Goal: Information Seeking & Learning: Learn about a topic

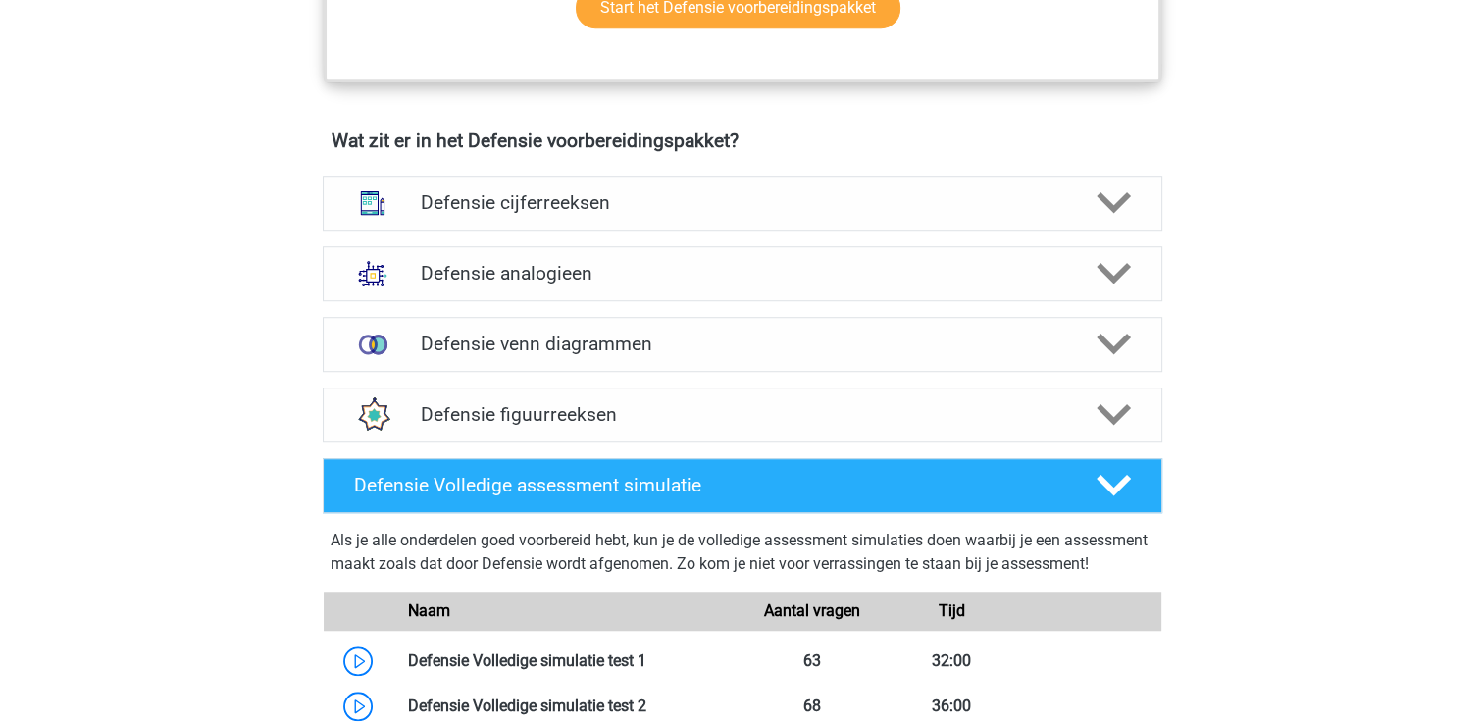
scroll to position [1340, 0]
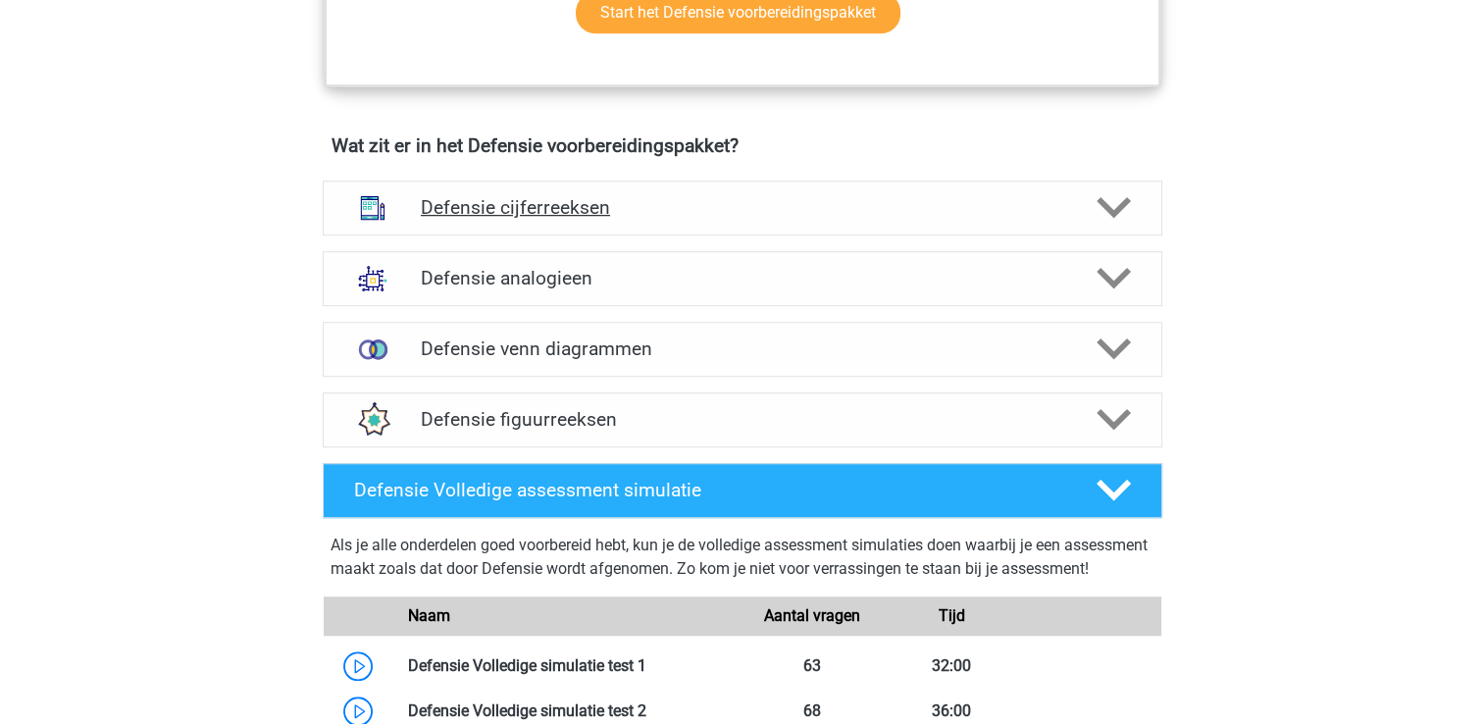
click at [1051, 218] on div "Defensie cijferreeksen" at bounding box center [742, 207] width 839 height 55
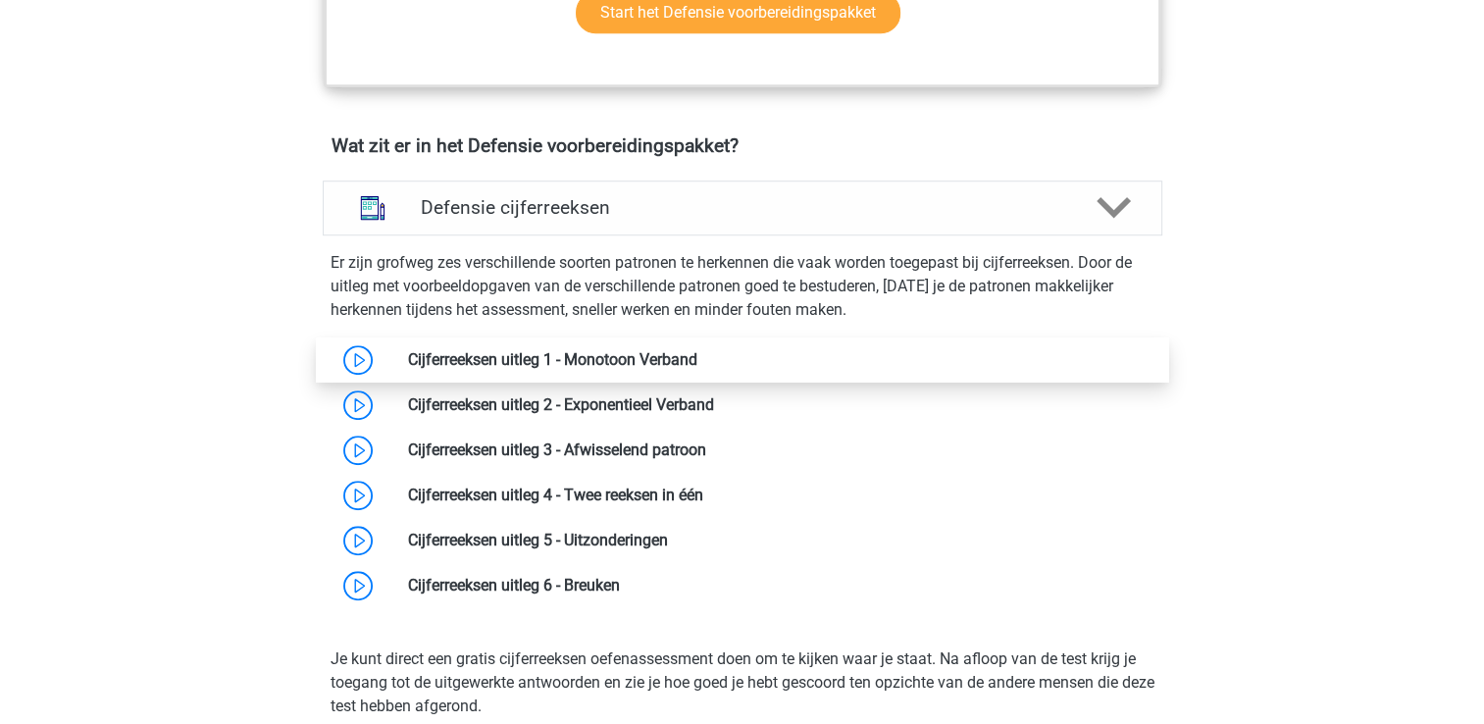
click at [697, 363] on link at bounding box center [697, 359] width 0 height 19
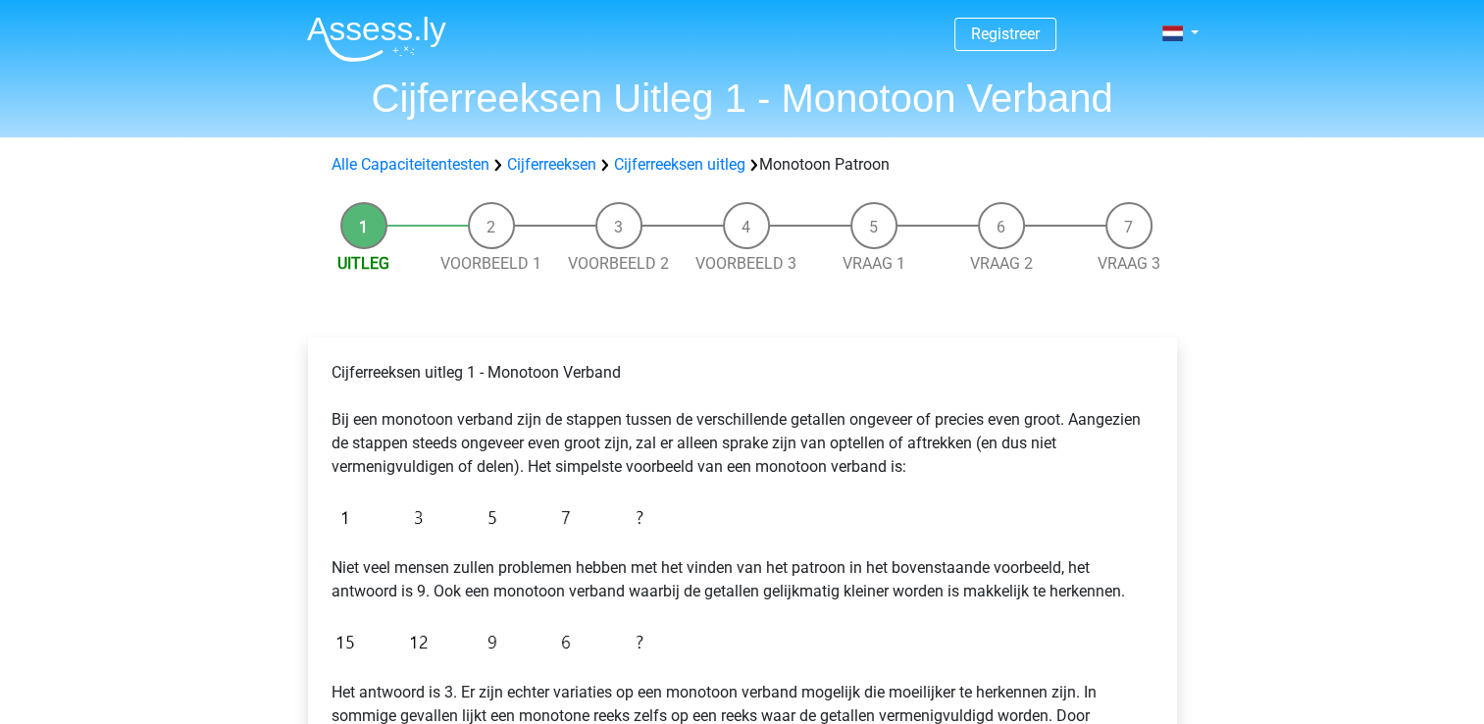
scroll to position [331, 0]
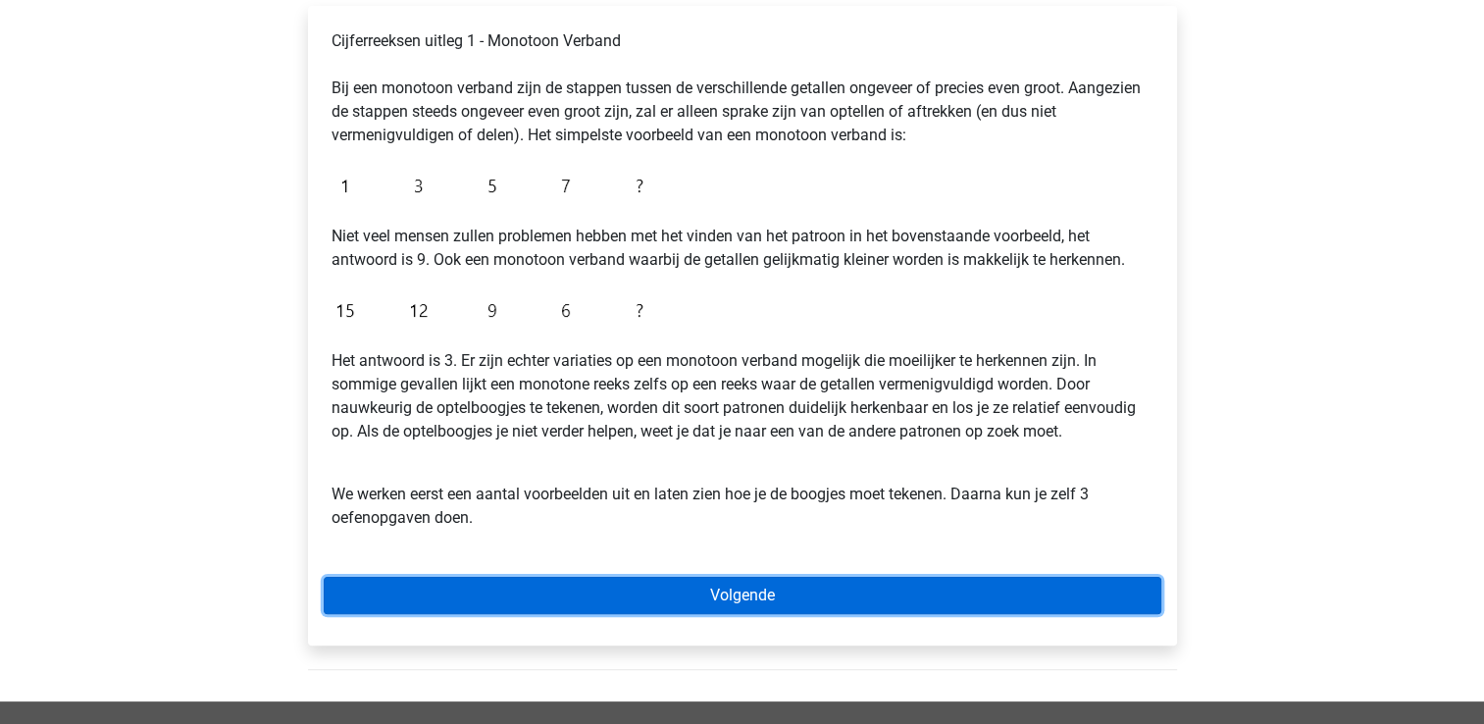
click at [1010, 594] on link "Volgende" at bounding box center [742, 595] width 837 height 37
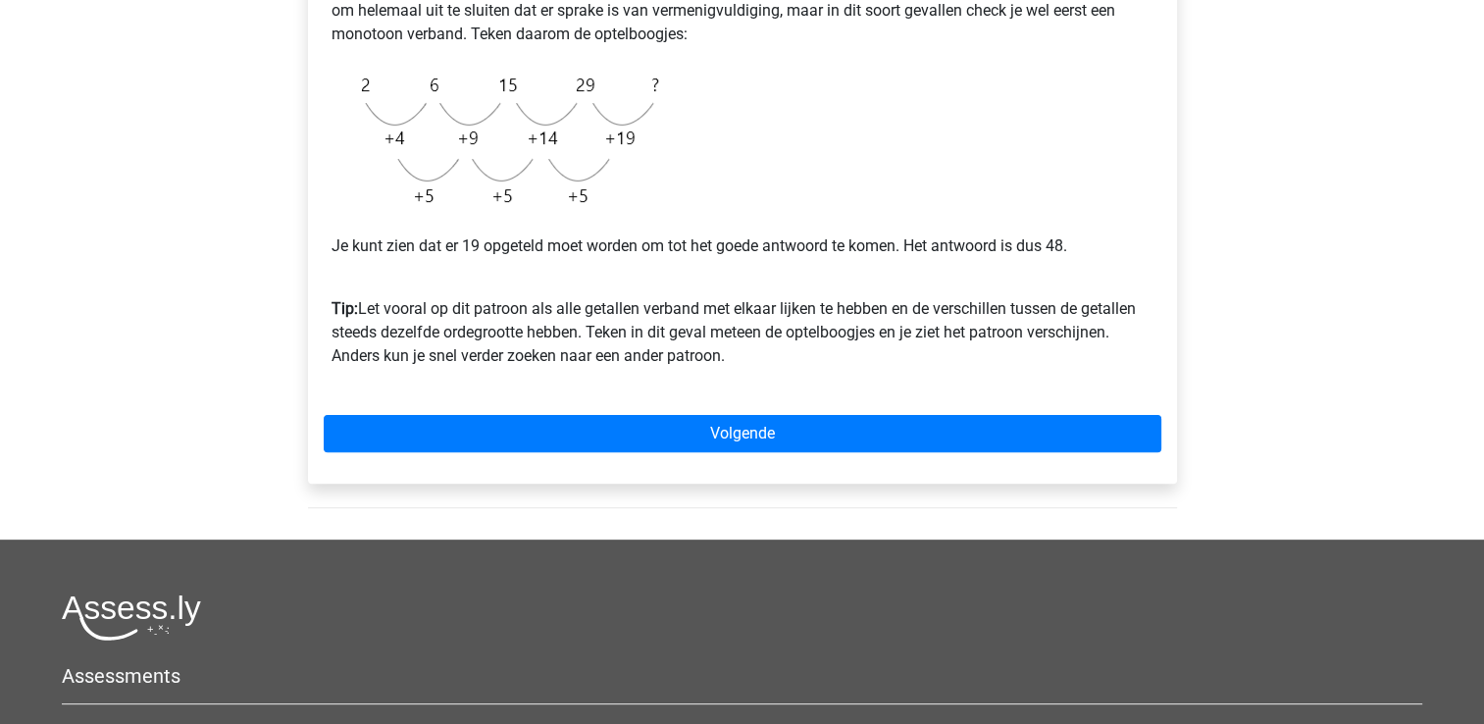
scroll to position [510, 0]
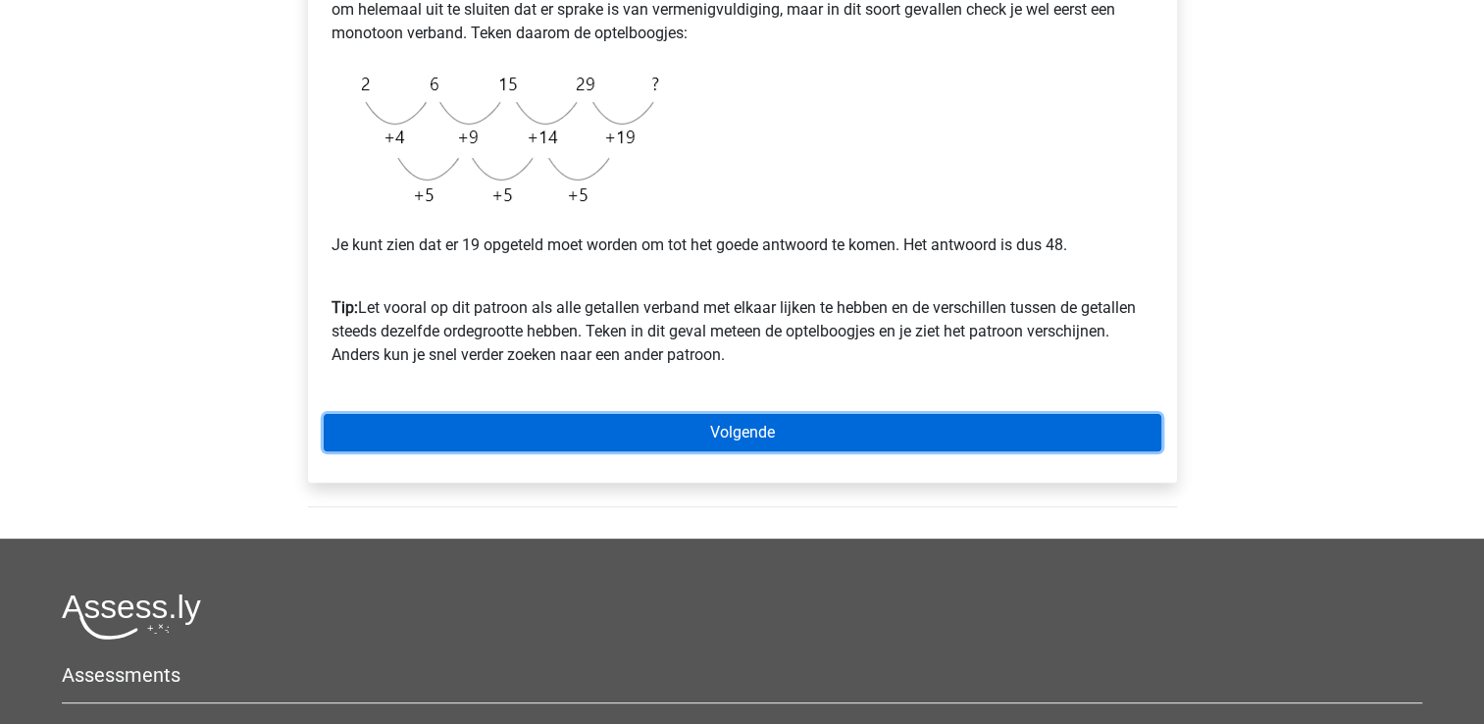
click at [1069, 442] on link "Volgende" at bounding box center [742, 432] width 837 height 37
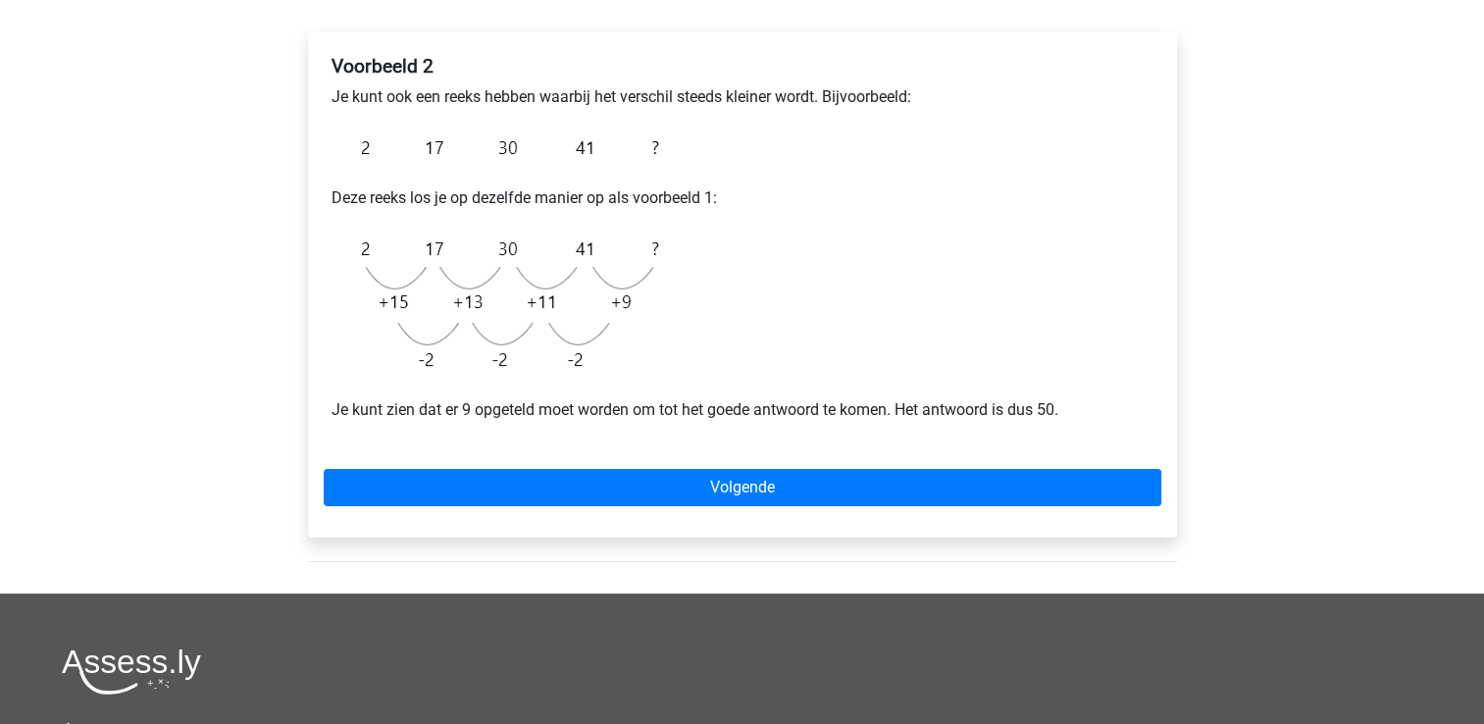
scroll to position [329, 0]
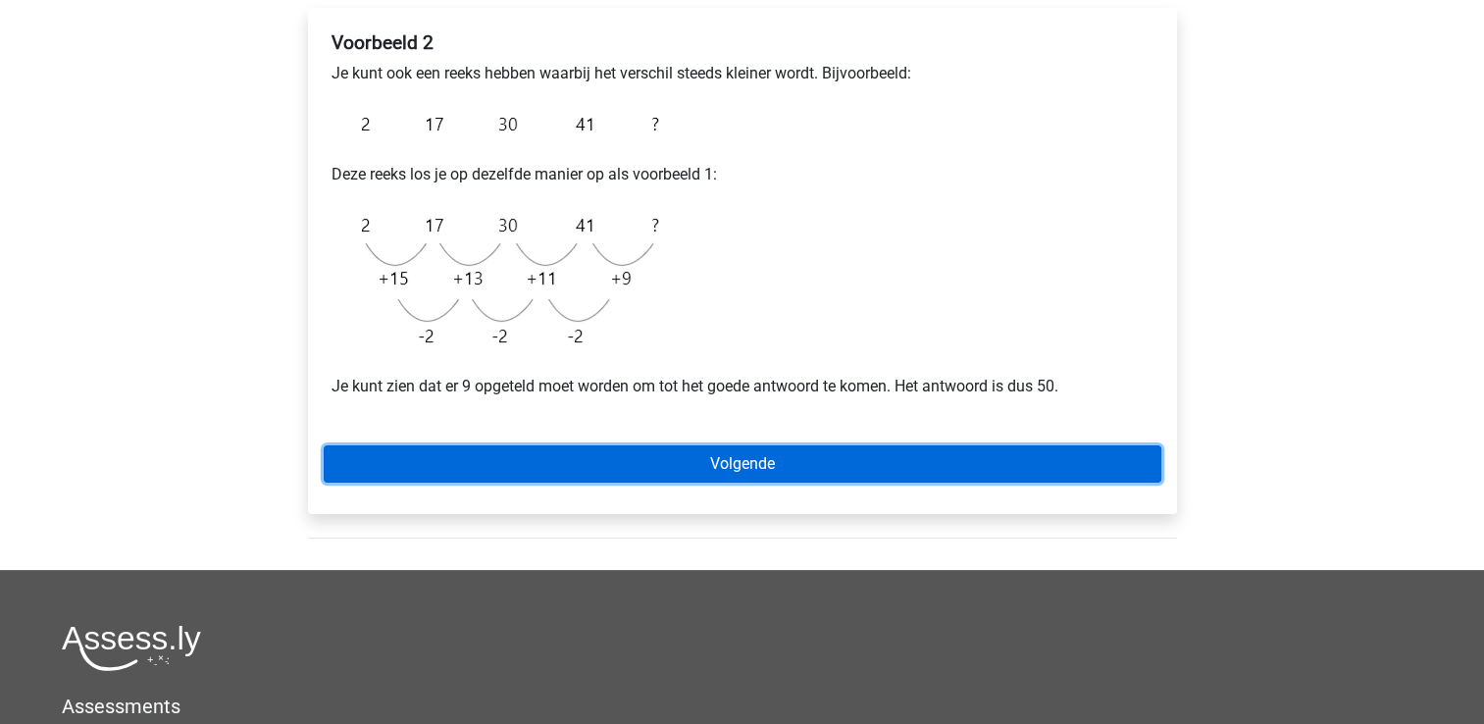
click at [1101, 449] on link "Volgende" at bounding box center [742, 463] width 837 height 37
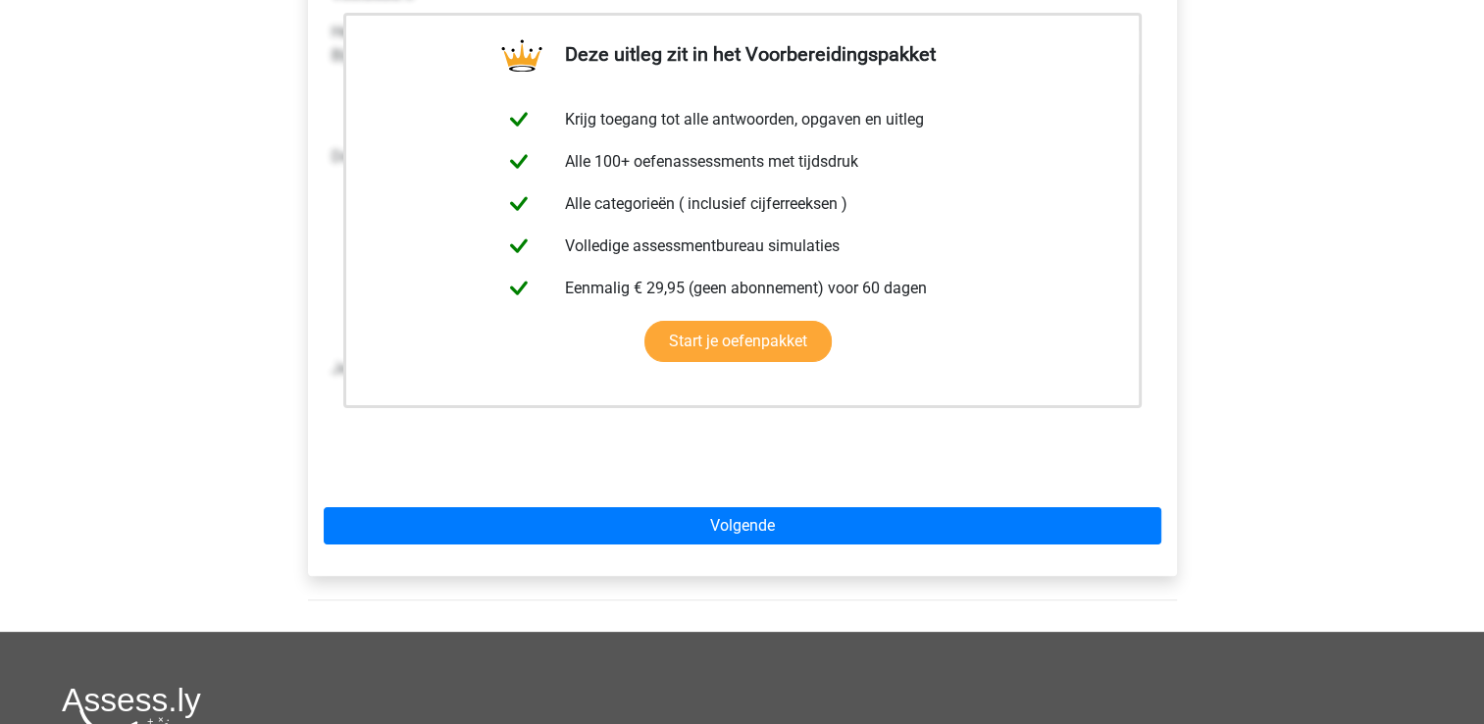
scroll to position [380, 0]
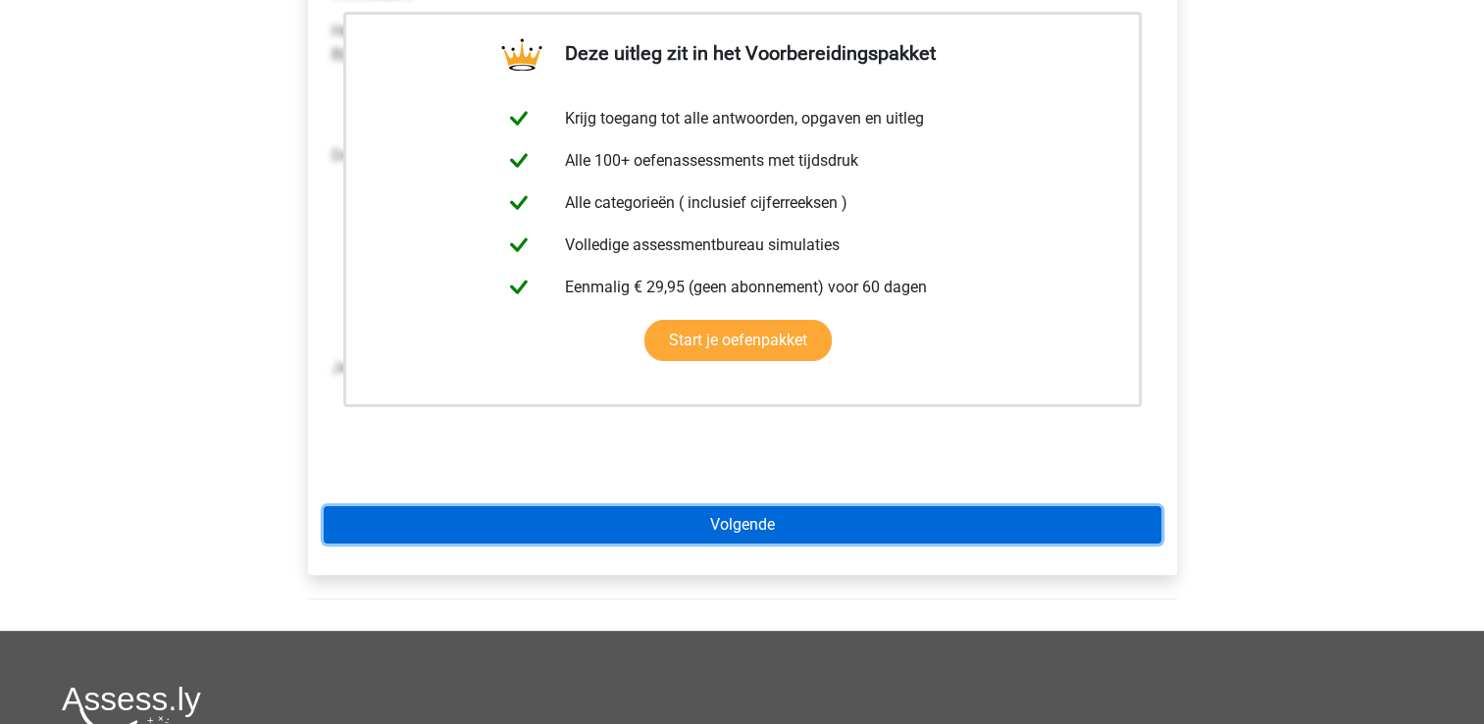
click at [1129, 539] on link "Volgende" at bounding box center [742, 524] width 837 height 37
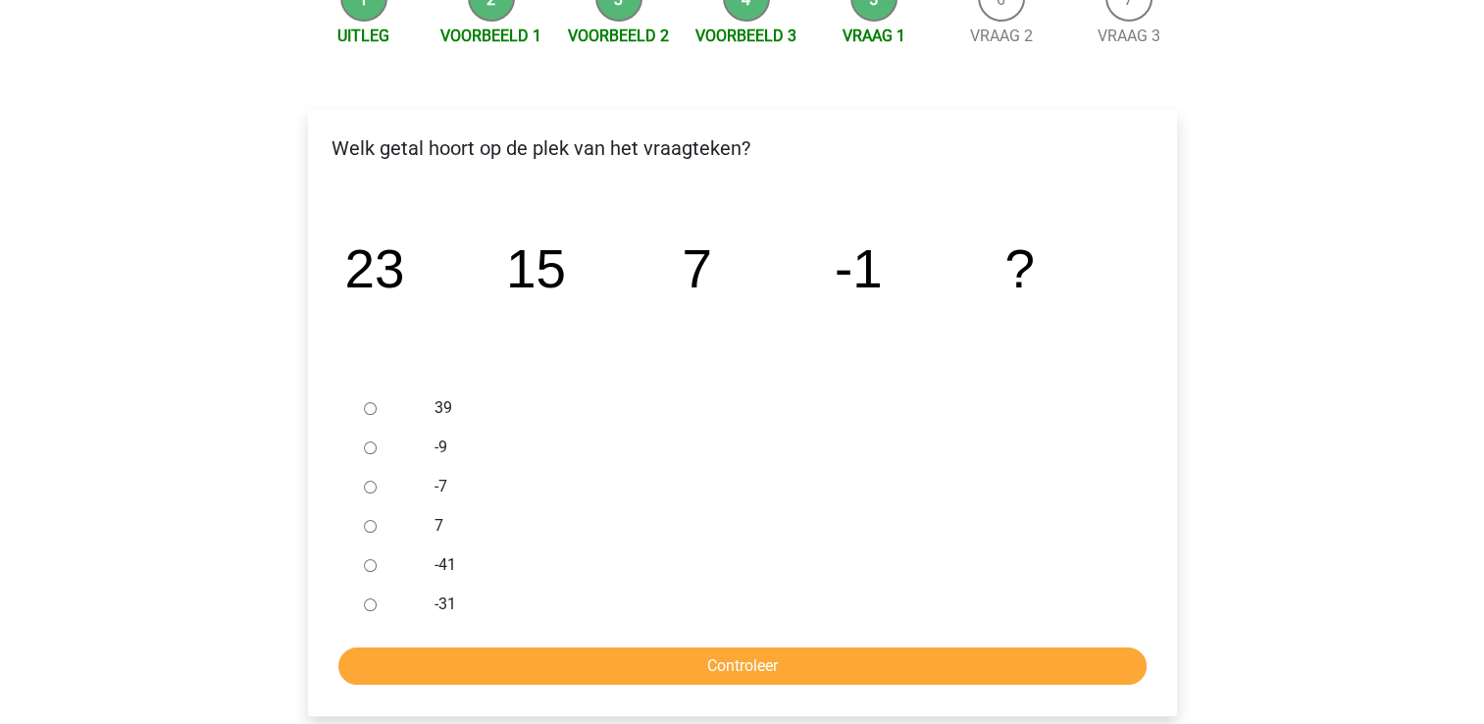
scroll to position [227, 0]
click at [371, 451] on input "-9" at bounding box center [370, 447] width 13 height 13
radio input "true"
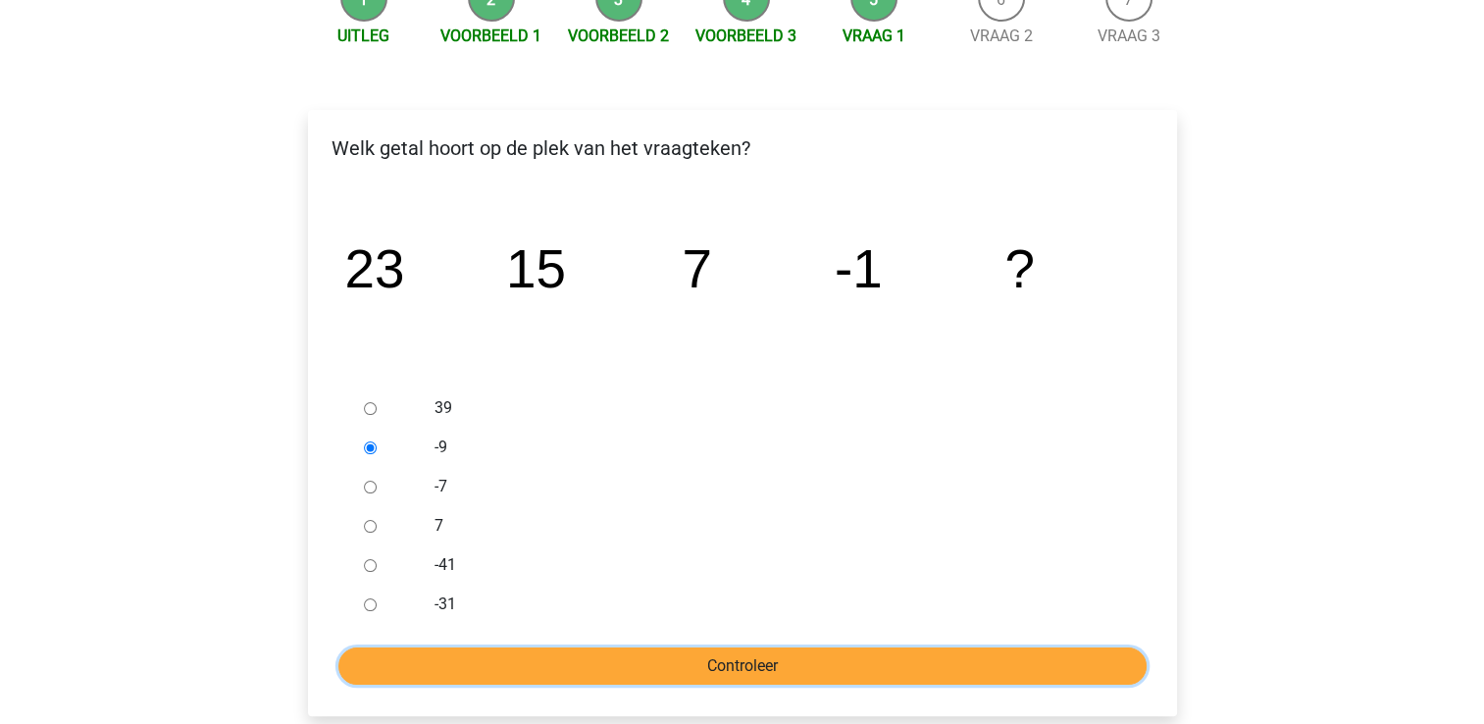
click at [473, 649] on input "Controleer" at bounding box center [742, 665] width 808 height 37
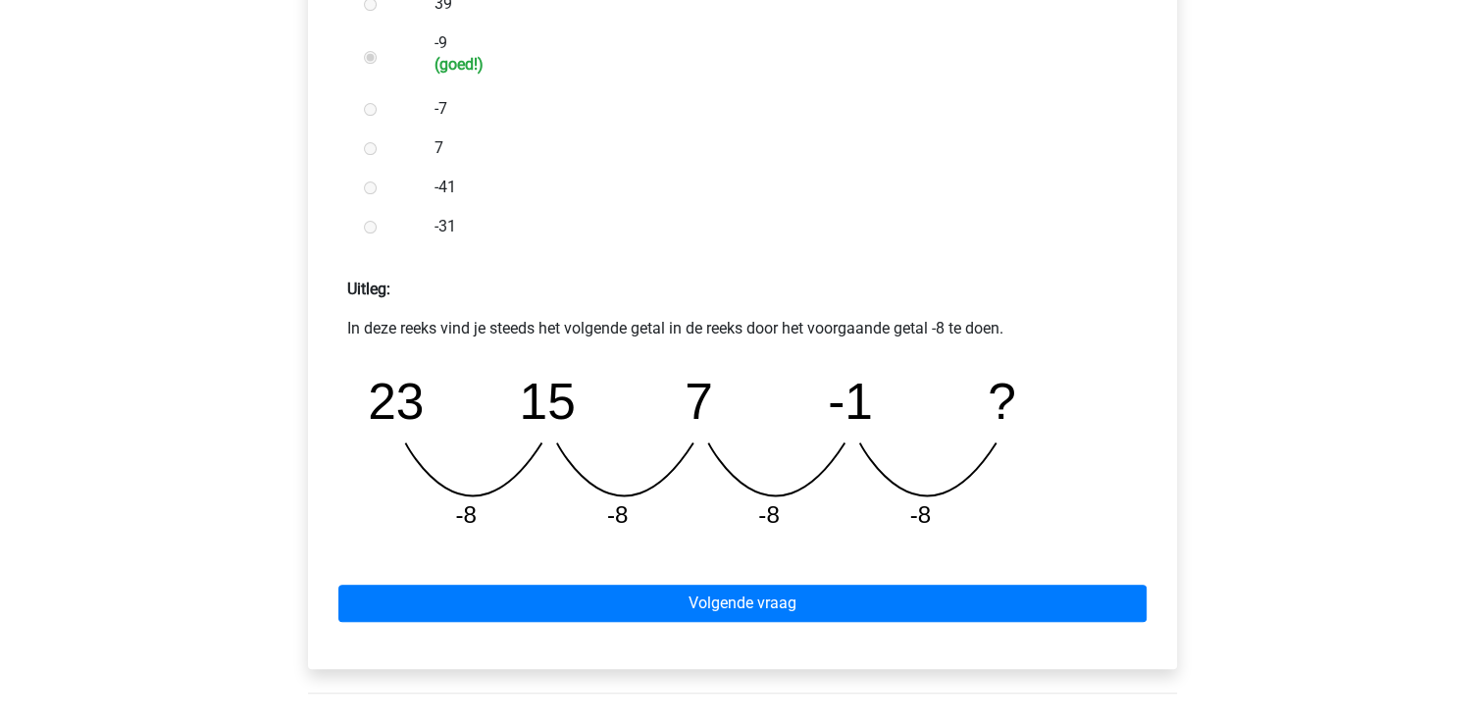
scroll to position [633, 0]
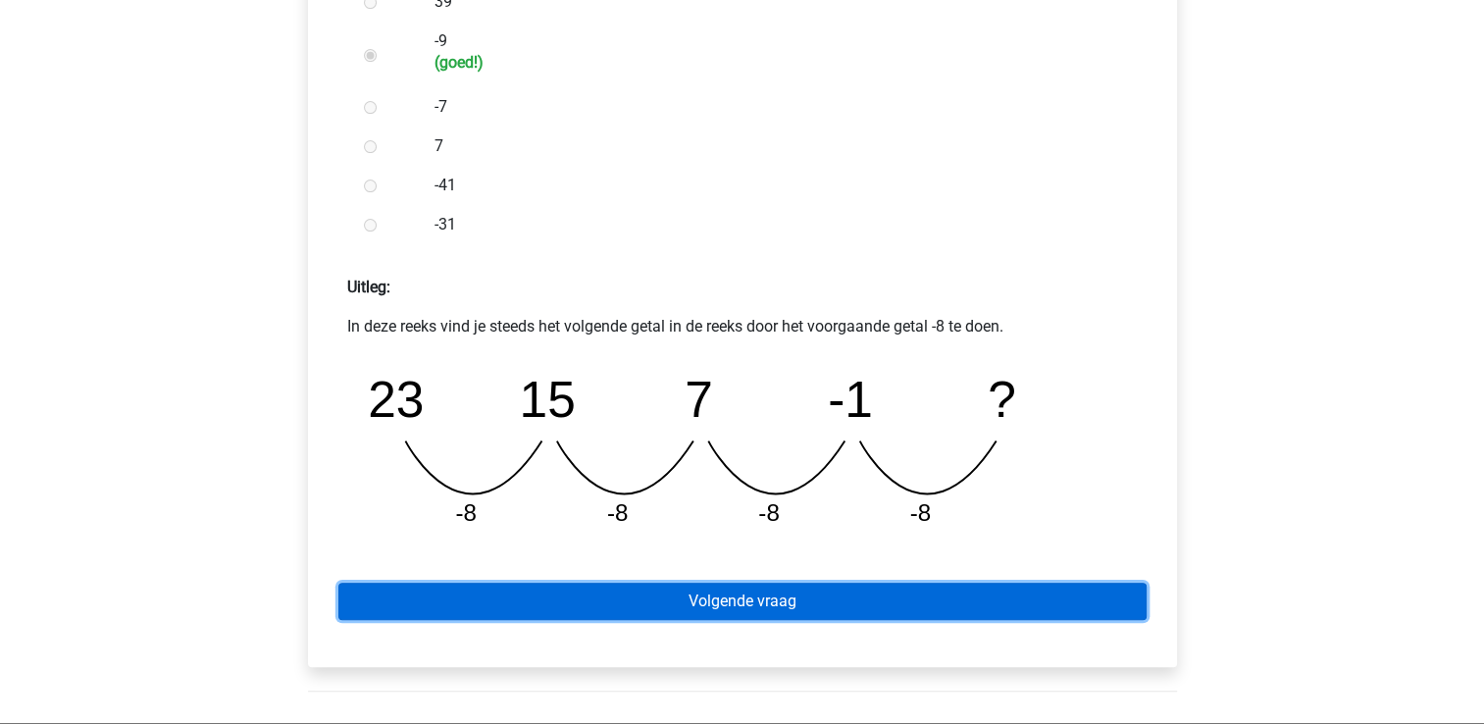
click at [824, 610] on link "Volgende vraag" at bounding box center [742, 600] width 808 height 37
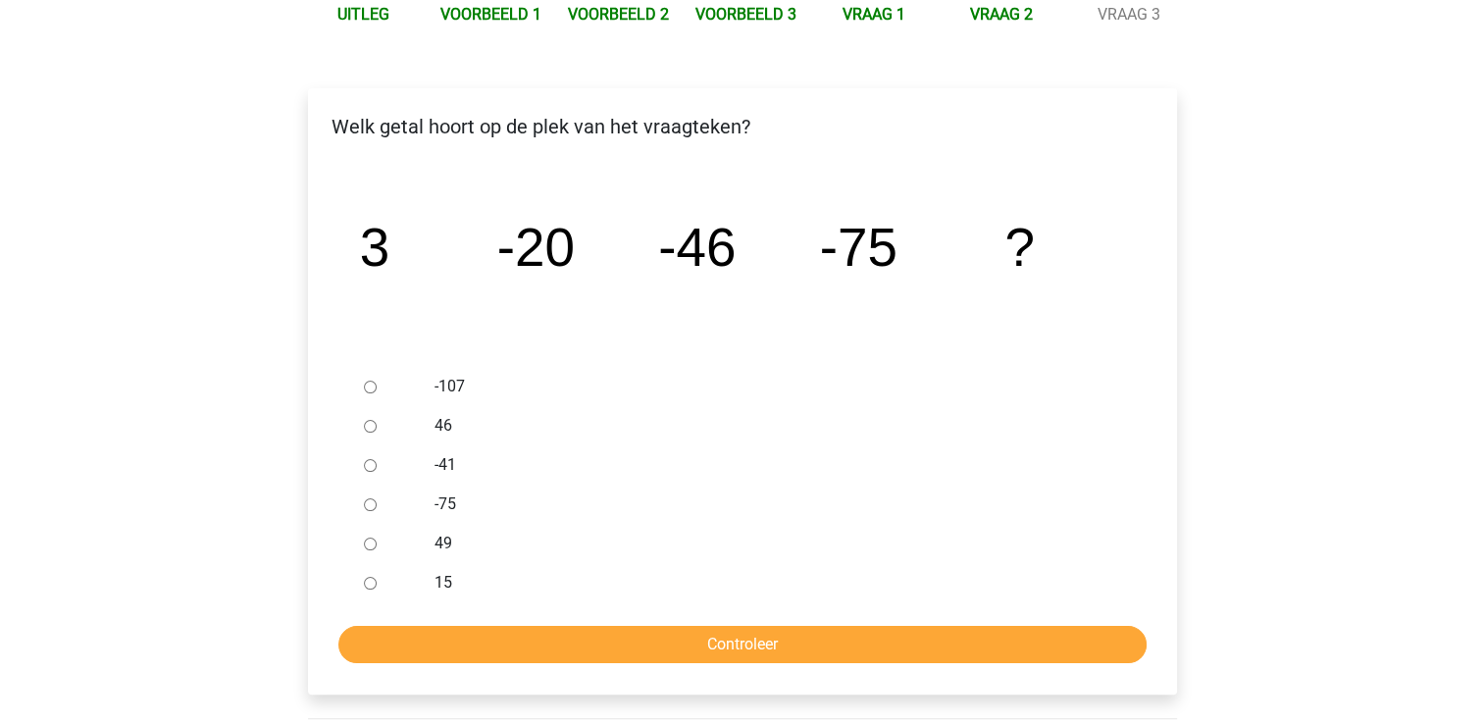
scroll to position [285, 0]
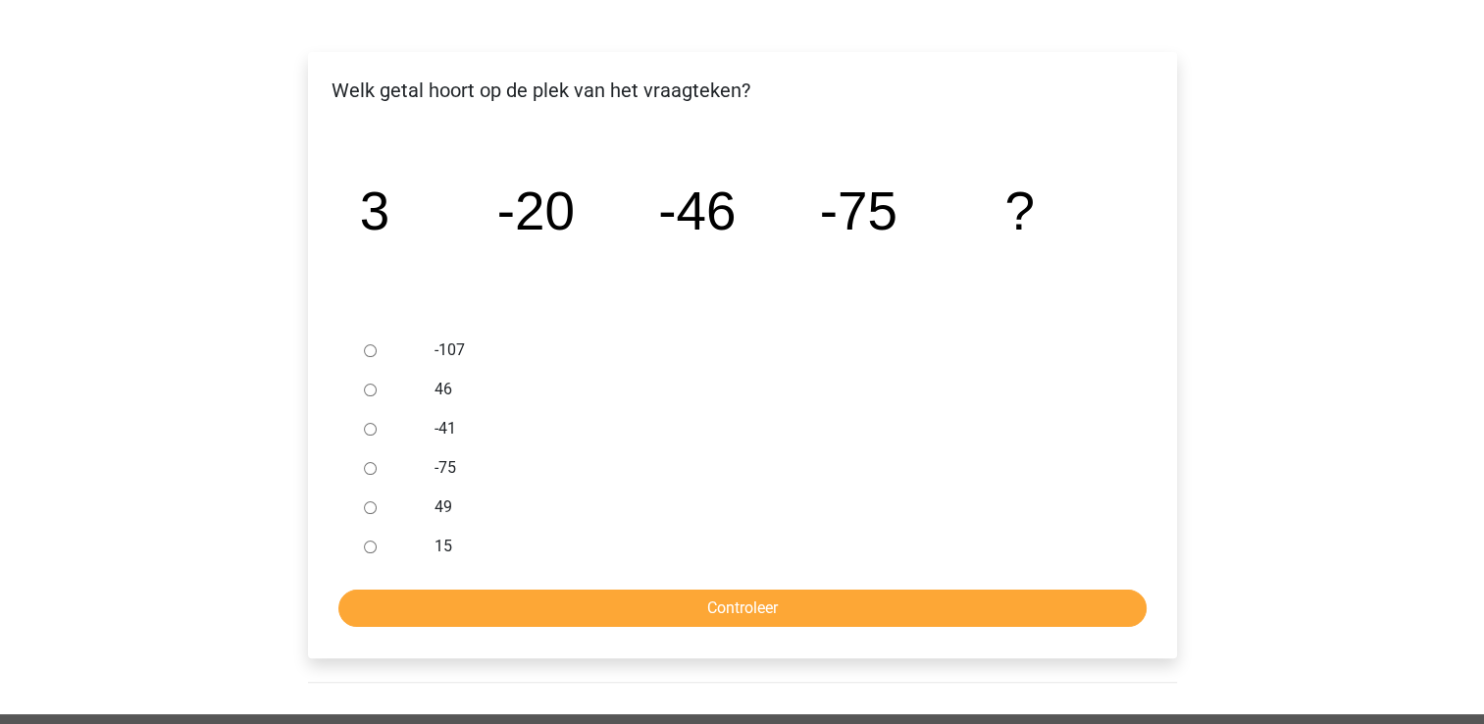
click at [444, 548] on label "15" at bounding box center [773, 546] width 679 height 24
click at [377, 548] on input "15" at bounding box center [370, 546] width 13 height 13
radio input "true"
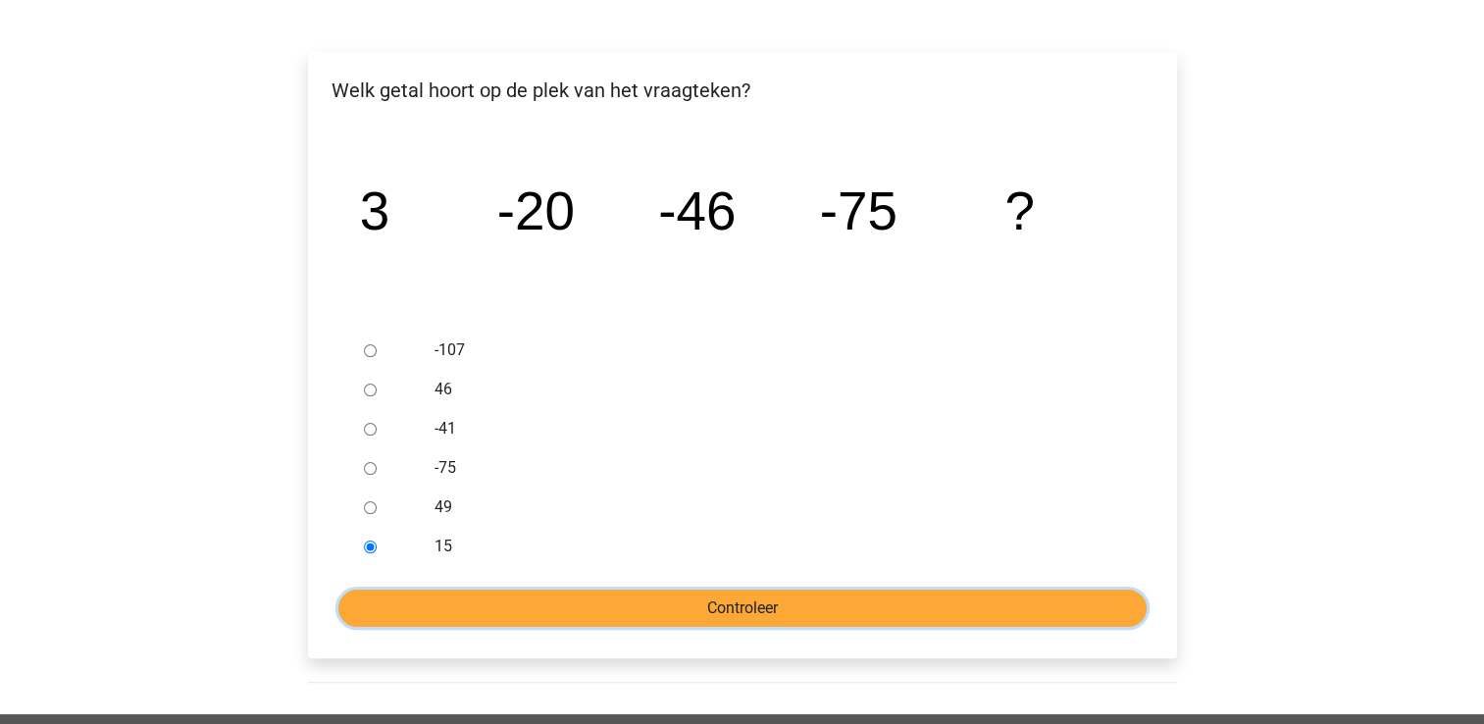
click at [472, 593] on input "Controleer" at bounding box center [742, 607] width 808 height 37
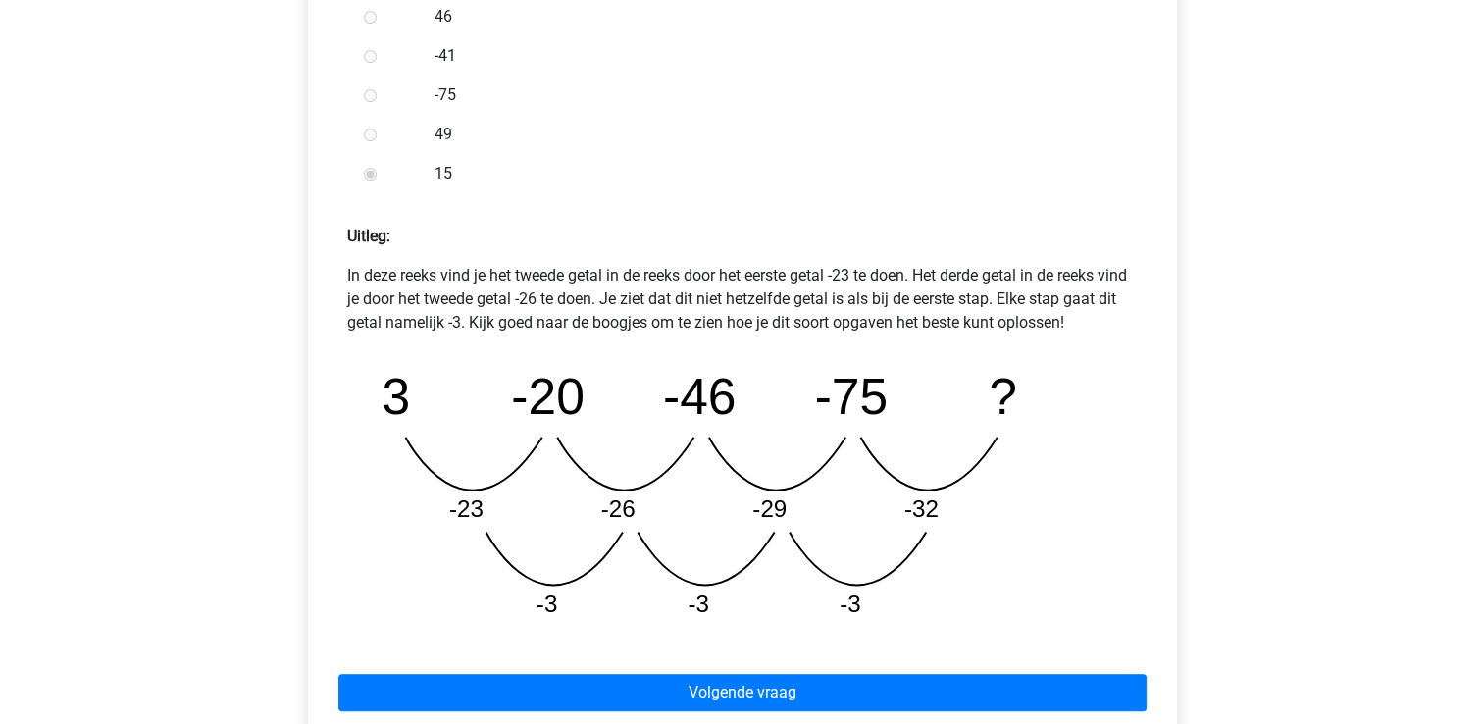
scroll to position [677, 0]
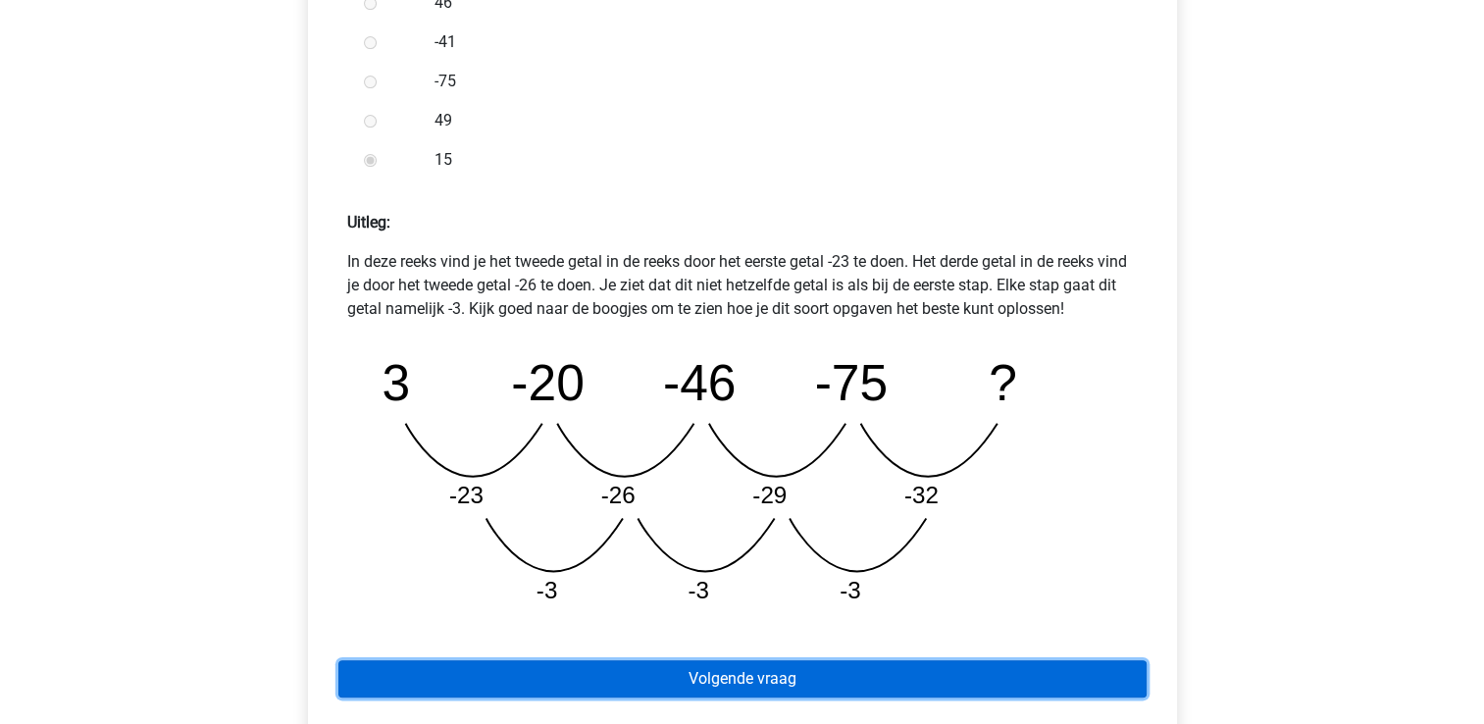
click at [1045, 677] on link "Volgende vraag" at bounding box center [742, 678] width 808 height 37
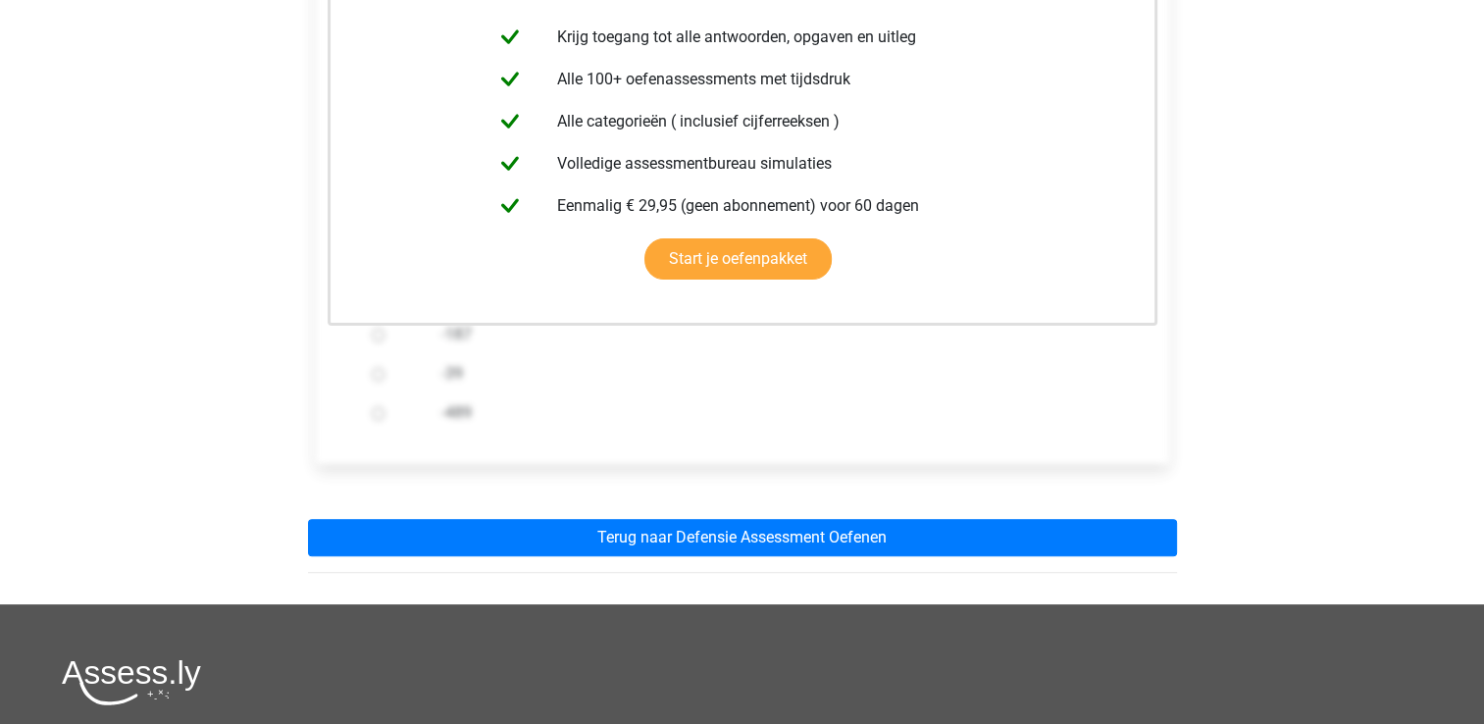
scroll to position [424, 0]
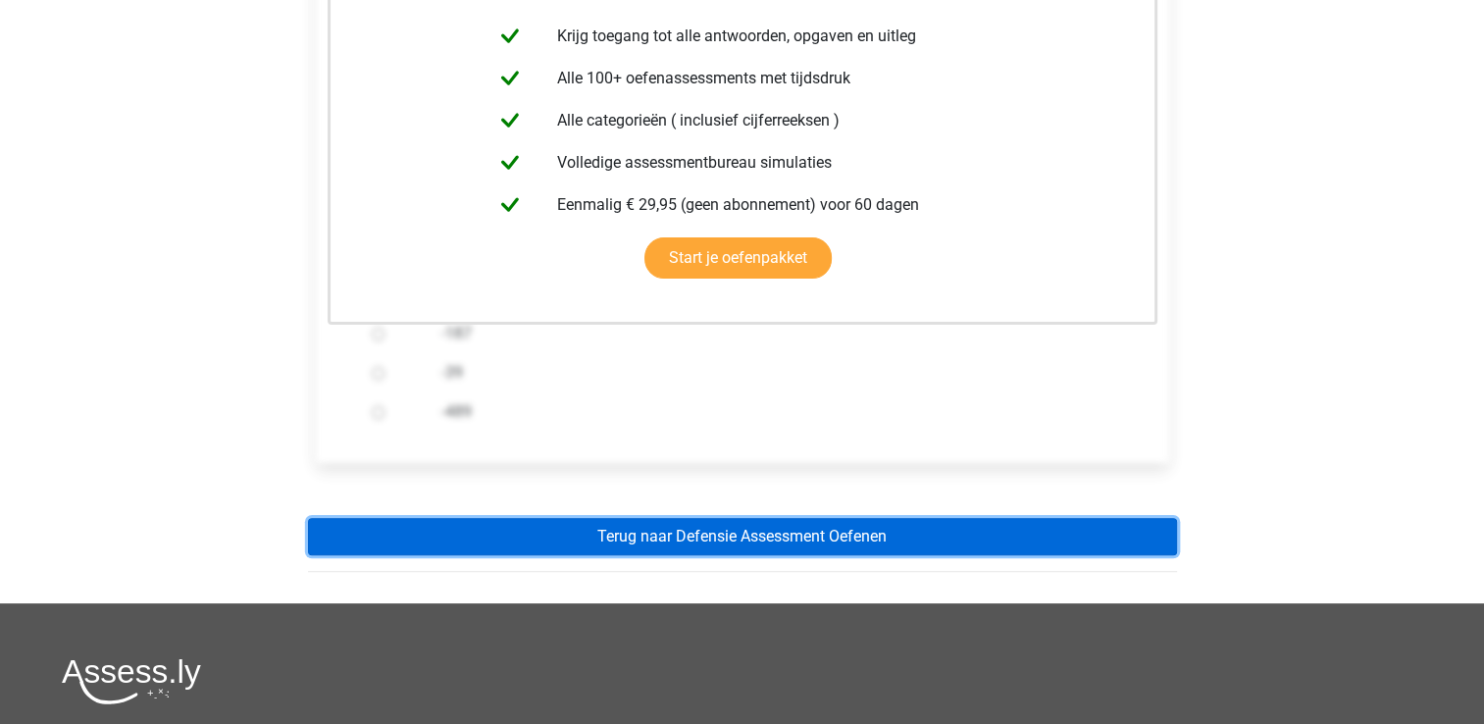
click at [1137, 539] on link "Terug naar Defensie Assessment Oefenen" at bounding box center [742, 536] width 869 height 37
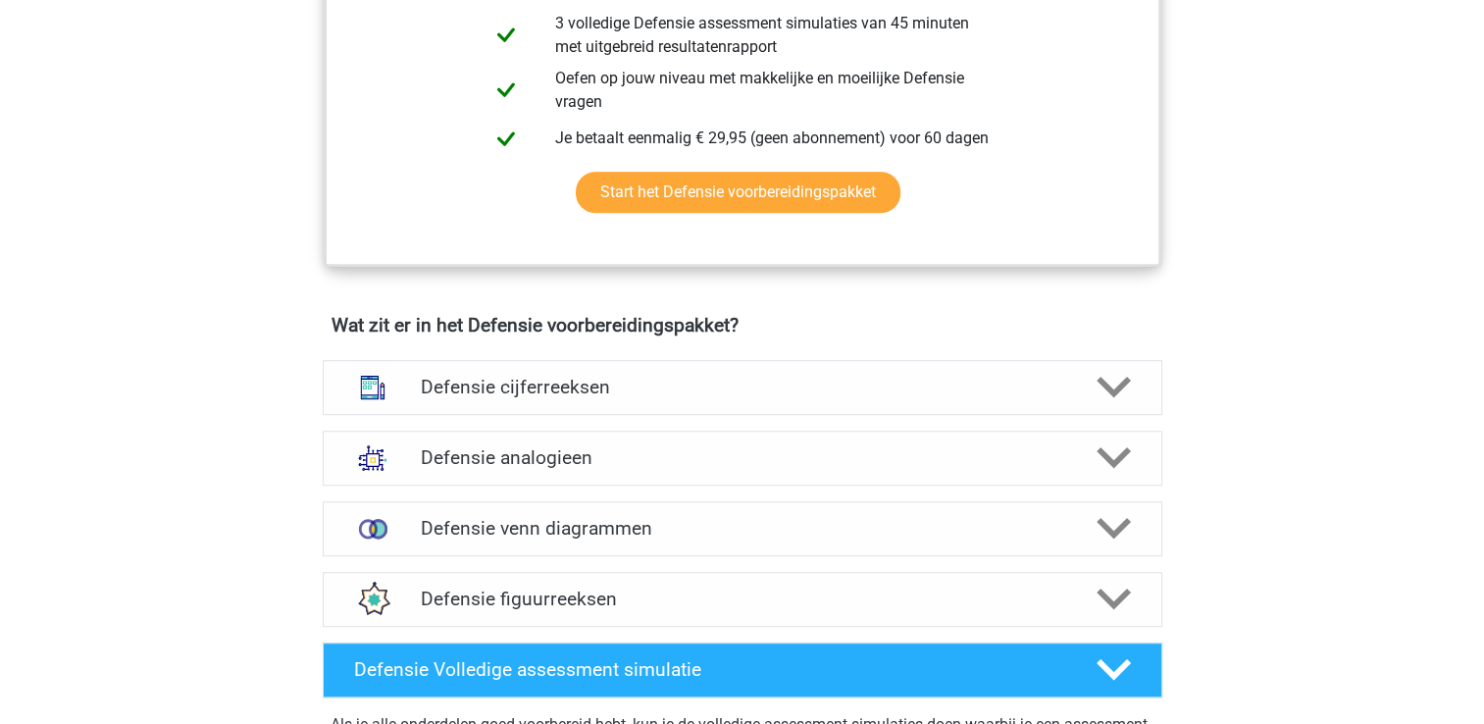
scroll to position [1163, 0]
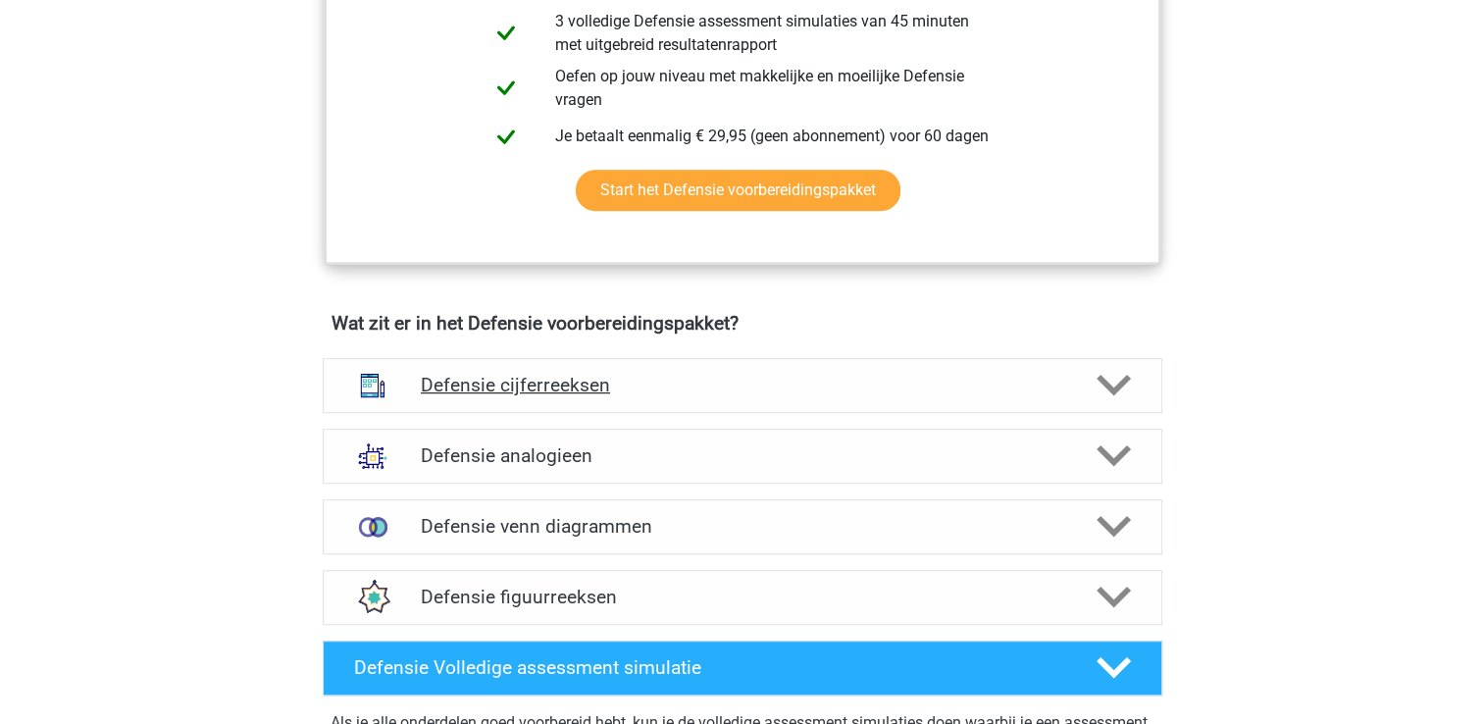
click at [1112, 387] on polygon at bounding box center [1113, 386] width 34 height 22
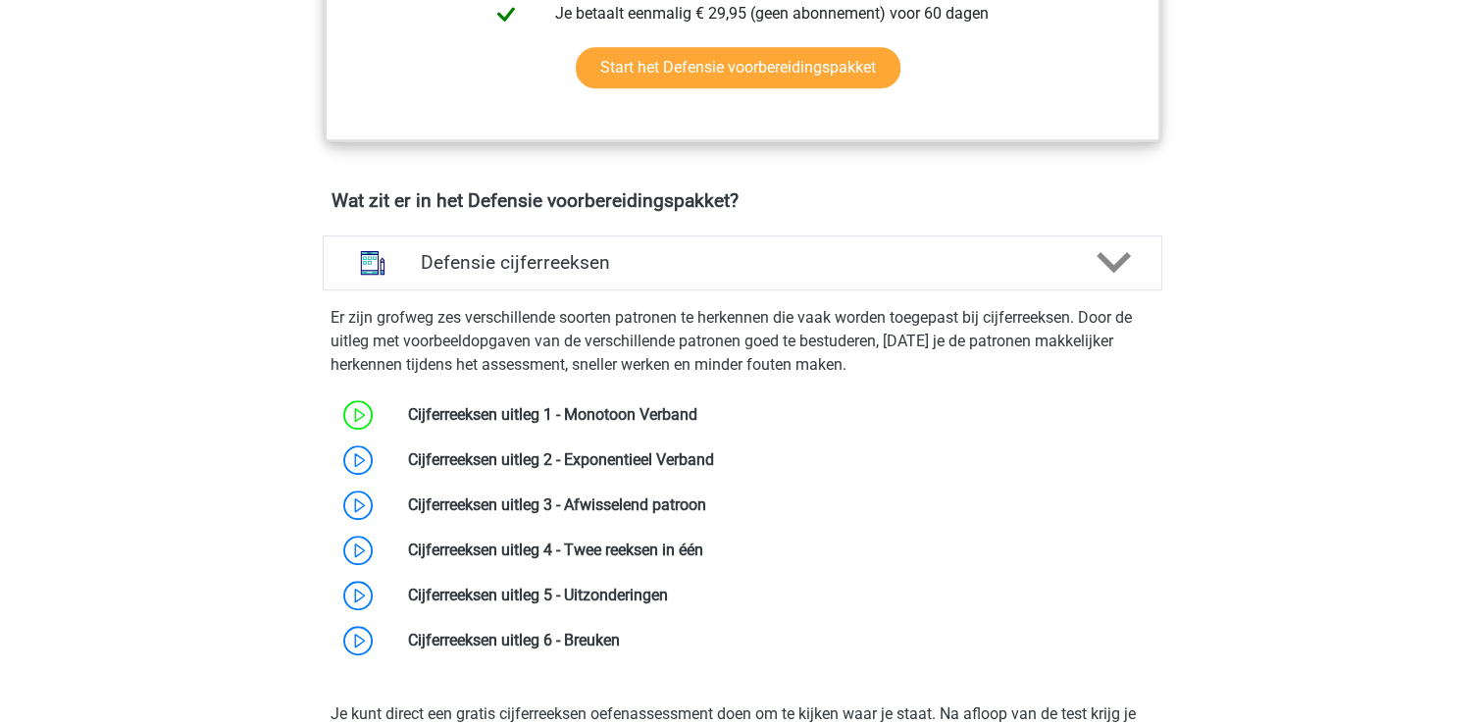
scroll to position [1308, 0]
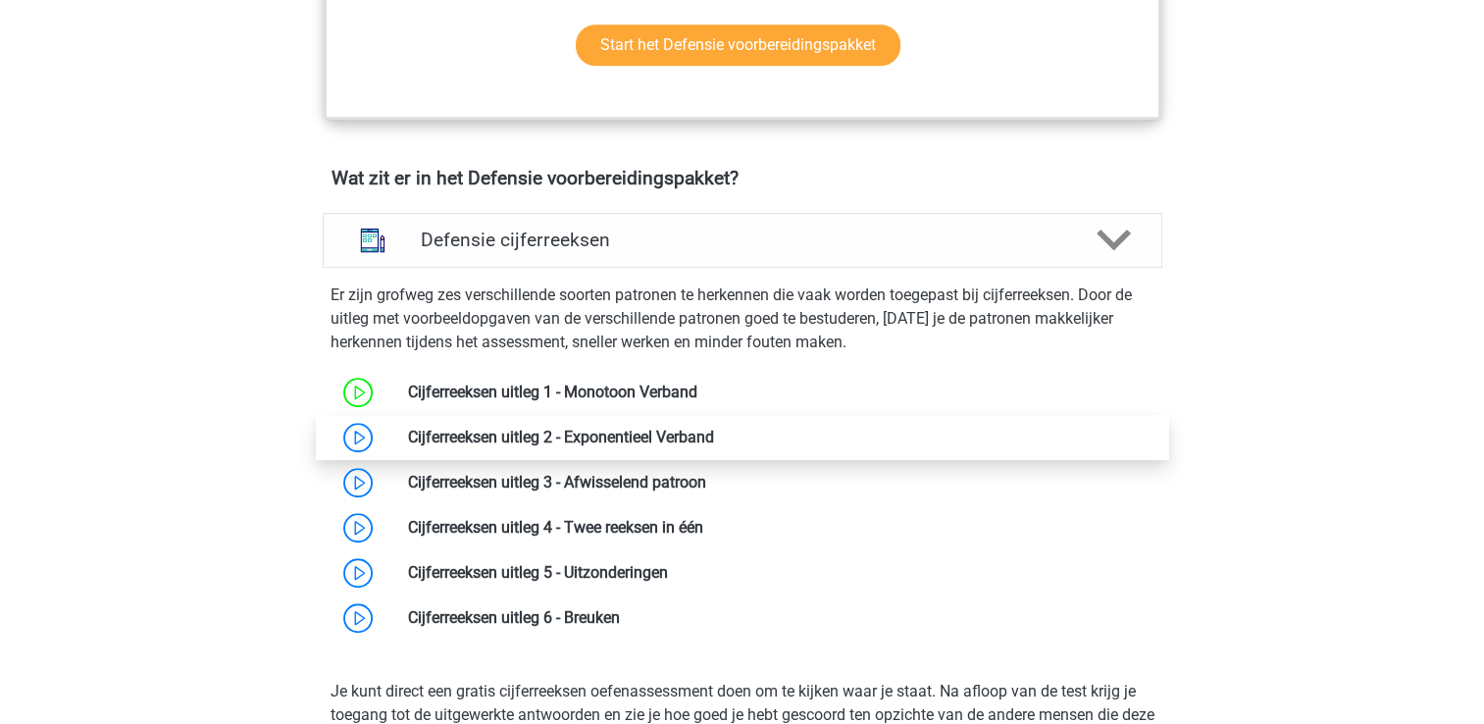
click at [714, 446] on link at bounding box center [714, 437] width 0 height 19
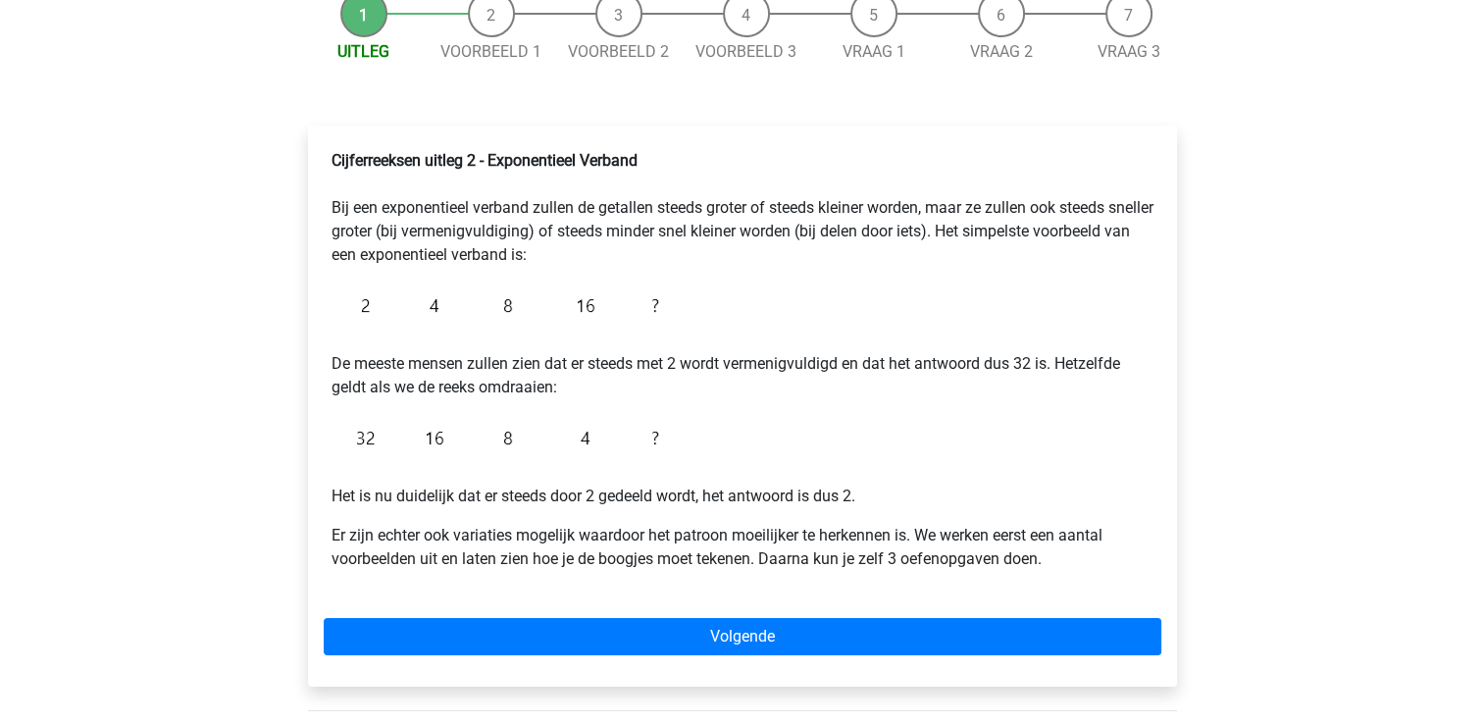
scroll to position [255, 0]
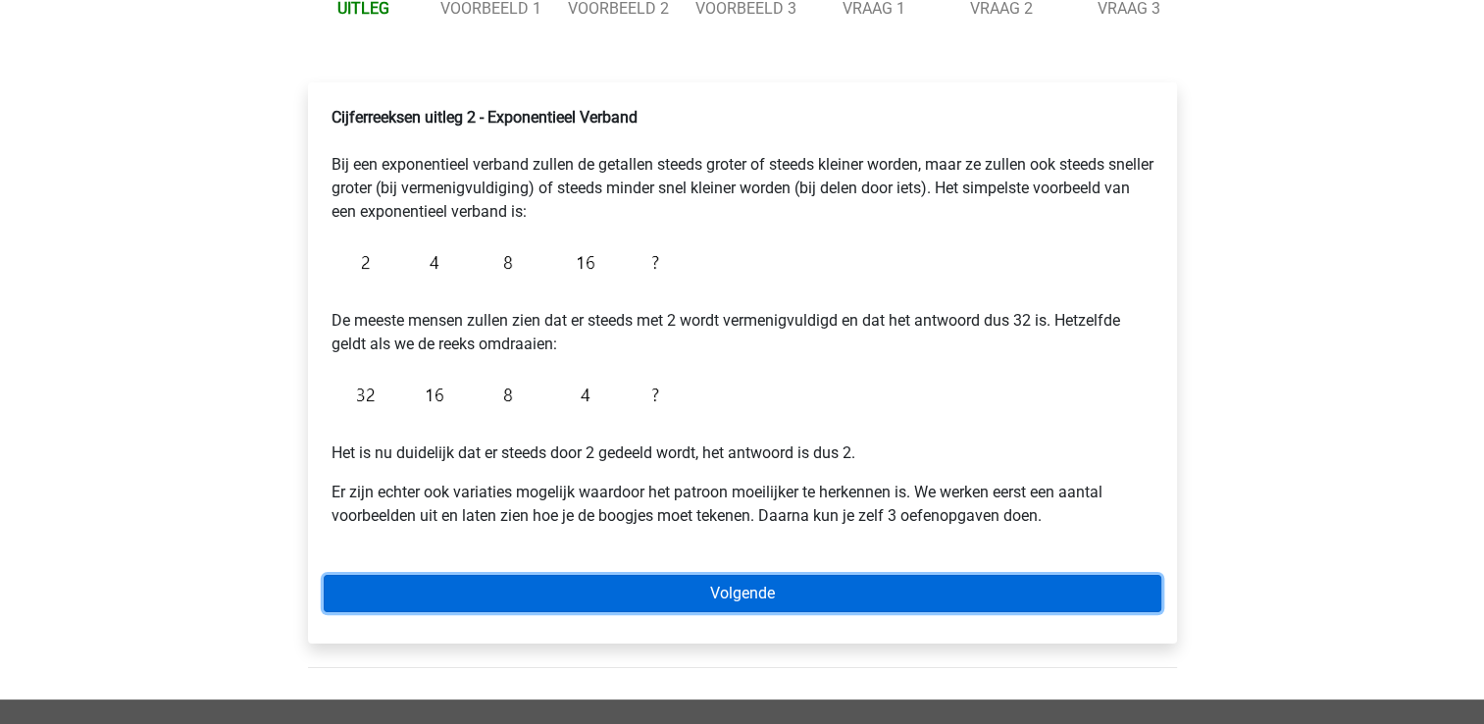
click at [1002, 586] on link "Volgende" at bounding box center [742, 593] width 837 height 37
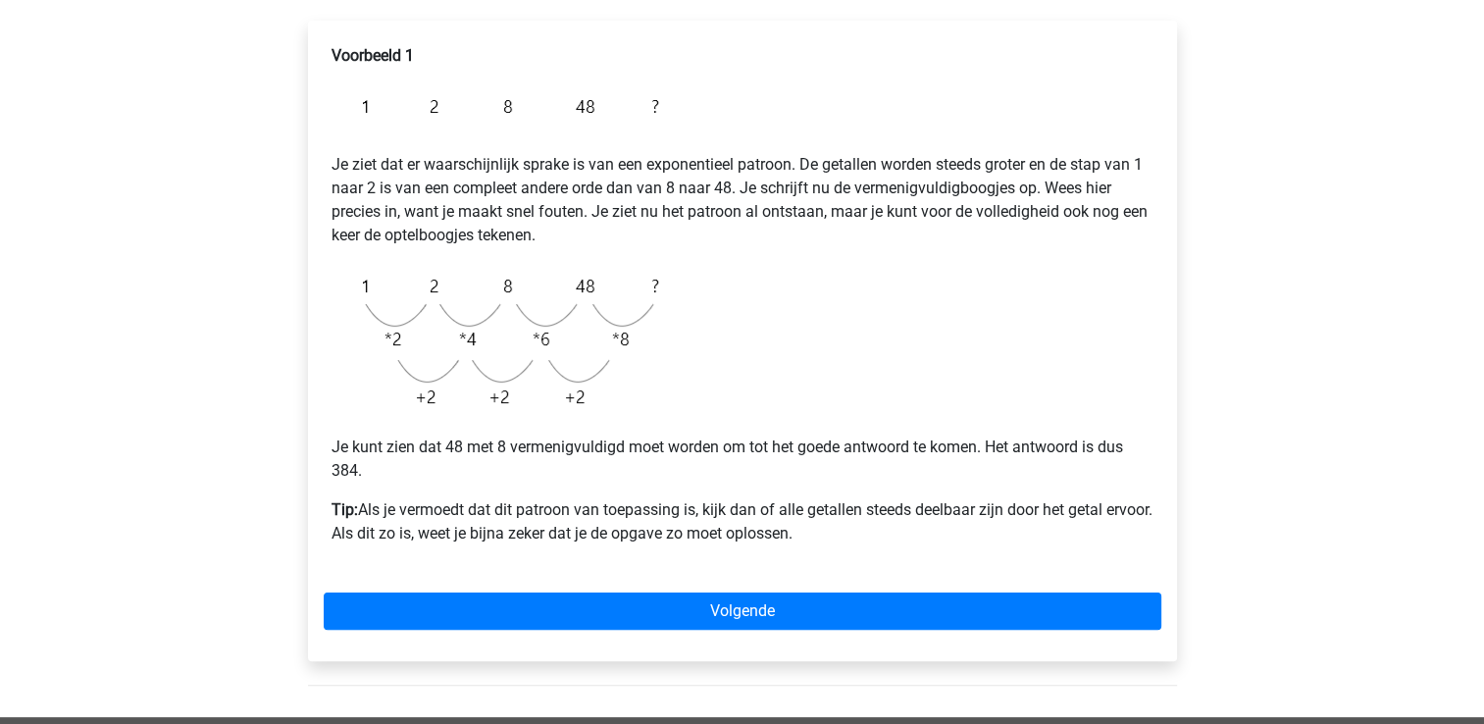
scroll to position [337, 0]
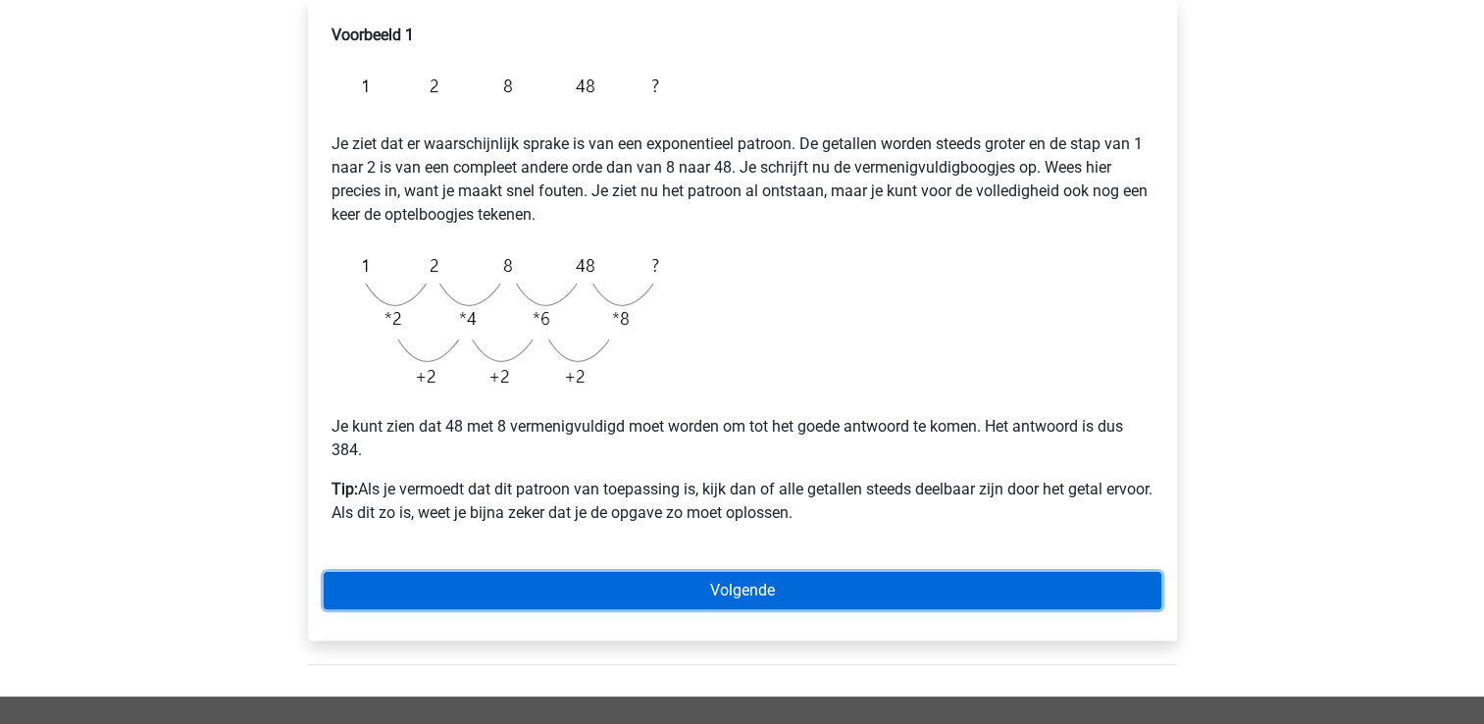
click at [1002, 586] on link "Volgende" at bounding box center [742, 590] width 837 height 37
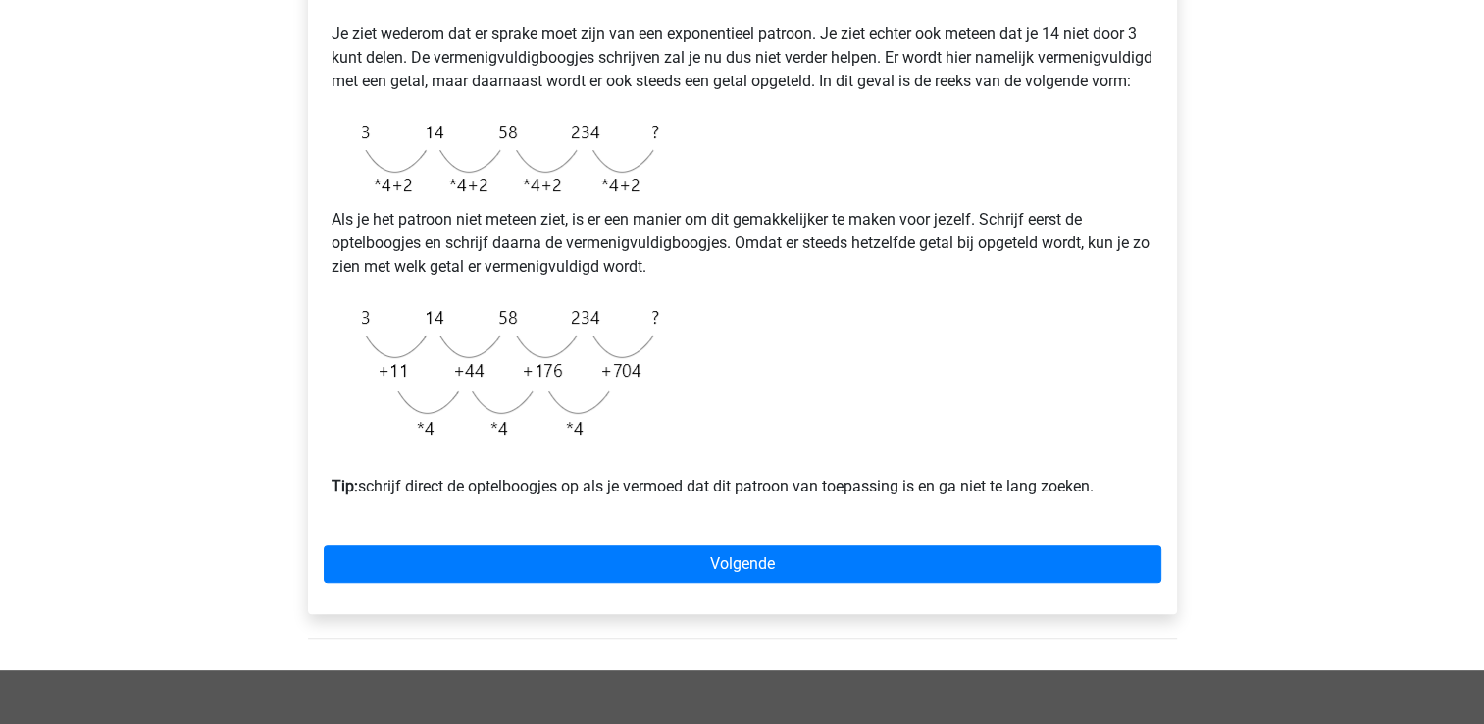
scroll to position [449, 0]
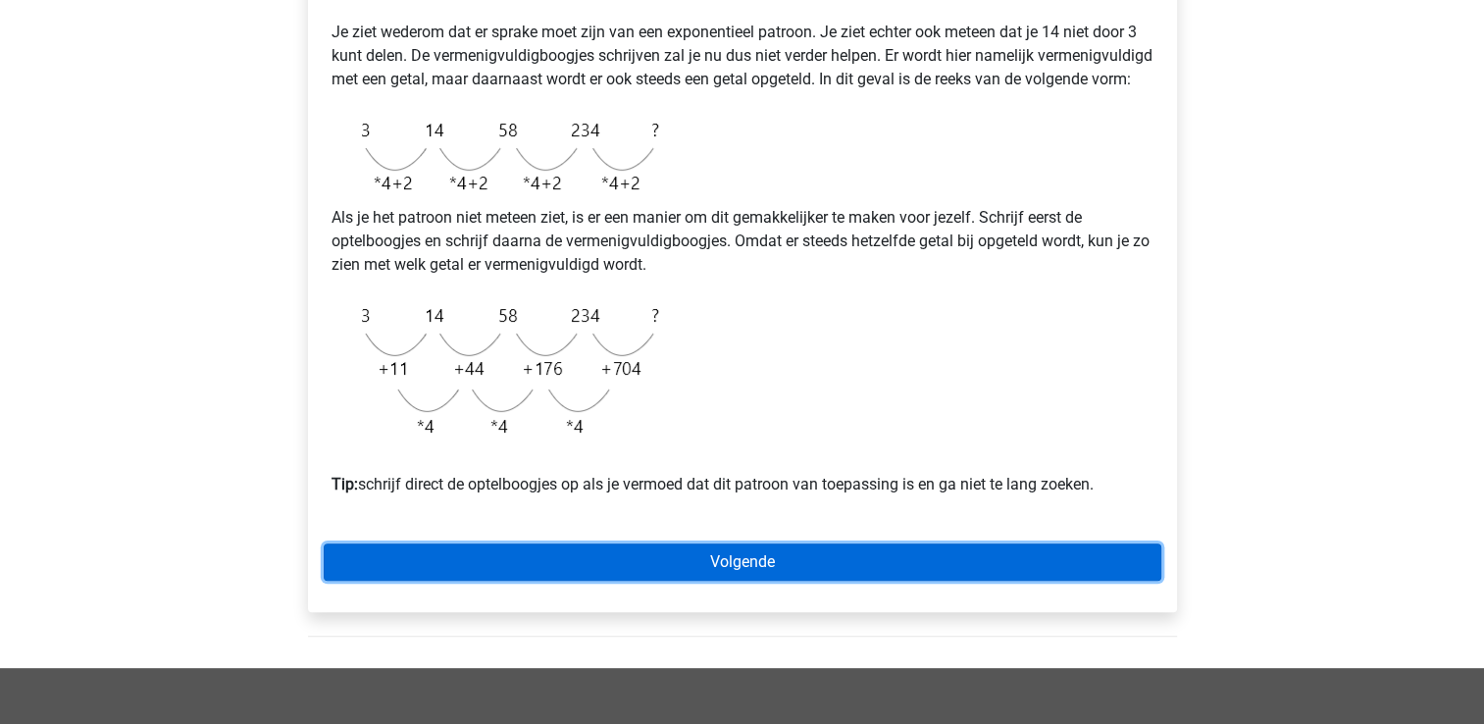
click at [1002, 580] on link "Volgende" at bounding box center [742, 561] width 837 height 37
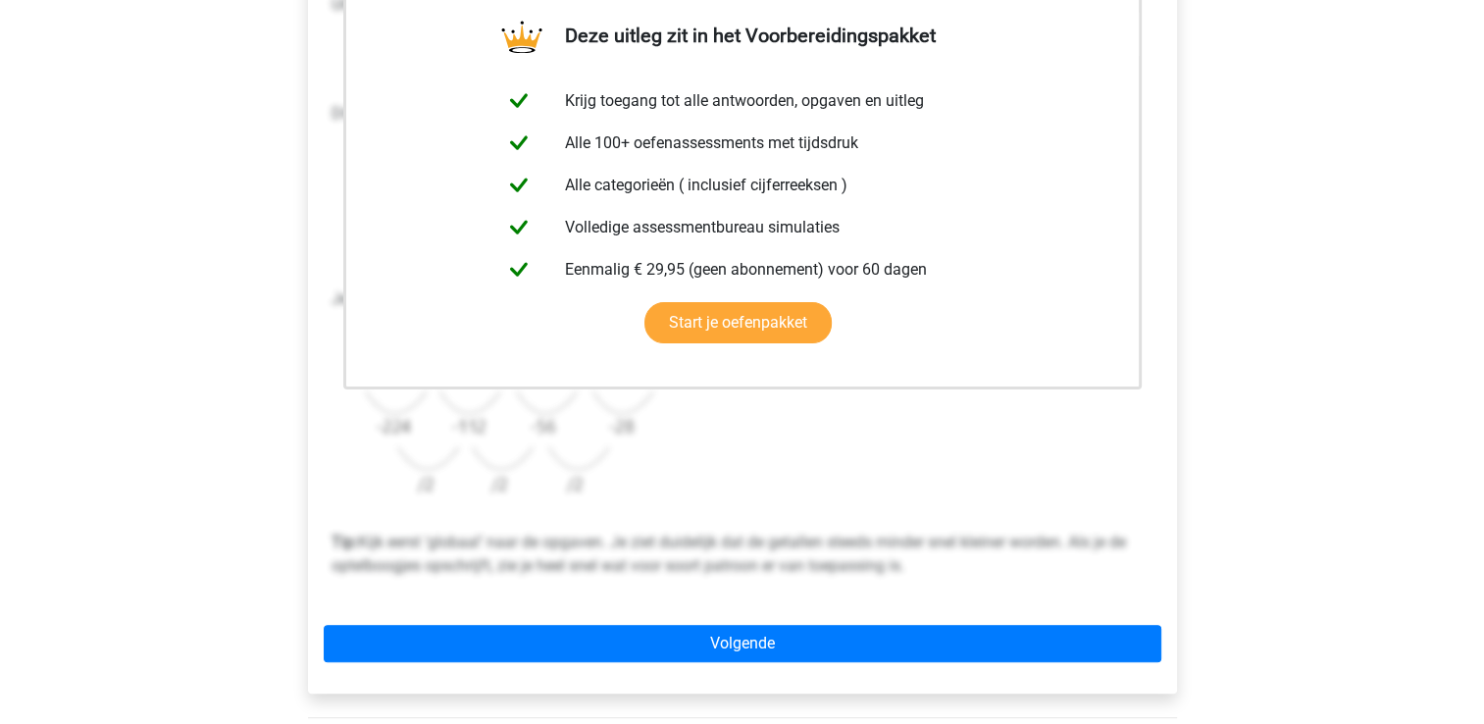
scroll to position [430, 0]
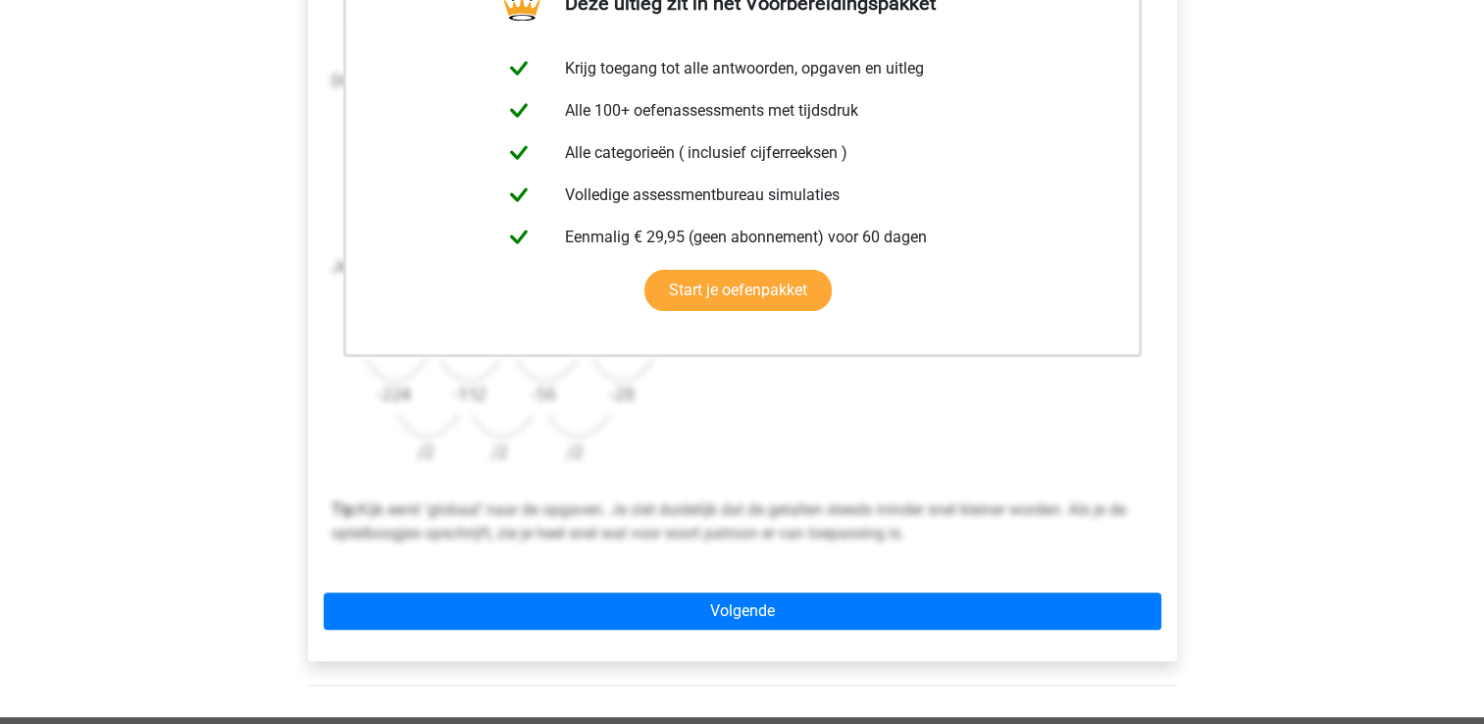
drag, startPoint x: 0, startPoint y: 0, endPoint x: 1002, endPoint y: 586, distance: 1161.1
click at [1002, 586] on div "Deze uitleg zit in het Voorbereidingspakket Krijg toegang tot alle antwoorden, …" at bounding box center [742, 284] width 869 height 754
click at [988, 630] on div "Deze uitleg zit in het Voorbereidingspakket Krijg toegang tot alle antwoorden, …" at bounding box center [742, 284] width 869 height 754
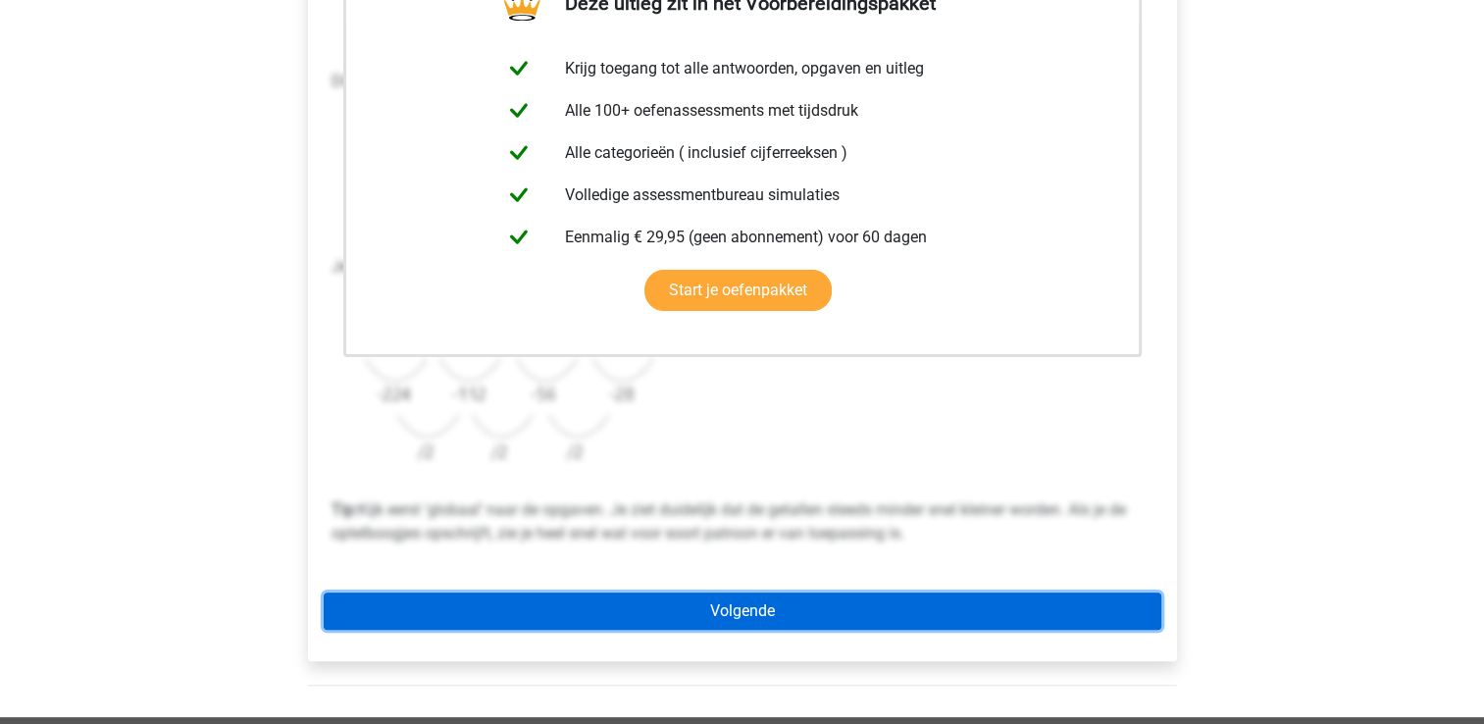
click at [984, 609] on link "Volgende" at bounding box center [742, 610] width 837 height 37
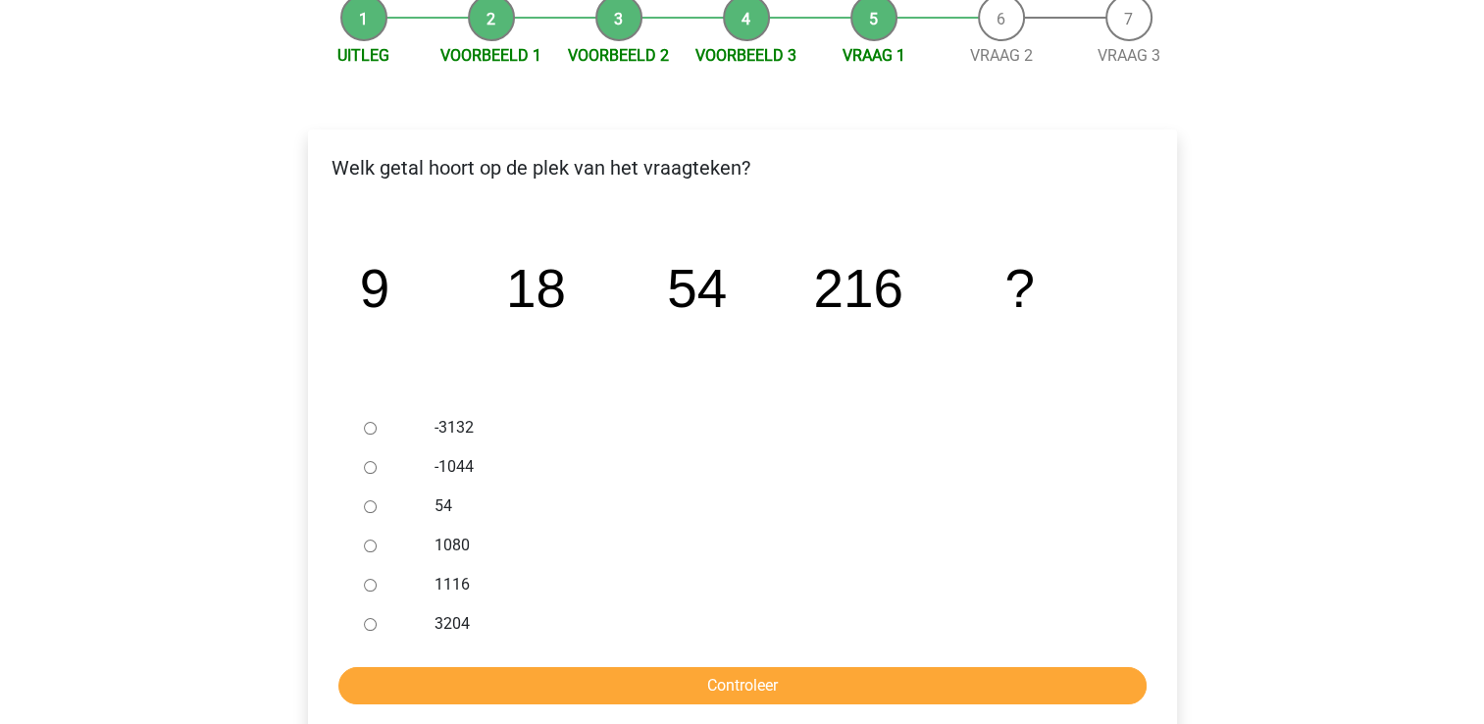
scroll to position [231, 0]
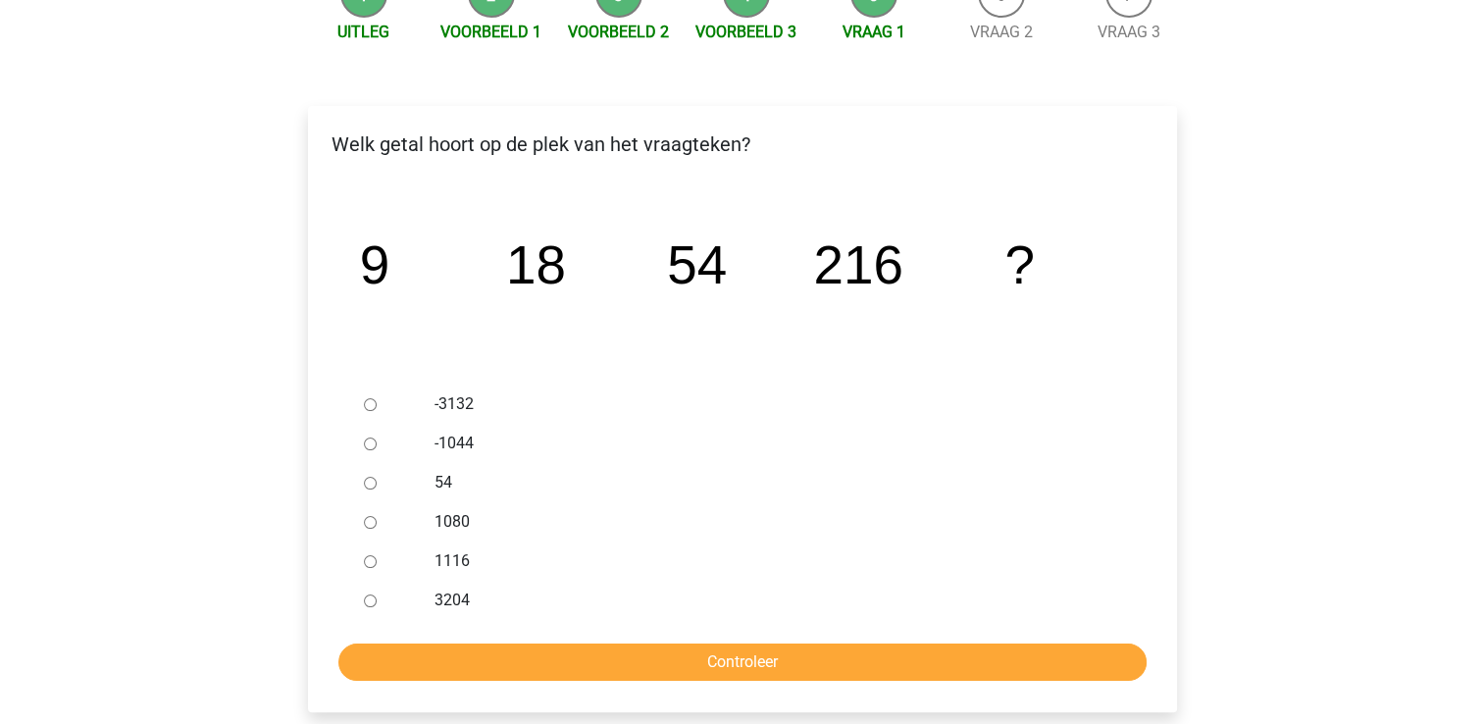
click at [458, 523] on label "1080" at bounding box center [773, 522] width 679 height 24
click at [377, 523] on input "1080" at bounding box center [370, 522] width 13 height 13
radio input "true"
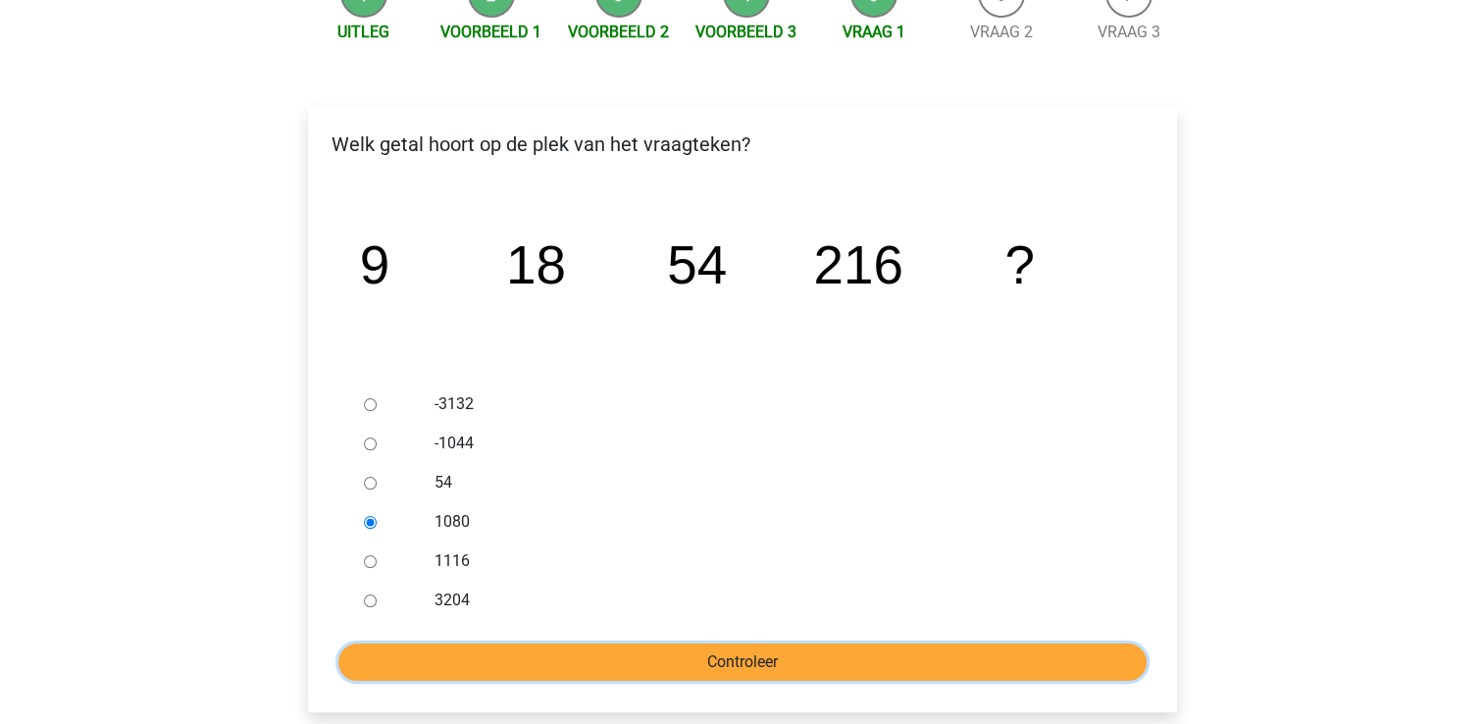
click at [492, 649] on input "Controleer" at bounding box center [742, 661] width 808 height 37
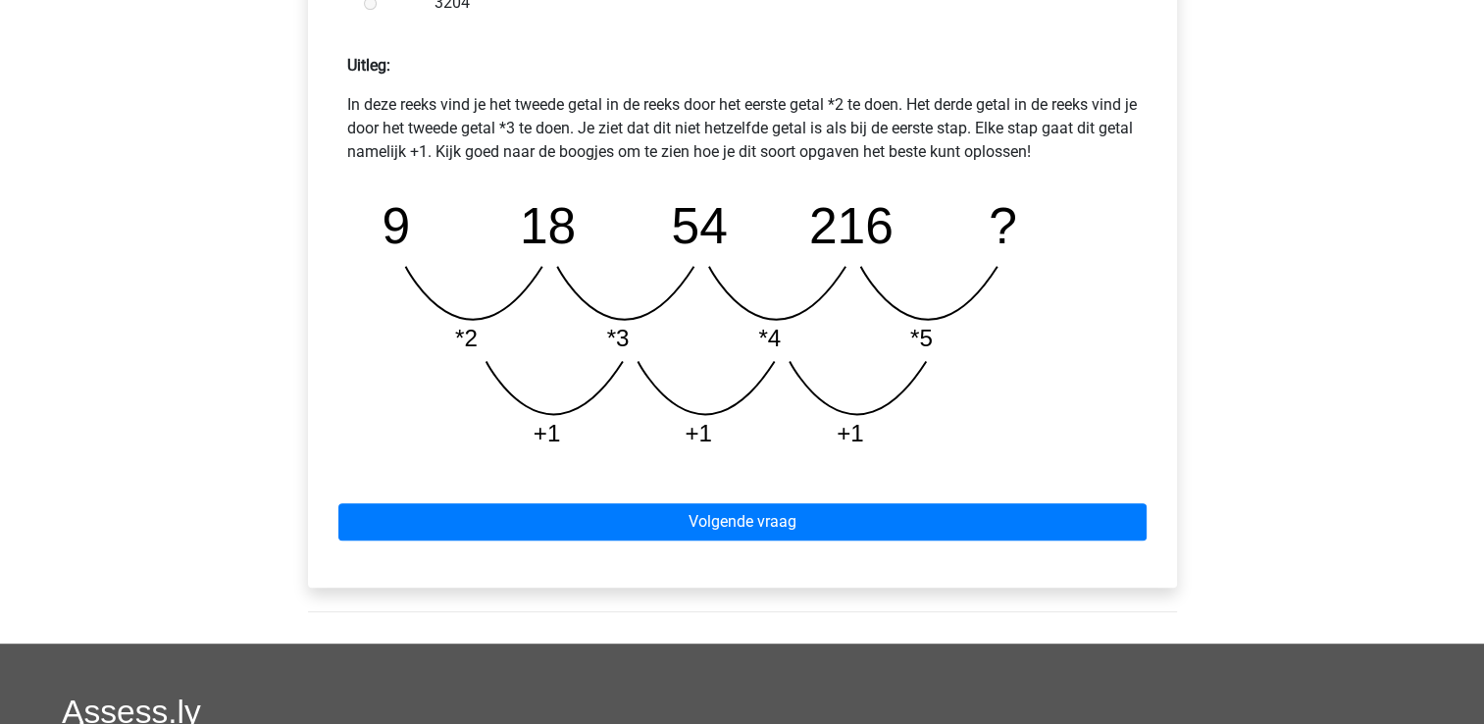
scroll to position [857, 0]
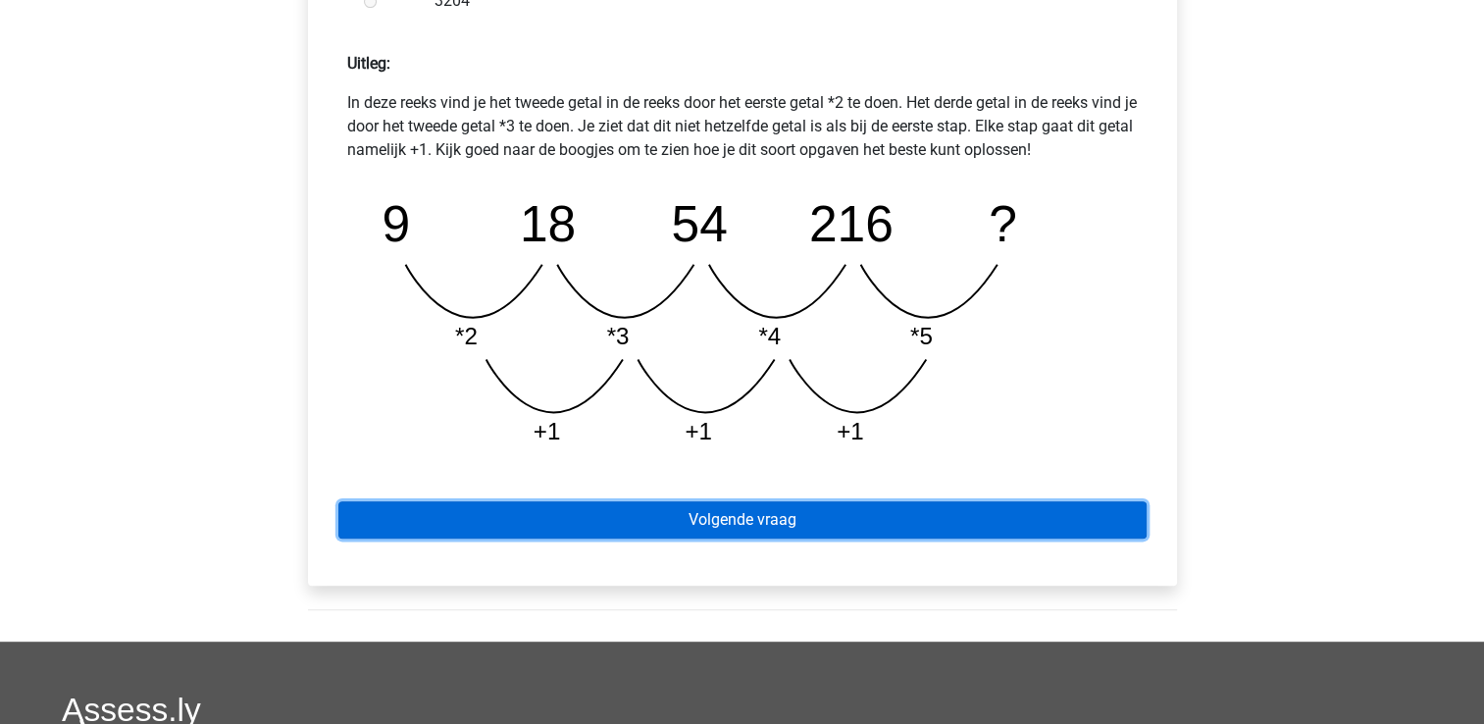
click at [428, 534] on link "Volgende vraag" at bounding box center [742, 519] width 808 height 37
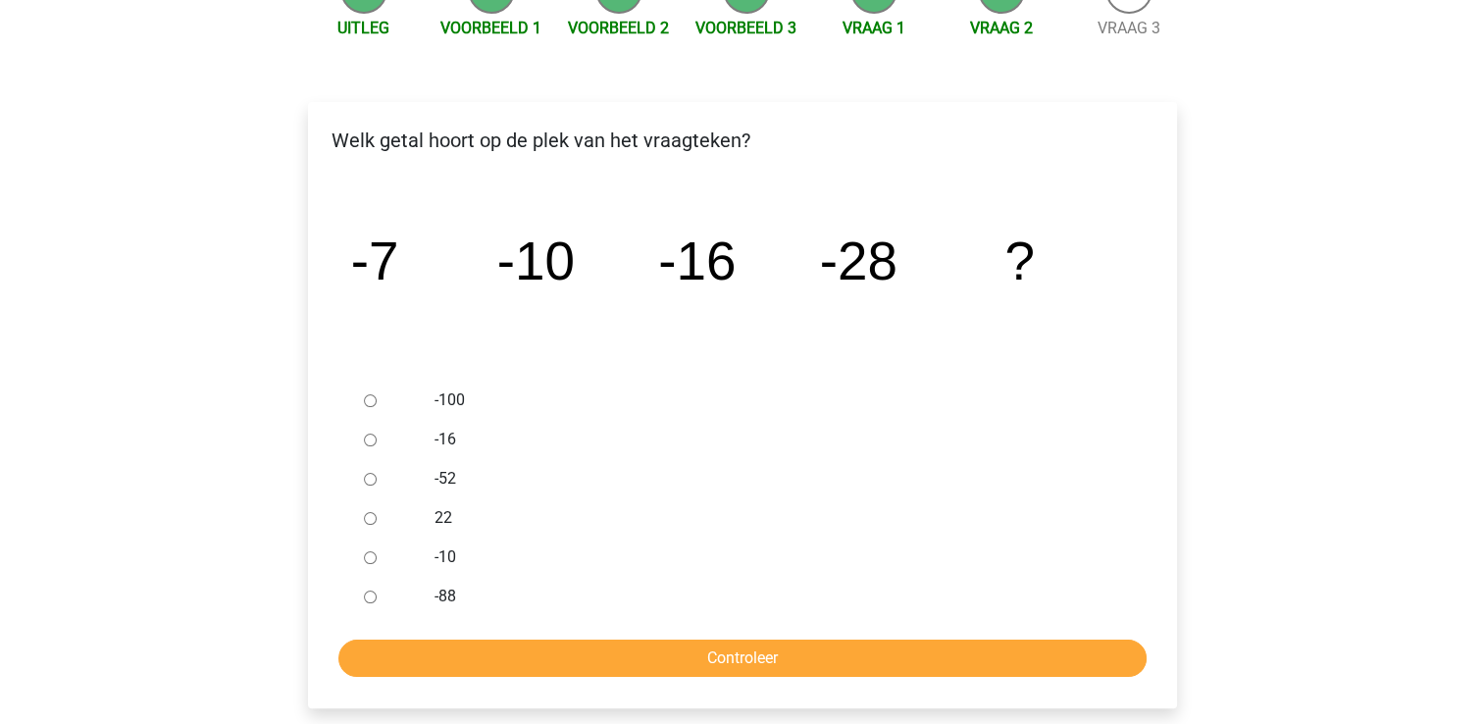
scroll to position [239, 0]
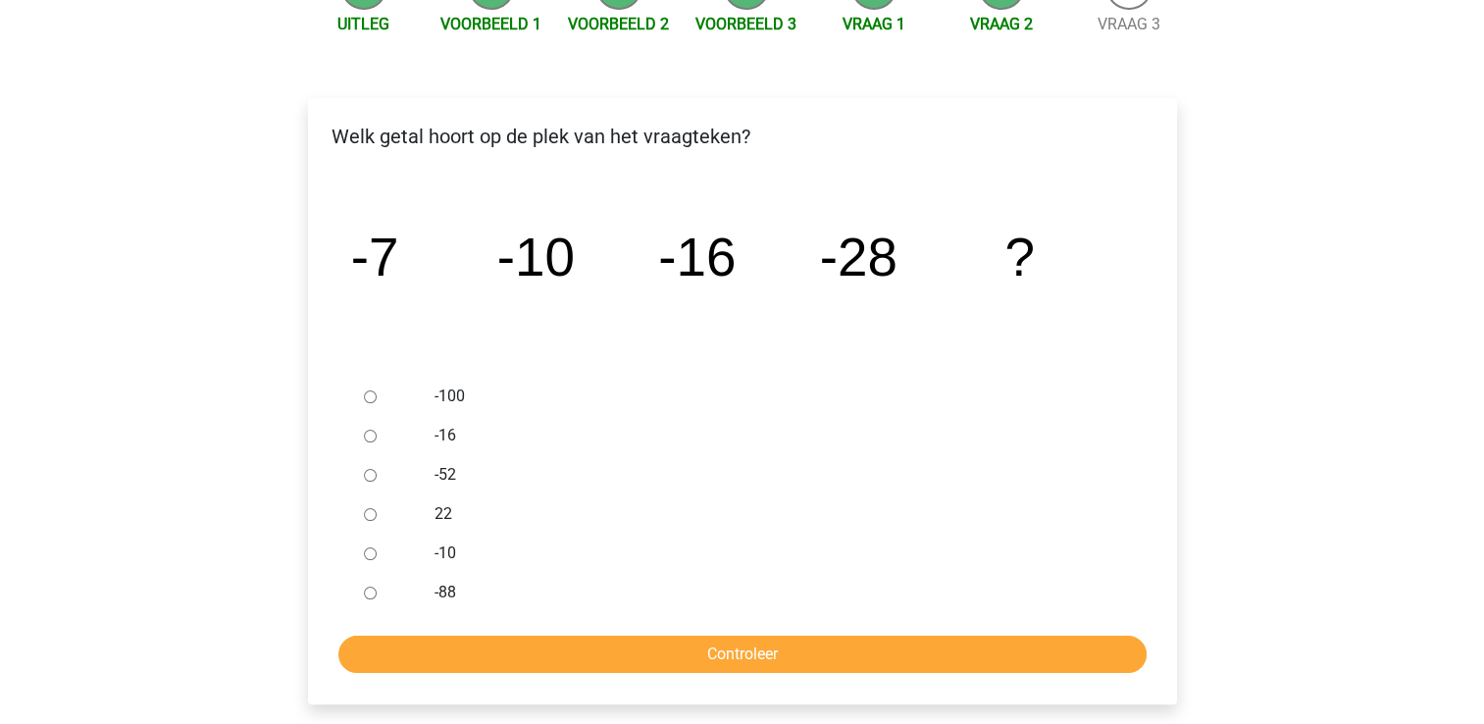
click at [446, 479] on label "-52" at bounding box center [773, 475] width 679 height 24
click at [377, 479] on input "-52" at bounding box center [370, 475] width 13 height 13
radio input "true"
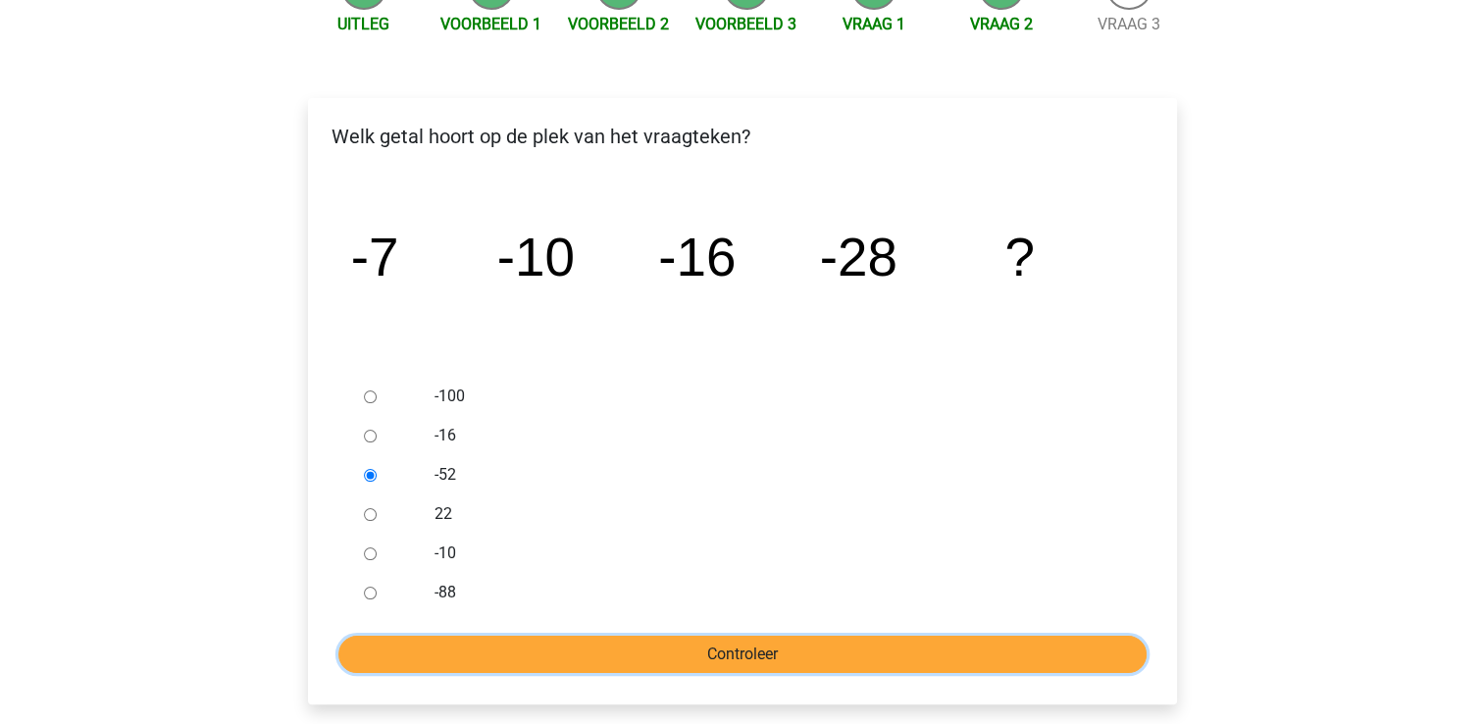
click at [570, 658] on input "Controleer" at bounding box center [742, 653] width 808 height 37
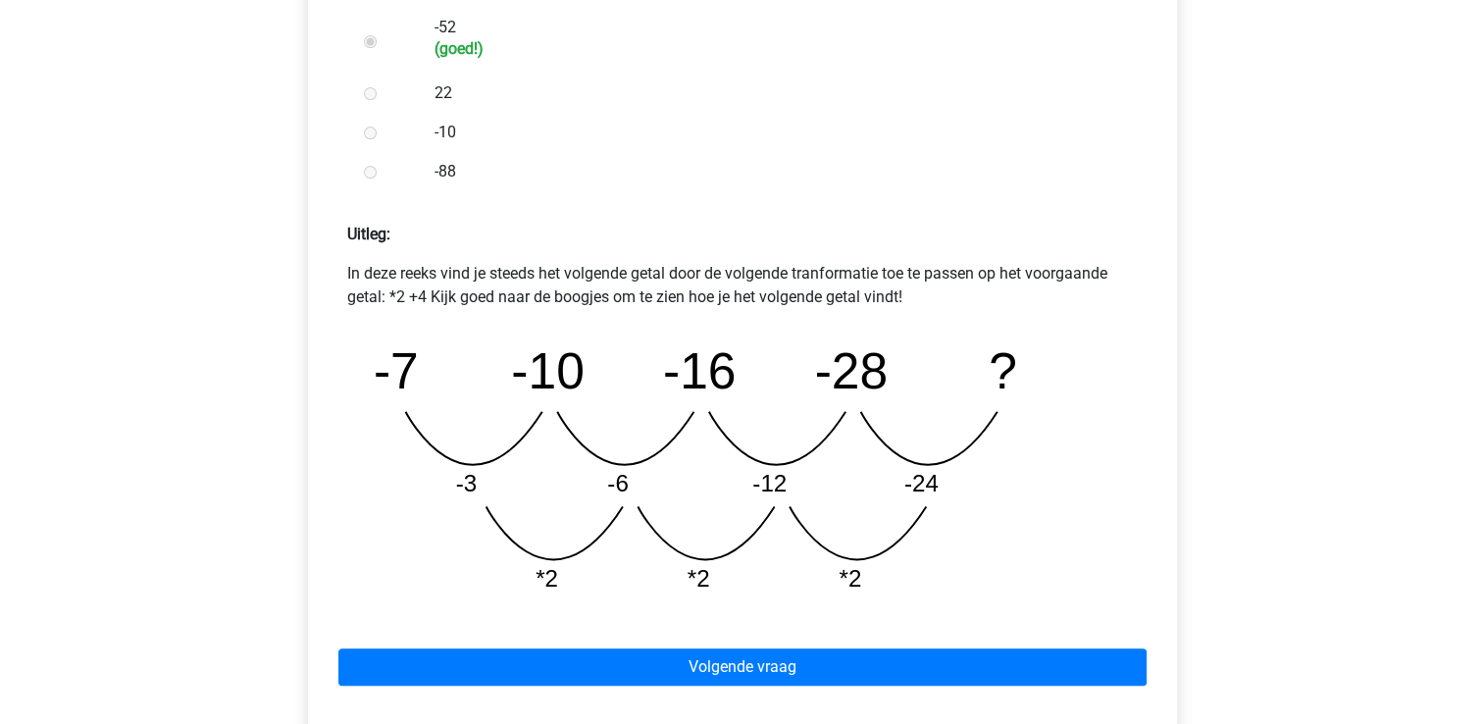
scroll to position [688, 0]
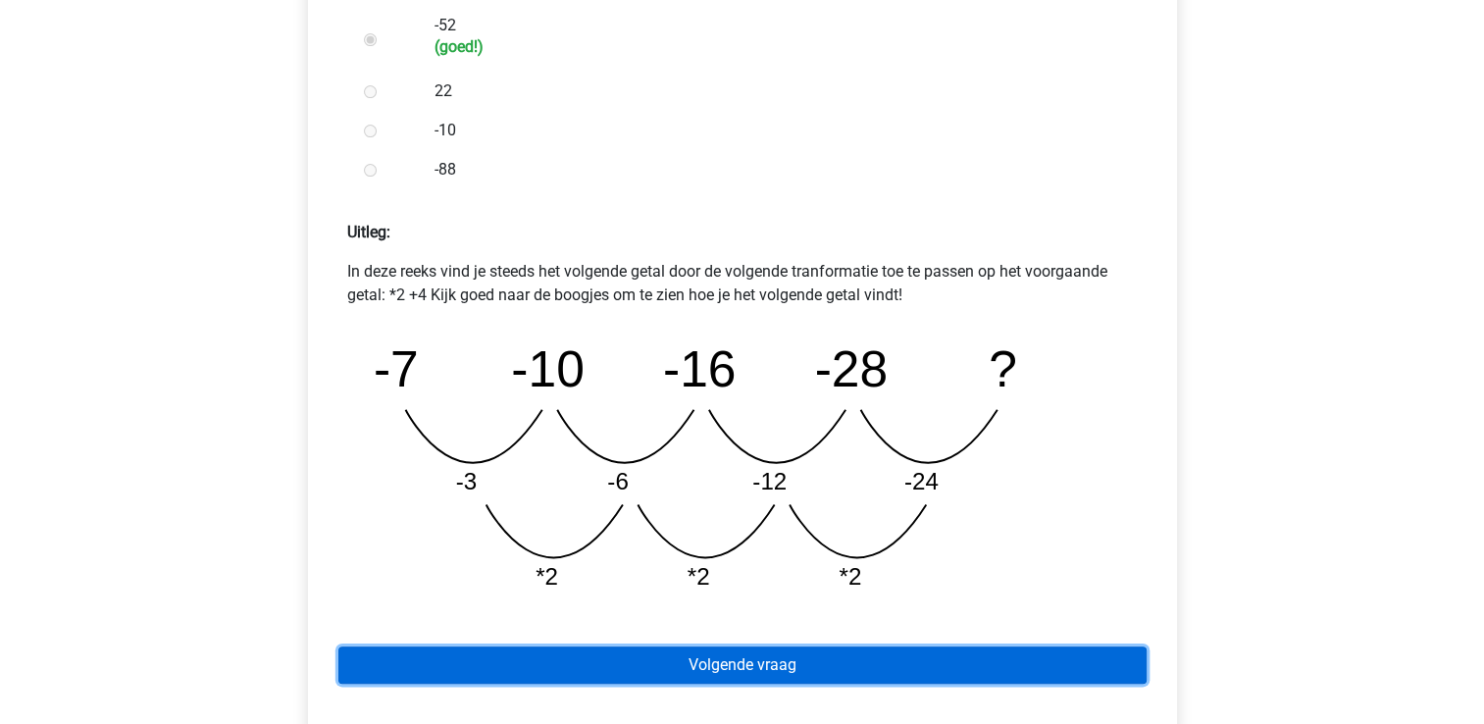
click at [424, 657] on link "Volgende vraag" at bounding box center [742, 664] width 808 height 37
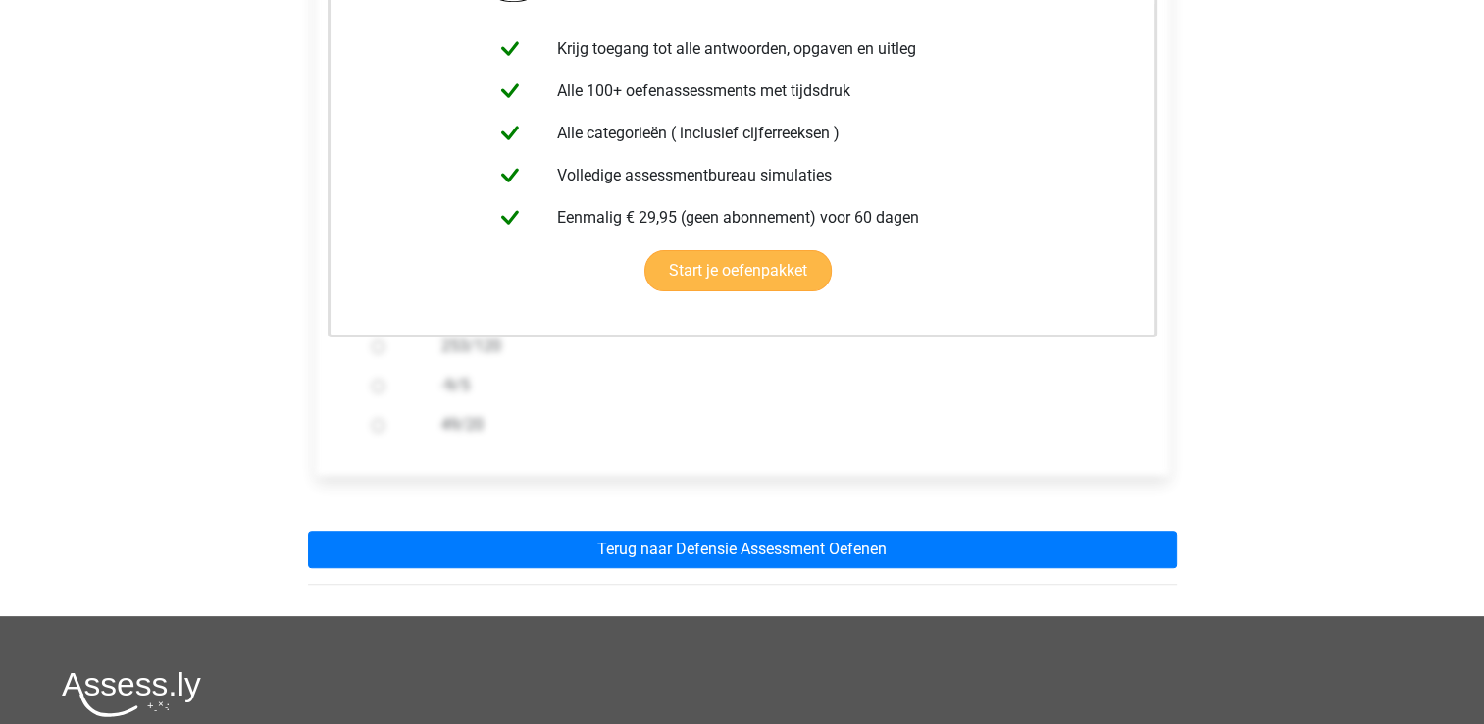
scroll to position [420, 0]
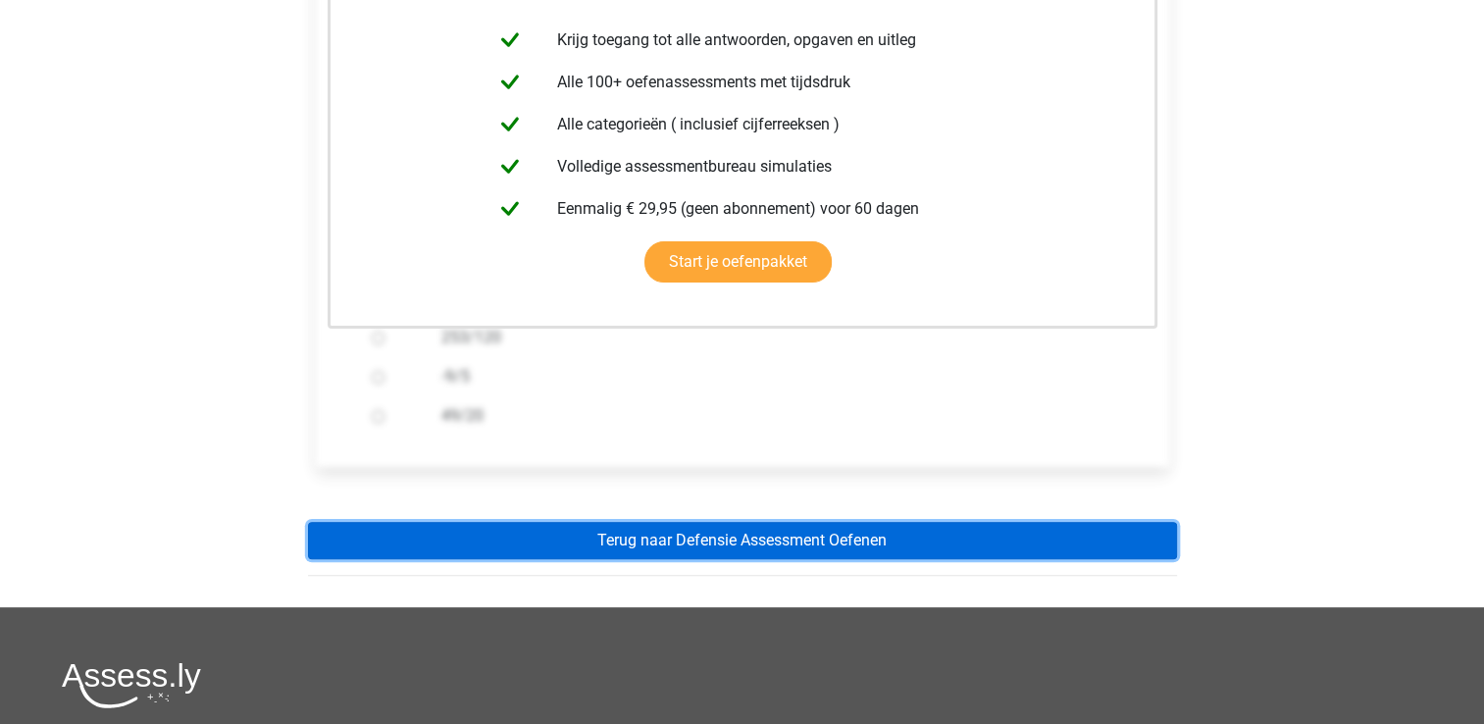
click at [731, 539] on link "Terug naar Defensie Assessment Oefenen" at bounding box center [742, 540] width 869 height 37
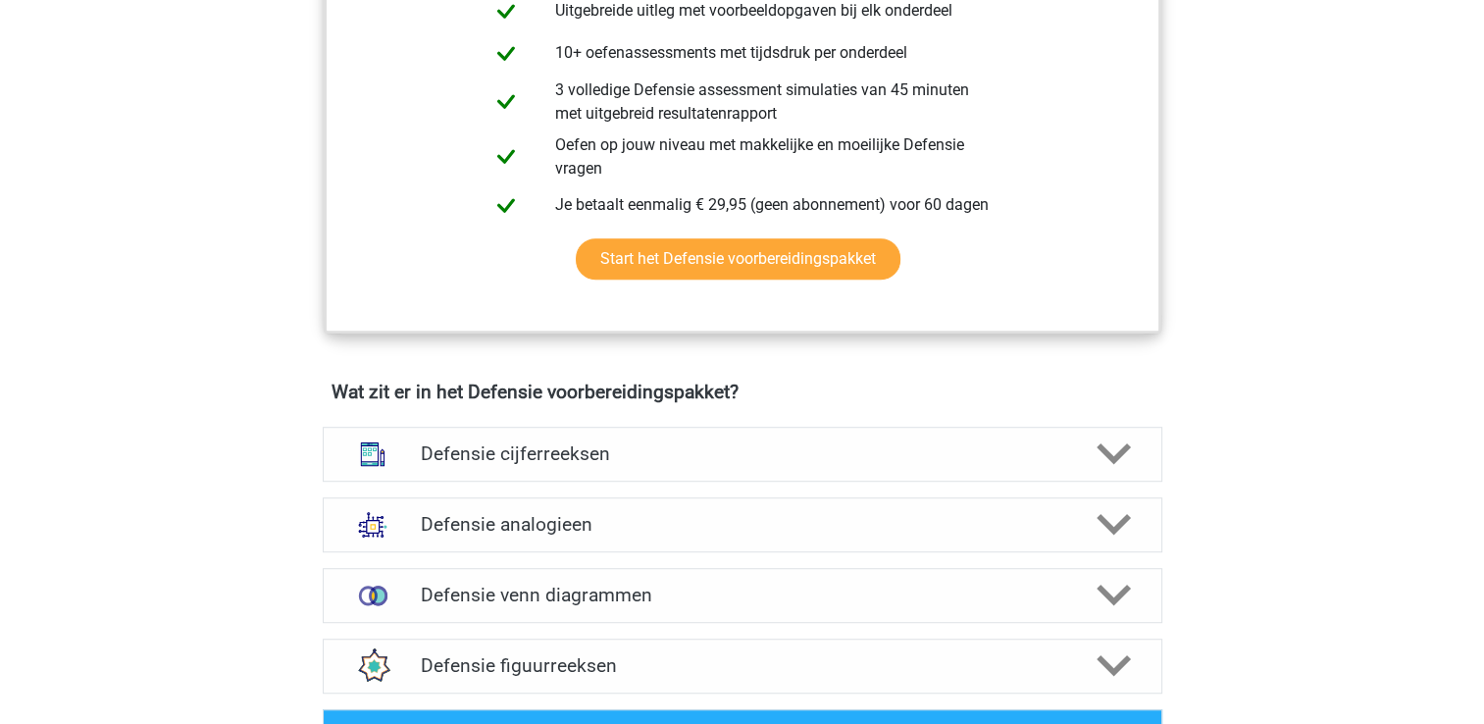
scroll to position [1101, 0]
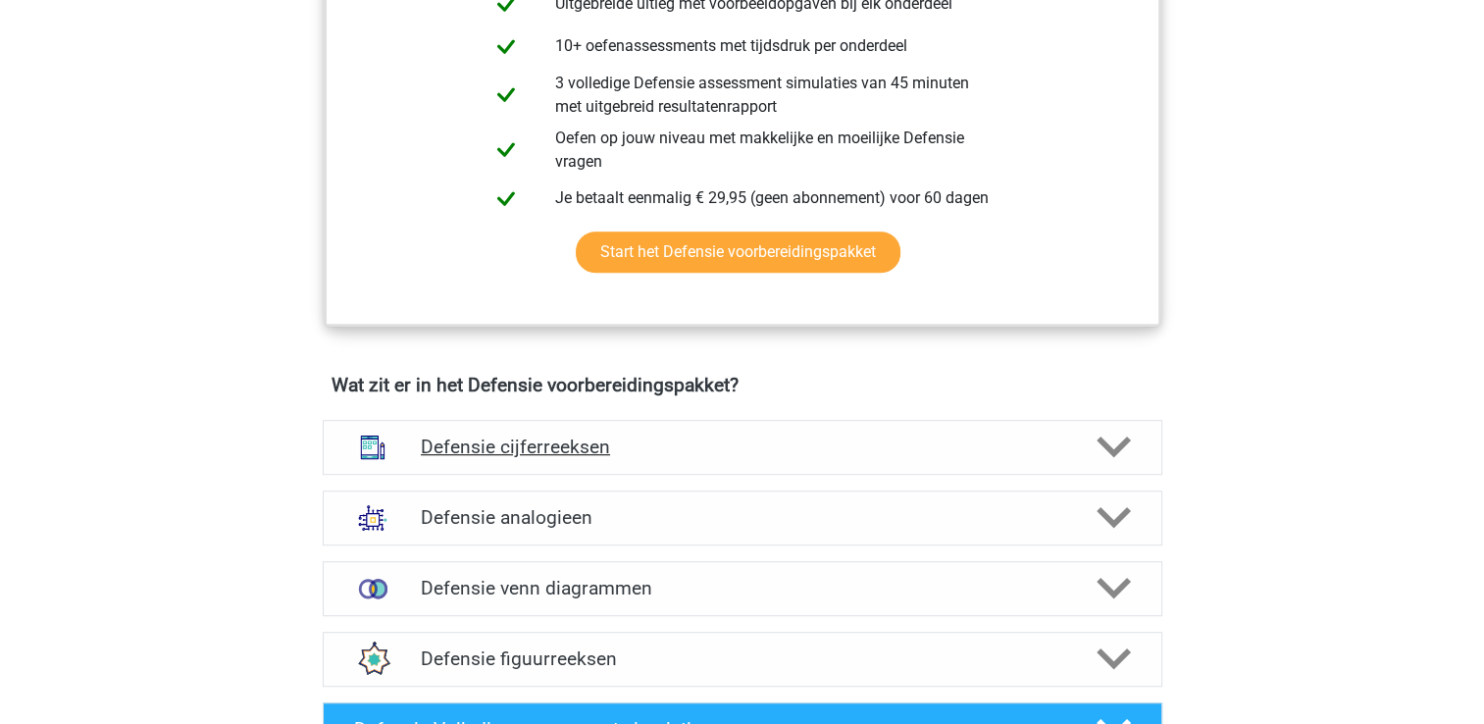
click at [1083, 465] on div "Defensie cijferreeksen" at bounding box center [742, 447] width 839 height 55
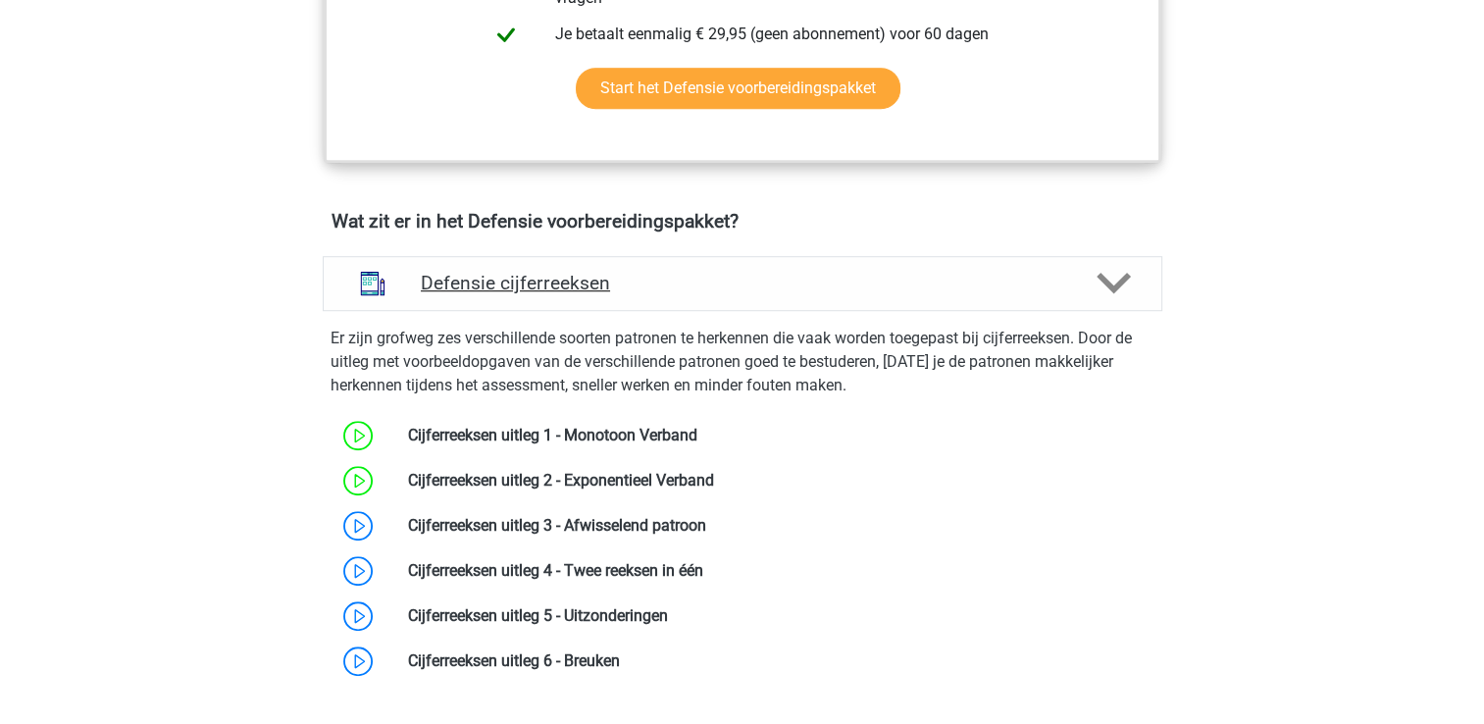
scroll to position [1266, 0]
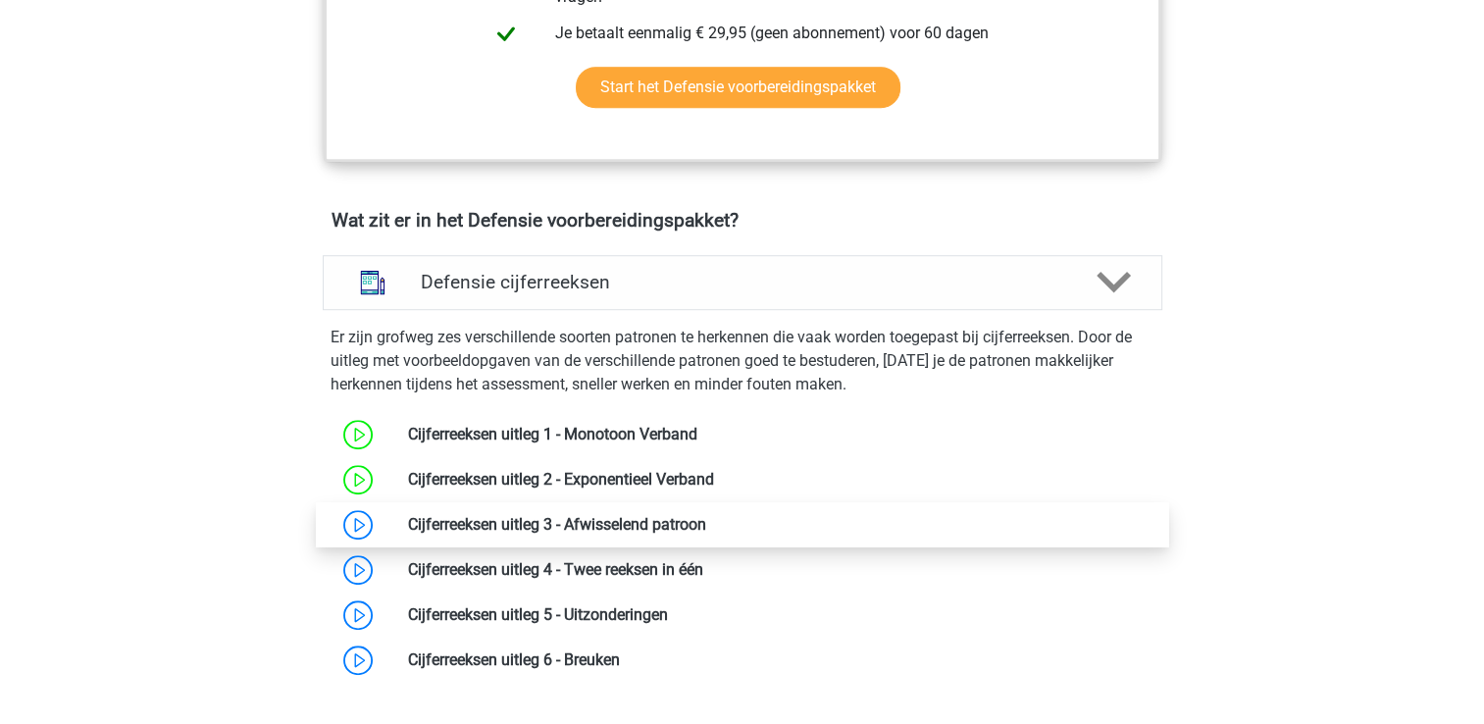
click at [706, 516] on link at bounding box center [706, 524] width 0 height 19
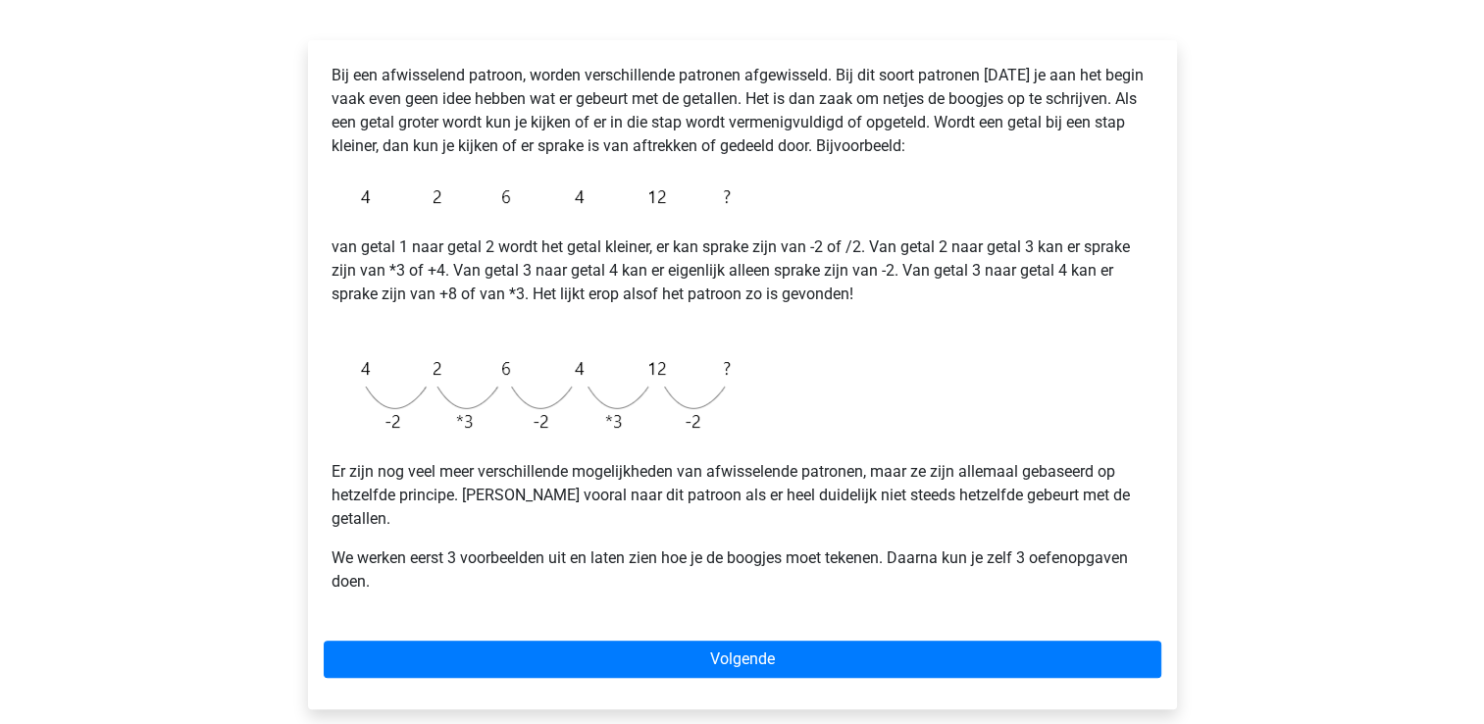
scroll to position [305, 0]
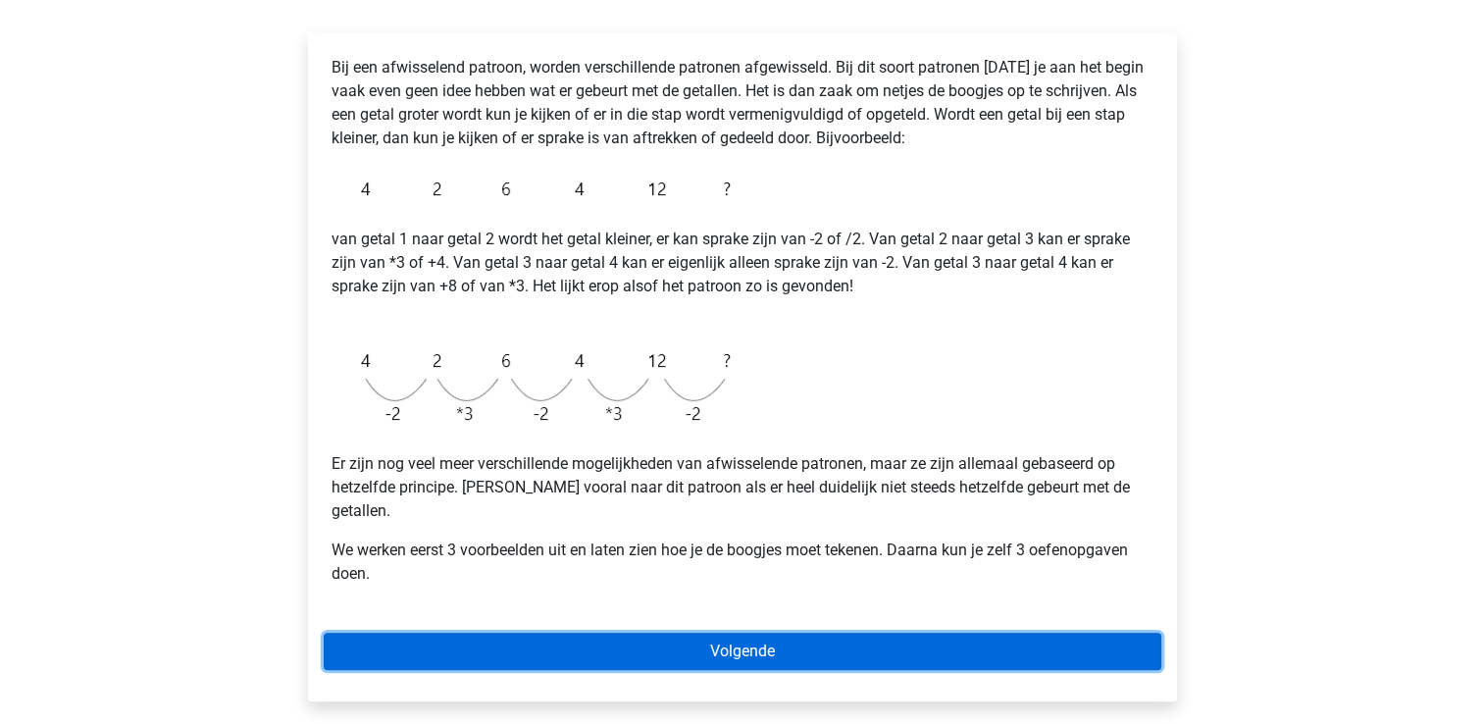
click at [941, 632] on link "Volgende" at bounding box center [742, 650] width 837 height 37
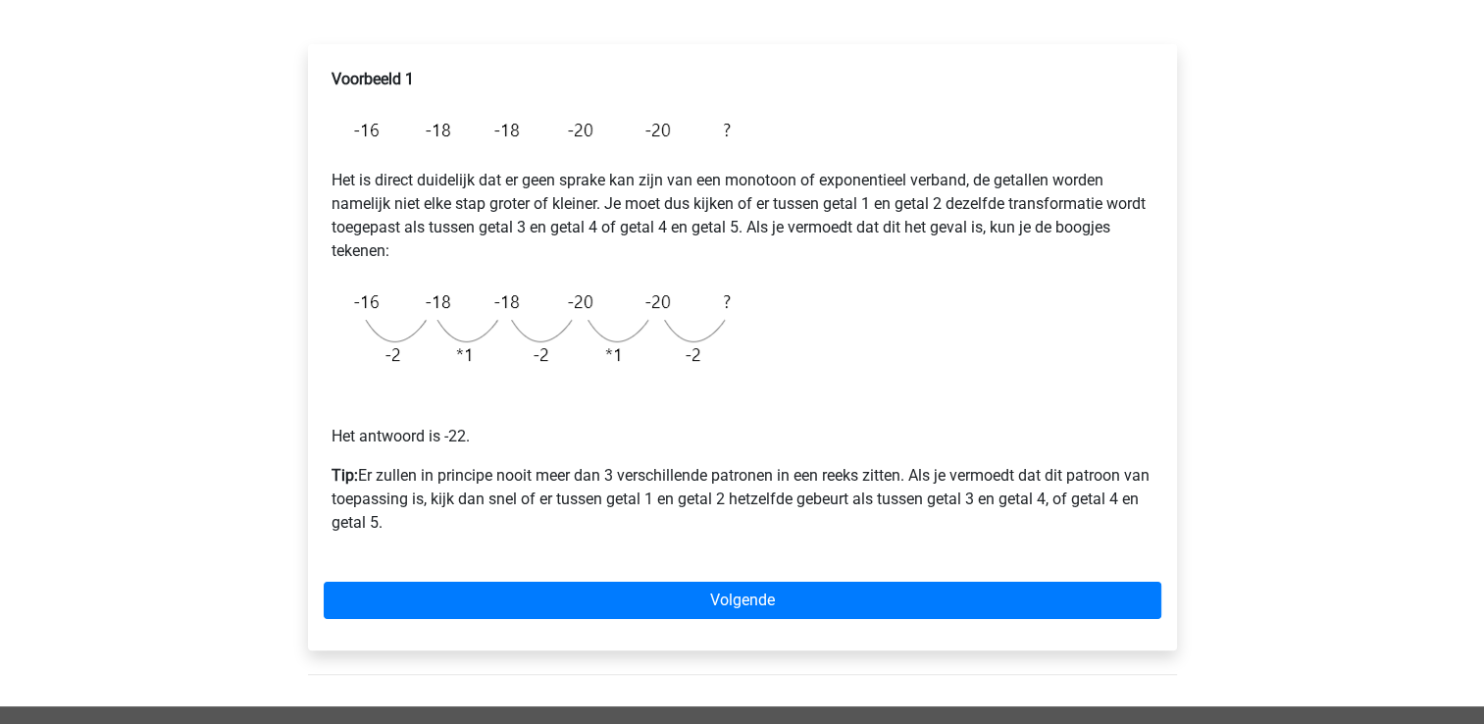
scroll to position [290, 0]
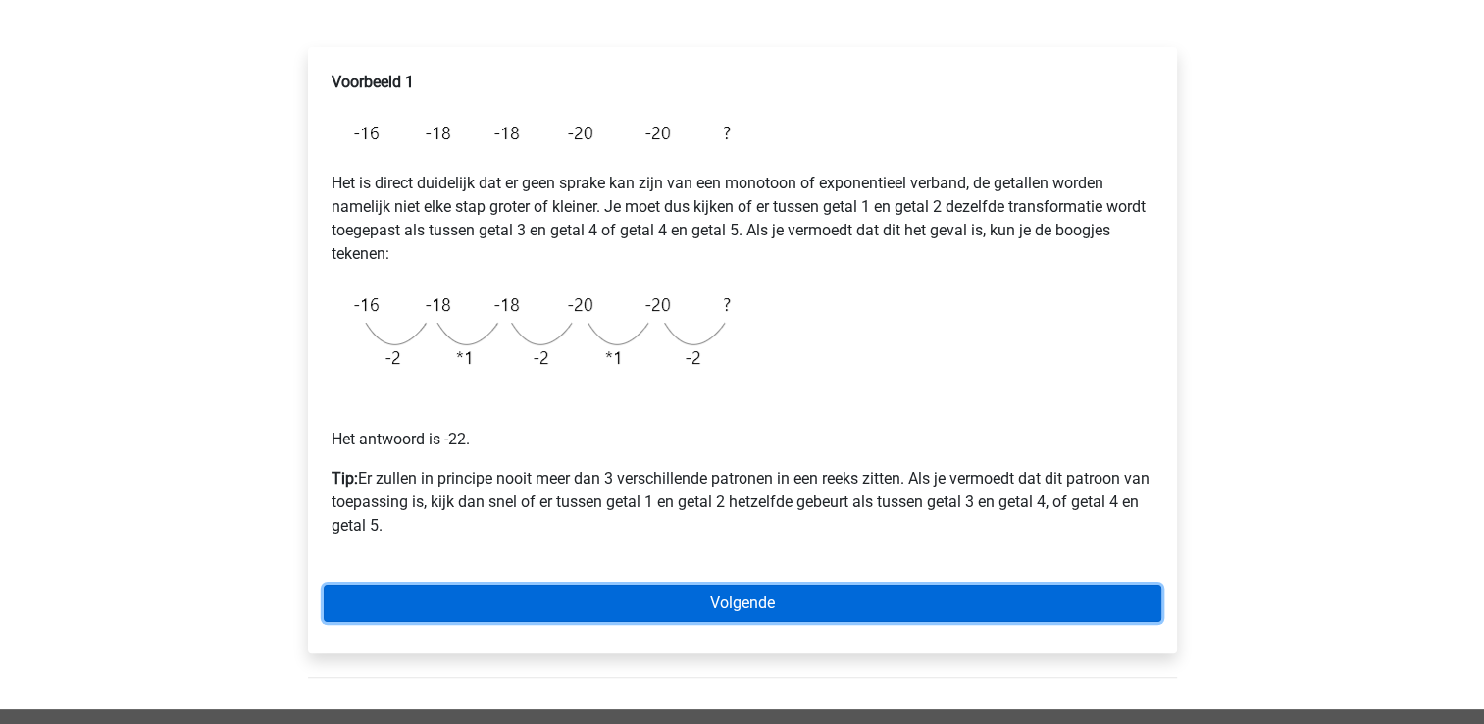
click at [941, 613] on link "Volgende" at bounding box center [742, 602] width 837 height 37
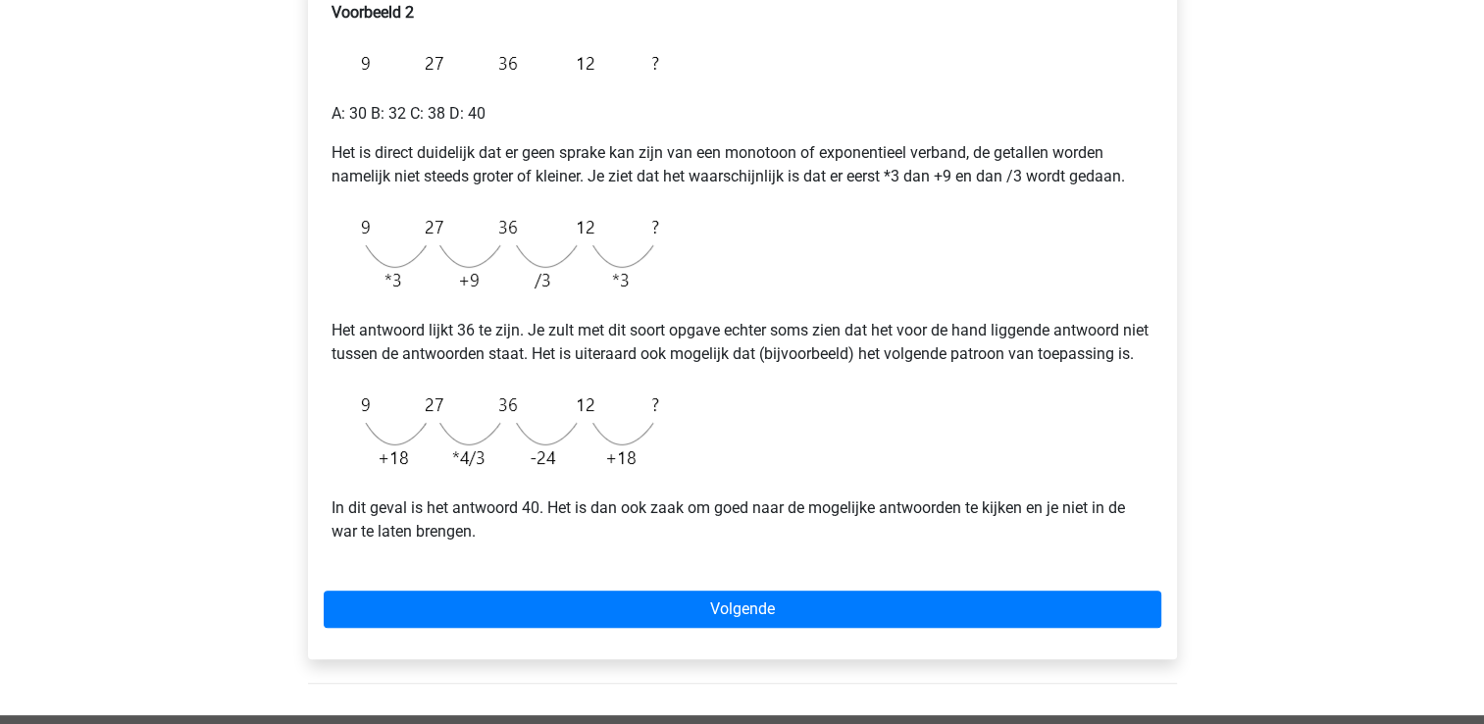
scroll to position [361, 0]
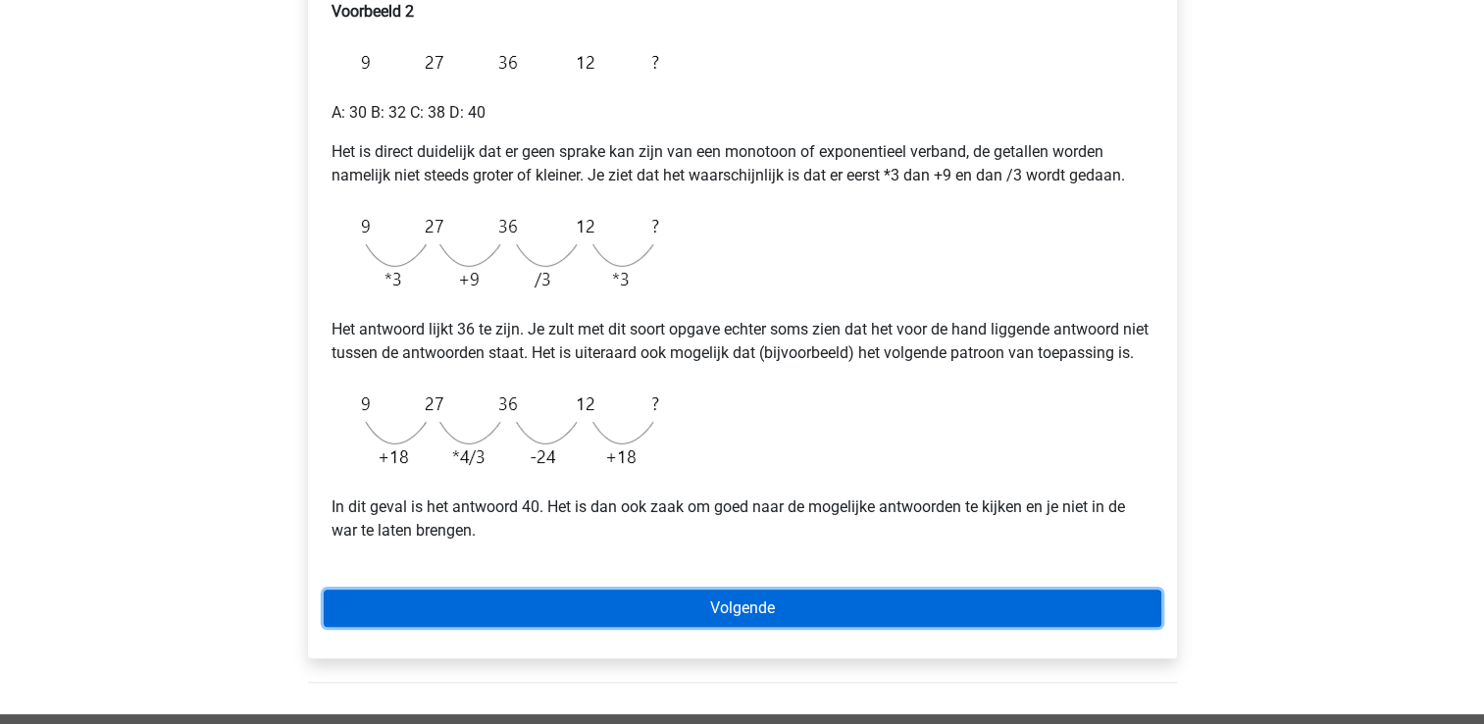
click at [941, 613] on link "Volgende" at bounding box center [742, 607] width 837 height 37
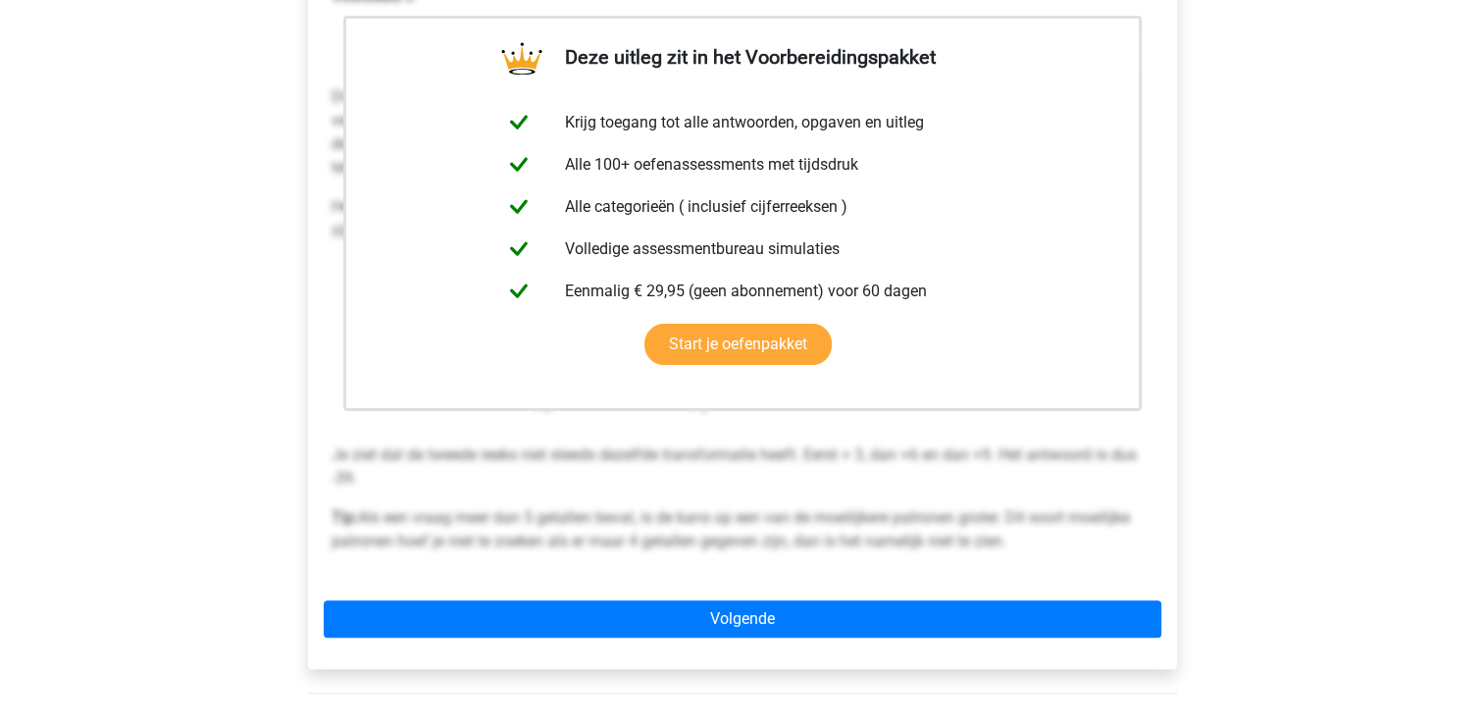
scroll to position [377, 0]
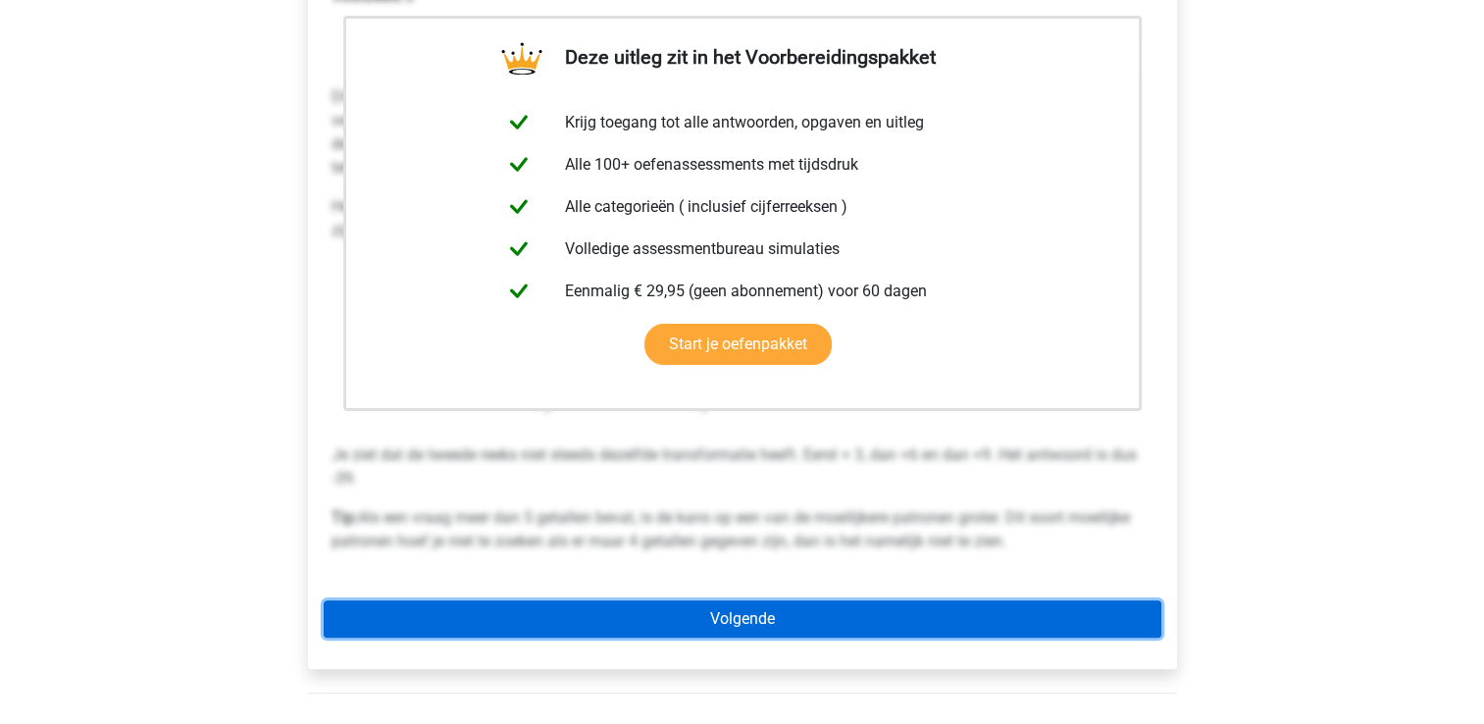
click at [941, 613] on link "Volgende" at bounding box center [742, 618] width 837 height 37
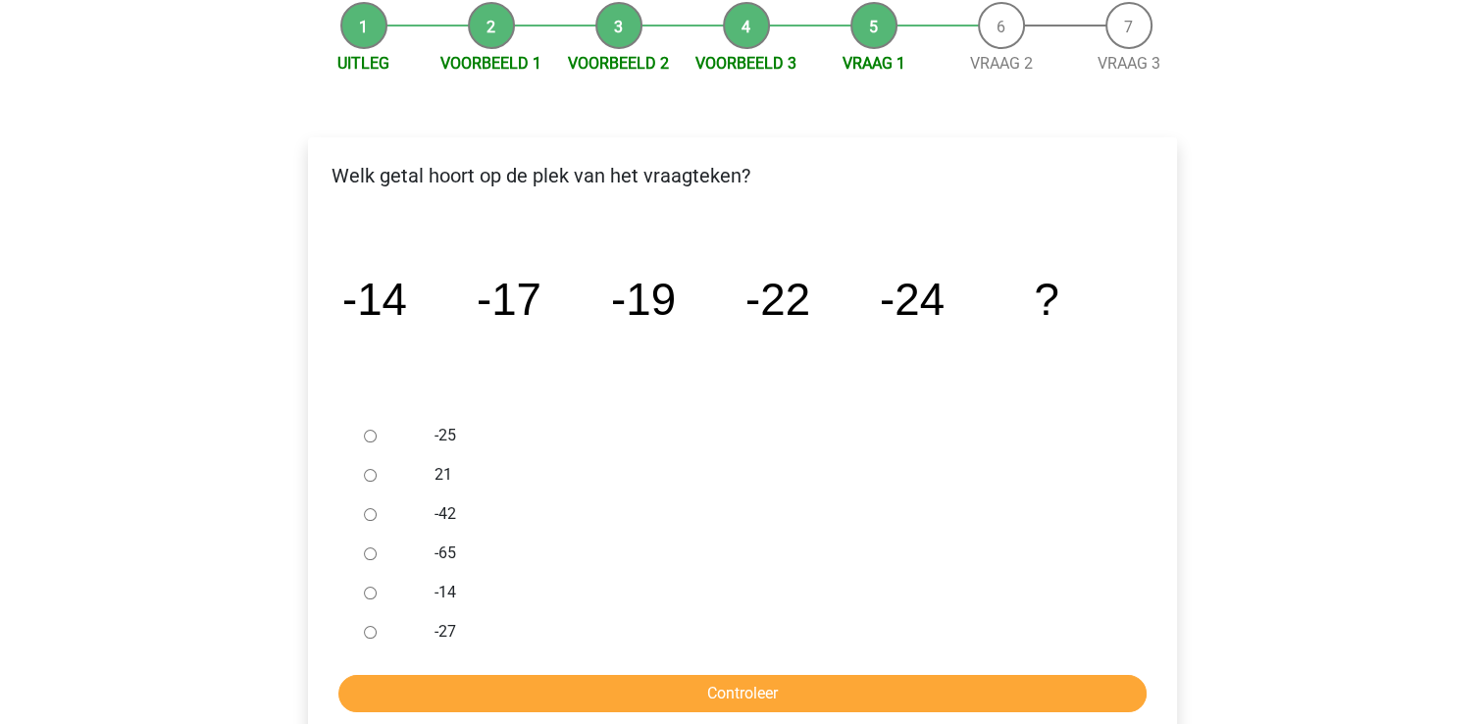
scroll to position [212, 0]
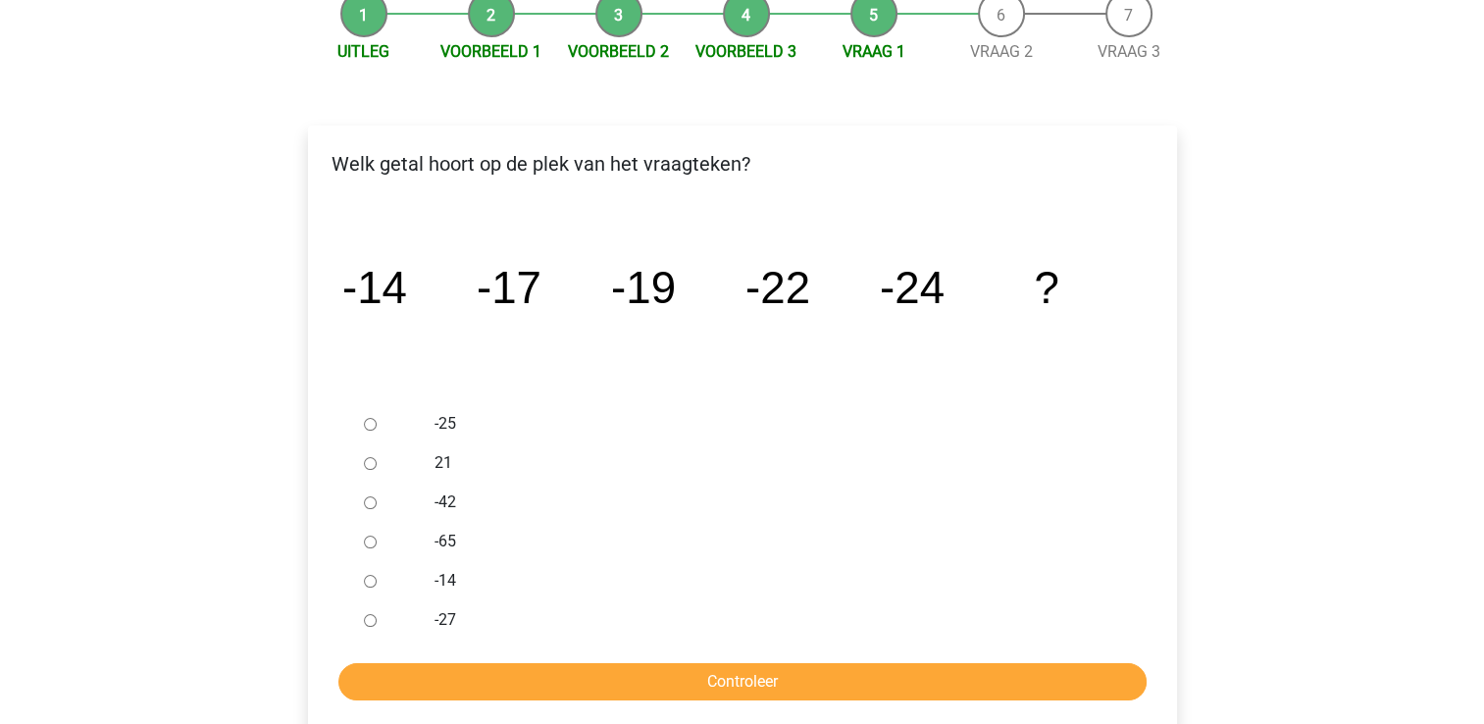
click at [443, 627] on label "-27" at bounding box center [773, 620] width 679 height 24
click at [377, 627] on input "-27" at bounding box center [370, 620] width 13 height 13
radio input "true"
click at [455, 661] on form "-25 21 -42 -65 -14 -27 Controleer" at bounding box center [742, 552] width 837 height 296
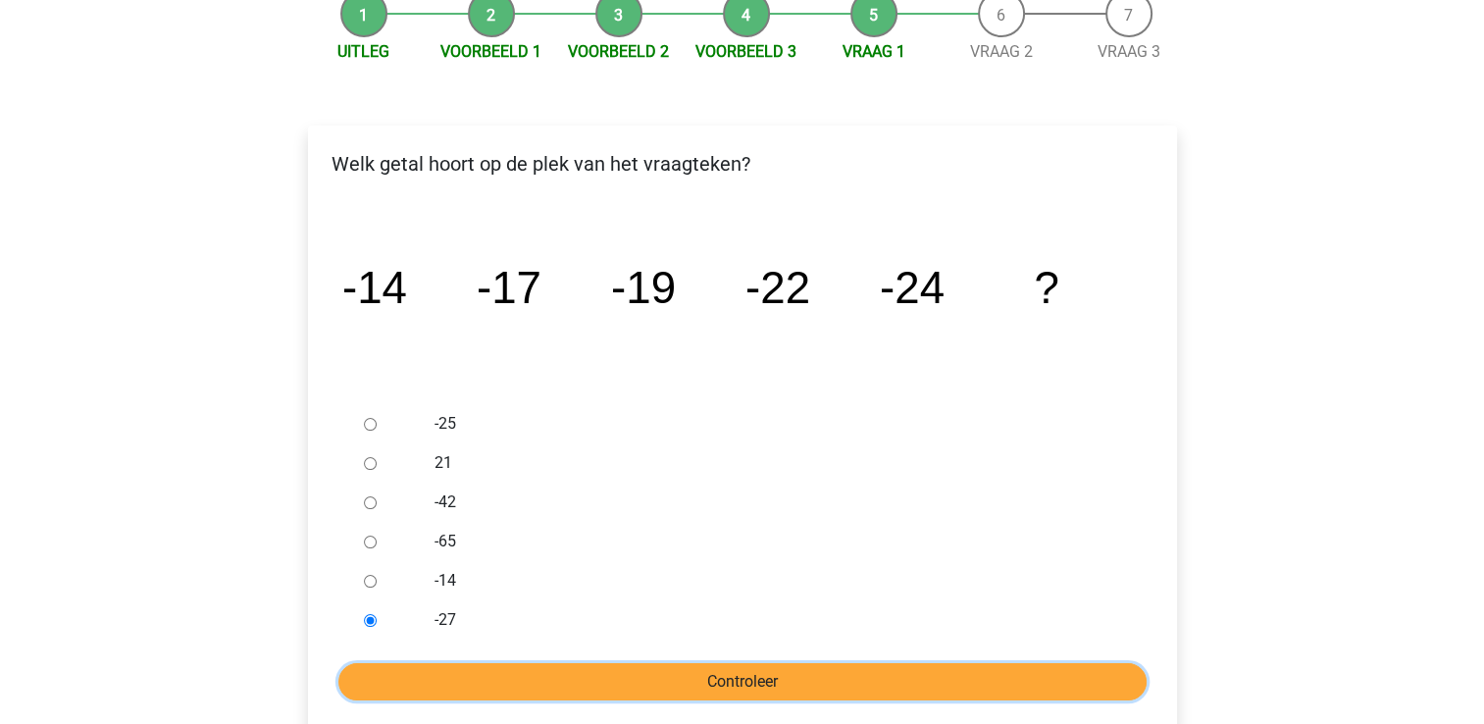
click at [456, 670] on input "Controleer" at bounding box center [742, 681] width 808 height 37
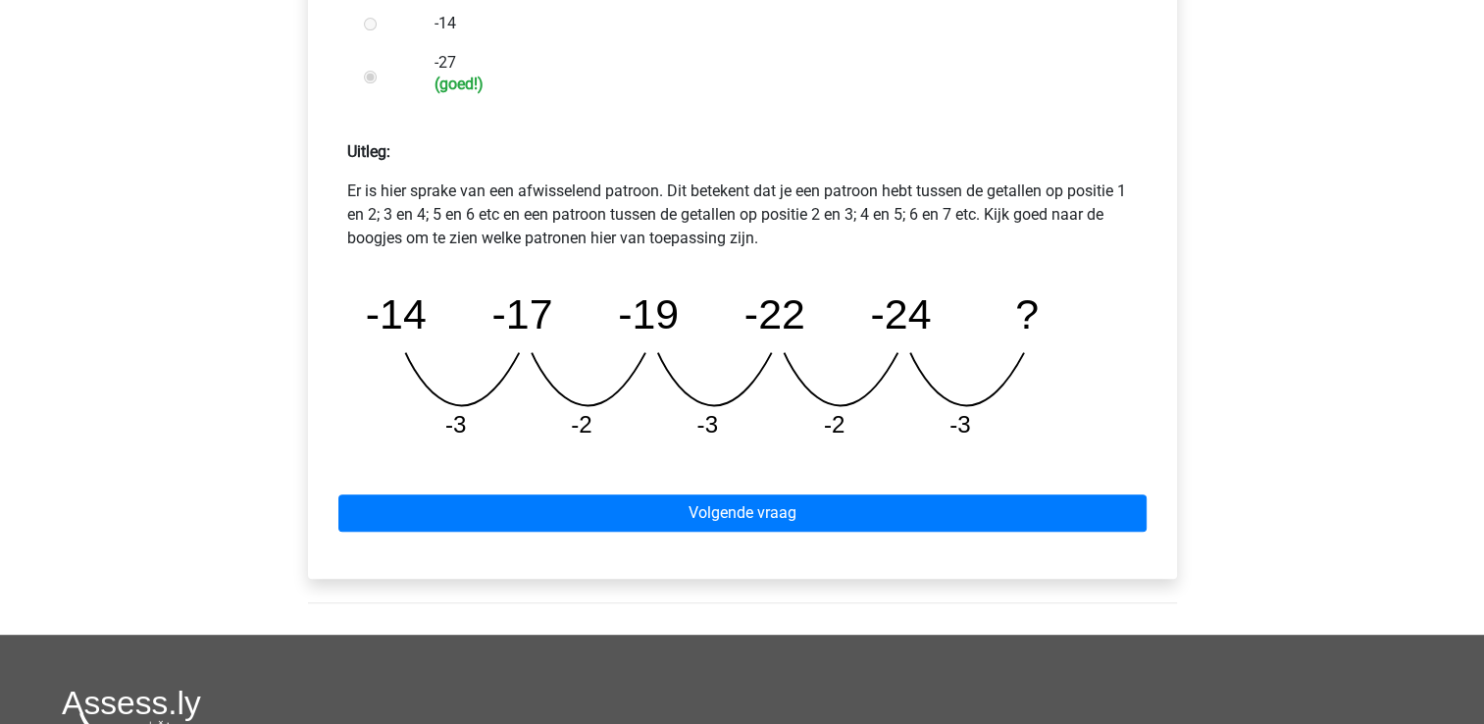
scroll to position [769, 0]
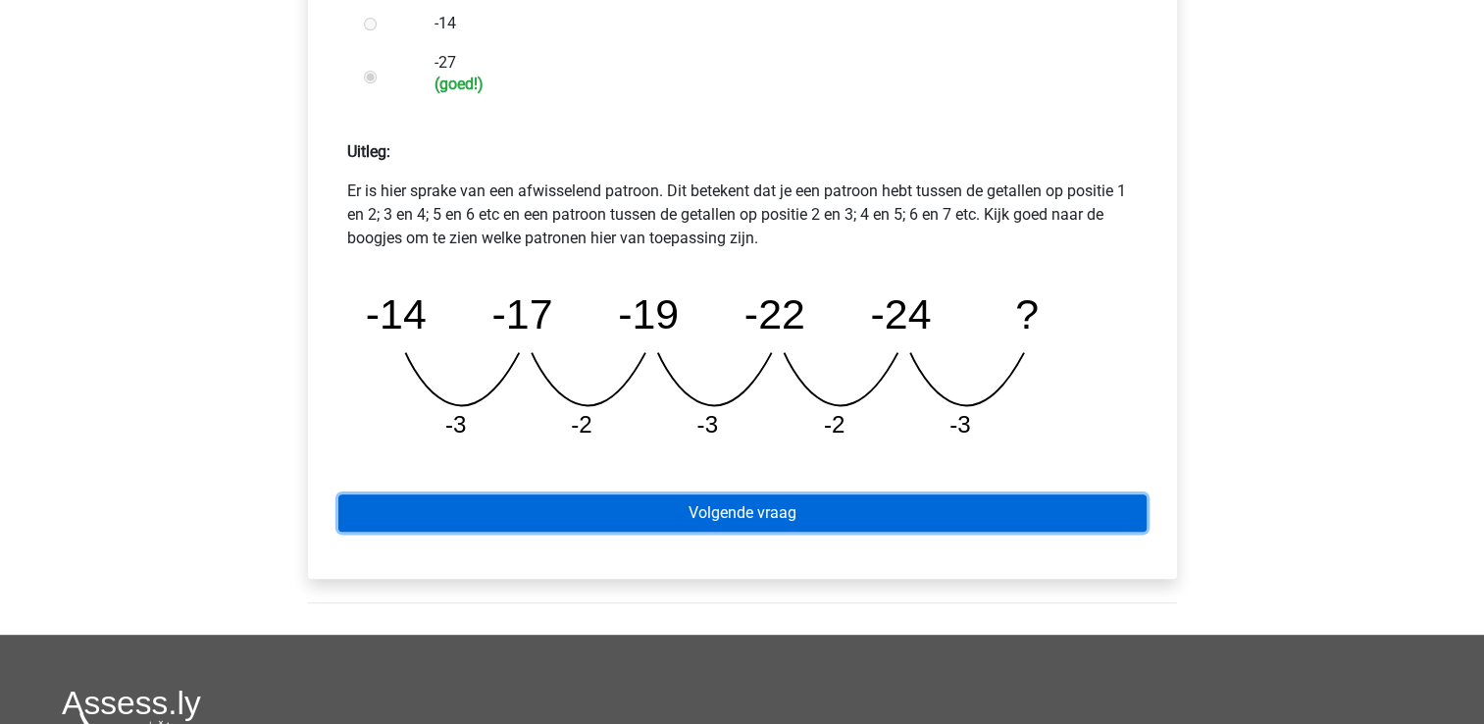
click at [549, 529] on link "Volgende vraag" at bounding box center [742, 512] width 808 height 37
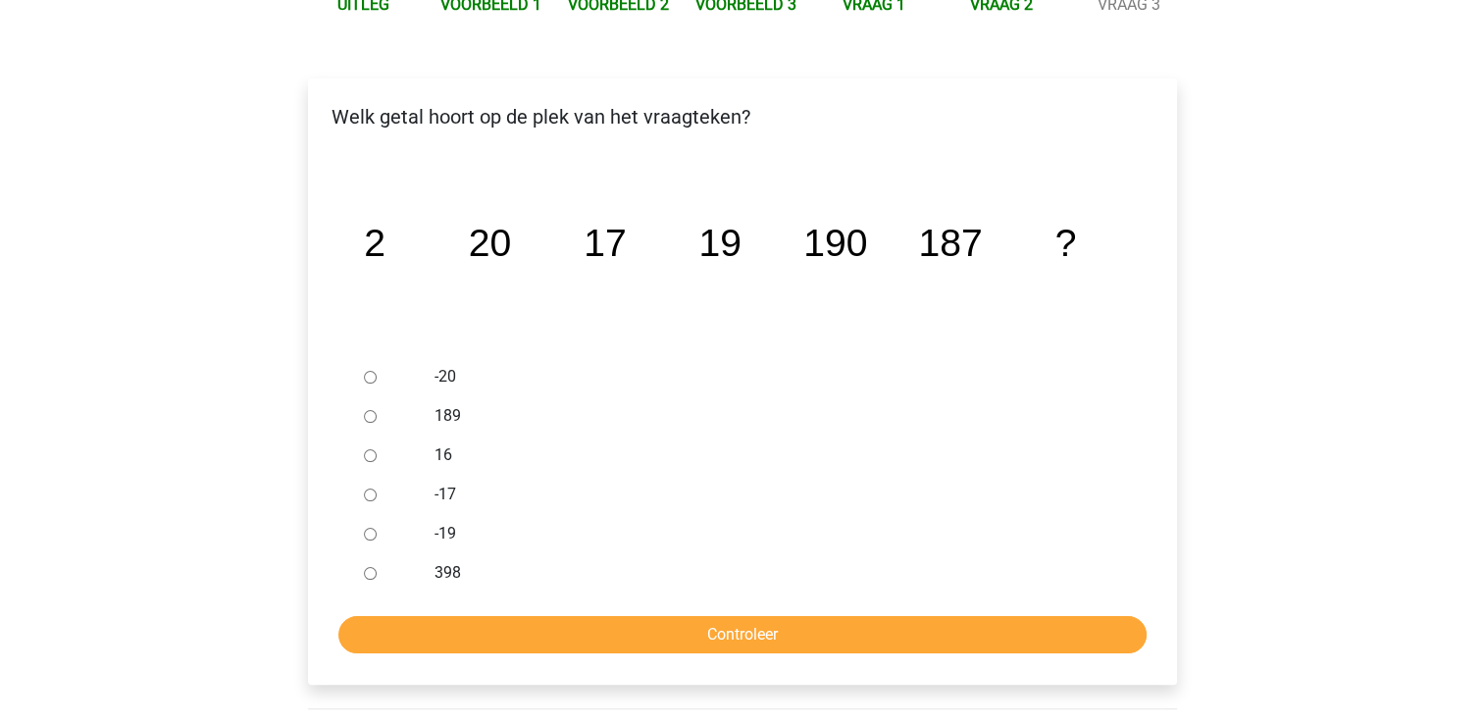
scroll to position [261, 0]
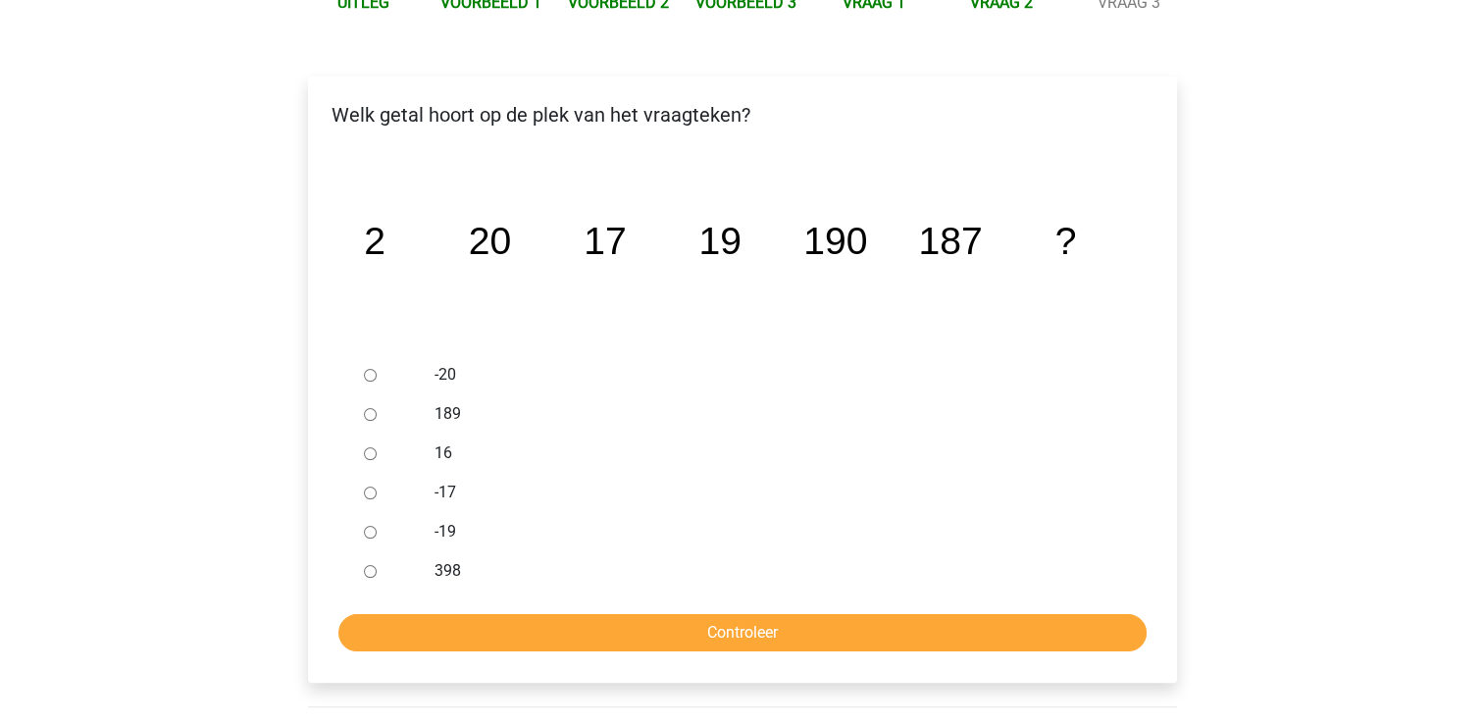
click at [407, 416] on div at bounding box center [388, 413] width 65 height 39
click at [437, 418] on label "189" at bounding box center [773, 414] width 679 height 24
click at [377, 418] on input "189" at bounding box center [370, 414] width 13 height 13
radio input "true"
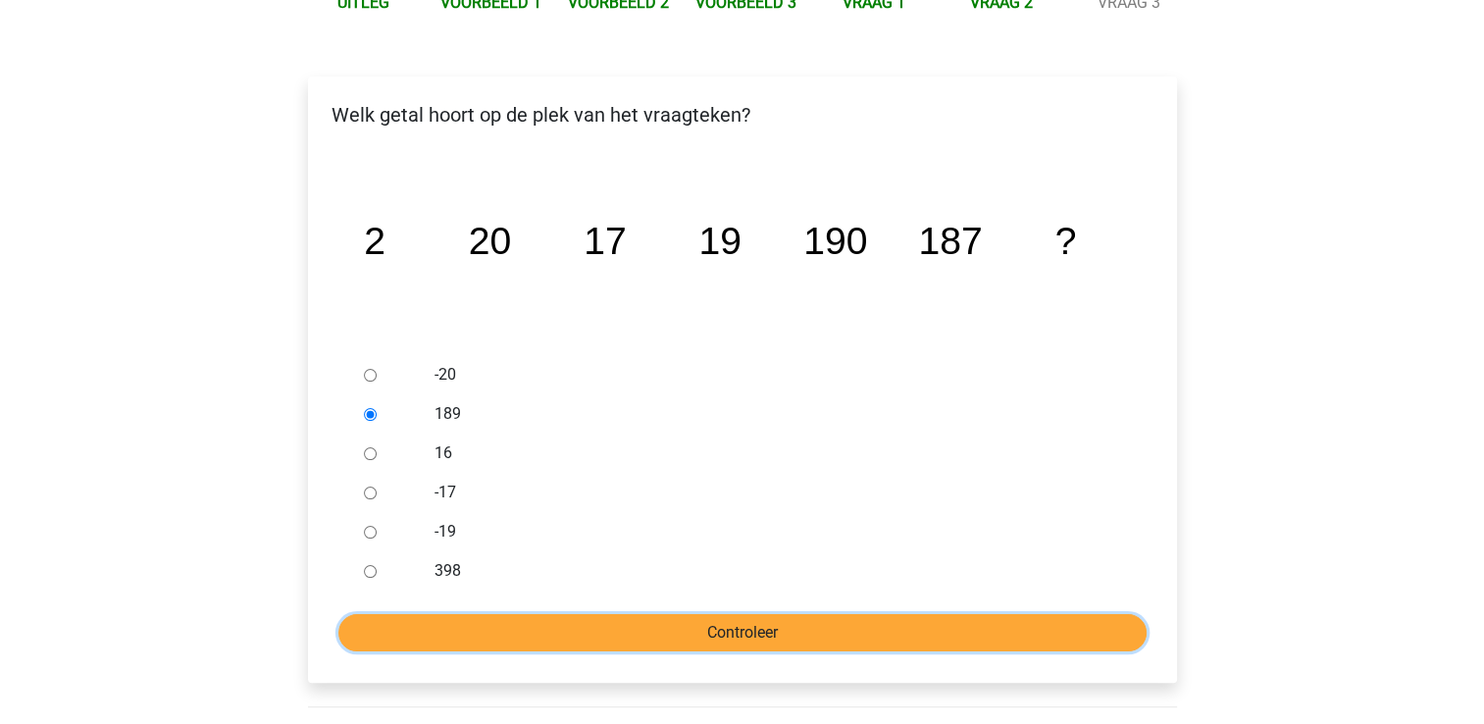
click at [541, 634] on input "Controleer" at bounding box center [742, 632] width 808 height 37
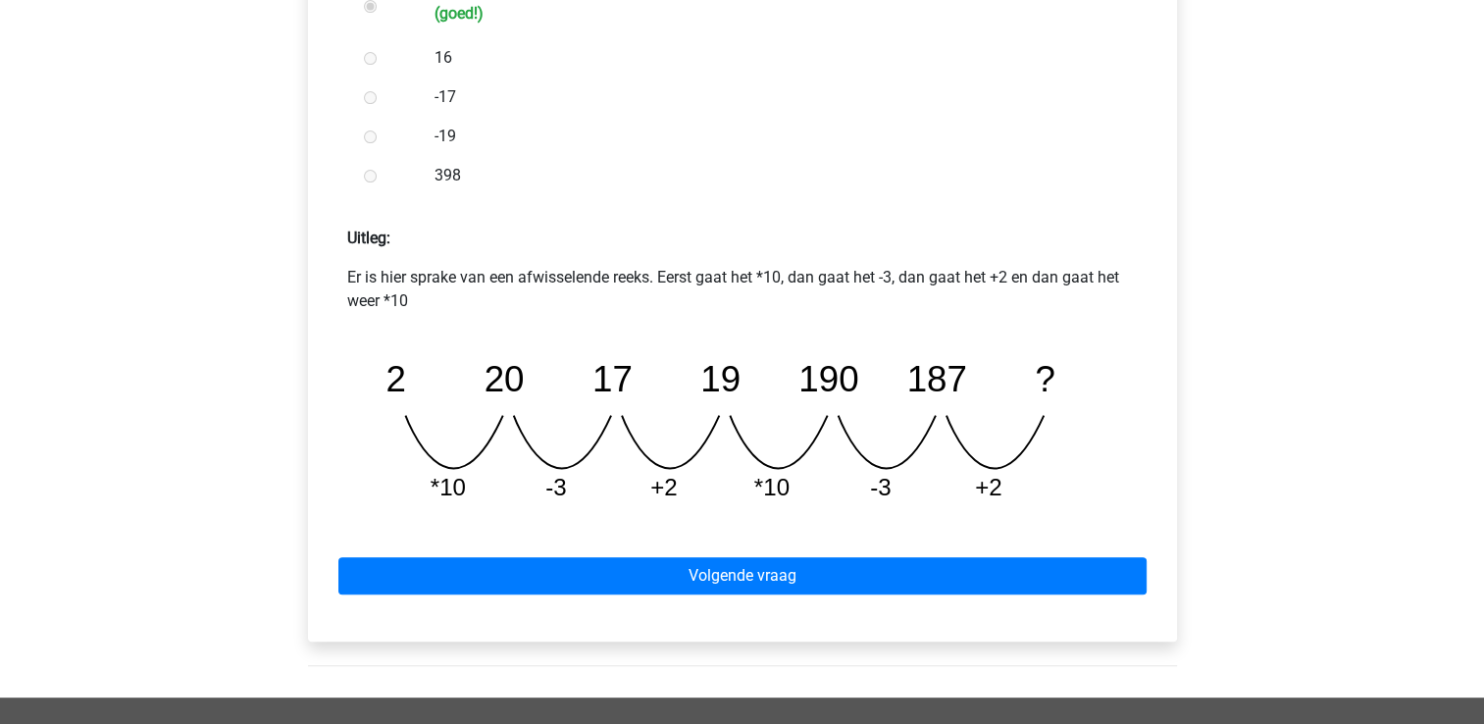
scroll to position [684, 0]
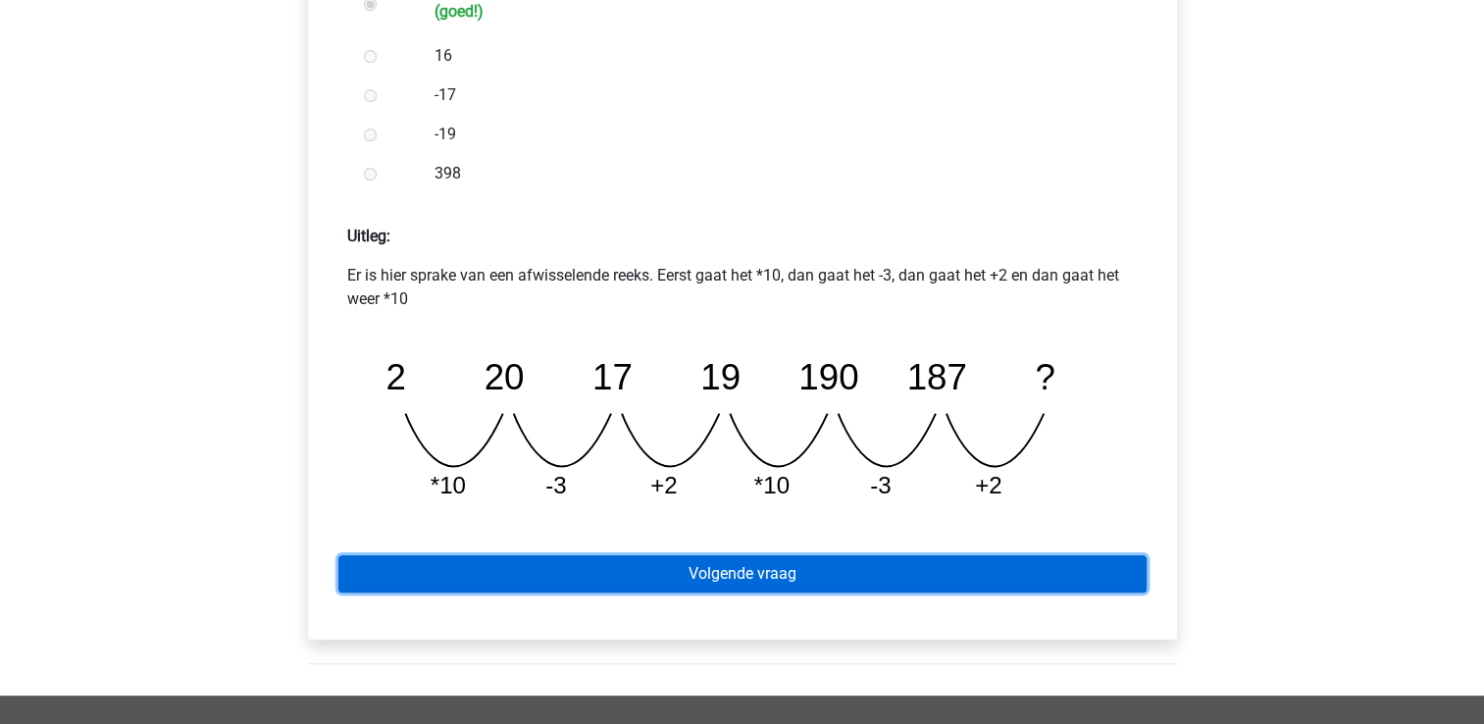
click at [546, 580] on link "Volgende vraag" at bounding box center [742, 573] width 808 height 37
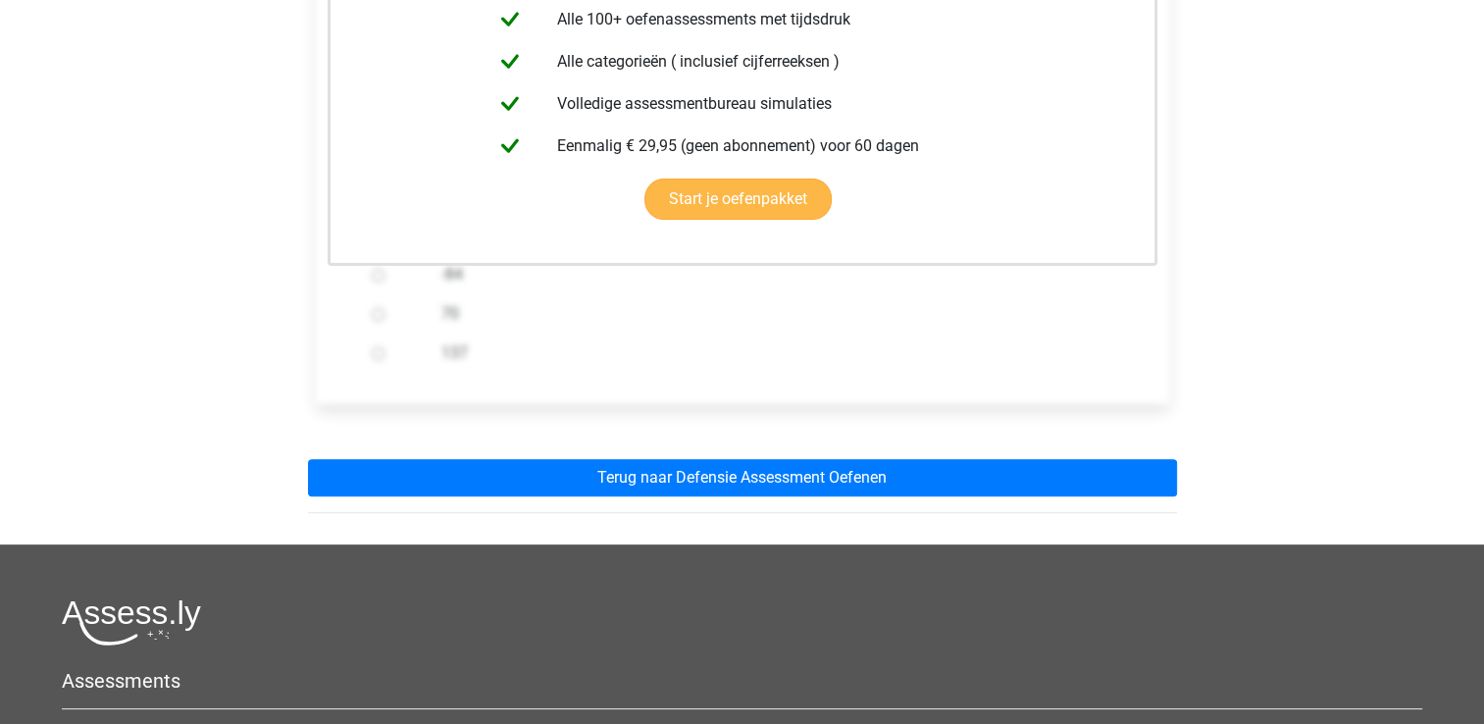
scroll to position [482, 0]
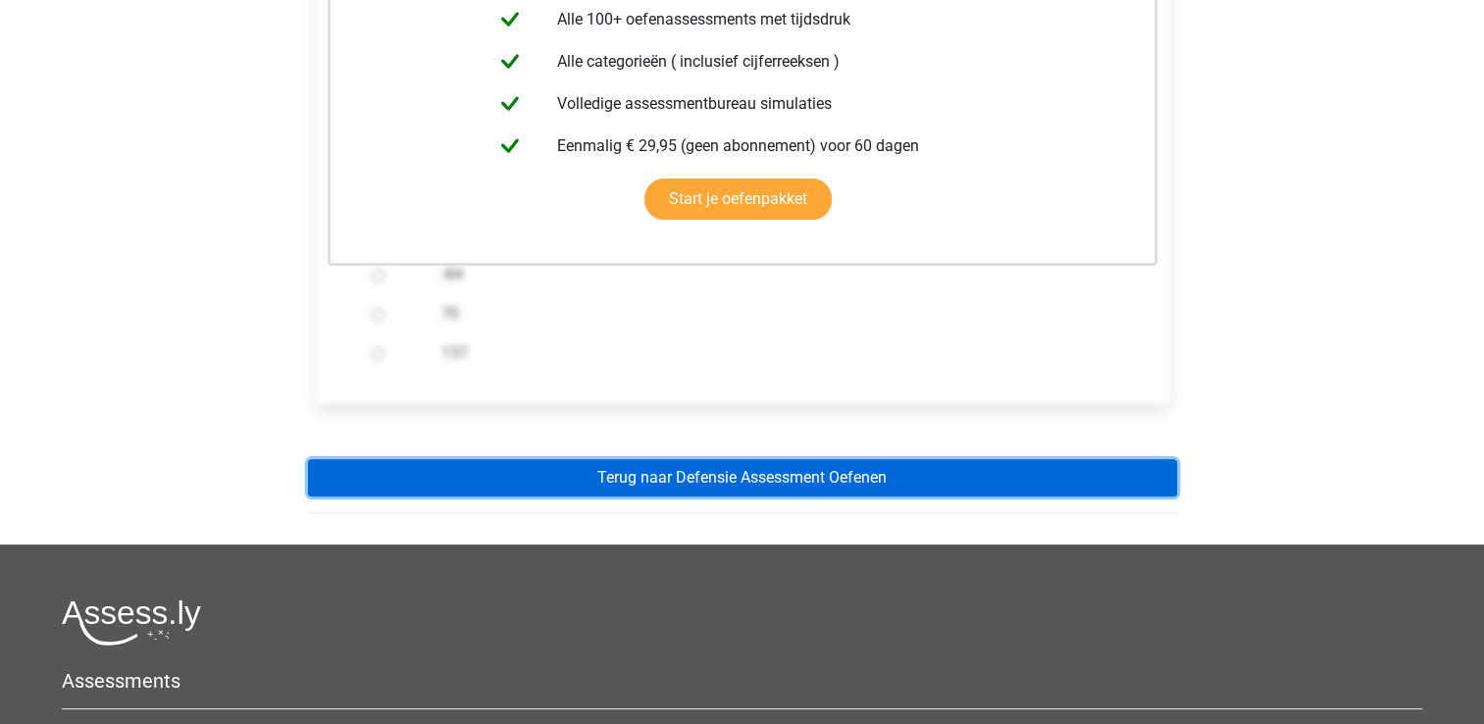
click at [686, 485] on link "Terug naar Defensie Assessment Oefenen" at bounding box center [742, 477] width 869 height 37
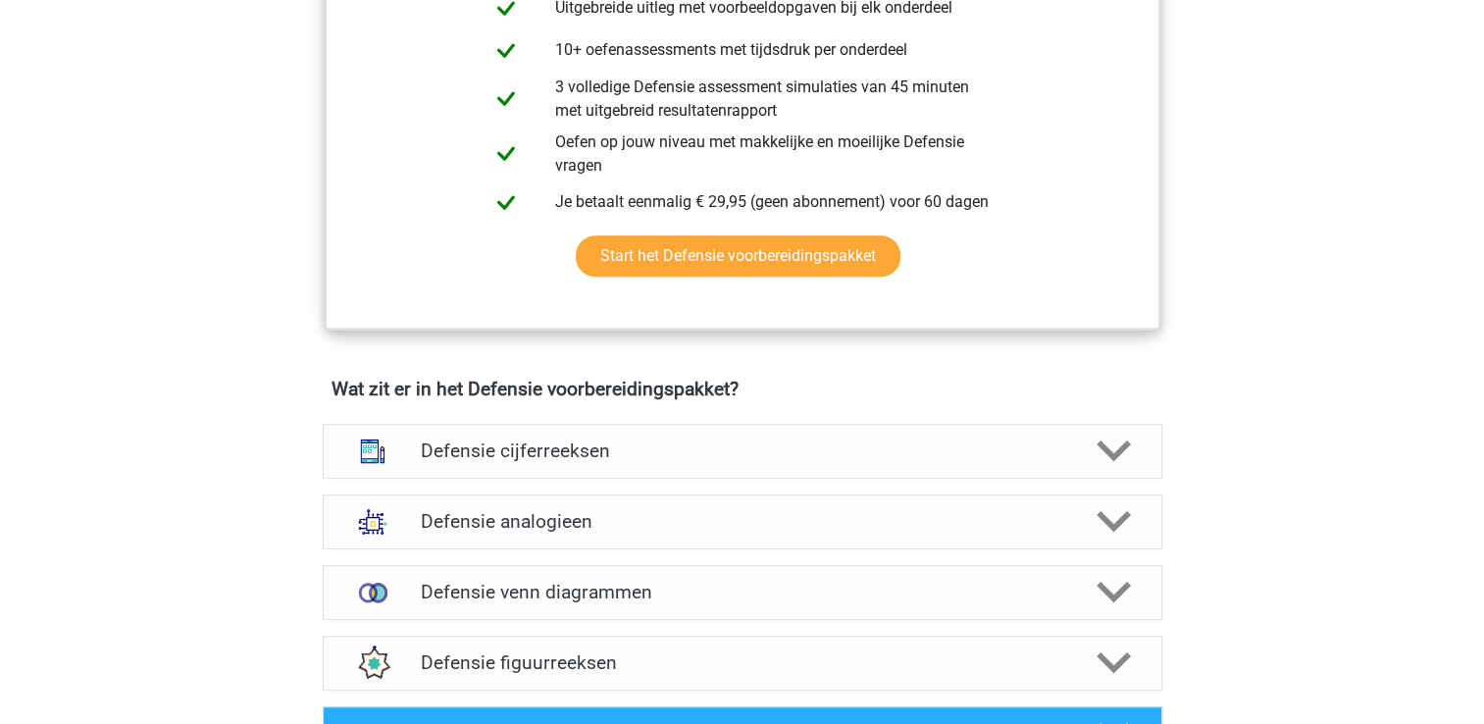
click at [690, 439] on h4 "Defensie cijferreeksen" at bounding box center [742, 450] width 642 height 23
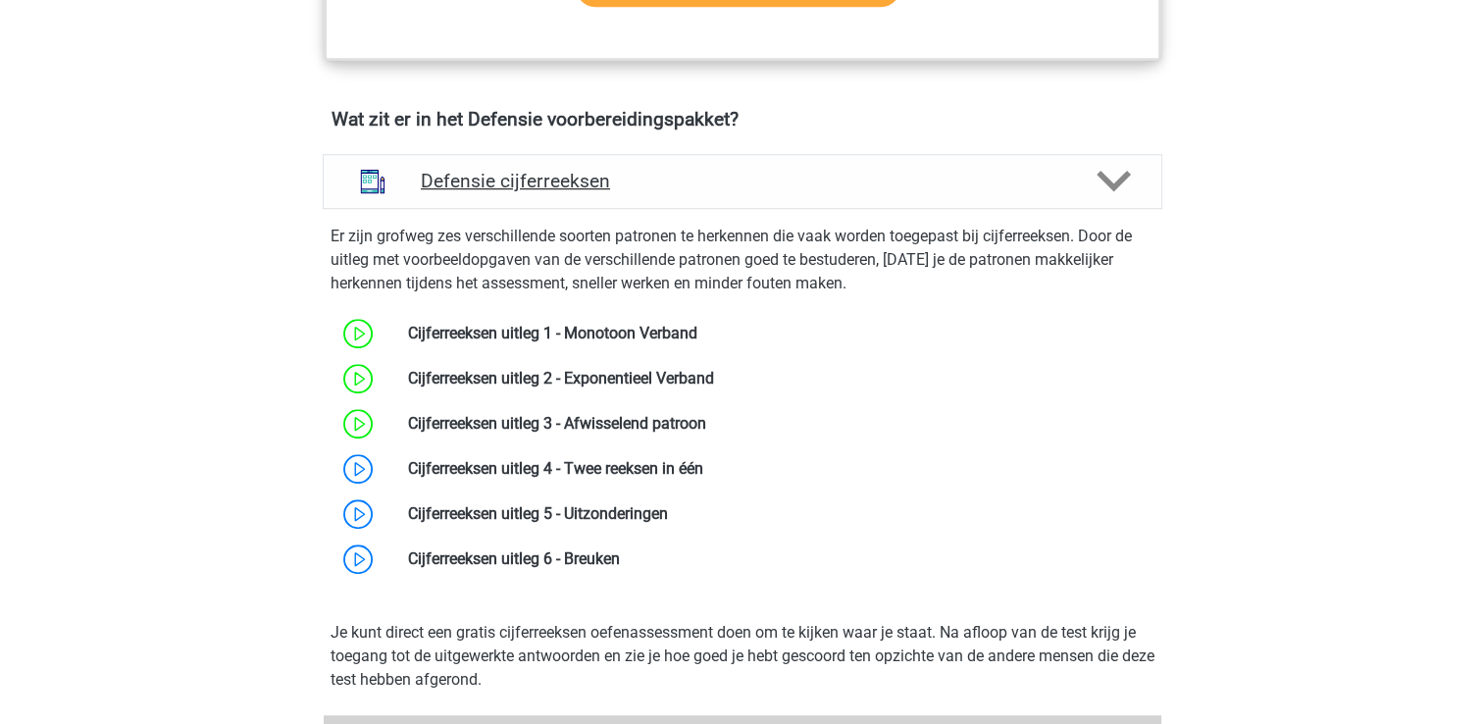
scroll to position [1369, 0]
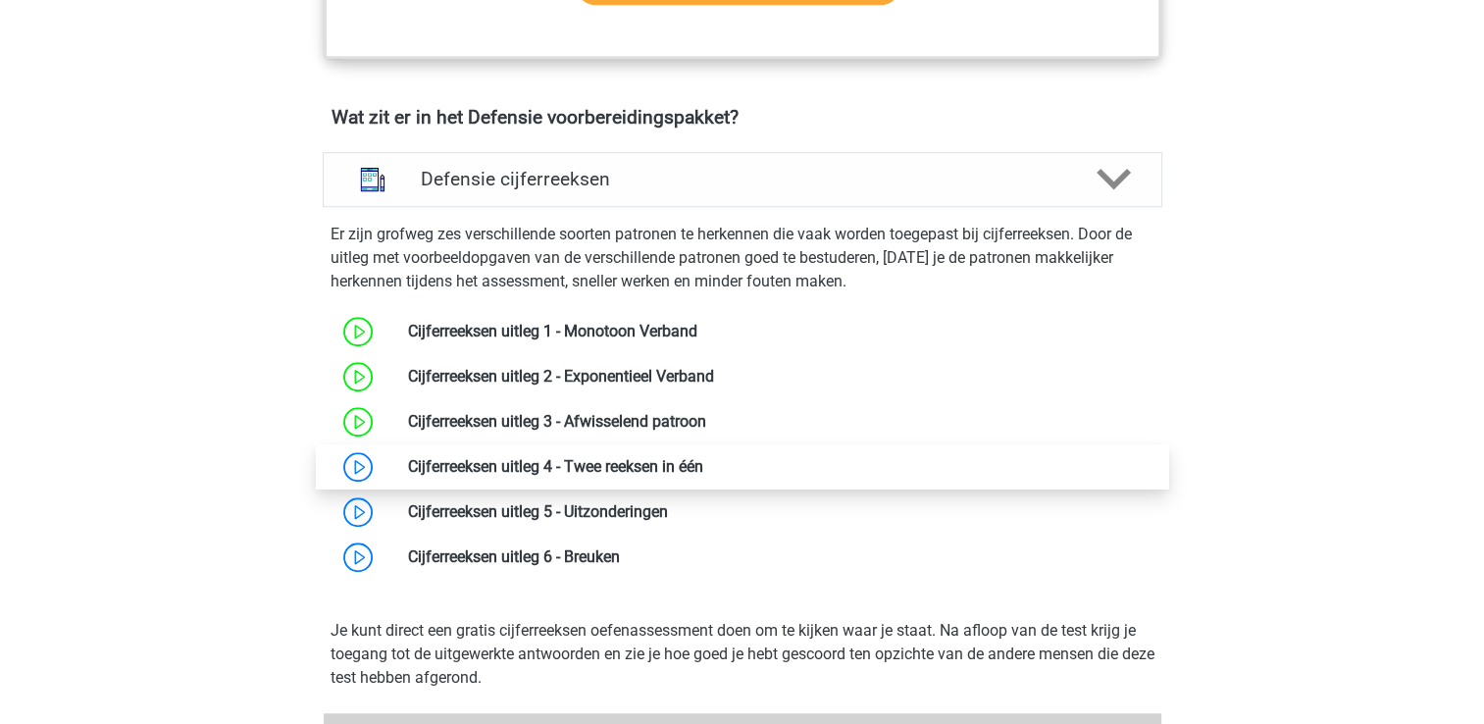
click at [703, 464] on link at bounding box center [703, 466] width 0 height 19
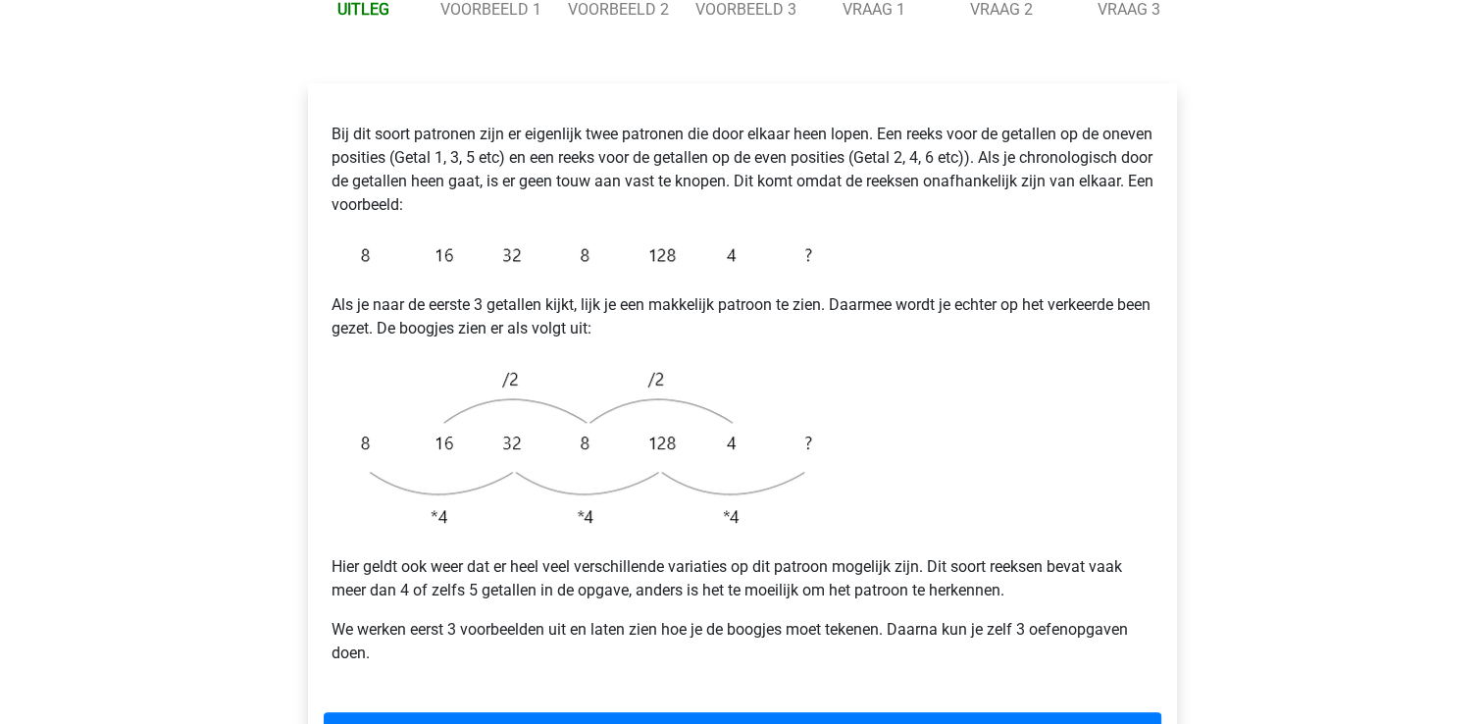
scroll to position [302, 0]
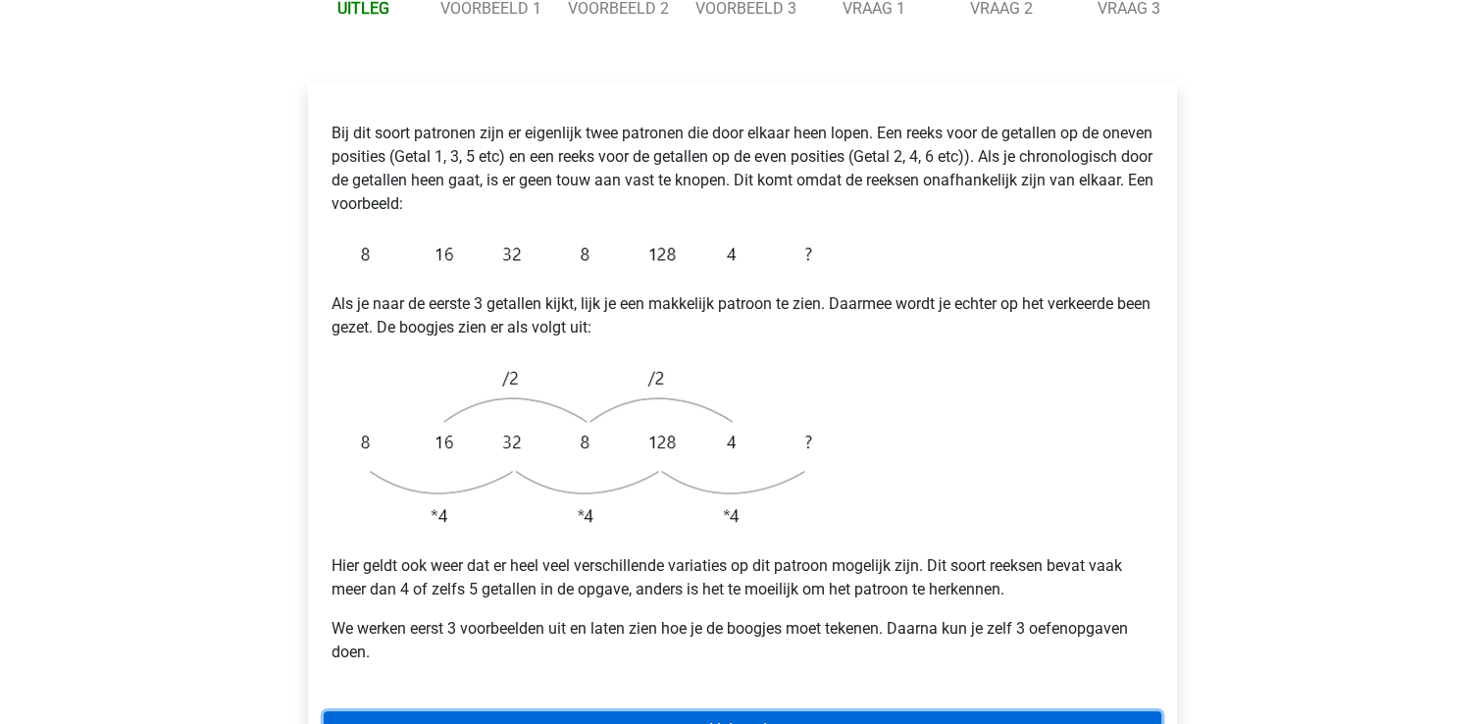
click at [706, 711] on link "Volgende" at bounding box center [742, 729] width 837 height 37
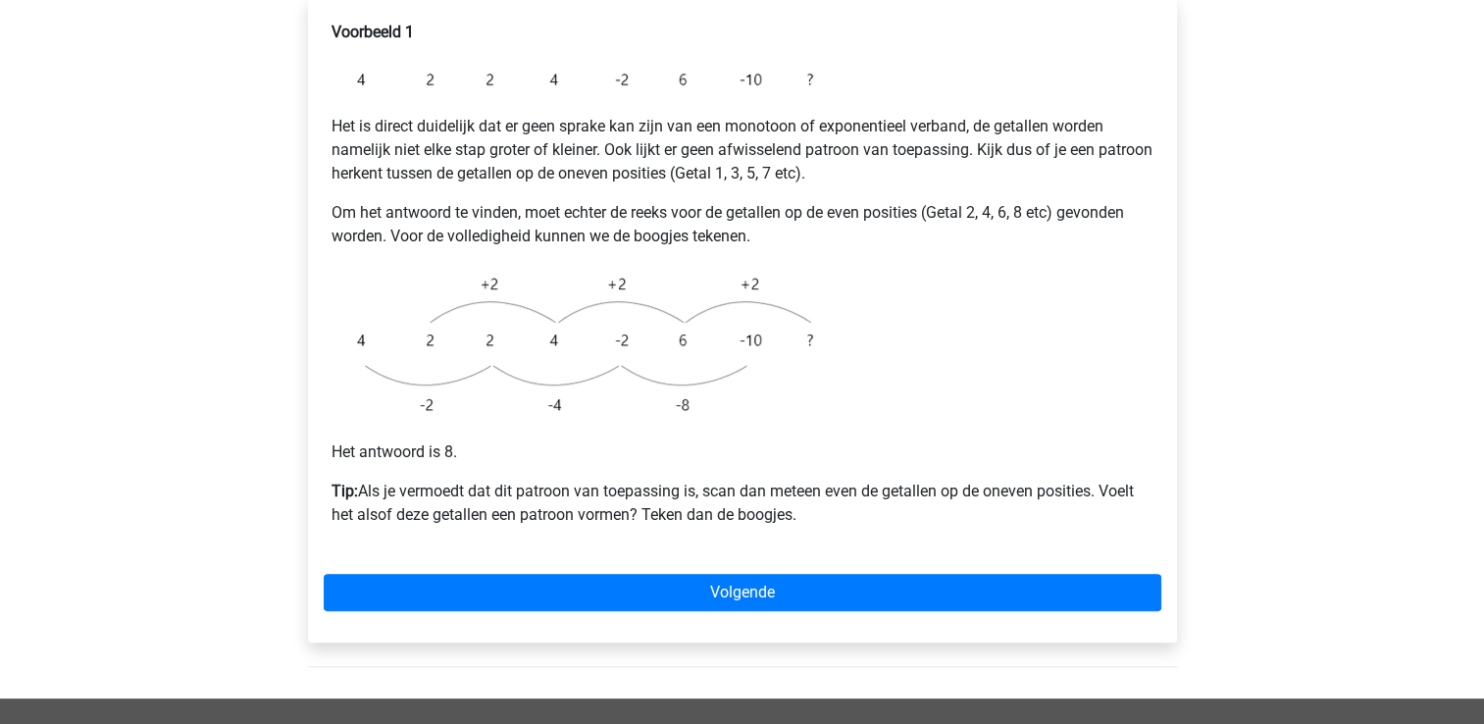
scroll to position [373, 0]
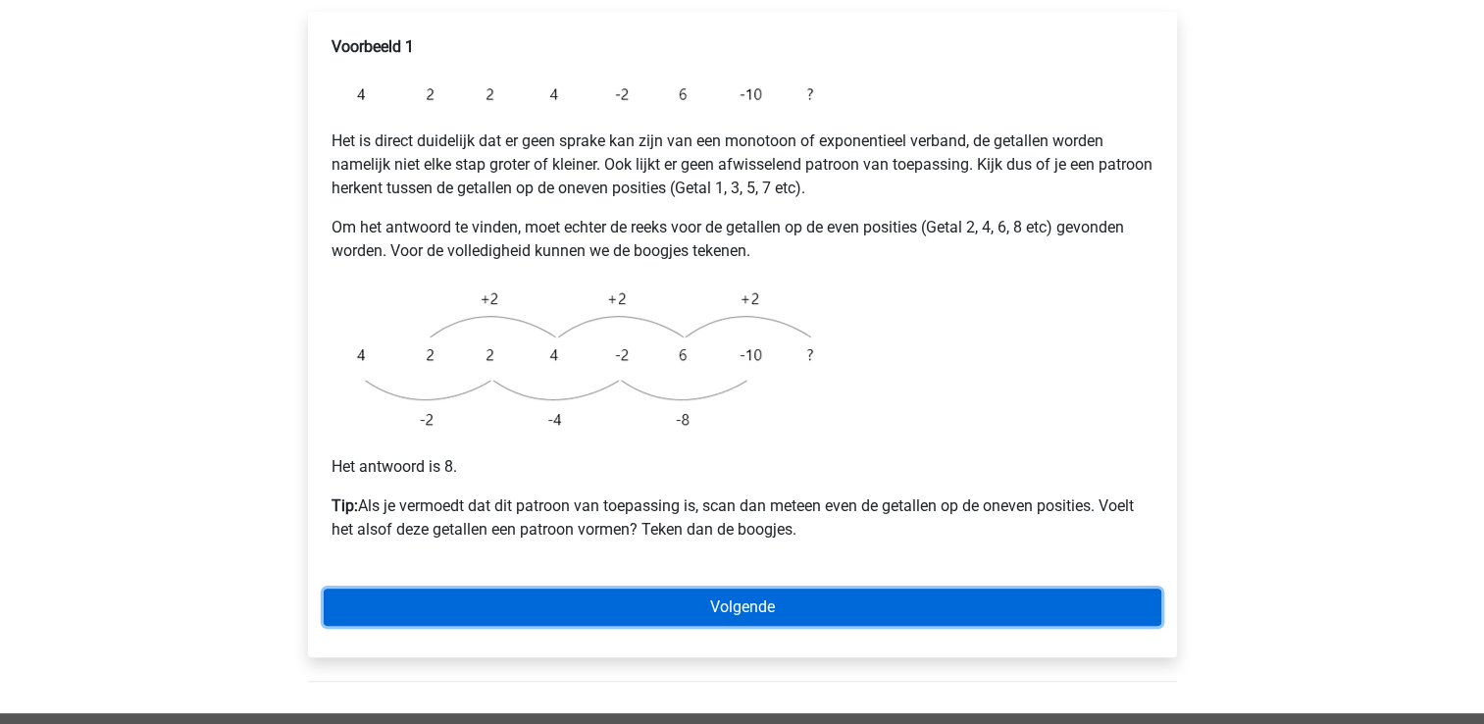
click at [894, 588] on link "Volgende" at bounding box center [742, 606] width 837 height 37
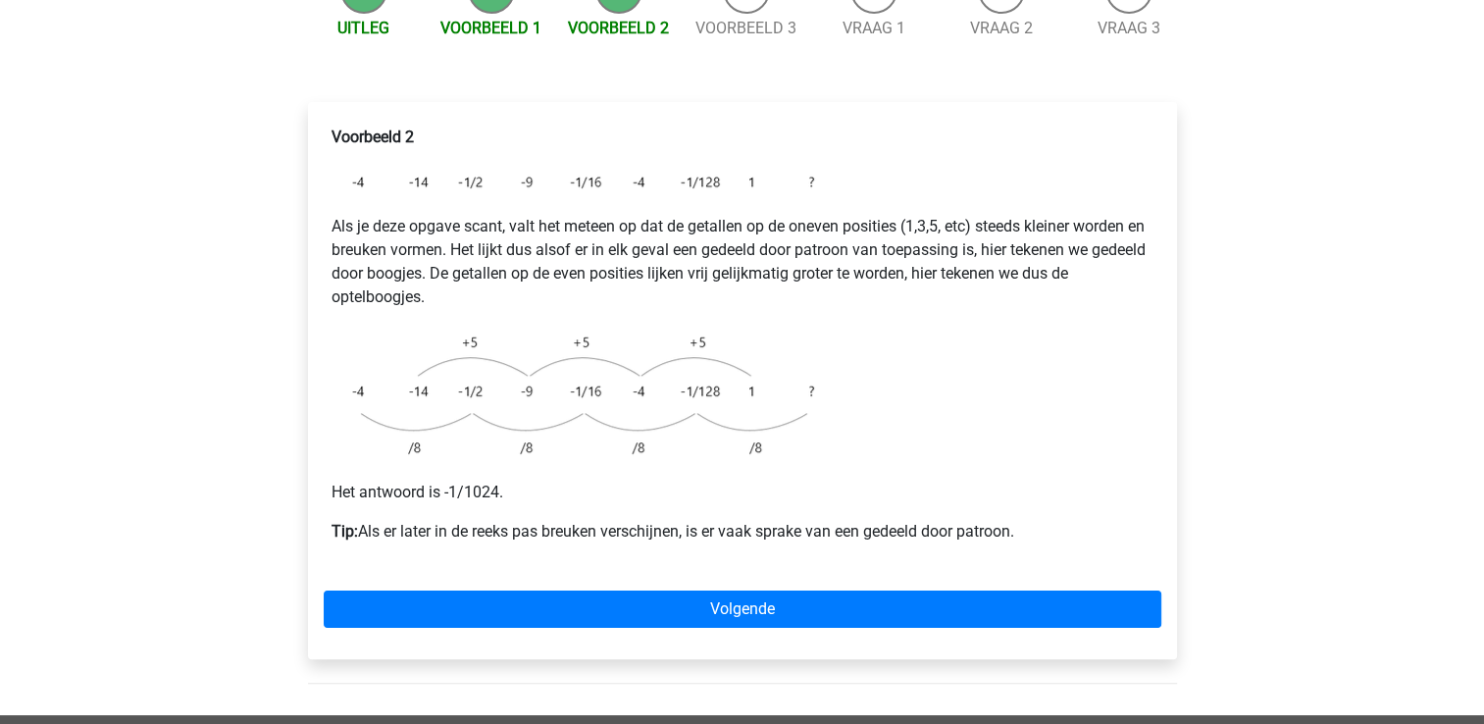
scroll to position [280, 0]
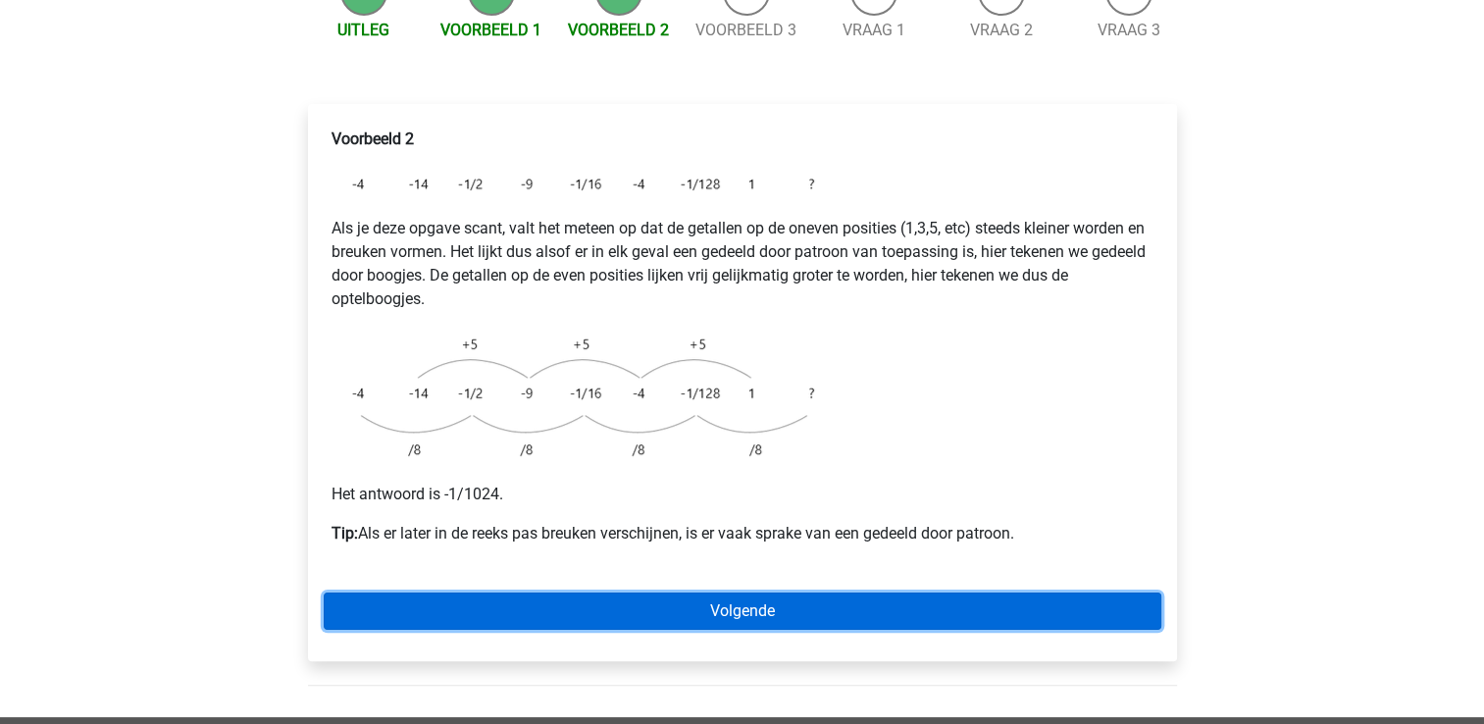
click at [897, 592] on link "Volgende" at bounding box center [742, 610] width 837 height 37
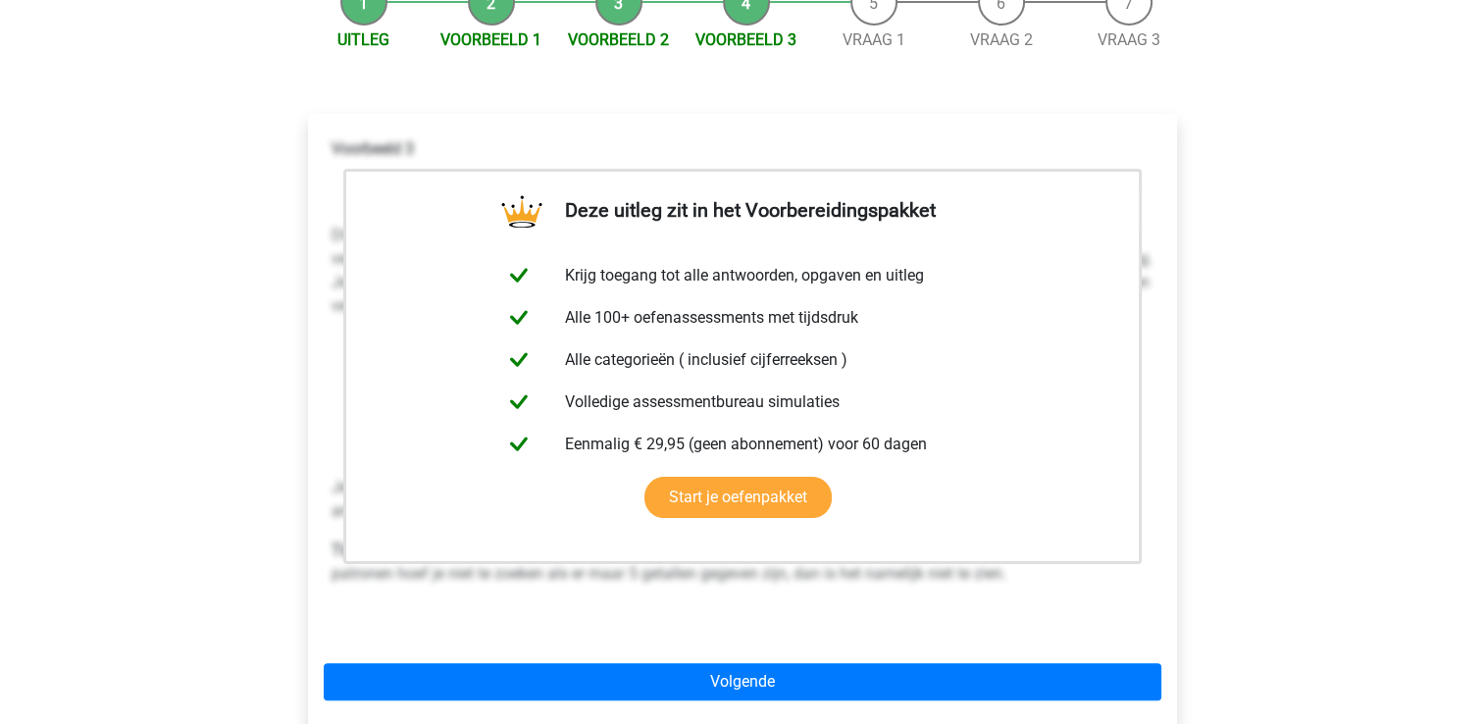
scroll to position [273, 0]
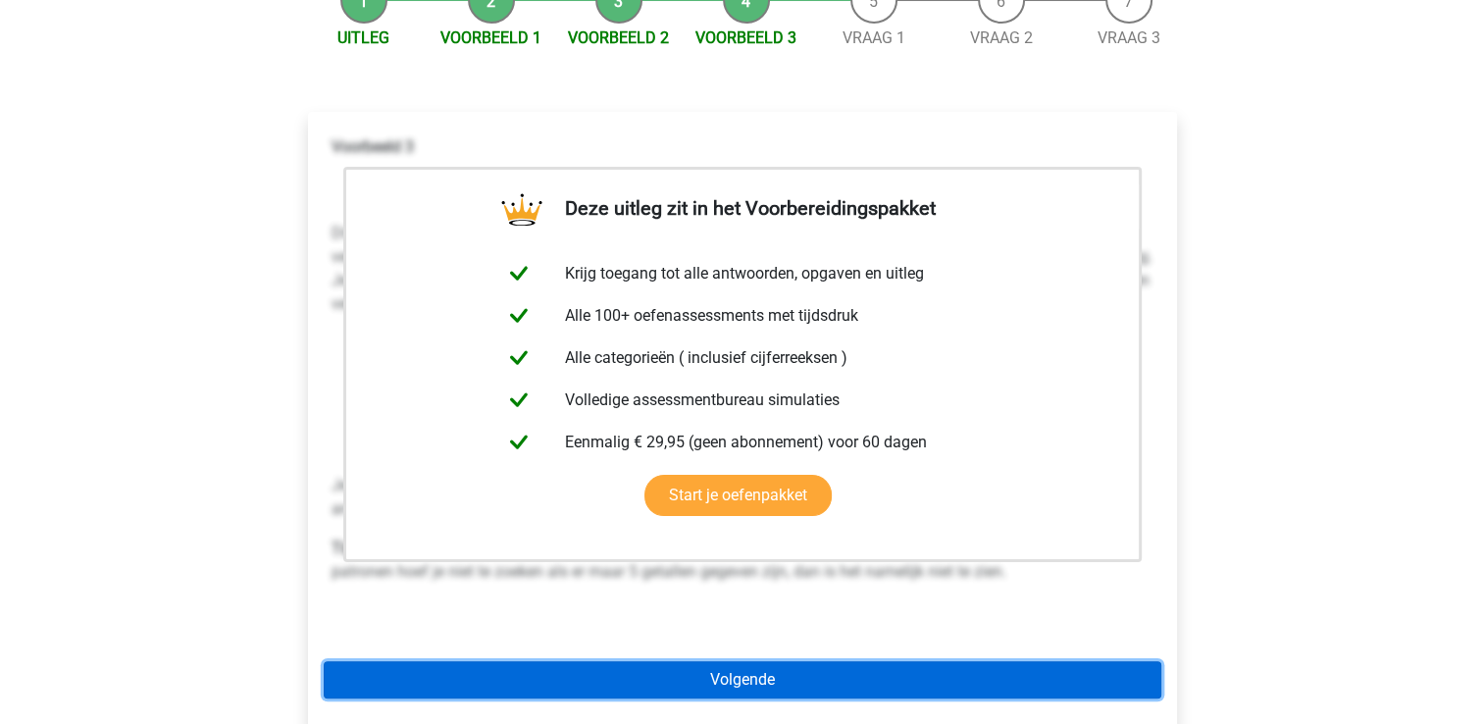
click at [1094, 661] on link "Volgende" at bounding box center [742, 679] width 837 height 37
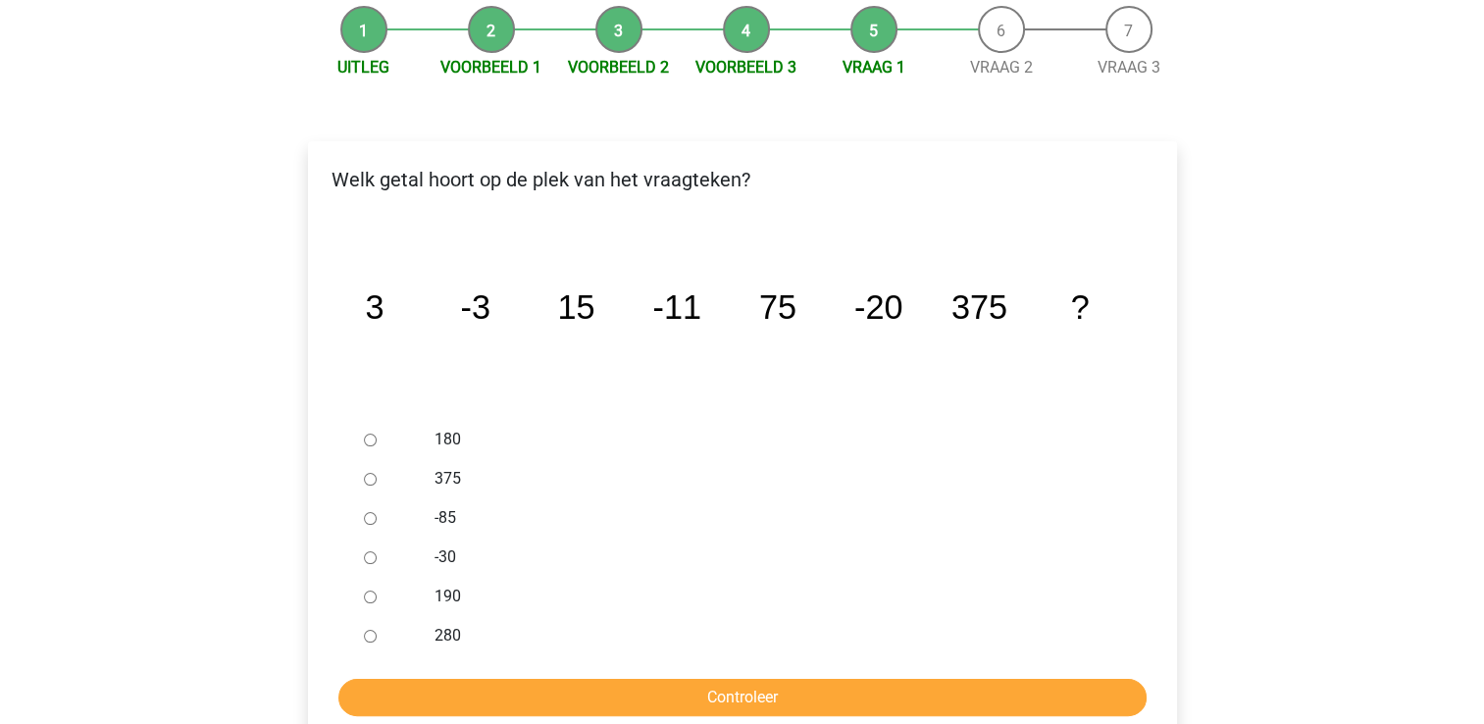
scroll to position [245, 0]
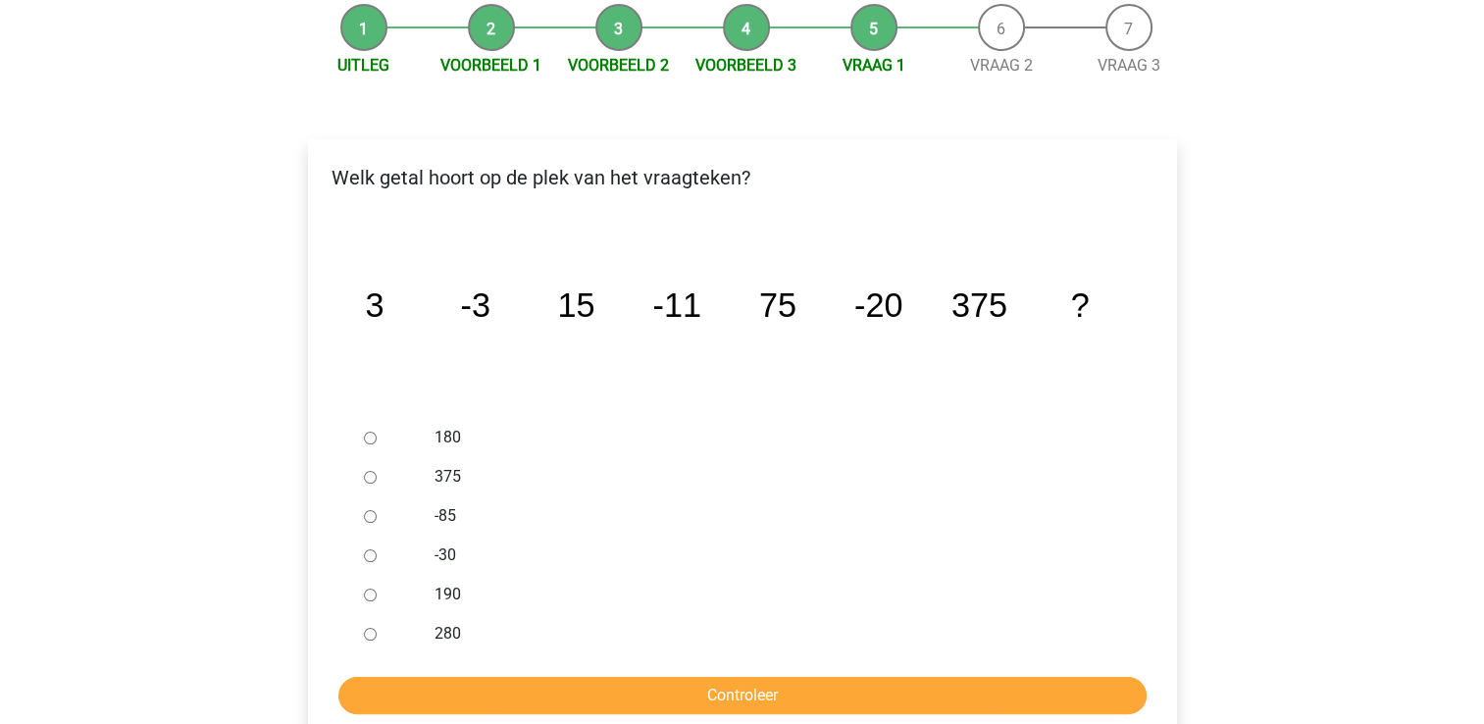
click at [449, 582] on label "190" at bounding box center [773, 594] width 679 height 24
click at [377, 588] on input "190" at bounding box center [370, 594] width 13 height 13
radio input "true"
click at [465, 677] on input "Controleer" at bounding box center [742, 695] width 808 height 37
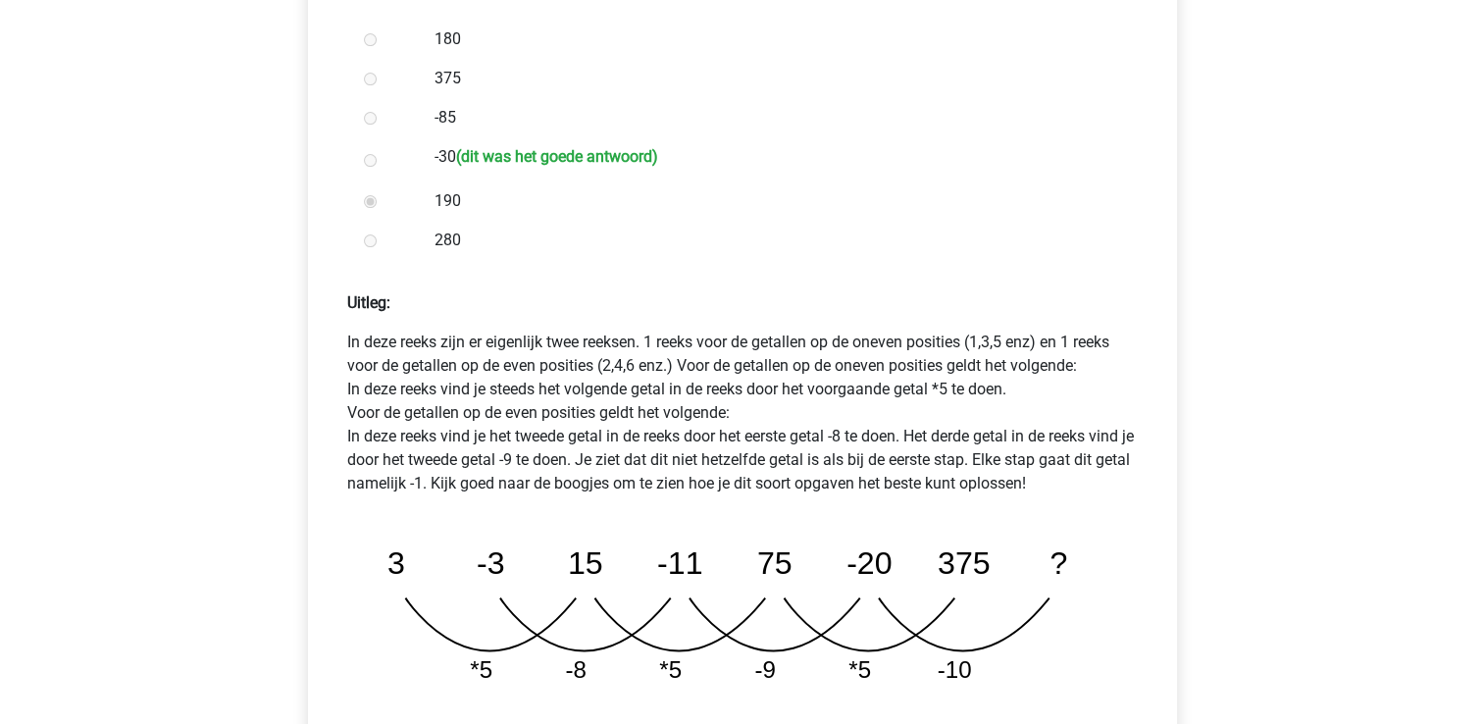
scroll to position [654, 0]
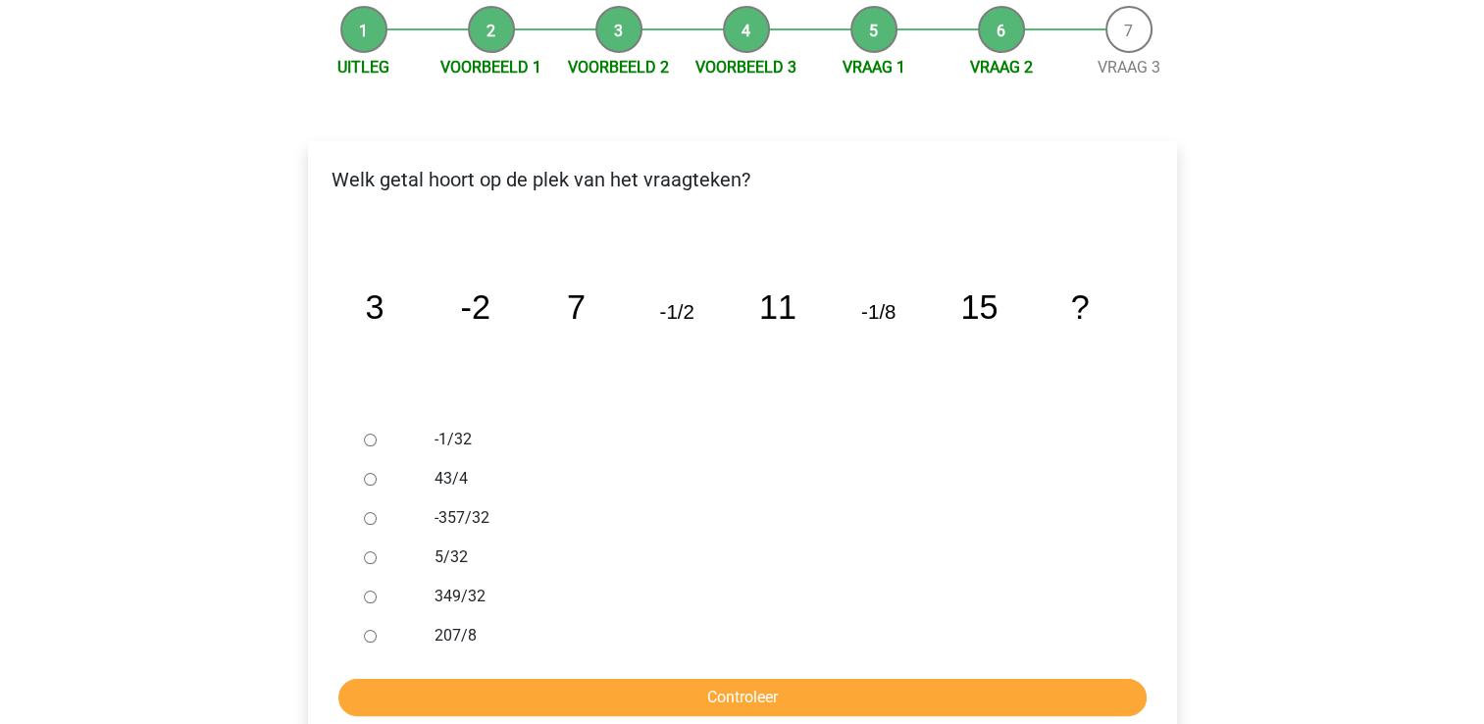
scroll to position [271, 0]
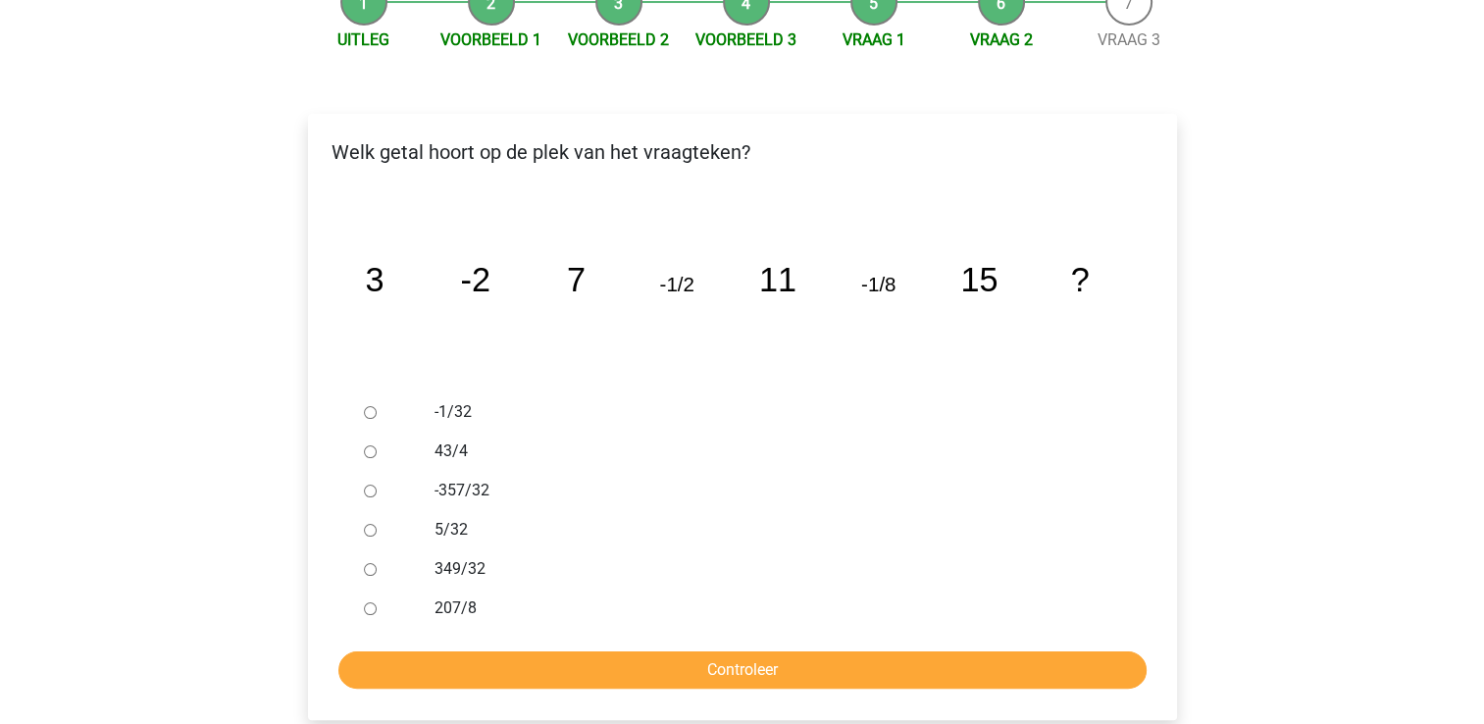
click at [443, 400] on label "-1/32" at bounding box center [773, 412] width 679 height 24
click at [377, 406] on input "-1/32" at bounding box center [370, 412] width 13 height 13
radio input "true"
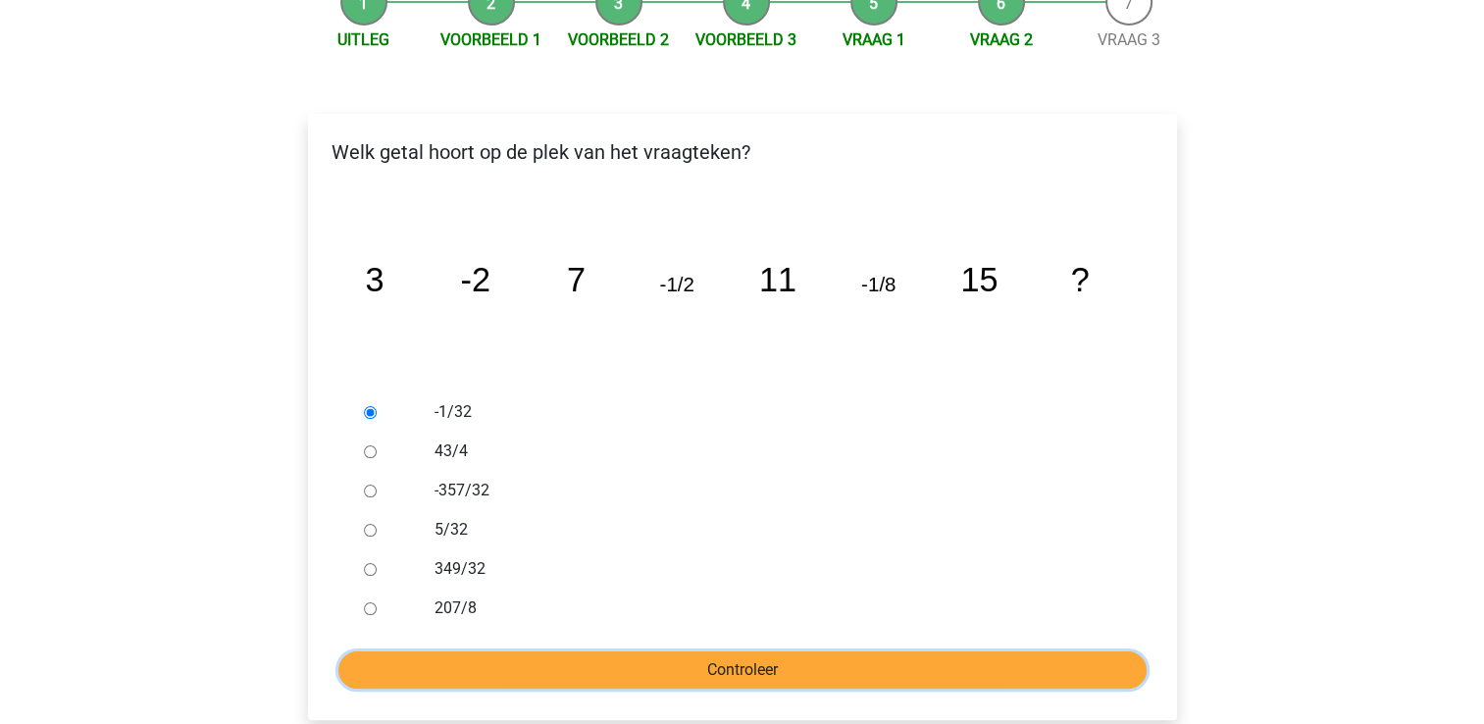
click at [421, 651] on input "Controleer" at bounding box center [742, 669] width 808 height 37
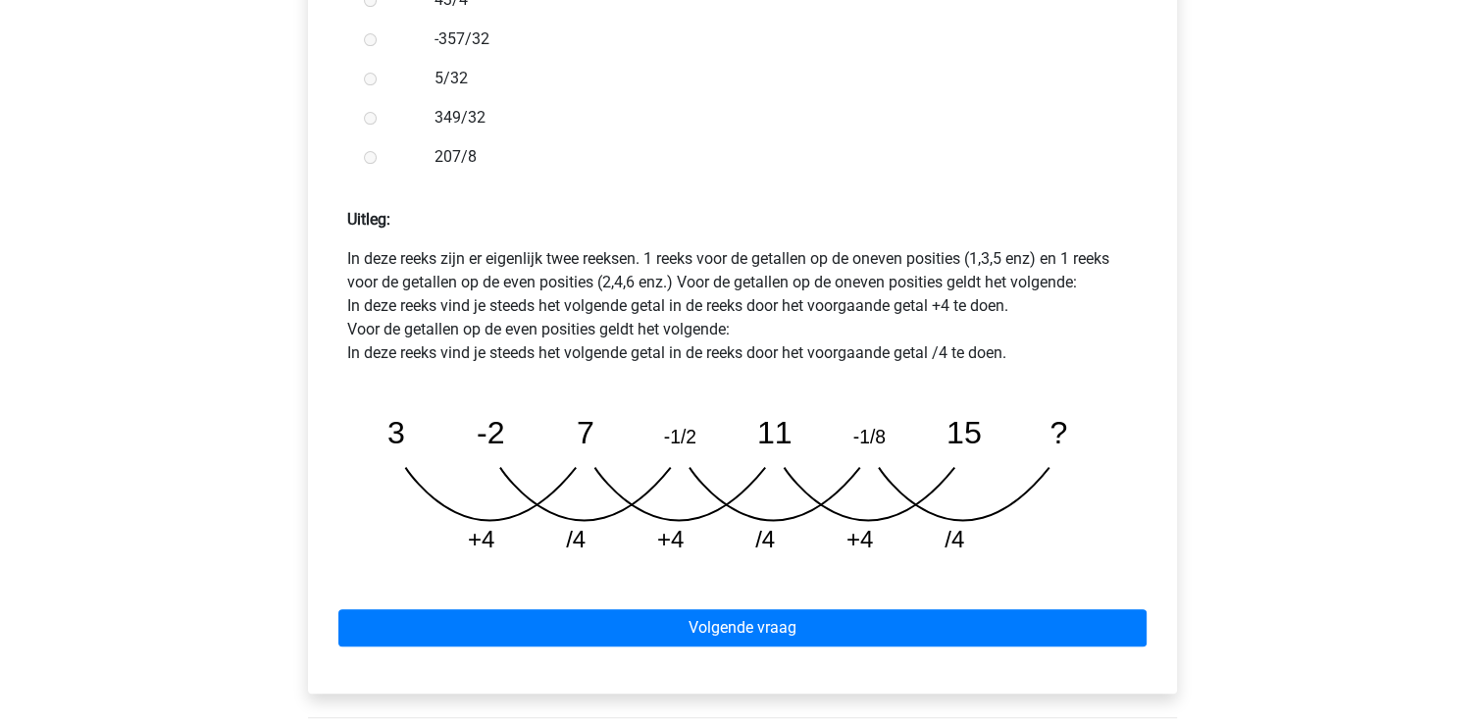
scroll to position [753, 0]
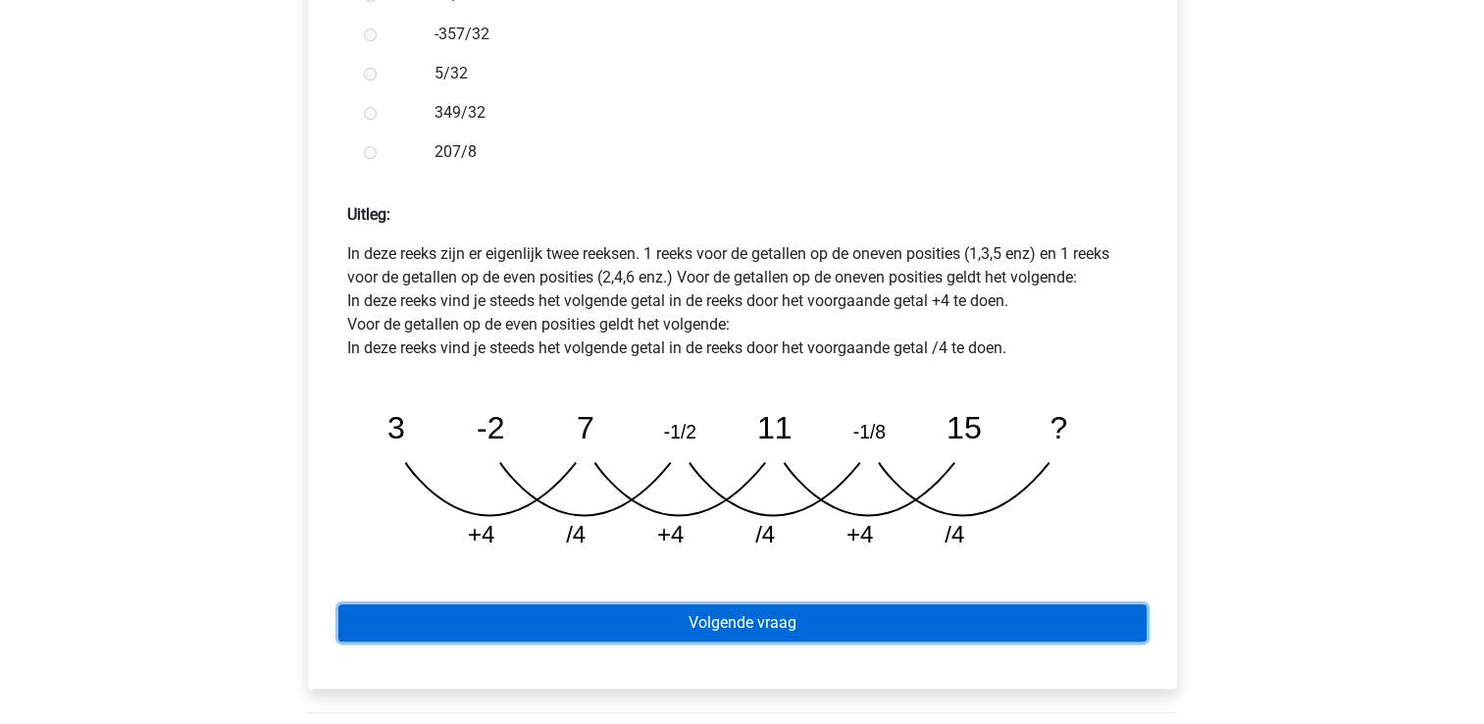
click at [488, 604] on link "Volgende vraag" at bounding box center [742, 622] width 808 height 37
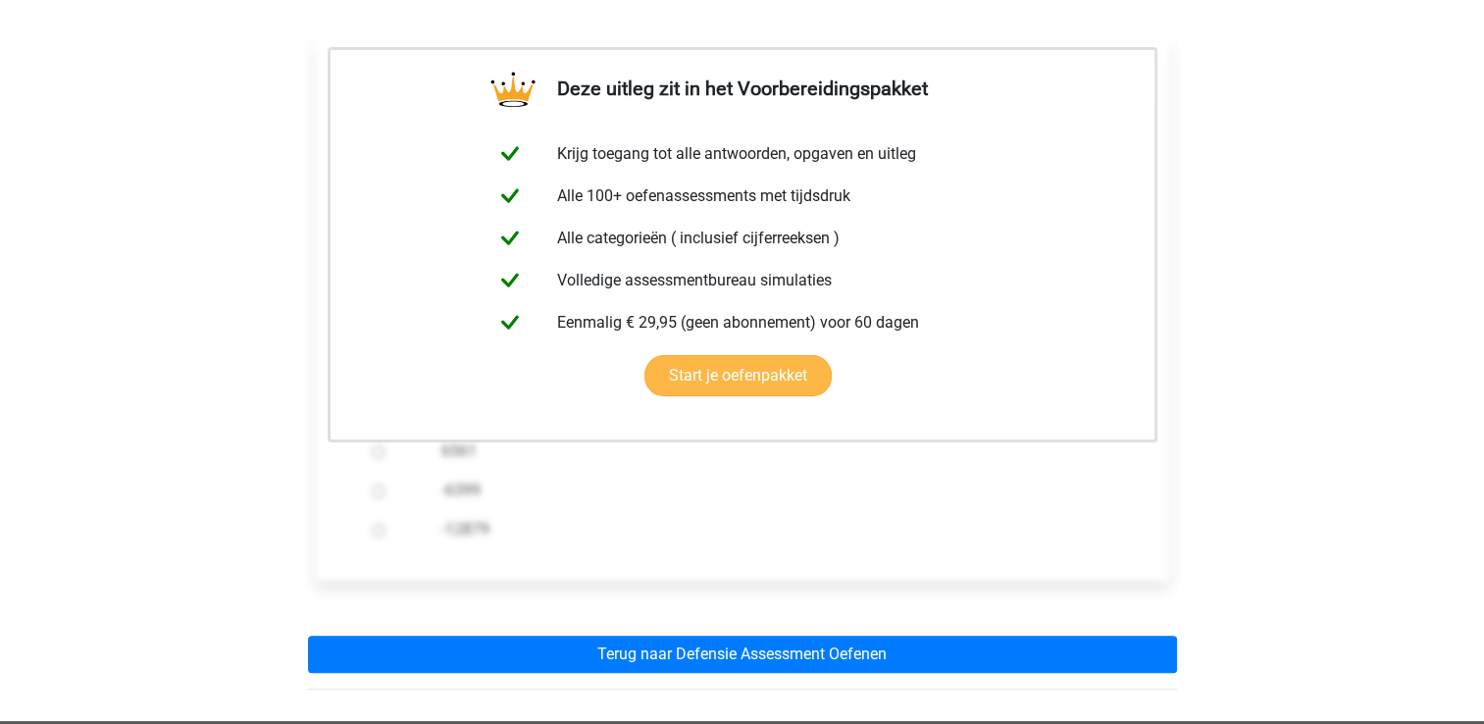
scroll to position [357, 0]
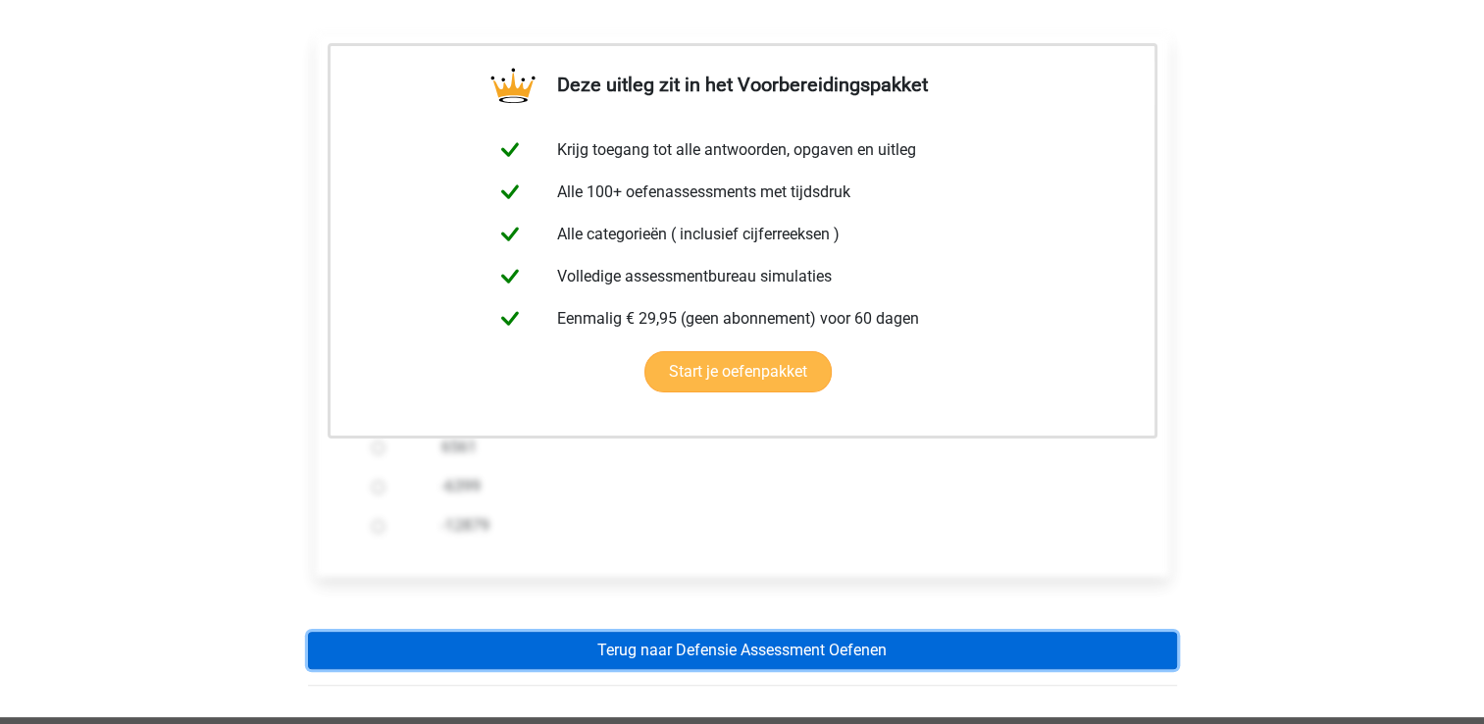
click at [482, 631] on link "Terug naar Defensie Assessment Oefenen" at bounding box center [742, 649] width 869 height 37
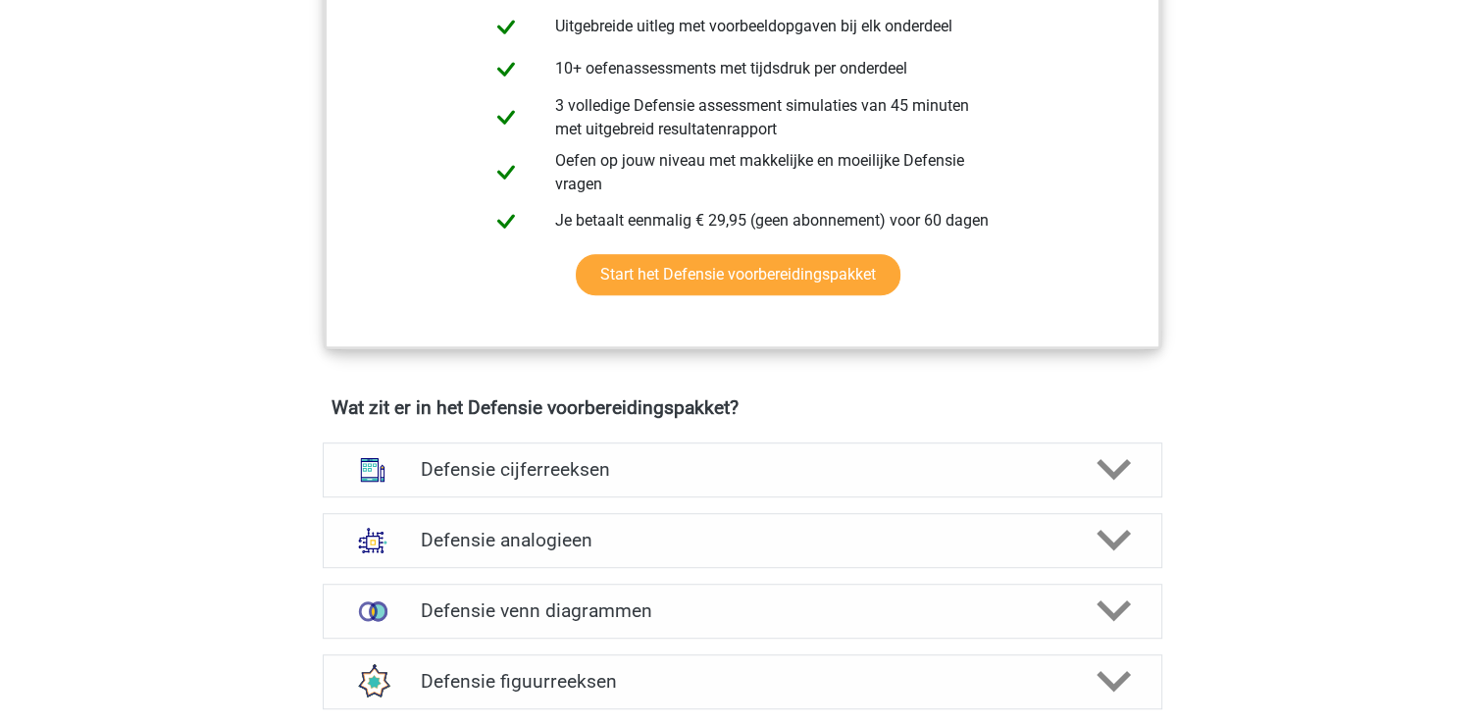
scroll to position [1084, 0]
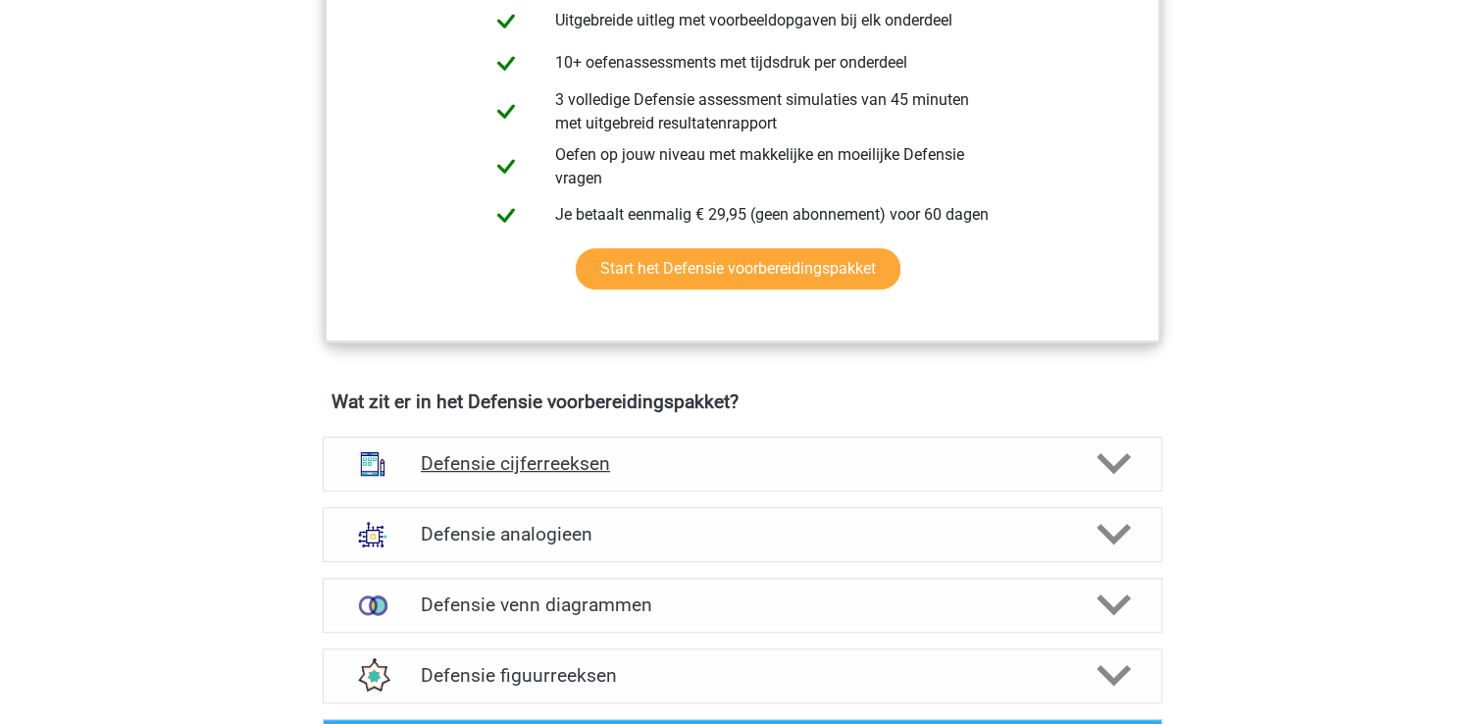
click at [471, 452] on h4 "Defensie cijferreeksen" at bounding box center [742, 463] width 642 height 23
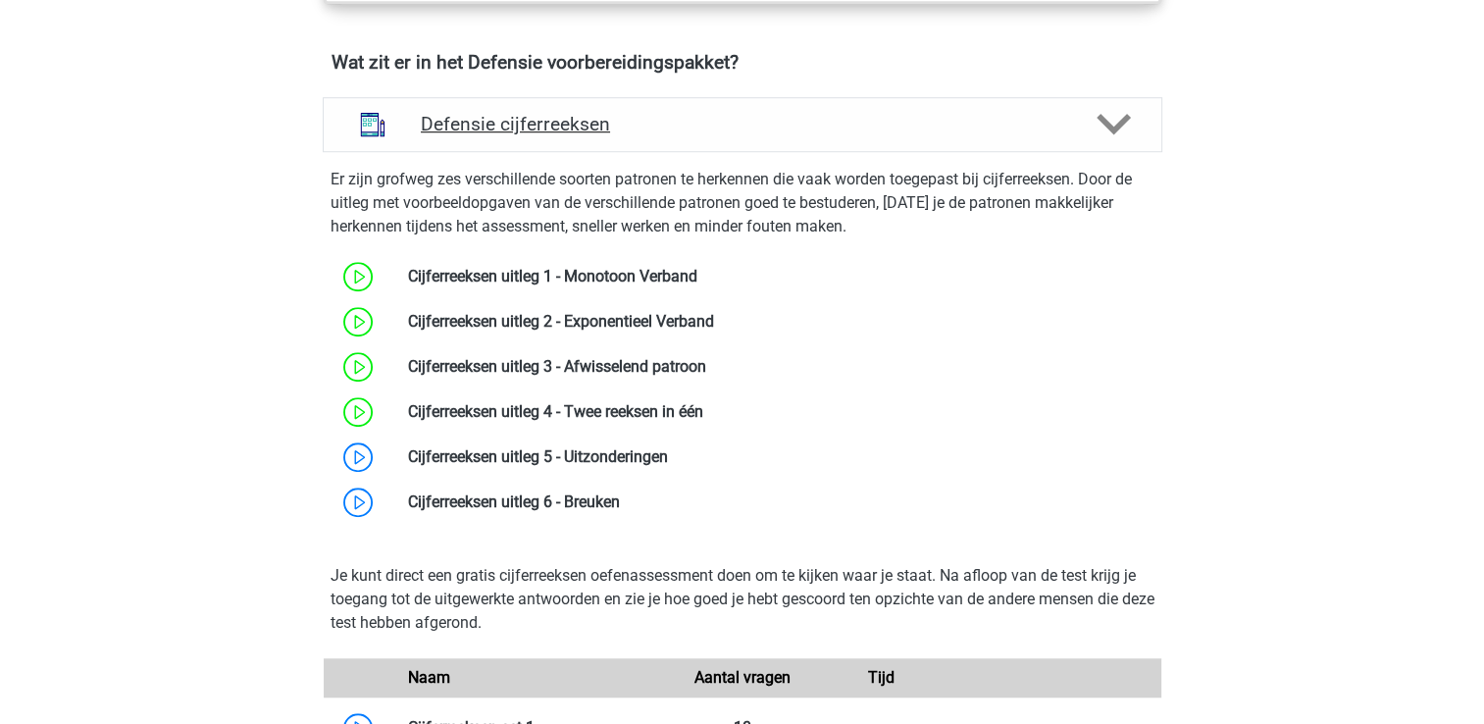
scroll to position [1424, 0]
click at [668, 448] on link at bounding box center [668, 456] width 0 height 19
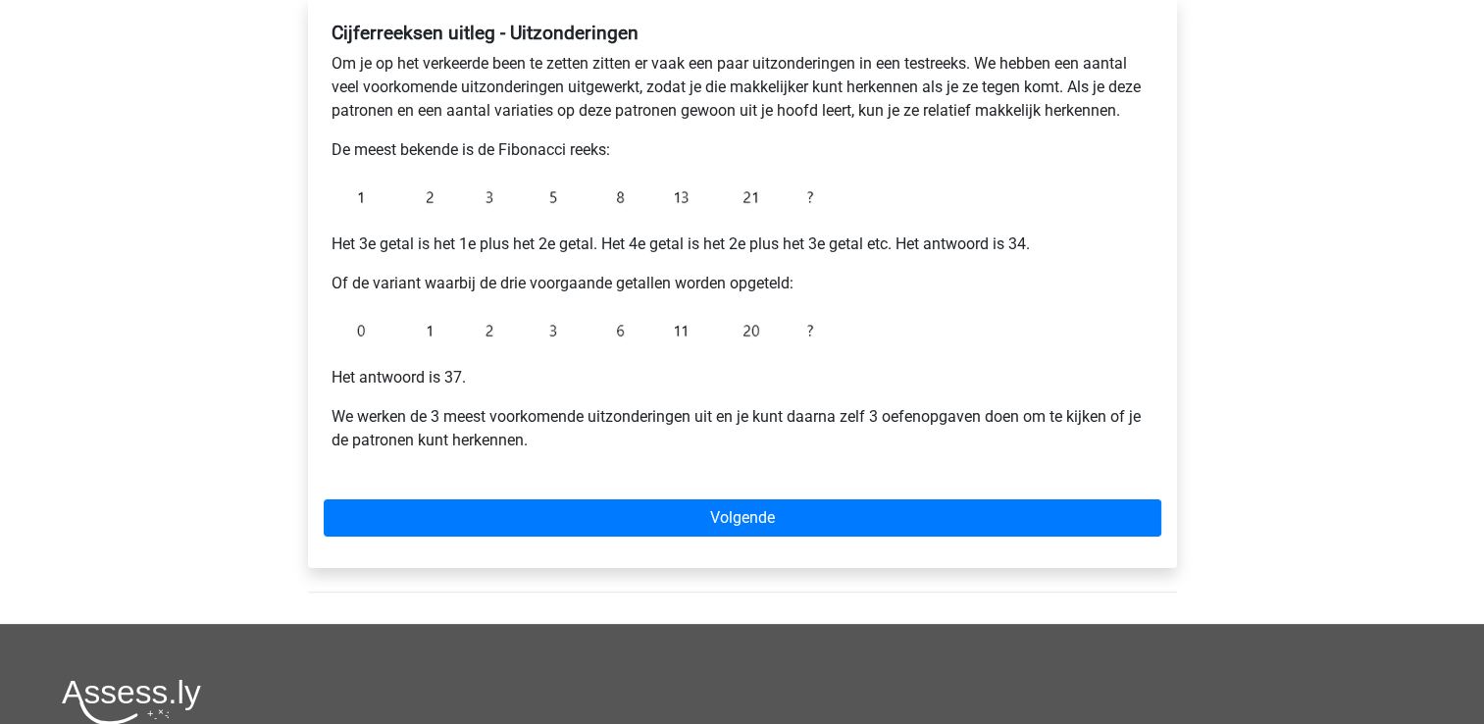
scroll to position [314, 0]
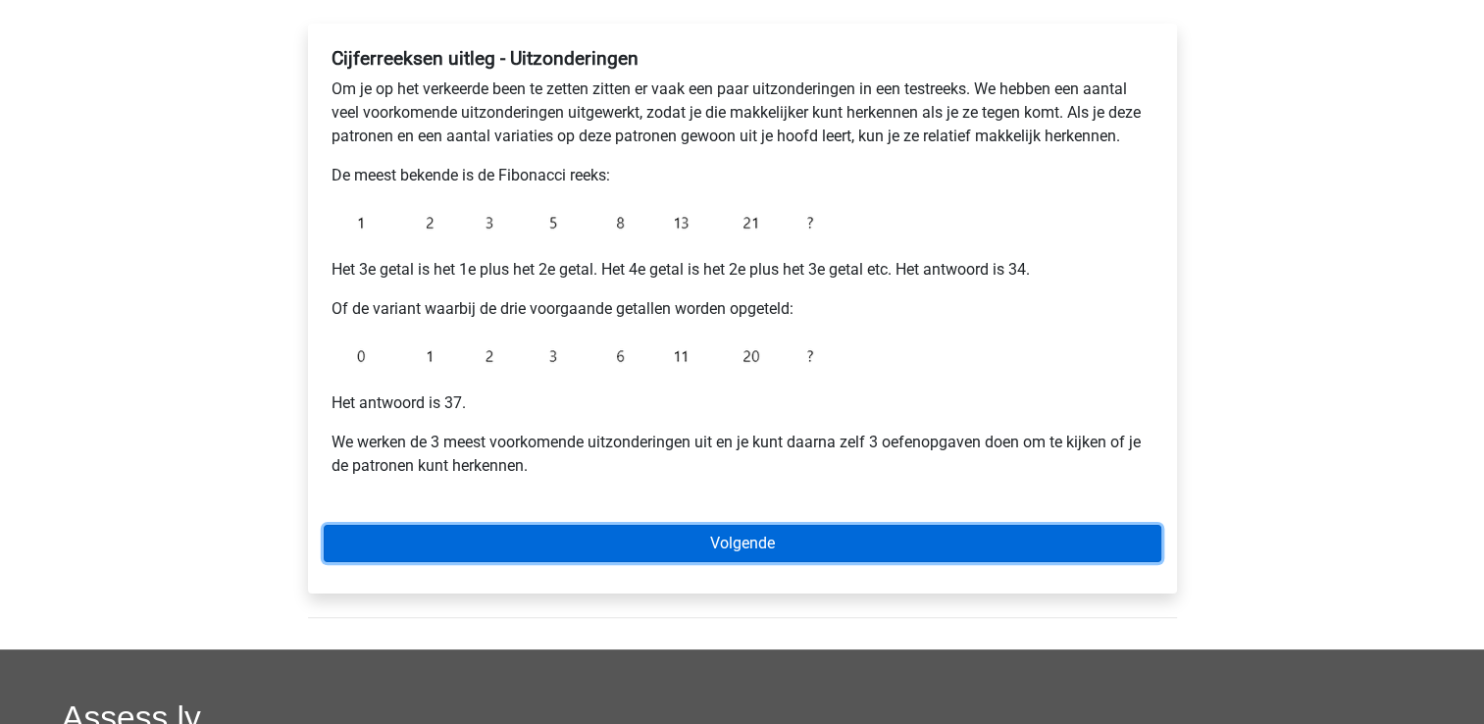
click at [519, 525] on link "Volgende" at bounding box center [742, 543] width 837 height 37
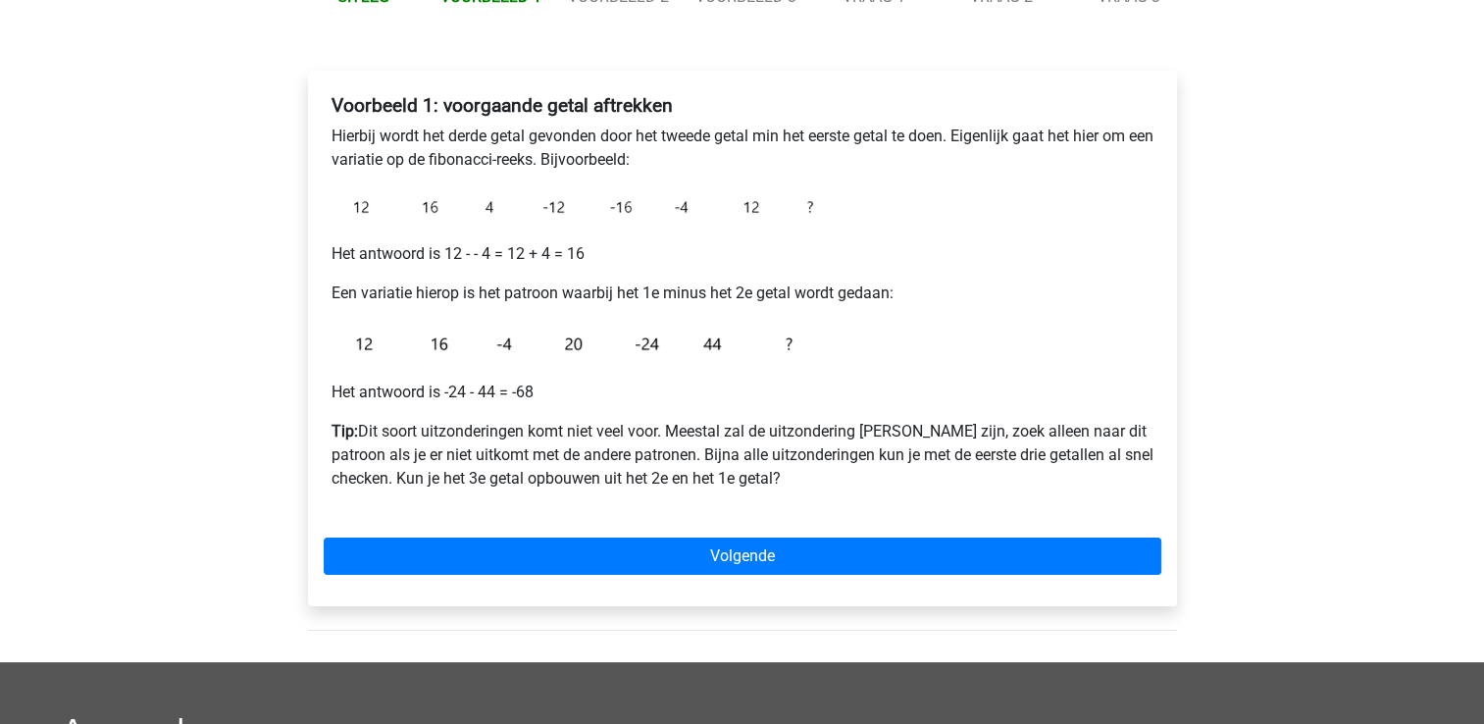
scroll to position [269, 0]
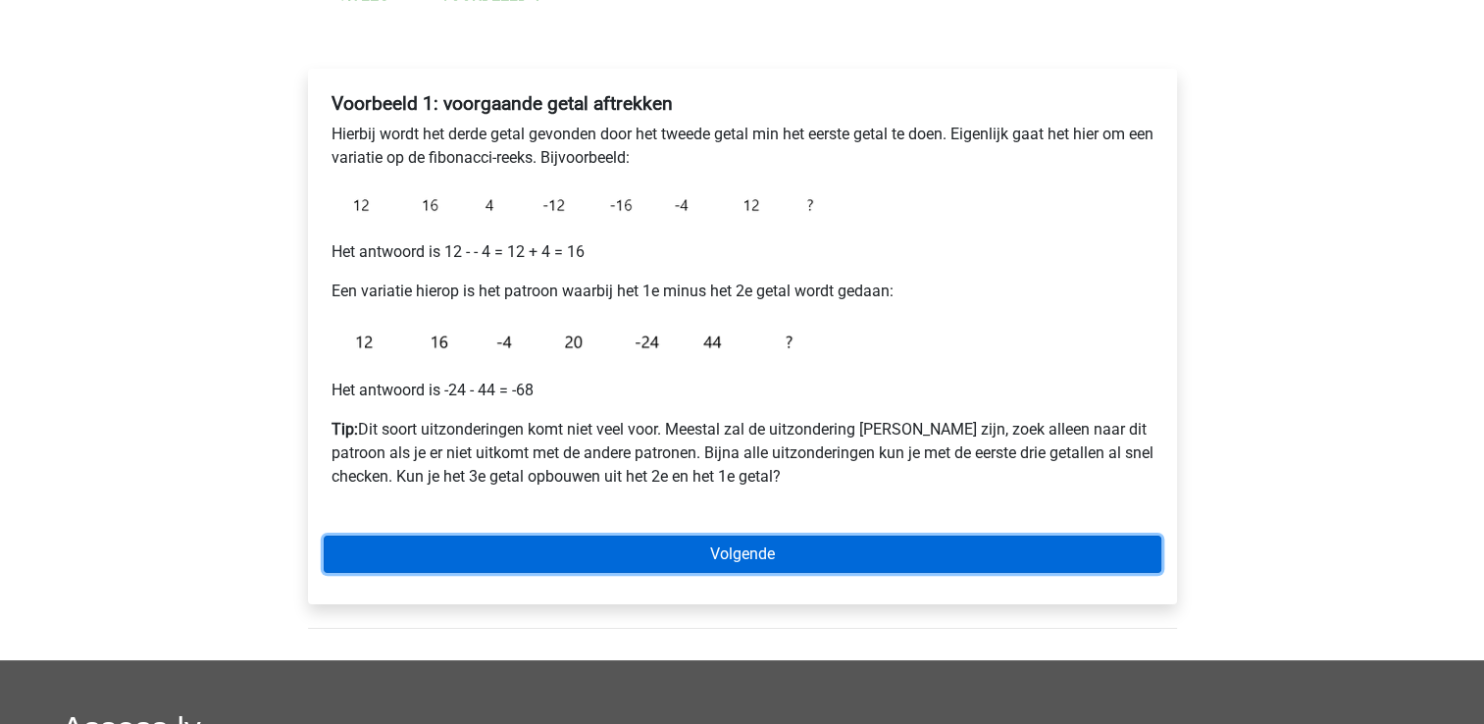
click at [515, 535] on link "Volgende" at bounding box center [742, 553] width 837 height 37
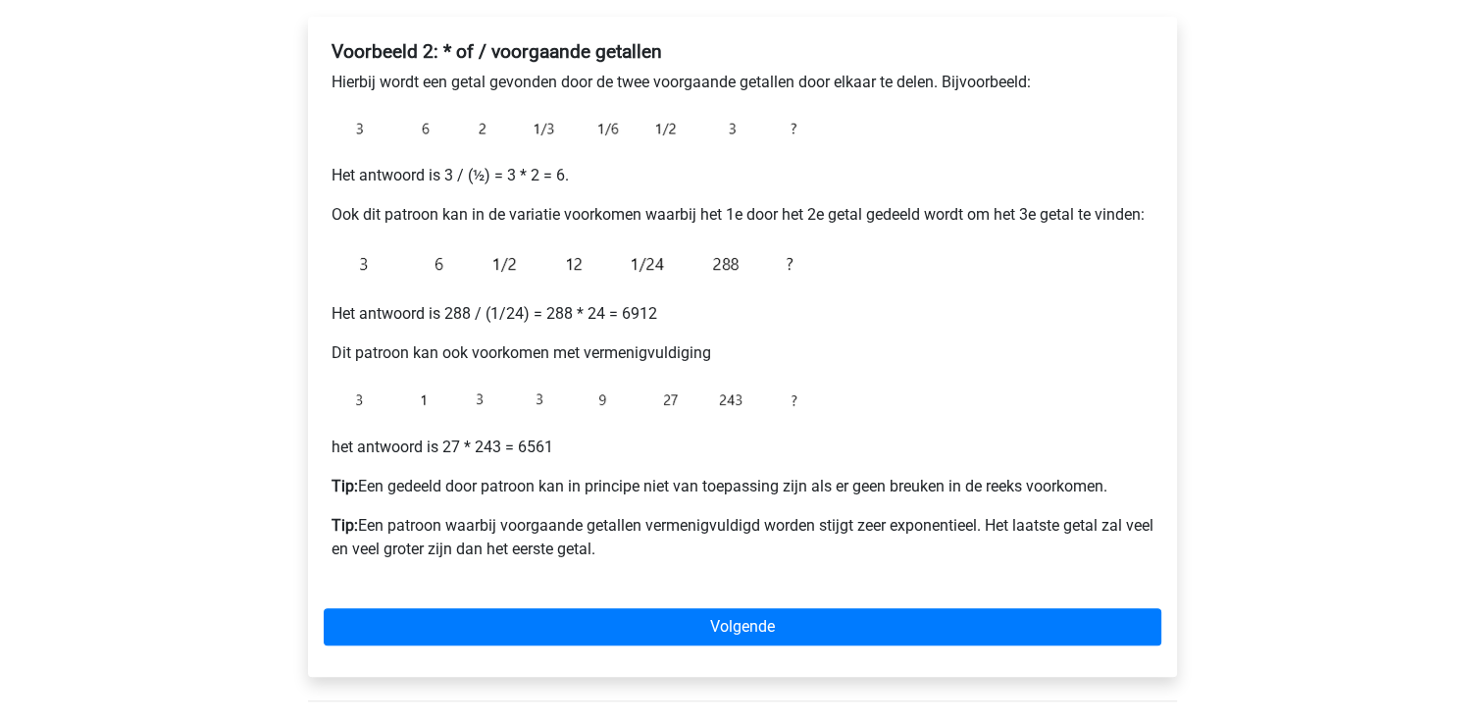
scroll to position [322, 0]
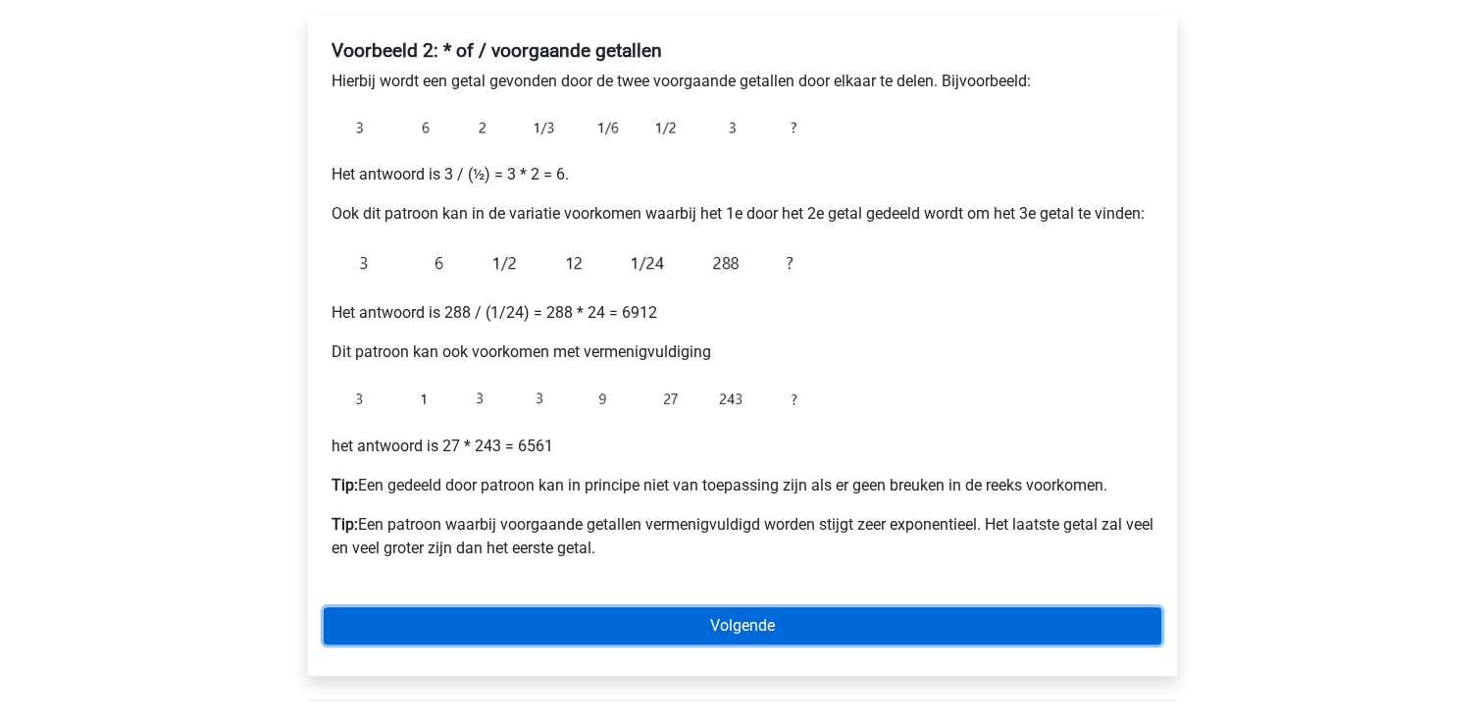
click at [494, 616] on link "Volgende" at bounding box center [742, 625] width 837 height 37
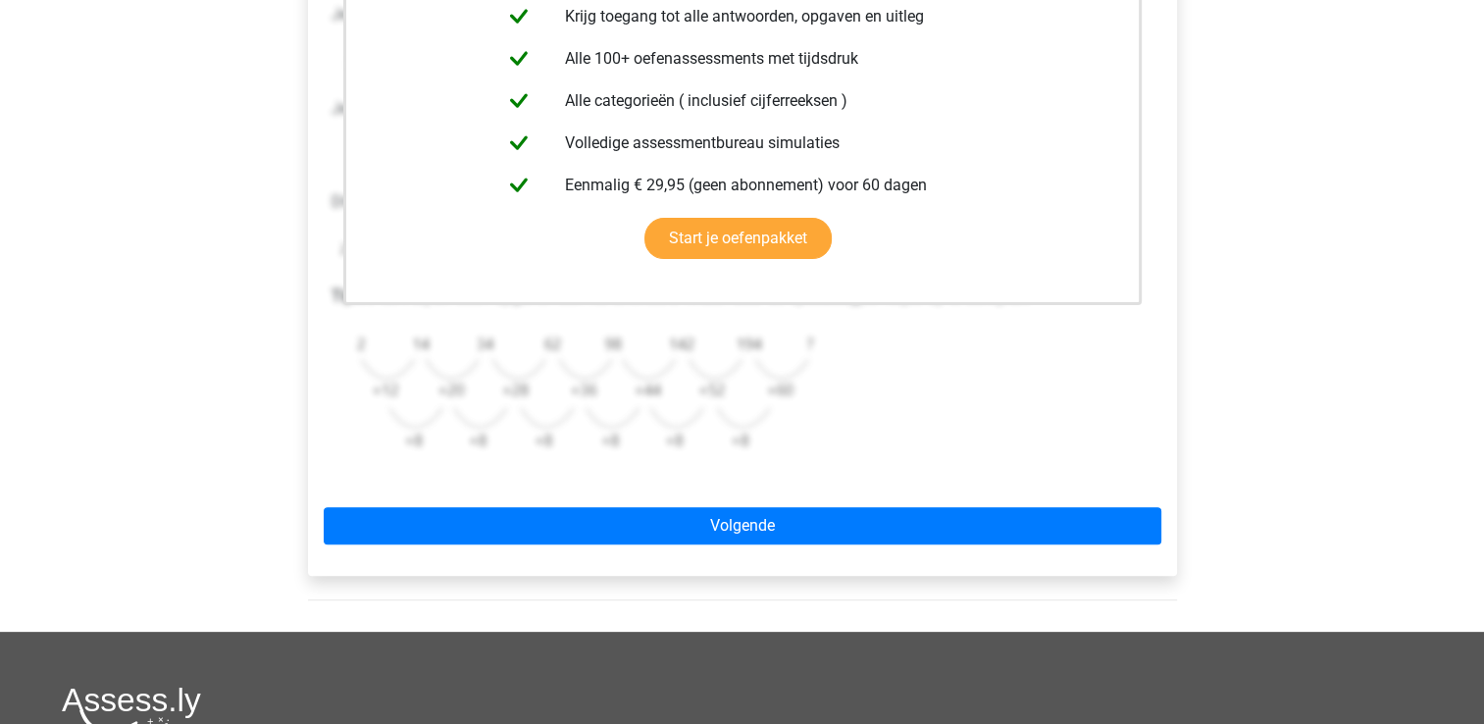
scroll to position [482, 0]
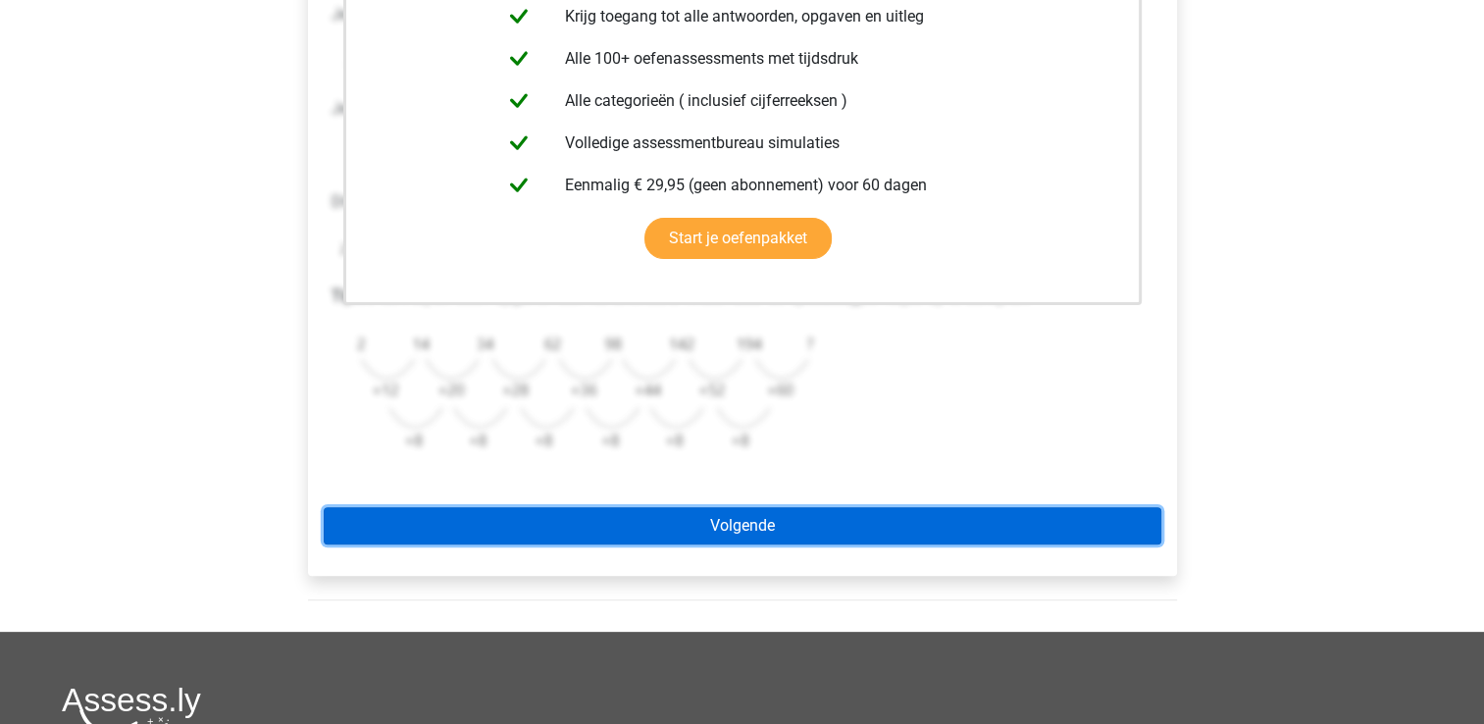
click at [505, 516] on link "Volgende" at bounding box center [742, 525] width 837 height 37
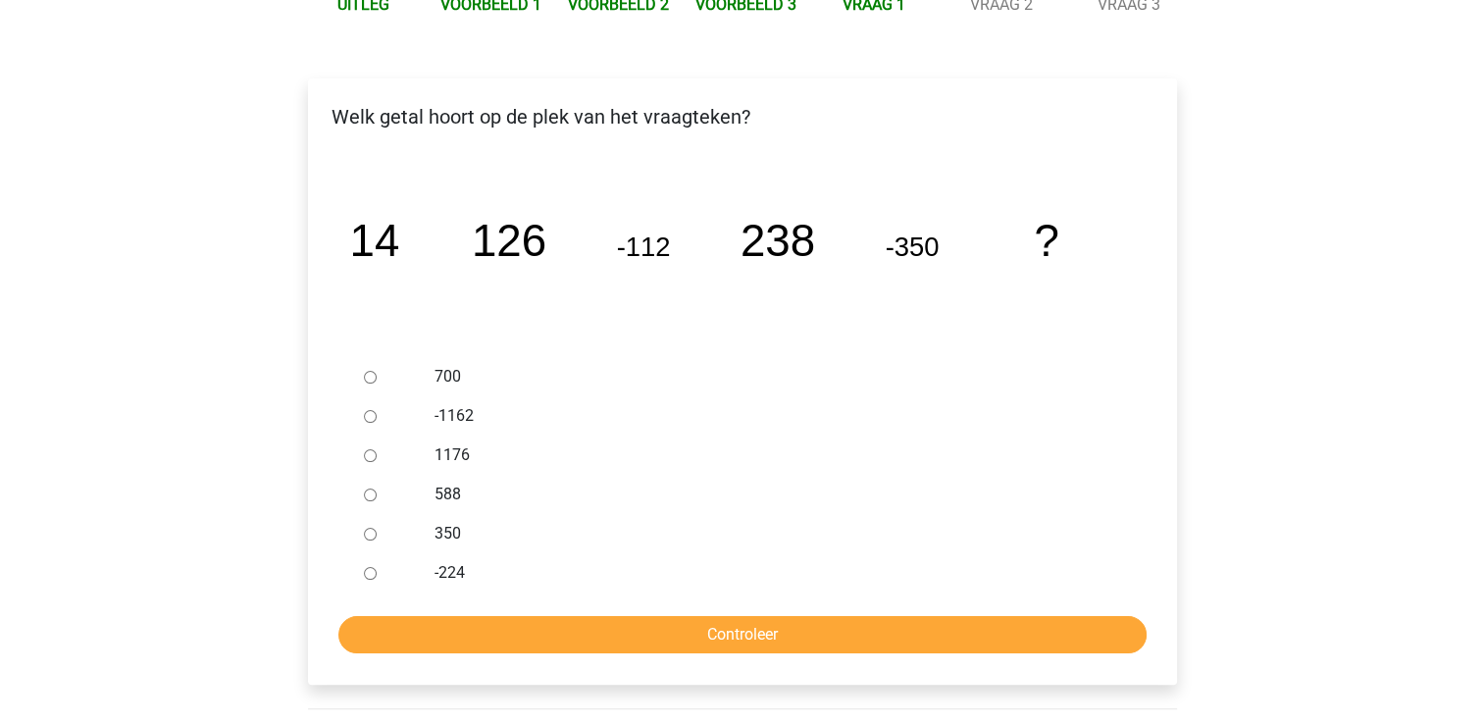
scroll to position [261, 0]
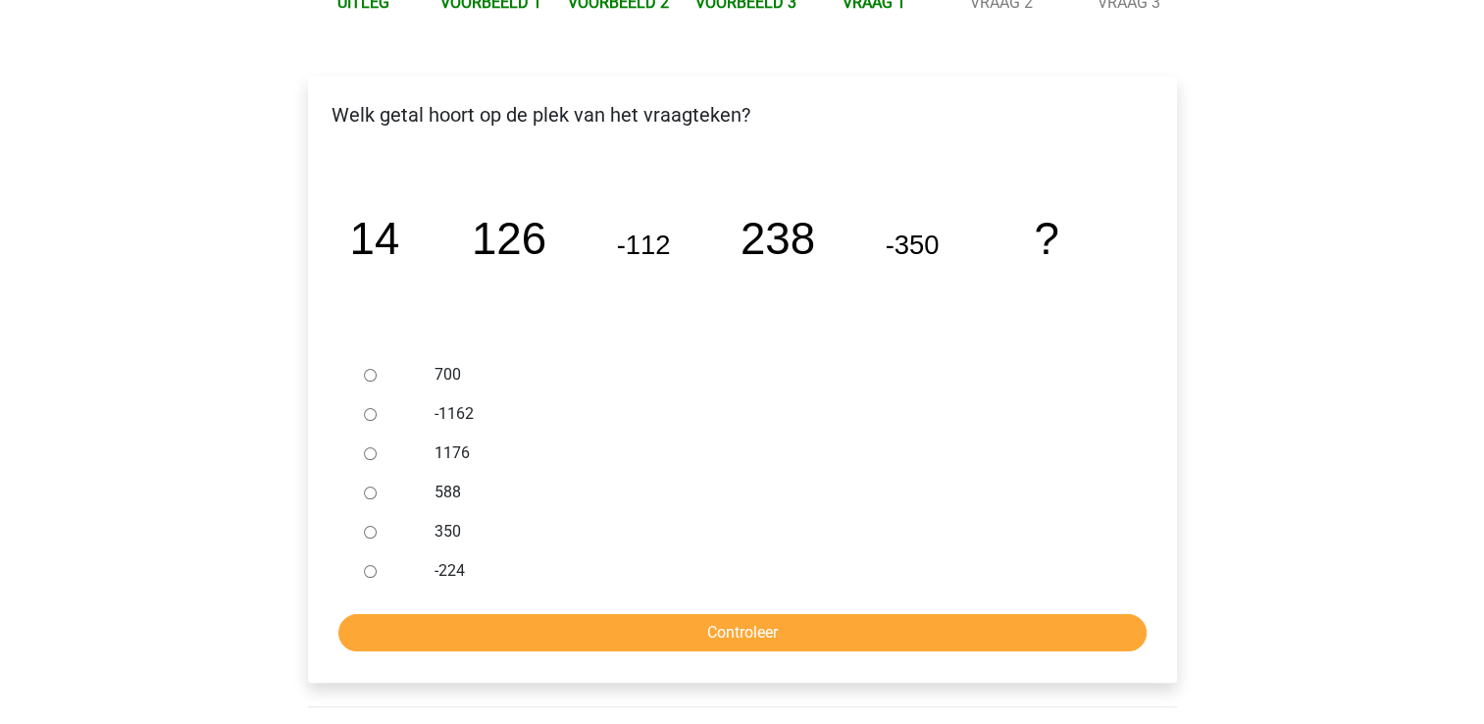
click at [437, 538] on label "350" at bounding box center [773, 532] width 679 height 24
click at [377, 538] on input "350" at bounding box center [370, 532] width 13 height 13
radio input "true"
click at [445, 606] on form "700 -1162 1176 588 350 -224 Controleer" at bounding box center [742, 503] width 837 height 296
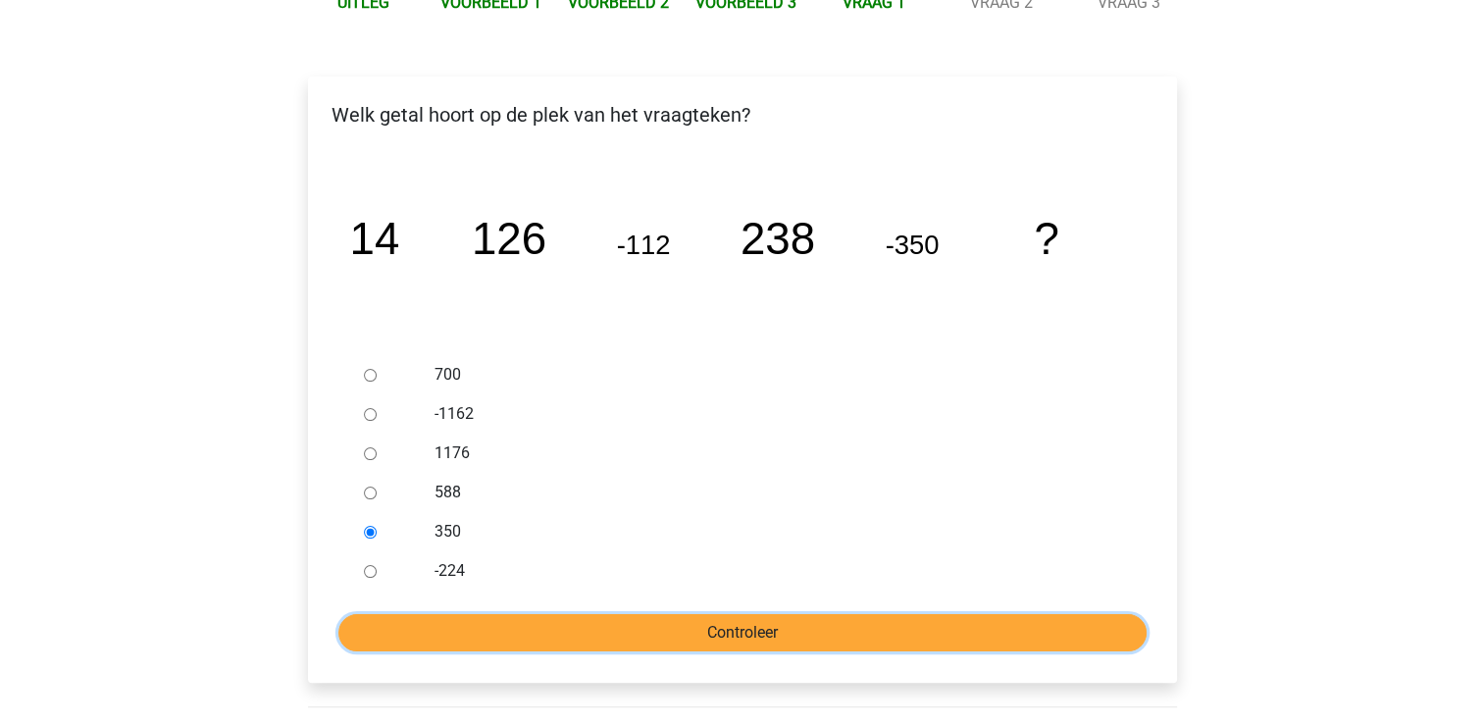
click at [459, 628] on input "Controleer" at bounding box center [742, 632] width 808 height 37
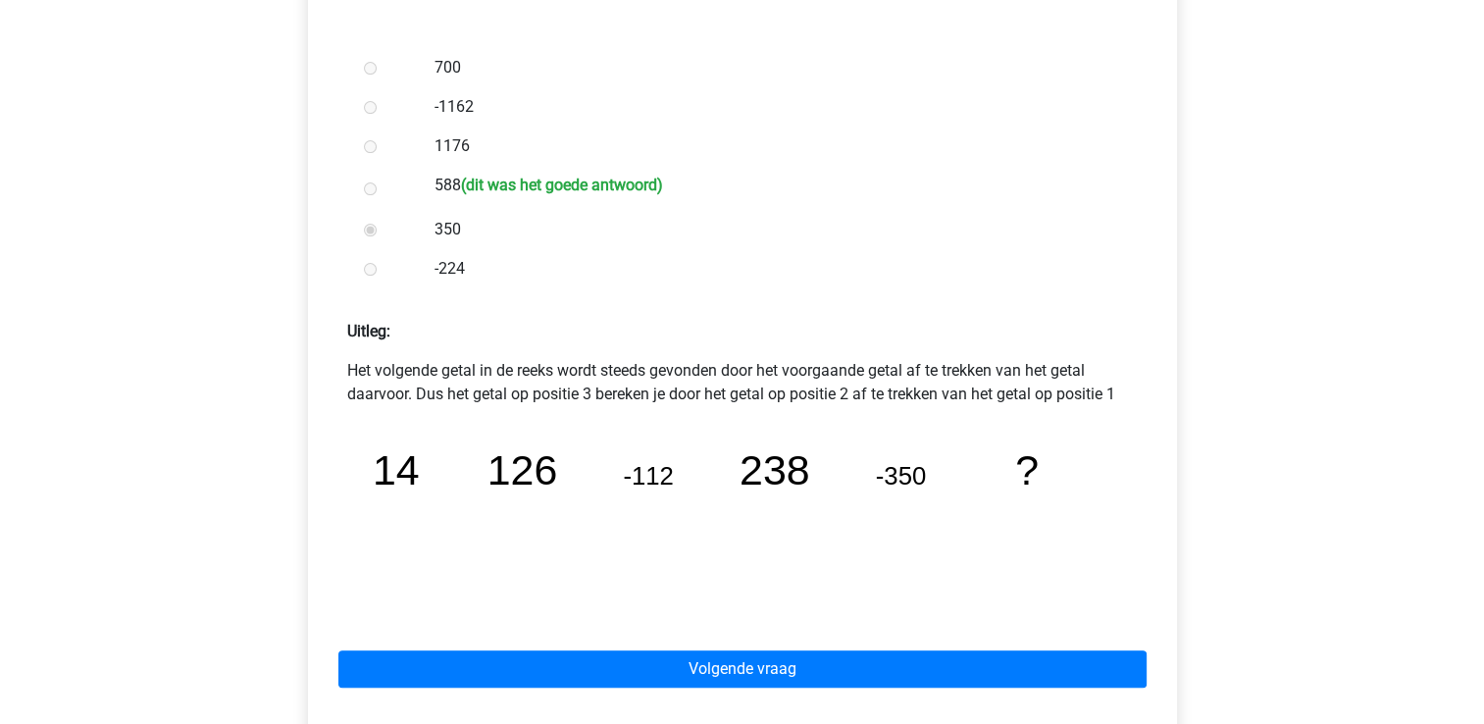
scroll to position [569, 0]
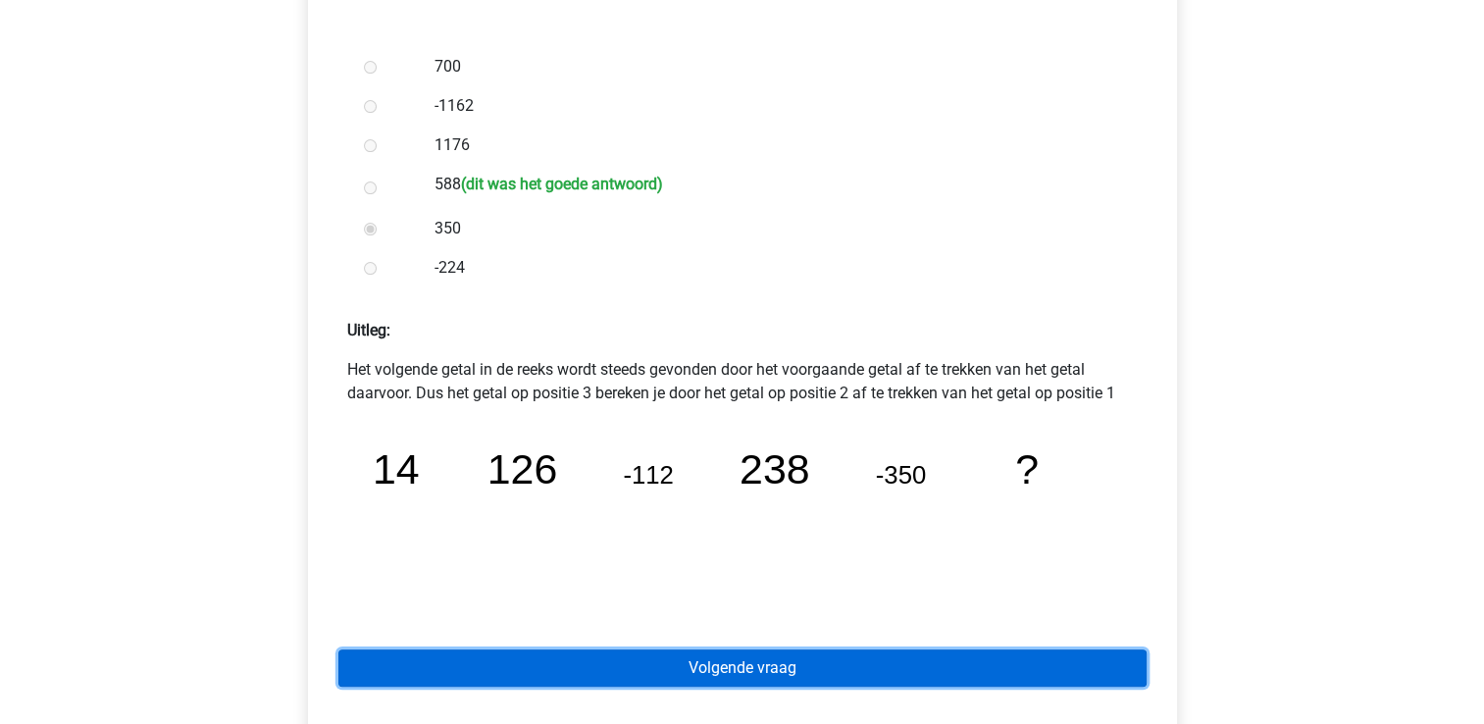
click at [500, 661] on link "Volgende vraag" at bounding box center [742, 667] width 808 height 37
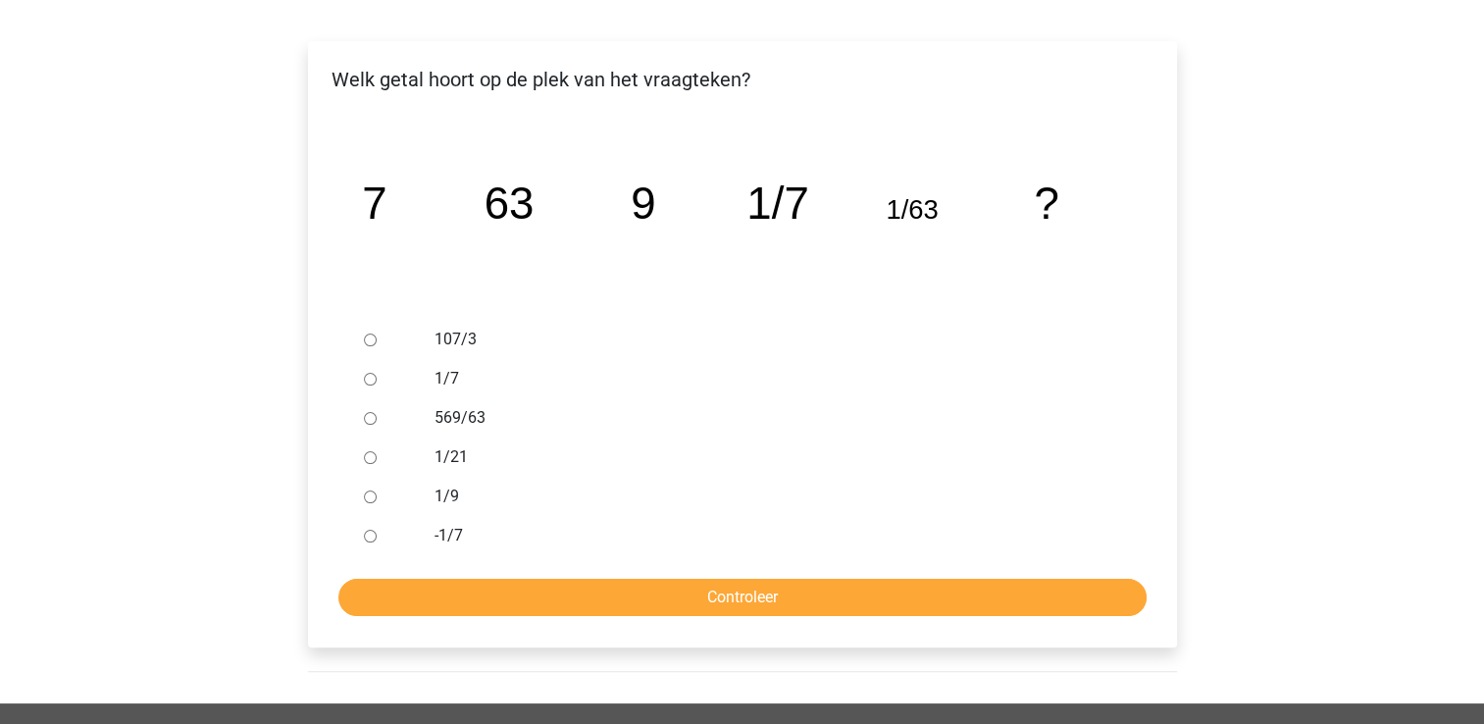
scroll to position [294, 0]
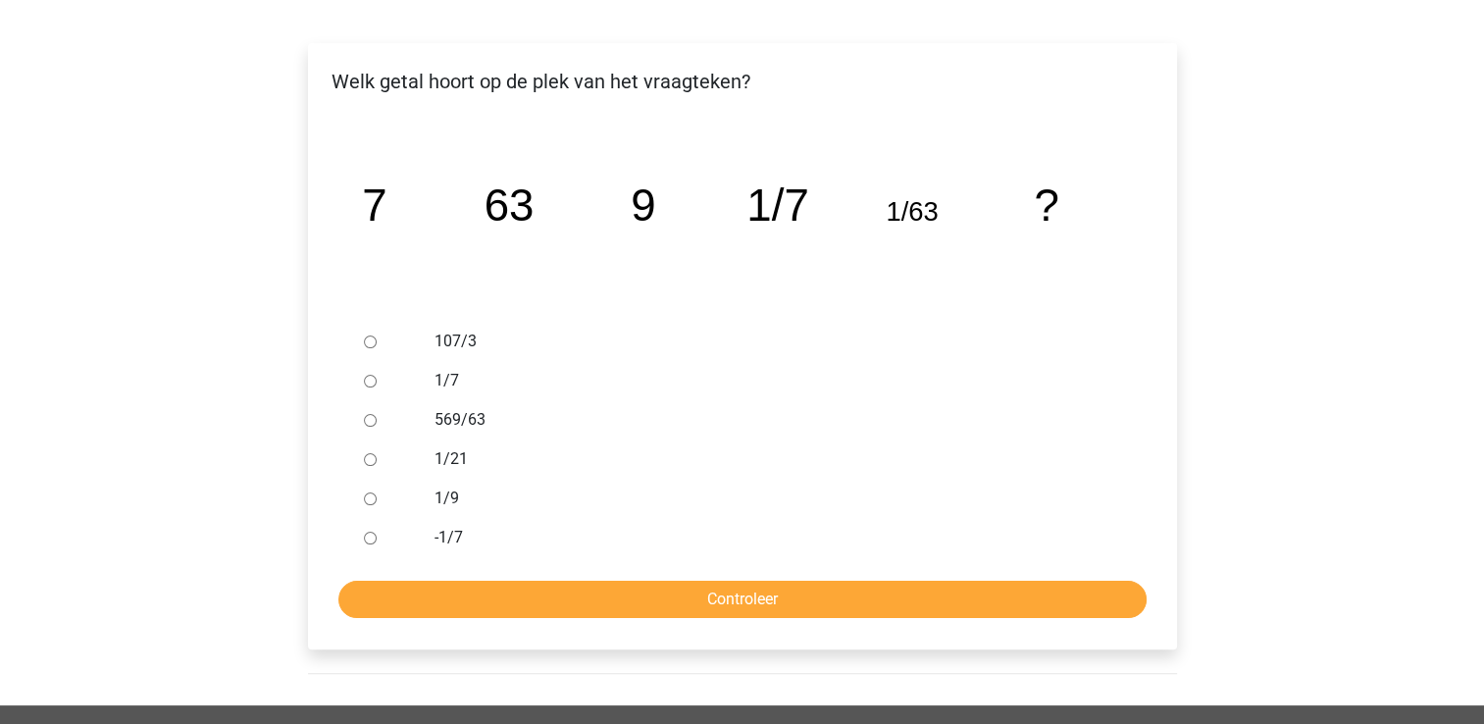
click at [368, 461] on input "1/21" at bounding box center [370, 459] width 13 height 13
radio input "true"
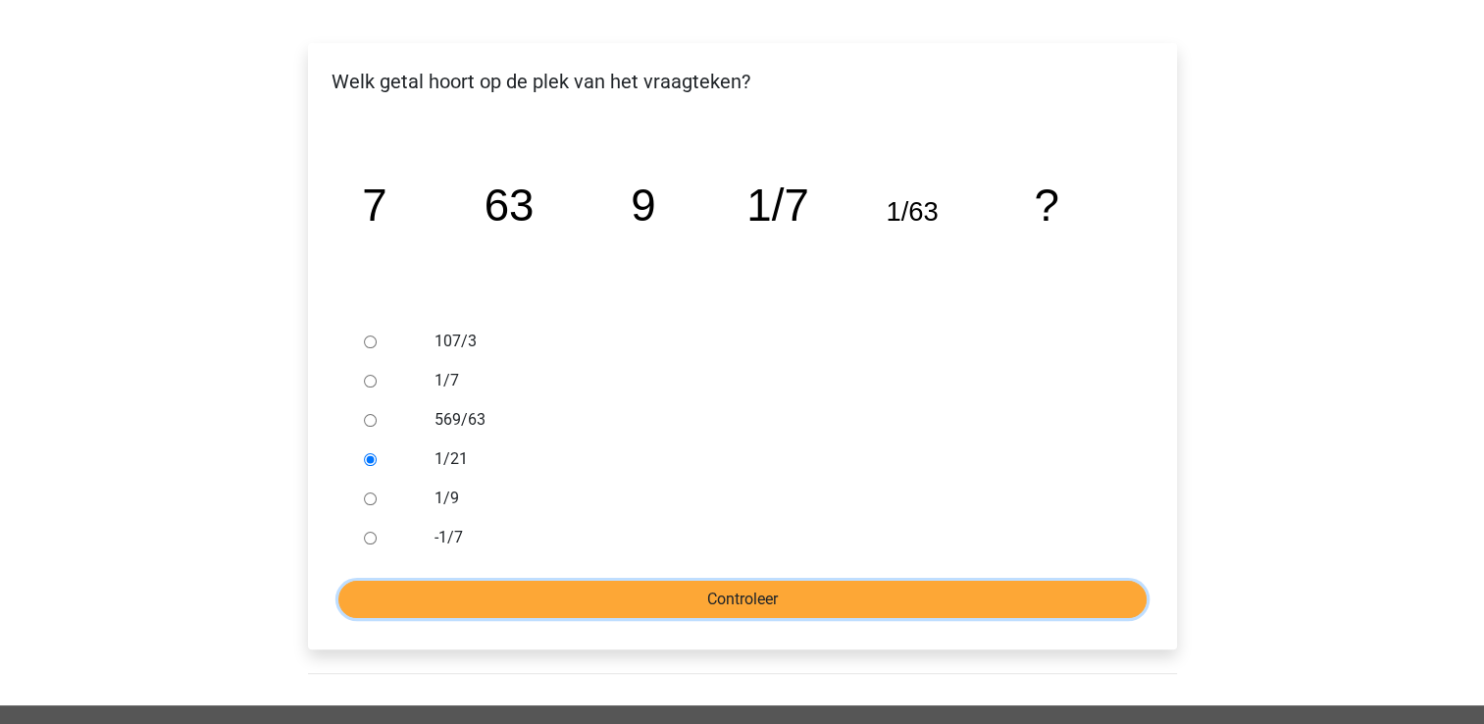
click at [410, 608] on input "Controleer" at bounding box center [742, 598] width 808 height 37
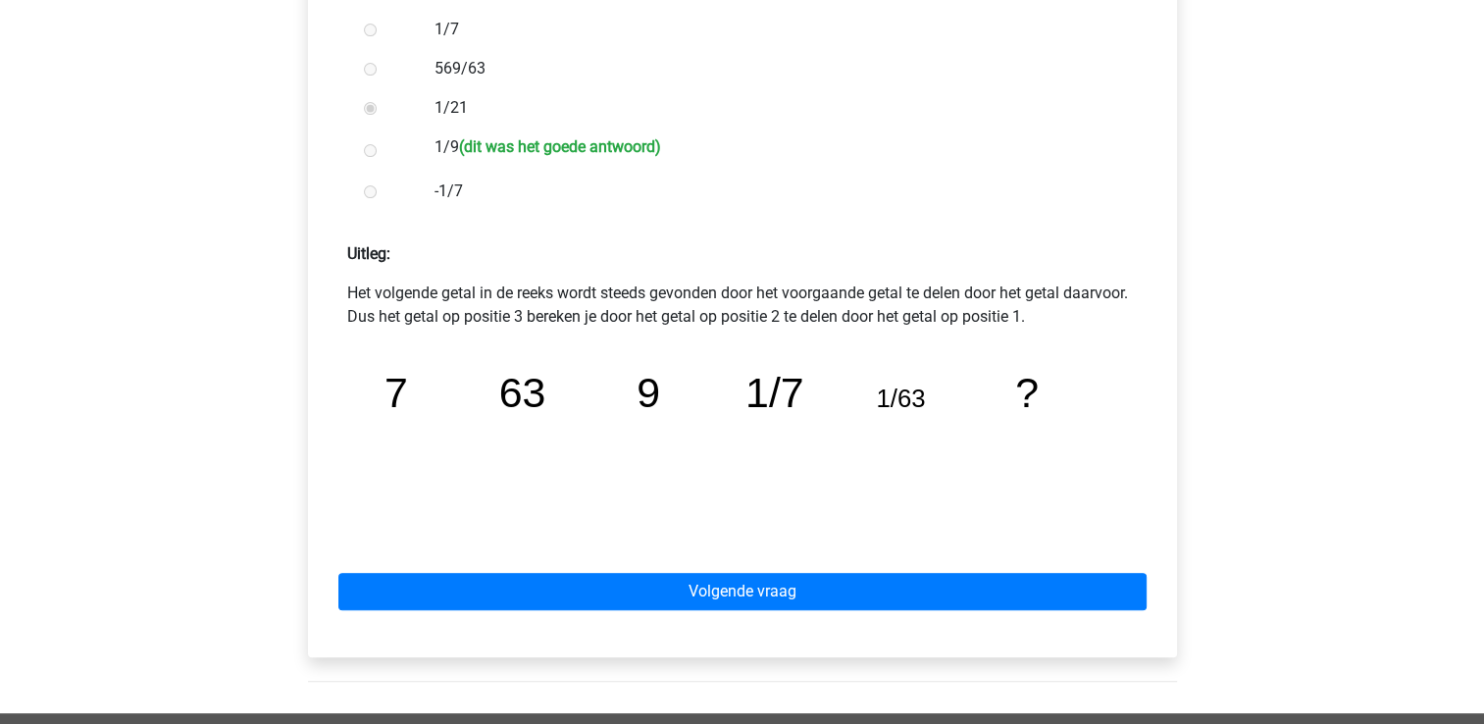
scroll to position [646, 0]
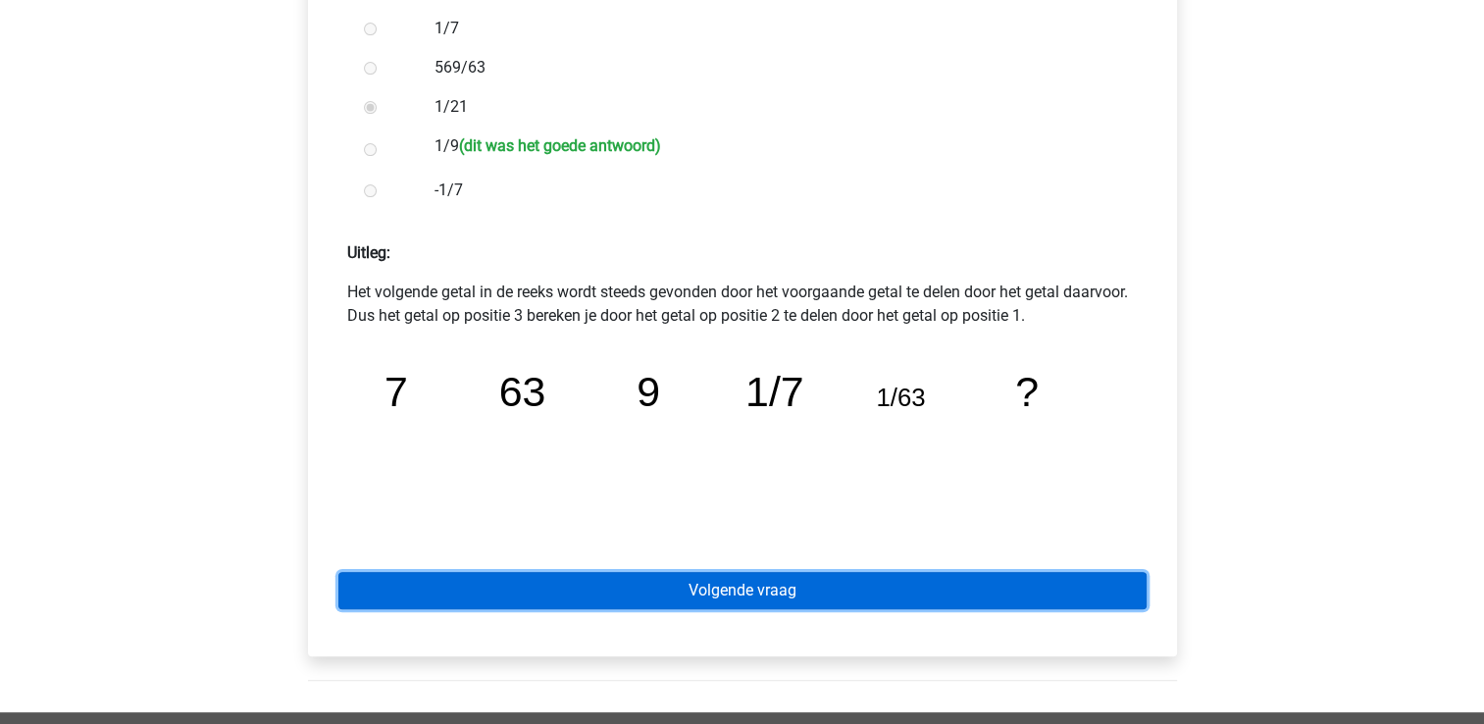
click at [408, 598] on link "Volgende vraag" at bounding box center [742, 590] width 808 height 37
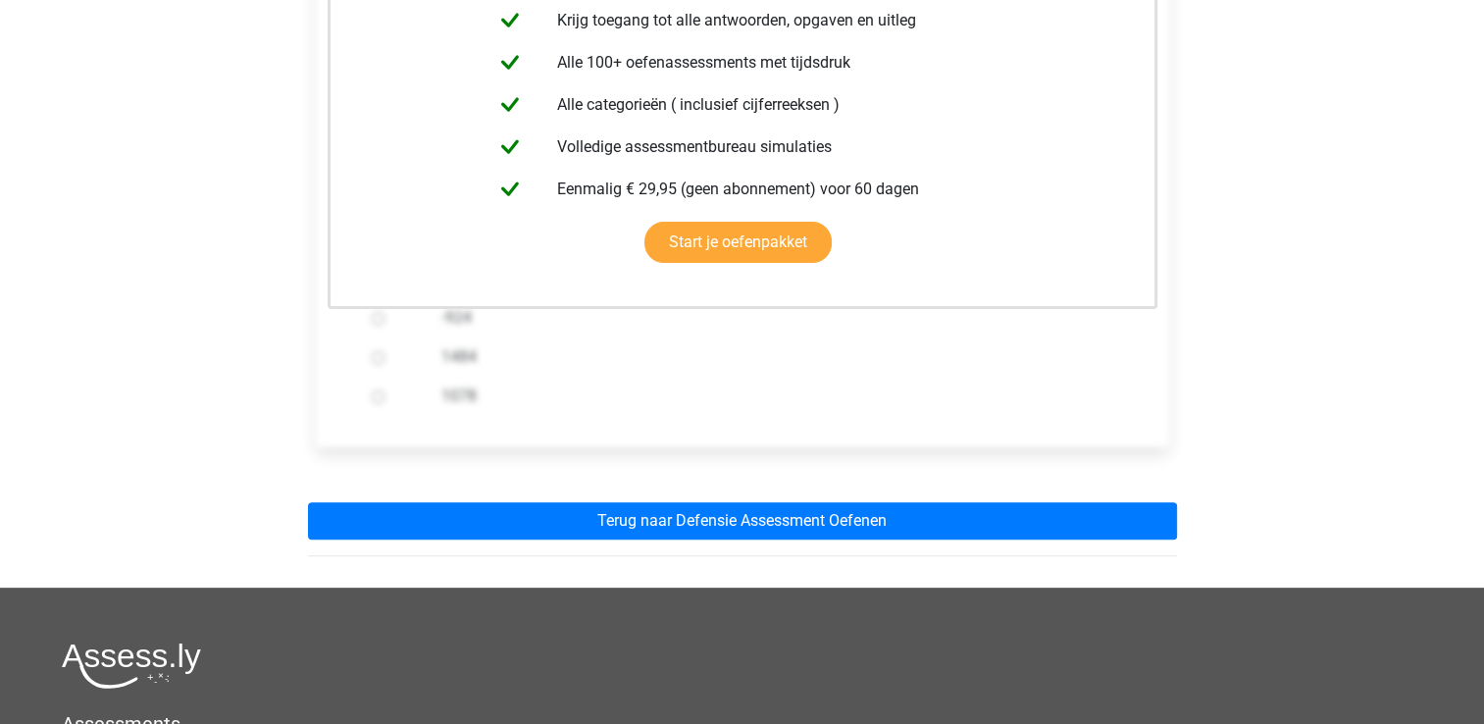
scroll to position [443, 0]
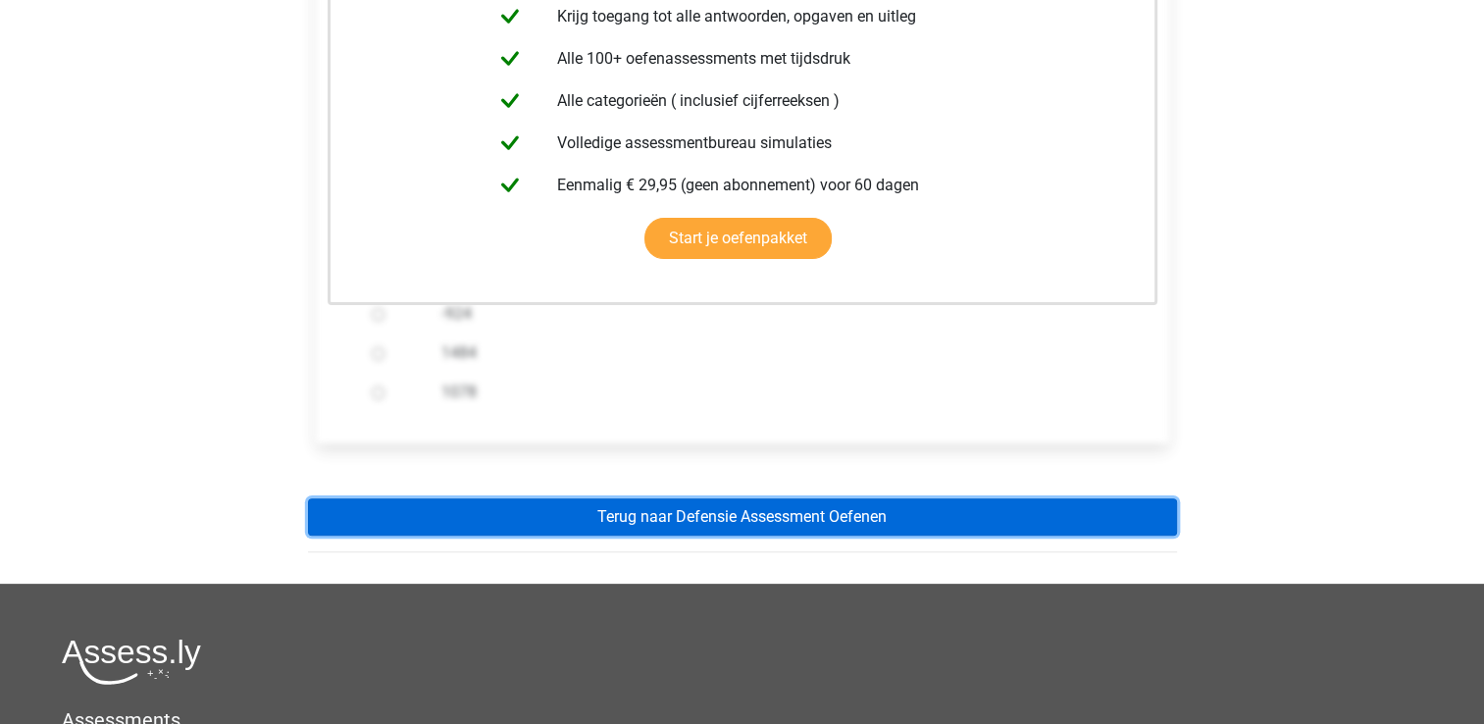
click at [418, 515] on link "Terug naar Defensie Assessment Oefenen" at bounding box center [742, 516] width 869 height 37
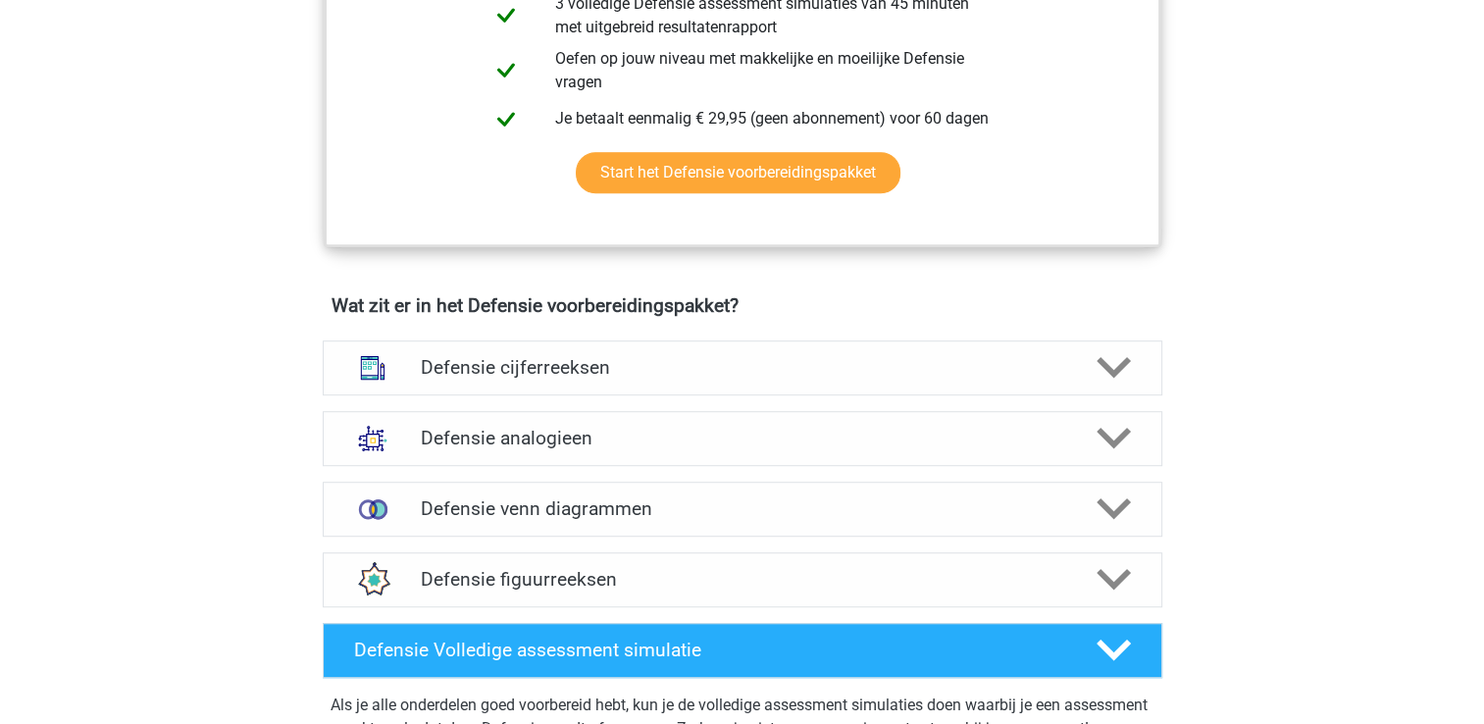
scroll to position [1181, 0]
click at [455, 359] on h4 "Defensie cijferreeksen" at bounding box center [742, 367] width 642 height 23
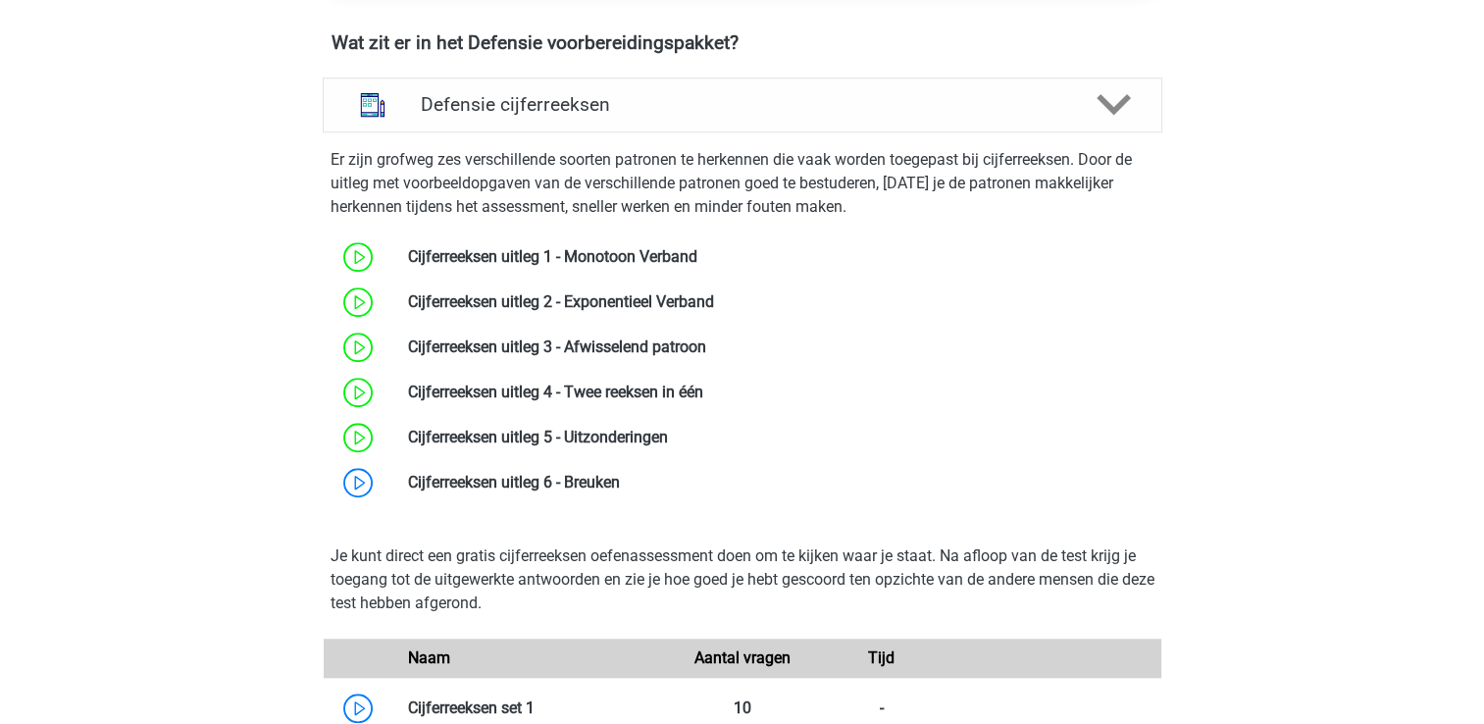
scroll to position [1478, 0]
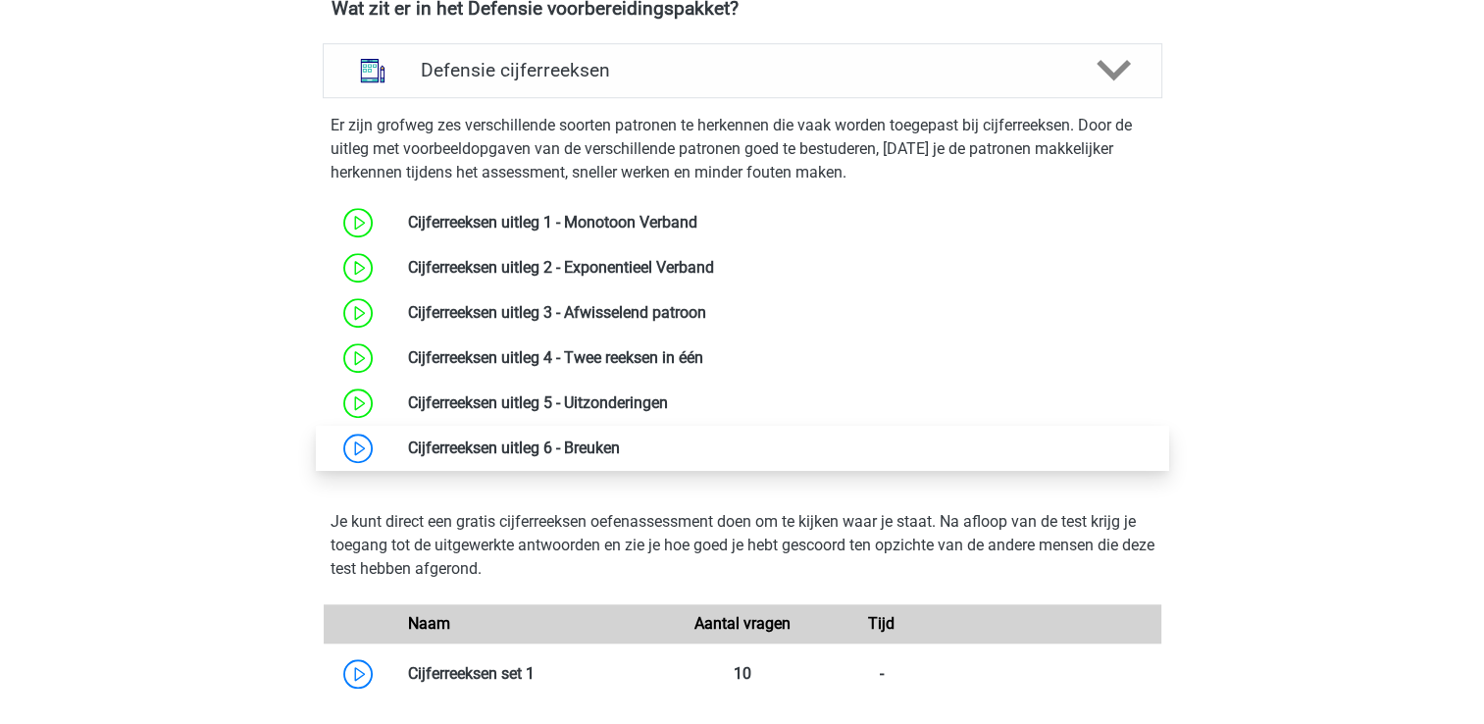
click at [620, 438] on link at bounding box center [620, 447] width 0 height 19
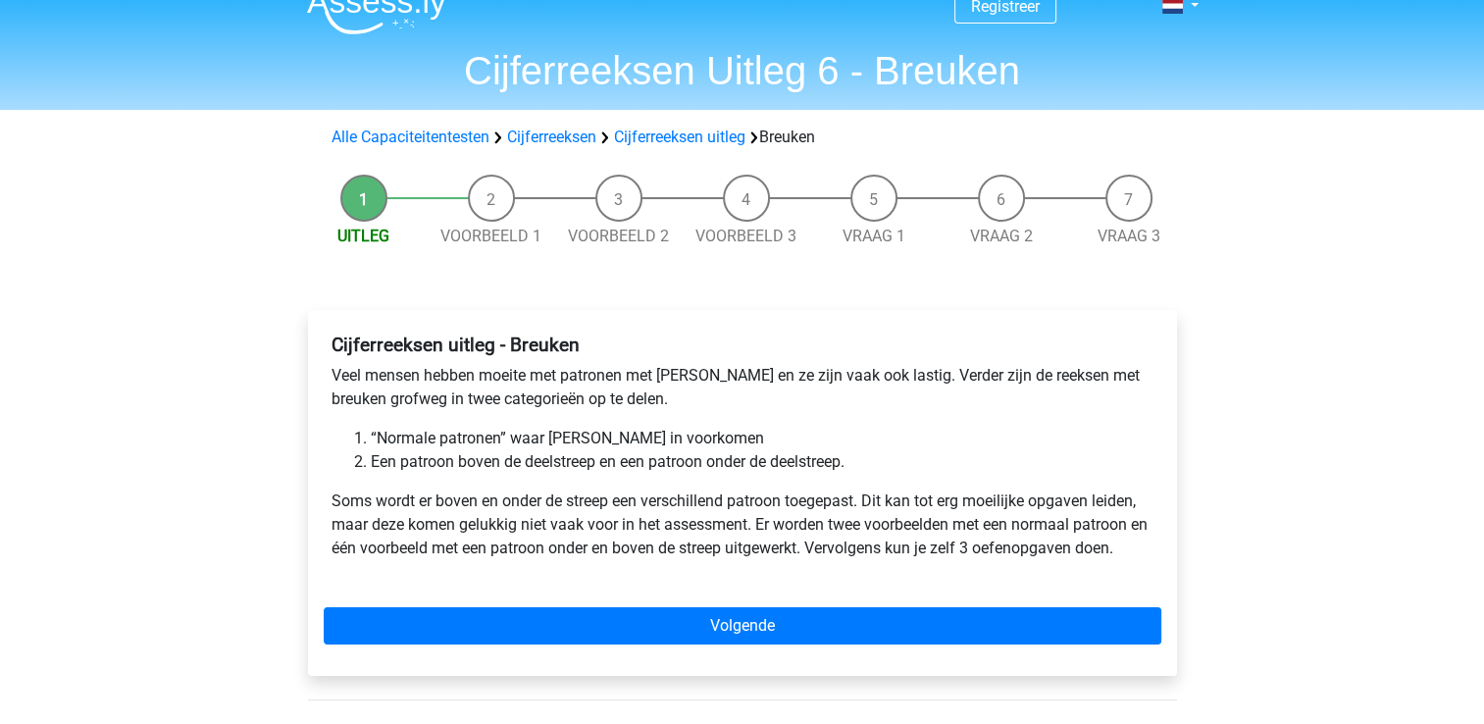
scroll to position [33, 0]
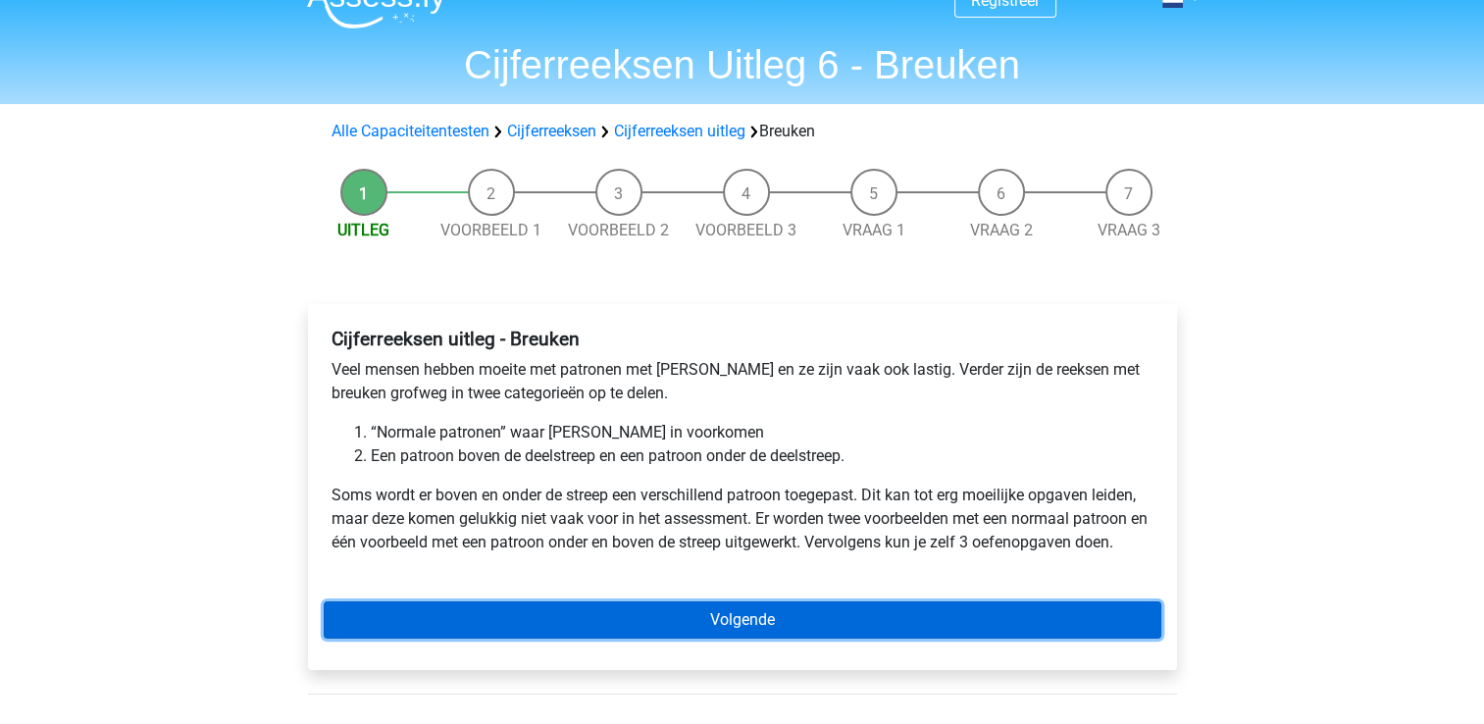
click at [529, 626] on link "Volgende" at bounding box center [742, 619] width 837 height 37
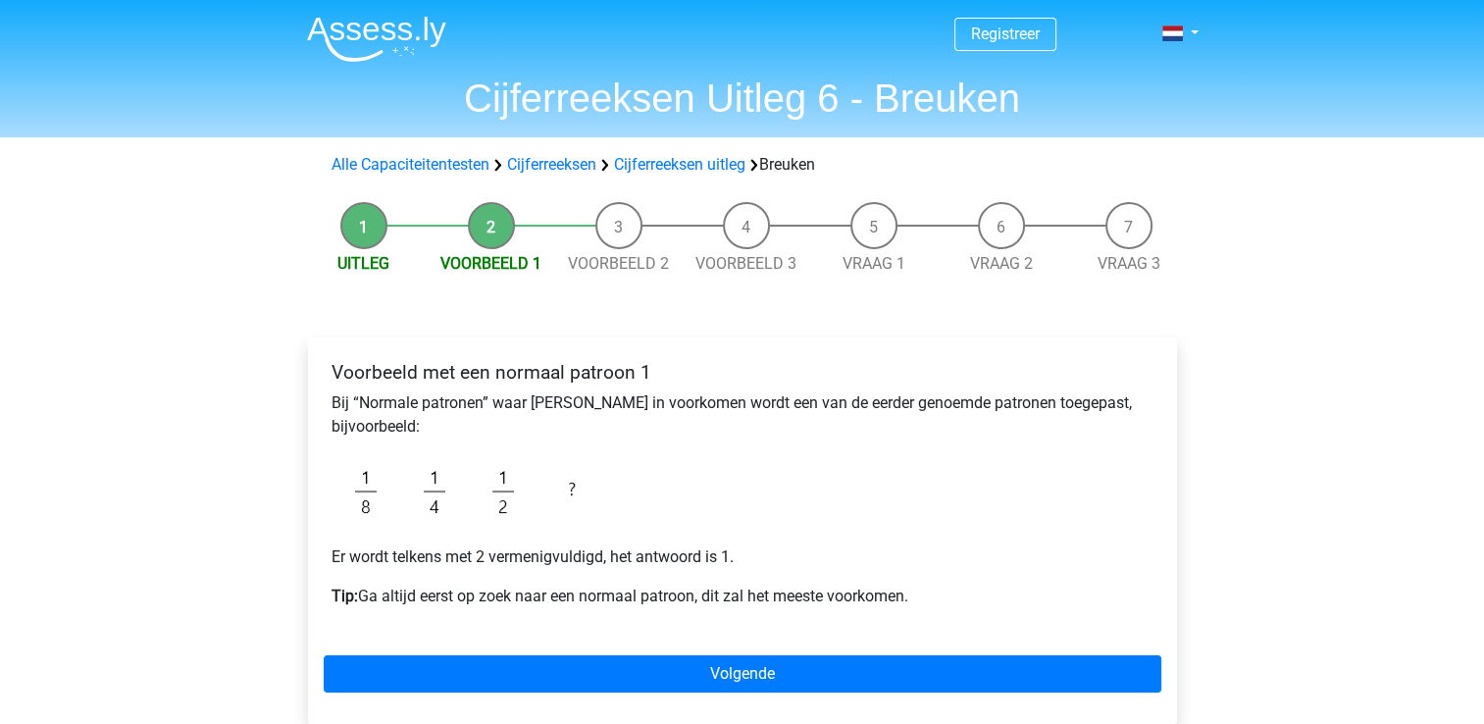
scroll to position [141, 0]
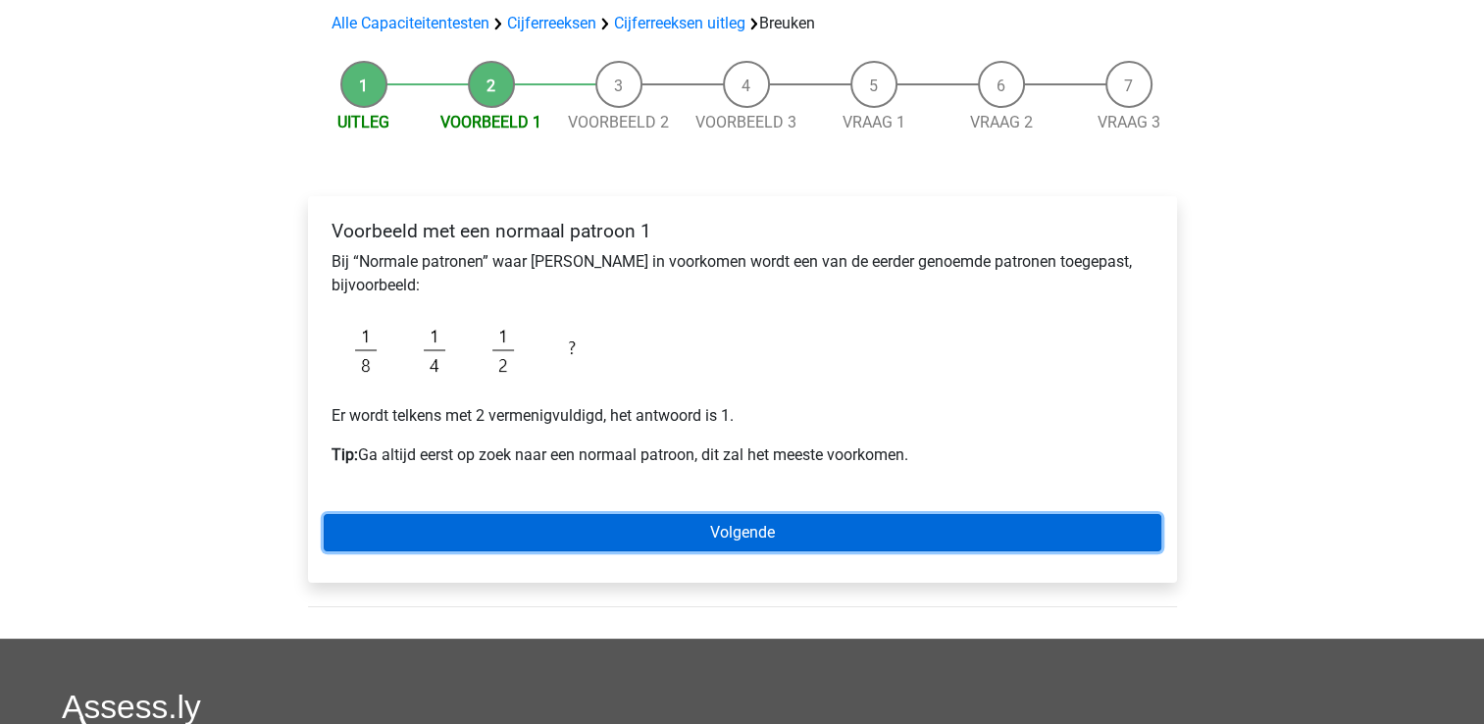
click at [512, 530] on link "Volgende" at bounding box center [742, 532] width 837 height 37
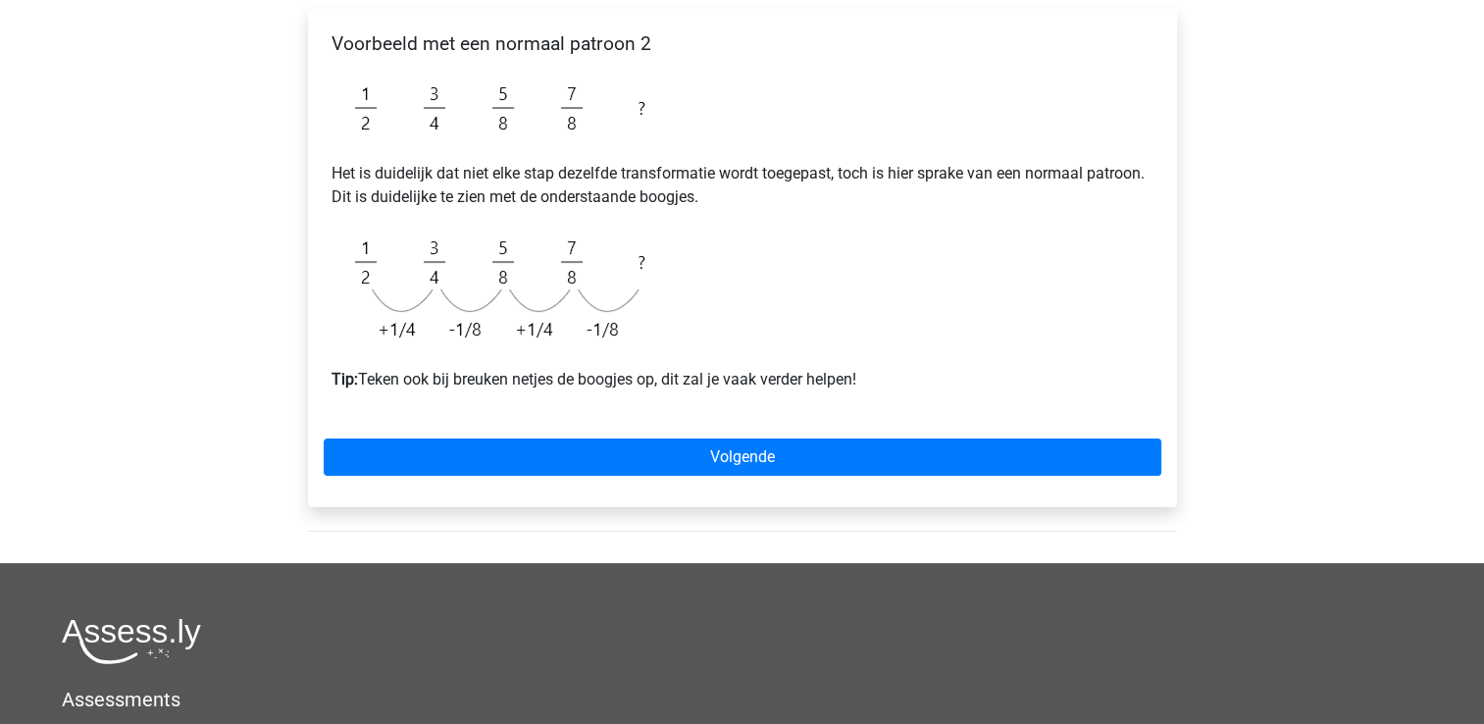
scroll to position [333, 0]
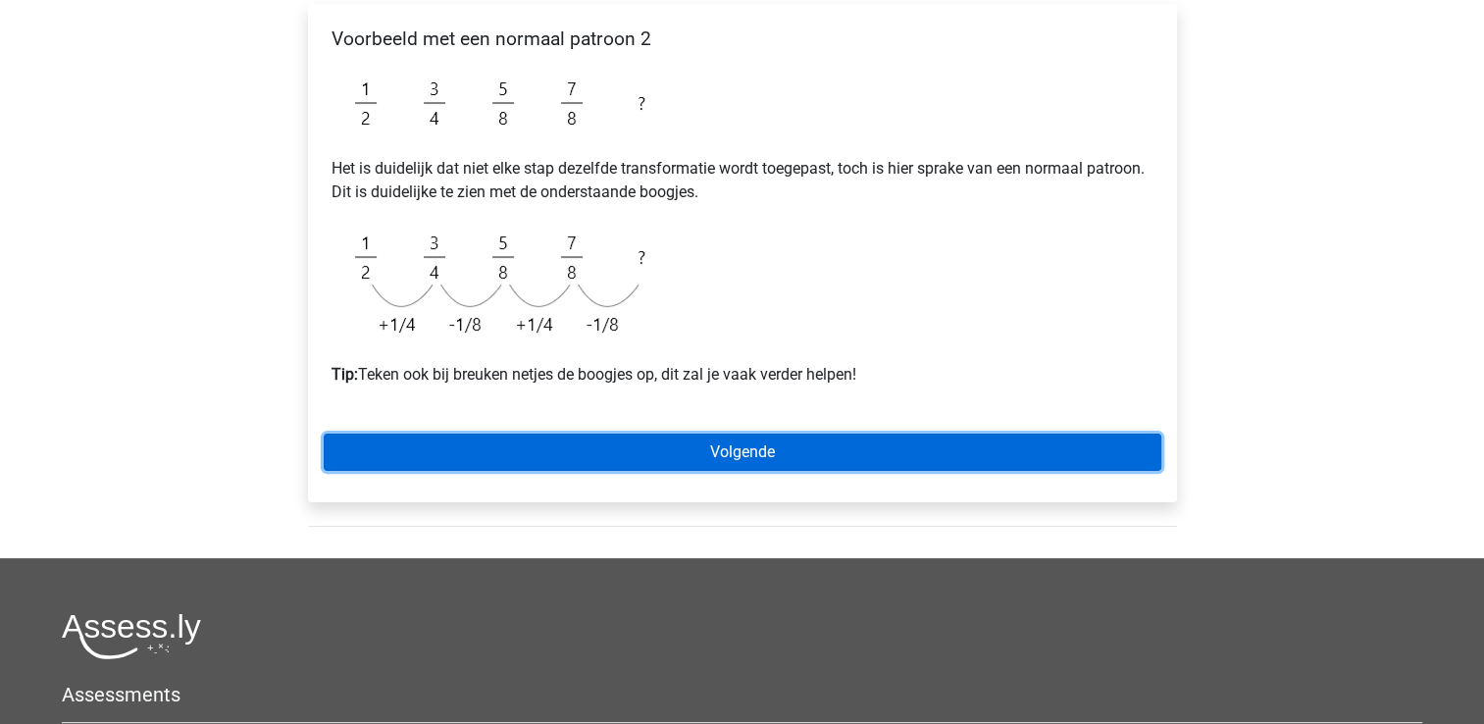
click at [524, 458] on link "Volgende" at bounding box center [742, 451] width 837 height 37
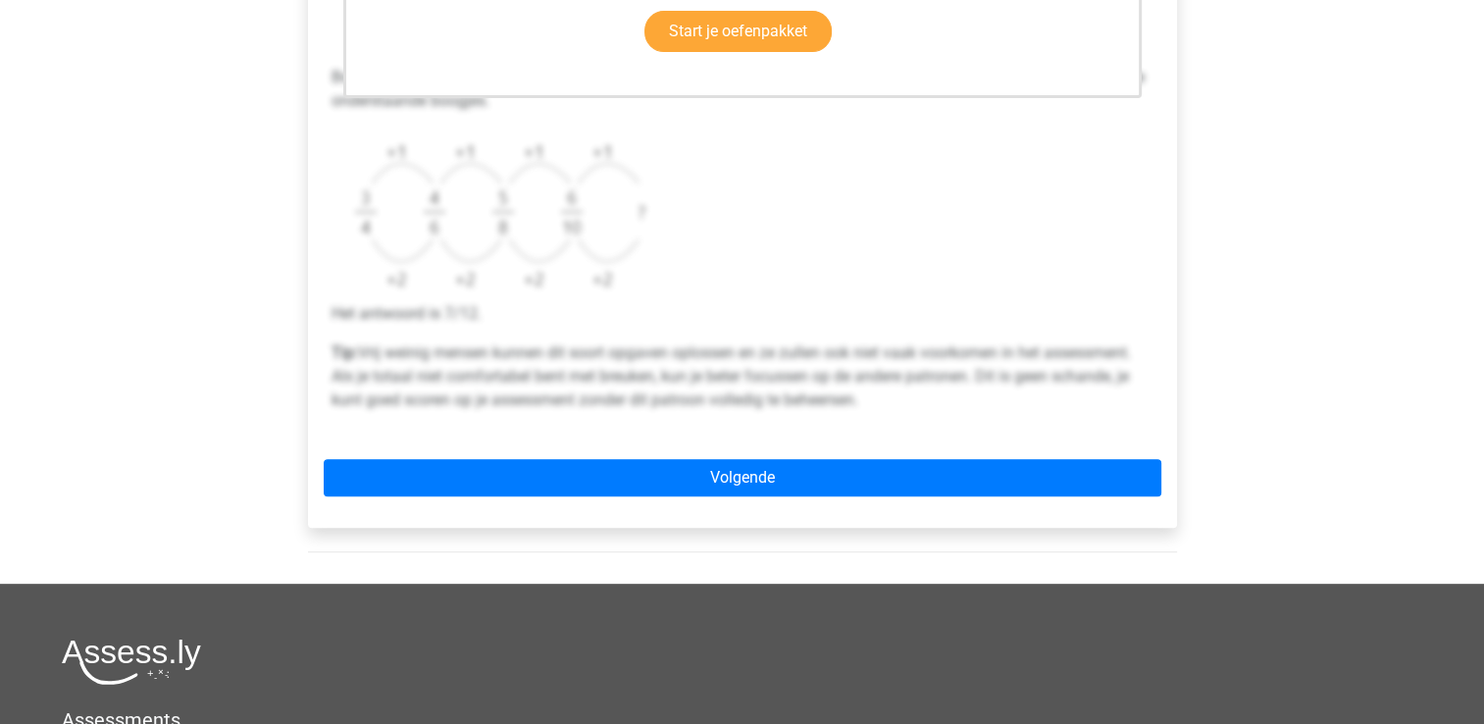
scroll to position [694, 0]
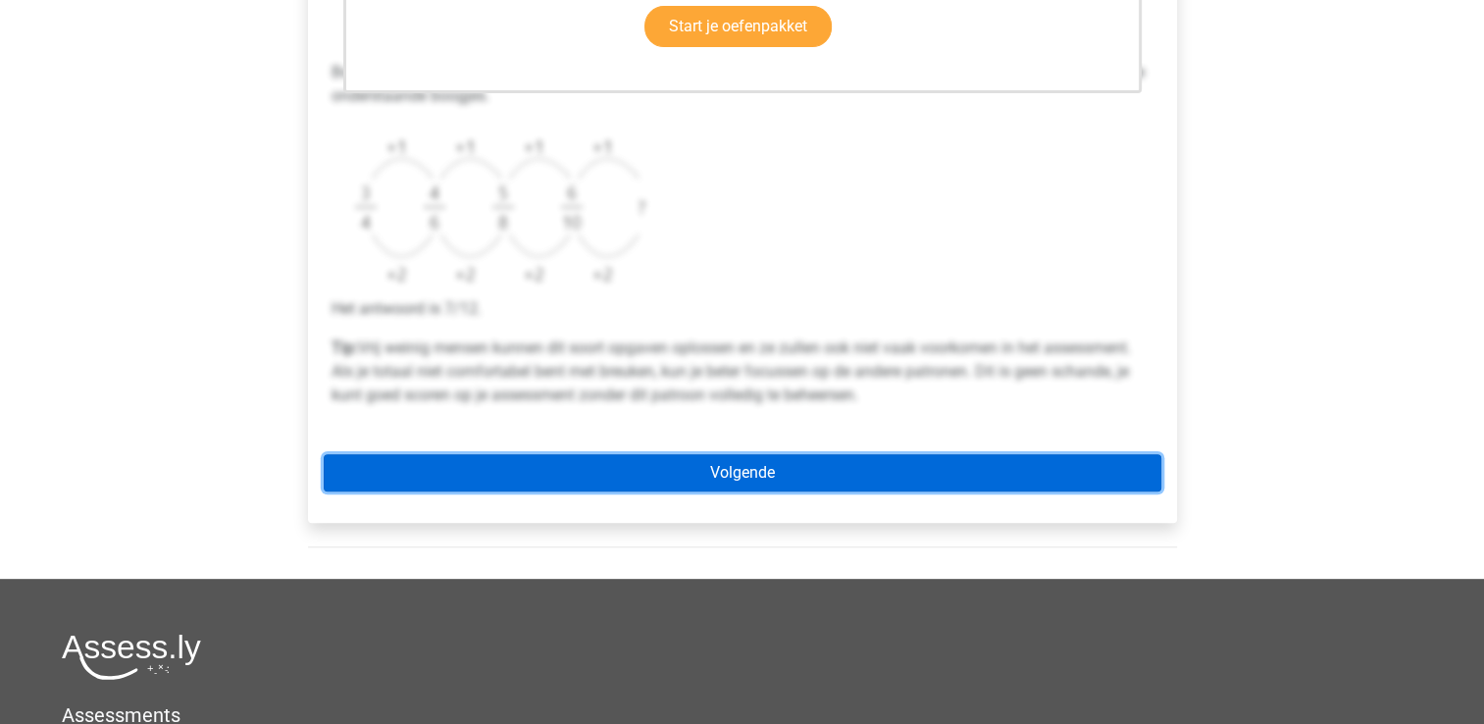
click at [524, 458] on link "Volgende" at bounding box center [742, 472] width 837 height 37
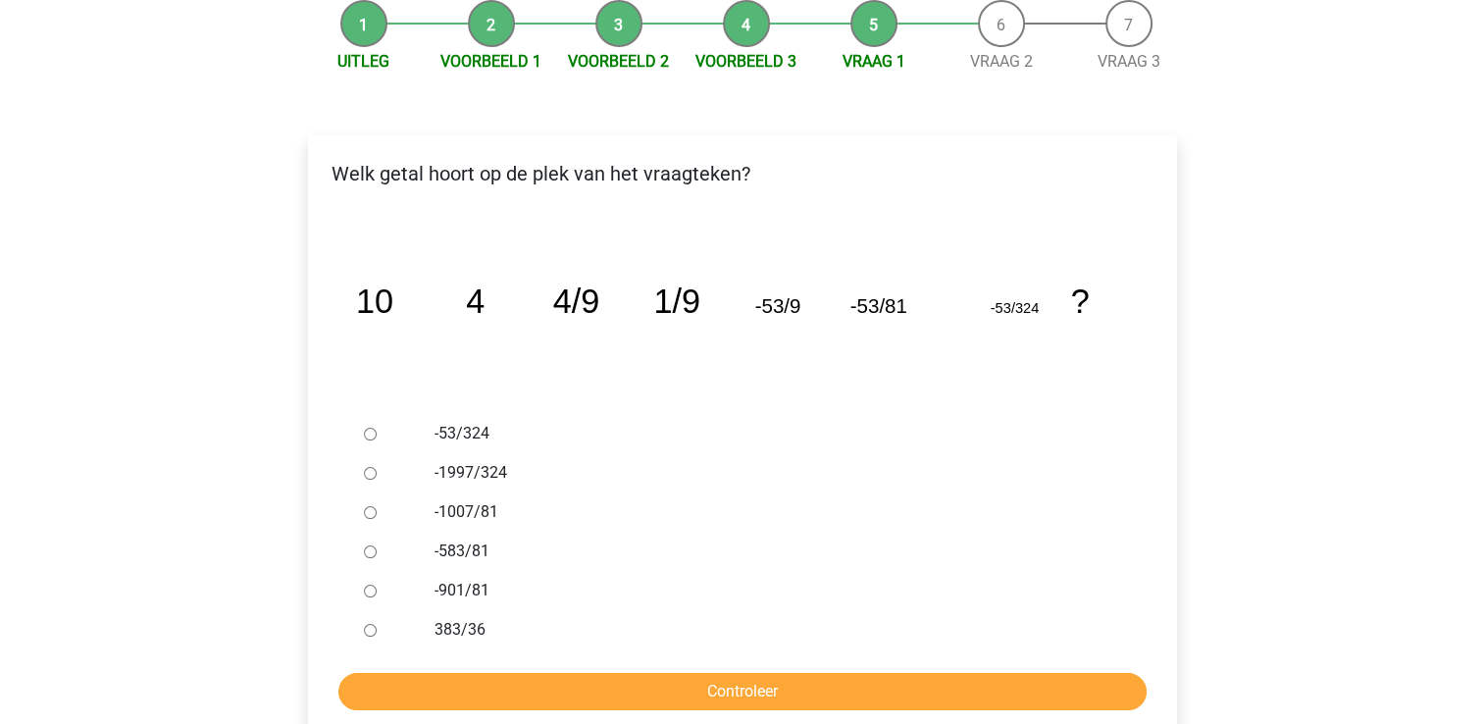
scroll to position [208, 0]
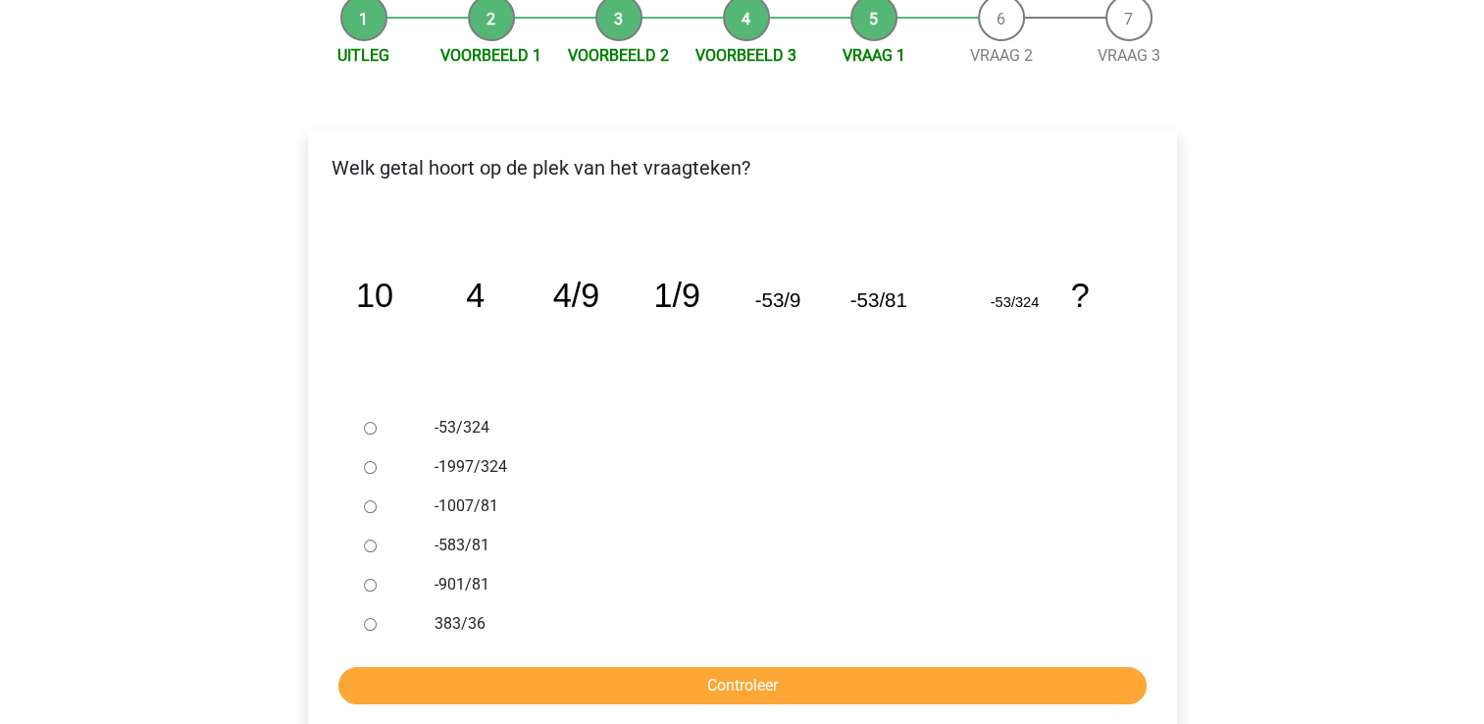
click at [372, 623] on input "383/36" at bounding box center [370, 624] width 13 height 13
radio input "true"
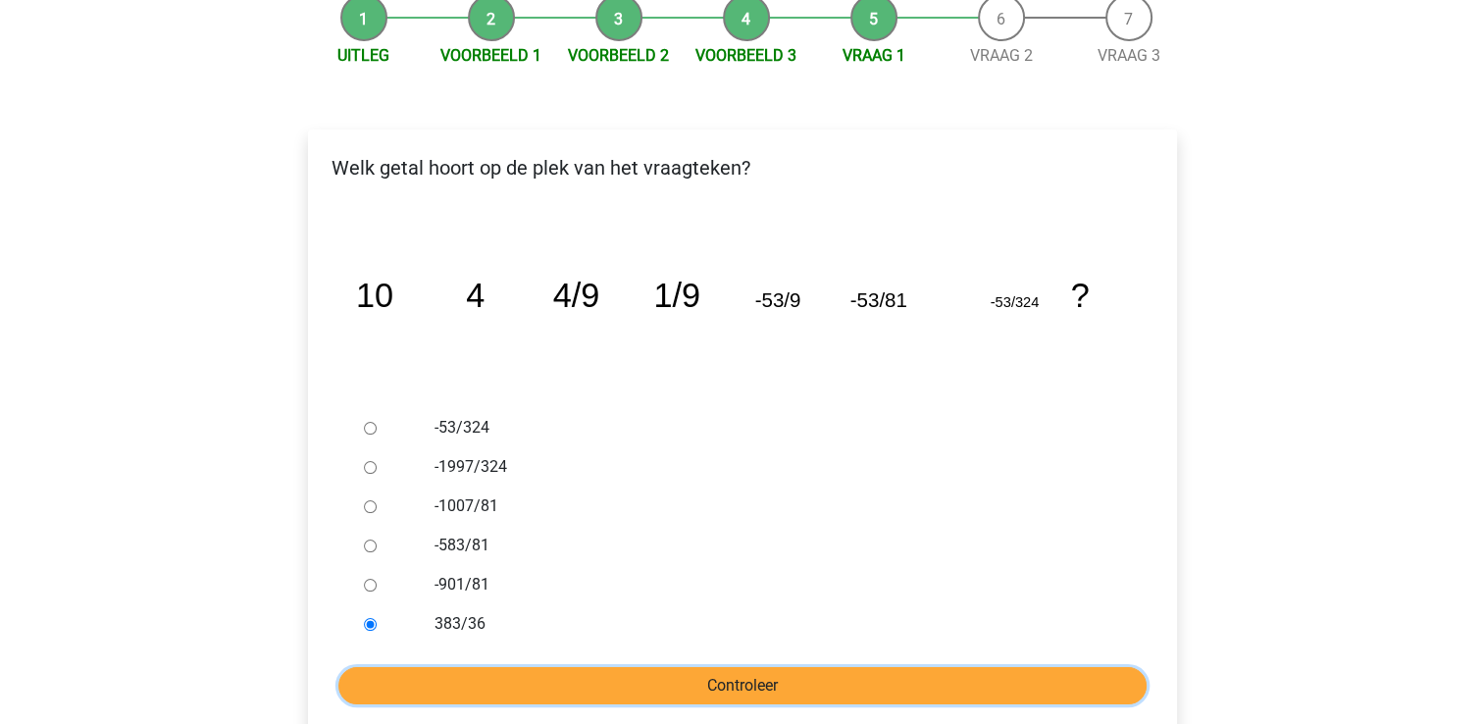
click at [377, 669] on input "Controleer" at bounding box center [742, 685] width 808 height 37
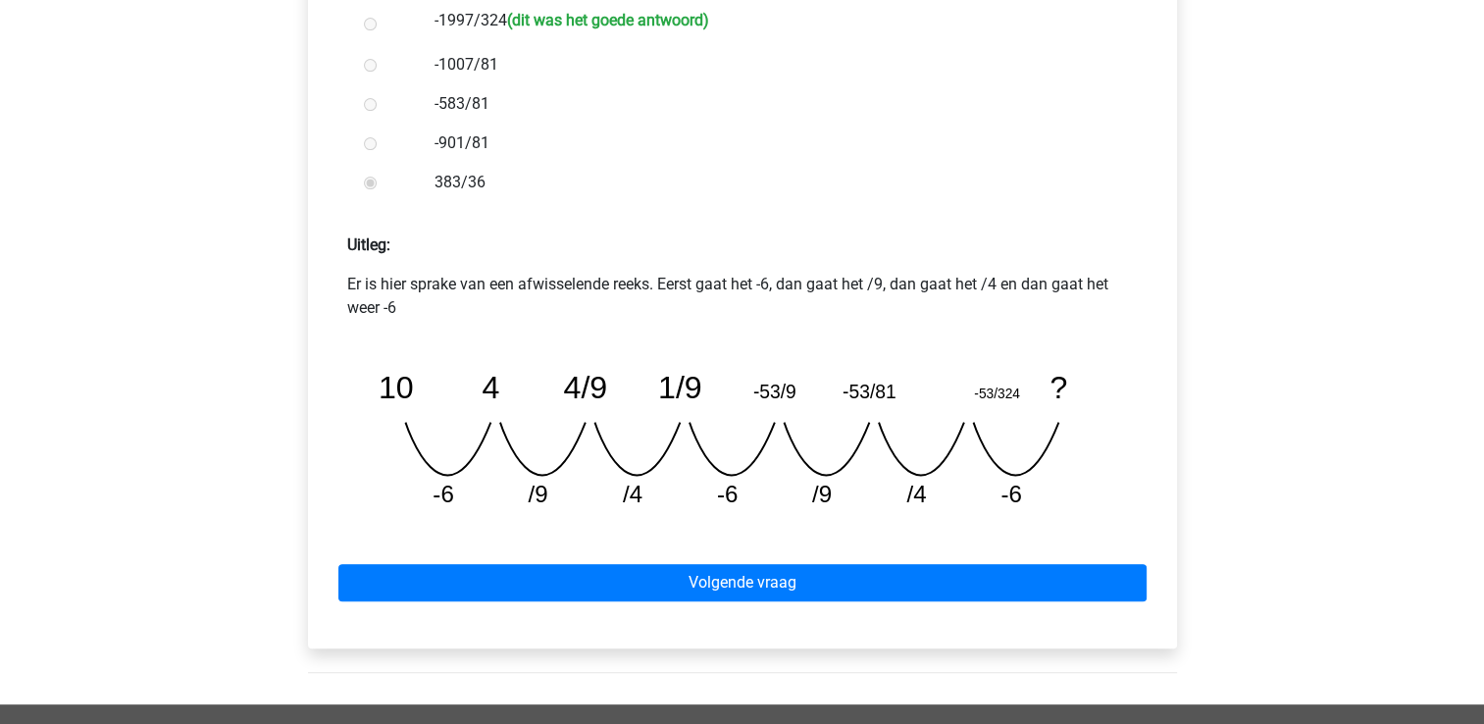
scroll to position [655, 0]
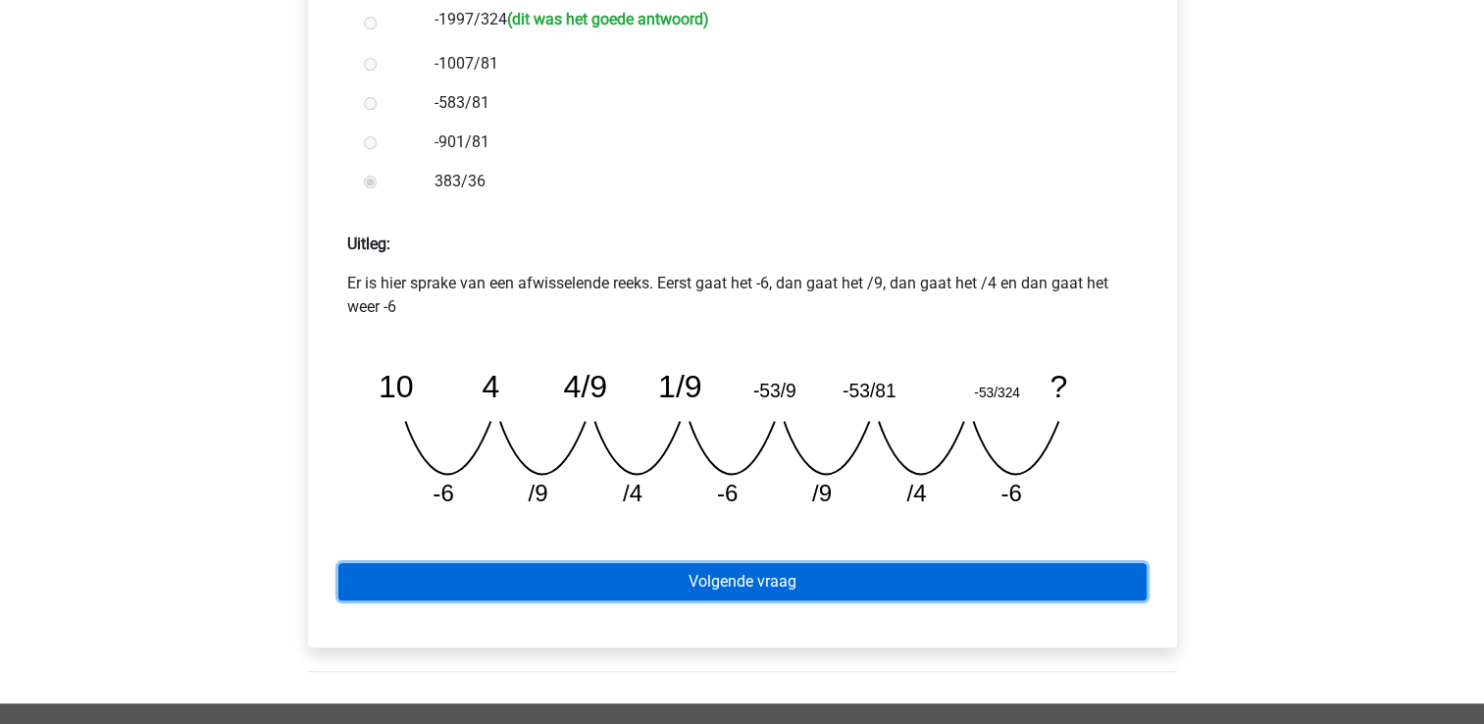
click at [369, 595] on link "Volgende vraag" at bounding box center [742, 581] width 808 height 37
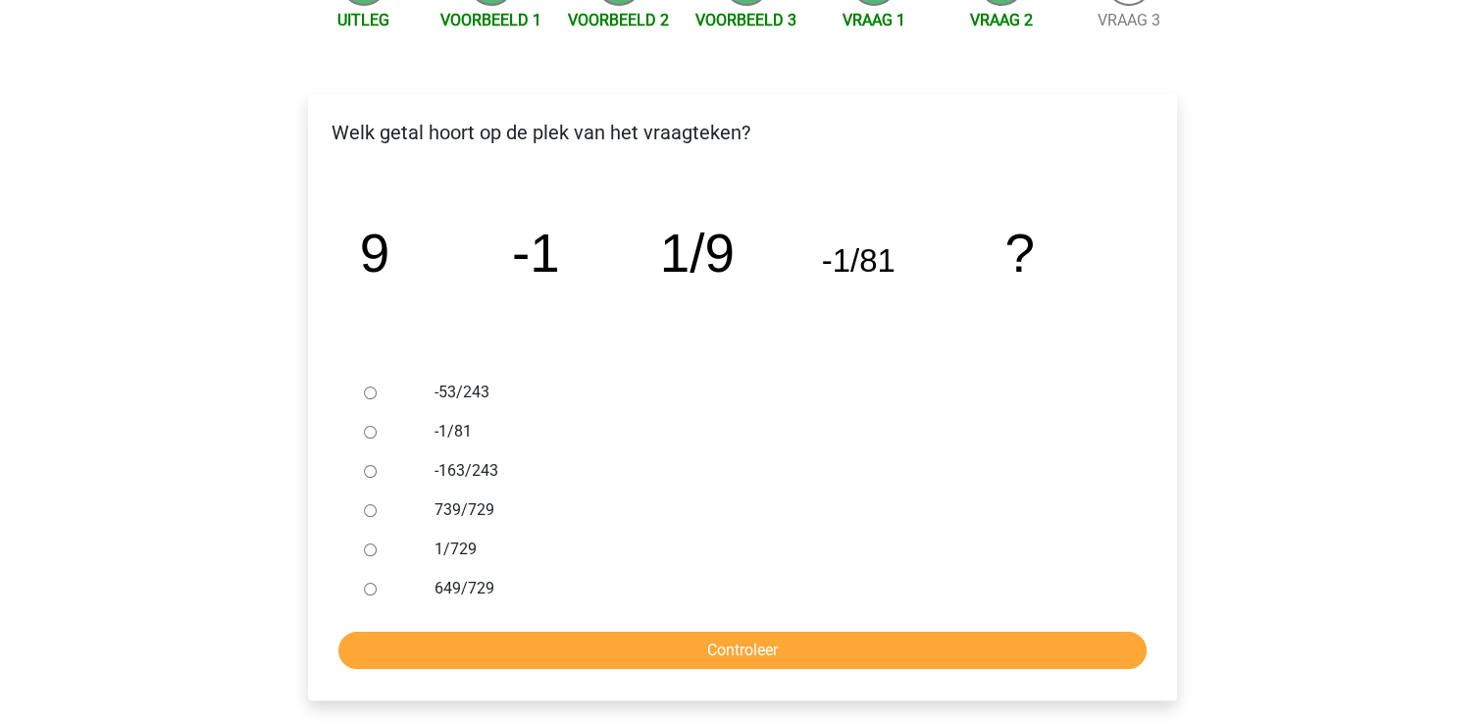
scroll to position [245, 0]
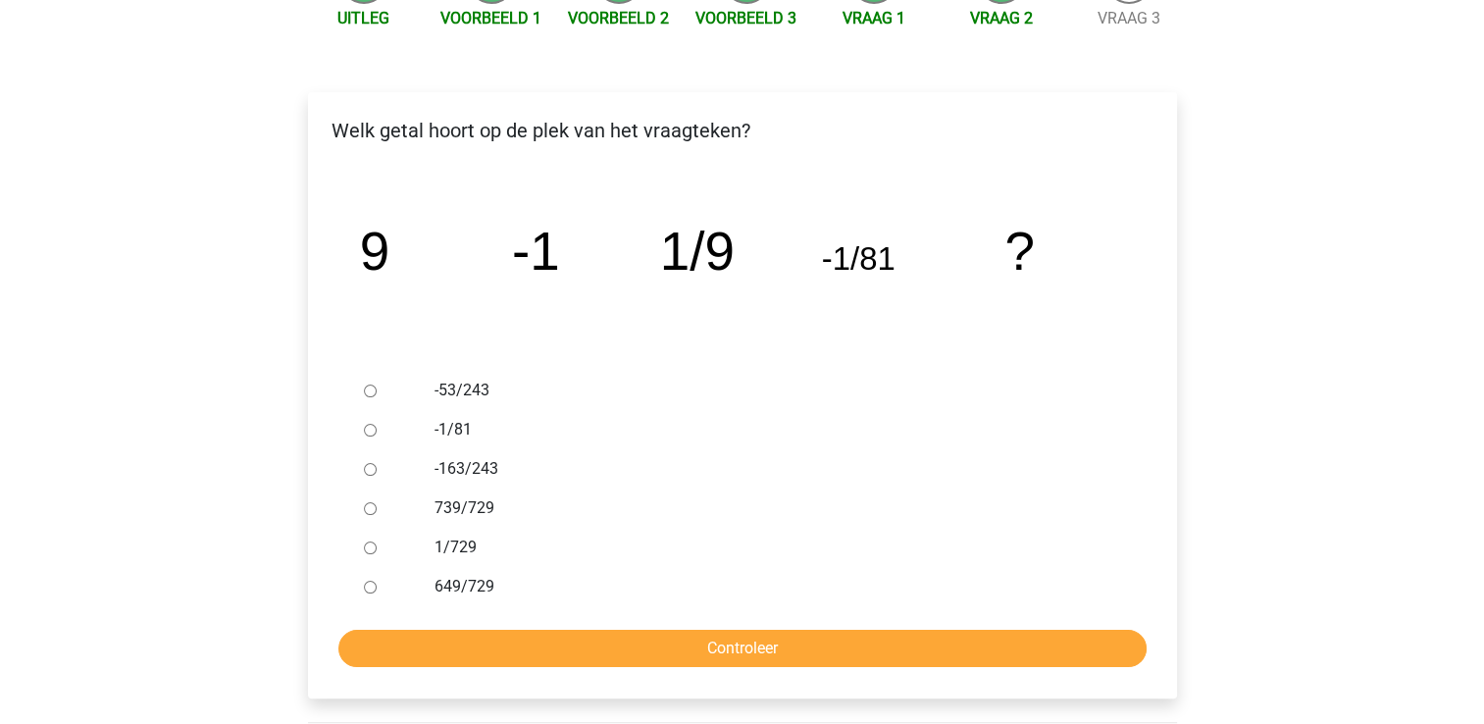
click at [324, 563] on ul "-53/243 -1/81 -163/243 739/729 1/729 649/729" at bounding box center [742, 488] width 837 height 235
click at [326, 551] on ul "-53/243 -1/81 -163/243 739/729 1/729 649/729" at bounding box center [742, 488] width 837 height 235
click at [369, 430] on input "-1/81" at bounding box center [370, 430] width 13 height 13
radio input "true"
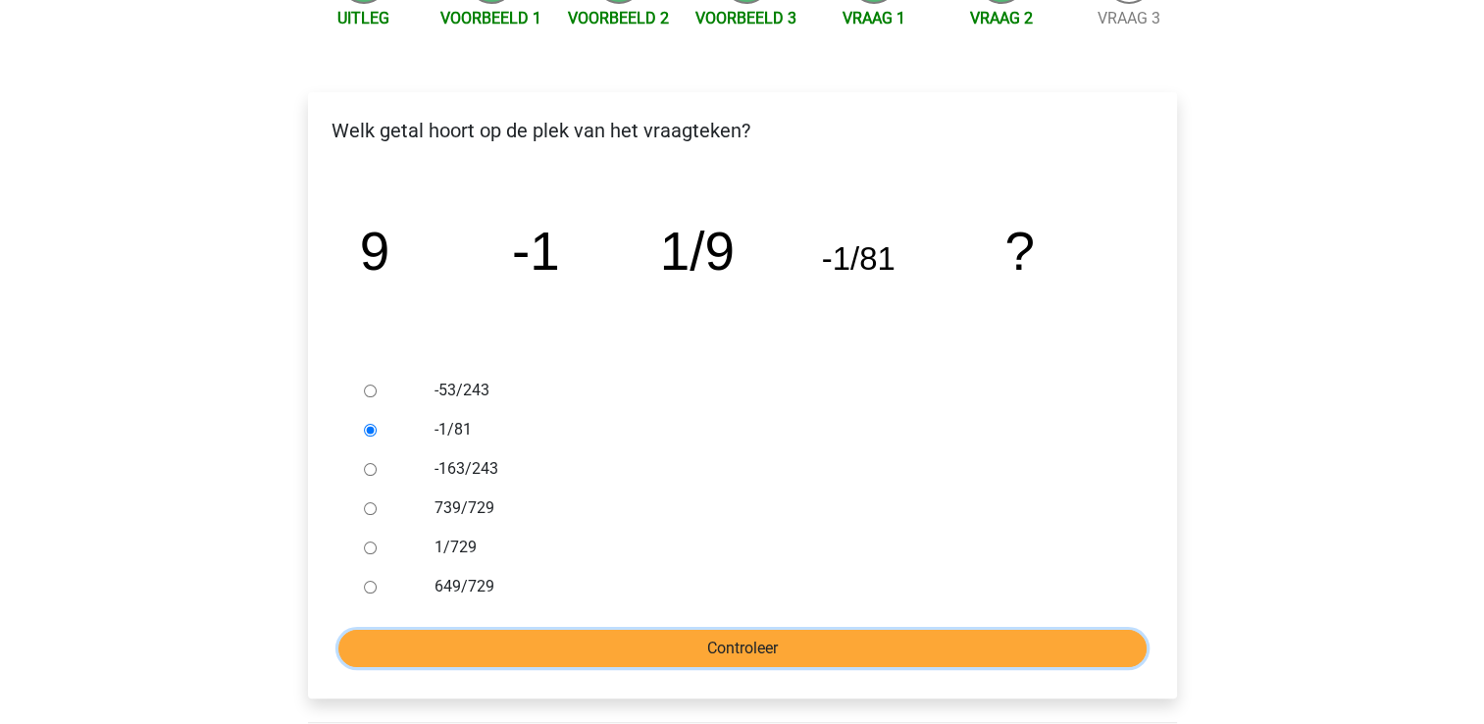
click at [403, 638] on input "Controleer" at bounding box center [742, 648] width 808 height 37
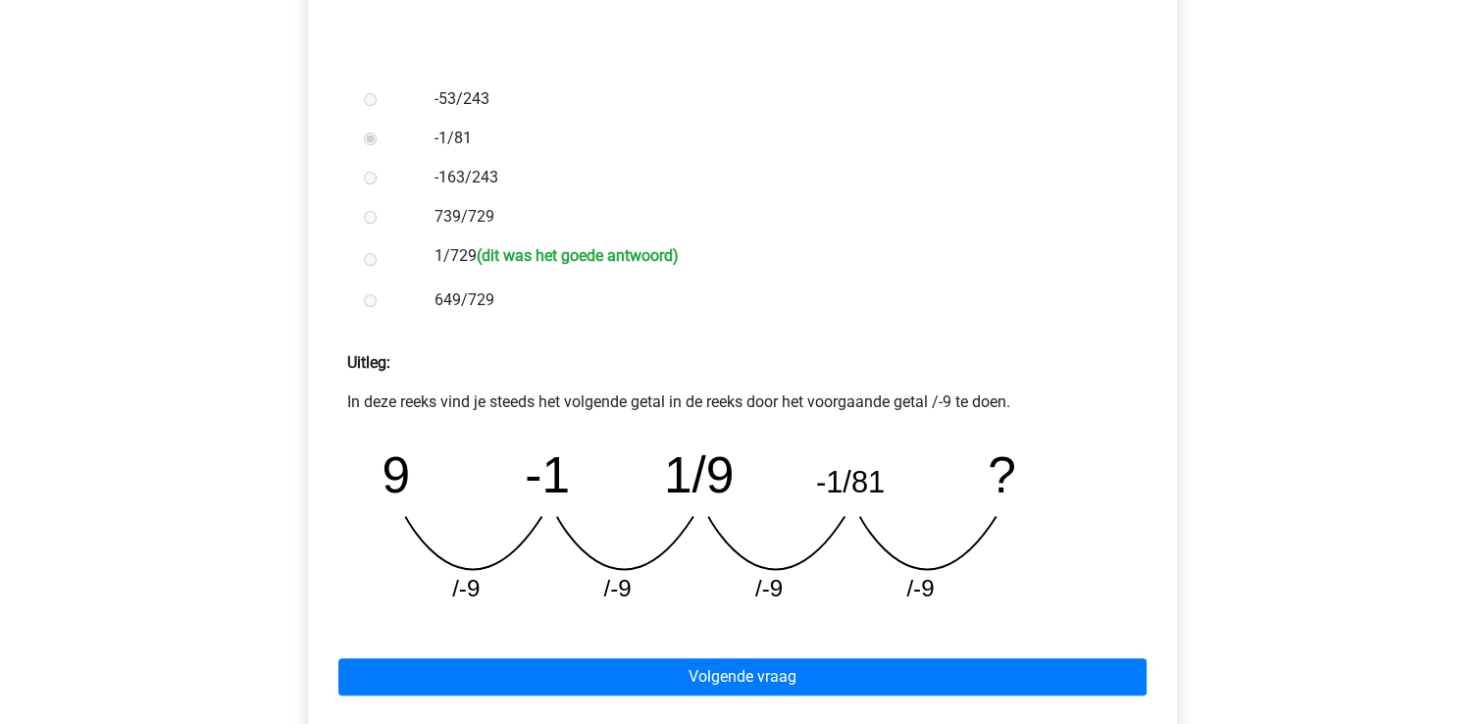
scroll to position [548, 0]
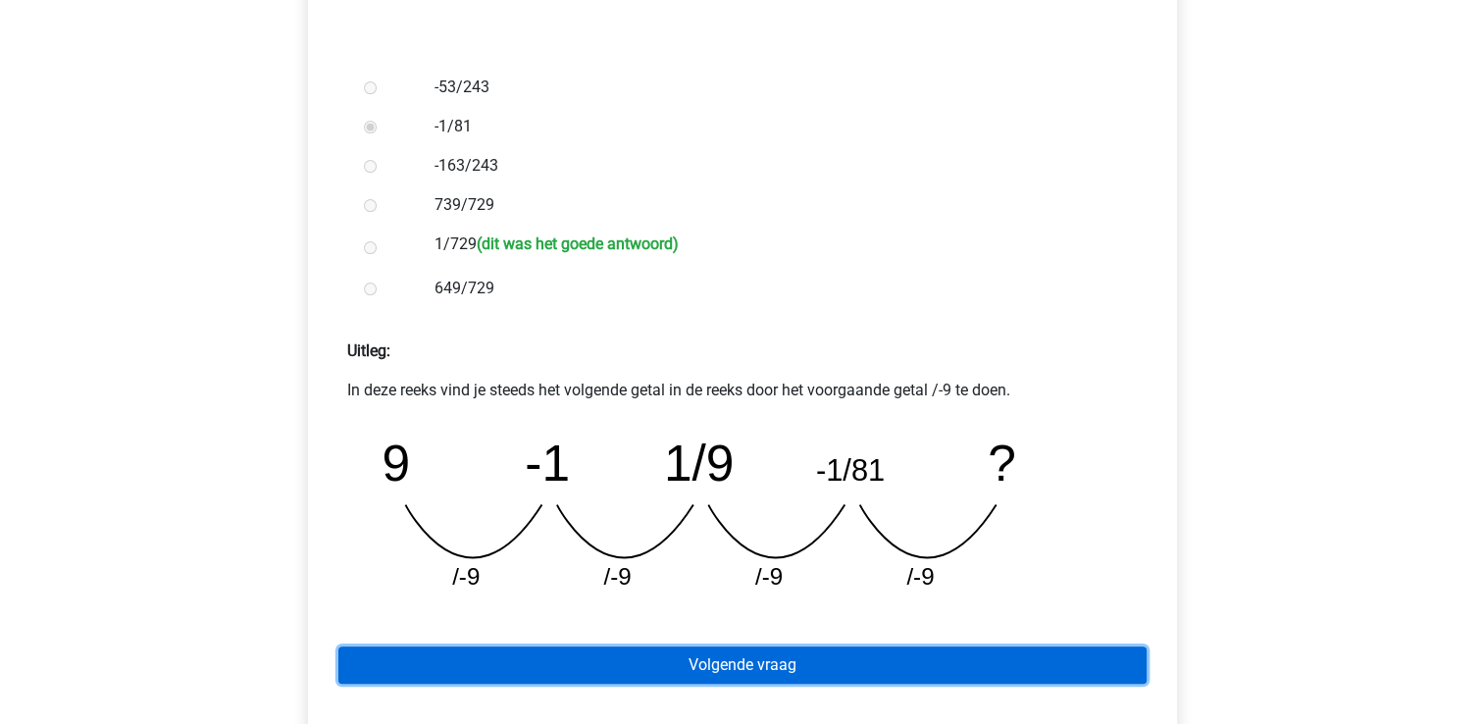
click at [374, 649] on link "Volgende vraag" at bounding box center [742, 664] width 808 height 37
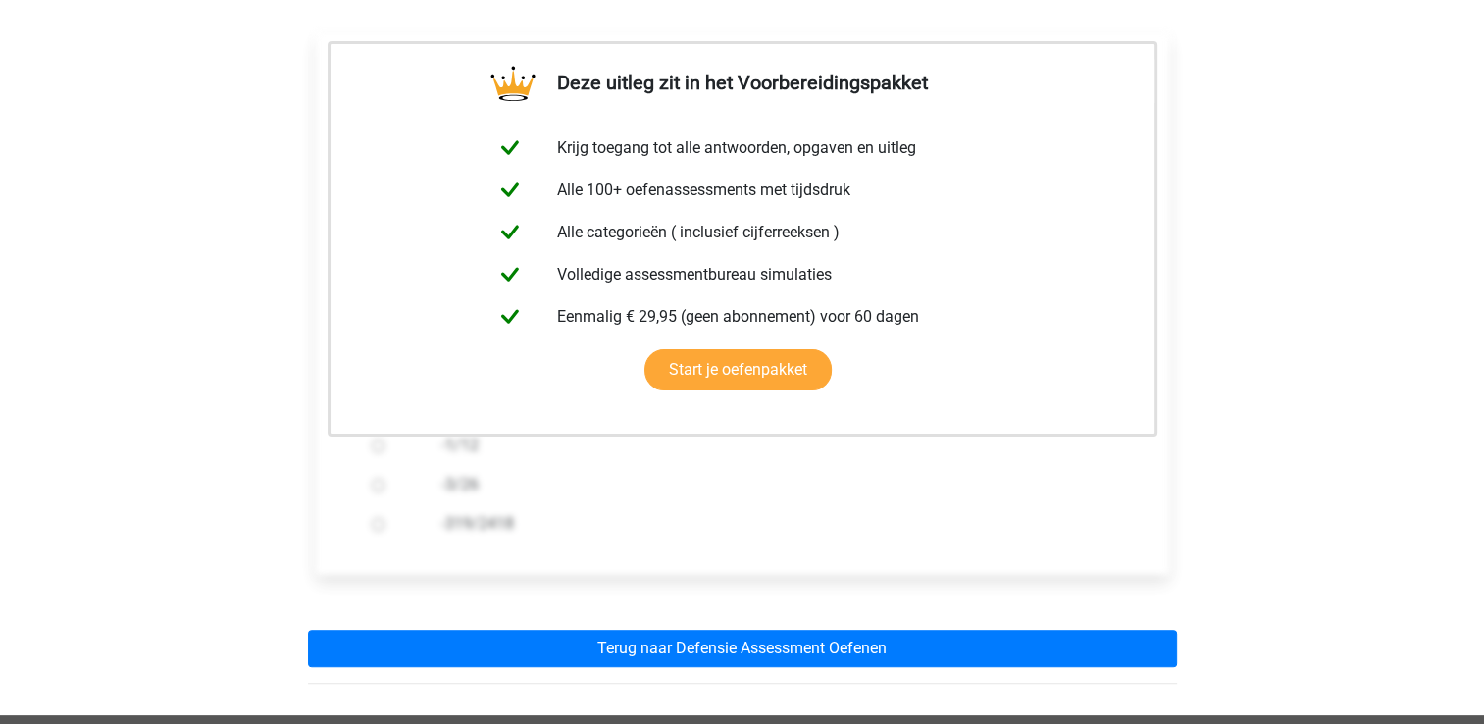
scroll to position [318, 0]
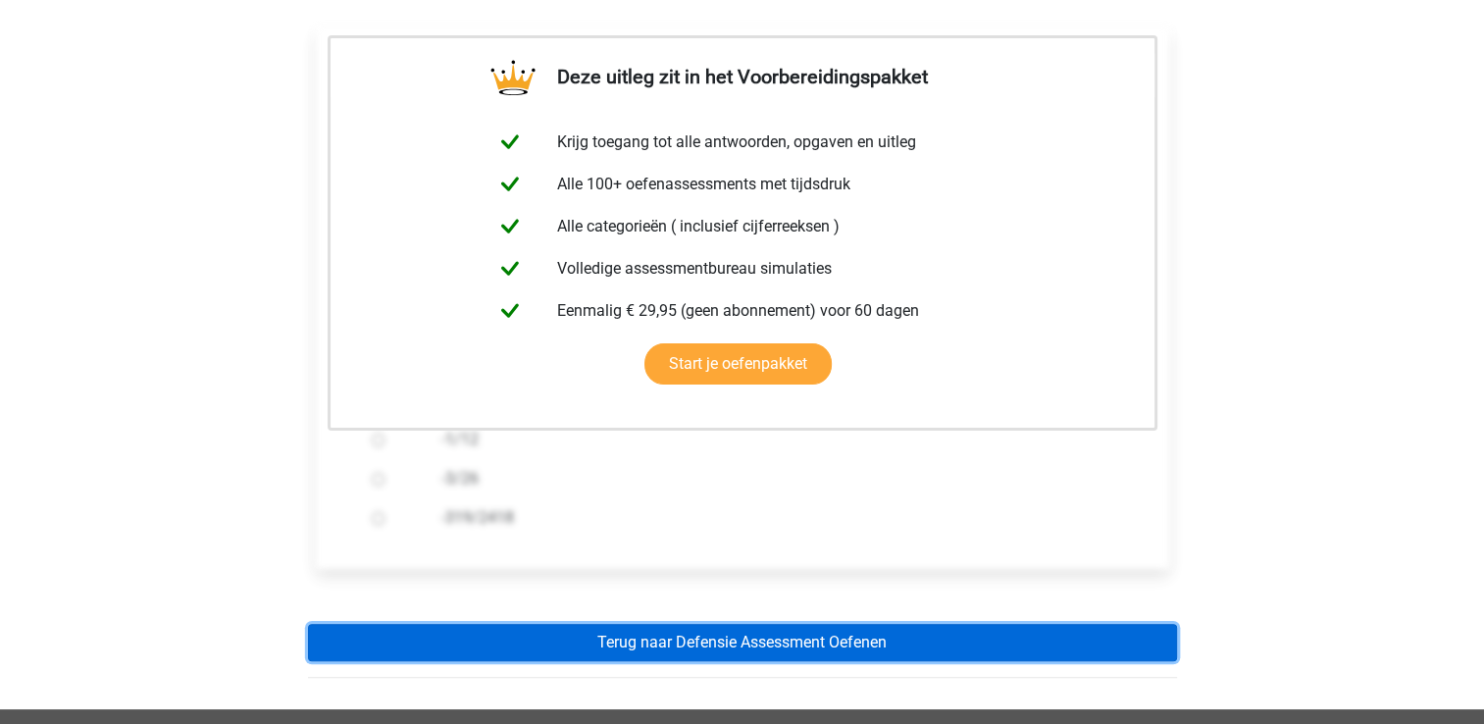
click at [374, 649] on link "Terug naar Defensie Assessment Oefenen" at bounding box center [742, 642] width 869 height 37
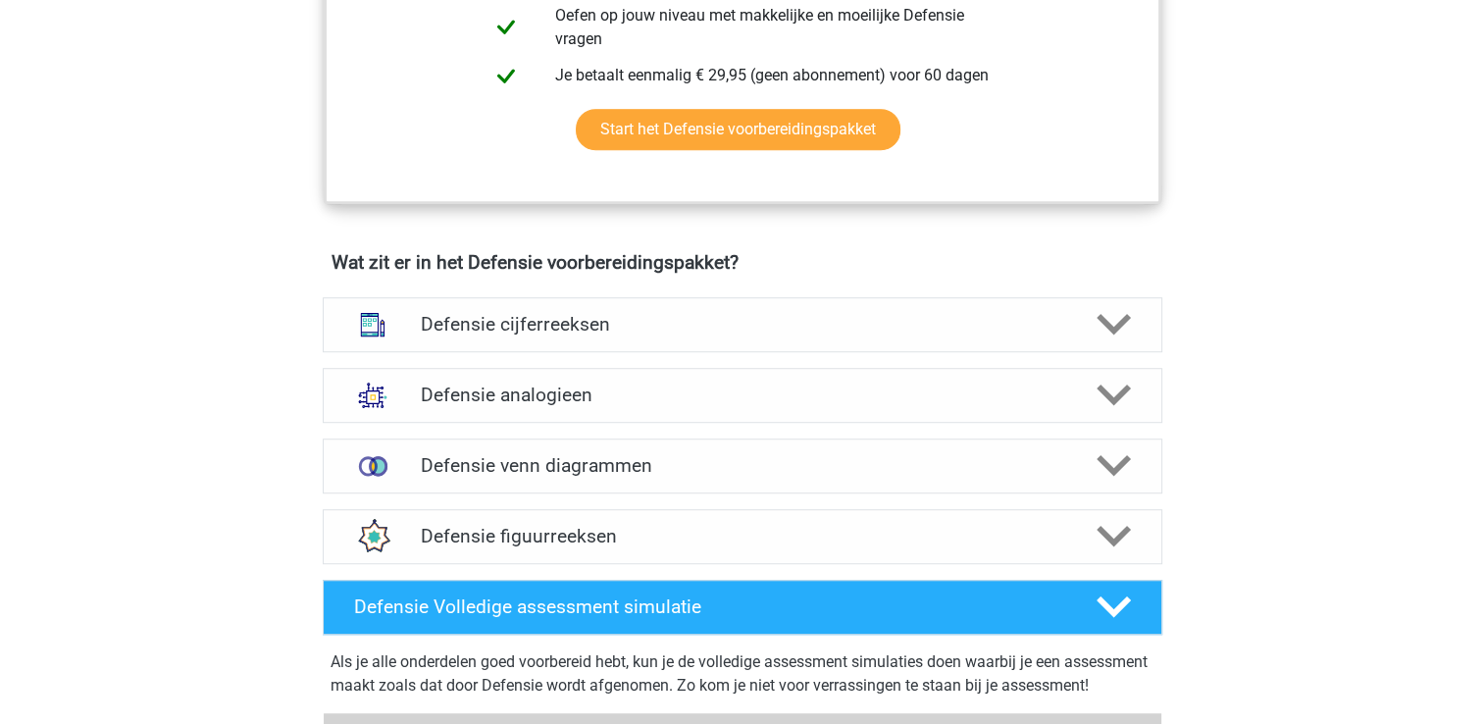
scroll to position [1257, 0]
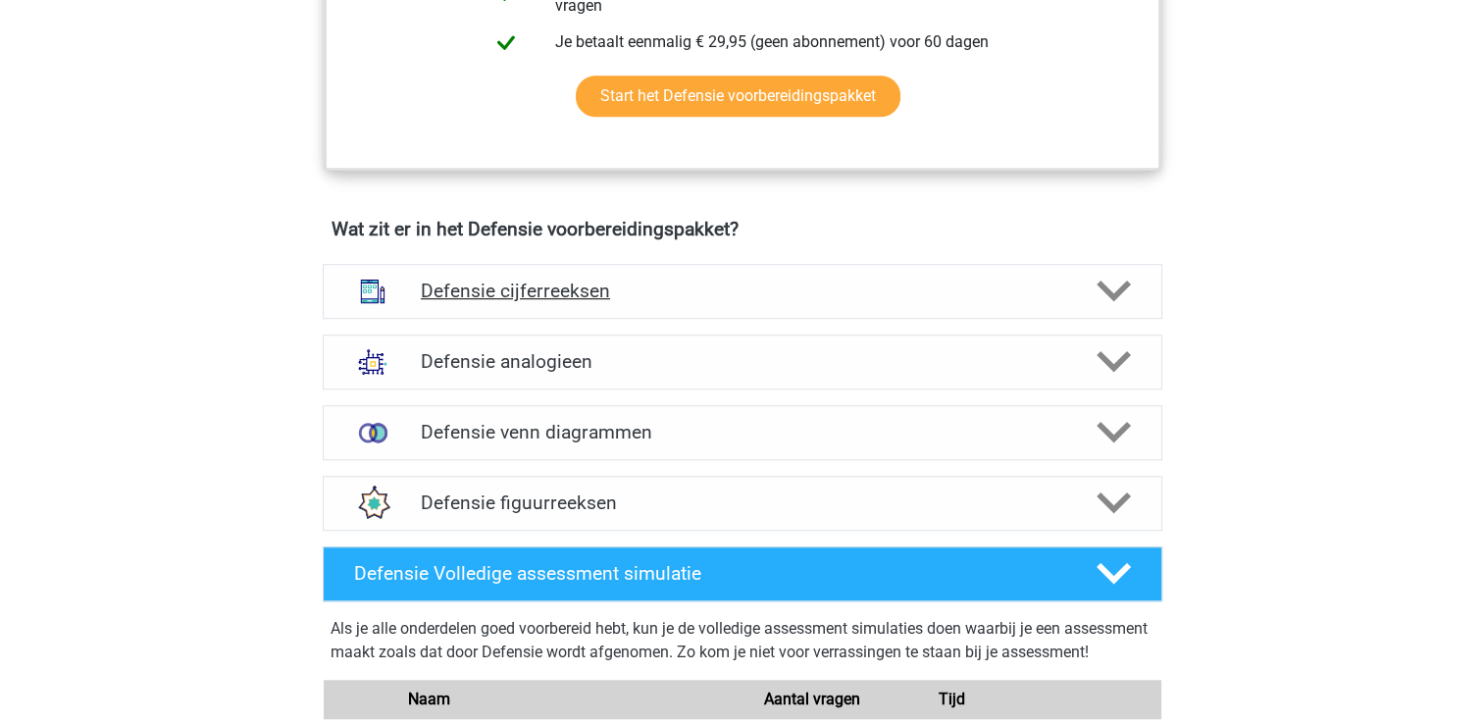
click at [449, 296] on h4 "Defensie cijferreeksen" at bounding box center [742, 290] width 642 height 23
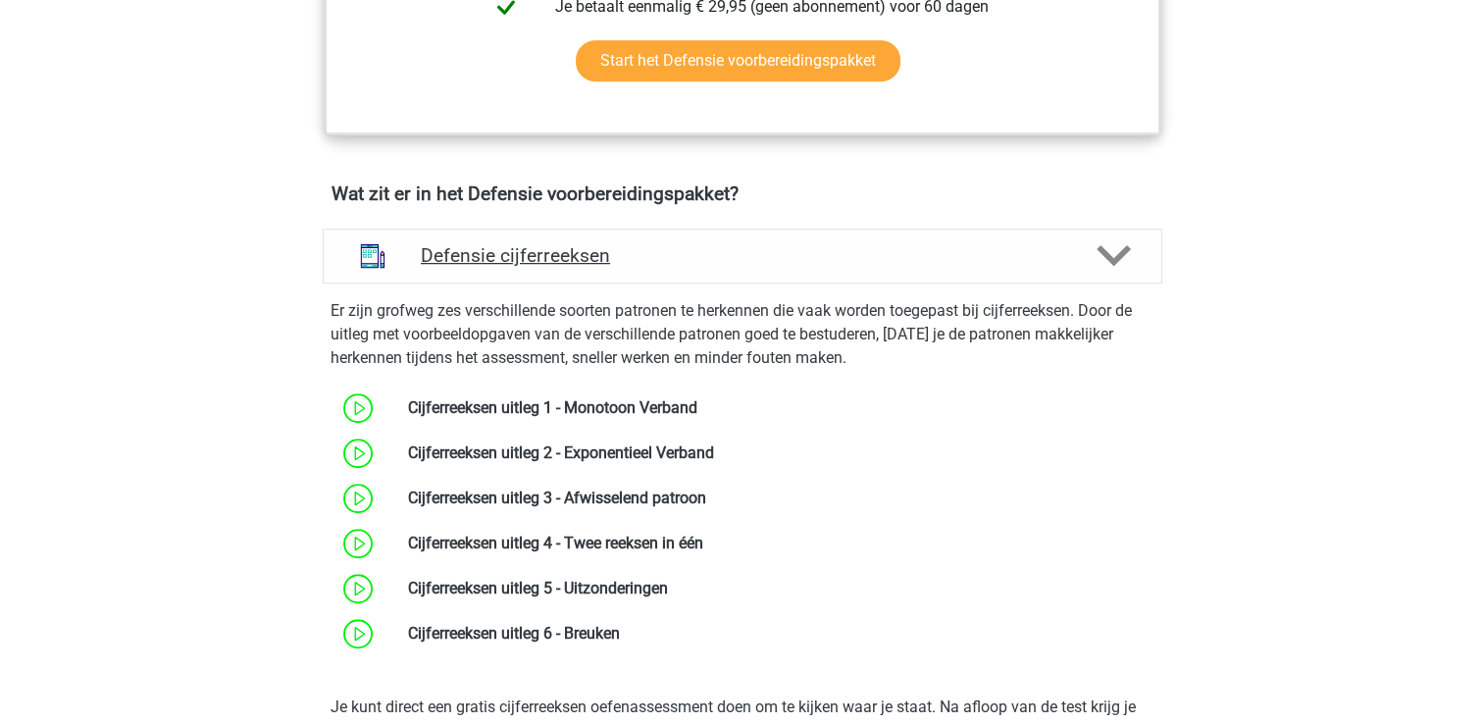
scroll to position [1293, 0]
click at [456, 262] on h4 "Defensie cijferreeksen" at bounding box center [742, 254] width 642 height 23
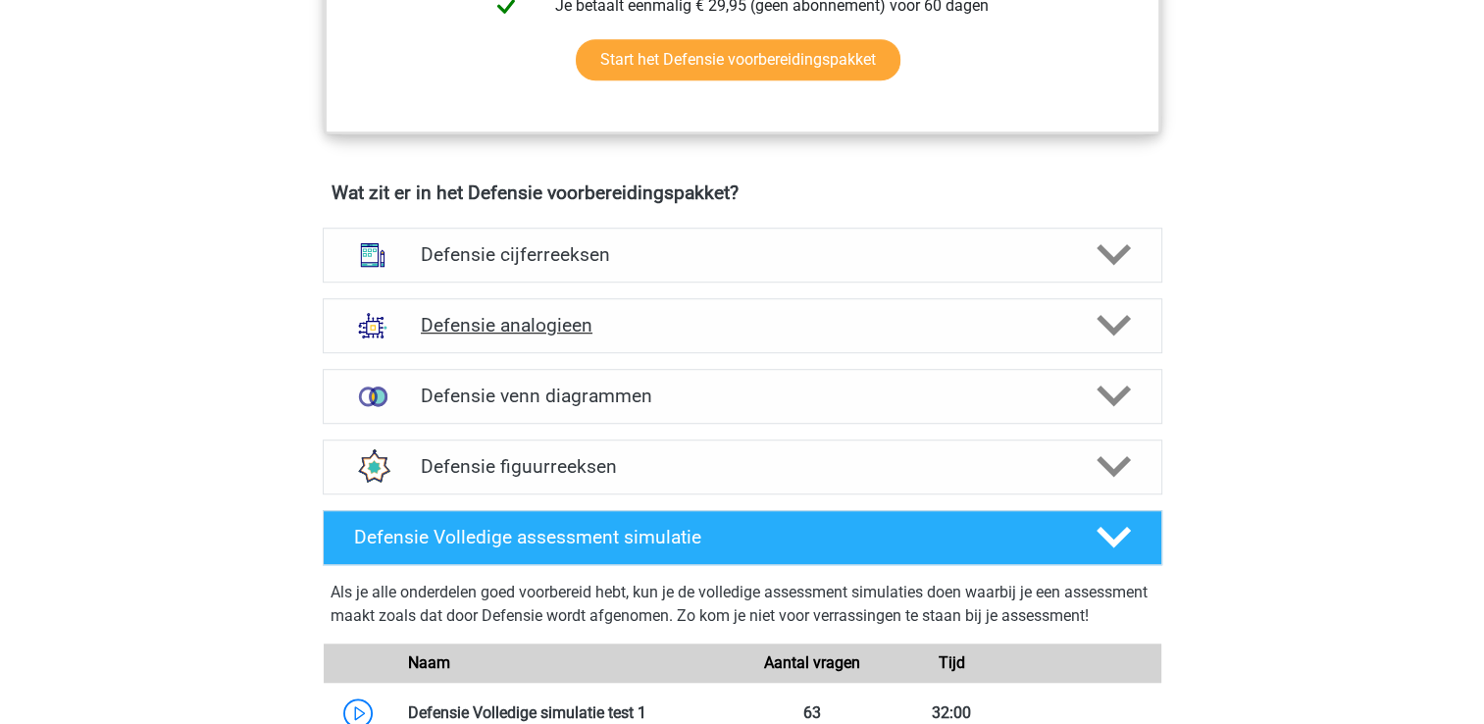
click at [453, 320] on h4 "Defensie analogieen" at bounding box center [742, 325] width 642 height 23
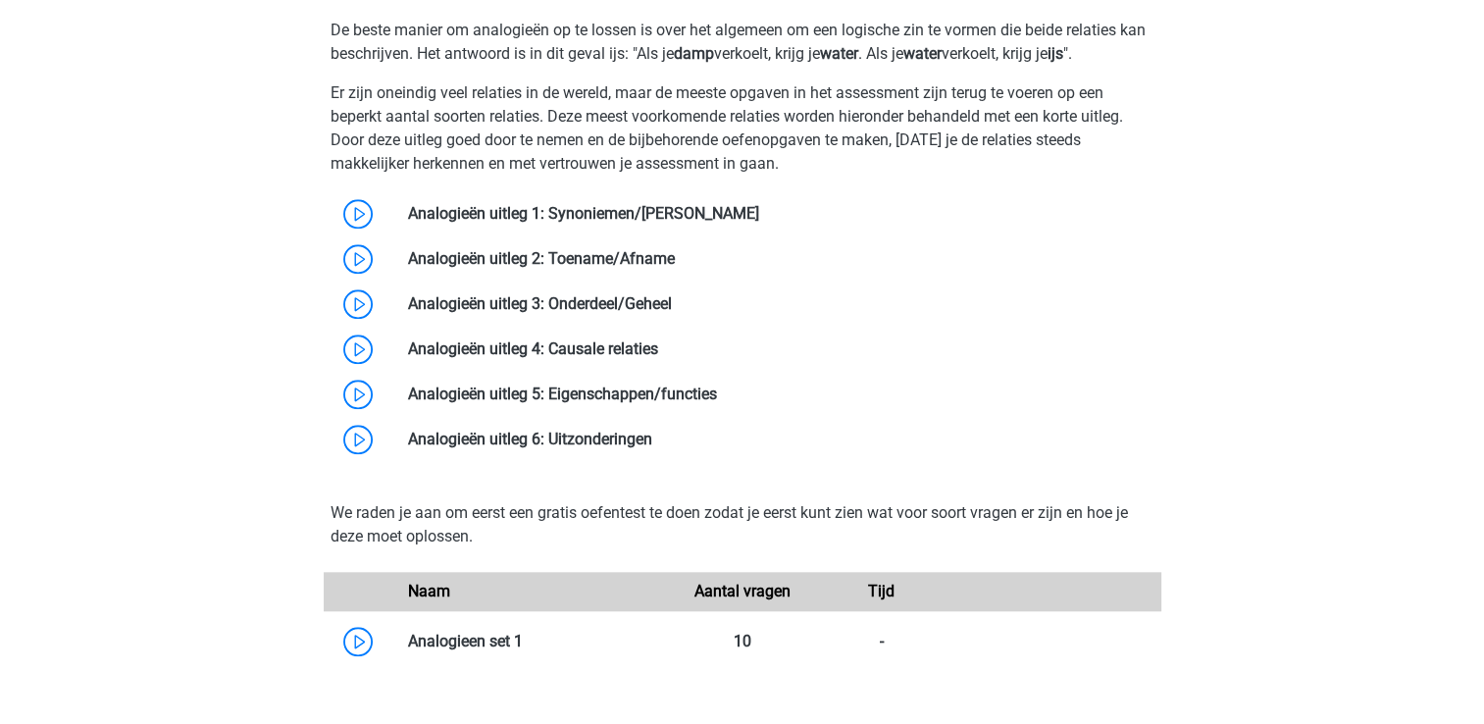
scroll to position [1769, 0]
click at [759, 212] on link at bounding box center [759, 213] width 0 height 19
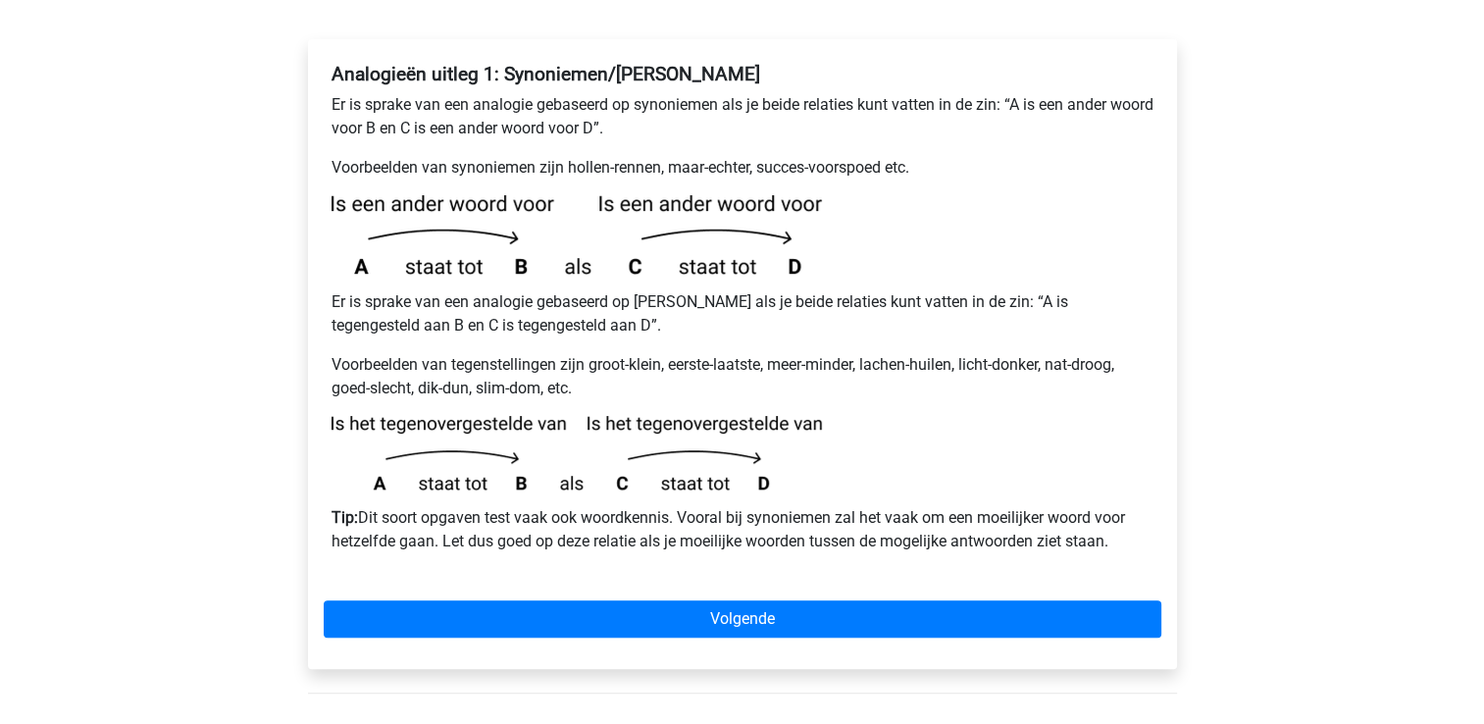
scroll to position [428, 0]
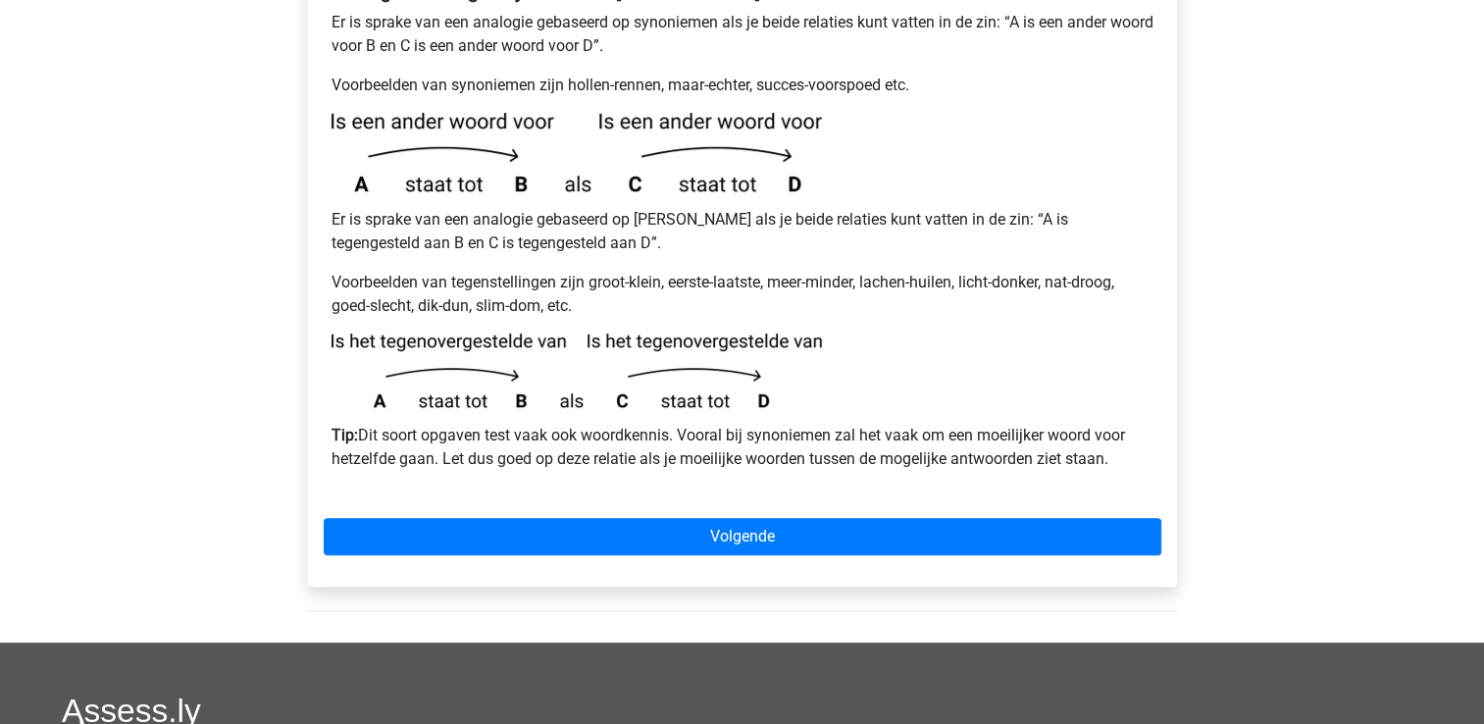
click at [581, 468] on div "Analogieën uitleg 1: Synoniemen/[PERSON_NAME] Er is sprake van een analogie geb…" at bounding box center [742, 272] width 869 height 630
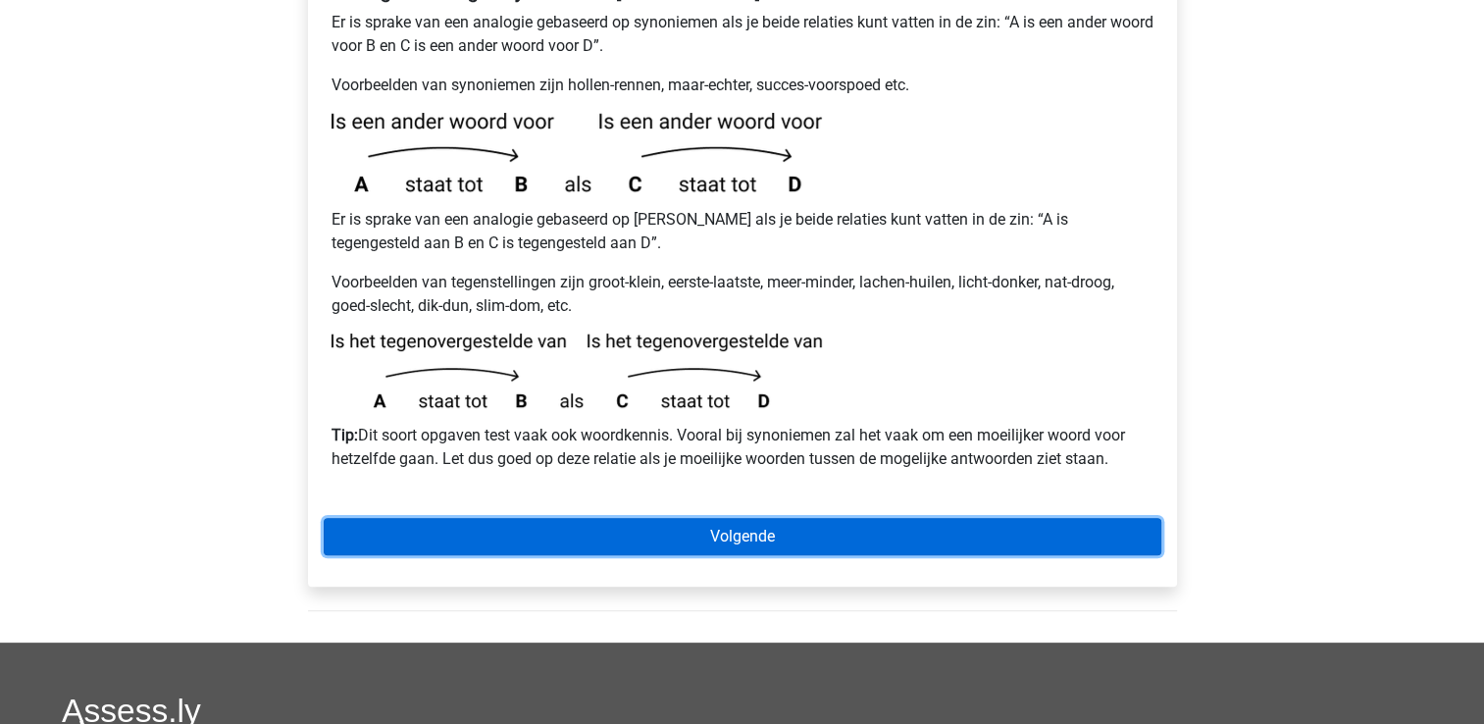
click at [581, 518] on link "Volgende" at bounding box center [742, 536] width 837 height 37
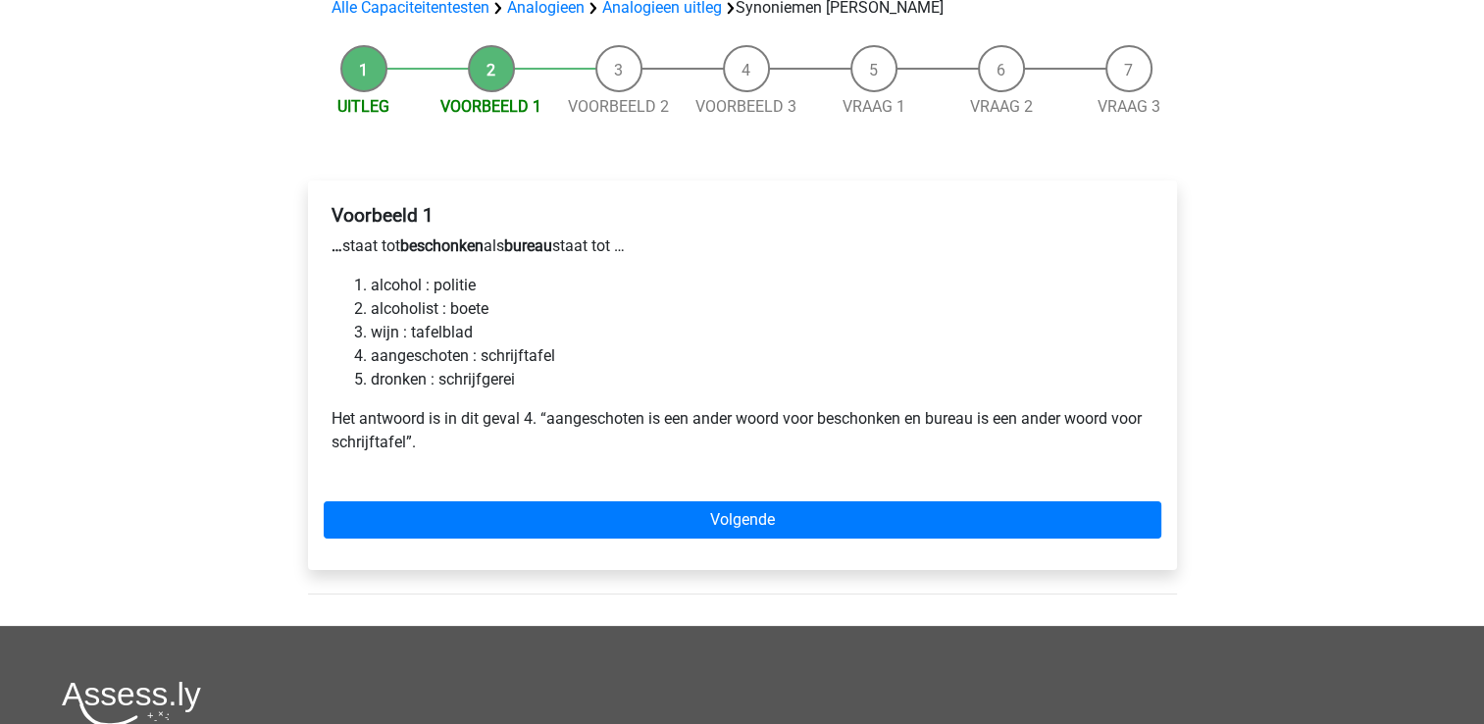
scroll to position [204, 0]
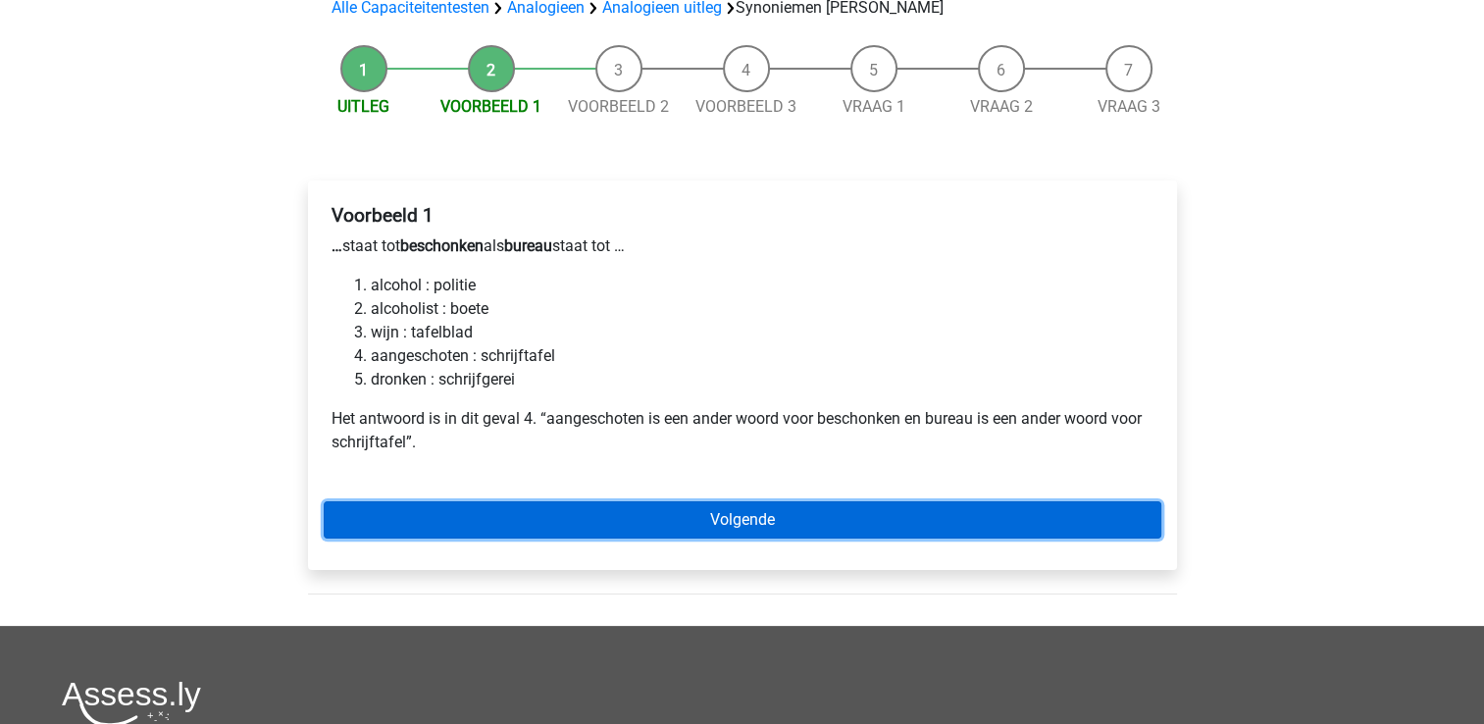
click at [581, 501] on link "Volgende" at bounding box center [742, 519] width 837 height 37
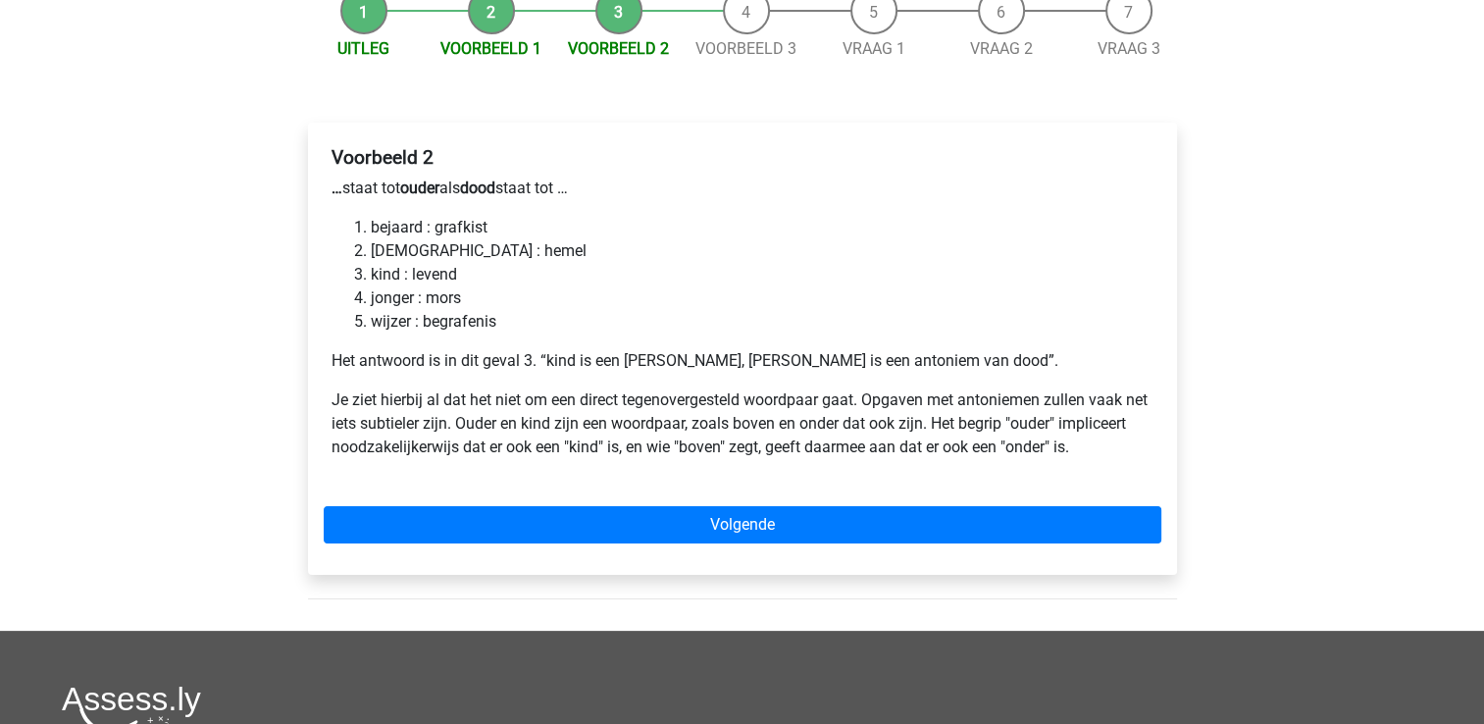
scroll to position [261, 0]
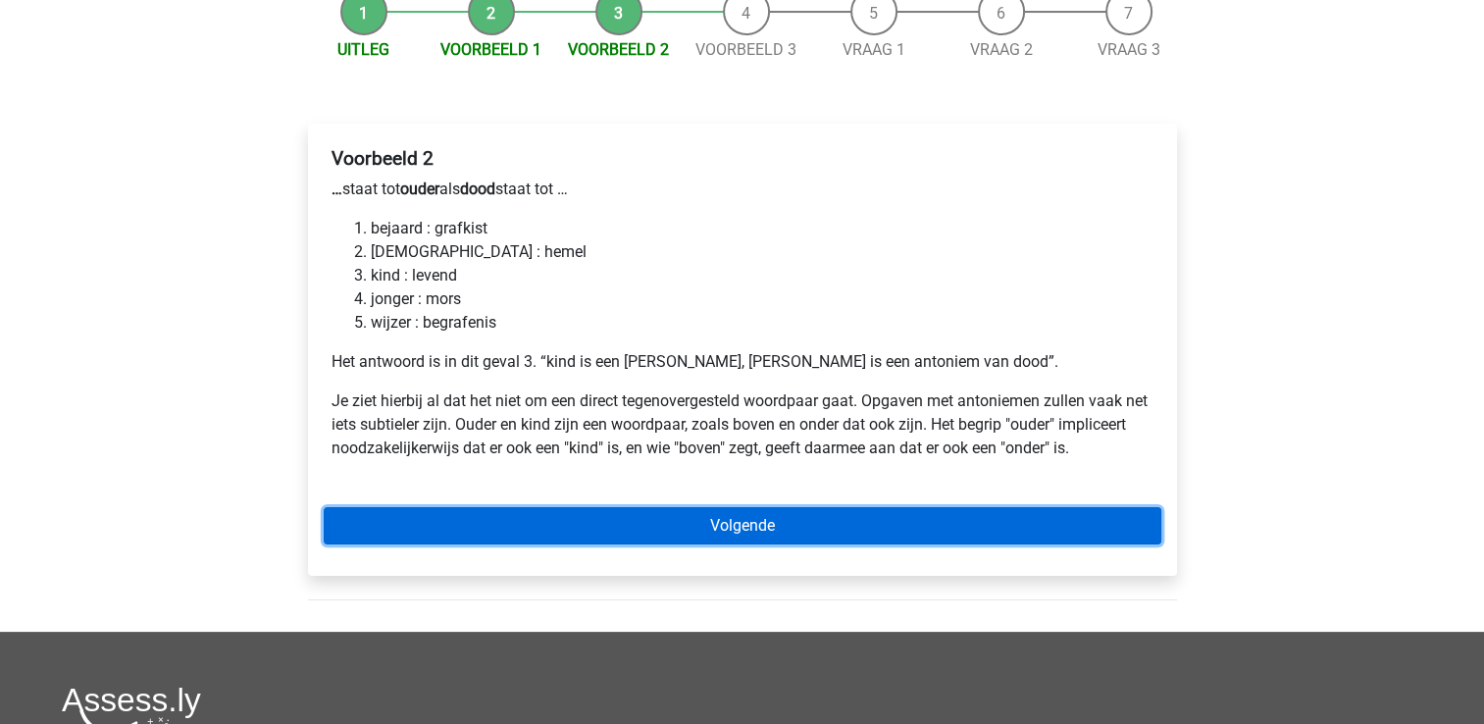
click at [581, 507] on link "Volgende" at bounding box center [742, 525] width 837 height 37
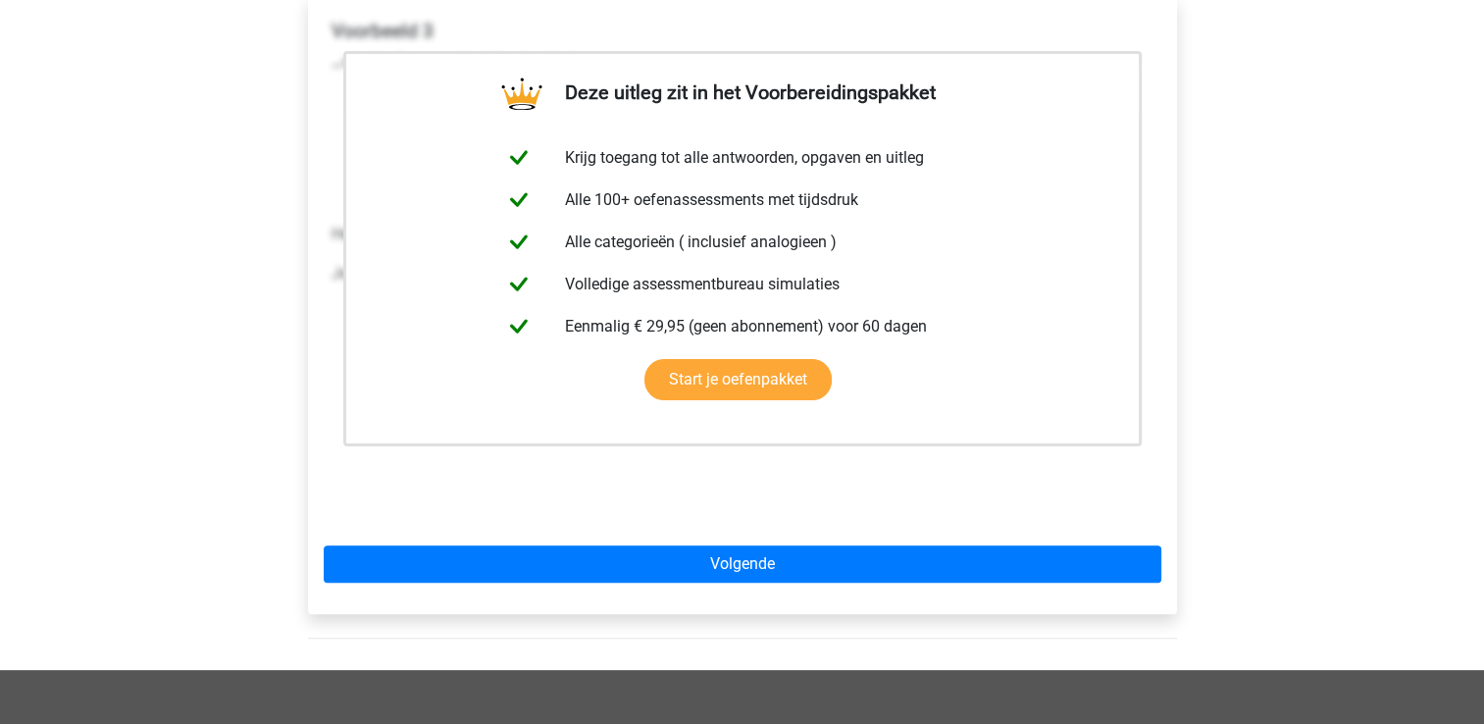
scroll to position [416, 0]
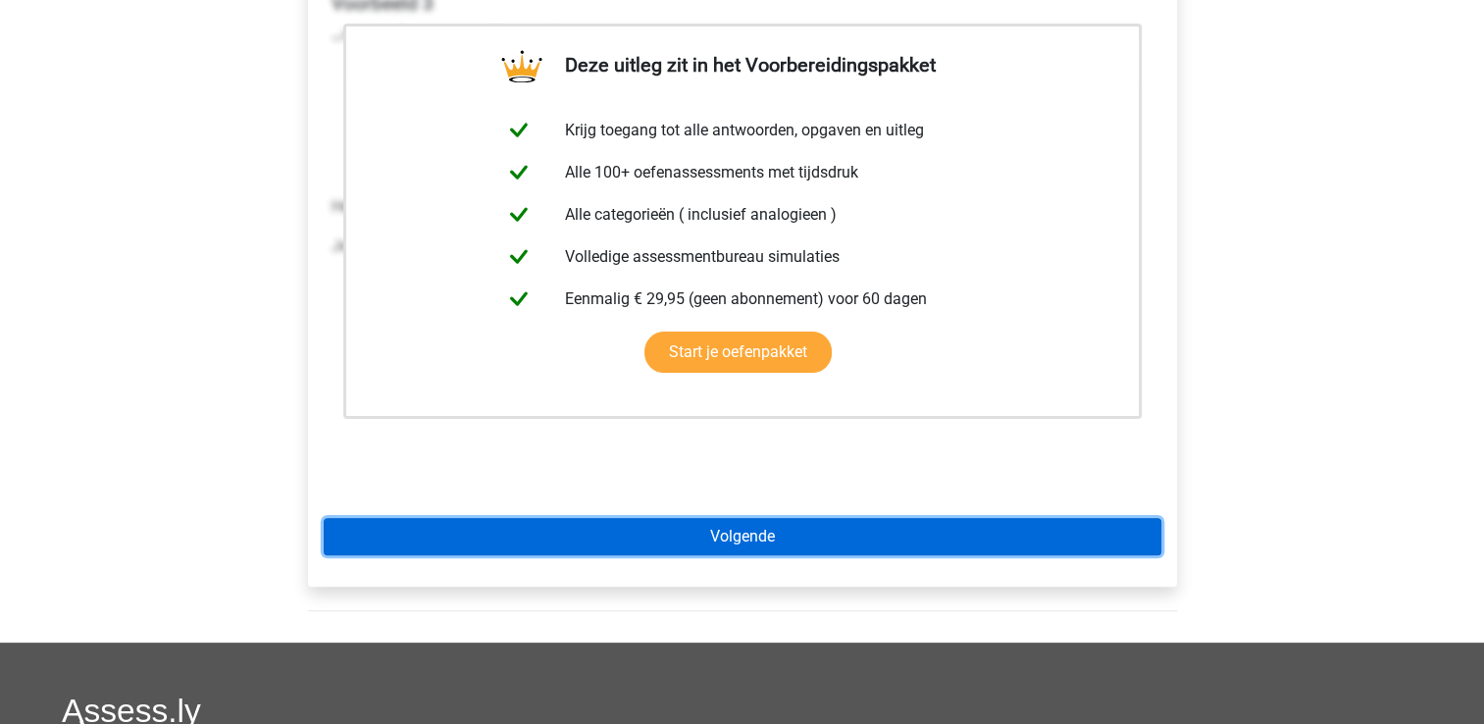
click at [580, 518] on link "Volgende" at bounding box center [742, 536] width 837 height 37
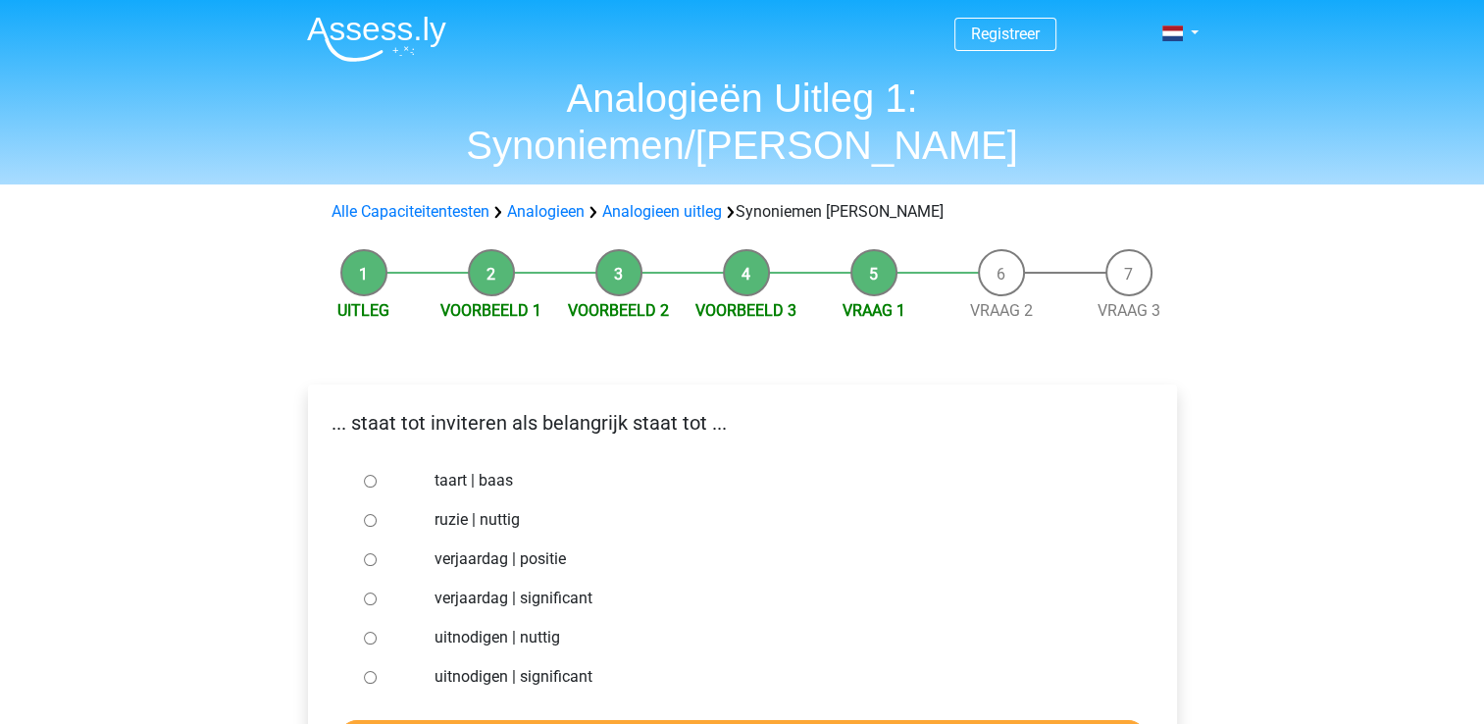
click at [366, 631] on input "uitnodigen | nuttig" at bounding box center [370, 637] width 13 height 13
radio input "true"
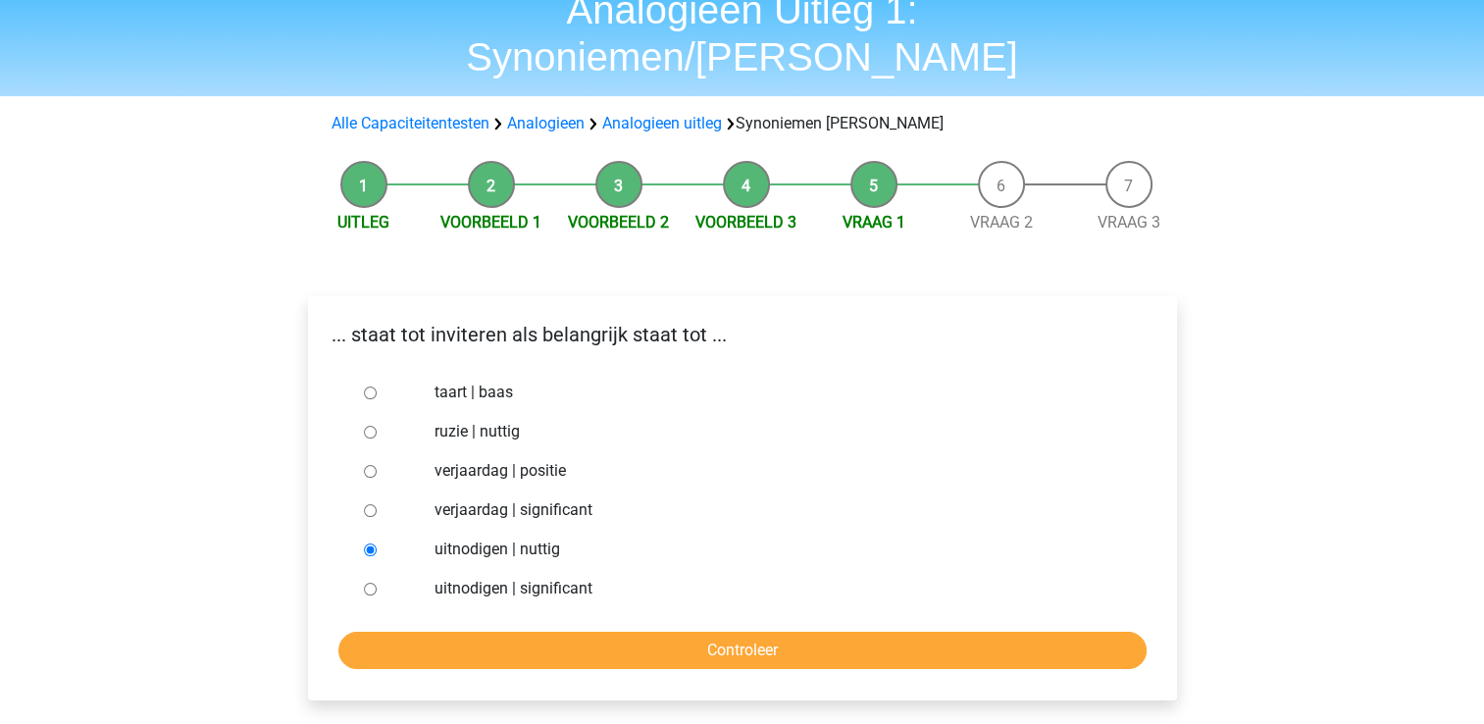
scroll to position [90, 0]
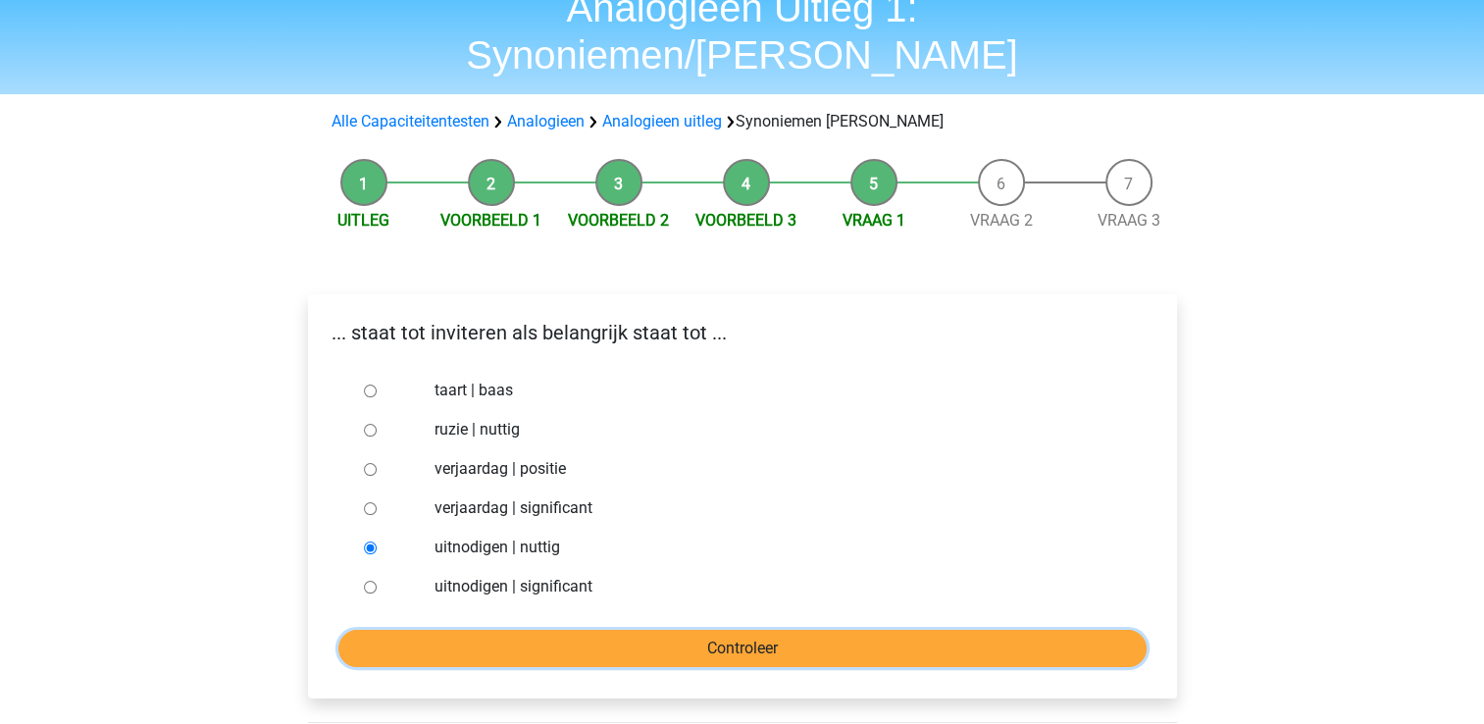
click at [354, 630] on input "Controleer" at bounding box center [742, 648] width 808 height 37
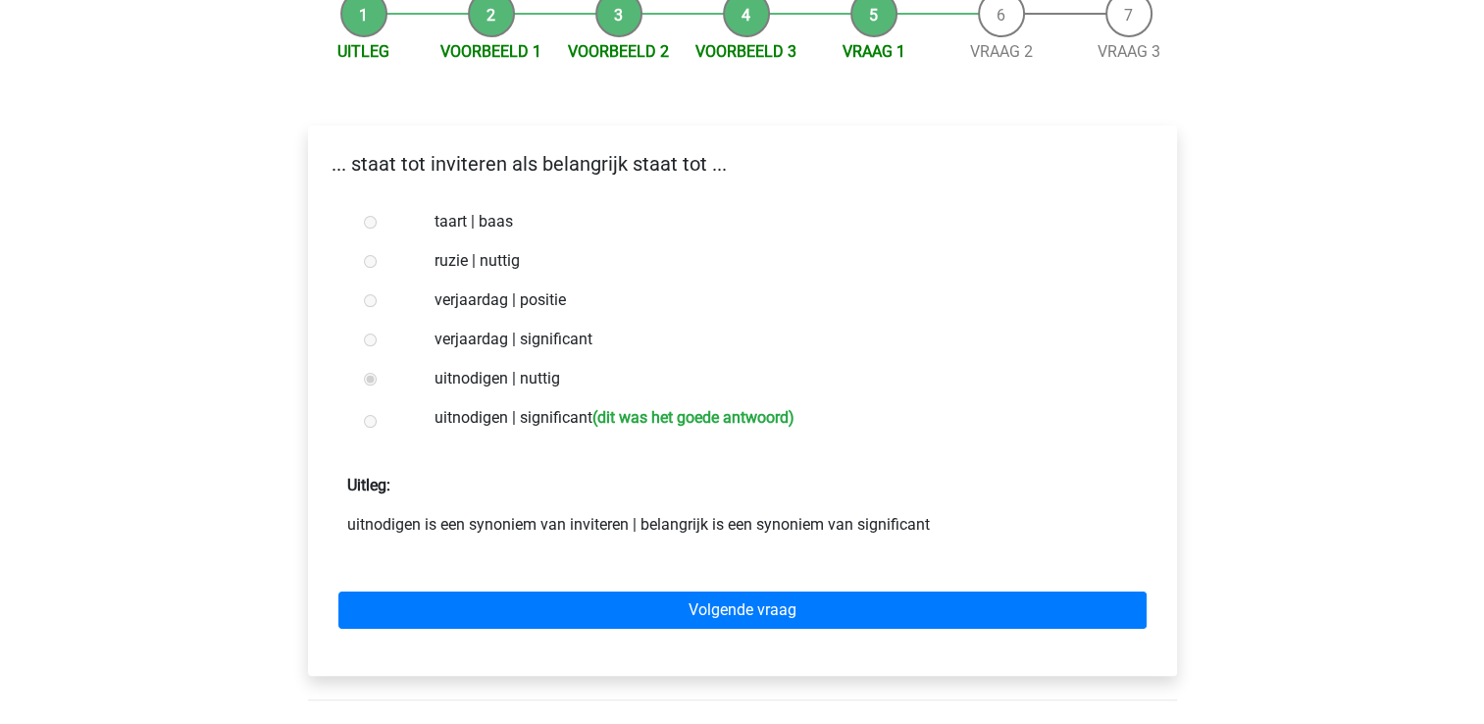
scroll to position [263, 0]
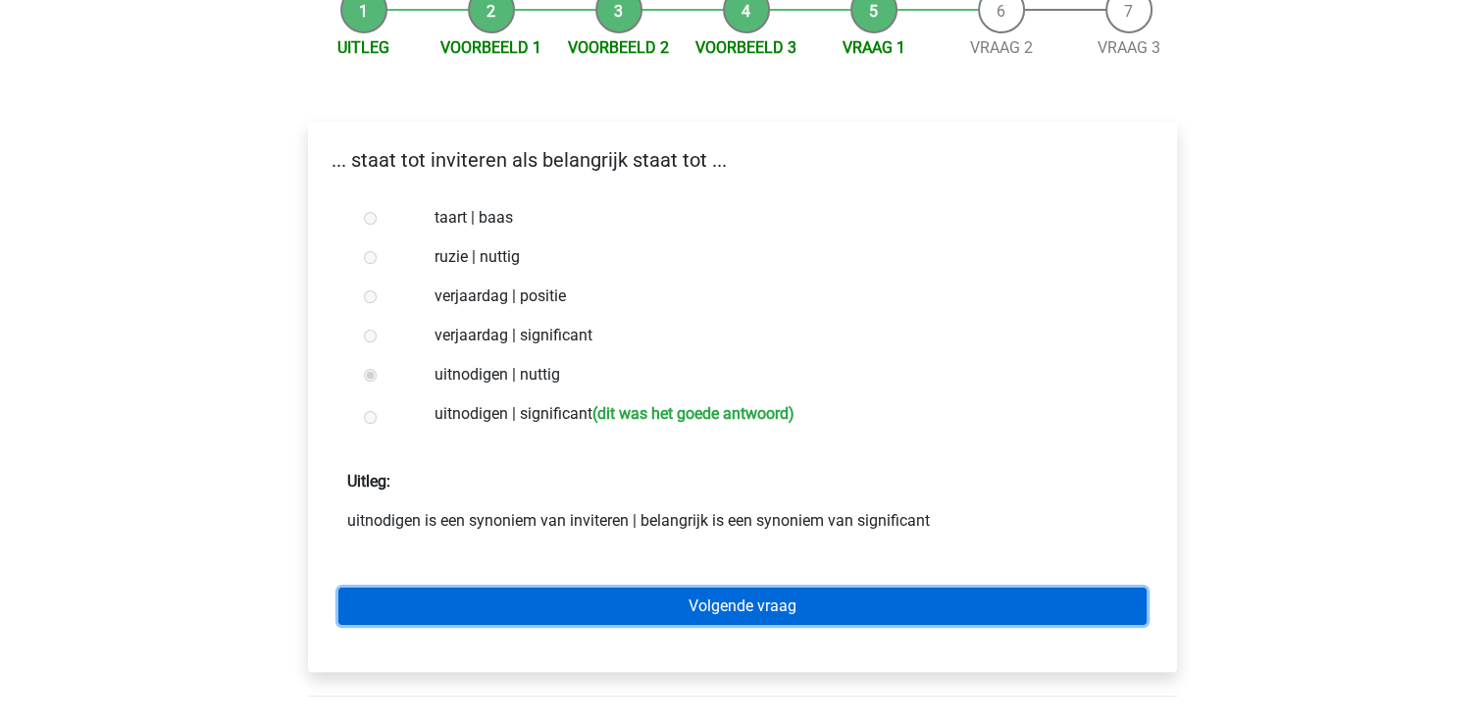
click at [409, 587] on link "Volgende vraag" at bounding box center [742, 605] width 808 height 37
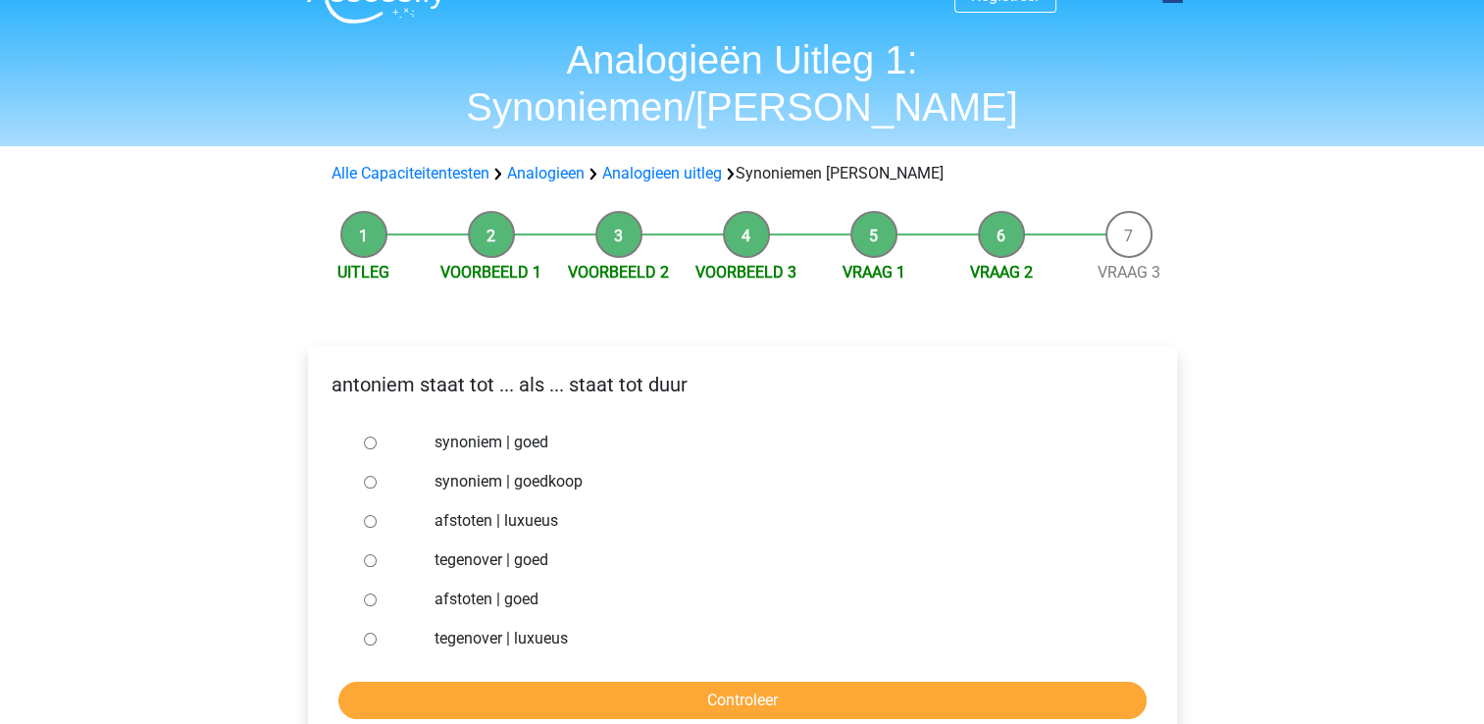
scroll to position [39, 0]
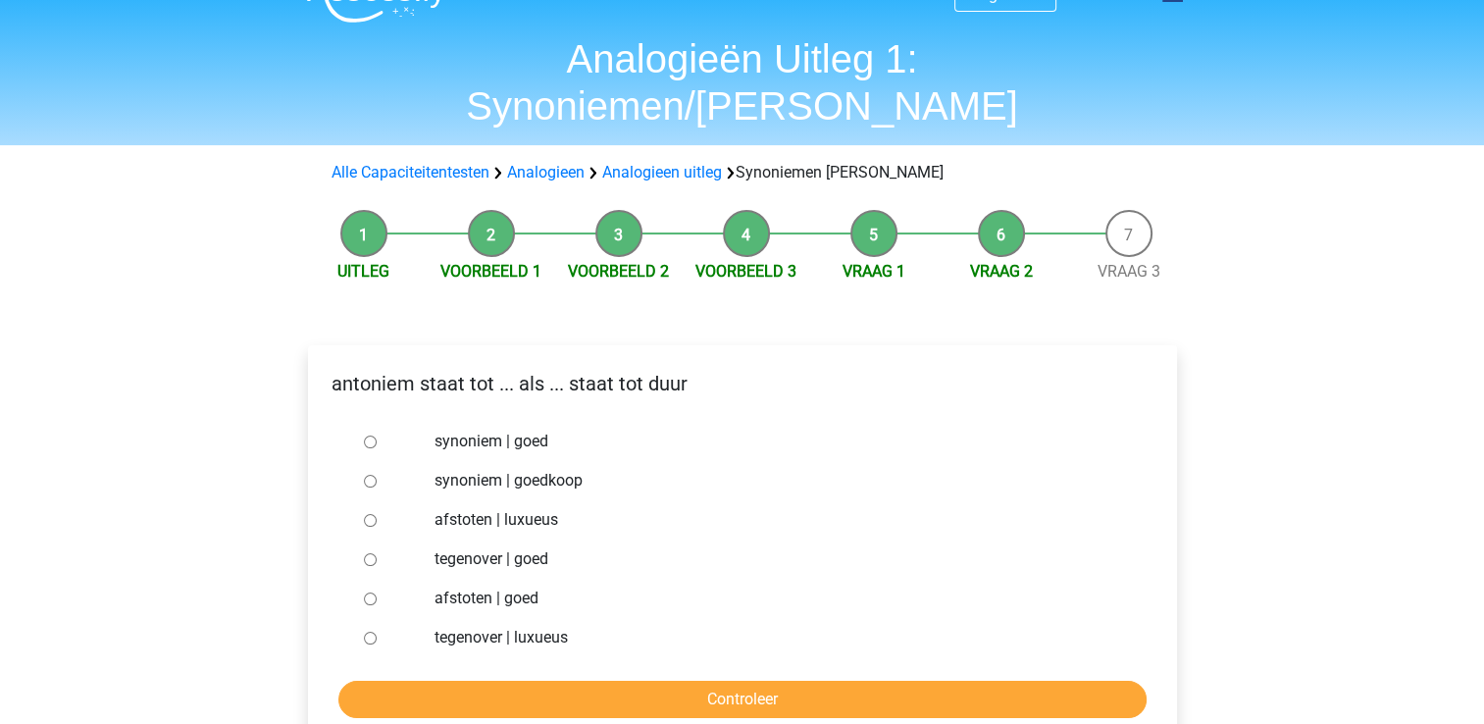
click at [369, 475] on input "synoniem | goedkoop" at bounding box center [370, 481] width 13 height 13
radio input "true"
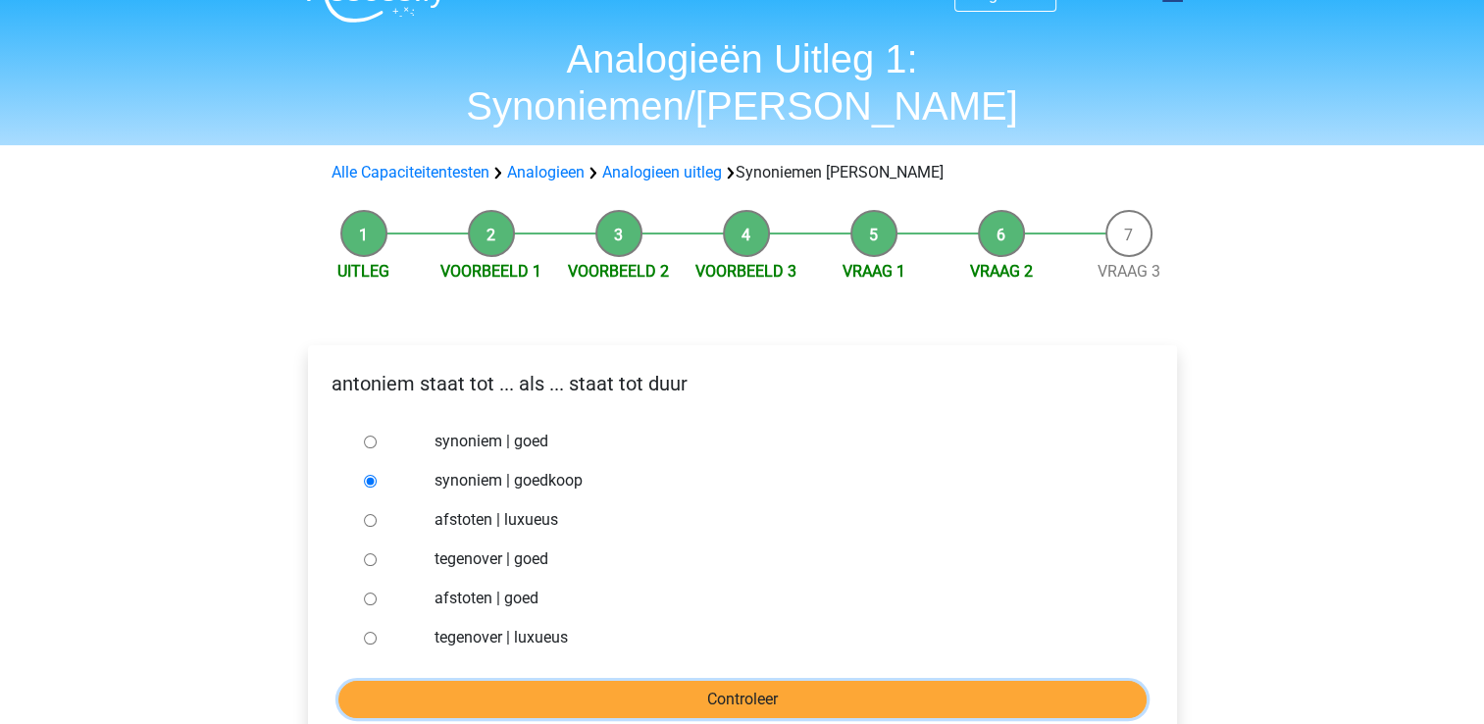
click at [358, 680] on input "Controleer" at bounding box center [742, 698] width 808 height 37
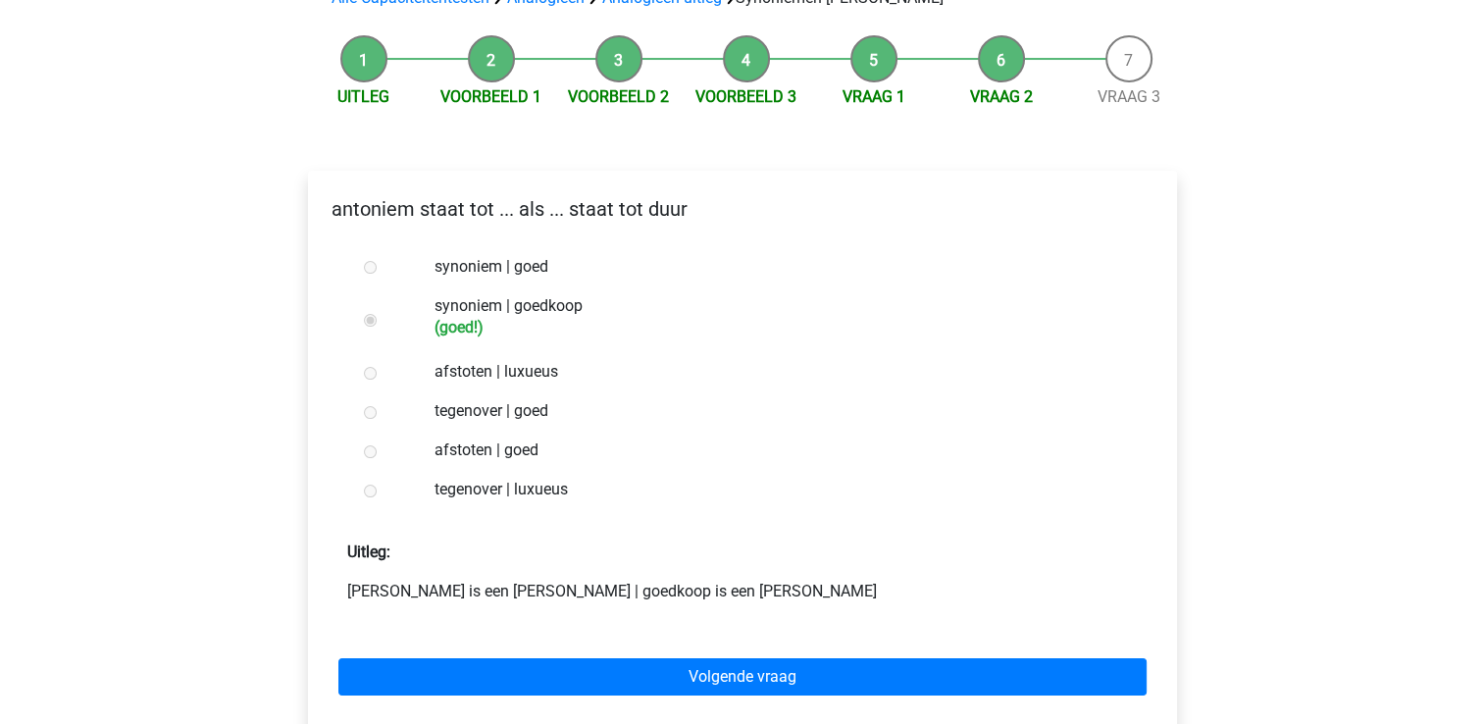
scroll to position [215, 0]
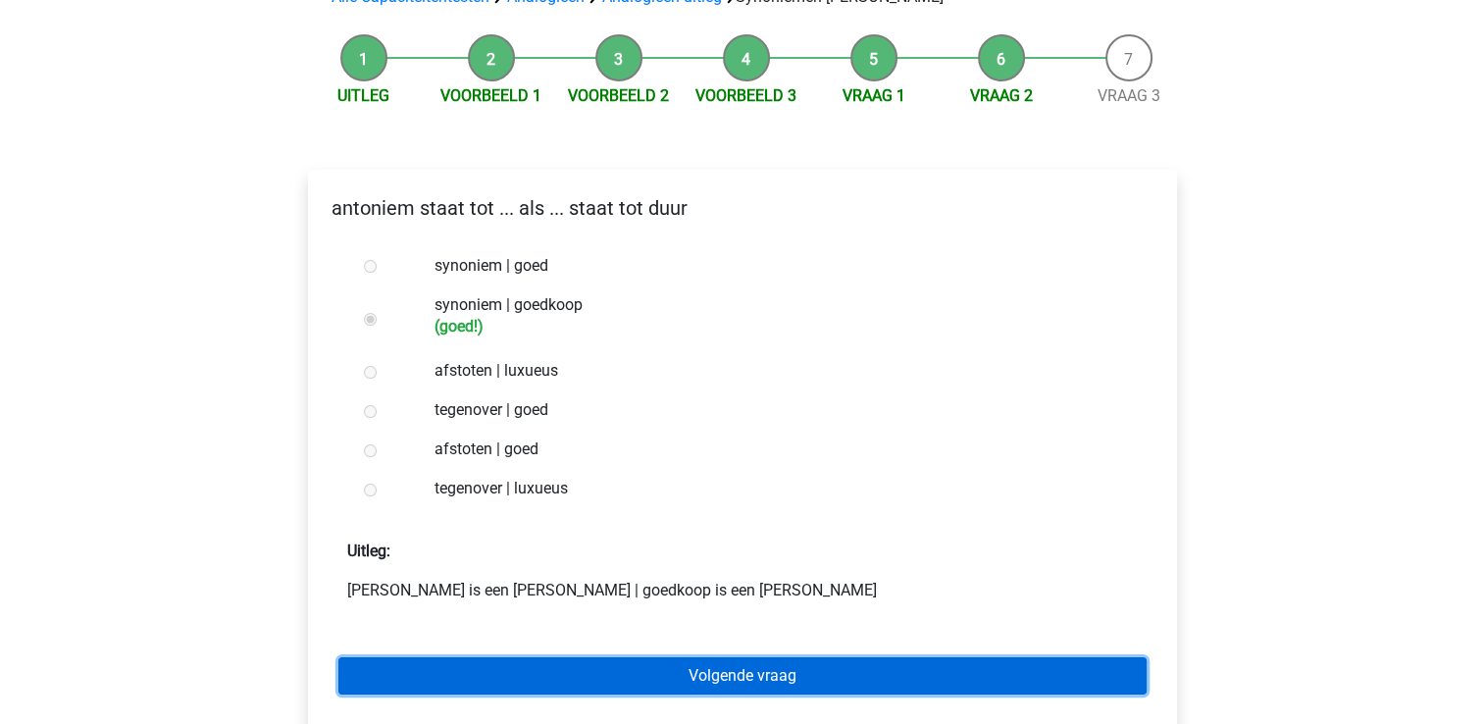
click at [372, 657] on link "Volgende vraag" at bounding box center [742, 675] width 808 height 37
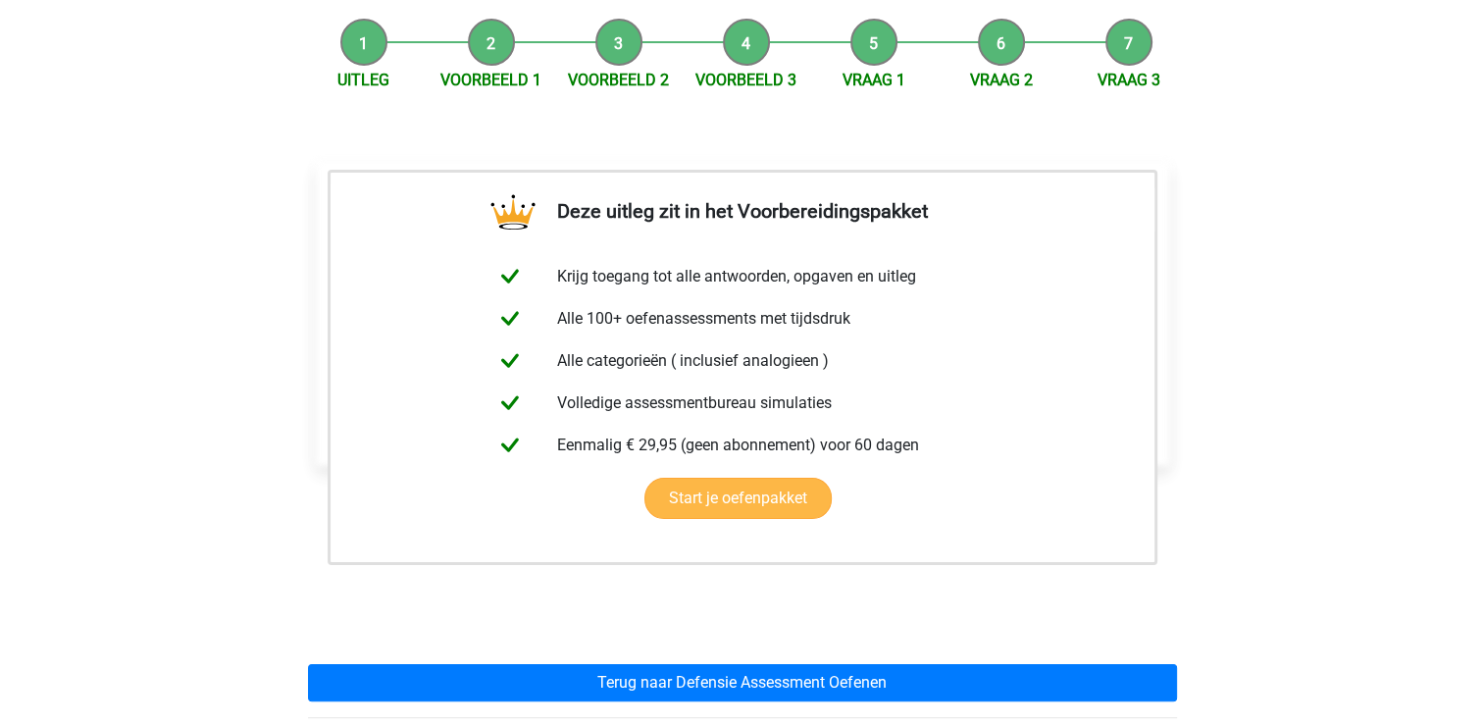
scroll to position [235, 0]
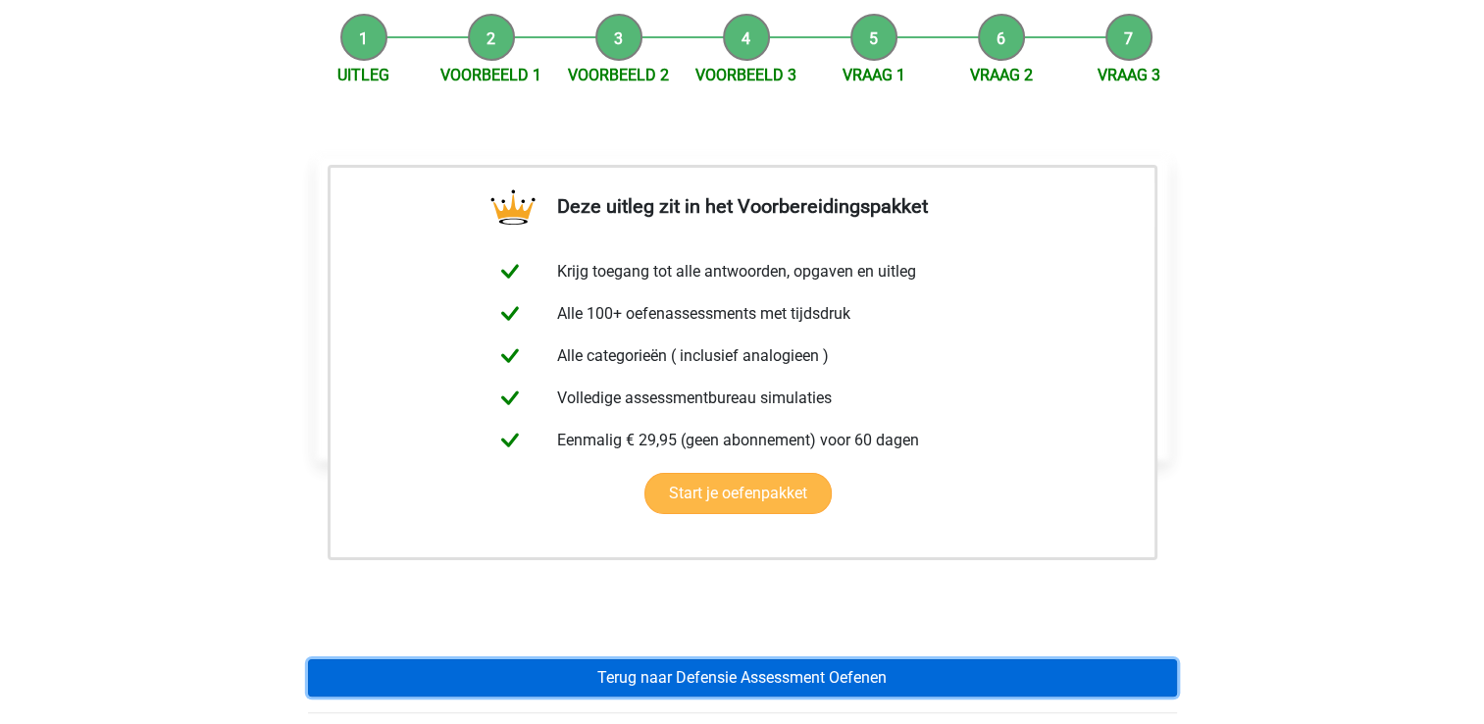
click at [375, 659] on link "Terug naar Defensie Assessment Oefenen" at bounding box center [742, 677] width 869 height 37
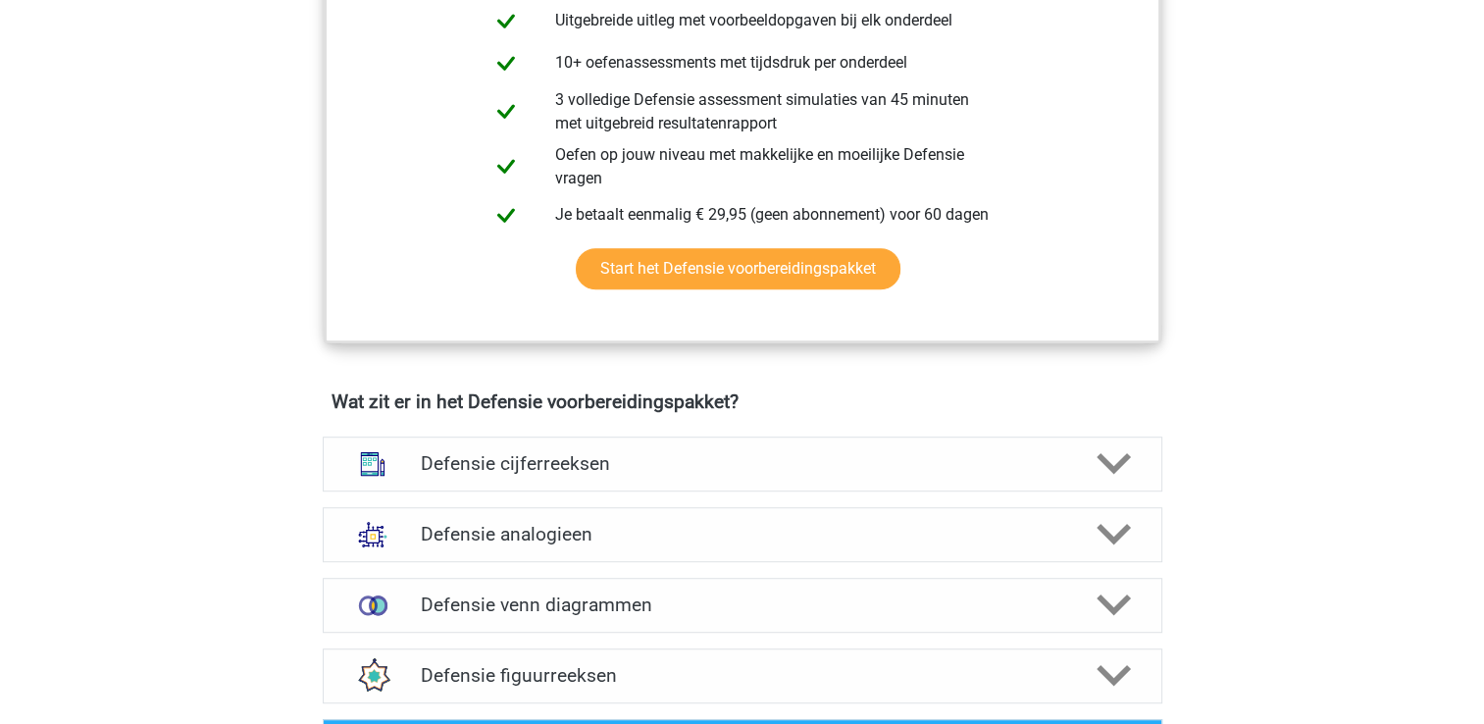
scroll to position [1086, 0]
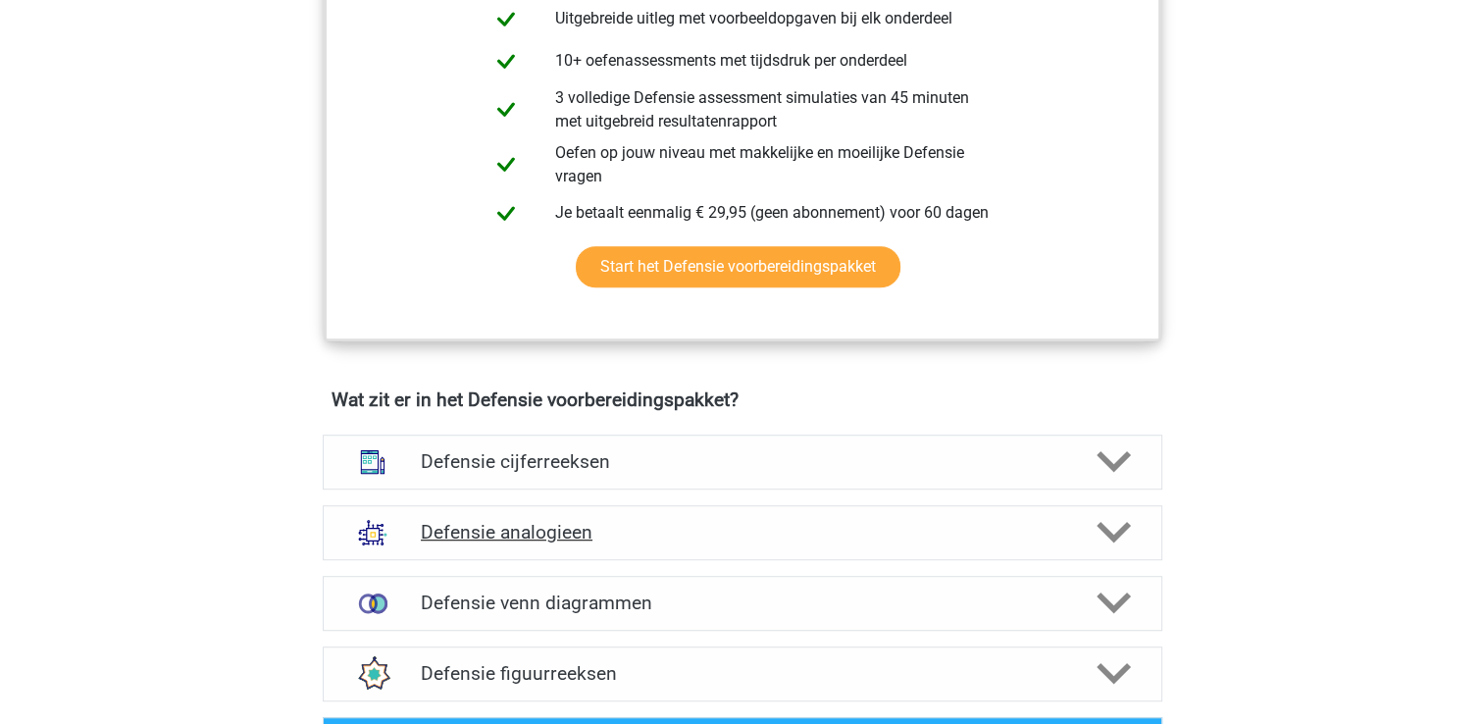
click at [400, 532] on div at bounding box center [372, 532] width 67 height 51
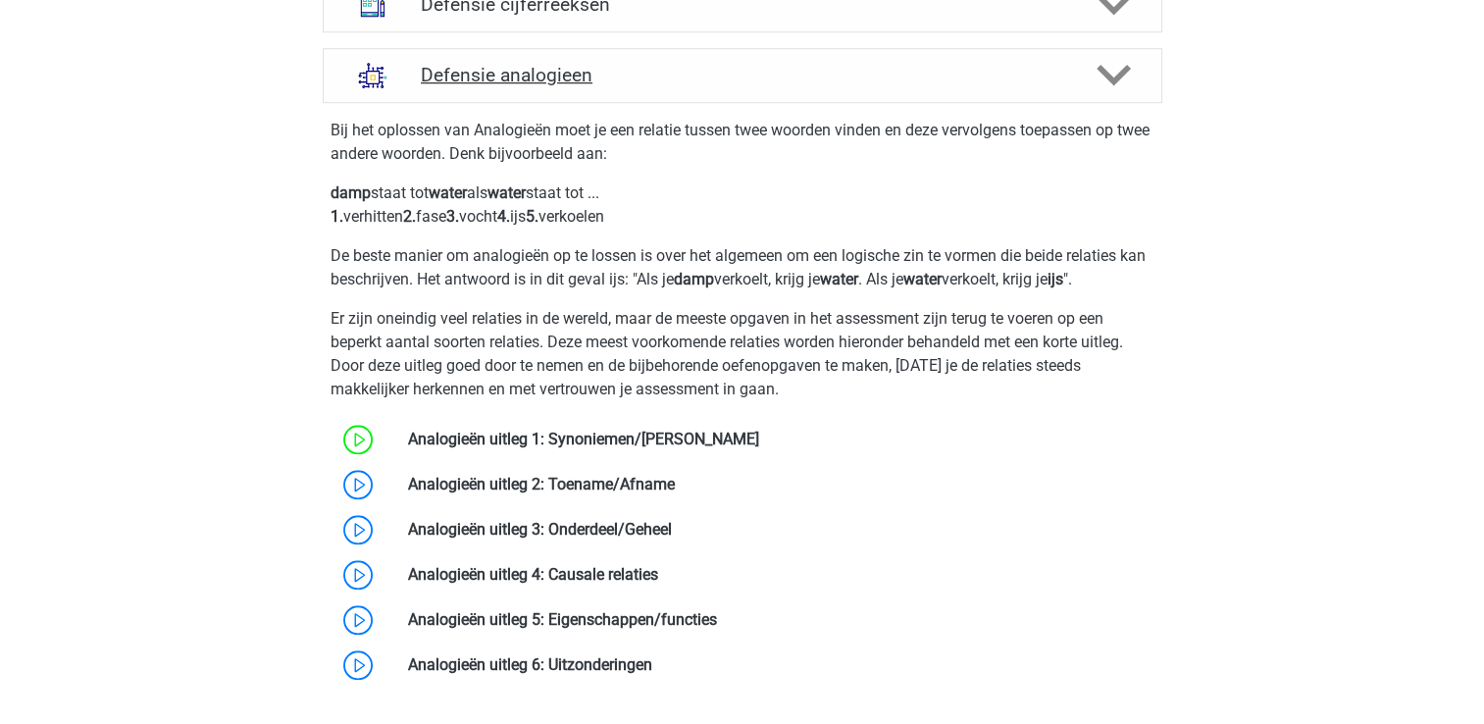
scroll to position [1544, 0]
click at [675, 480] on link at bounding box center [675, 483] width 0 height 19
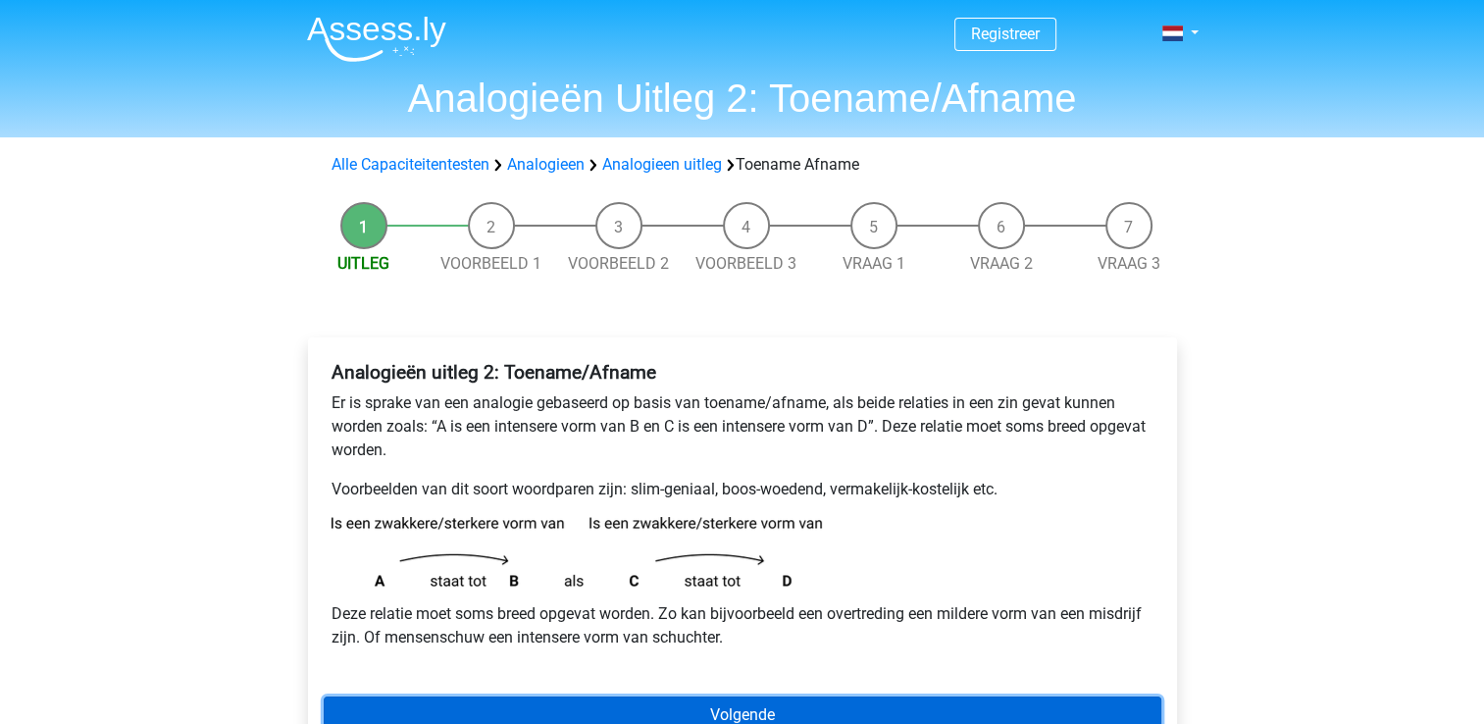
click at [516, 700] on link "Volgende" at bounding box center [742, 714] width 837 height 37
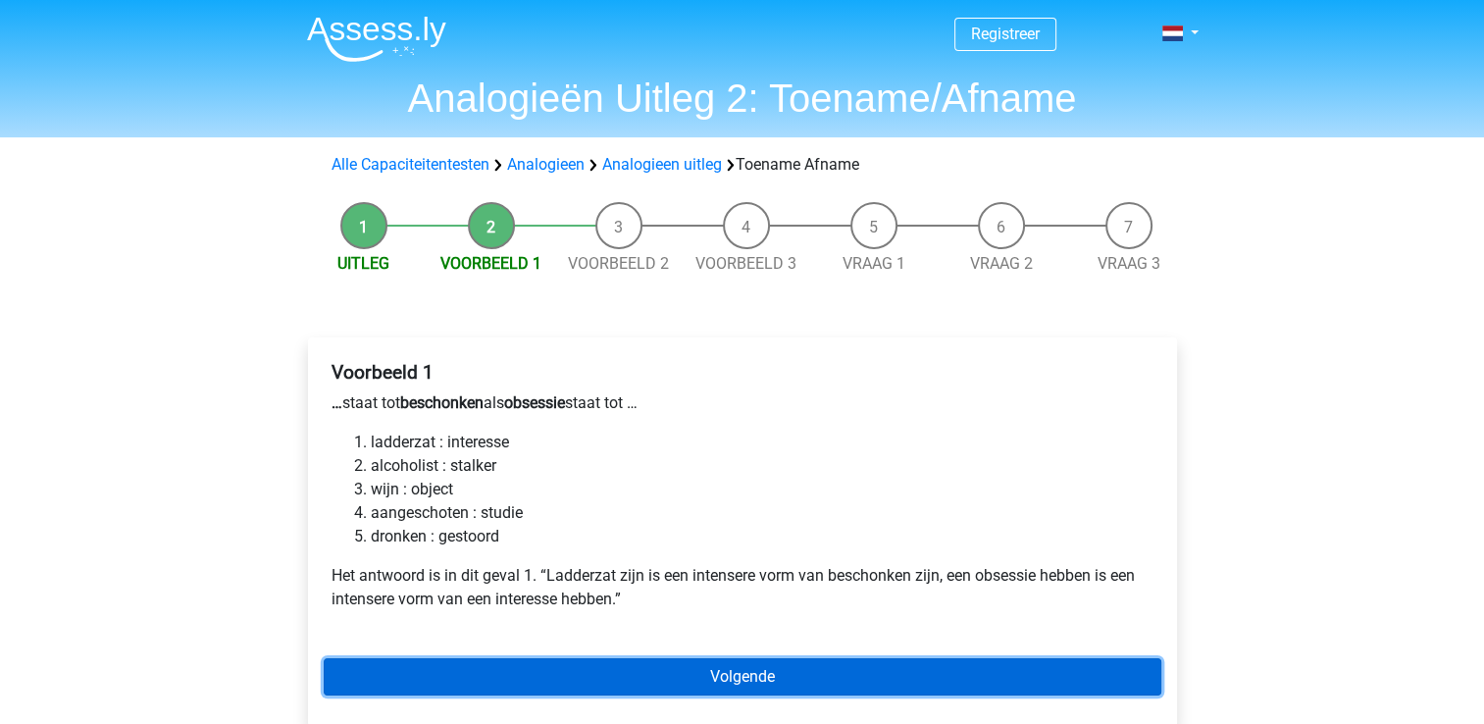
click at [523, 661] on link "Volgende" at bounding box center [742, 676] width 837 height 37
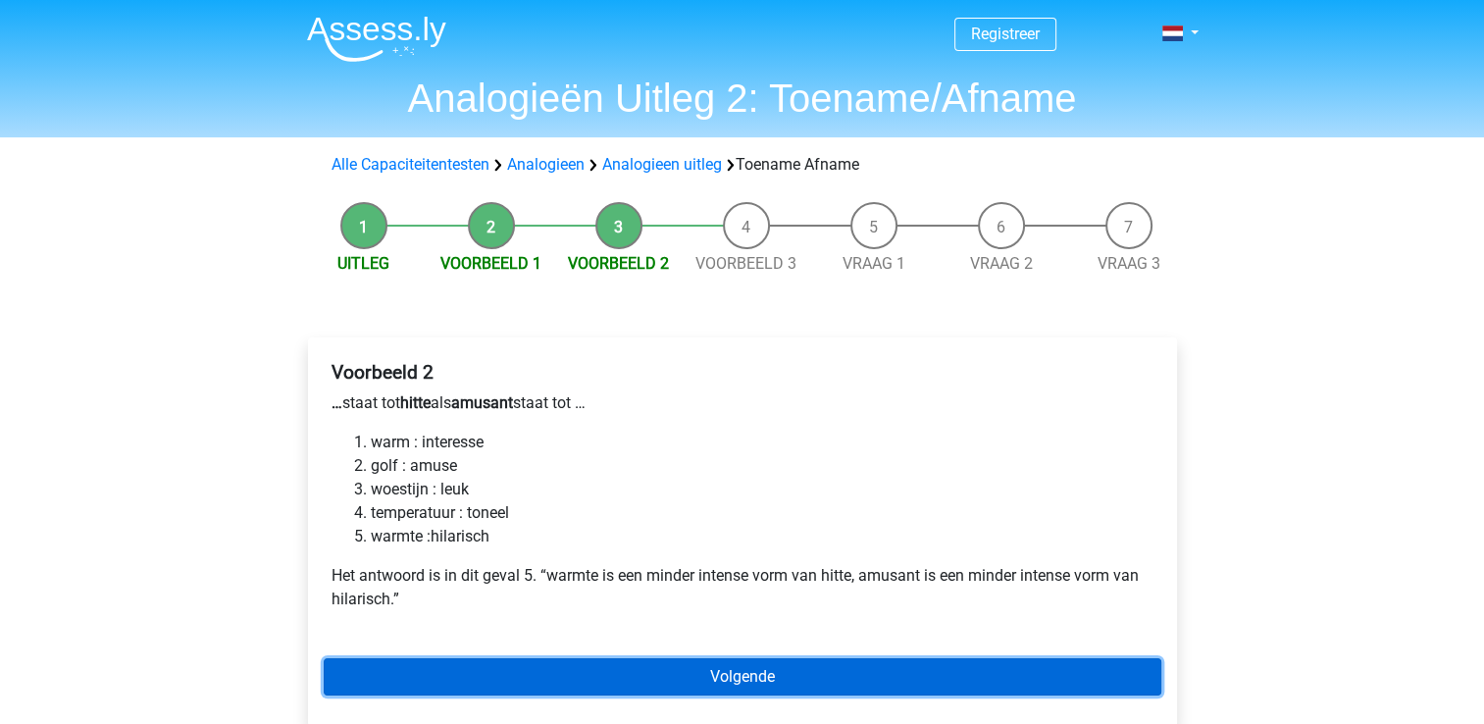
click at [522, 672] on link "Volgende" at bounding box center [742, 676] width 837 height 37
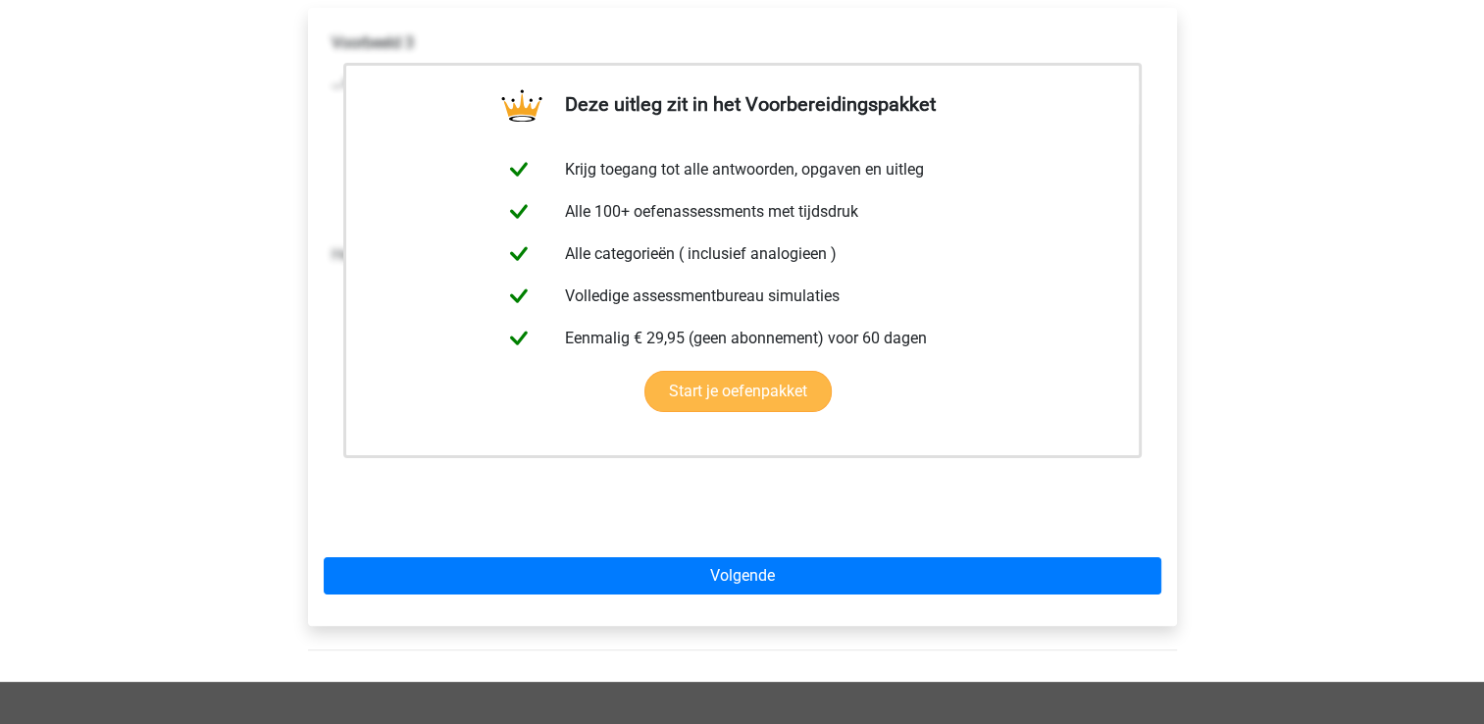
scroll to position [331, 0]
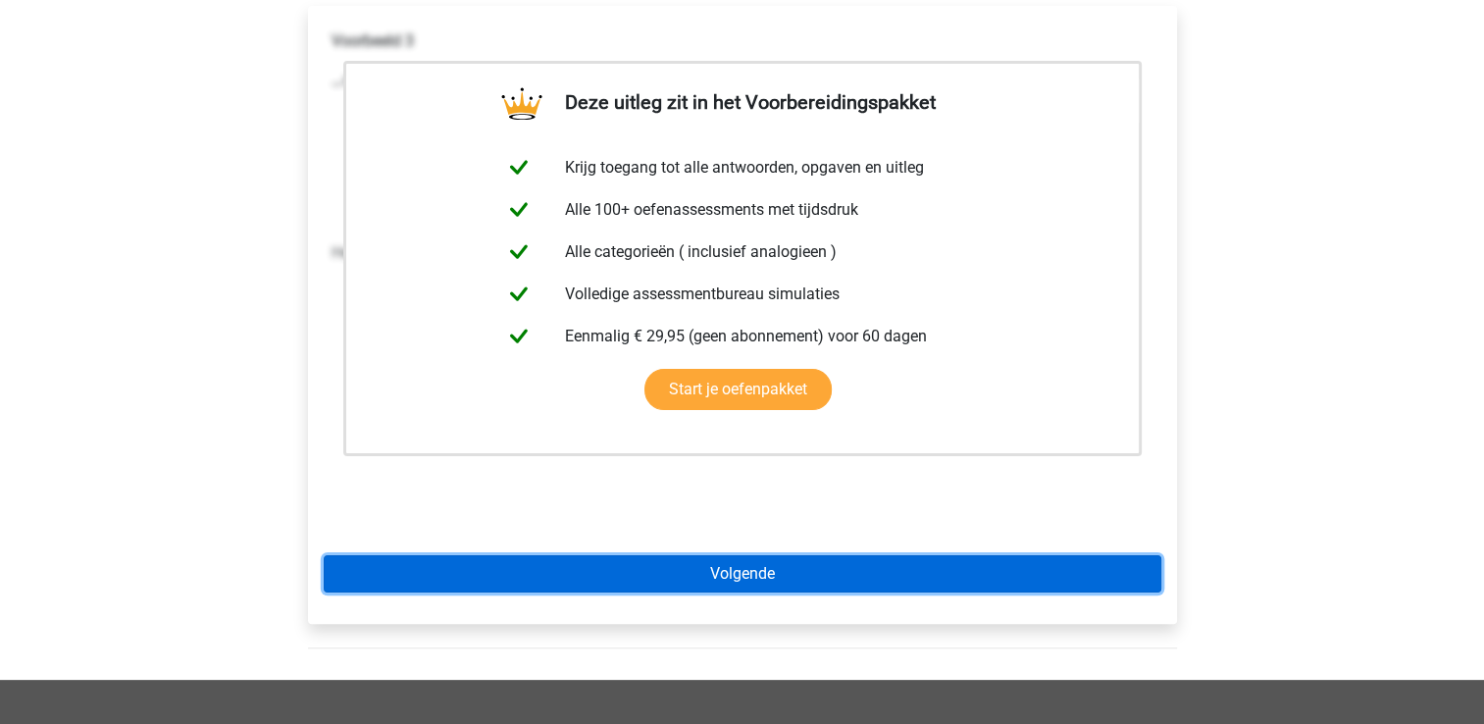
click at [520, 575] on link "Volgende" at bounding box center [742, 573] width 837 height 37
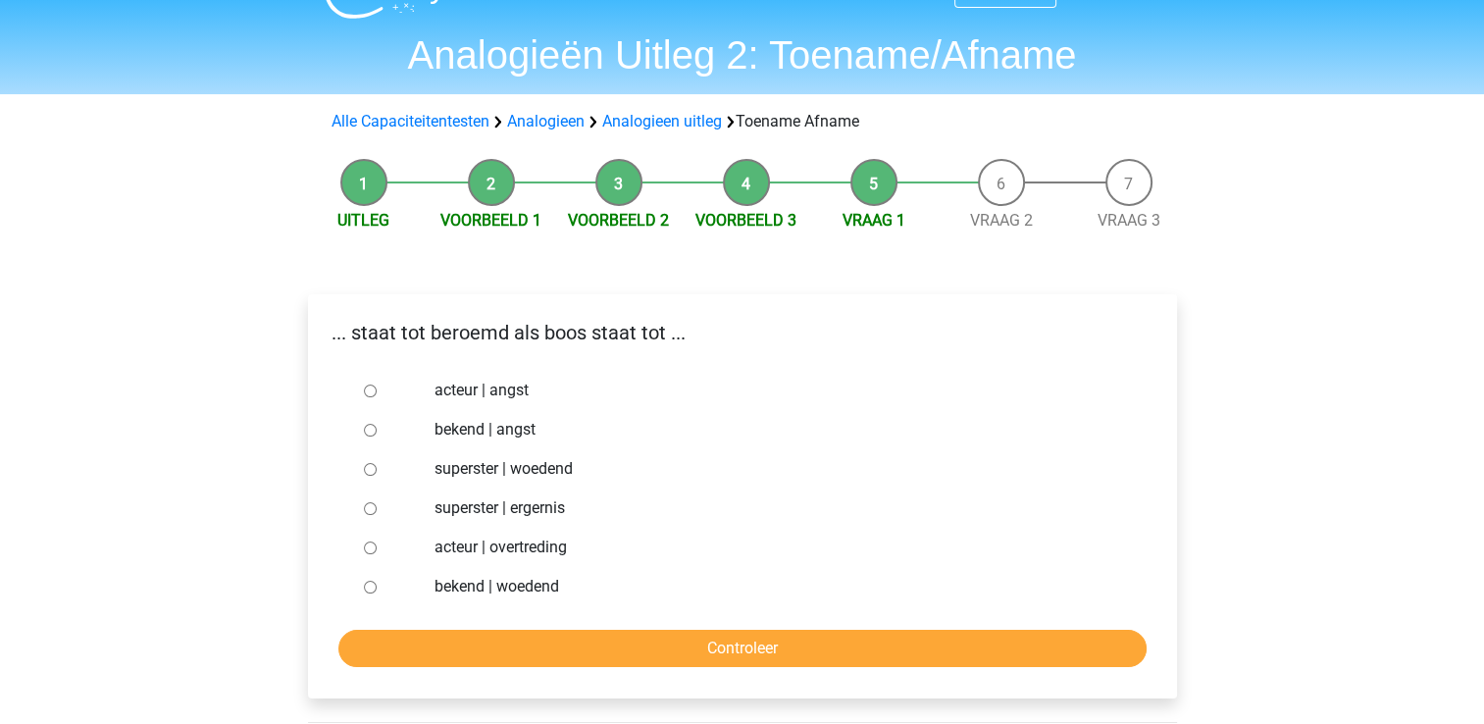
scroll to position [67, 0]
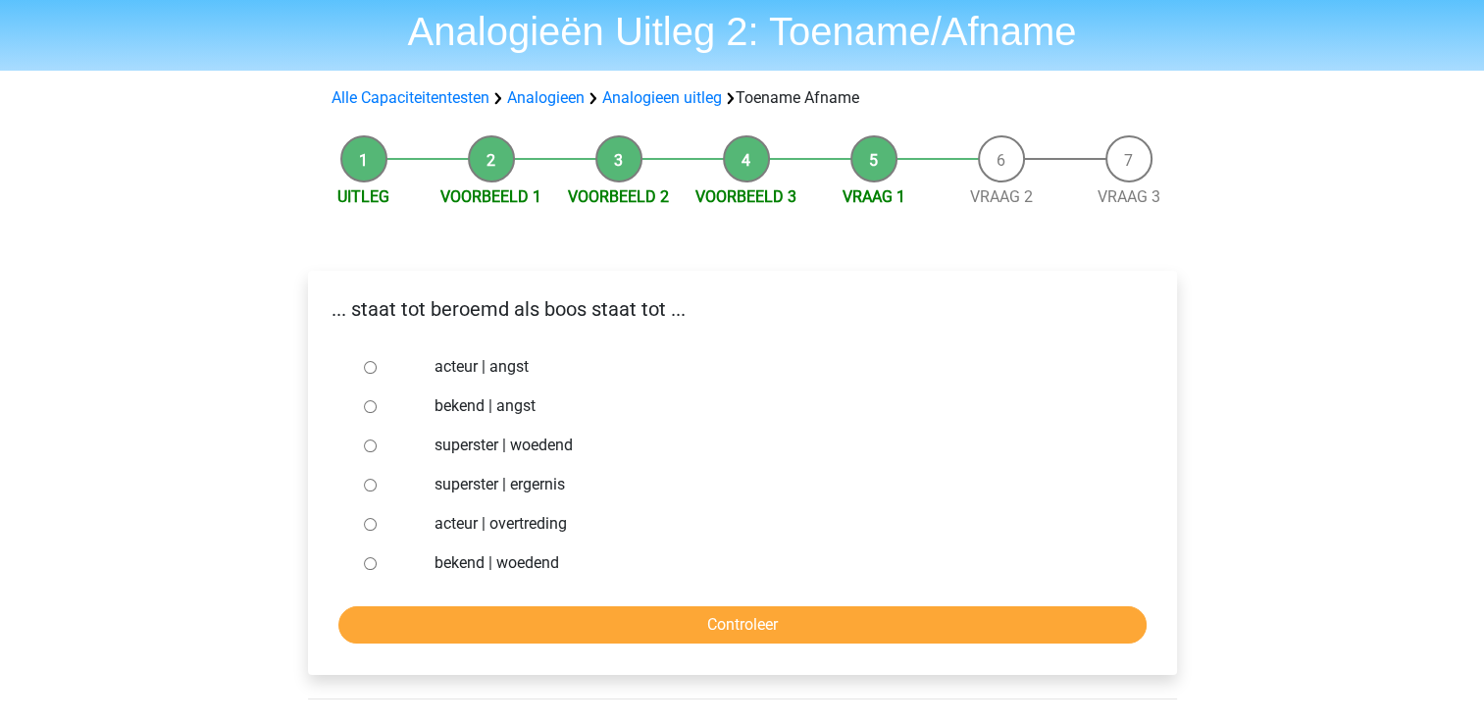
click at [368, 567] on input "bekend | woedend" at bounding box center [370, 563] width 13 height 13
radio input "true"
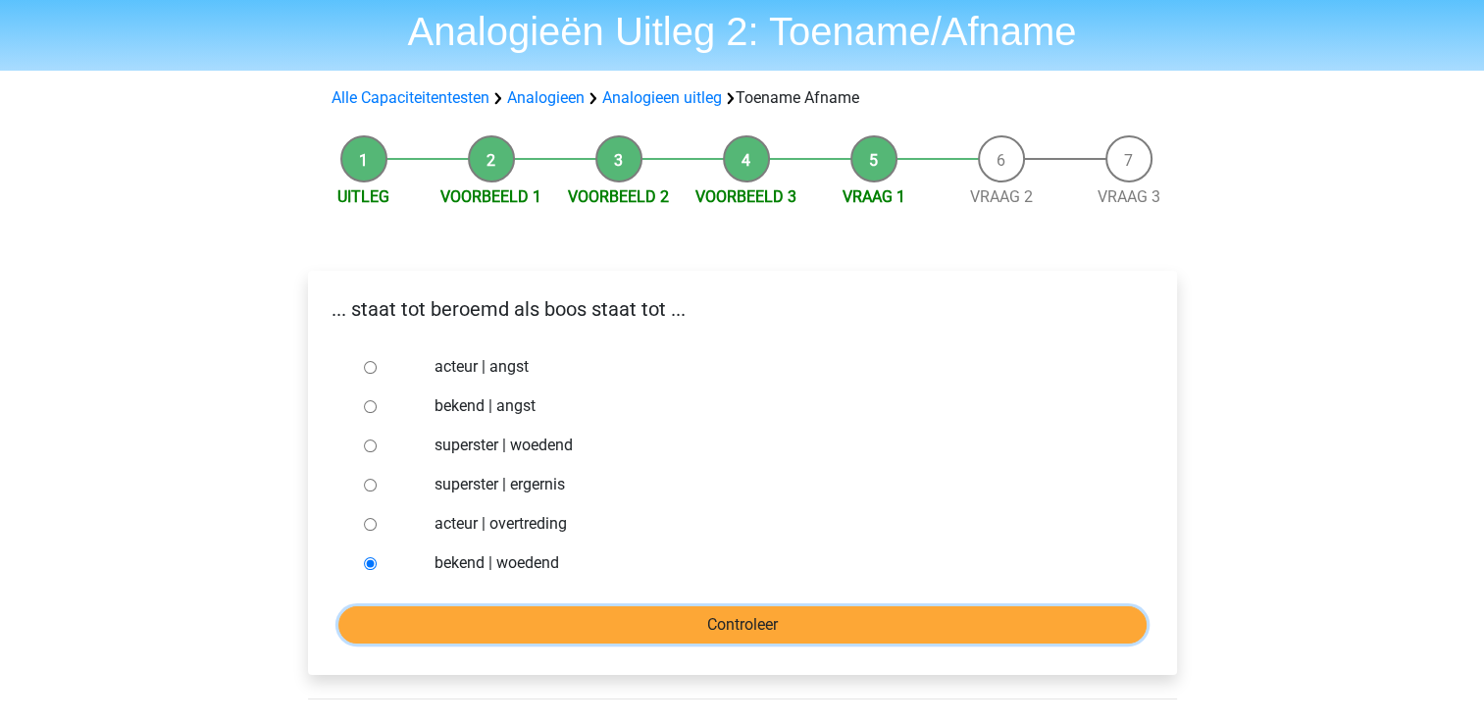
click at [368, 615] on input "Controleer" at bounding box center [742, 624] width 808 height 37
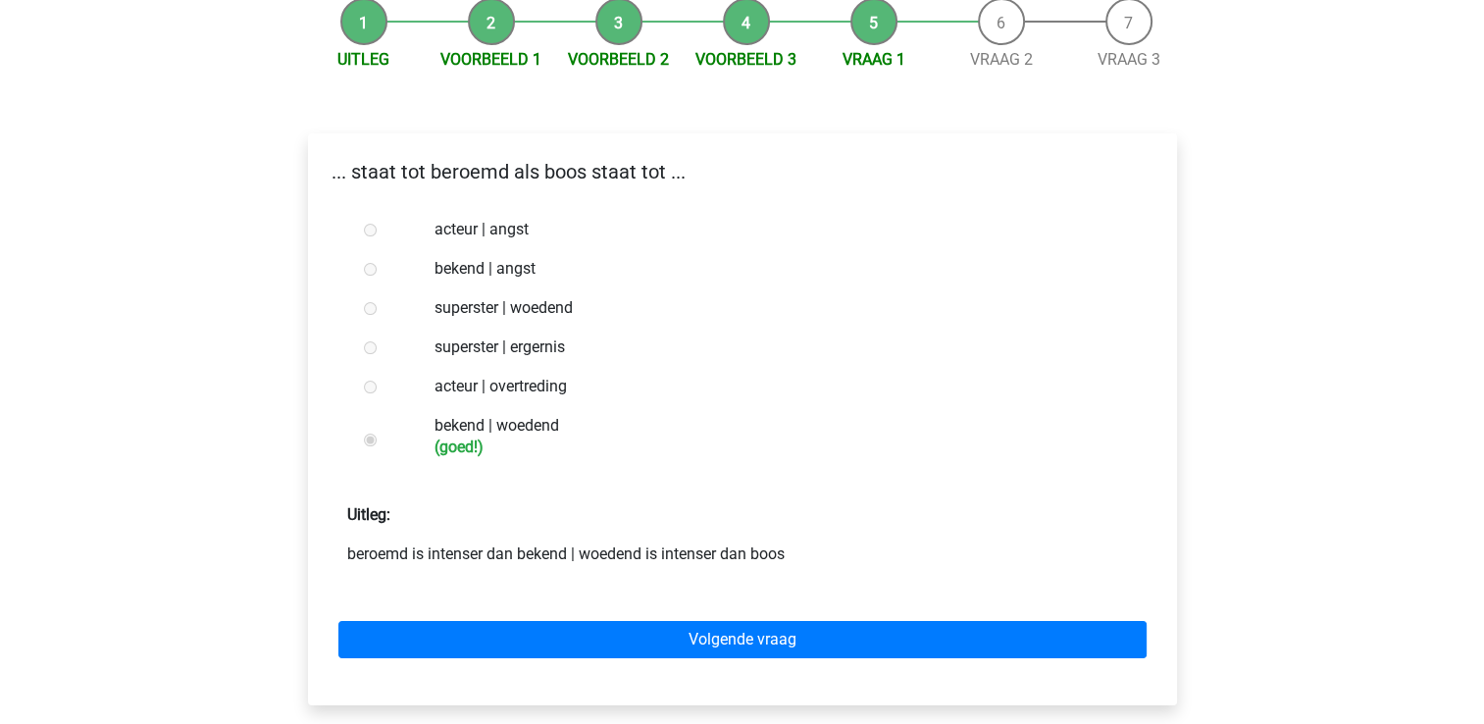
scroll to position [220, 0]
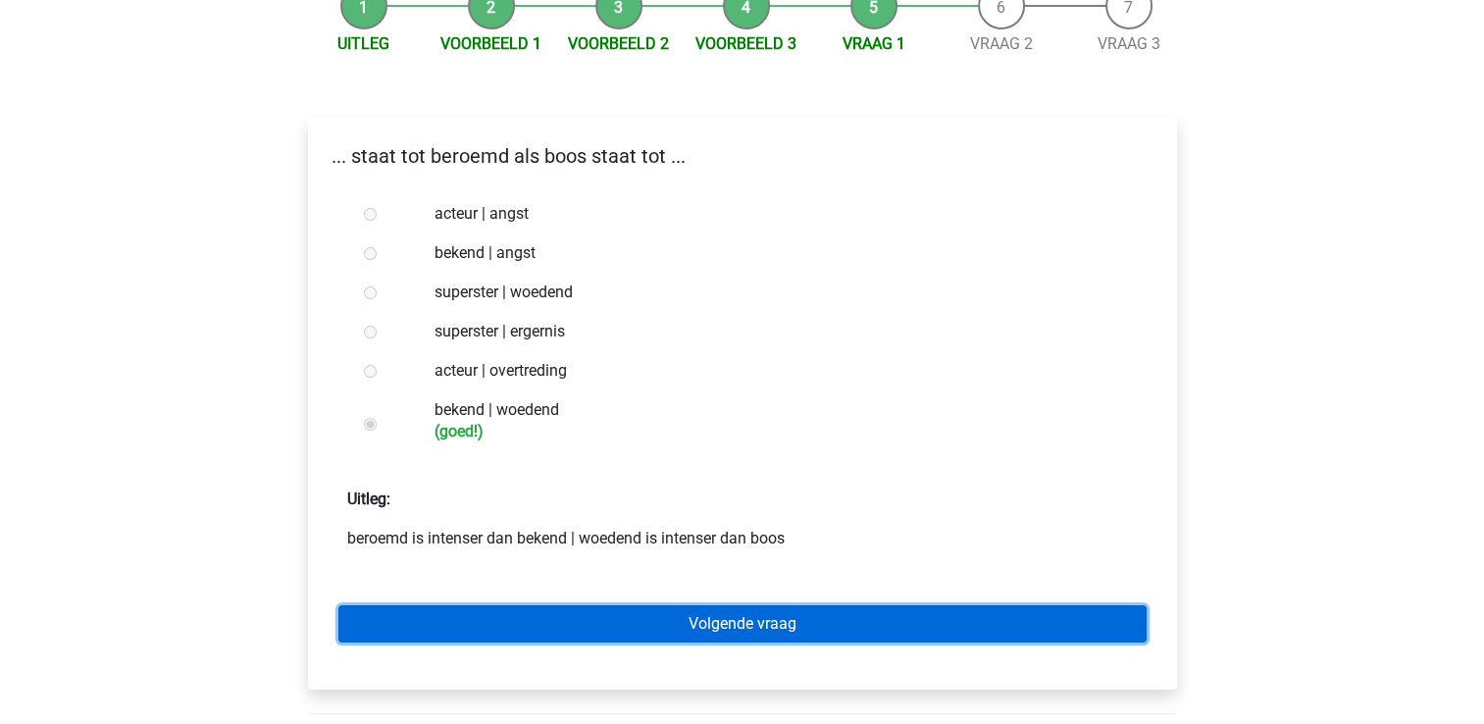
click at [368, 614] on link "Volgende vraag" at bounding box center [742, 623] width 808 height 37
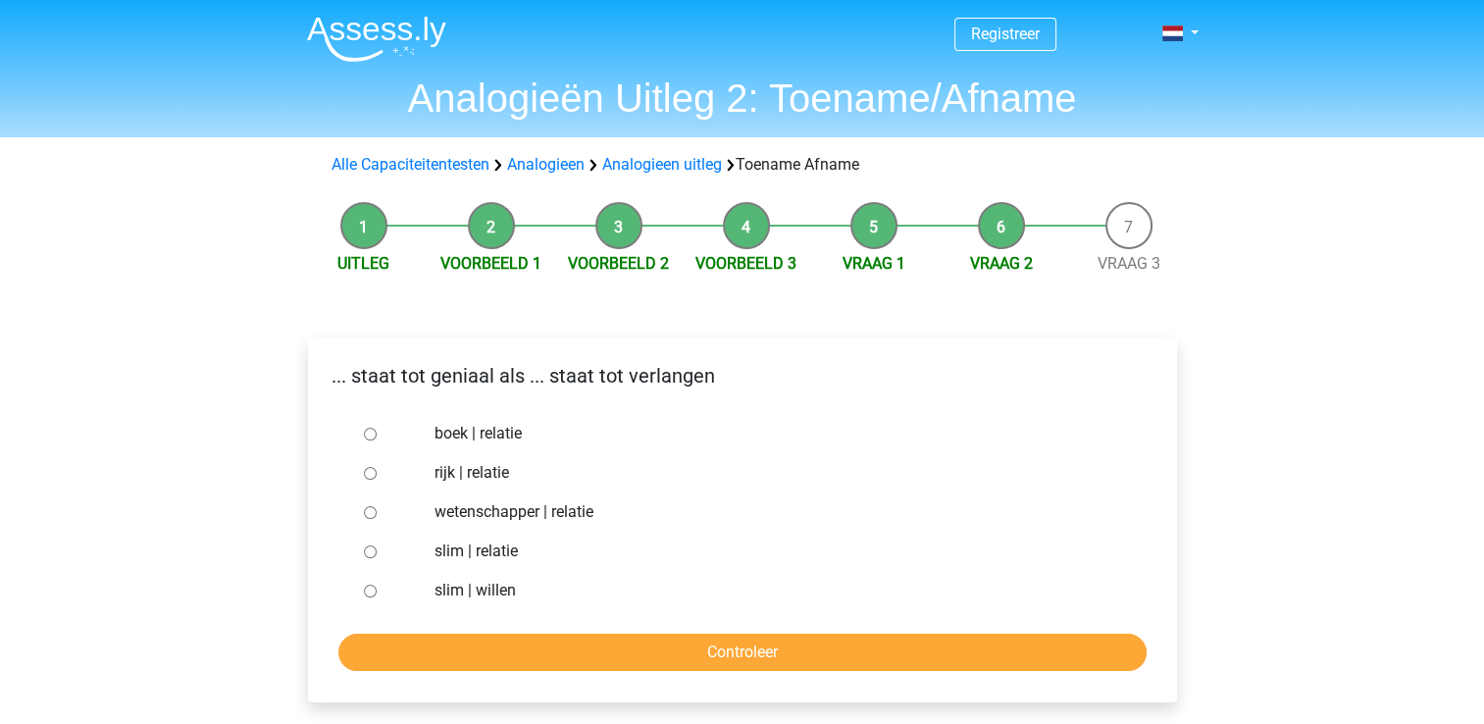
click at [367, 516] on input "wetenschapper | relatie" at bounding box center [370, 512] width 13 height 13
radio input "true"
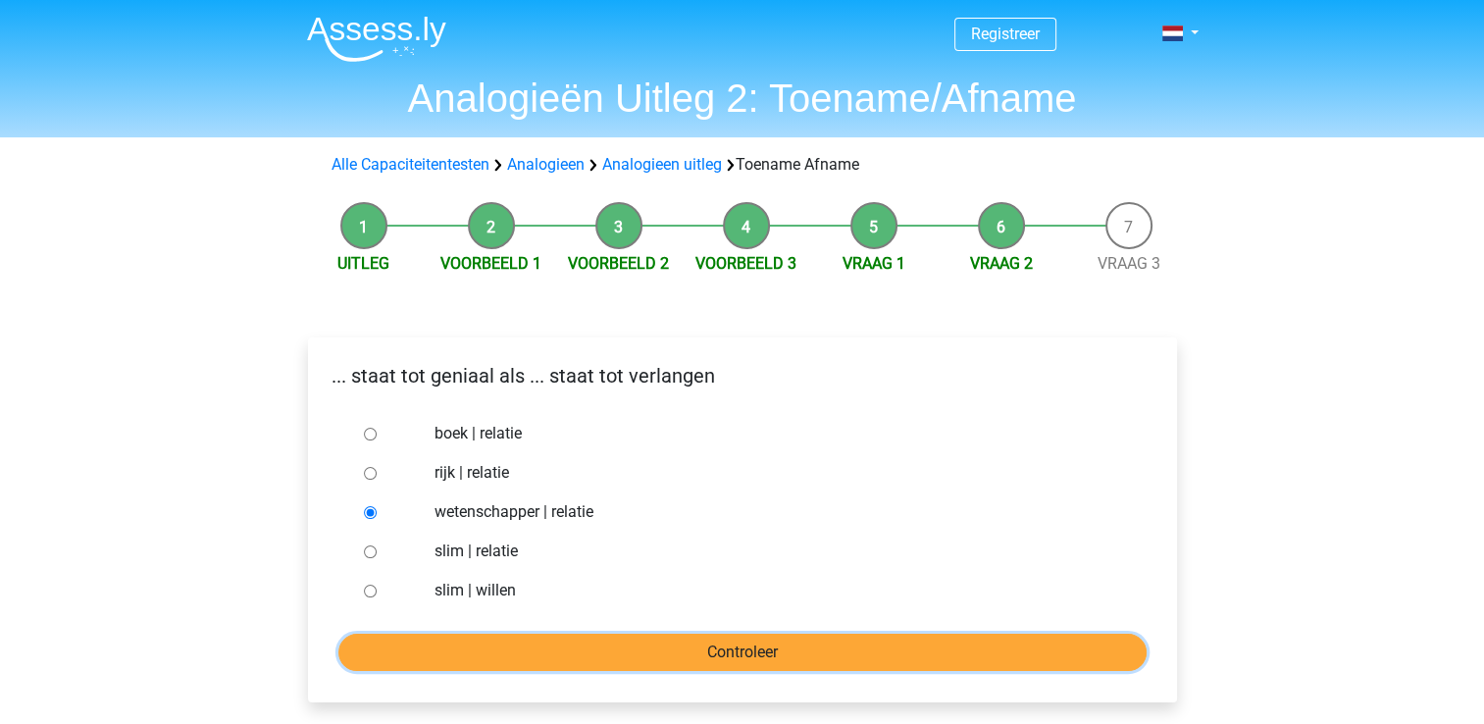
click at [372, 654] on input "Controleer" at bounding box center [742, 651] width 808 height 37
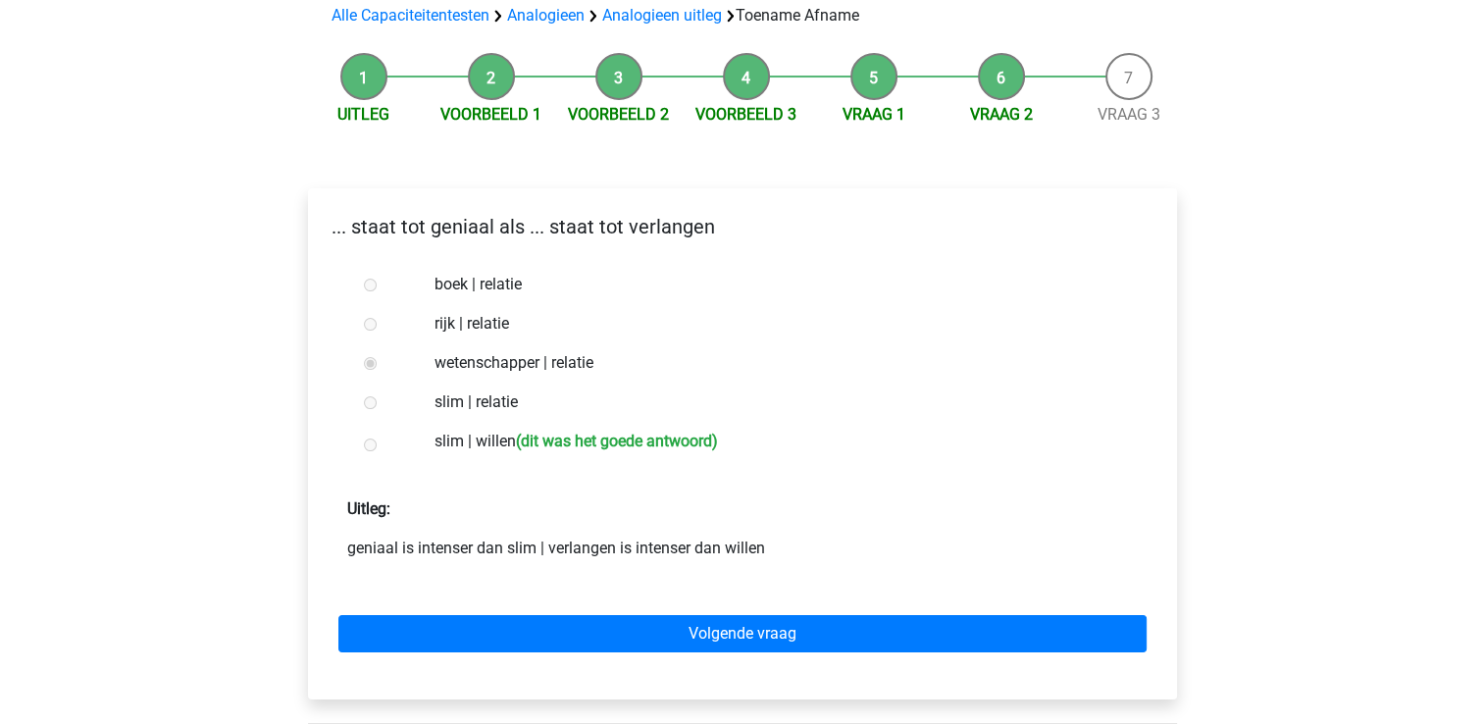
scroll to position [153, 0]
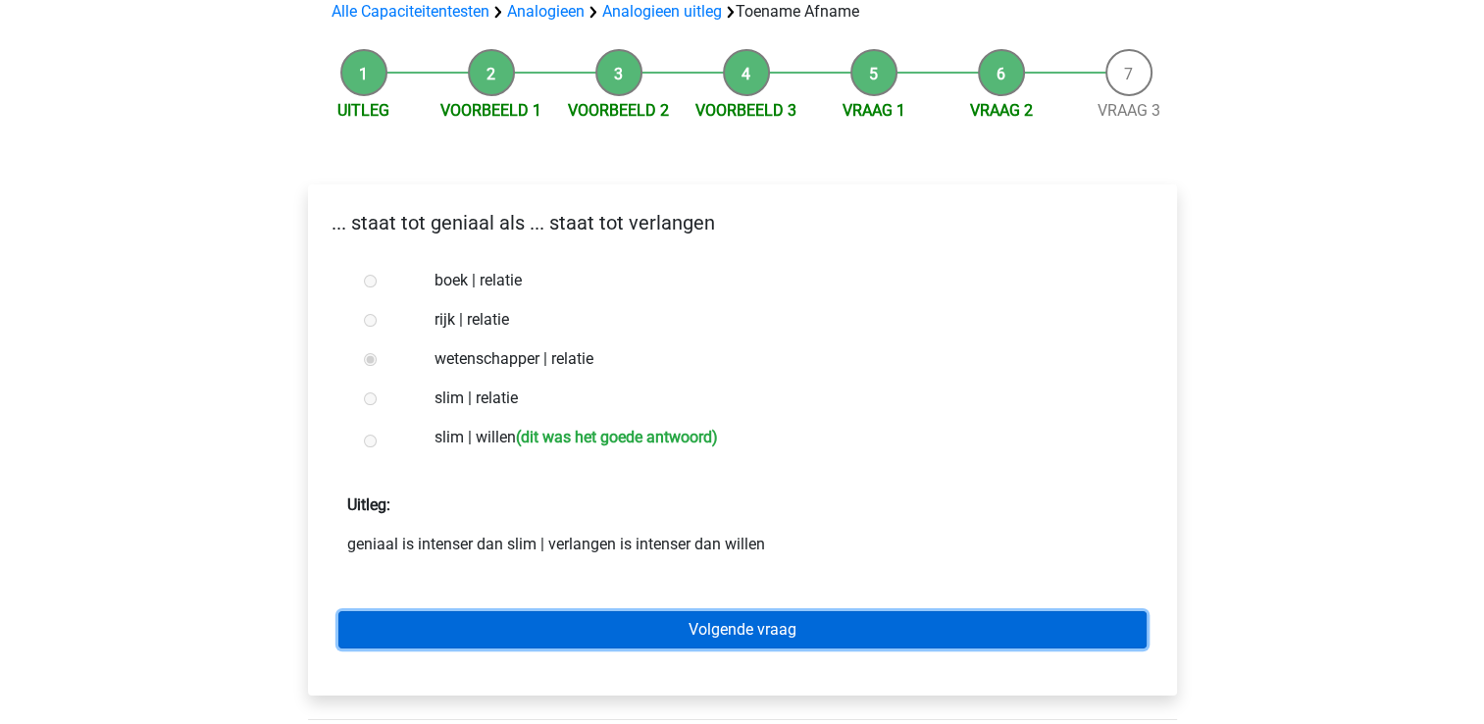
click at [379, 630] on link "Volgende vraag" at bounding box center [742, 629] width 808 height 37
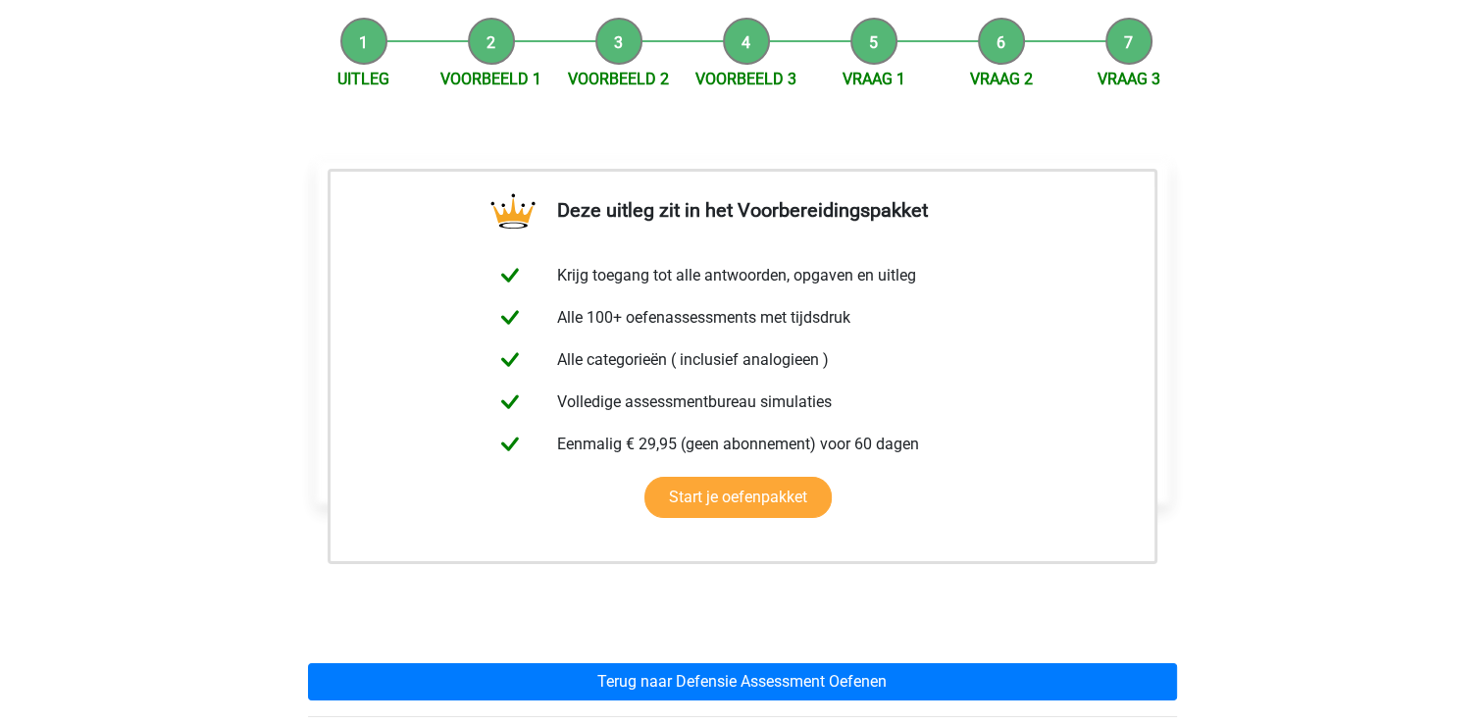
scroll to position [184, 0]
click at [412, 660] on div "Deze uitleg zit in het Voorbereidingspakket Krijg toegang tot alle antwoorden, …" at bounding box center [742, 431] width 900 height 634
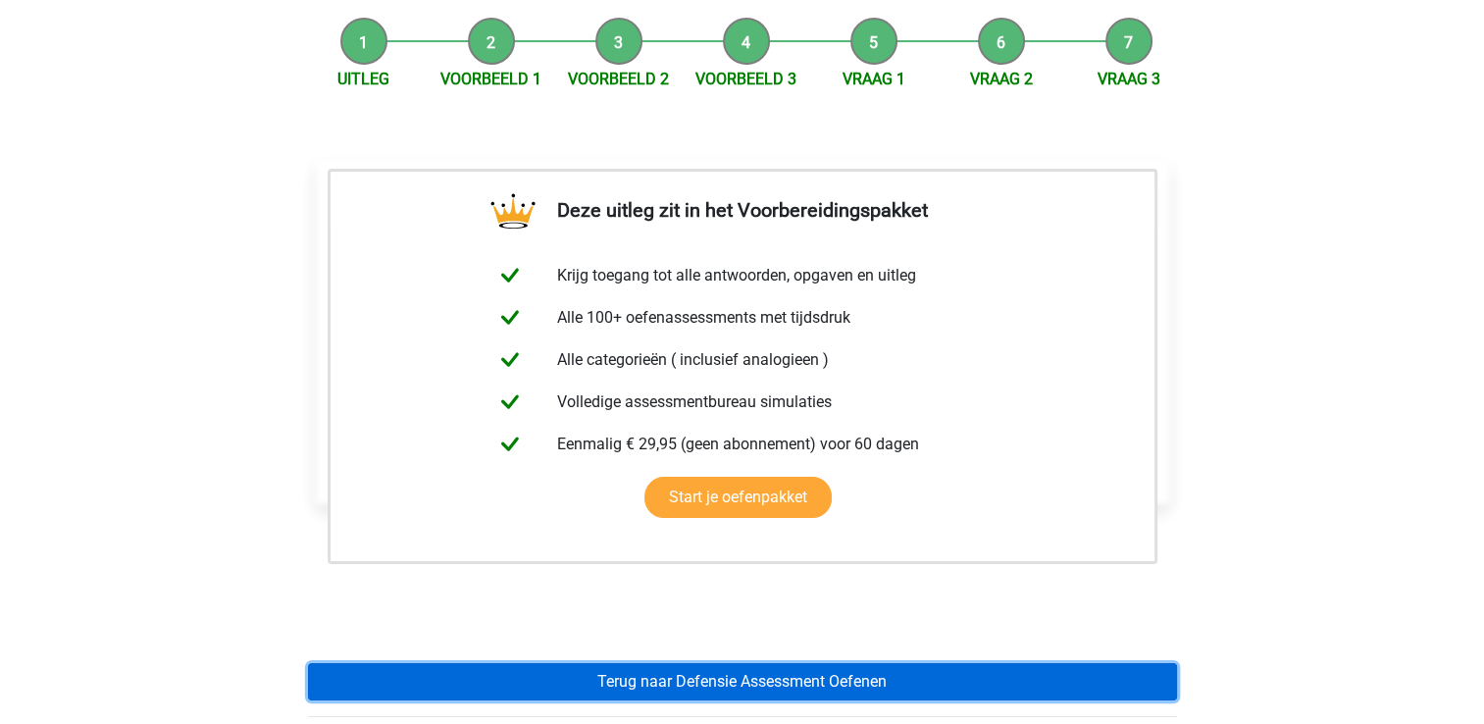
click at [417, 680] on link "Terug naar Defensie Assessment Oefenen" at bounding box center [742, 681] width 869 height 37
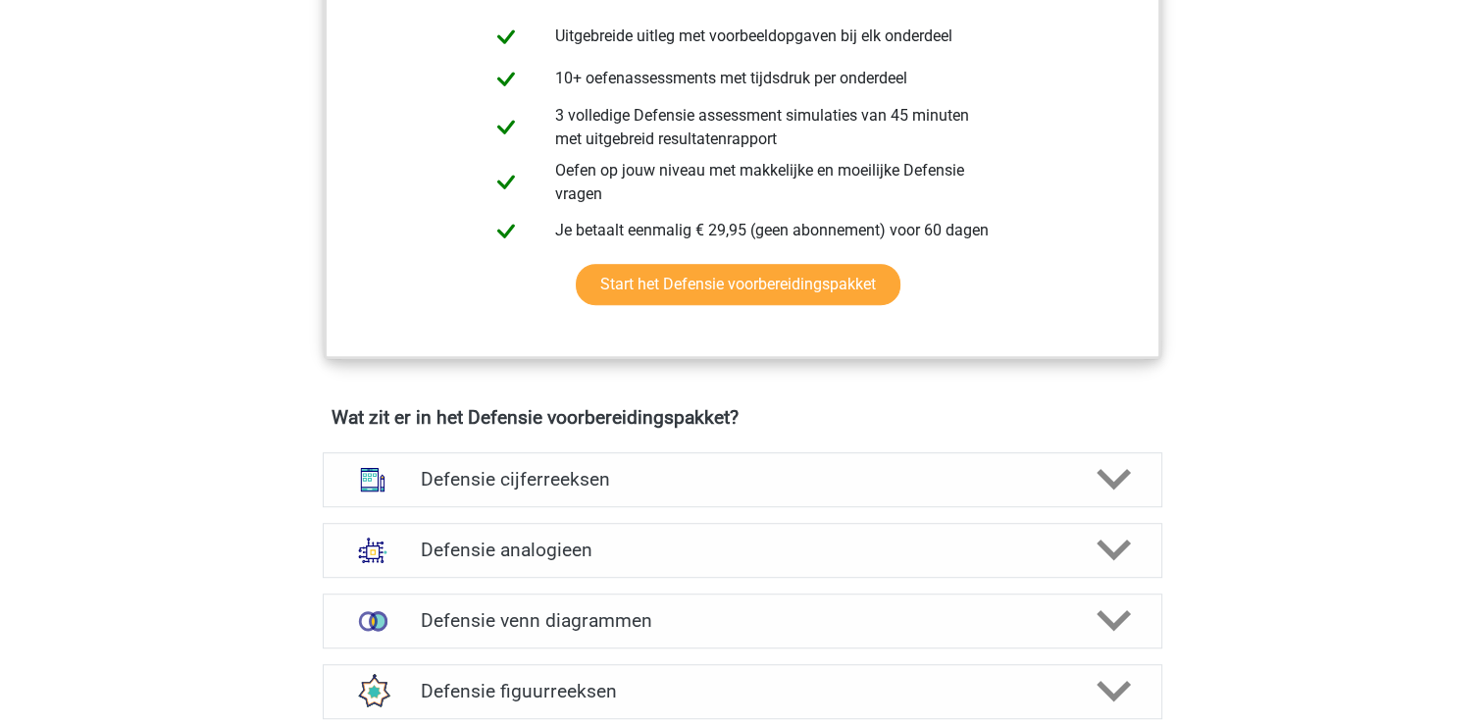
scroll to position [1079, 0]
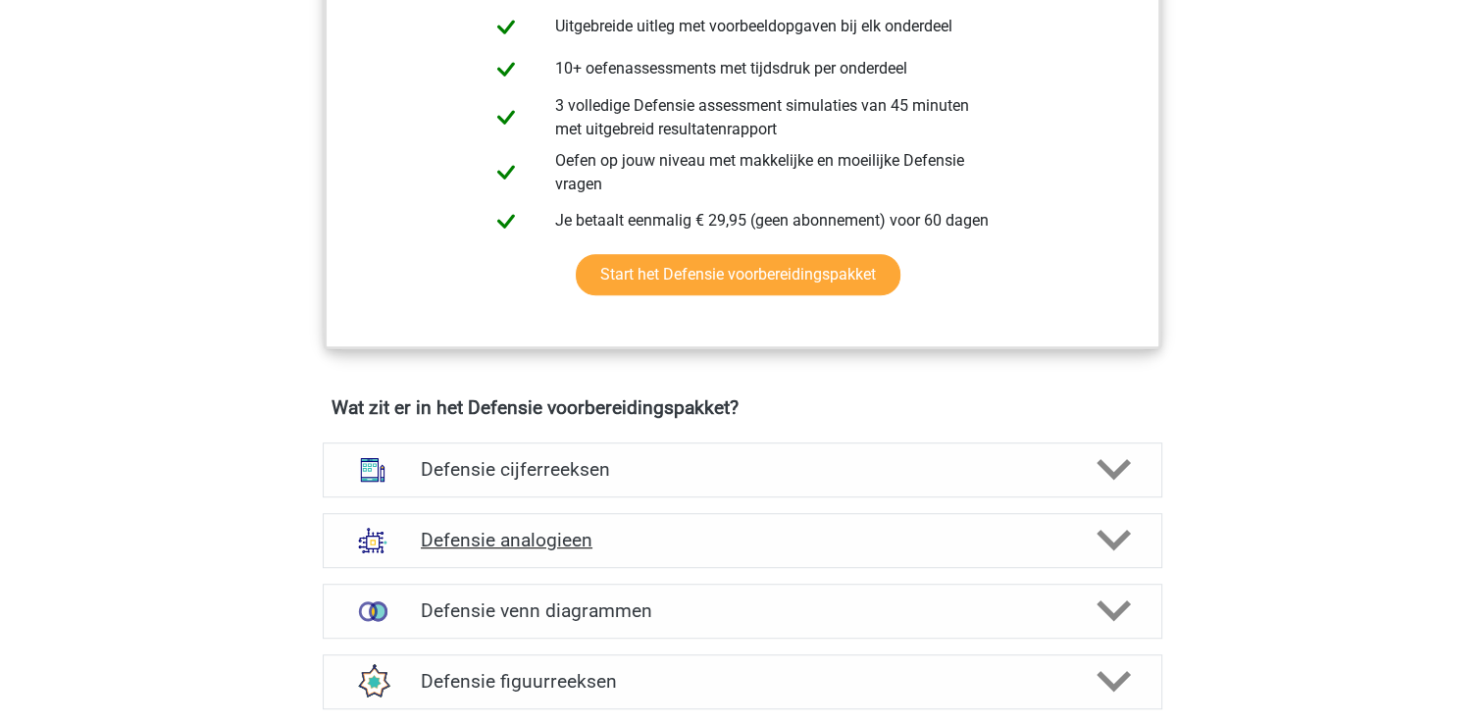
click at [446, 535] on h4 "Defensie analogieen" at bounding box center [742, 540] width 642 height 23
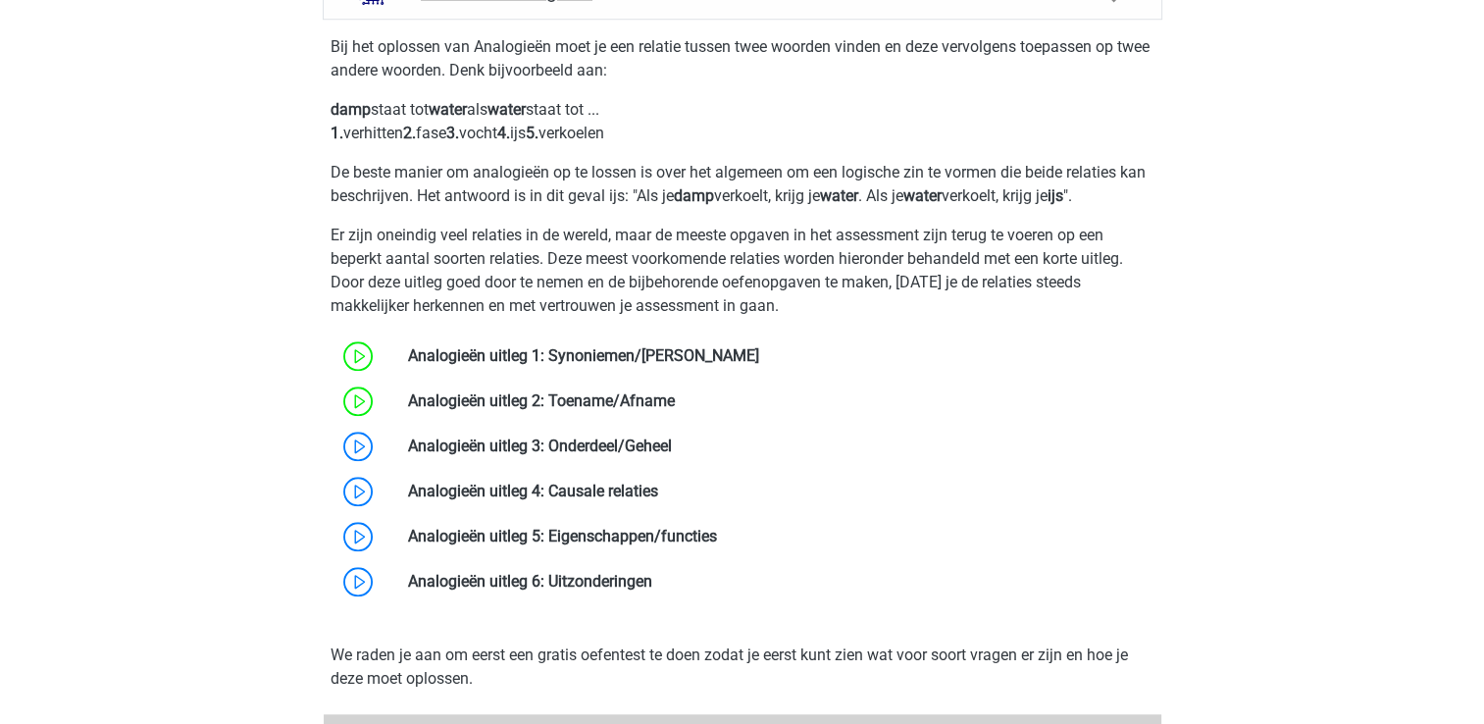
scroll to position [1628, 0]
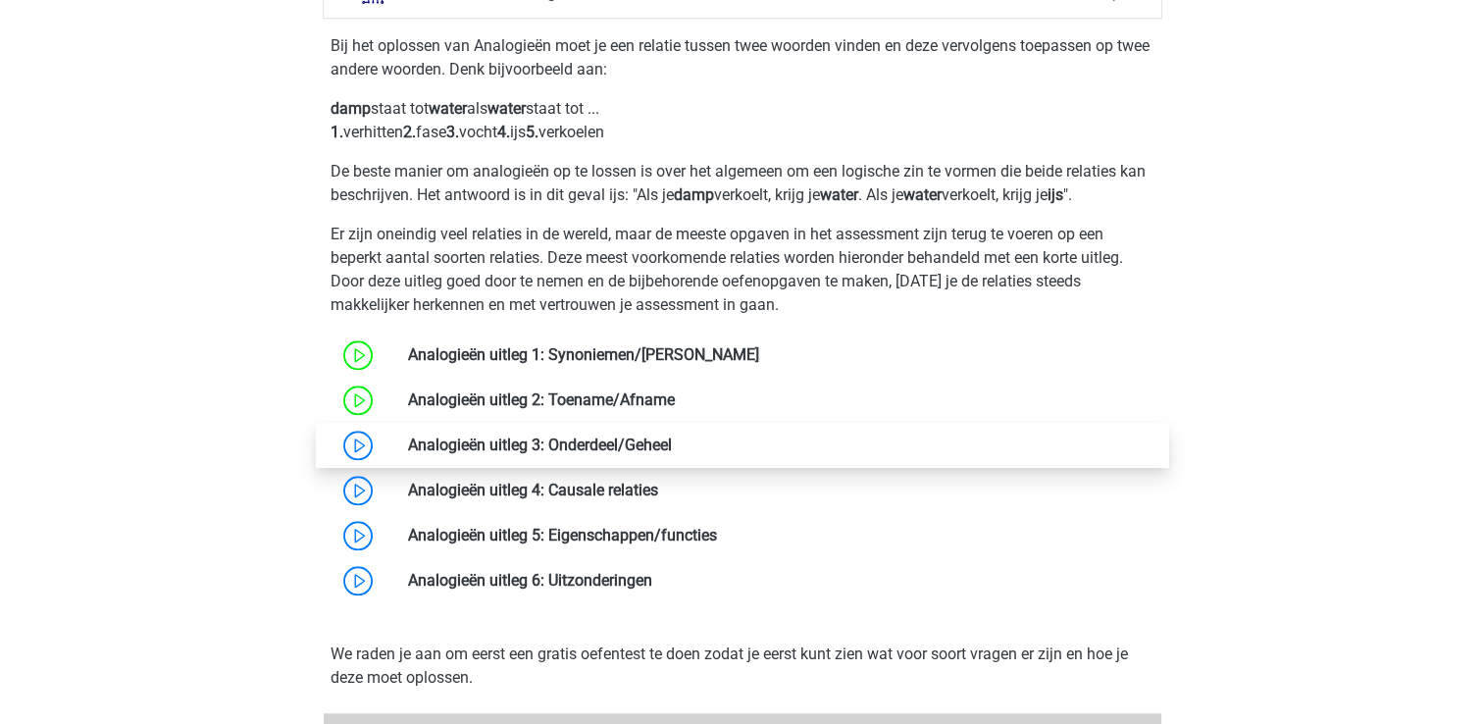
click at [672, 449] on link at bounding box center [672, 444] width 0 height 19
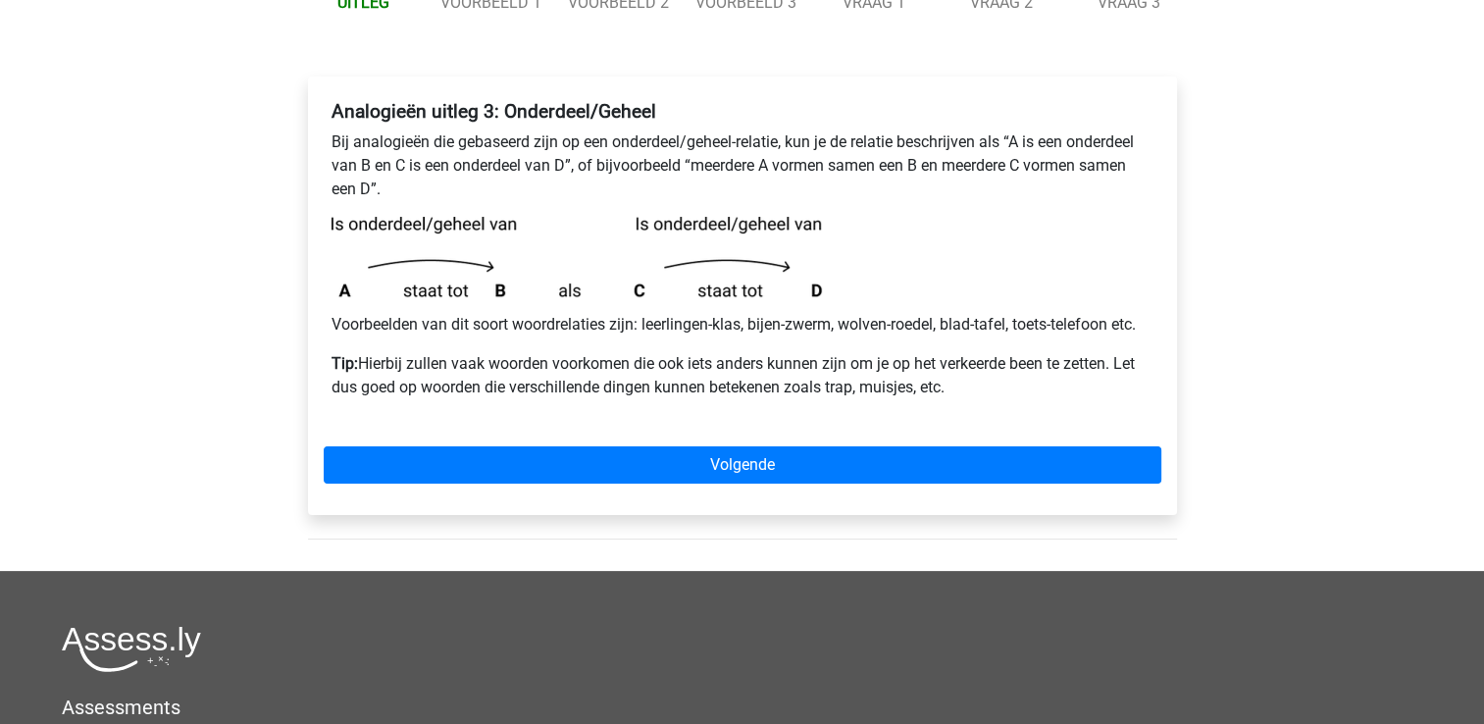
scroll to position [262, 0]
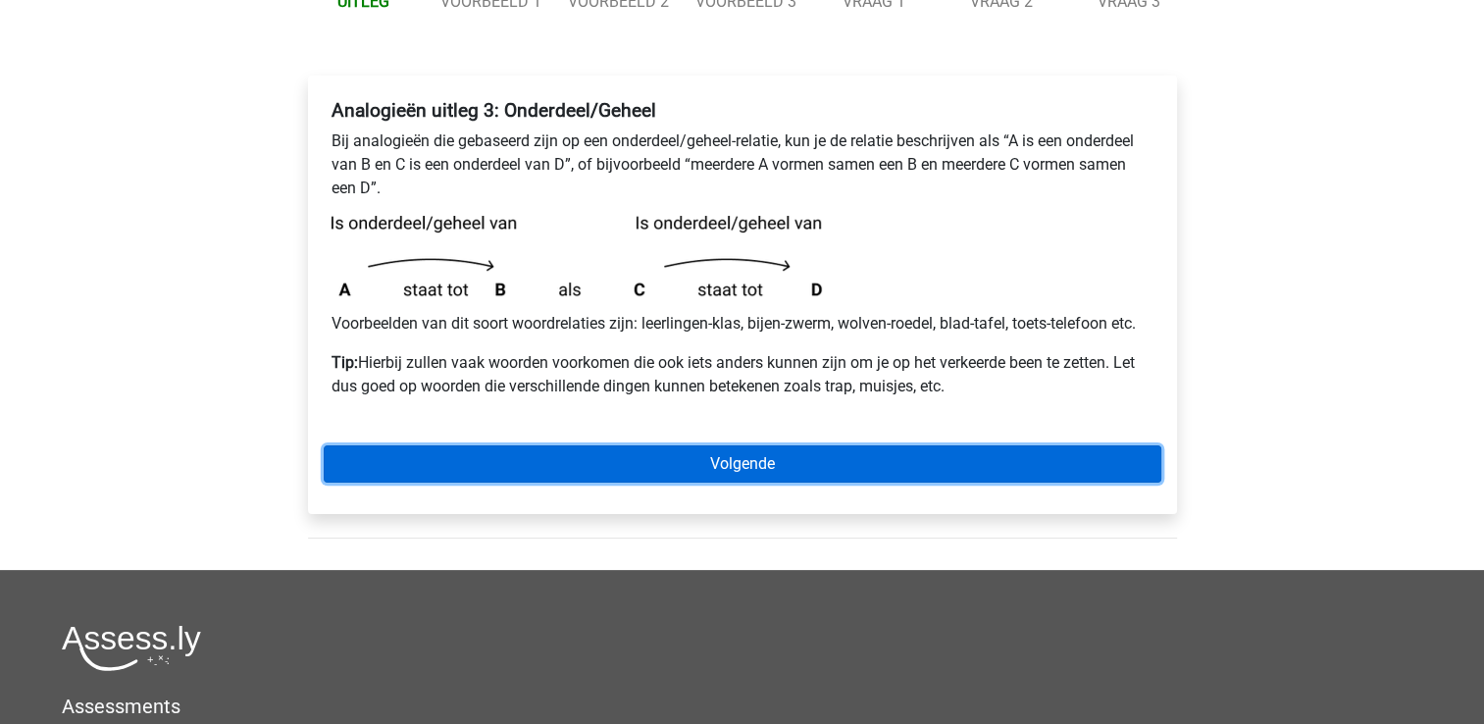
click at [469, 449] on link "Volgende" at bounding box center [742, 463] width 837 height 37
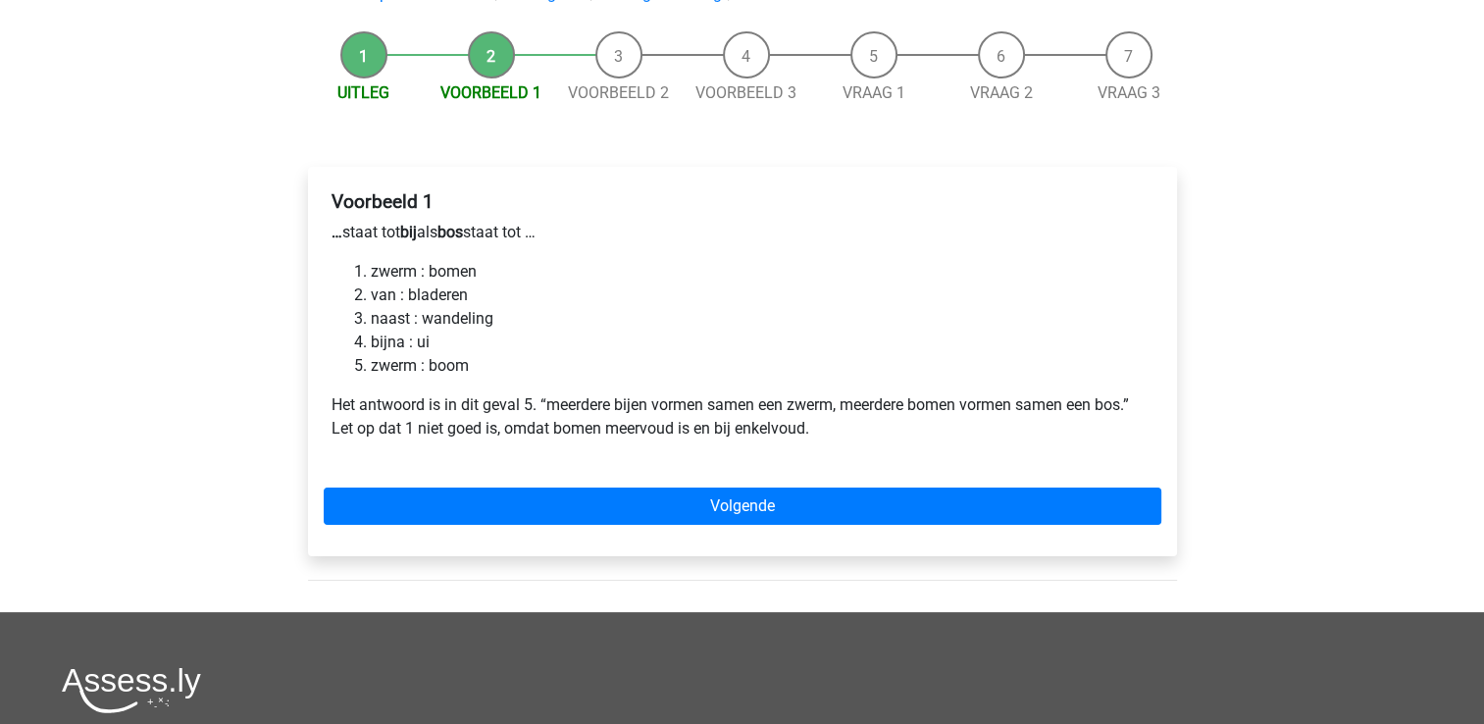
scroll to position [194, 0]
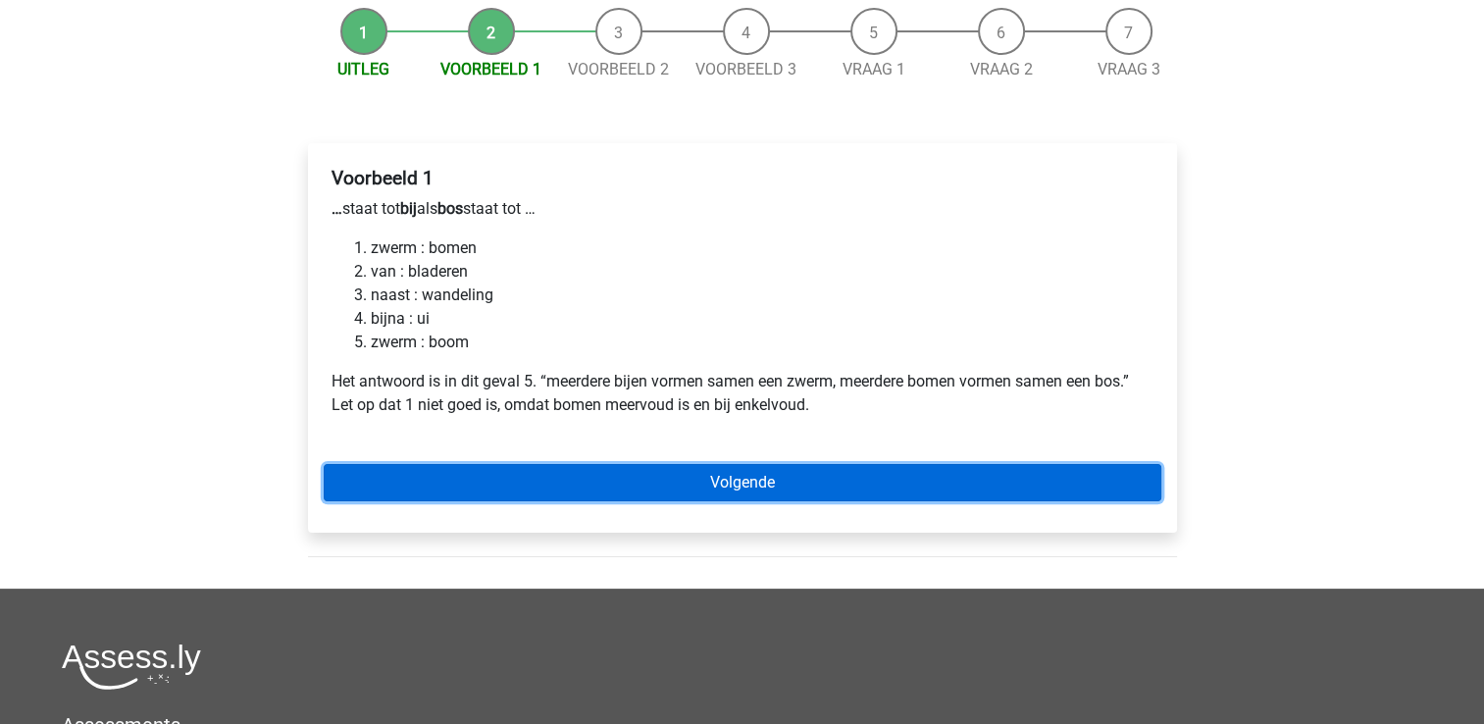
click at [473, 473] on link "Volgende" at bounding box center [742, 482] width 837 height 37
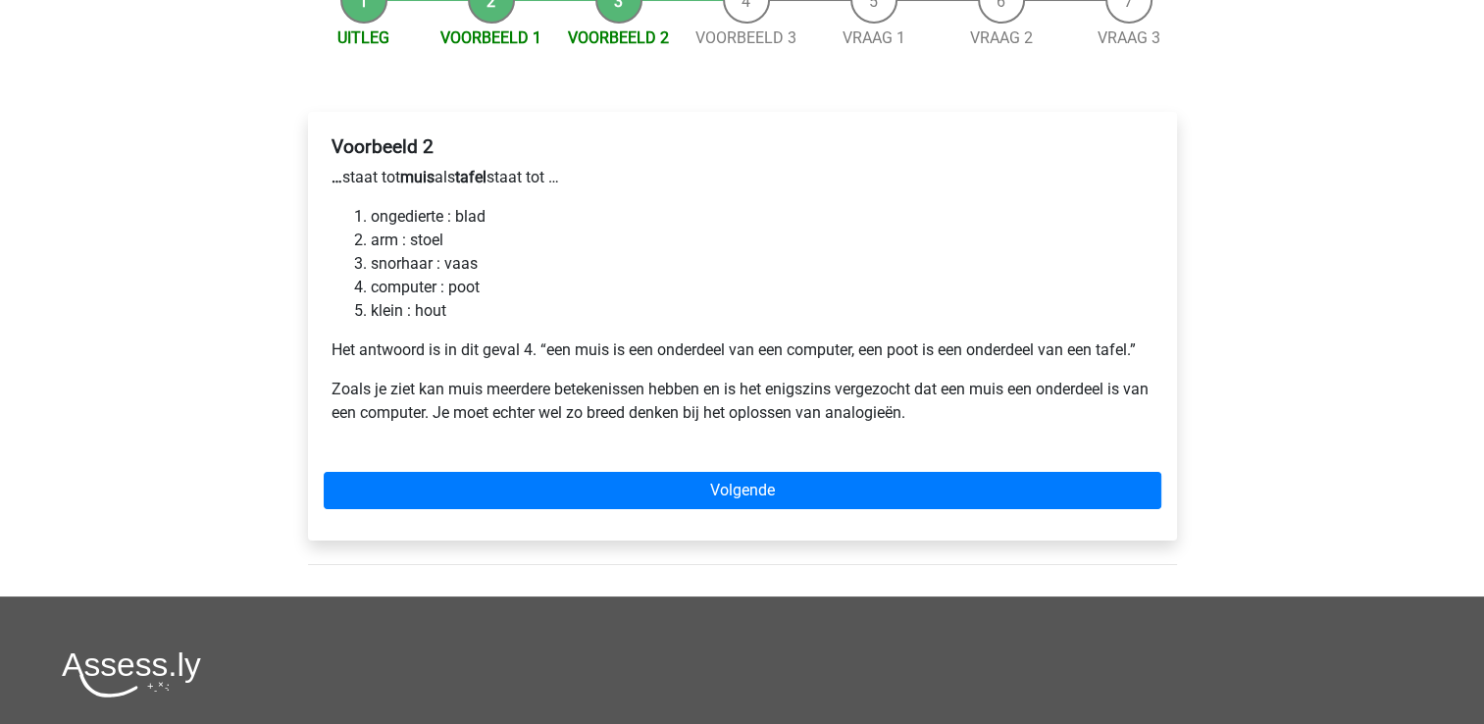
scroll to position [227, 0]
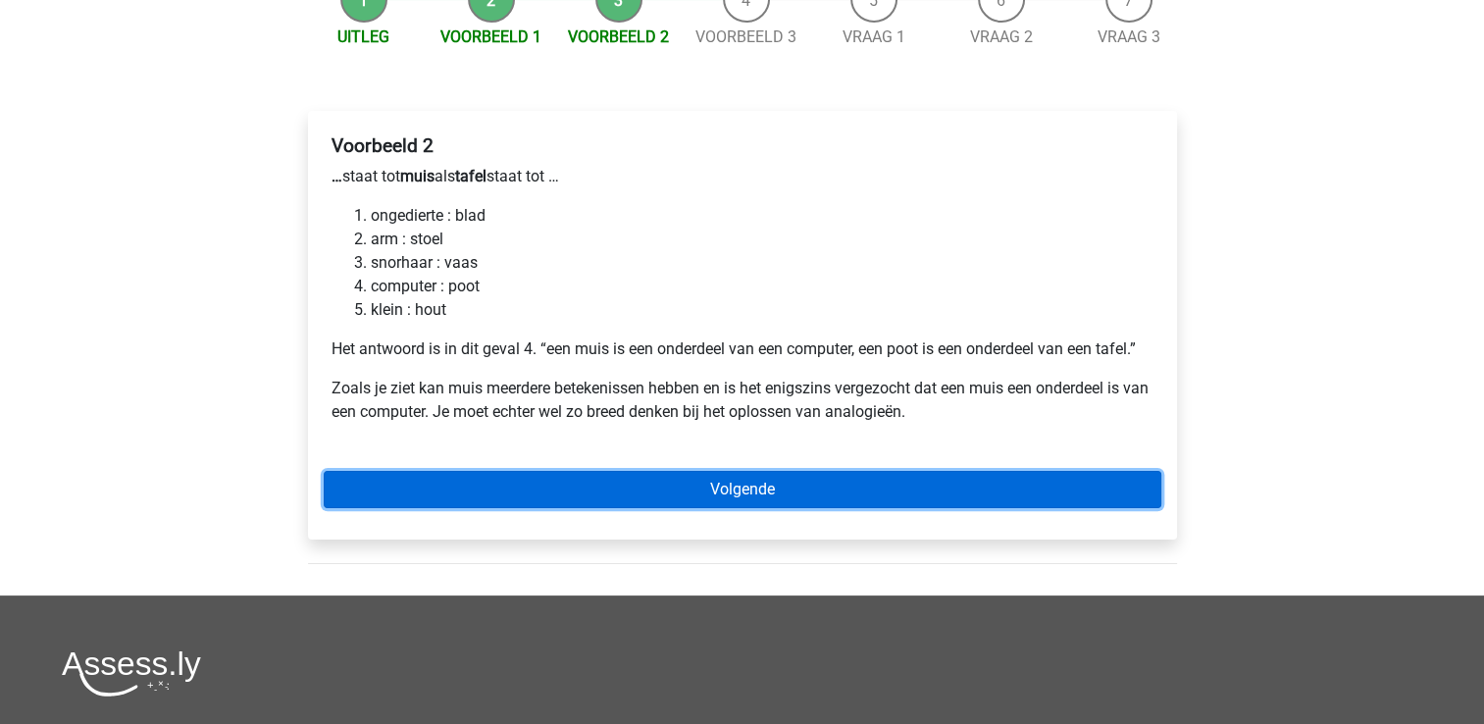
click at [473, 473] on link "Volgende" at bounding box center [742, 489] width 837 height 37
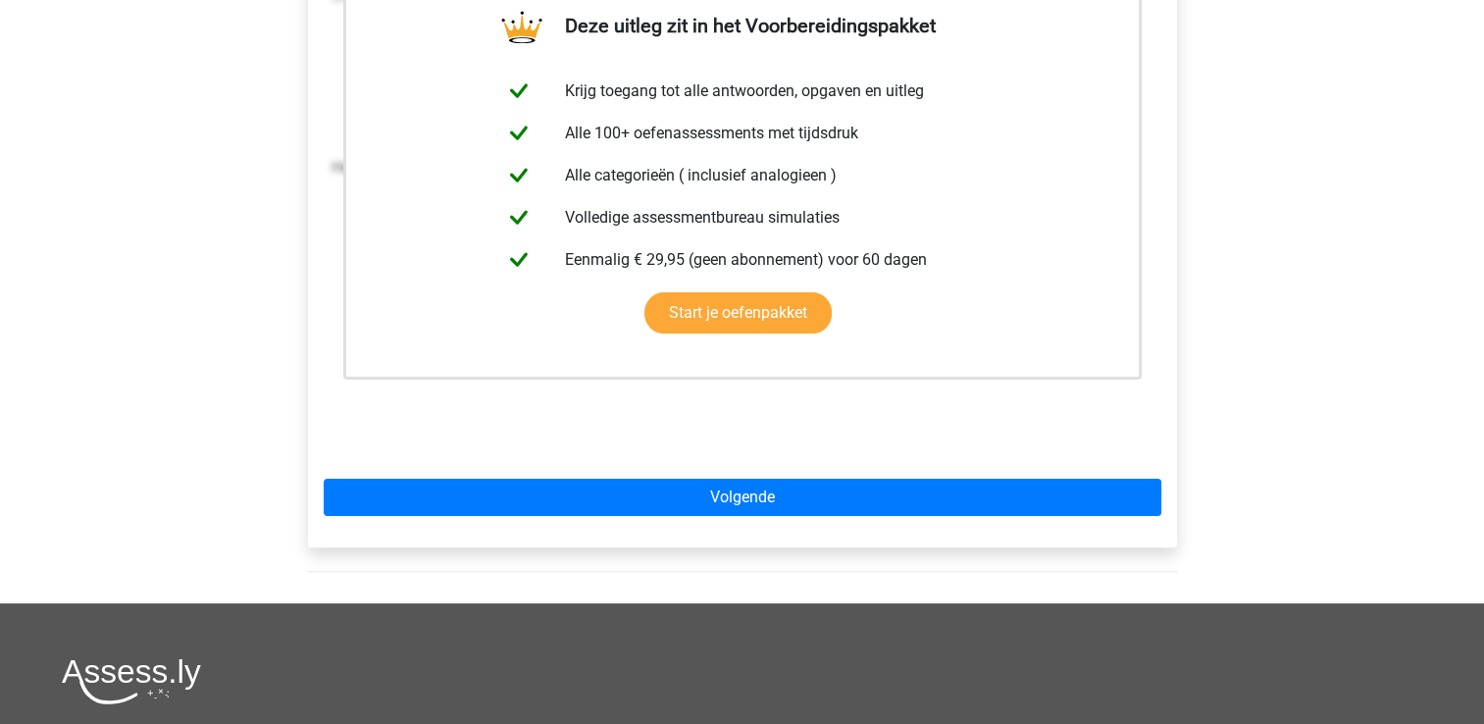
scroll to position [398, 0]
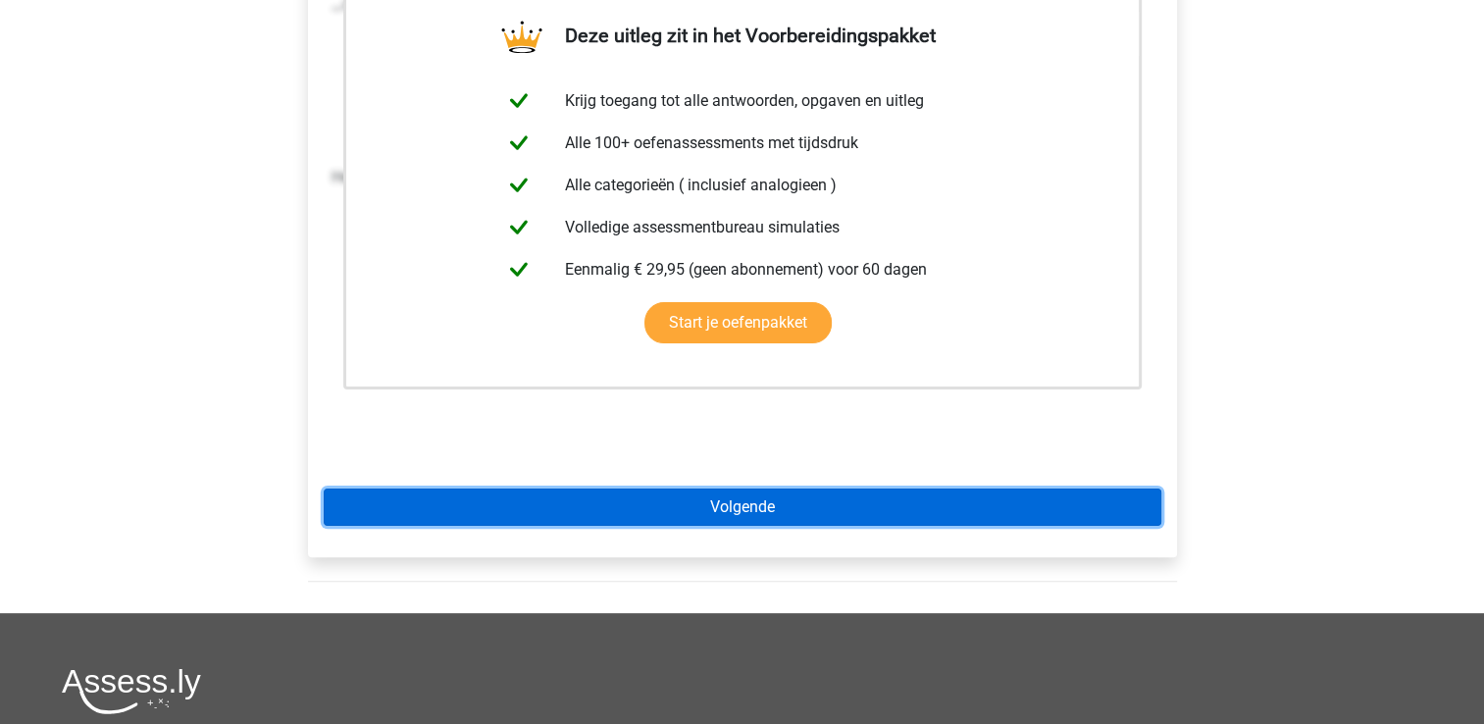
click at [467, 499] on link "Volgende" at bounding box center [742, 506] width 837 height 37
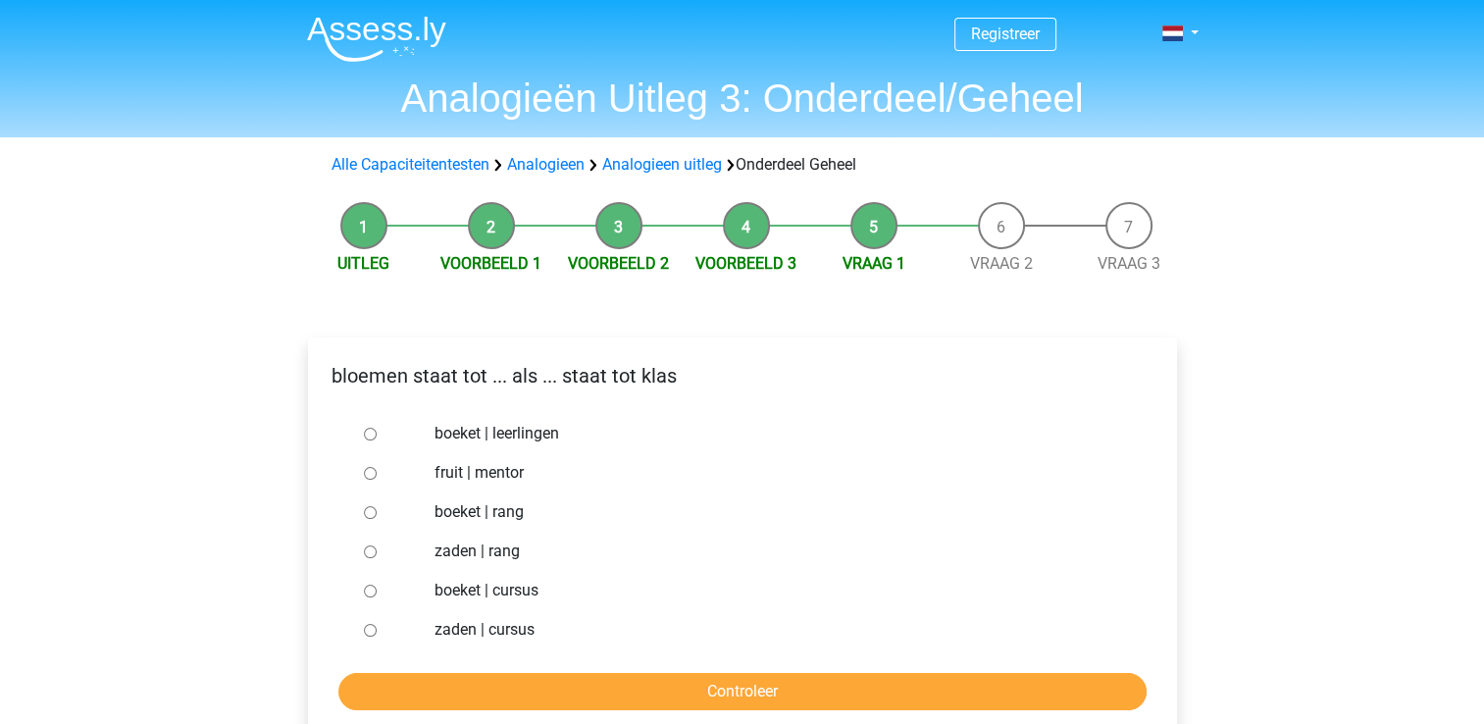
click at [367, 434] on input "boeket | leerlingen" at bounding box center [370, 434] width 13 height 13
radio input "true"
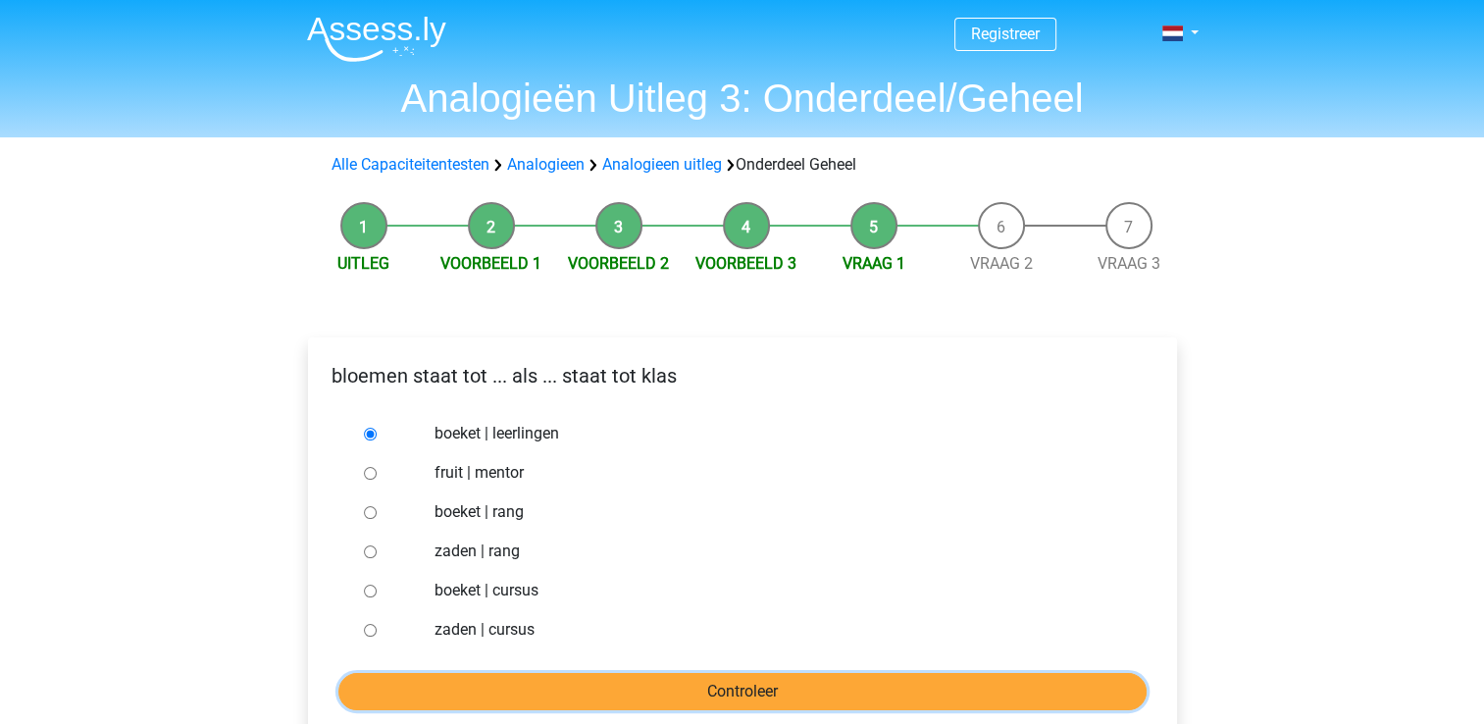
click at [360, 686] on input "Controleer" at bounding box center [742, 691] width 808 height 37
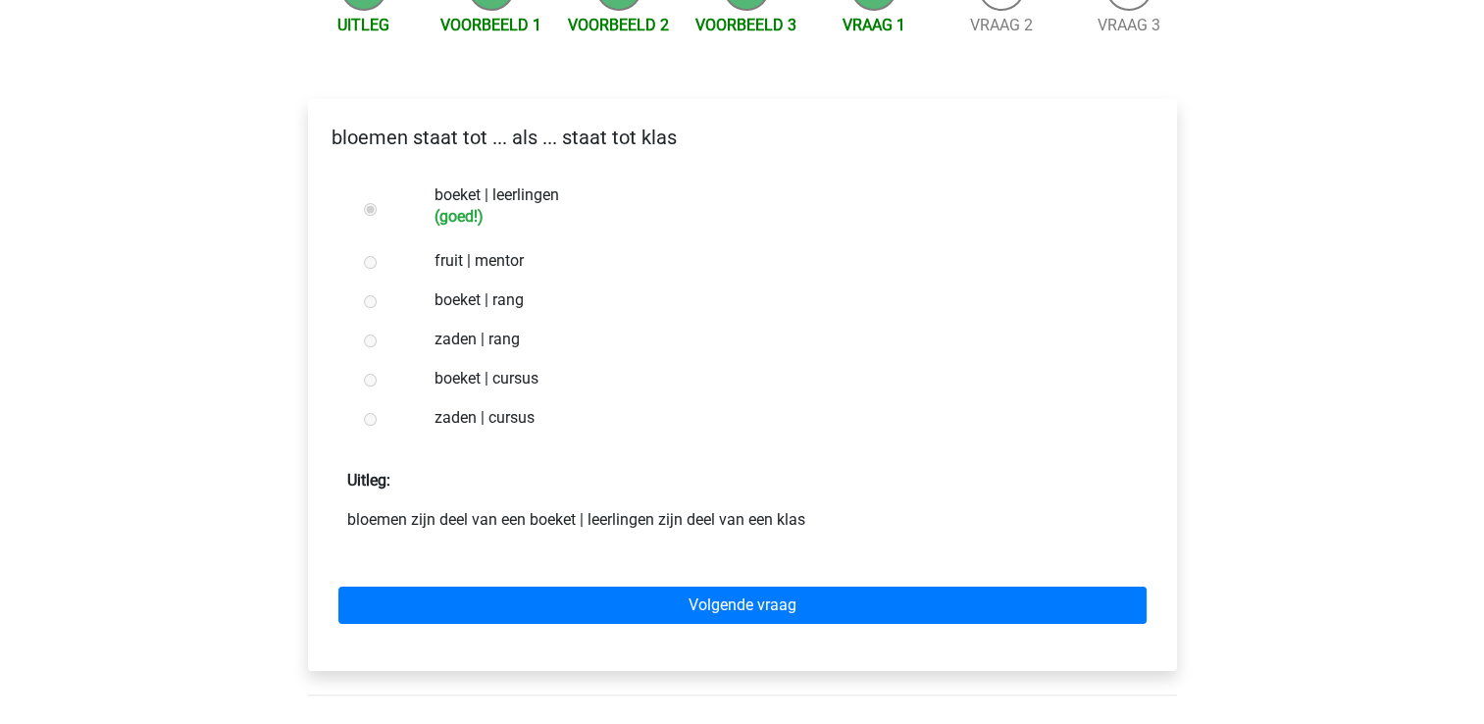
scroll to position [247, 0]
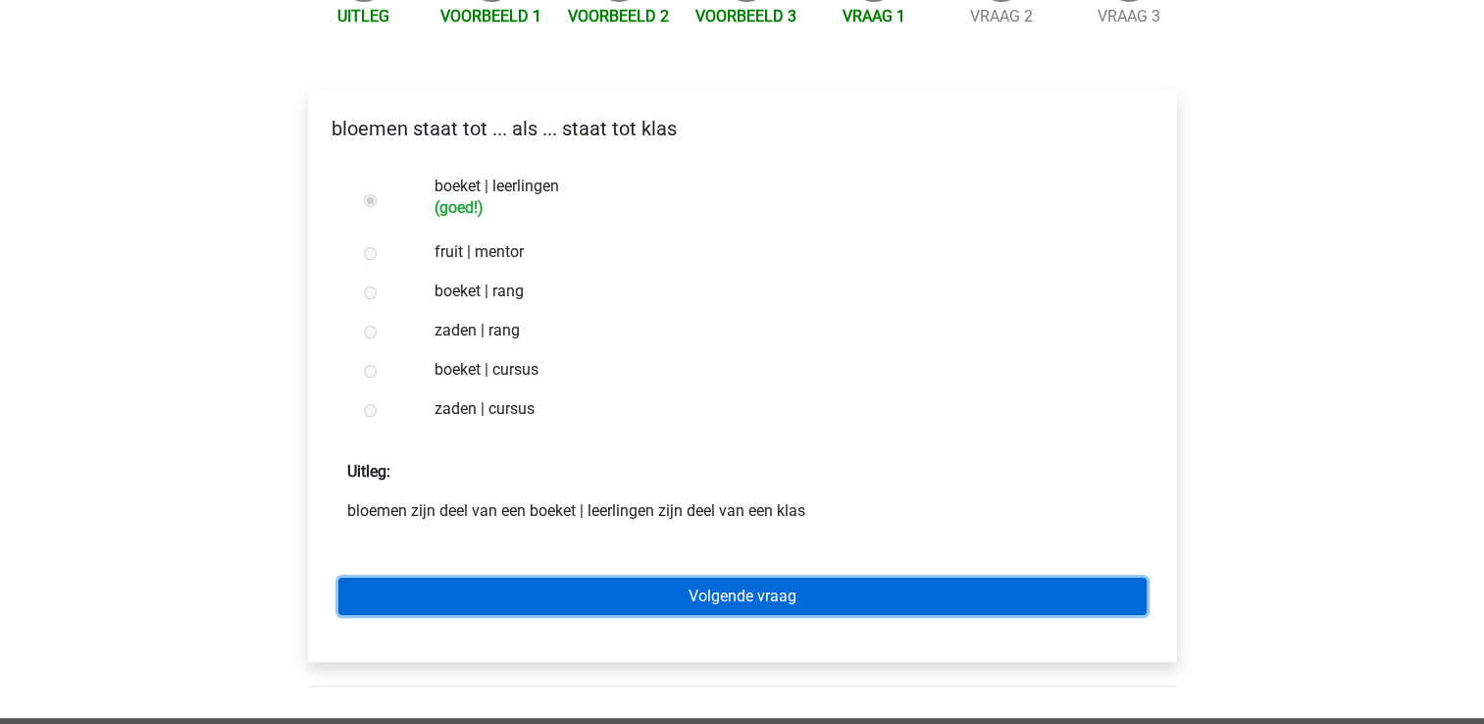
click at [381, 591] on link "Volgende vraag" at bounding box center [742, 596] width 808 height 37
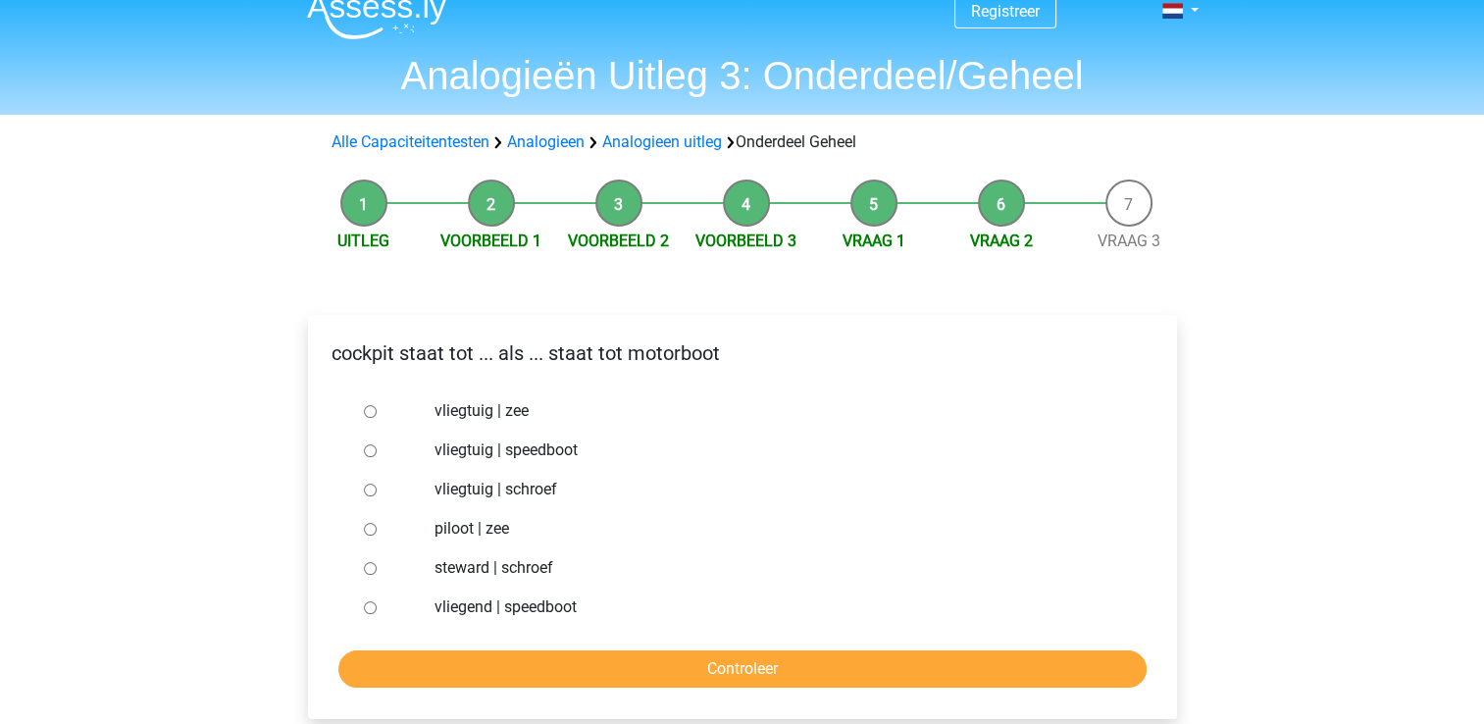
scroll to position [24, 0]
click at [361, 451] on div at bounding box center [388, 448] width 65 height 39
click at [368, 448] on input "vliegtuig | speedboot" at bounding box center [370, 449] width 13 height 13
radio input "true"
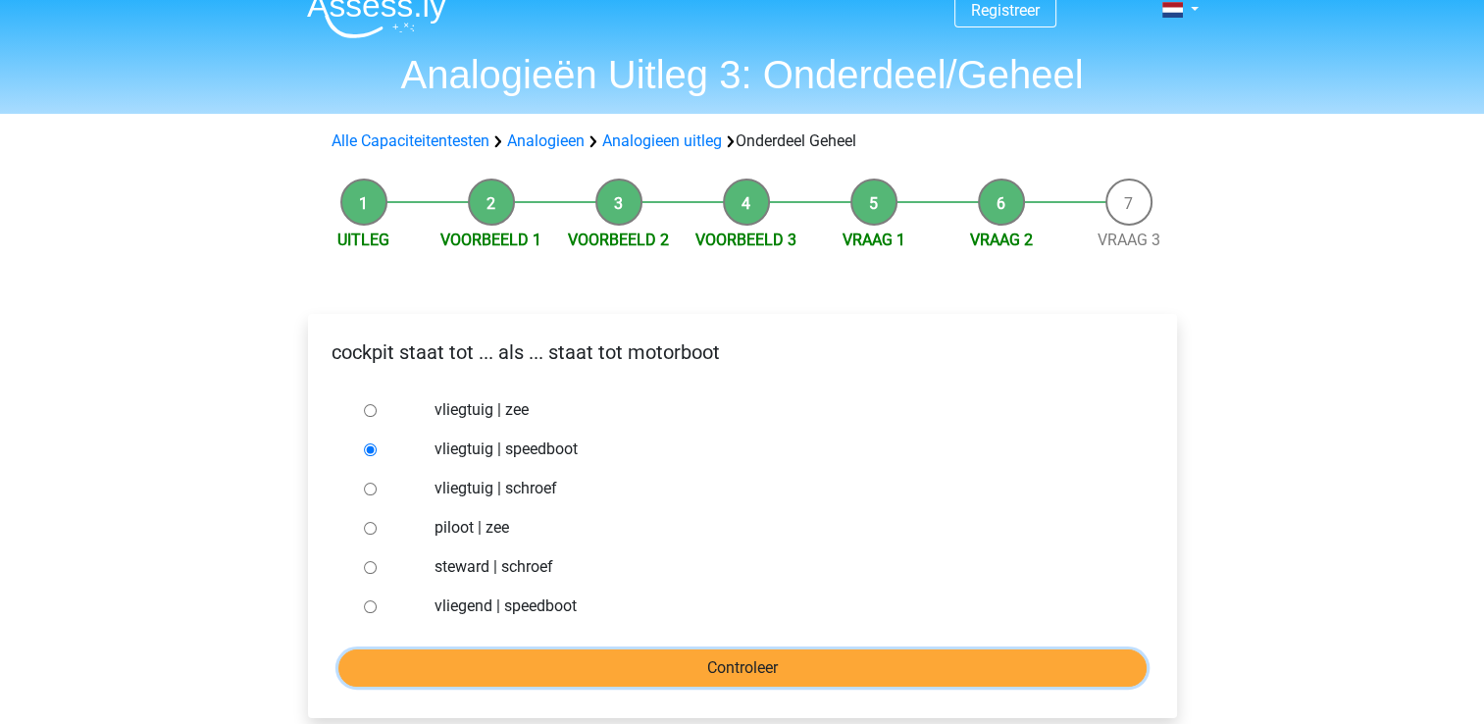
click at [366, 657] on input "Controleer" at bounding box center [742, 667] width 808 height 37
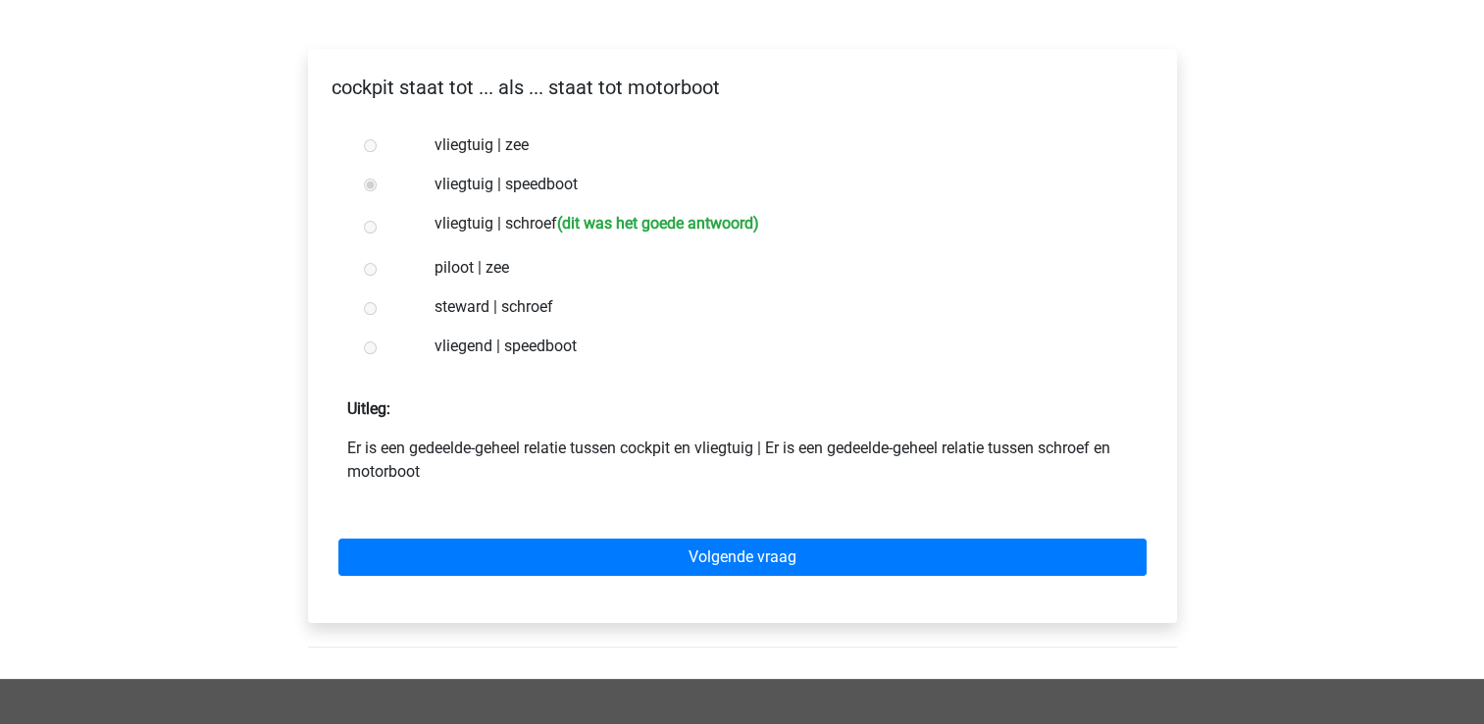
scroll to position [302, 0]
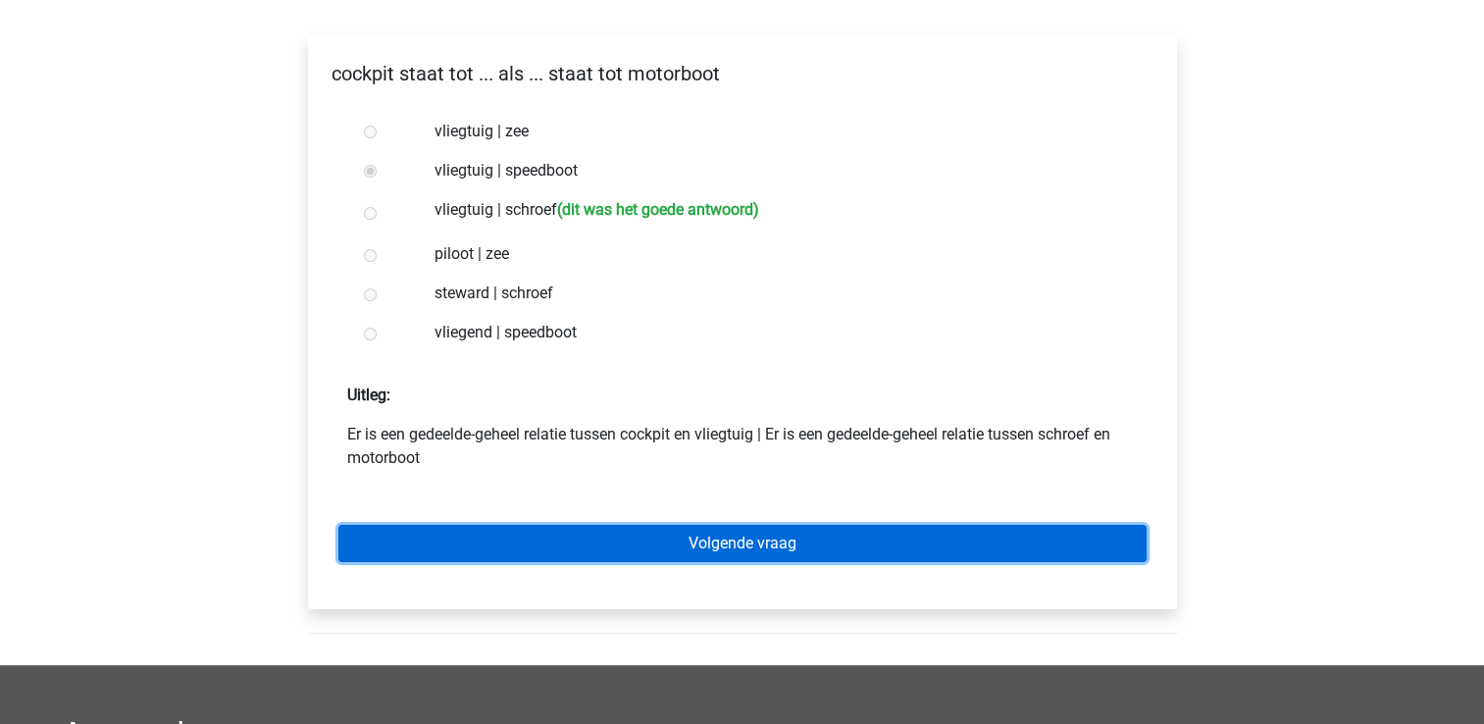
click at [400, 538] on link "Volgende vraag" at bounding box center [742, 543] width 808 height 37
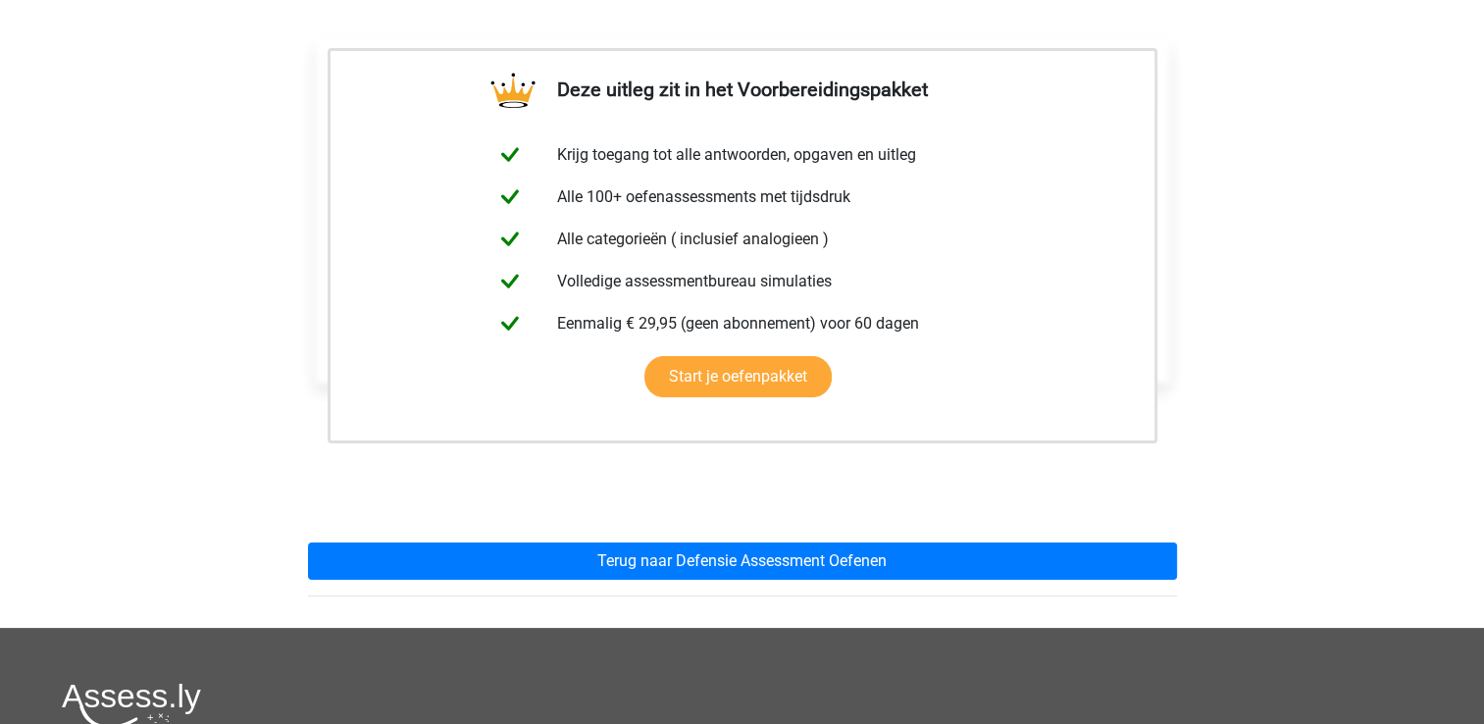
scroll to position [306, 0]
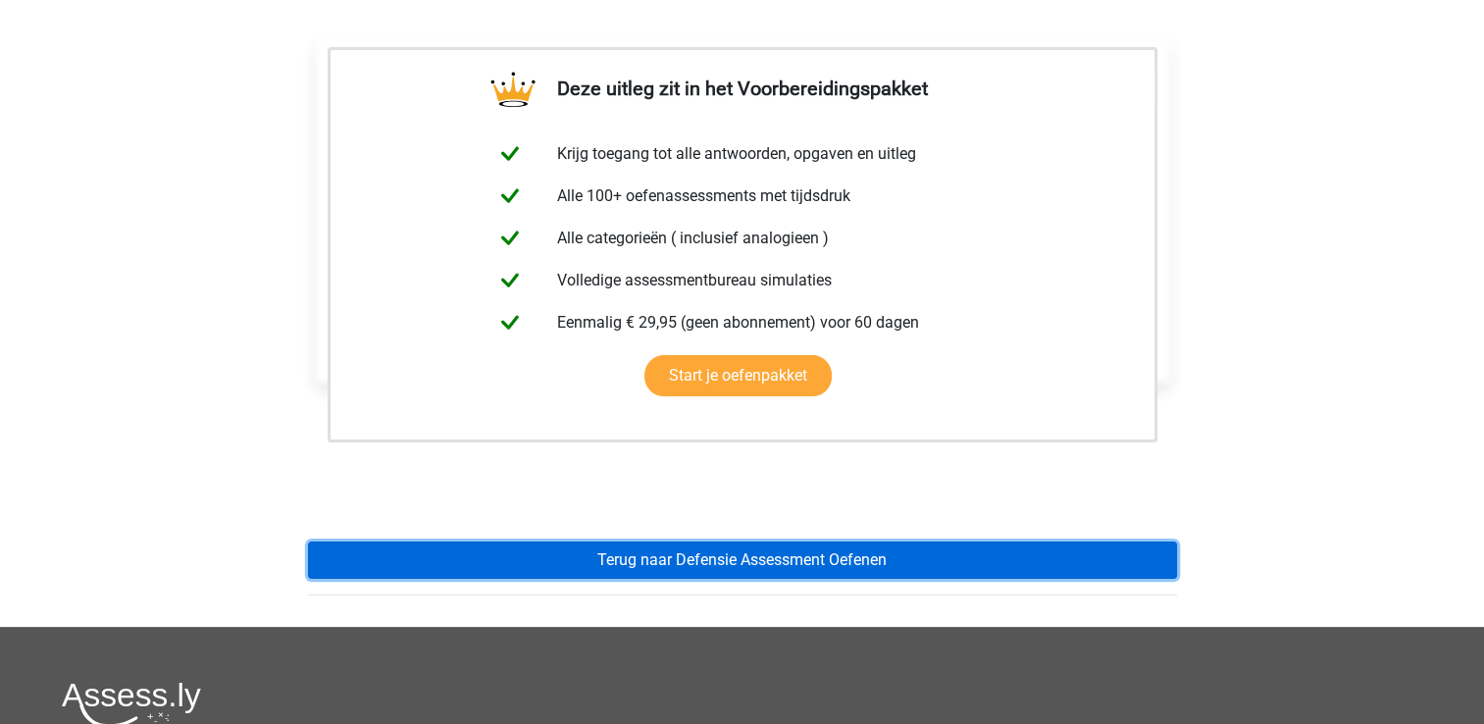
click at [402, 554] on link "Terug naar Defensie Assessment Oefenen" at bounding box center [742, 559] width 869 height 37
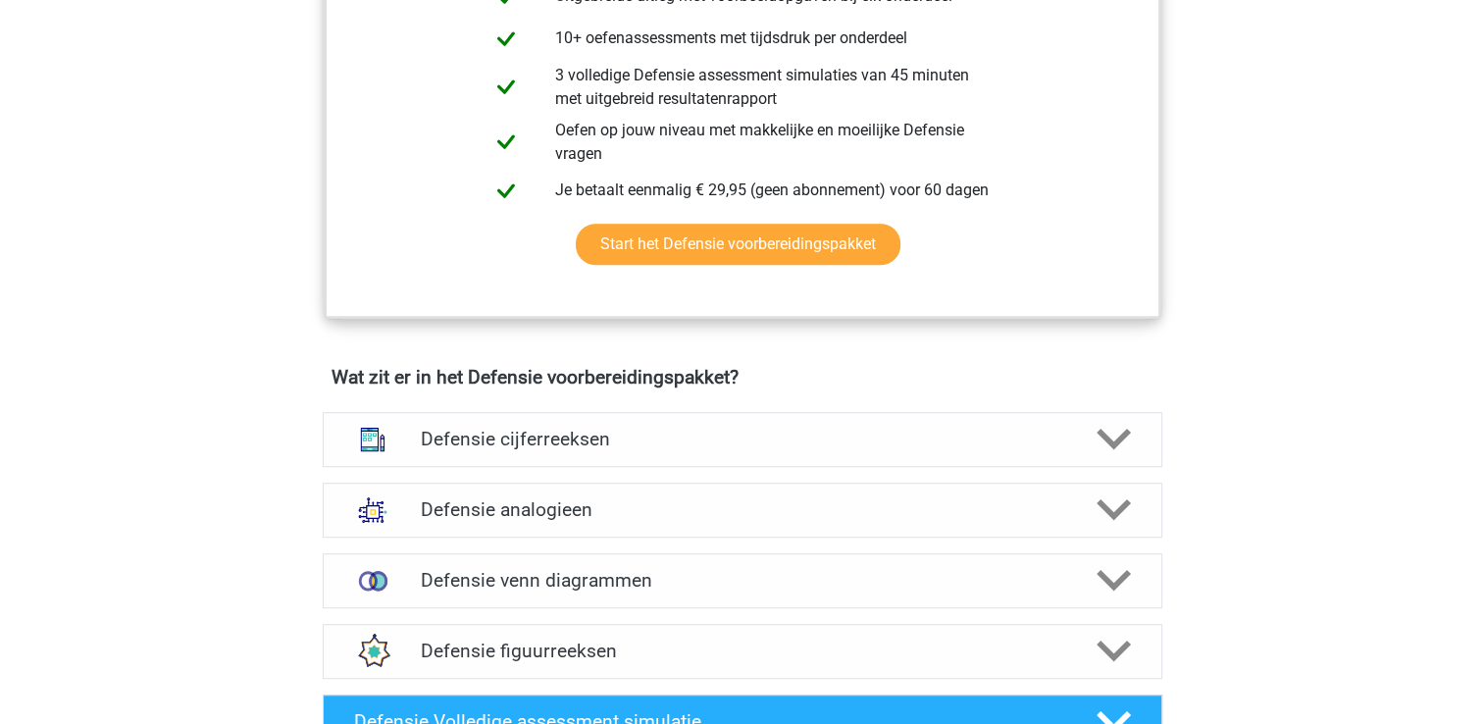
scroll to position [1112, 0]
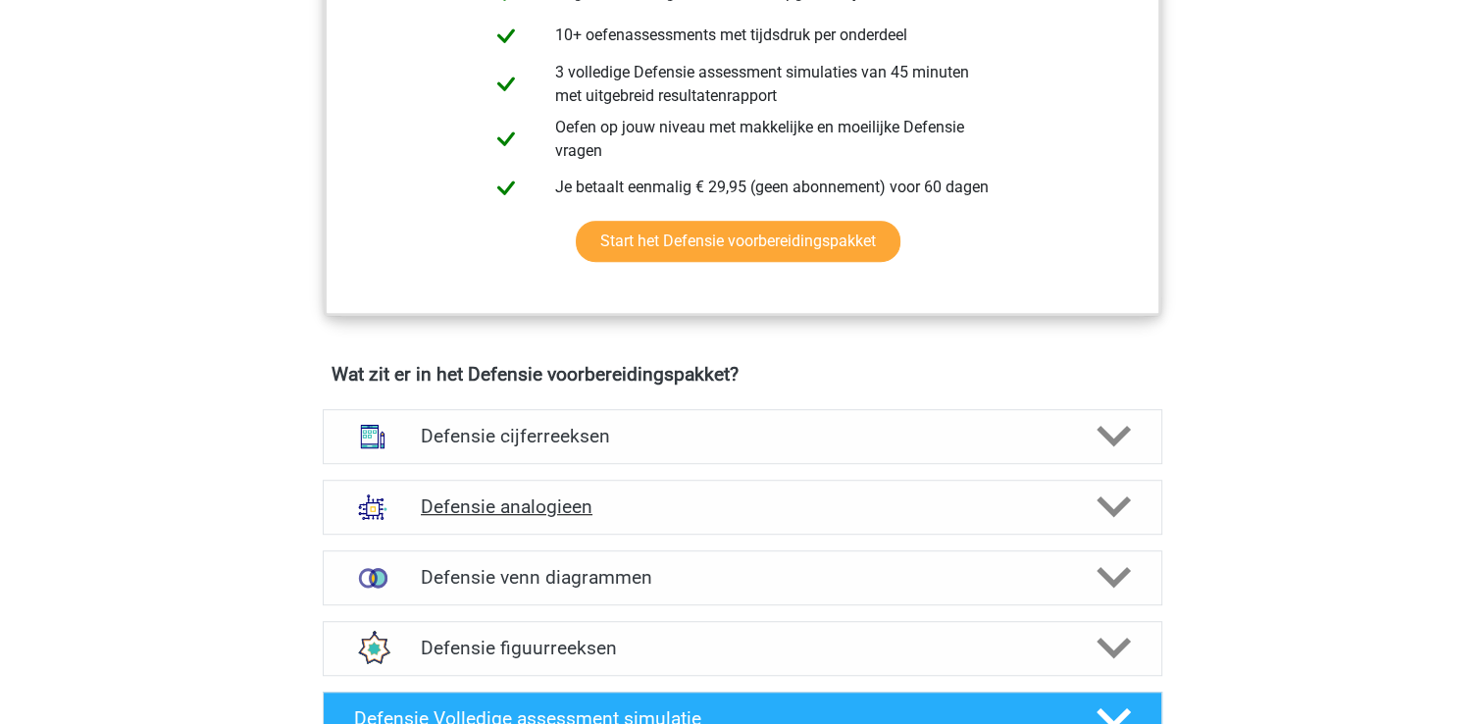
click at [442, 521] on div "Defensie analogieen" at bounding box center [742, 506] width 839 height 55
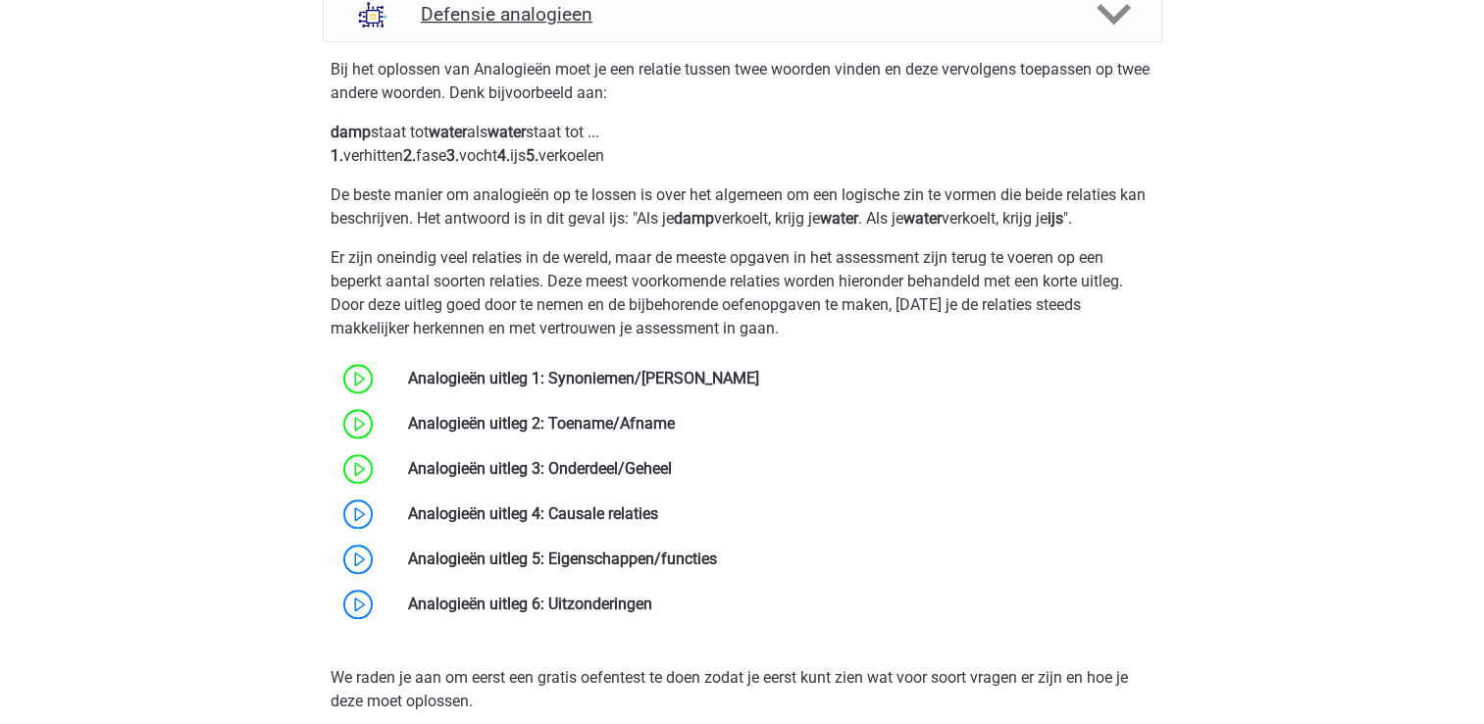
scroll to position [1604, 0]
click at [658, 521] on link at bounding box center [658, 513] width 0 height 19
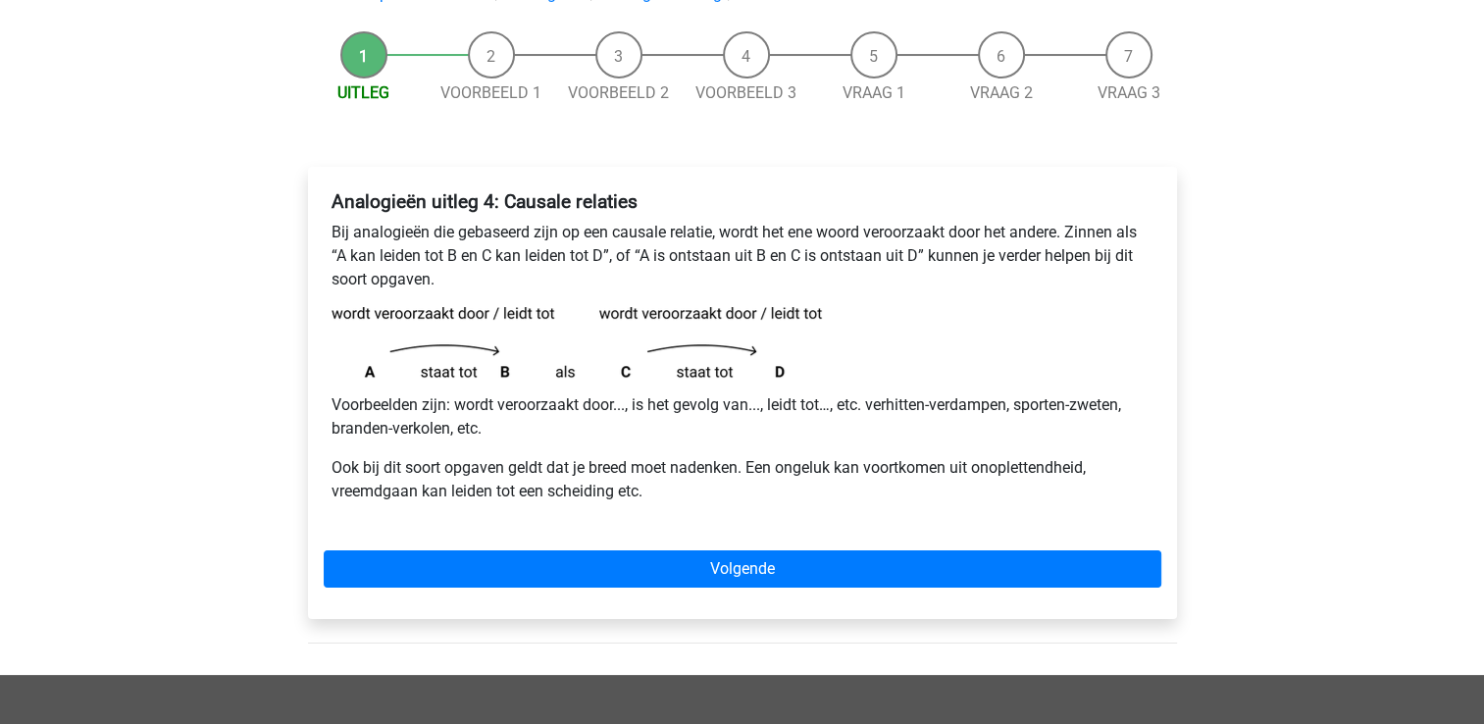
scroll to position [187, 0]
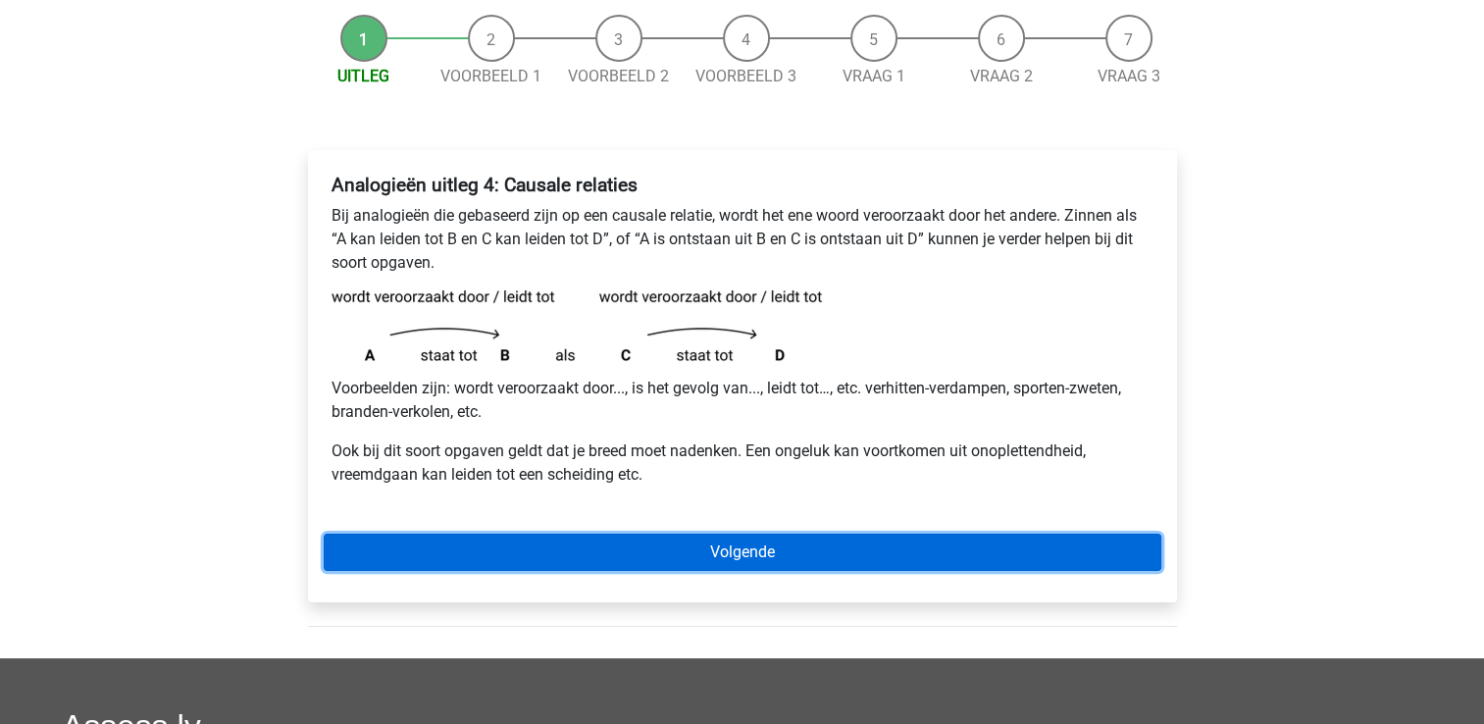
click at [526, 554] on link "Volgende" at bounding box center [742, 551] width 837 height 37
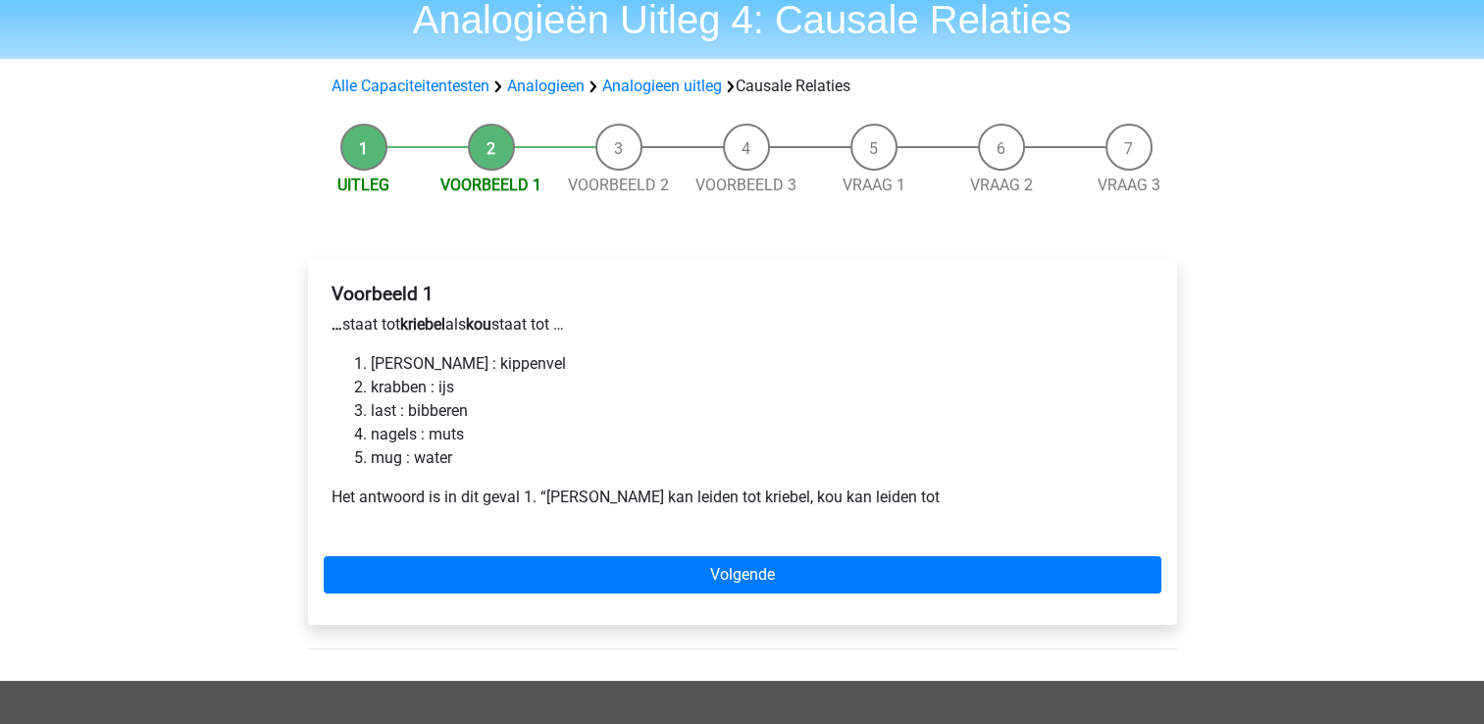
scroll to position [80, 0]
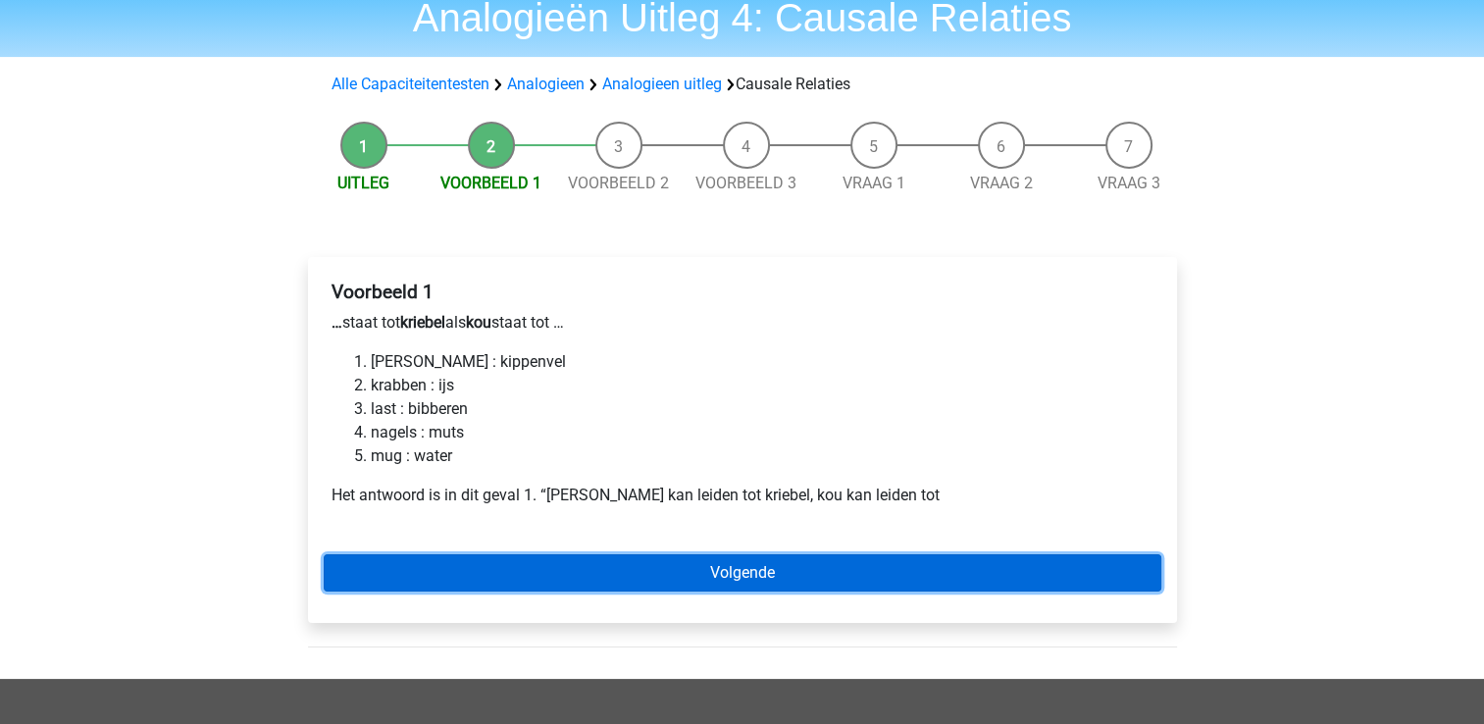
click at [526, 554] on link "Volgende" at bounding box center [742, 572] width 837 height 37
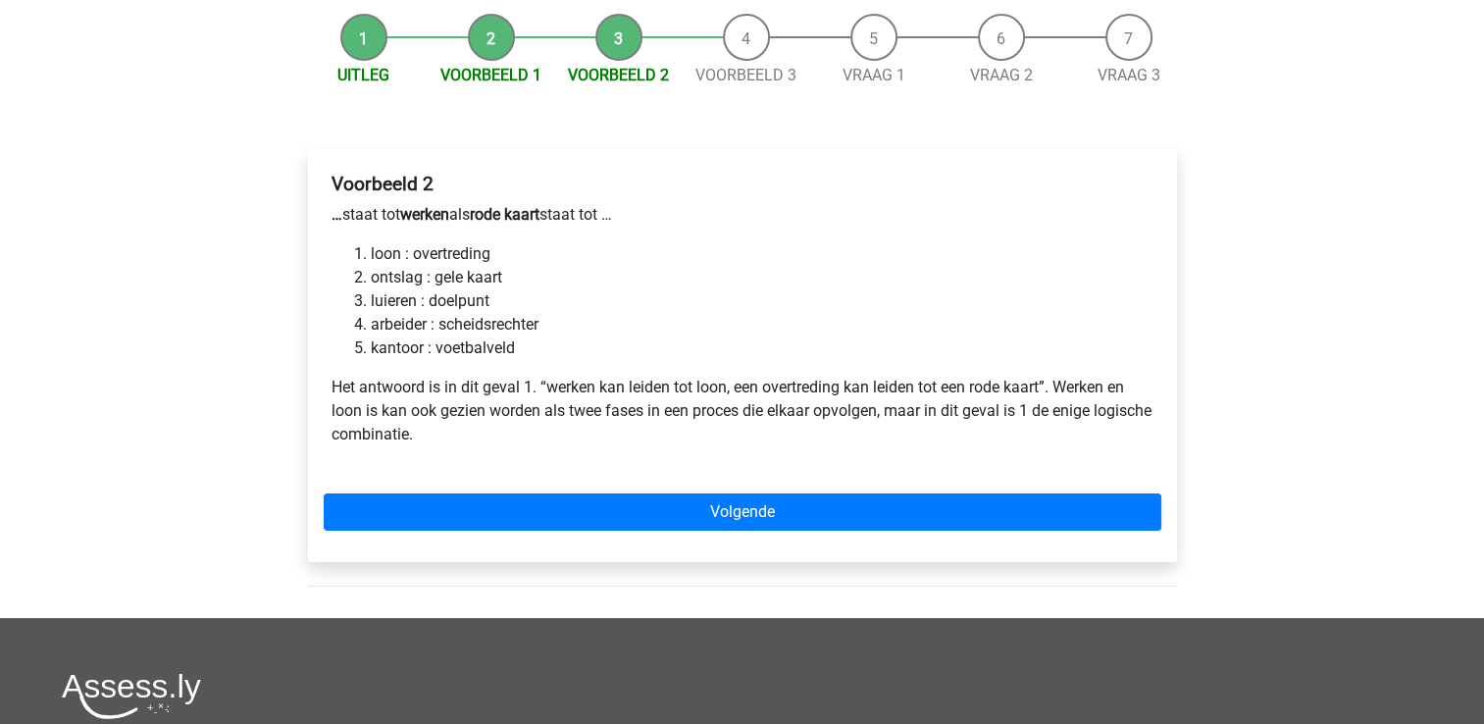
scroll to position [164, 0]
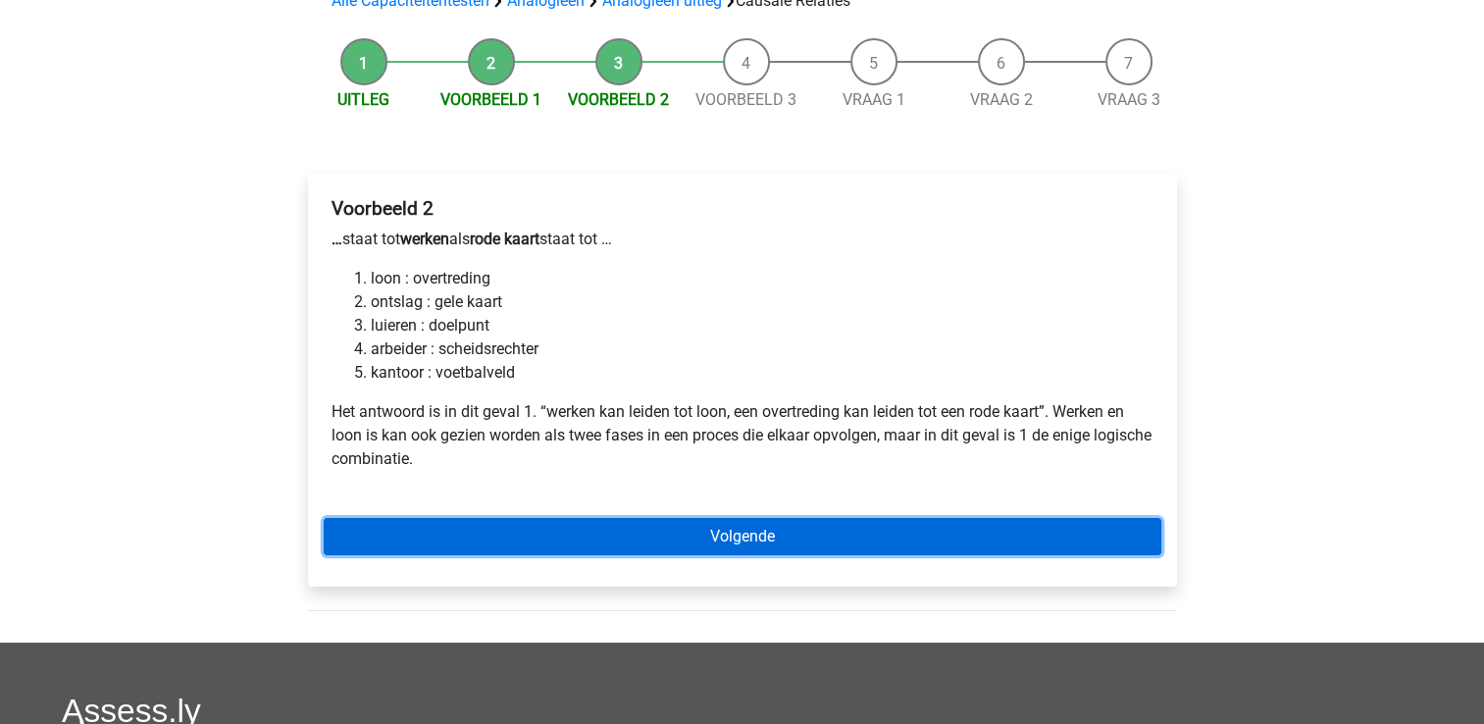
click at [526, 554] on link "Volgende" at bounding box center [742, 536] width 837 height 37
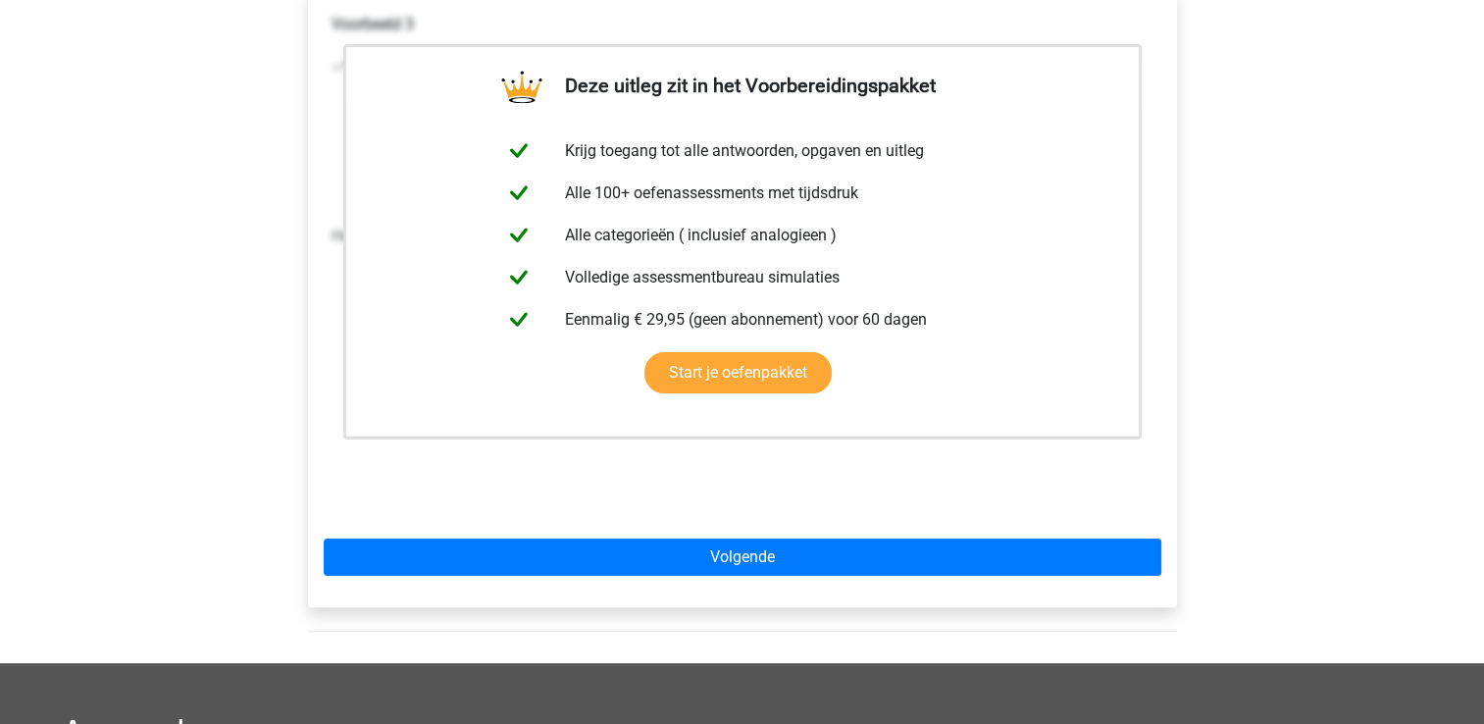
scroll to position [347, 0]
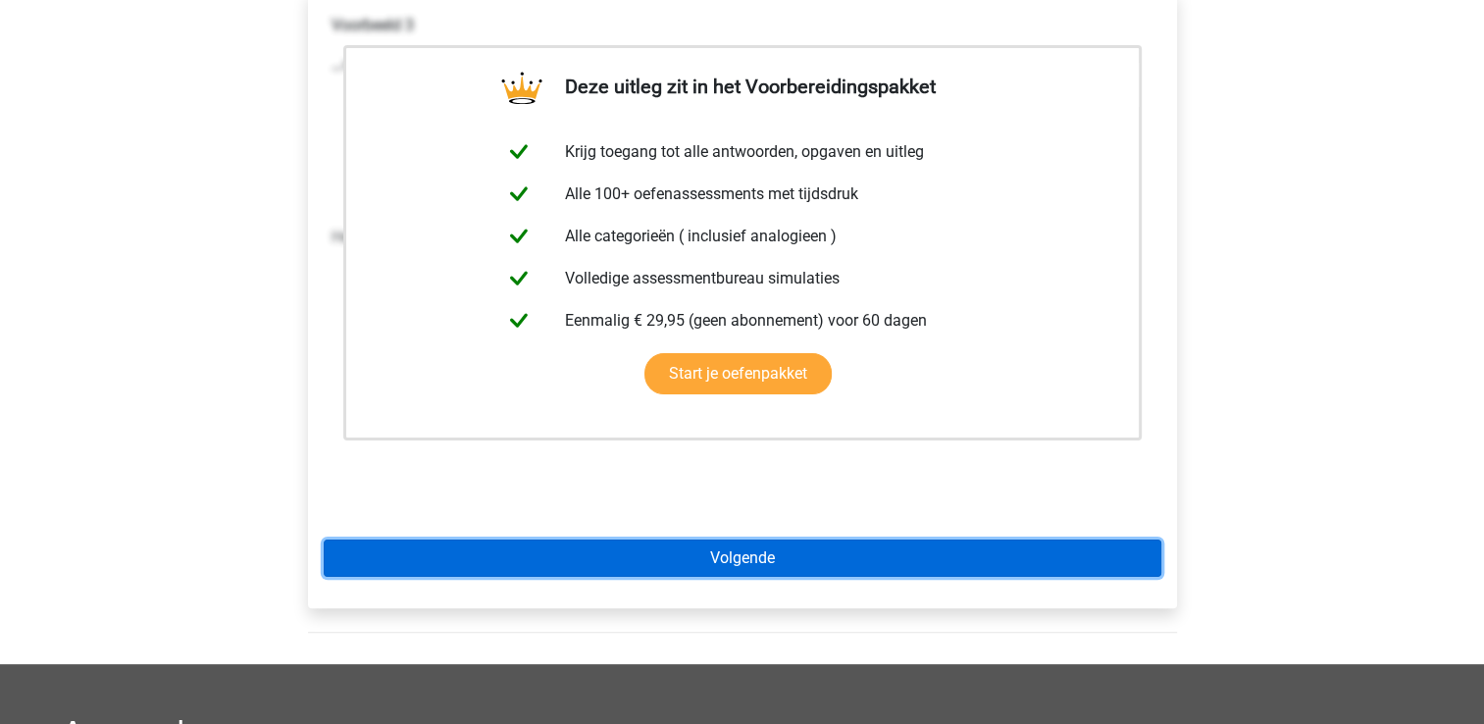
click at [526, 554] on link "Volgende" at bounding box center [742, 557] width 837 height 37
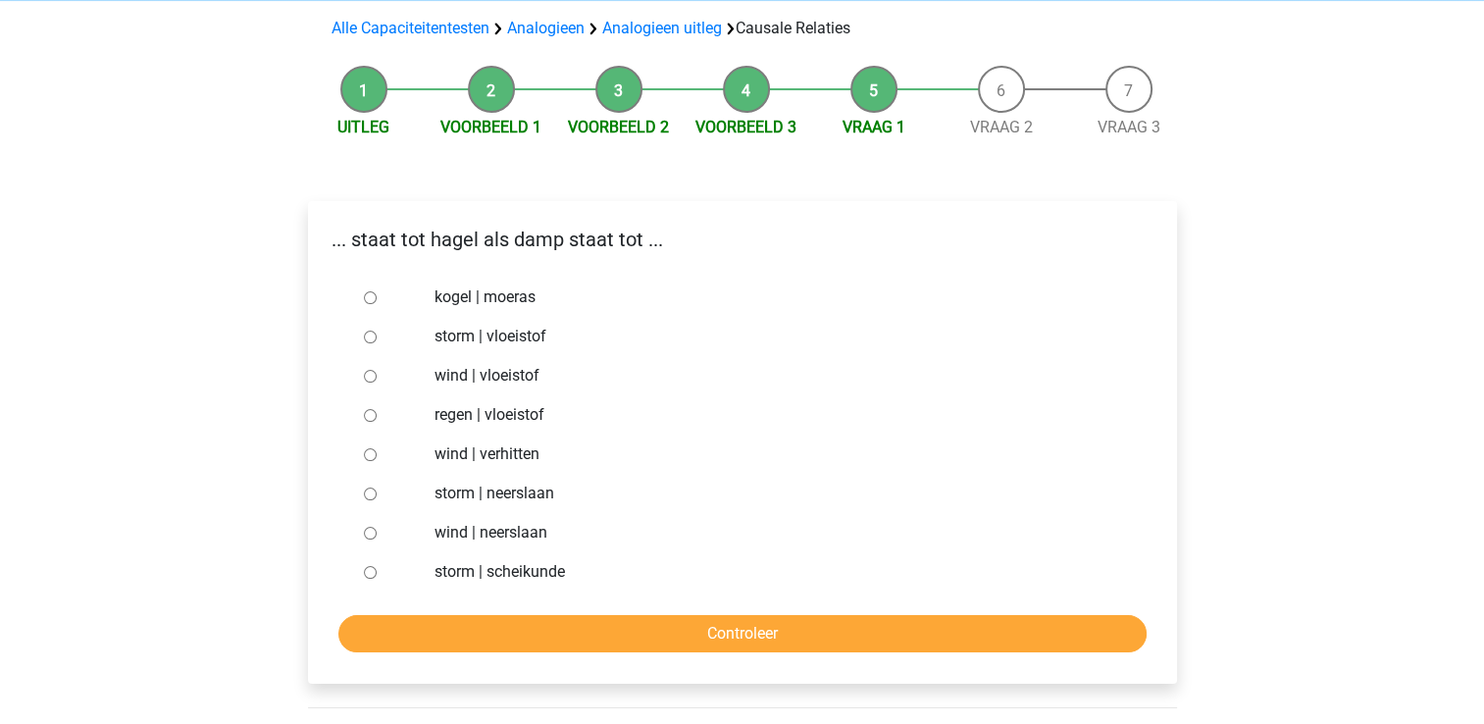
scroll to position [133, 0]
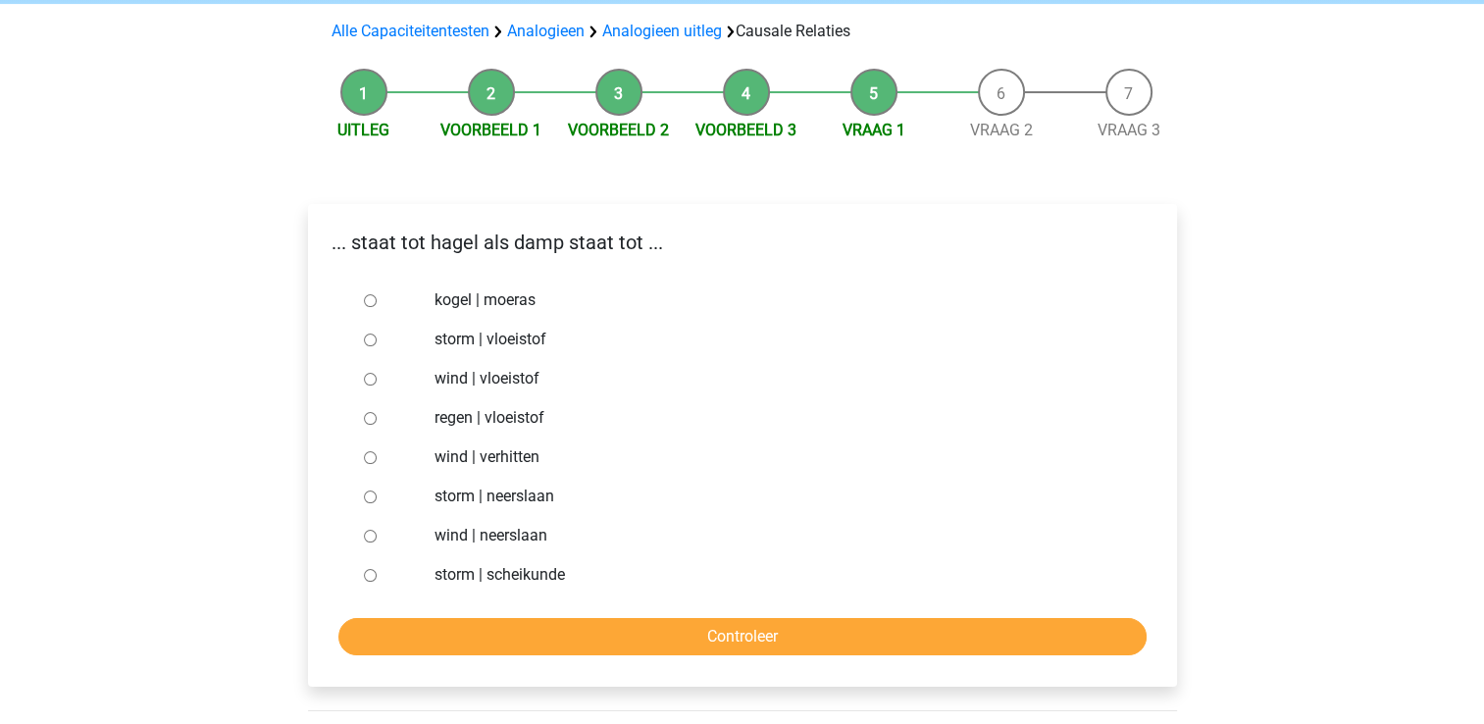
click at [365, 426] on div at bounding box center [388, 417] width 65 height 39
click at [369, 425] on input "regen | vloeistof" at bounding box center [370, 418] width 13 height 13
radio input "true"
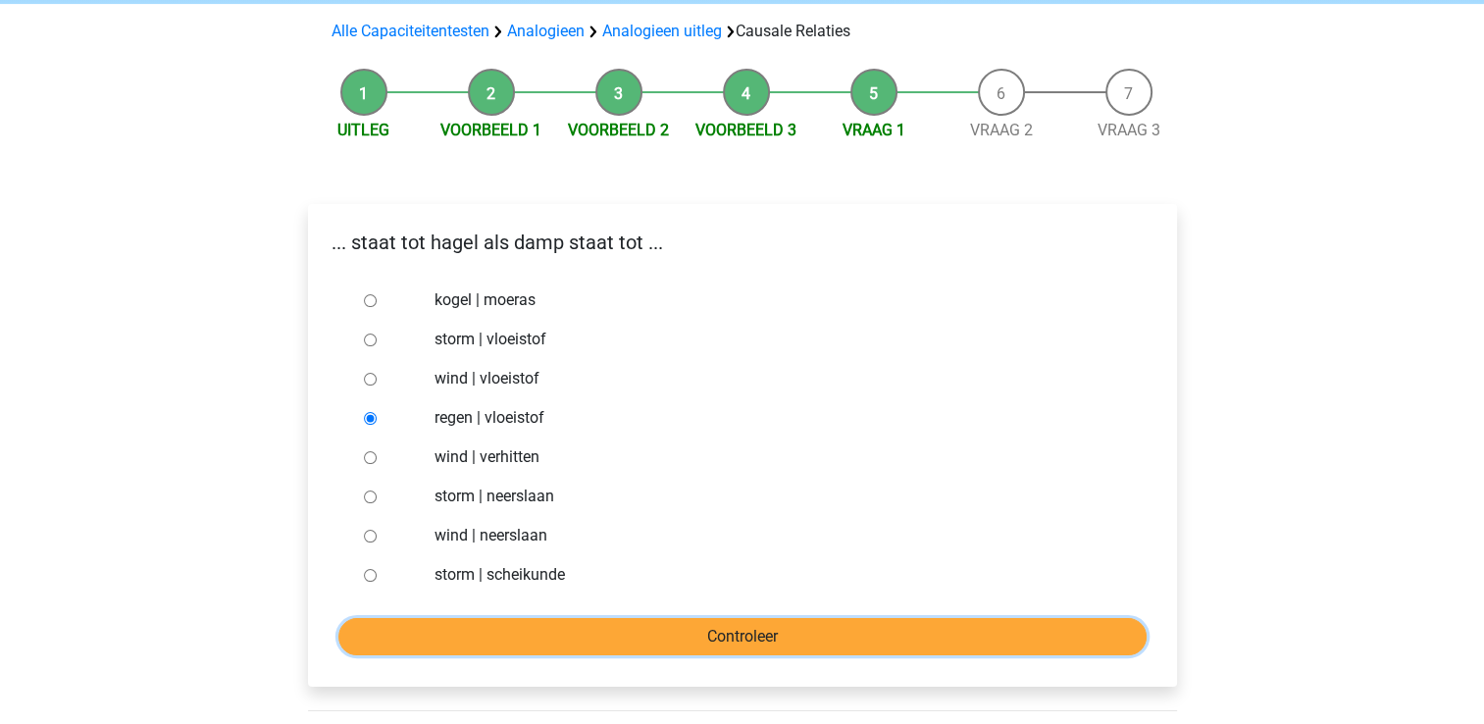
click at [363, 636] on input "Controleer" at bounding box center [742, 636] width 808 height 37
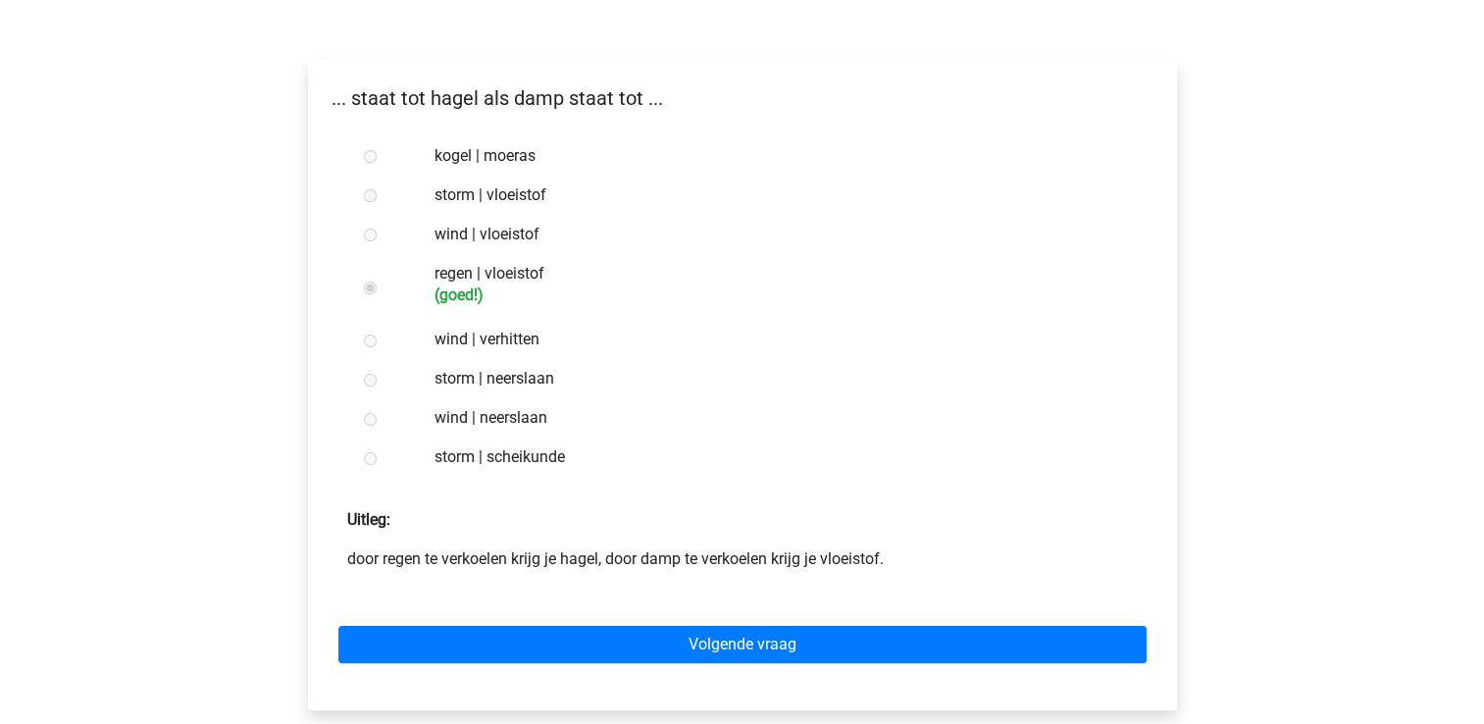
scroll to position [282, 0]
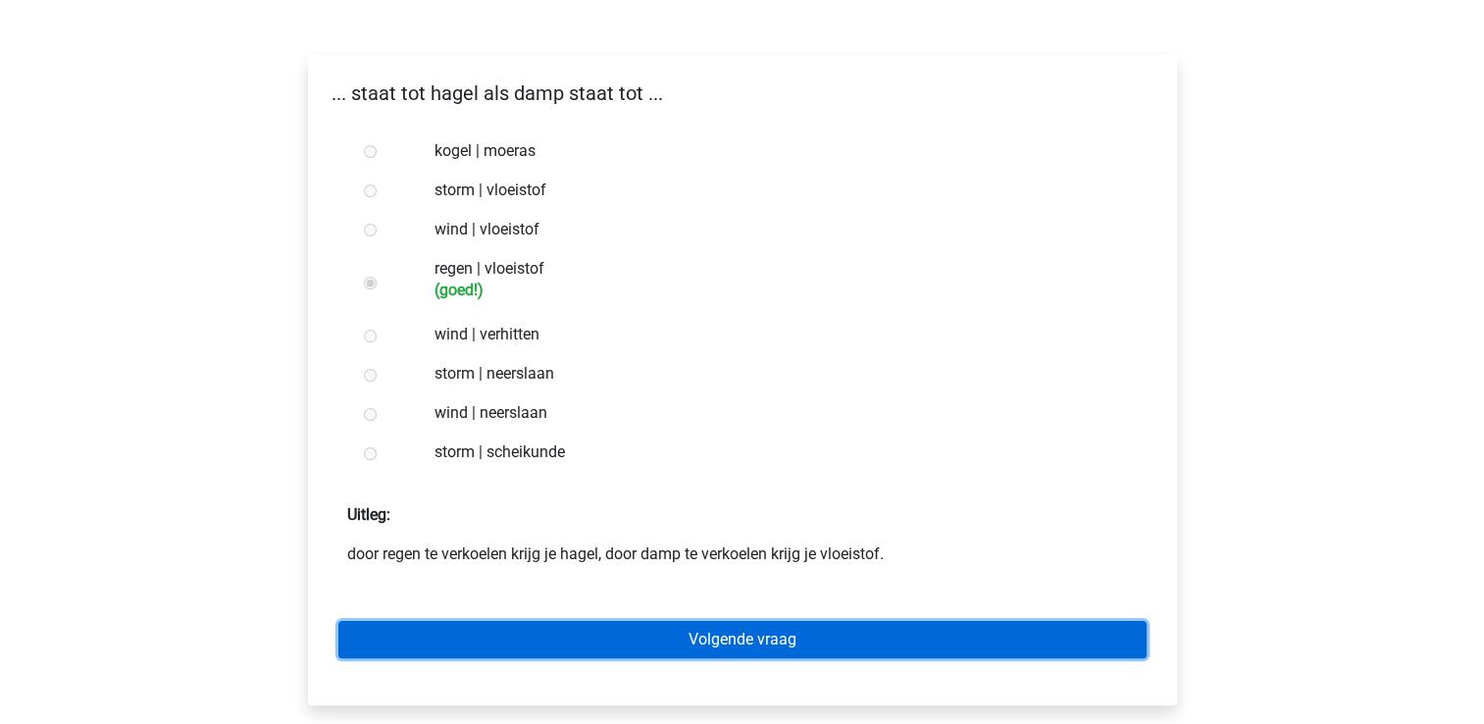
drag, startPoint x: 0, startPoint y: 0, endPoint x: 363, endPoint y: 636, distance: 732.5
click at [363, 636] on link "Volgende vraag" at bounding box center [742, 639] width 808 height 37
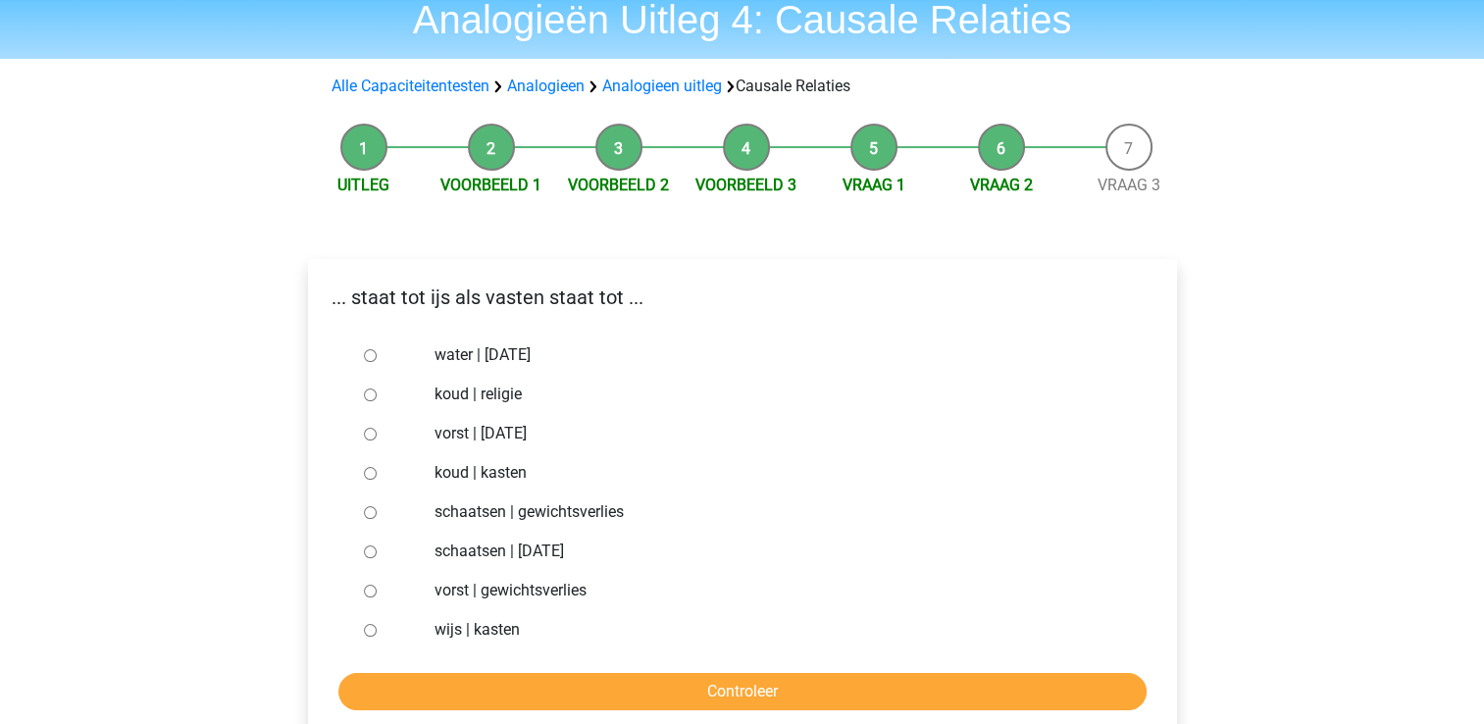
scroll to position [78, 0]
click at [441, 363] on label "water | suikerfeest" at bounding box center [773, 355] width 679 height 24
click at [377, 362] on input "water | [DATE]" at bounding box center [370, 355] width 13 height 13
radio input "true"
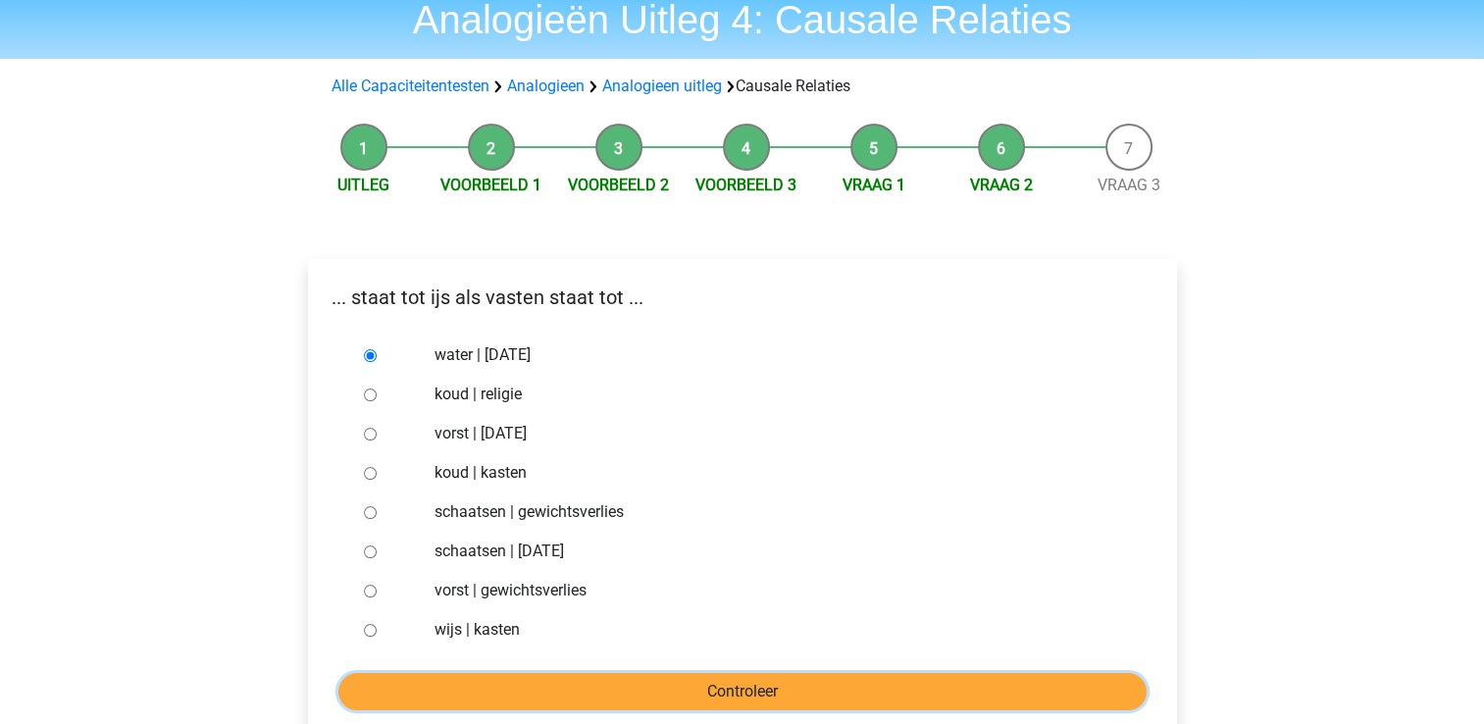
click at [351, 692] on input "Controleer" at bounding box center [742, 691] width 808 height 37
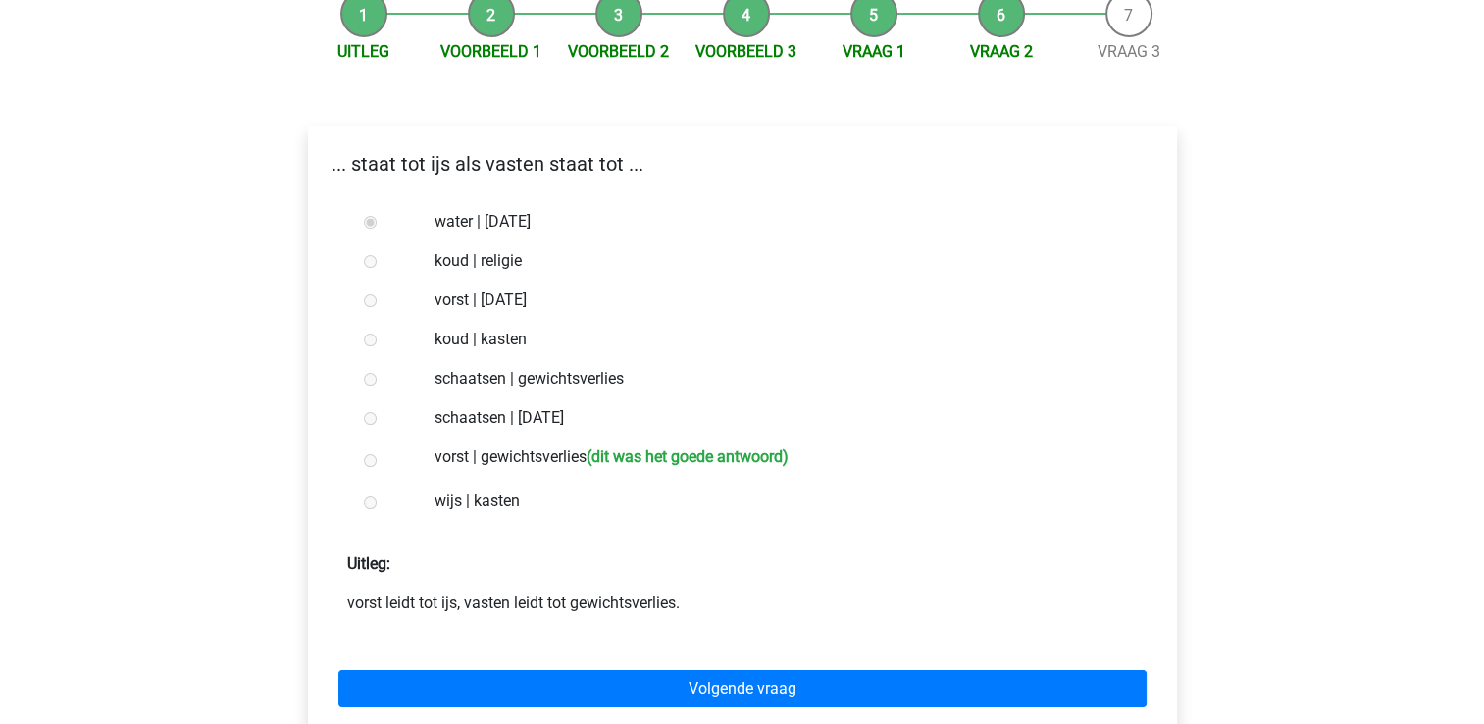
scroll to position [215, 0]
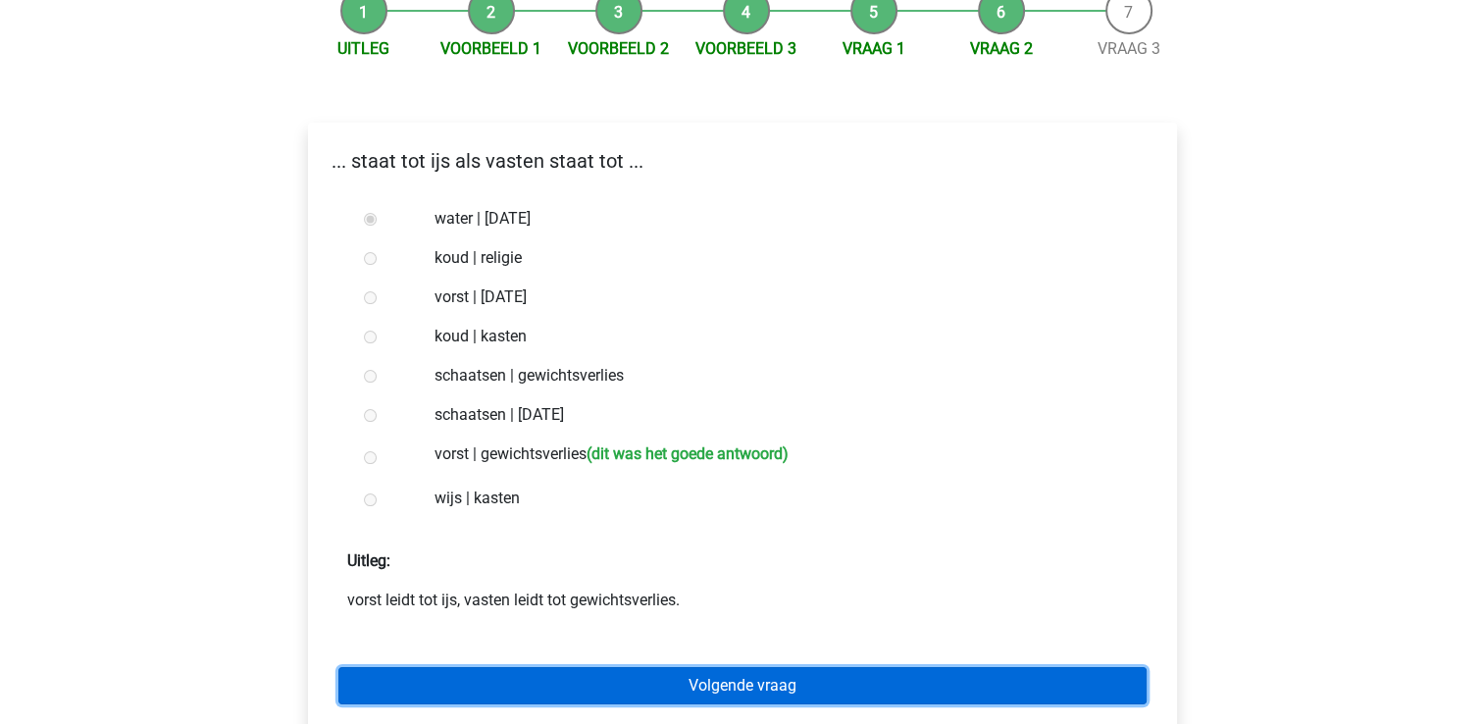
click at [451, 679] on link "Volgende vraag" at bounding box center [742, 685] width 808 height 37
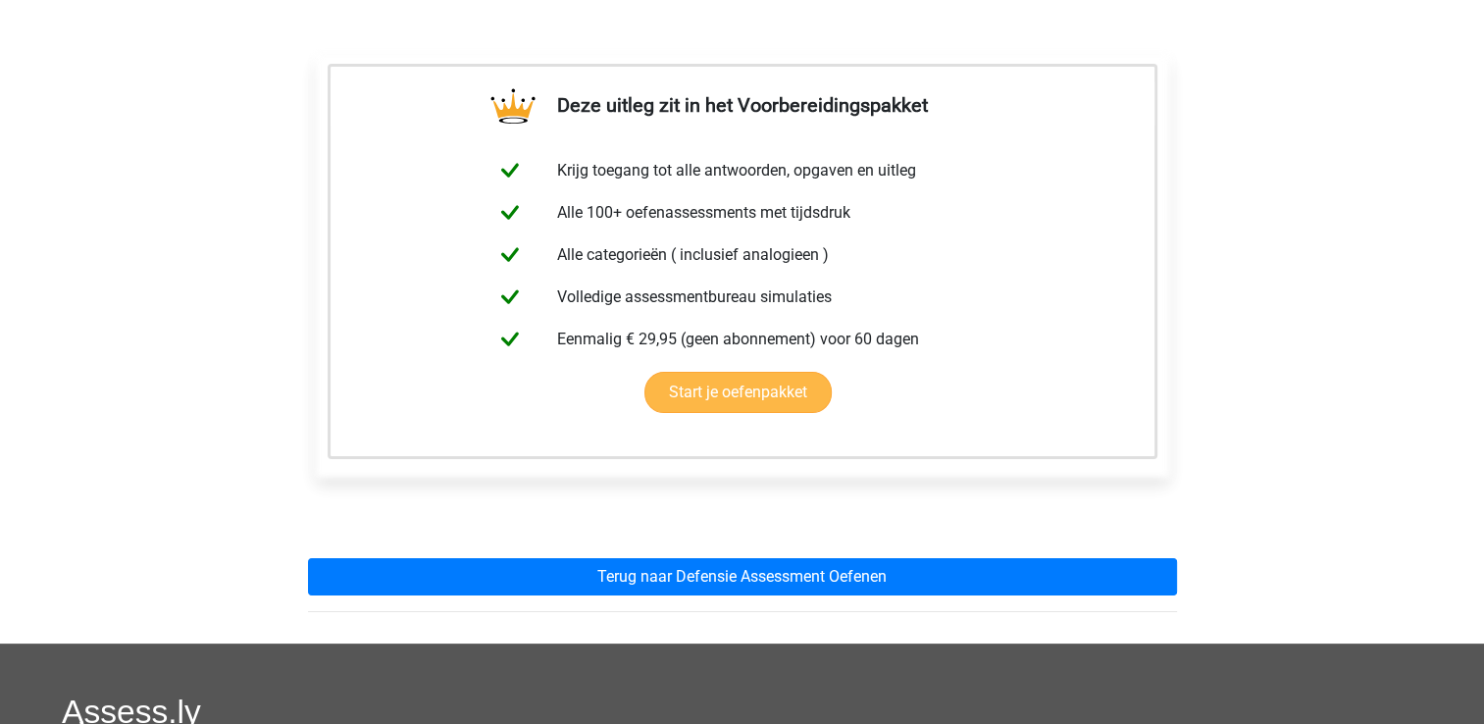
scroll to position [290, 0]
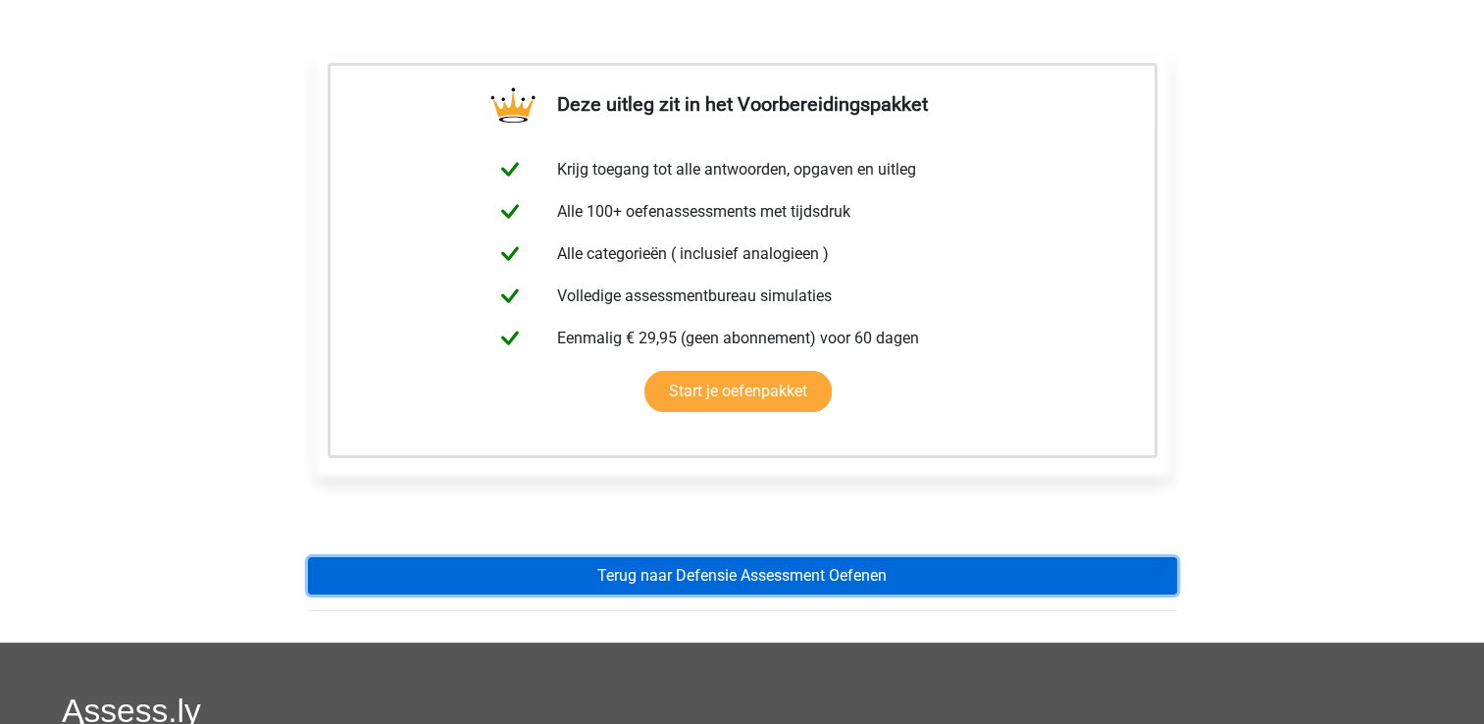
click at [444, 573] on link "Terug naar Defensie Assessment Oefenen" at bounding box center [742, 575] width 869 height 37
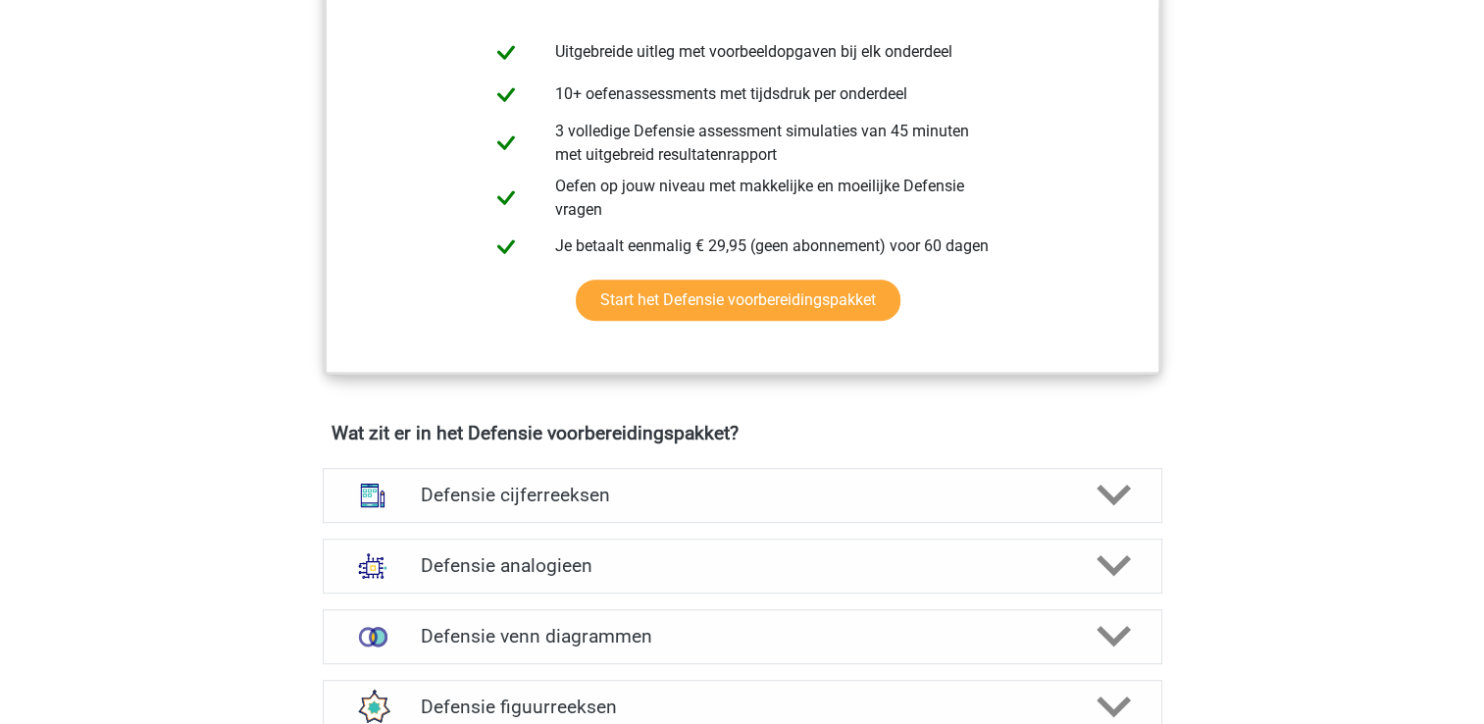
scroll to position [1054, 0]
click at [444, 573] on h4 "Defensie analogieen" at bounding box center [742, 564] width 642 height 23
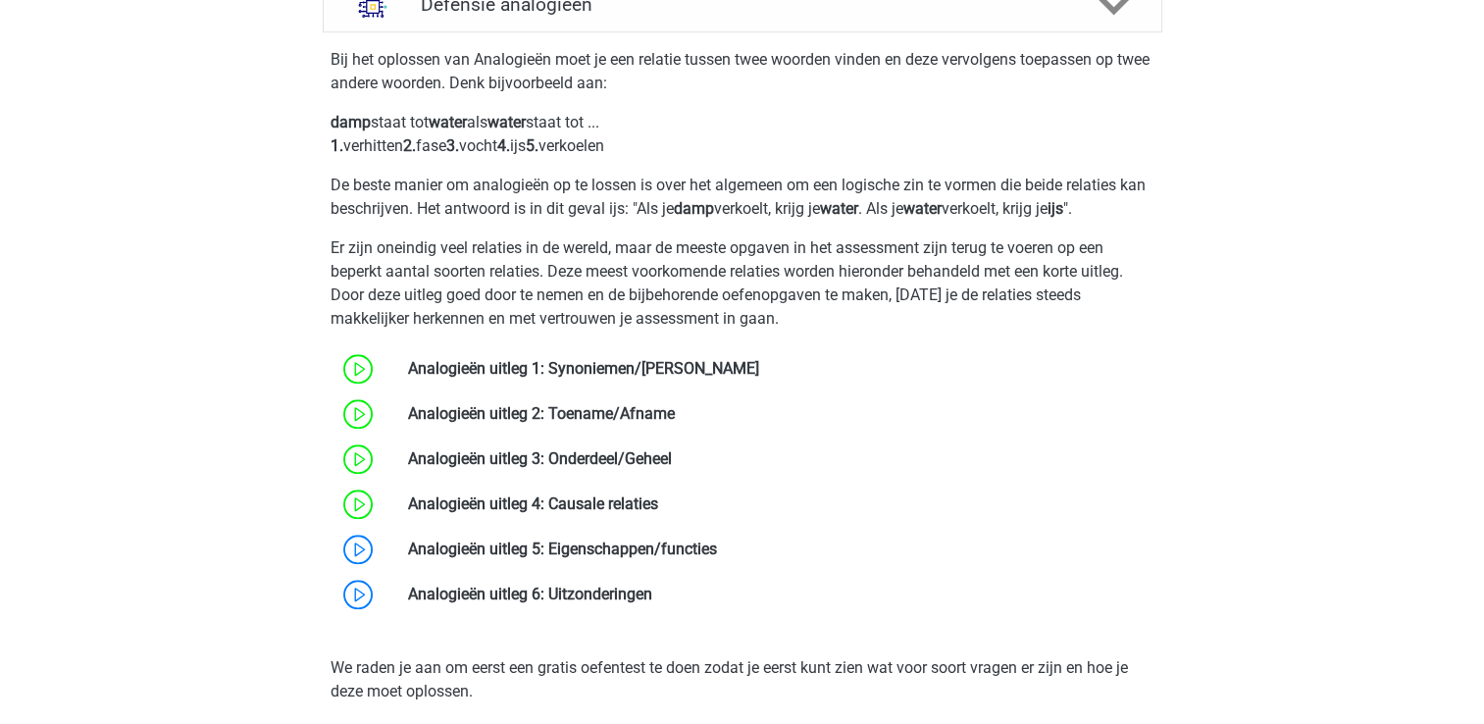
scroll to position [1615, 0]
click at [717, 542] on link at bounding box center [717, 547] width 0 height 19
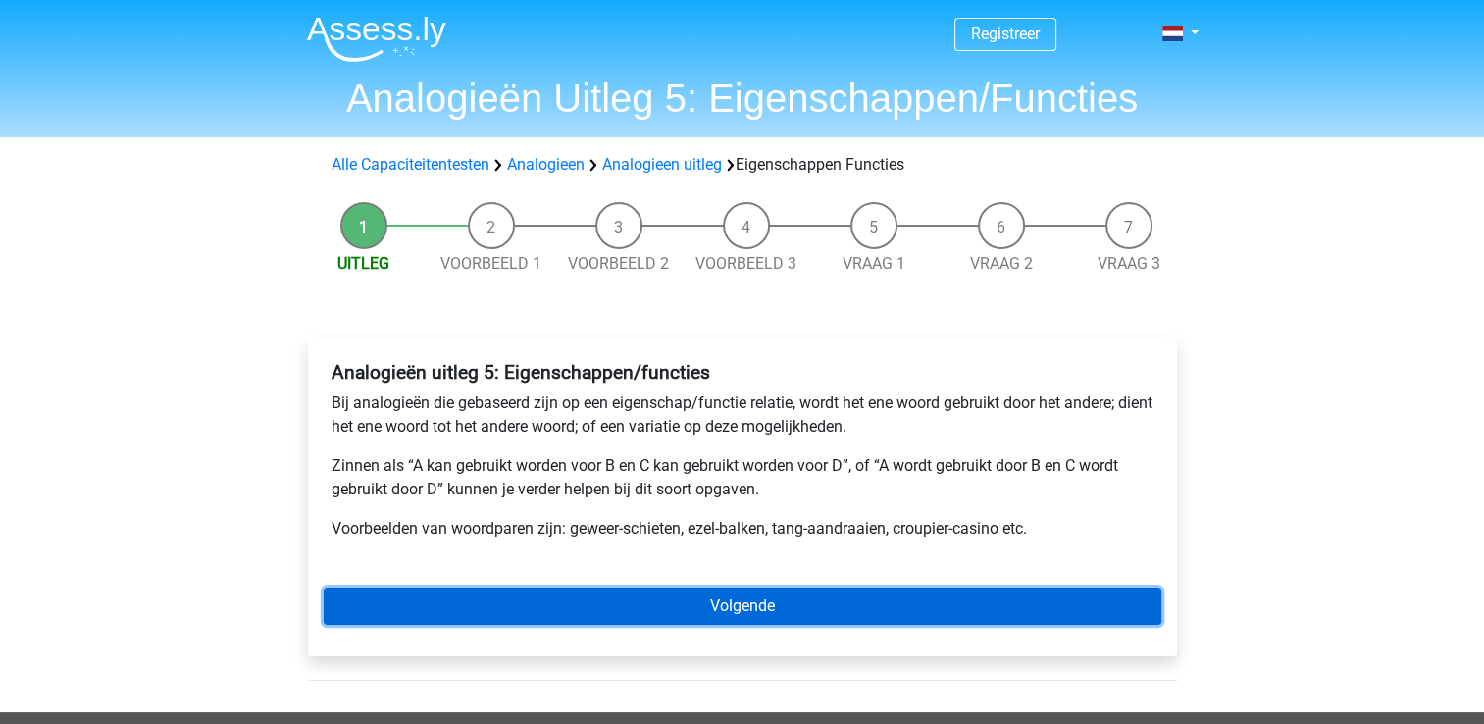
click at [451, 599] on link "Volgende" at bounding box center [742, 605] width 837 height 37
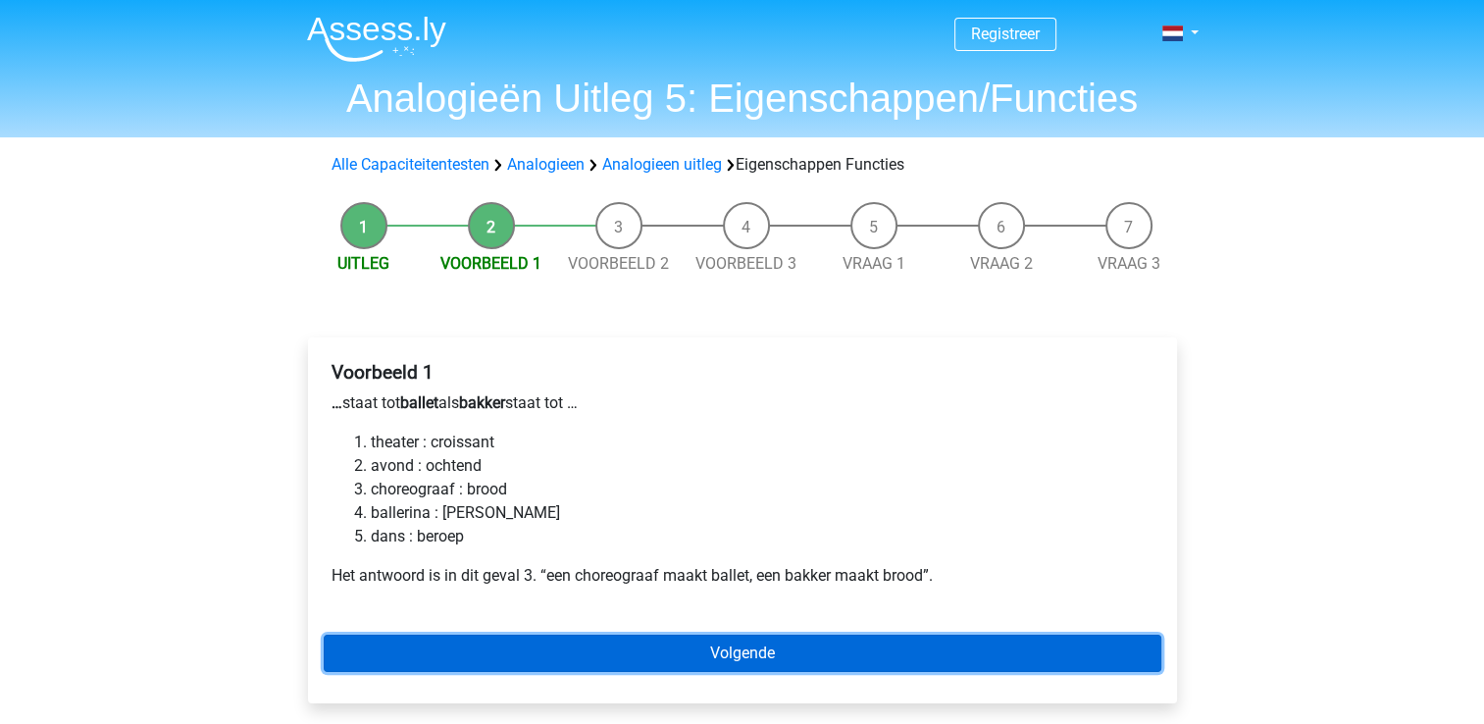
click at [459, 652] on link "Volgende" at bounding box center [742, 652] width 837 height 37
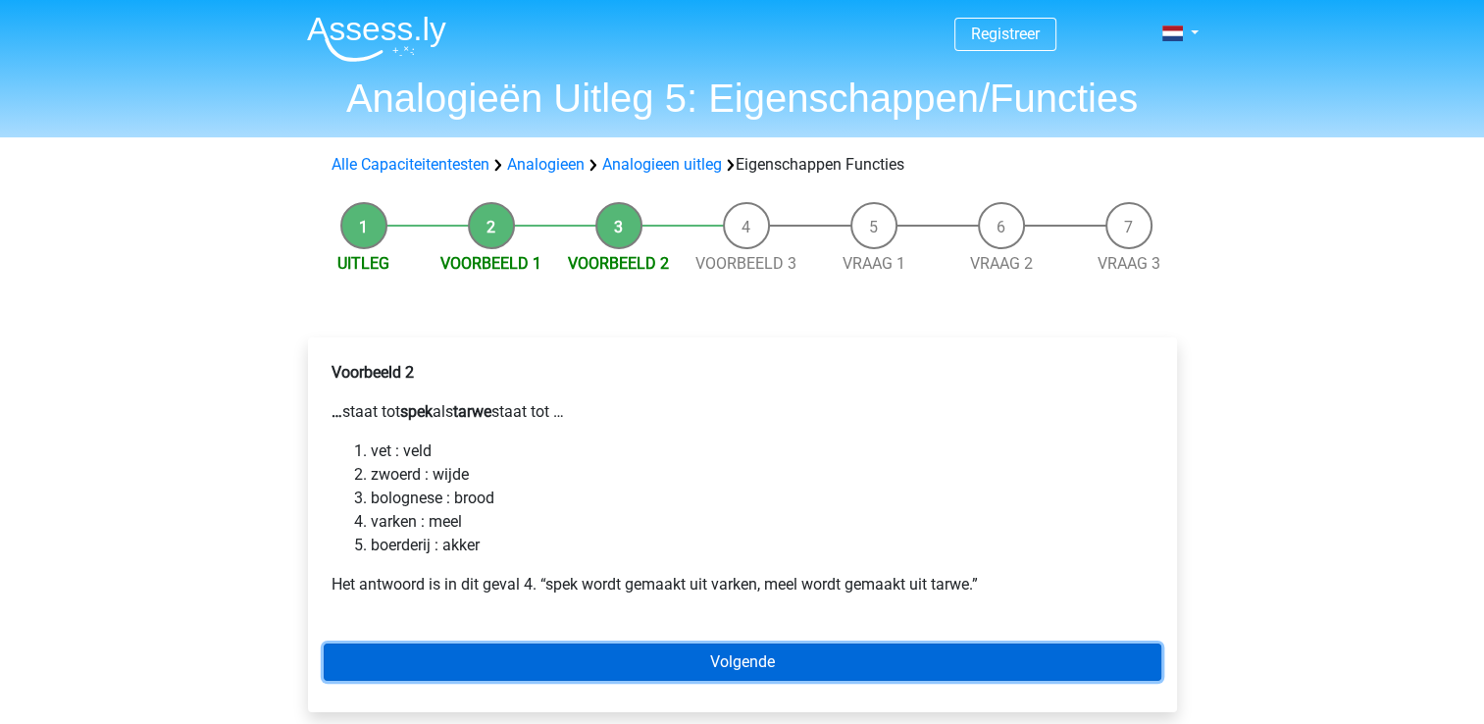
click at [459, 652] on link "Volgende" at bounding box center [742, 661] width 837 height 37
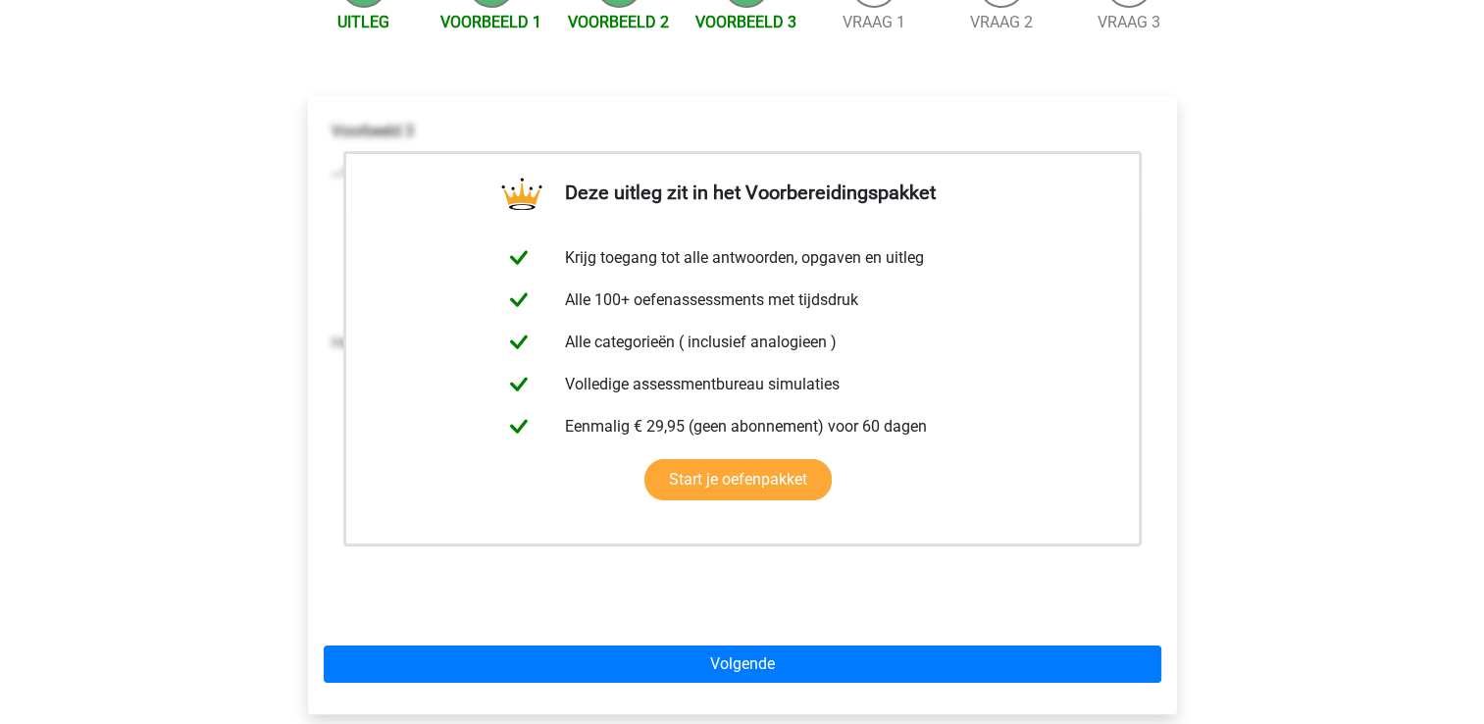
scroll to position [247, 0]
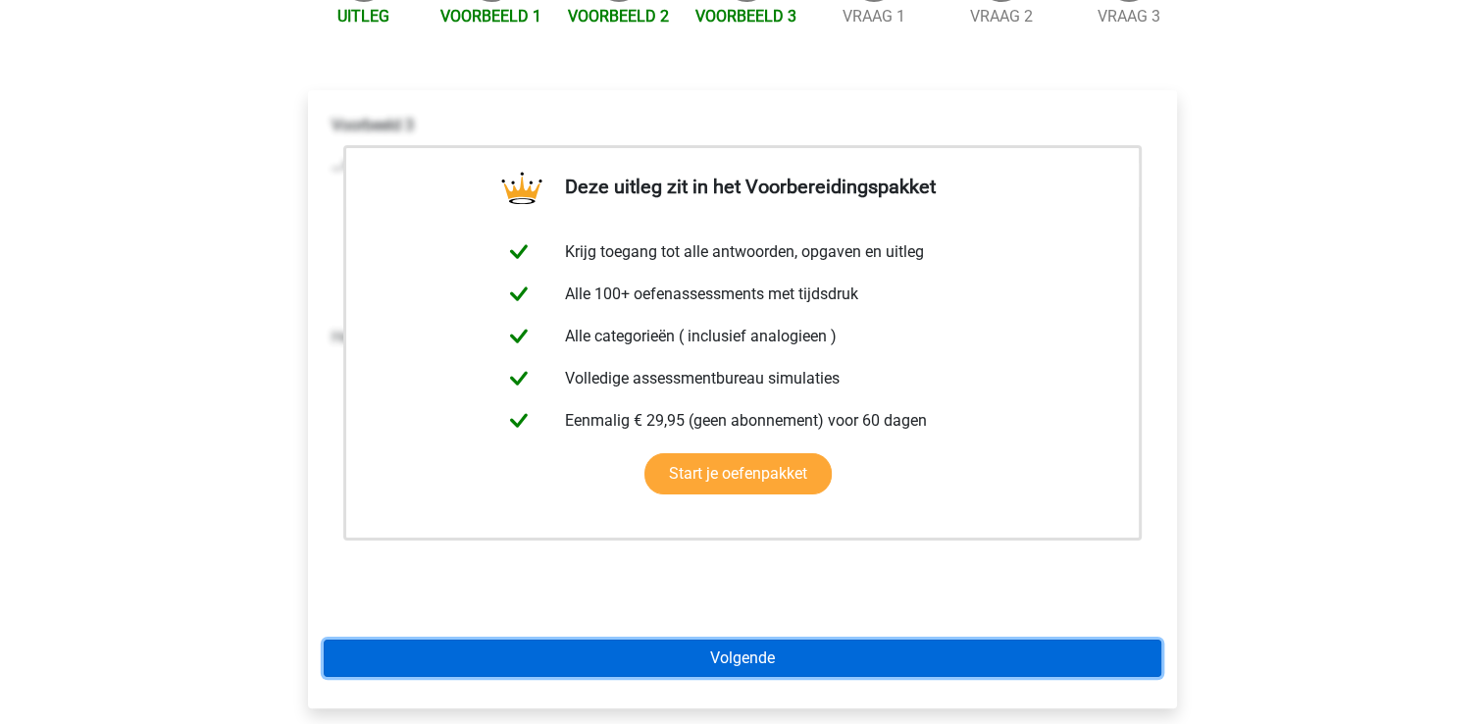
click at [459, 652] on link "Volgende" at bounding box center [742, 657] width 837 height 37
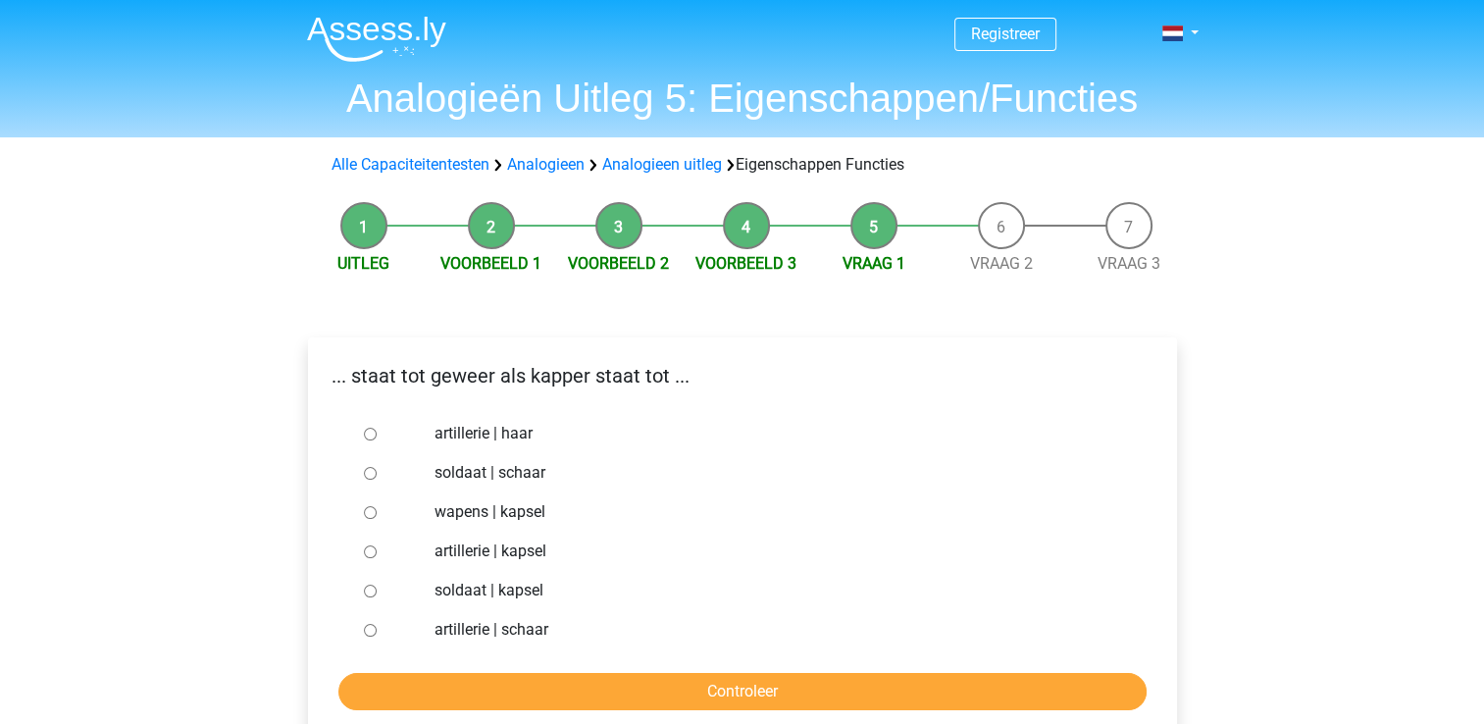
click at [367, 469] on input "soldaat | schaar" at bounding box center [370, 473] width 13 height 13
radio input "true"
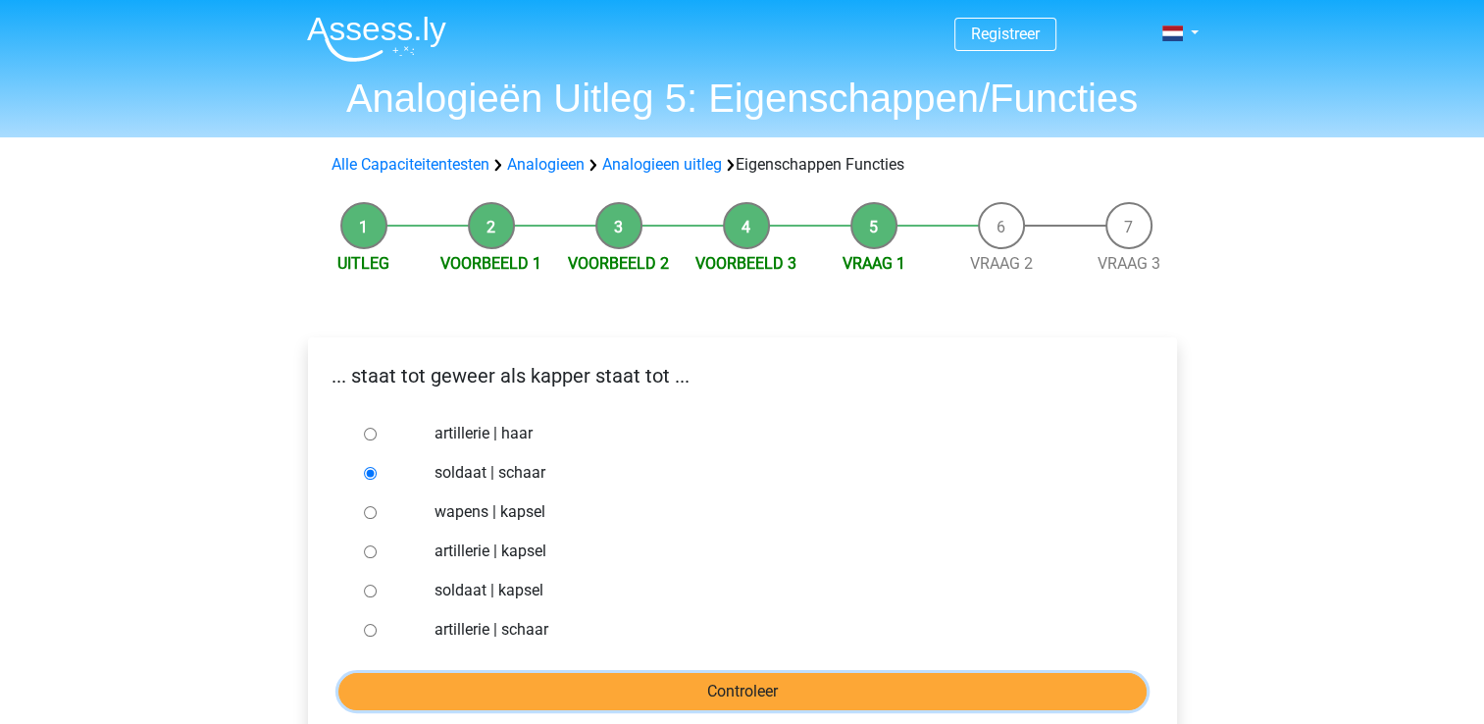
click at [384, 686] on input "Controleer" at bounding box center [742, 691] width 808 height 37
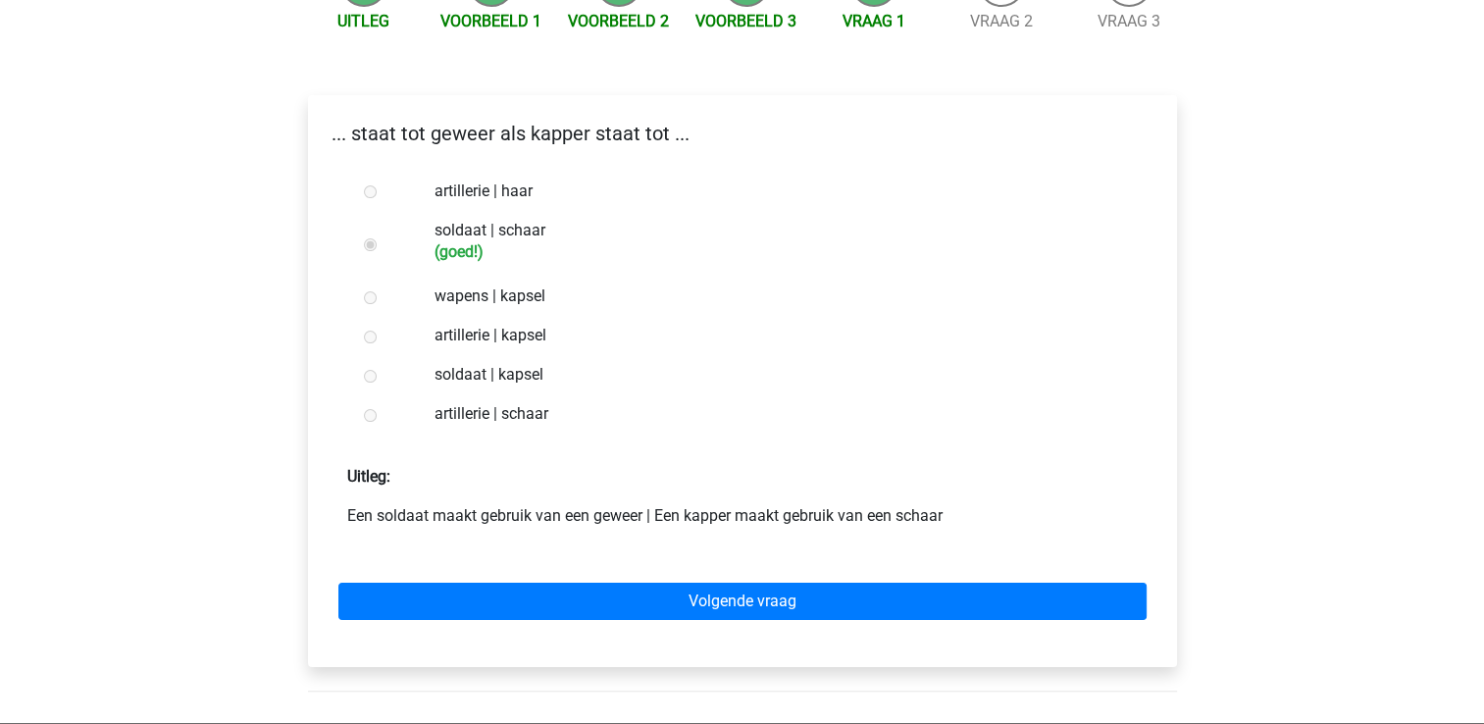
scroll to position [243, 0]
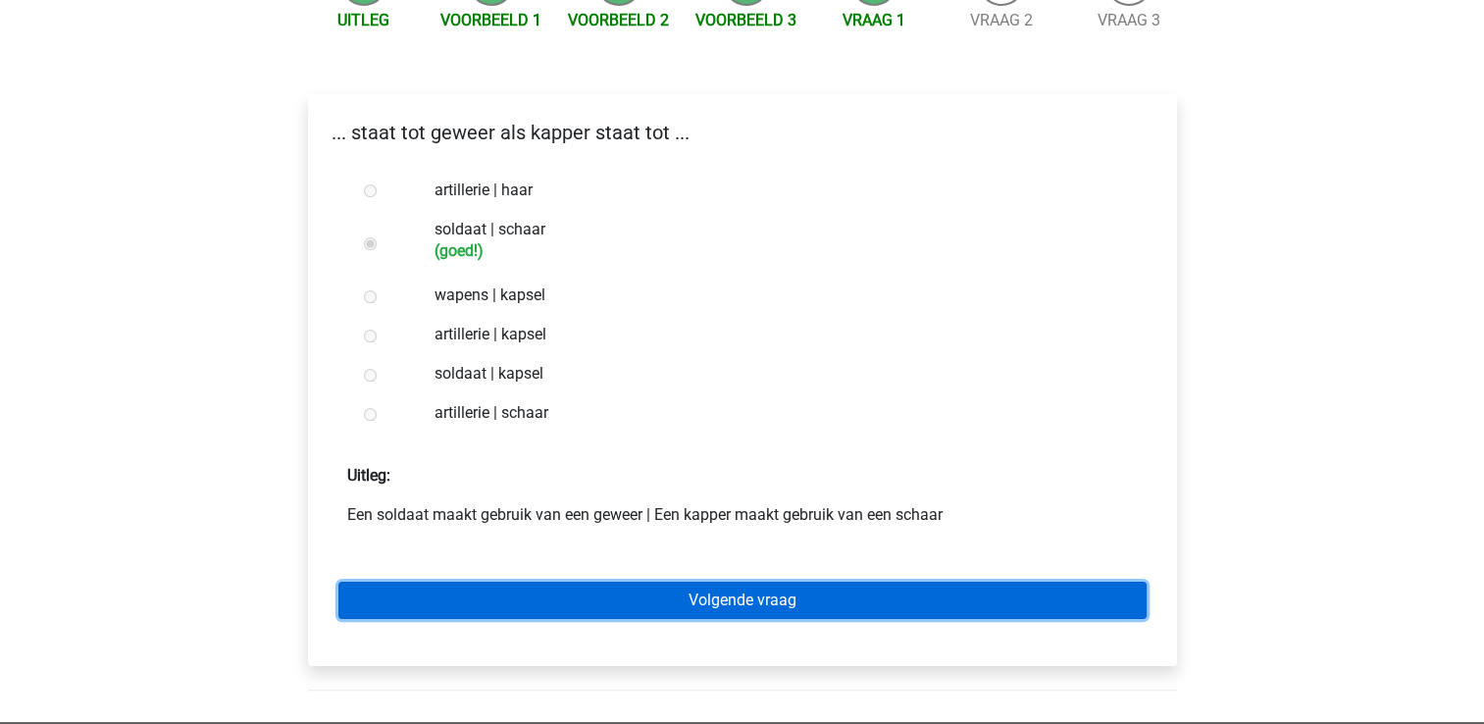
click at [404, 614] on link "Volgende vraag" at bounding box center [742, 599] width 808 height 37
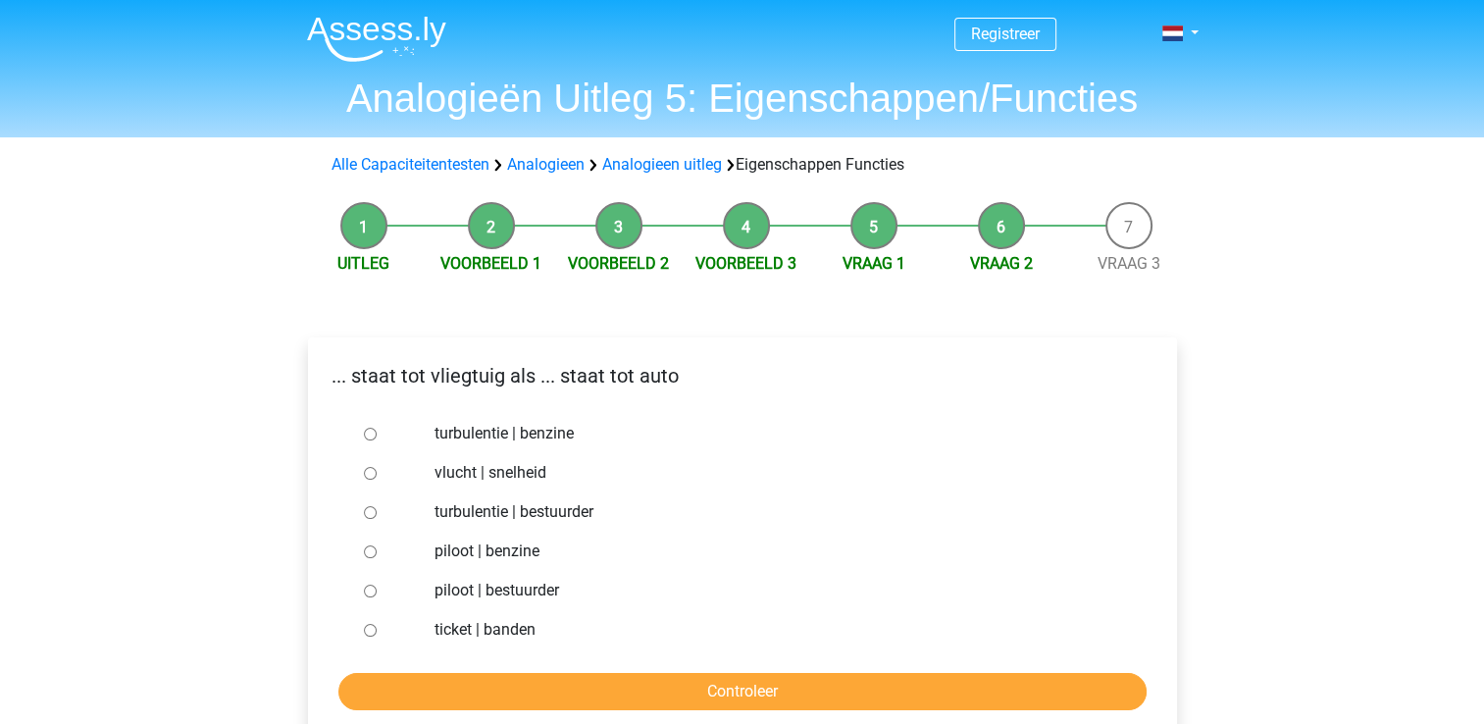
click at [365, 591] on input "piloot | bestuurder" at bounding box center [370, 590] width 13 height 13
radio input "true"
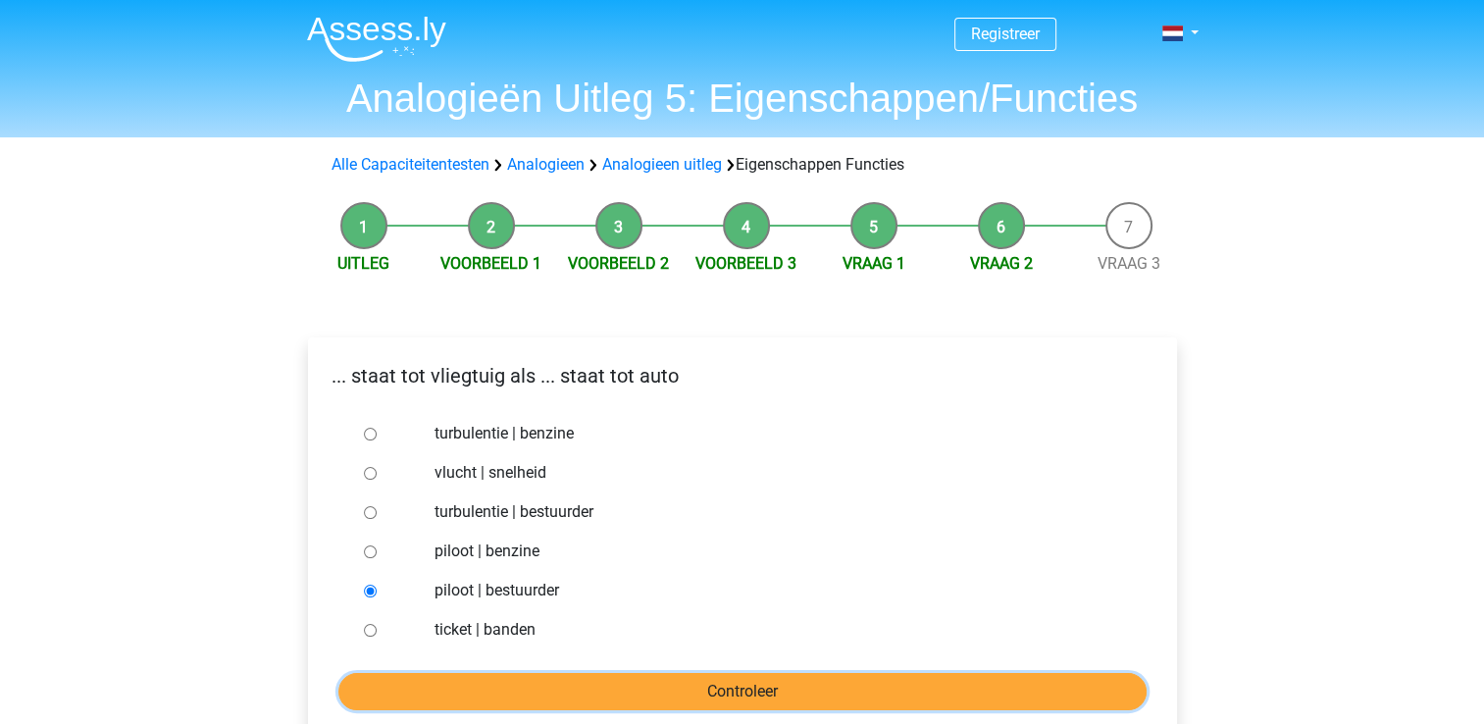
click at [349, 698] on input "Controleer" at bounding box center [742, 691] width 808 height 37
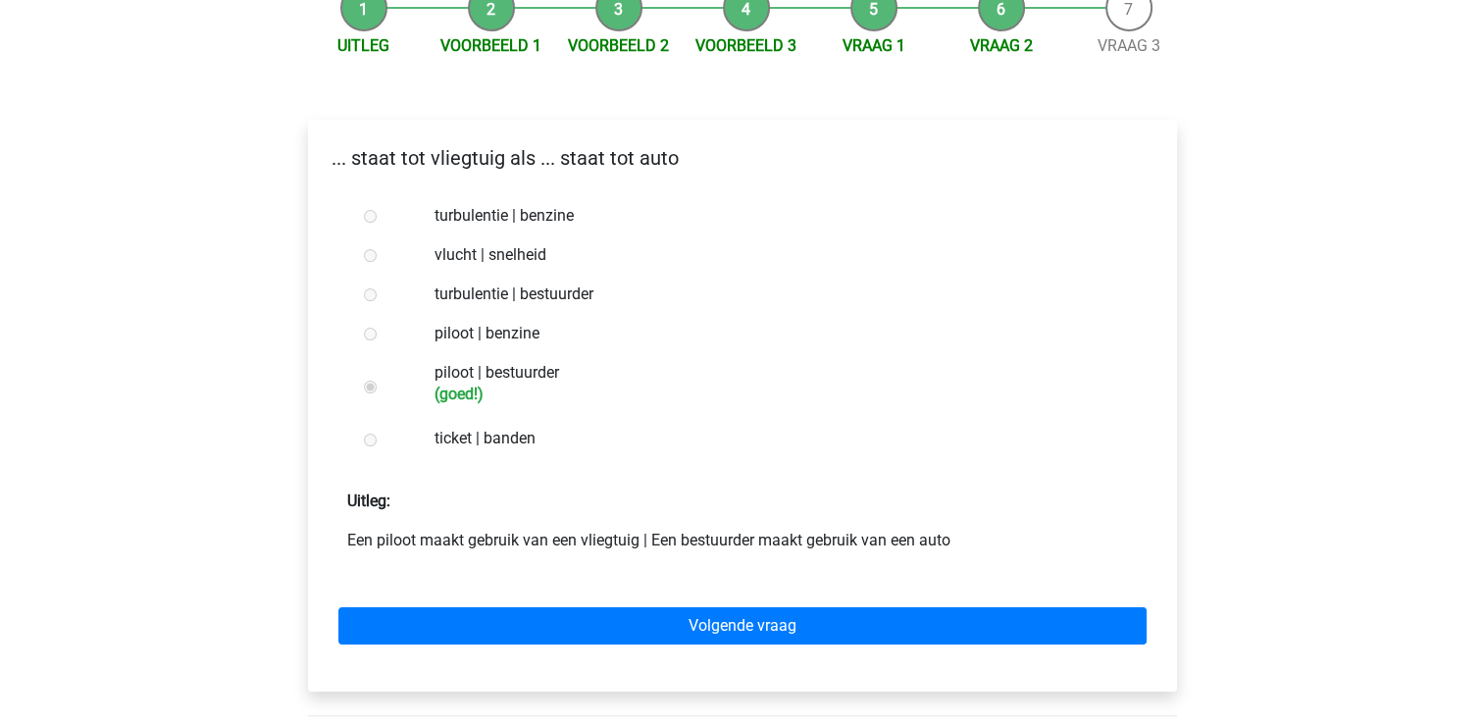
scroll to position [219, 0]
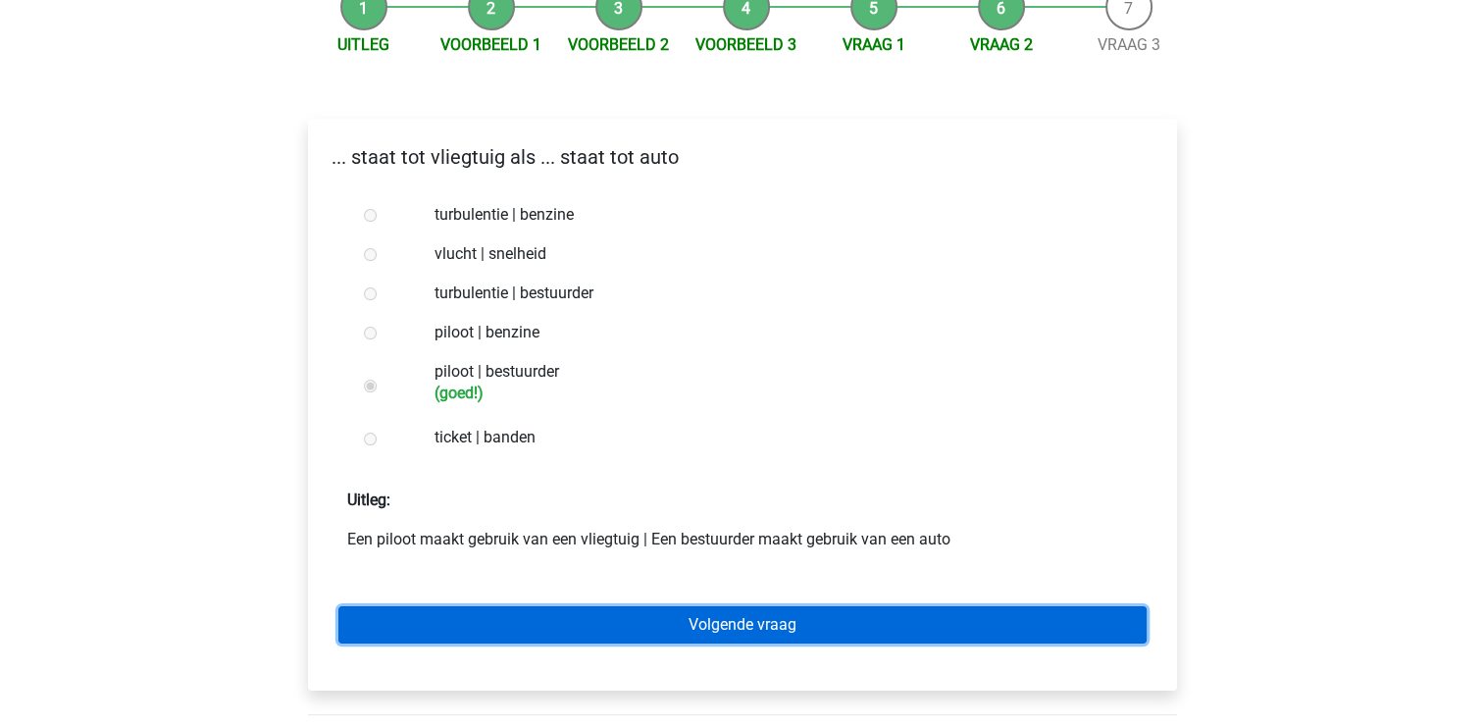
click at [401, 617] on link "Volgende vraag" at bounding box center [742, 624] width 808 height 37
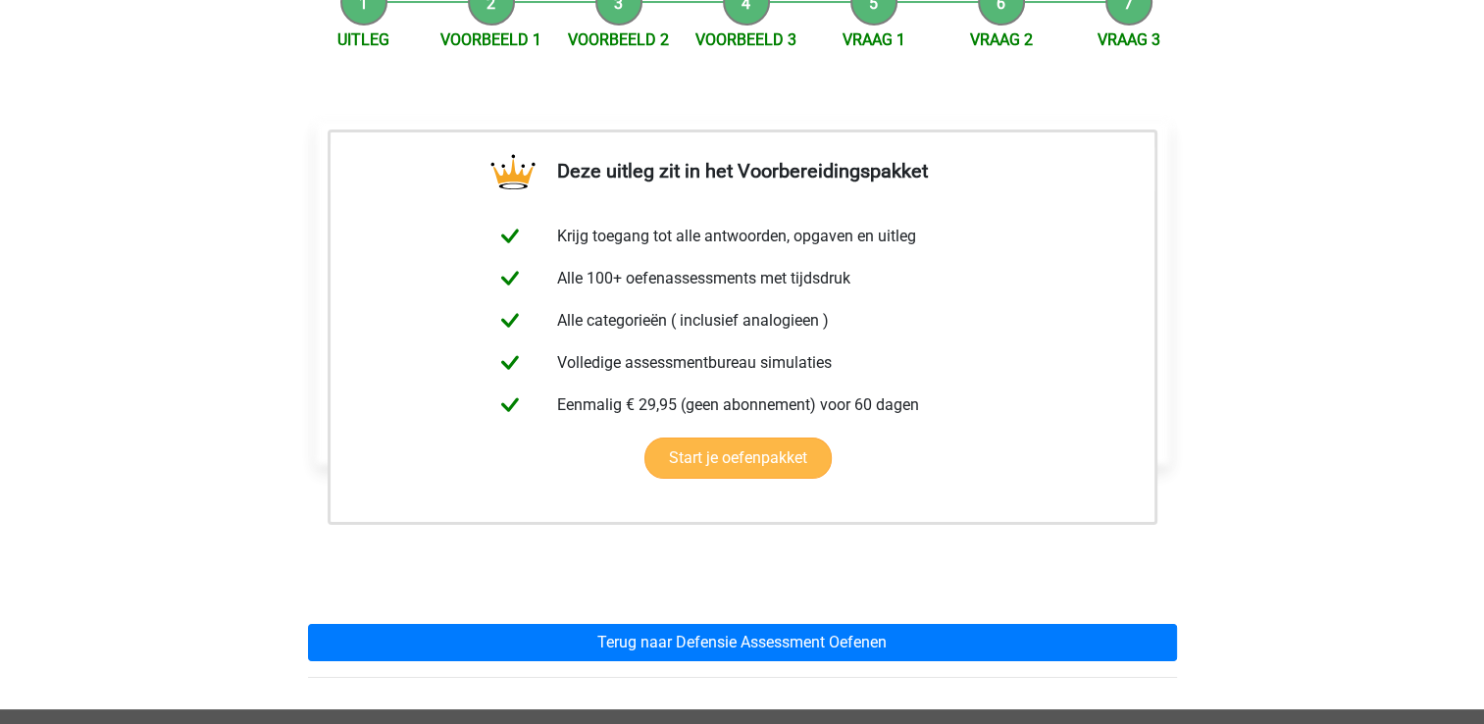
scroll to position [243, 0]
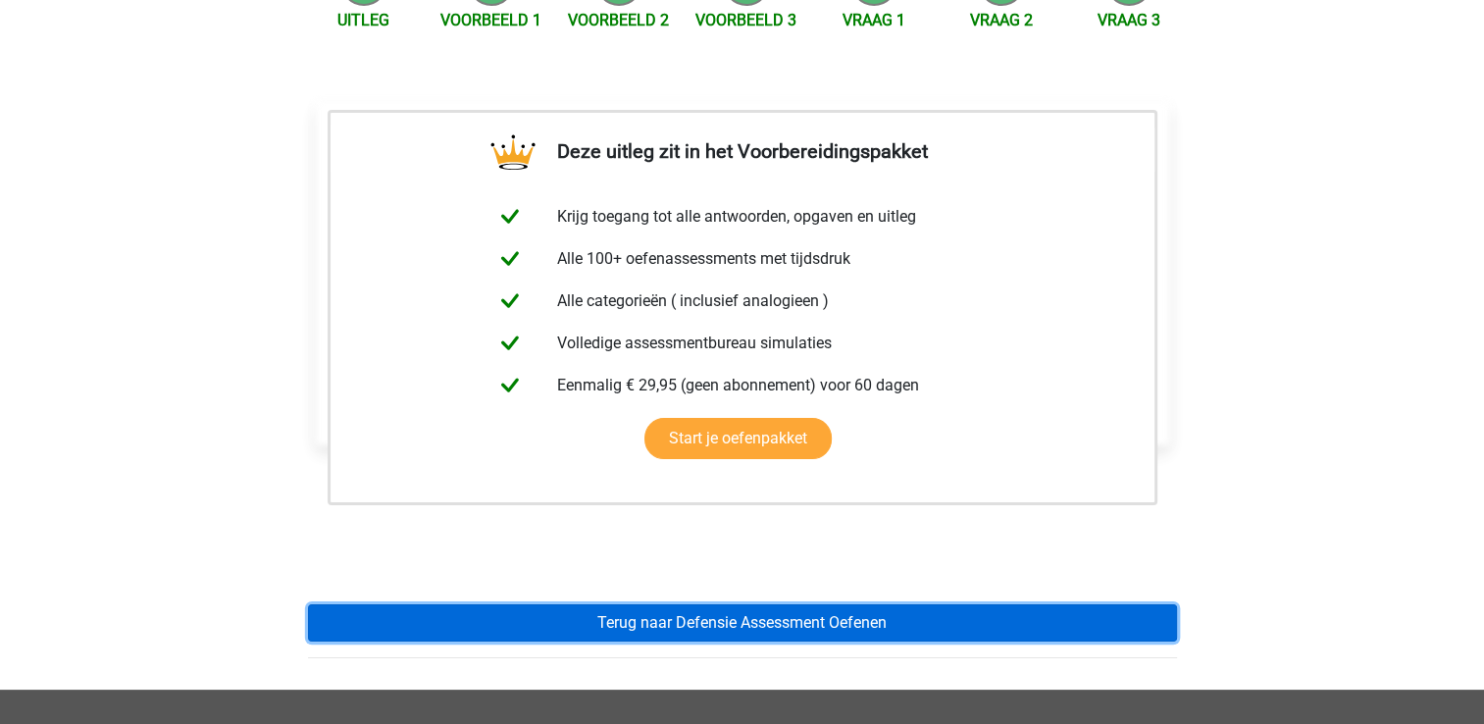
click at [379, 618] on link "Terug naar Defensie Assessment Oefenen" at bounding box center [742, 622] width 869 height 37
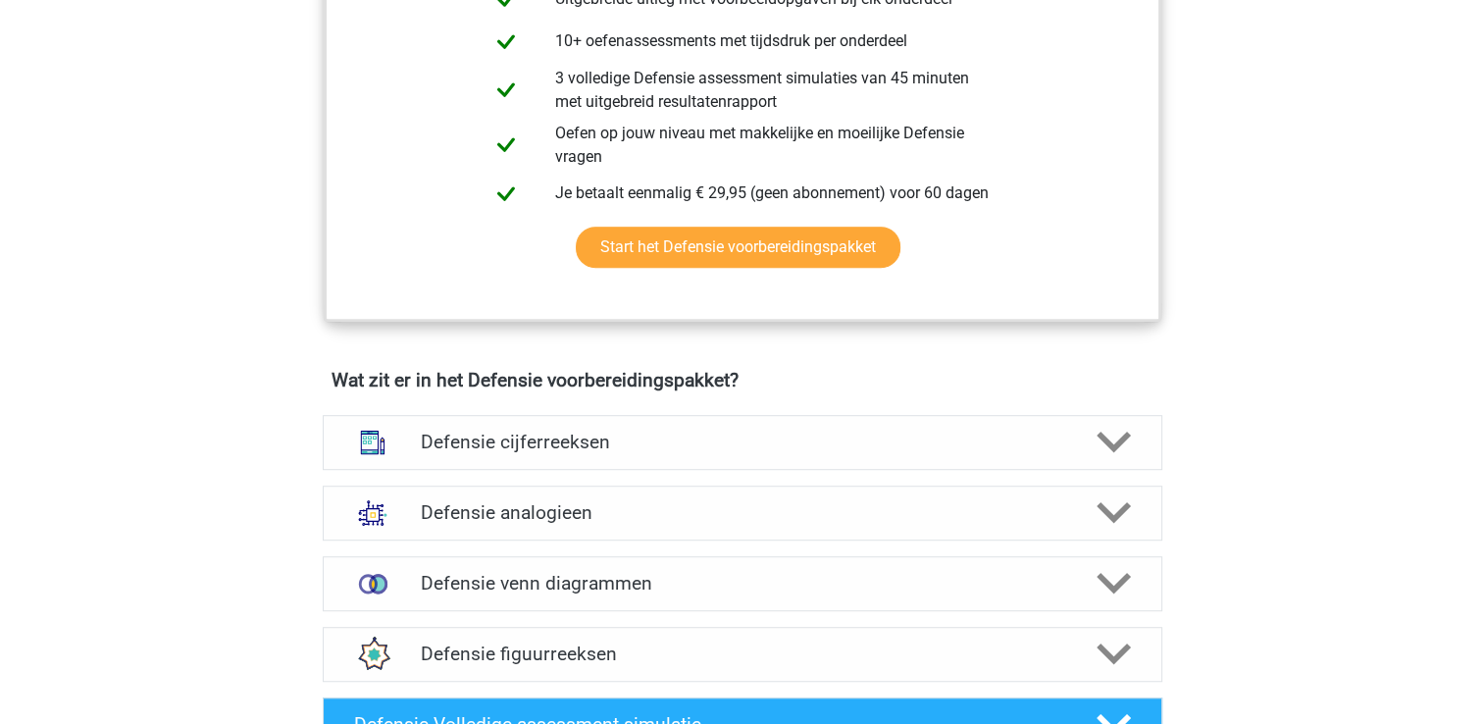
scroll to position [1108, 0]
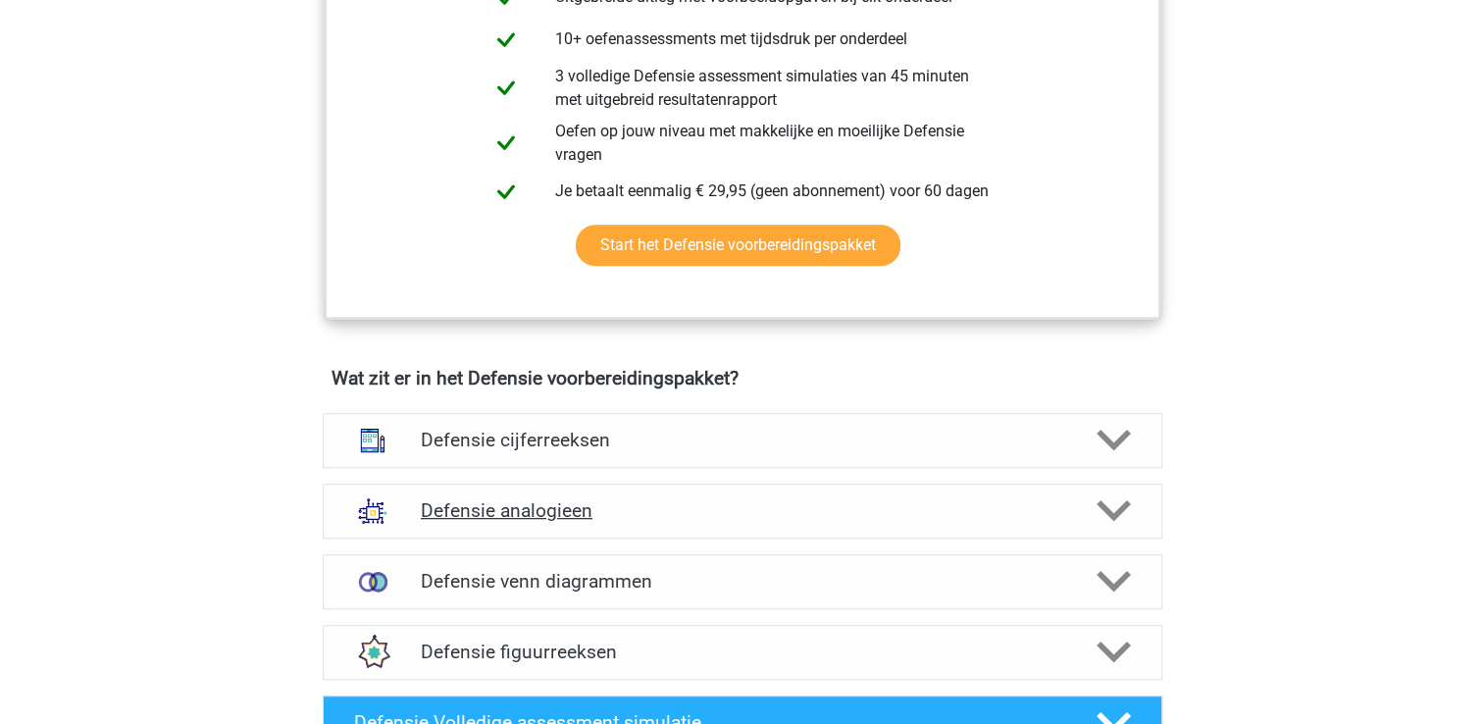
click at [451, 514] on h4 "Defensie analogieen" at bounding box center [742, 510] width 642 height 23
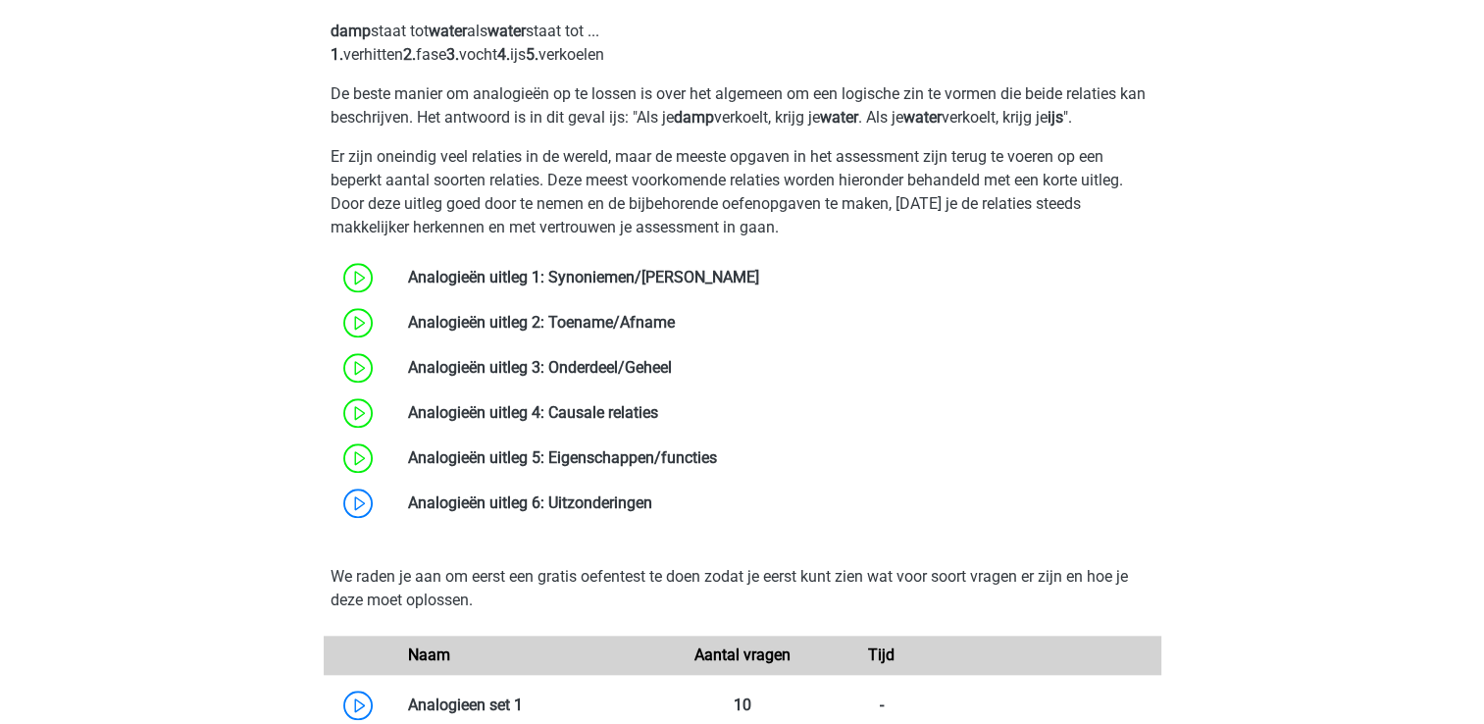
scroll to position [1702, 0]
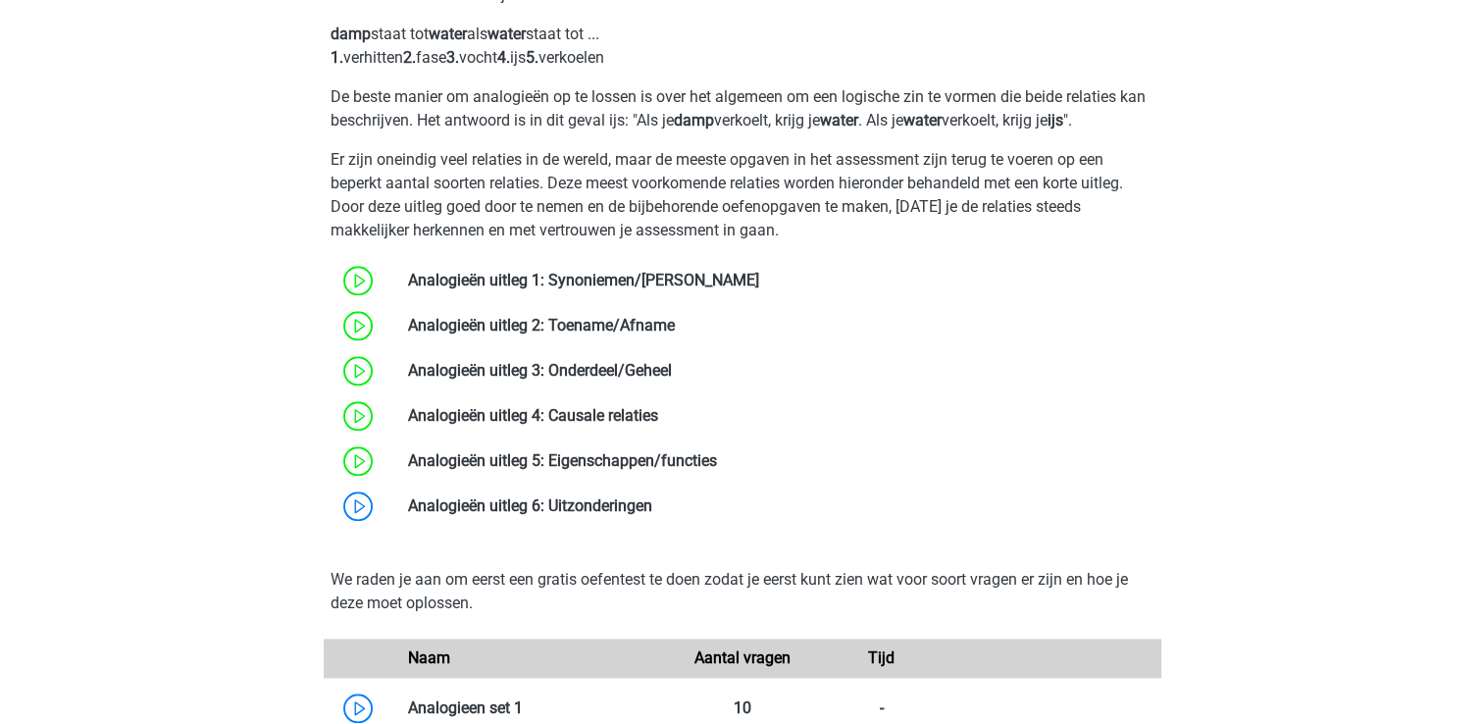
click at [652, 514] on link at bounding box center [652, 505] width 0 height 19
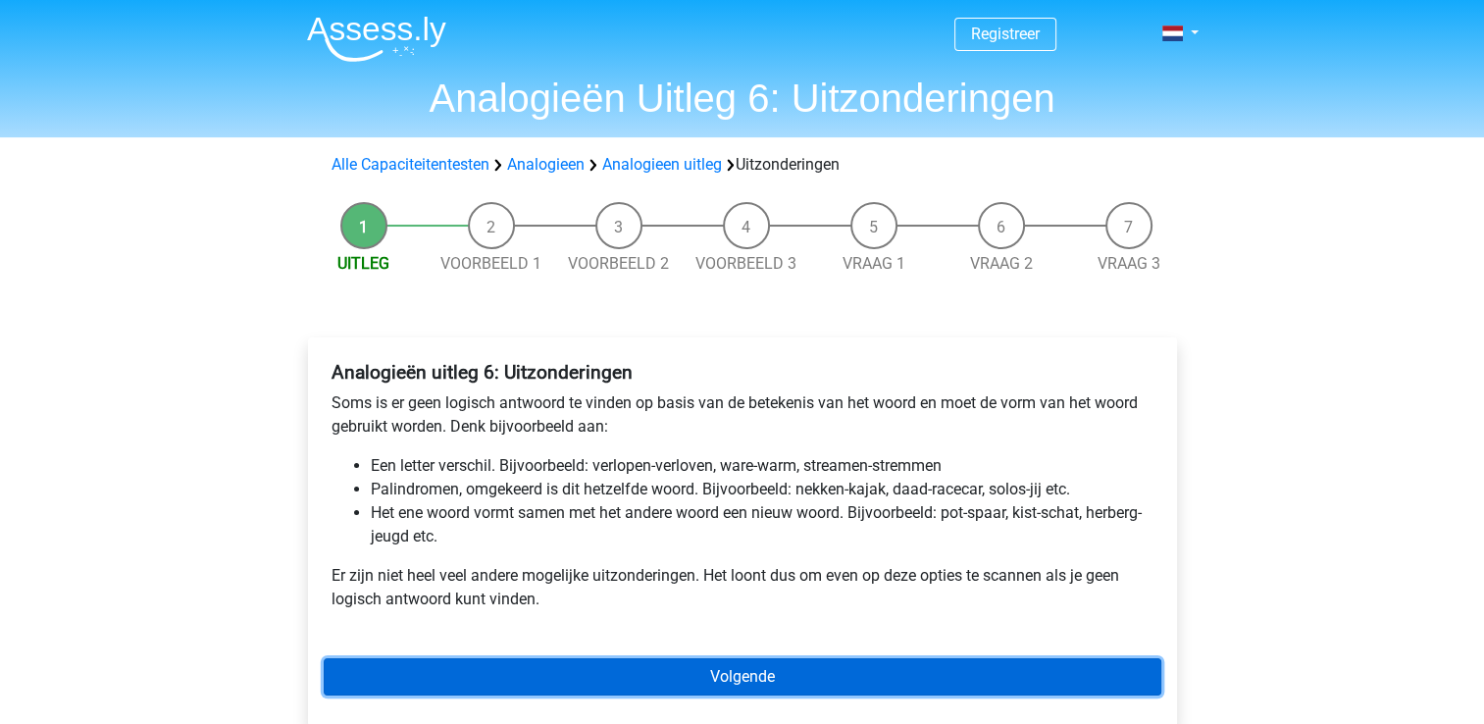
click at [537, 677] on link "Volgende" at bounding box center [742, 676] width 837 height 37
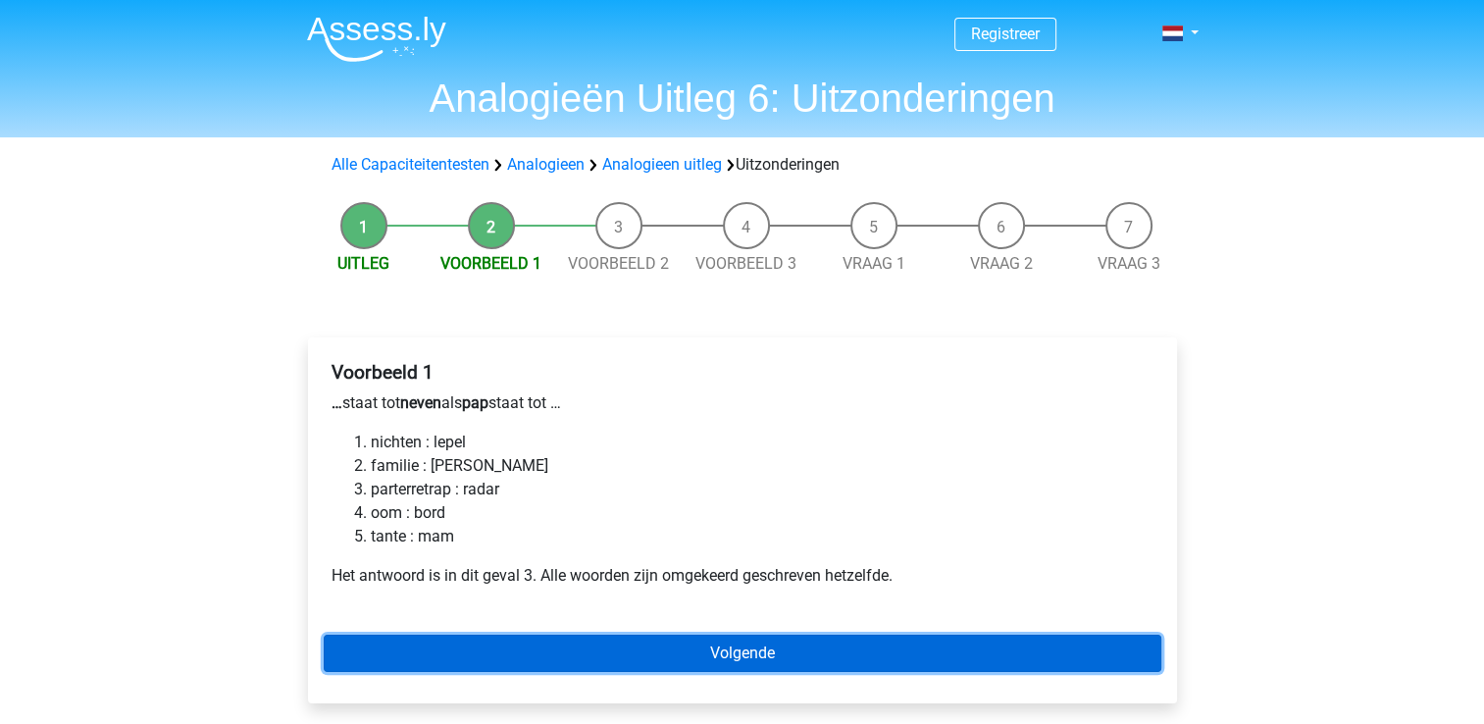
click at [537, 650] on link "Volgende" at bounding box center [742, 652] width 837 height 37
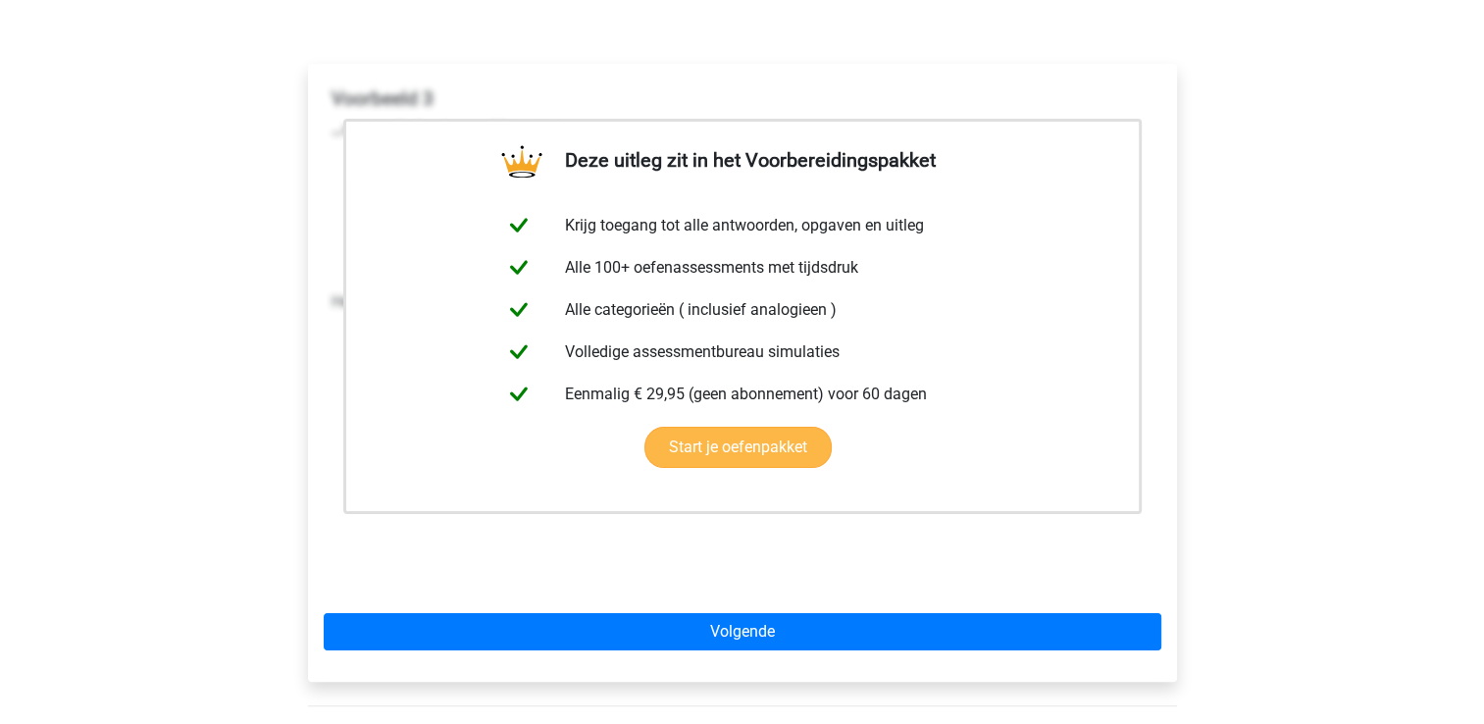
scroll to position [275, 0]
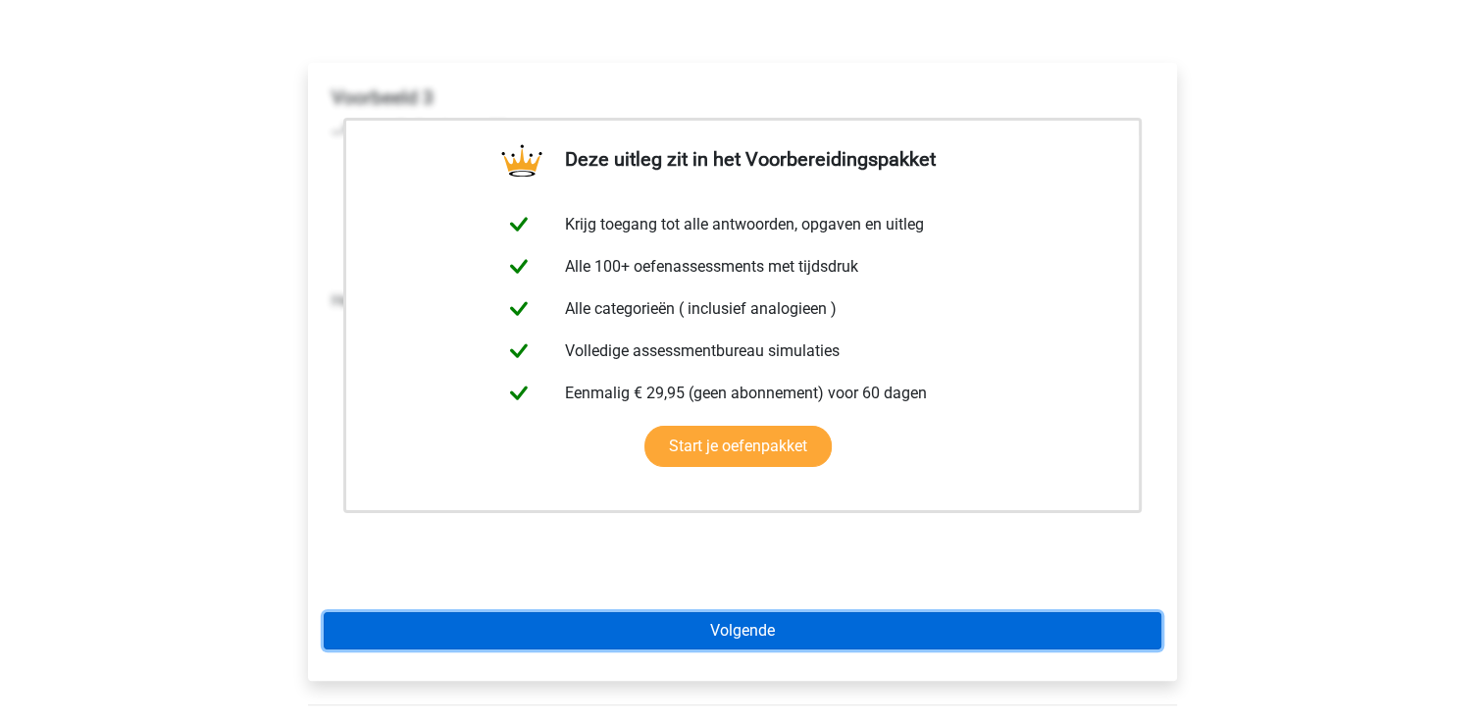
click at [544, 629] on link "Volgende" at bounding box center [742, 630] width 837 height 37
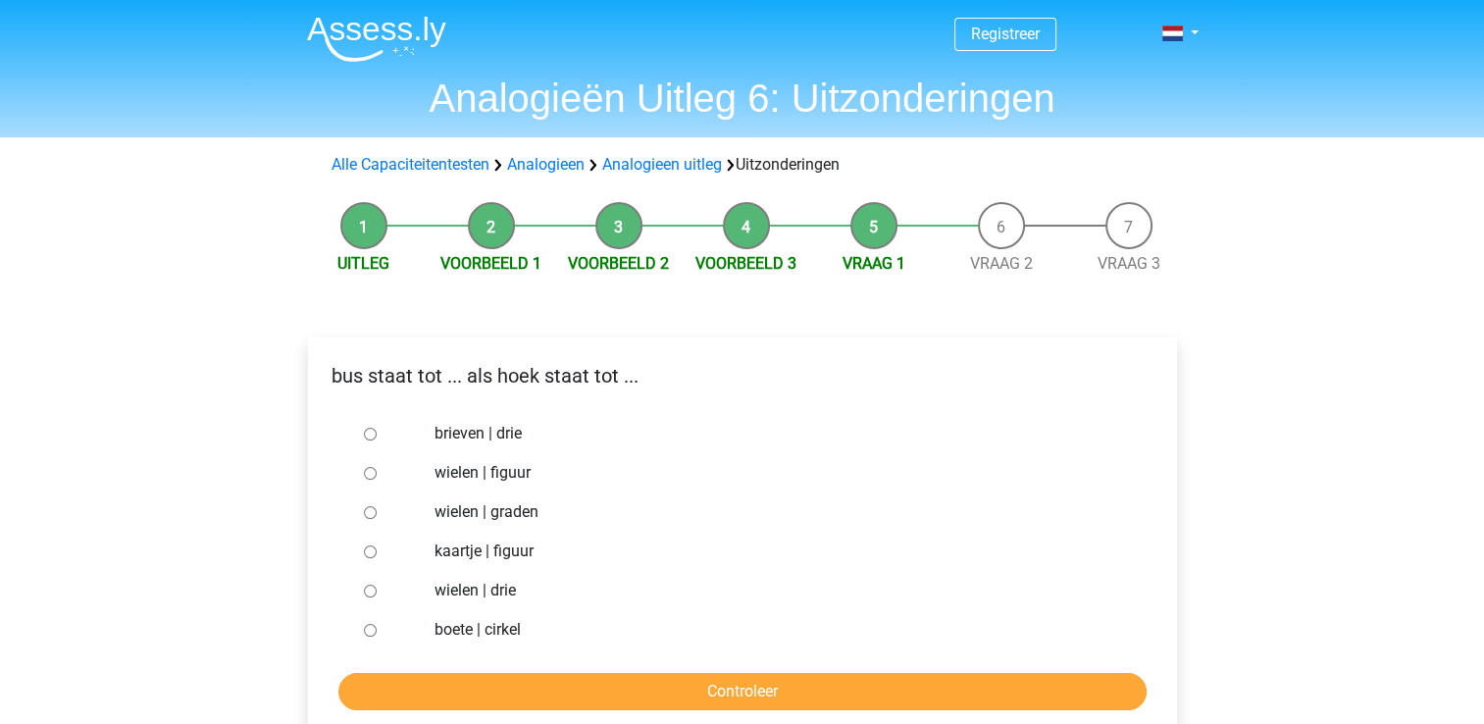
click at [373, 516] on input "wielen | graden" at bounding box center [370, 512] width 13 height 13
radio input "true"
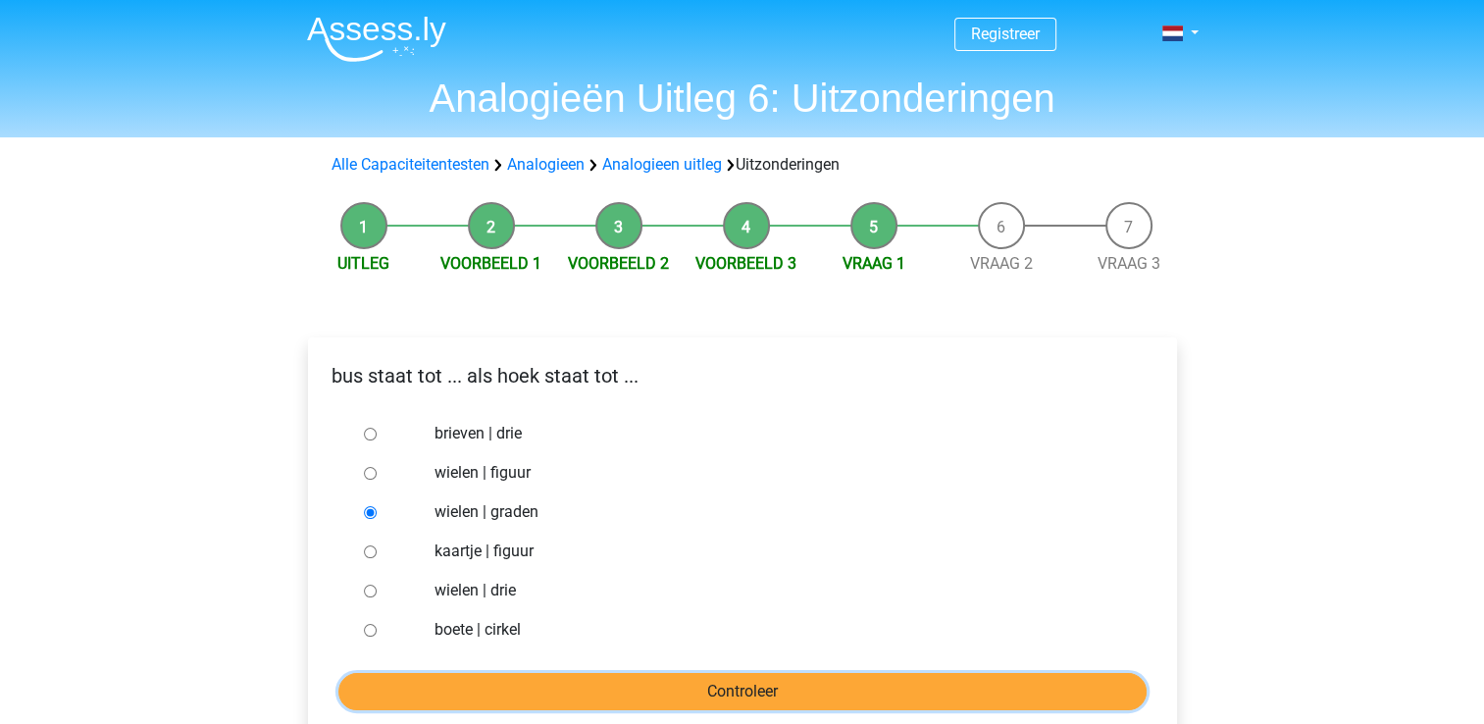
click at [403, 673] on input "Controleer" at bounding box center [742, 691] width 808 height 37
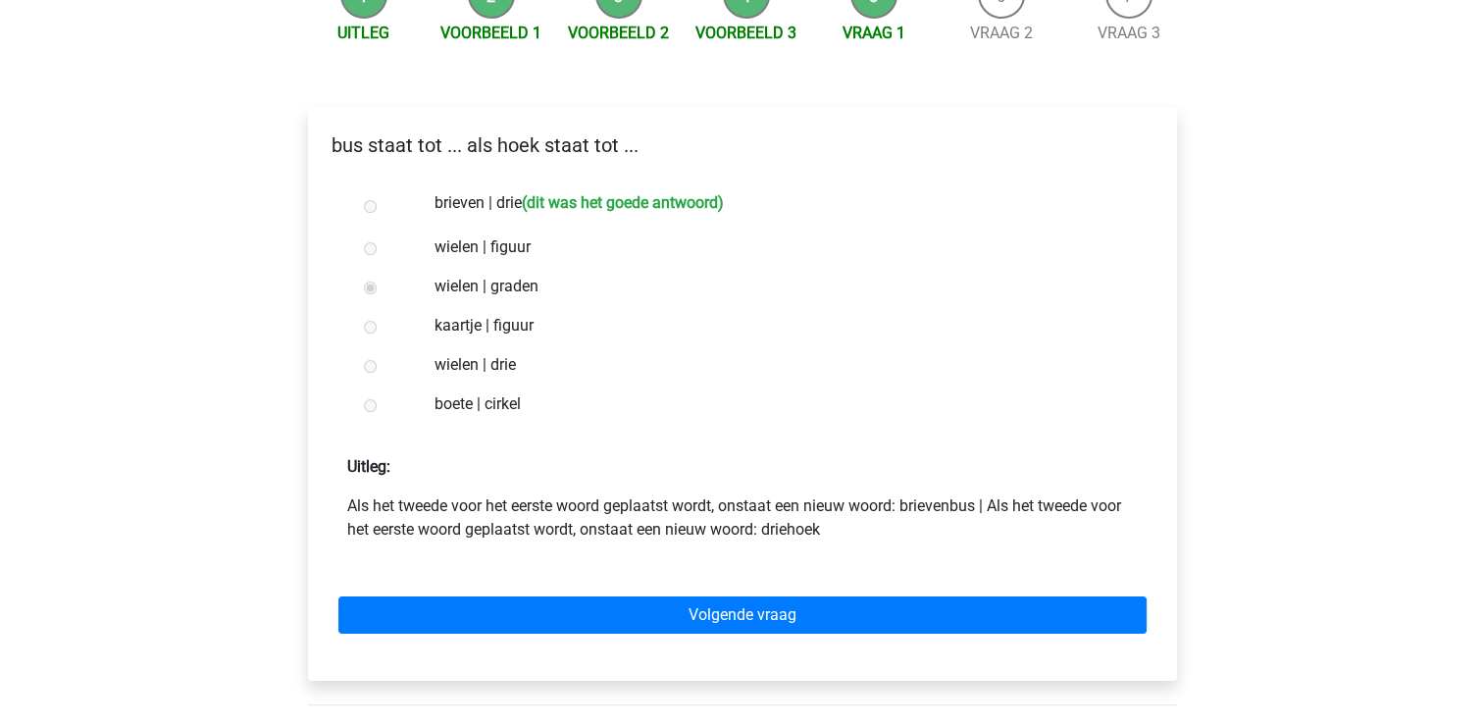
scroll to position [231, 0]
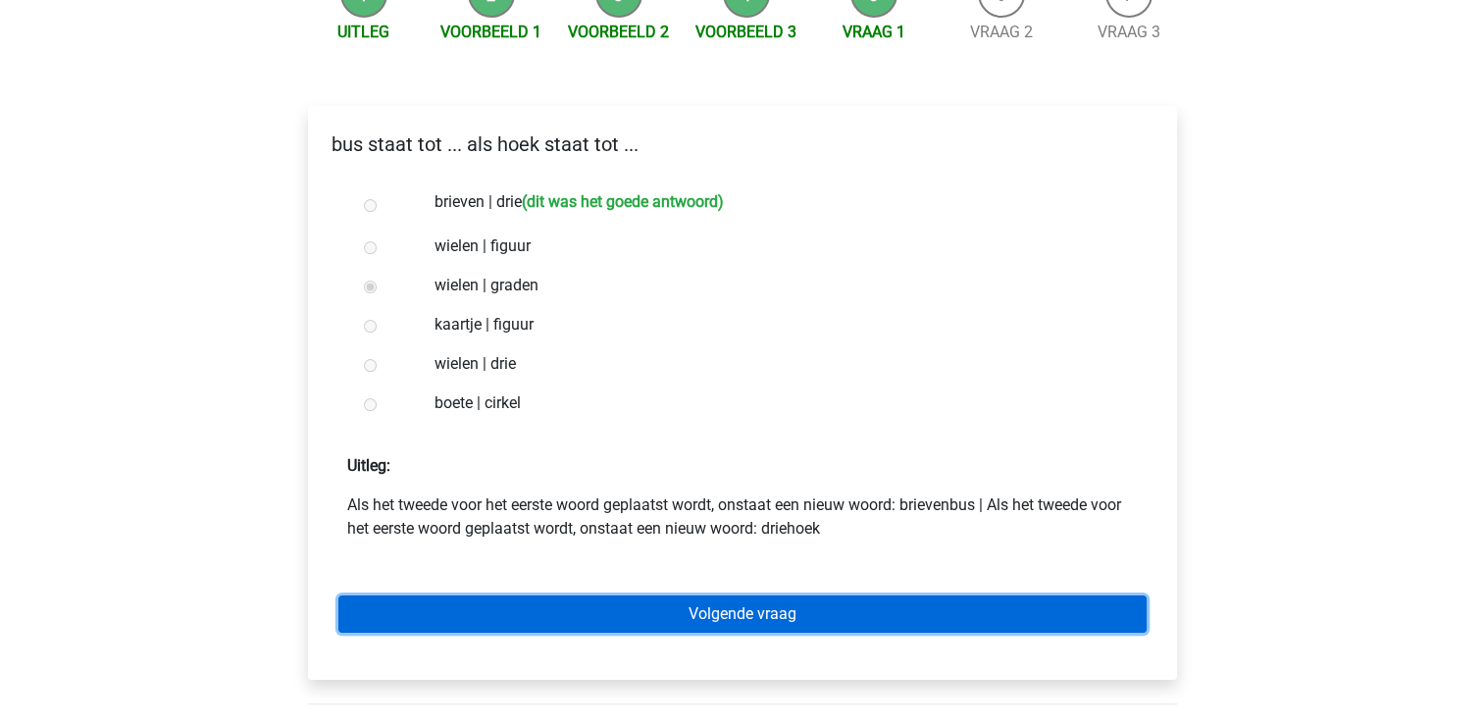
click at [419, 611] on link "Volgende vraag" at bounding box center [742, 613] width 808 height 37
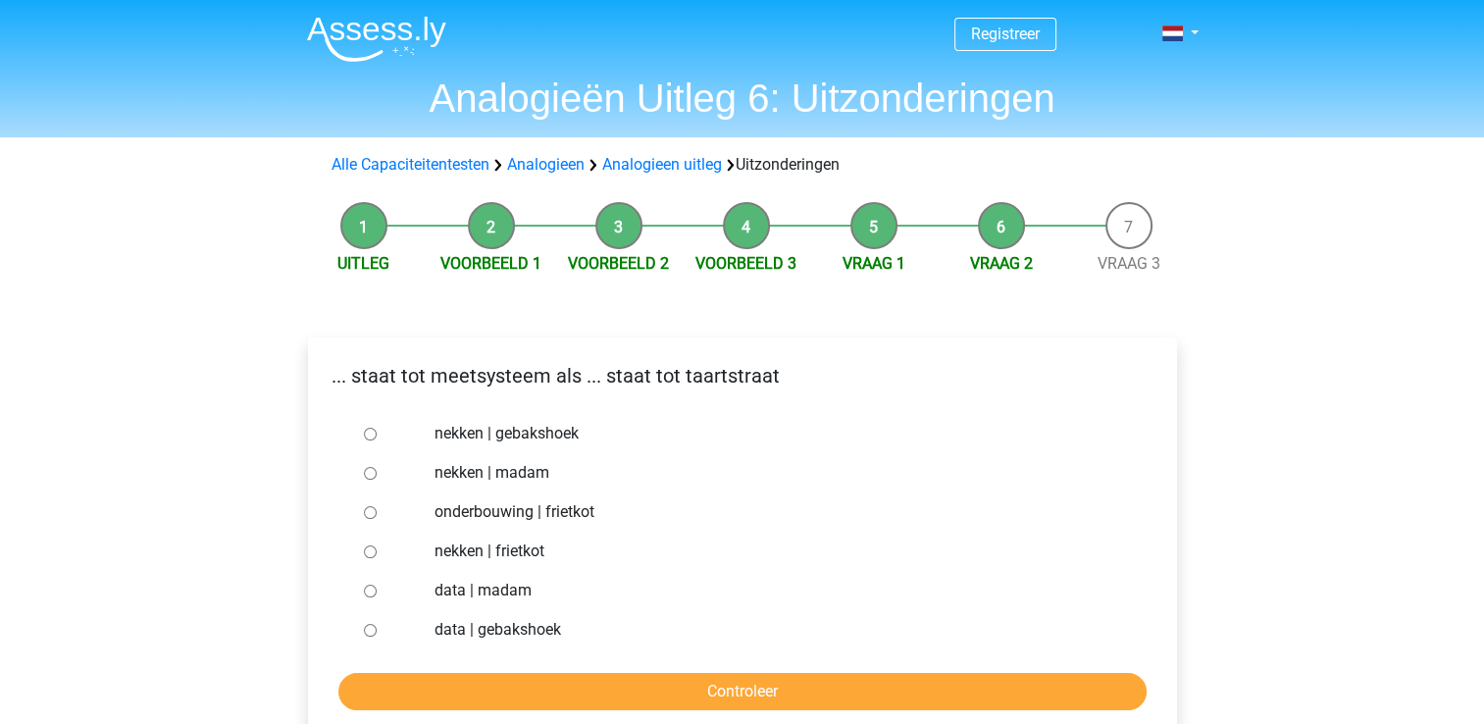
click at [369, 625] on input "data | gebakshoek" at bounding box center [370, 630] width 13 height 13
radio input "true"
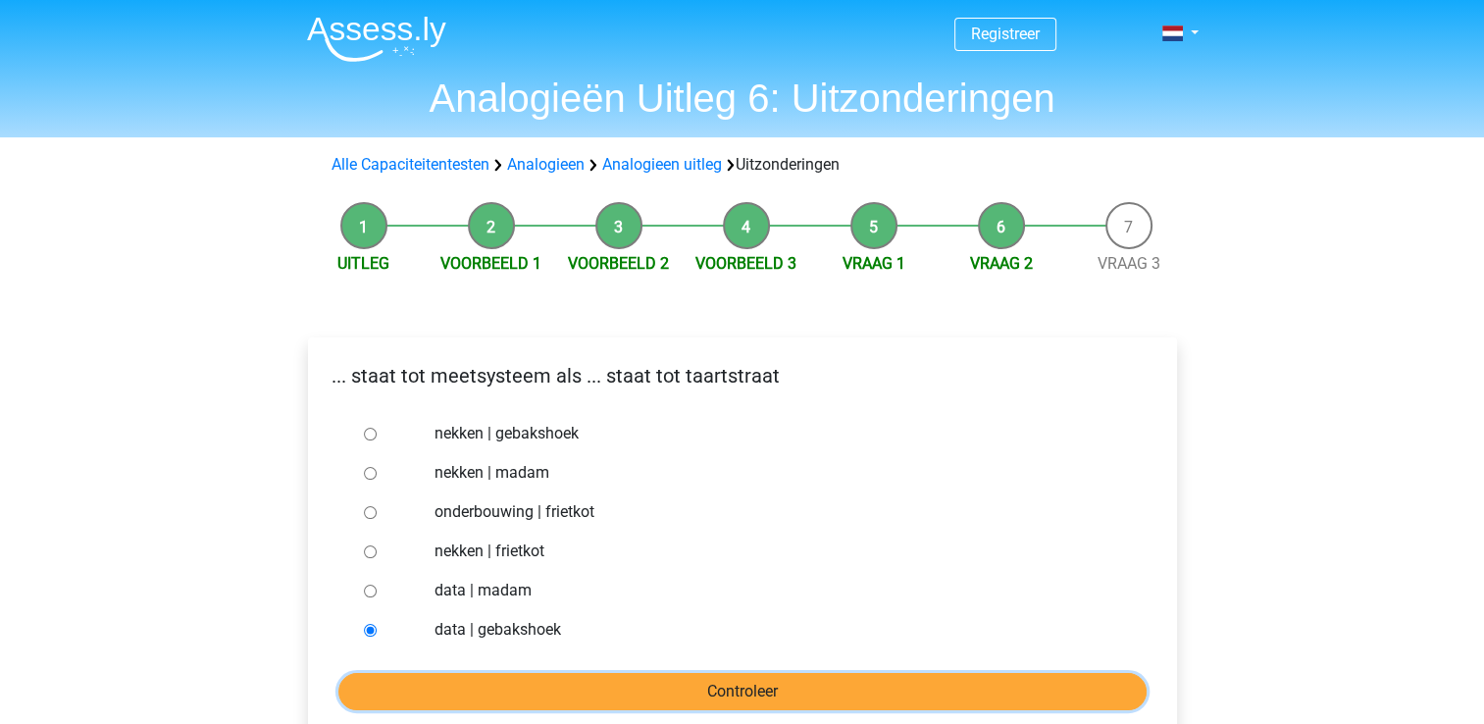
click at [372, 691] on input "Controleer" at bounding box center [742, 691] width 808 height 37
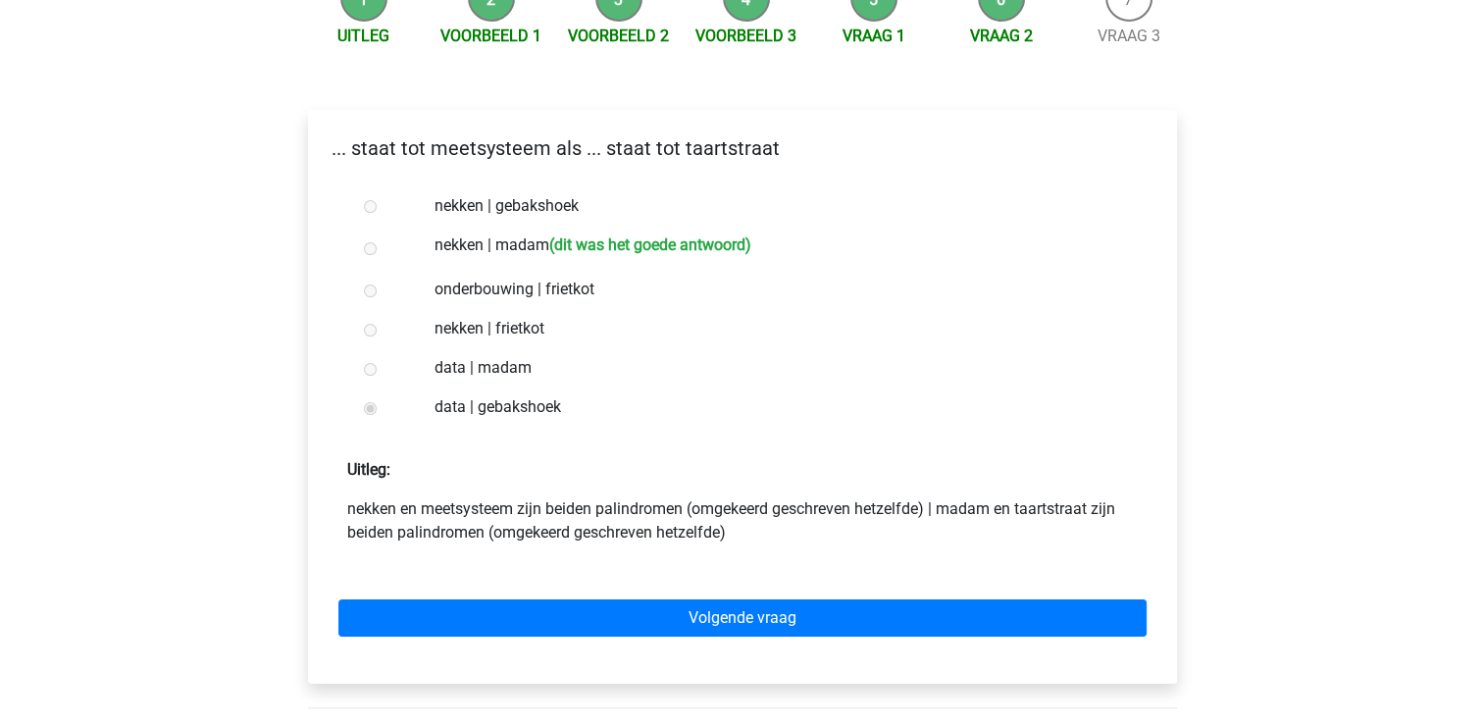
scroll to position [227, 0]
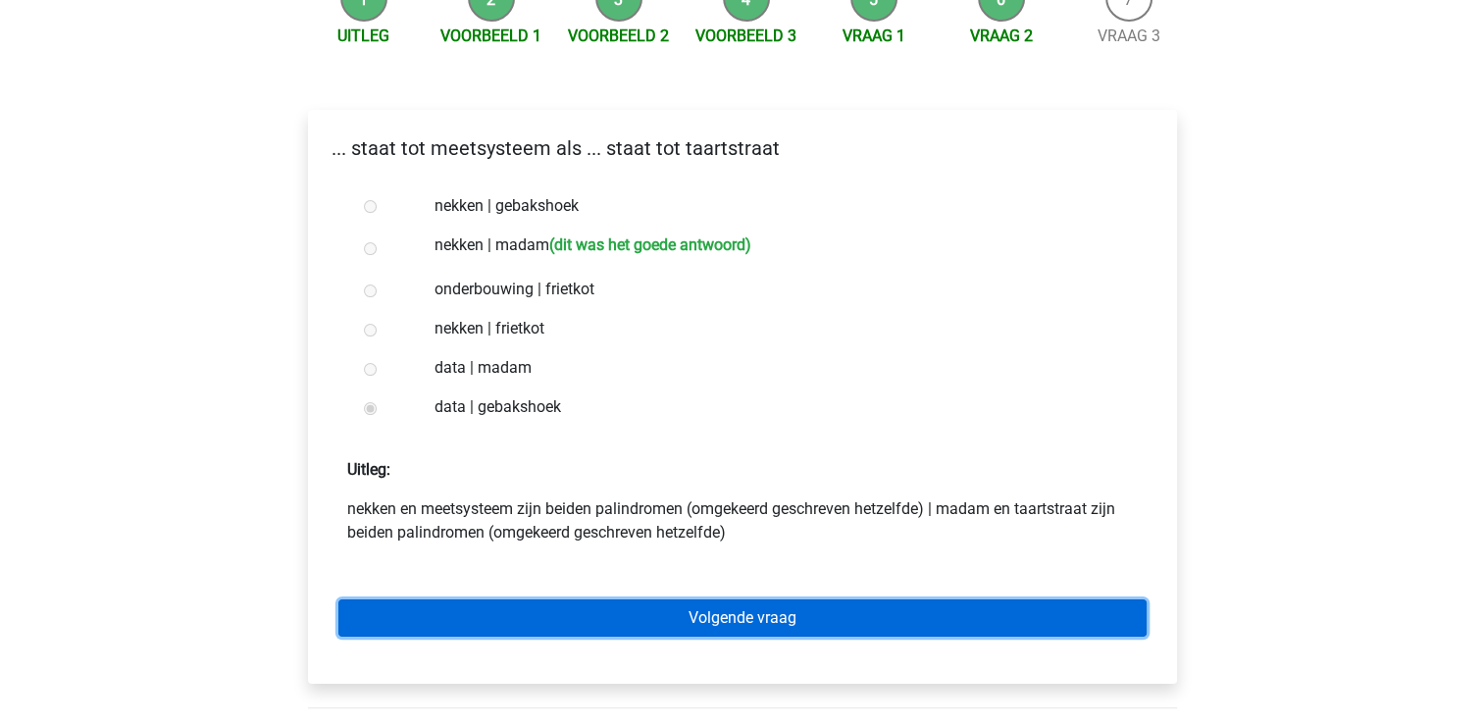
click at [429, 632] on link "Volgende vraag" at bounding box center [742, 617] width 808 height 37
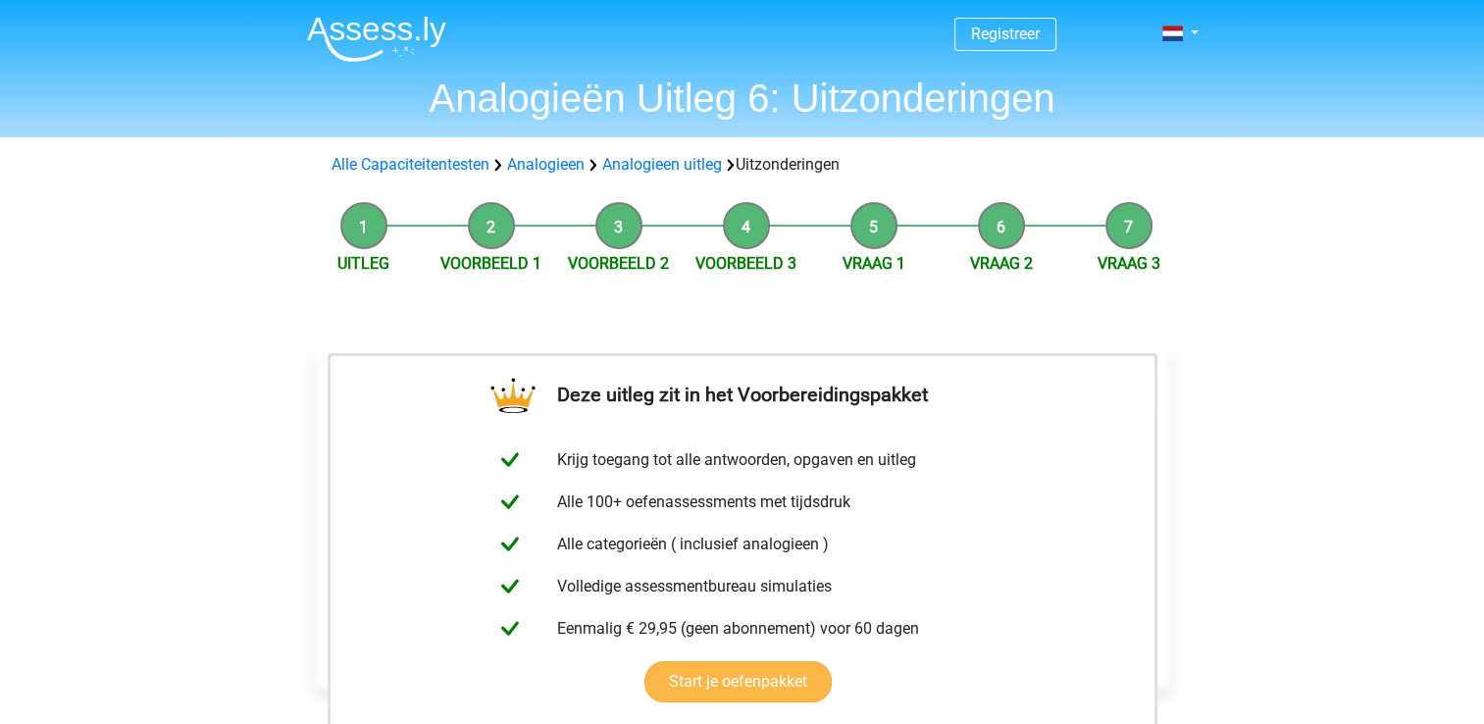
scroll to position [204, 0]
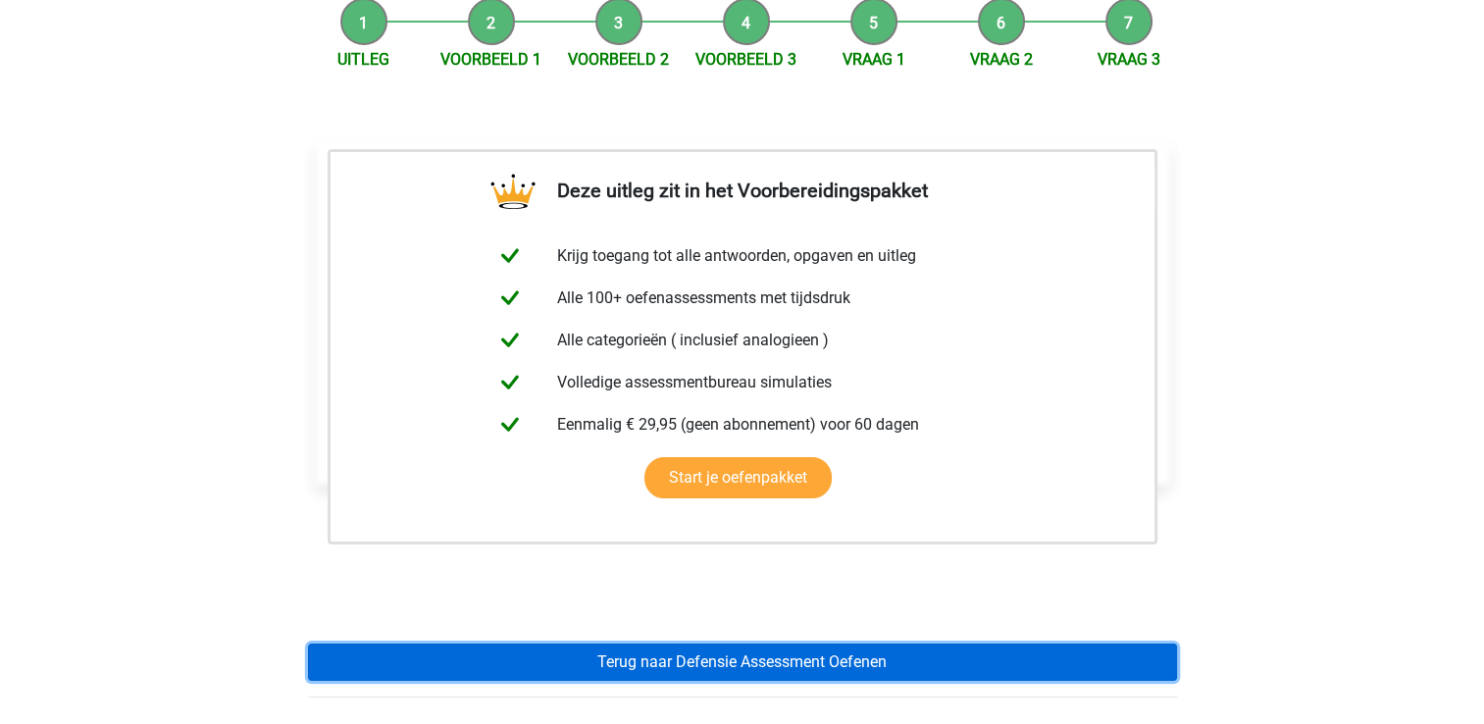
click at [550, 657] on link "Terug naar Defensie Assessment Oefenen" at bounding box center [742, 661] width 869 height 37
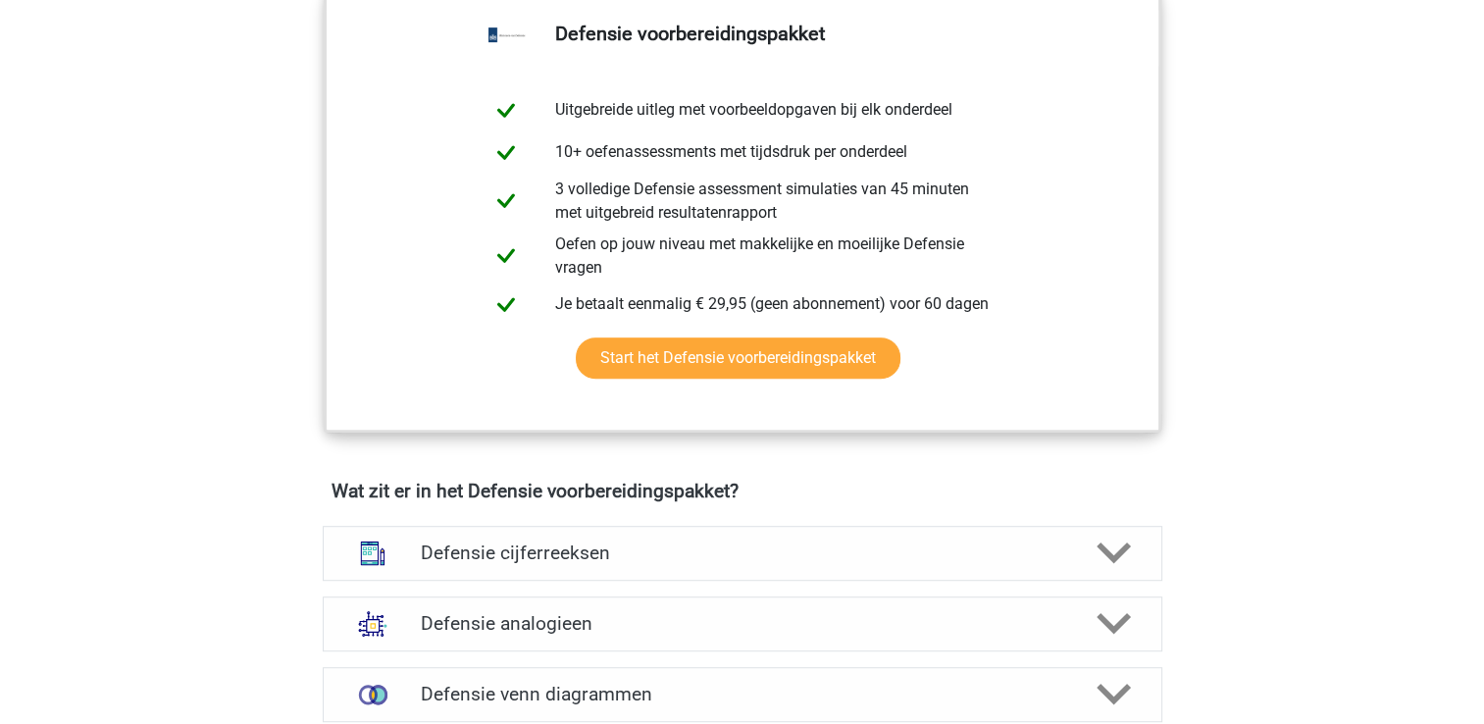
scroll to position [1141, 0]
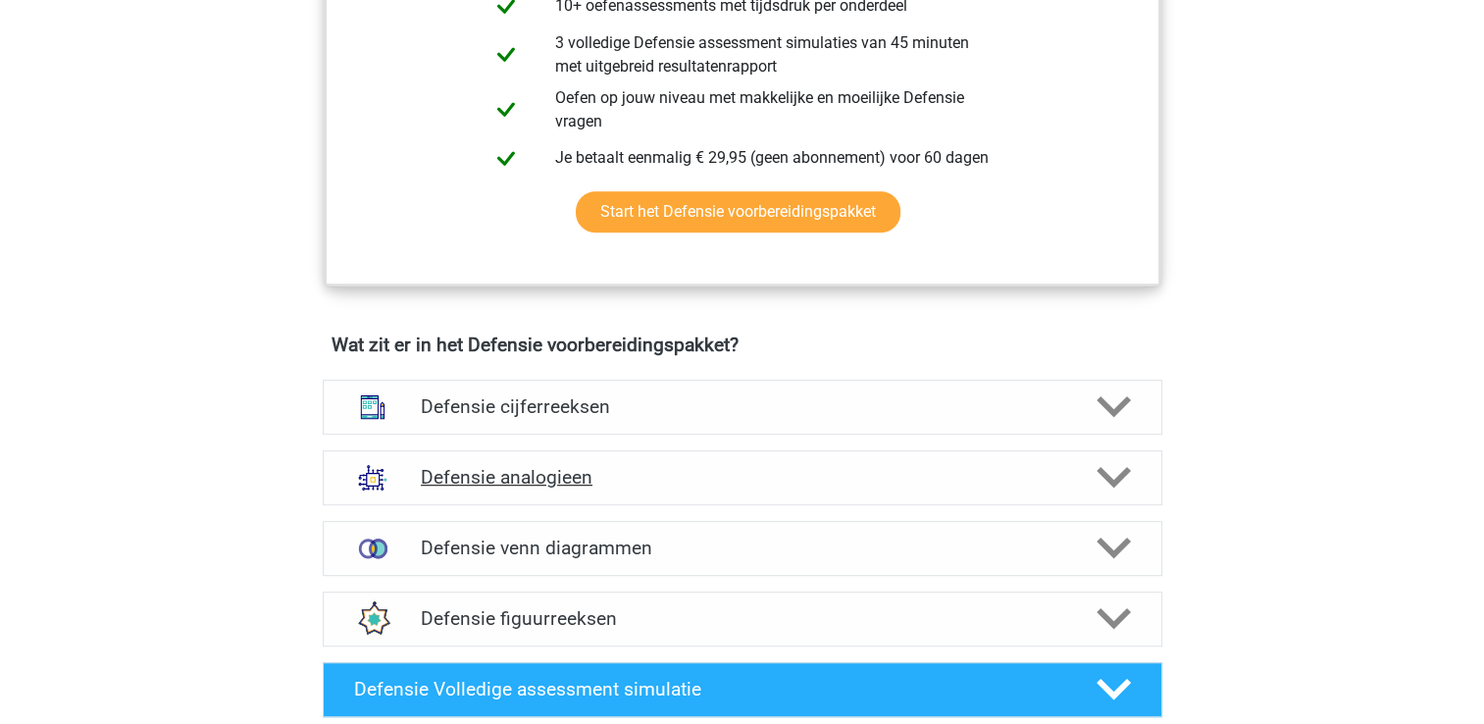
click at [565, 488] on div "Defensie analogieen" at bounding box center [742, 477] width 839 height 55
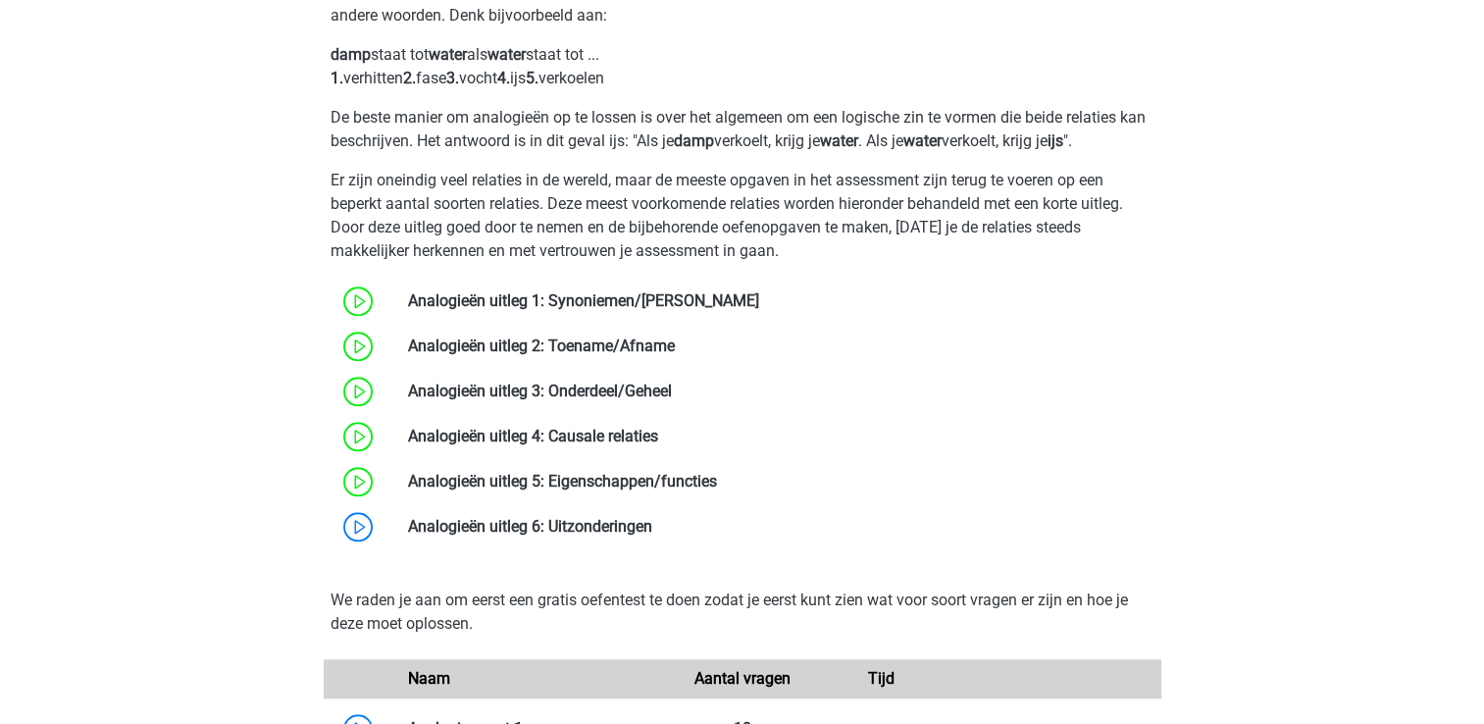
scroll to position [1683, 0]
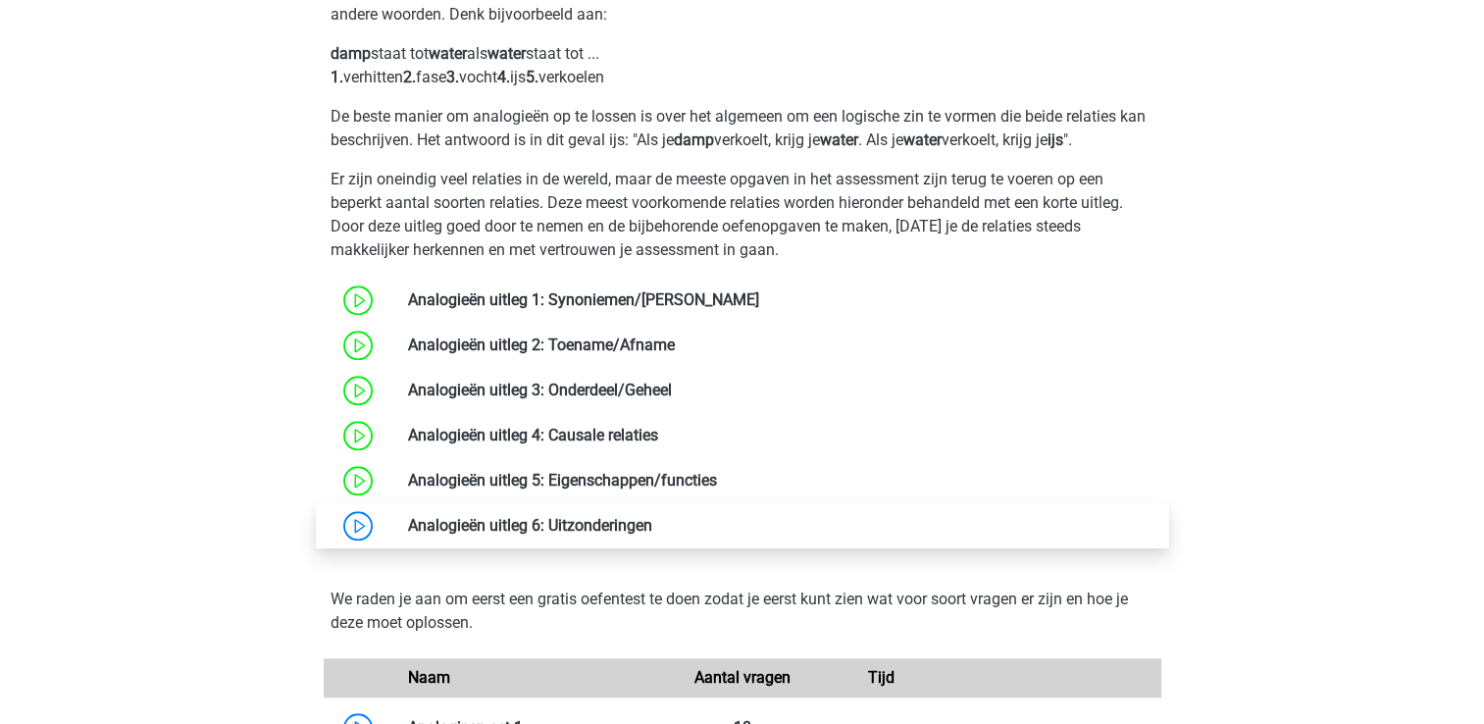
click at [652, 528] on link at bounding box center [652, 525] width 0 height 19
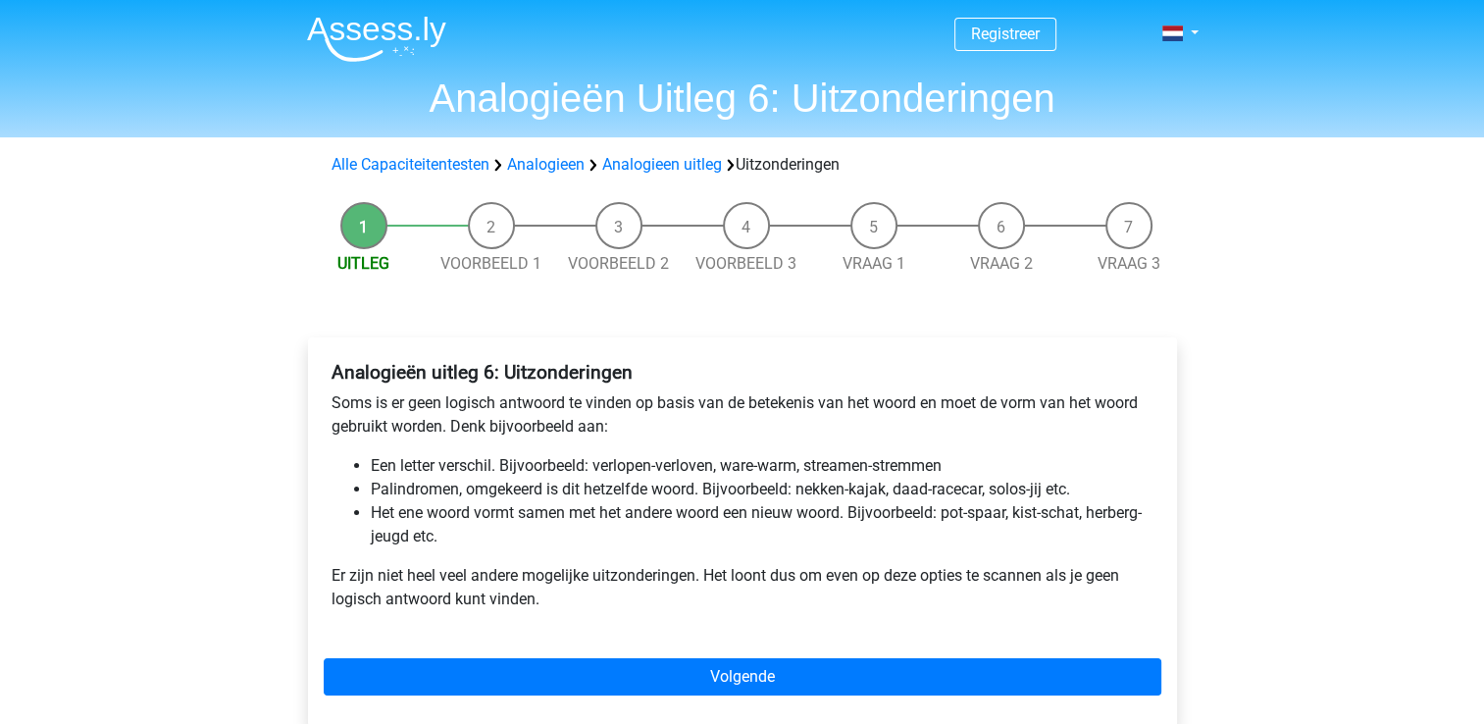
scroll to position [57, 0]
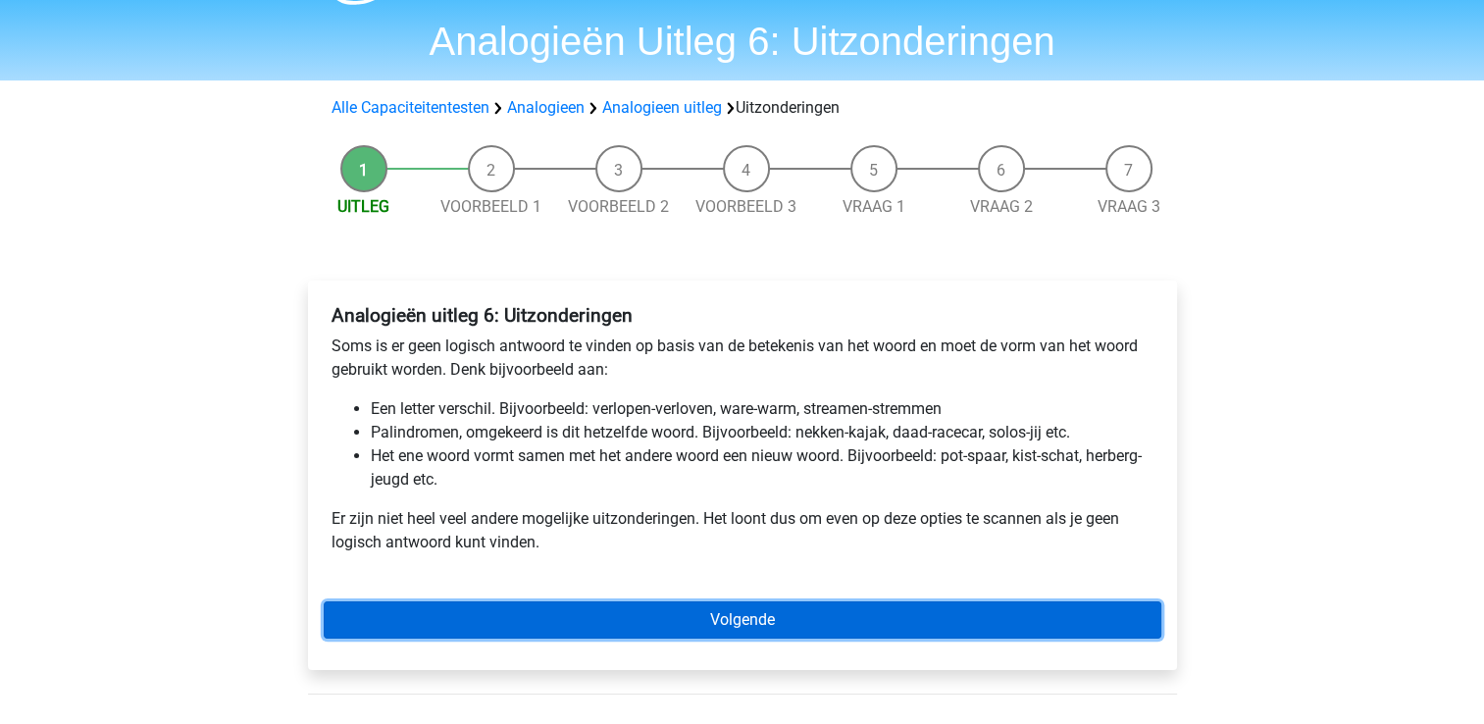
click at [584, 612] on link "Volgende" at bounding box center [742, 619] width 837 height 37
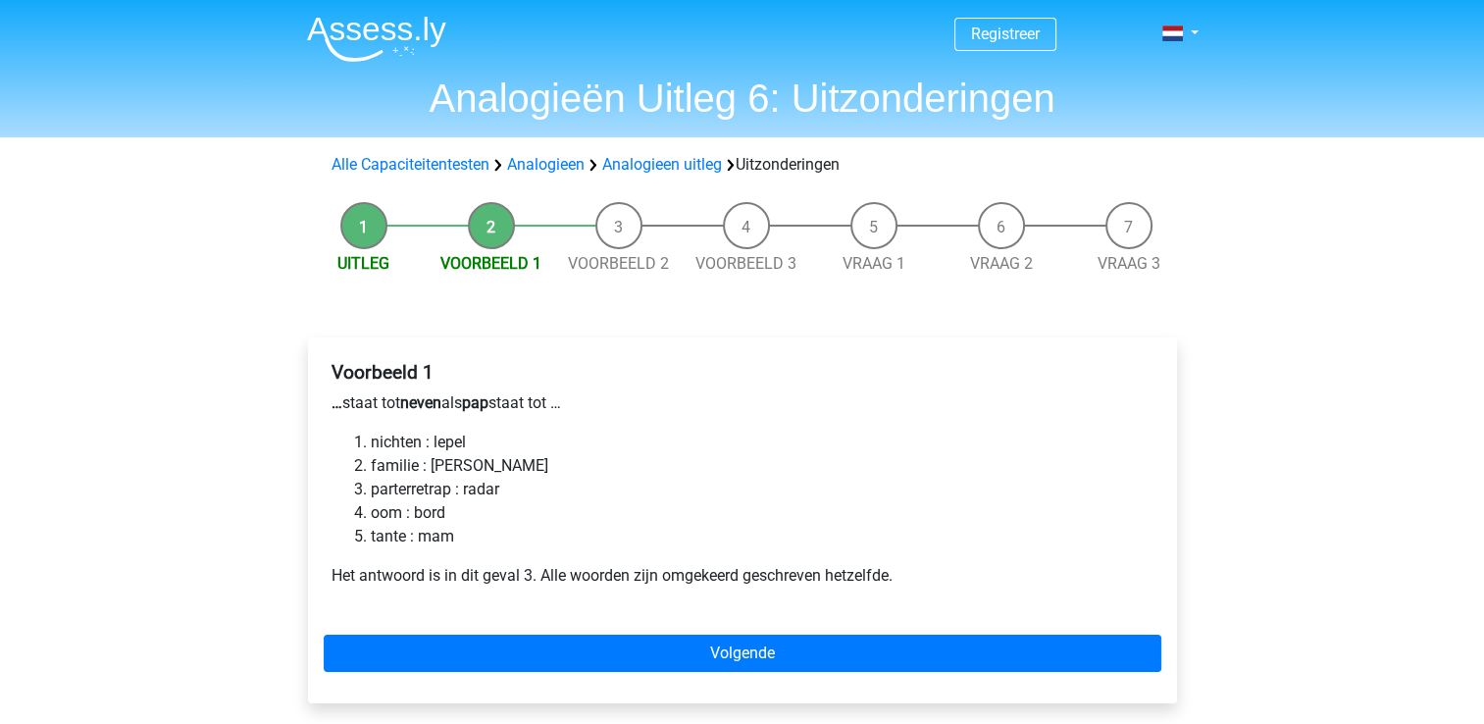
scroll to position [16, 0]
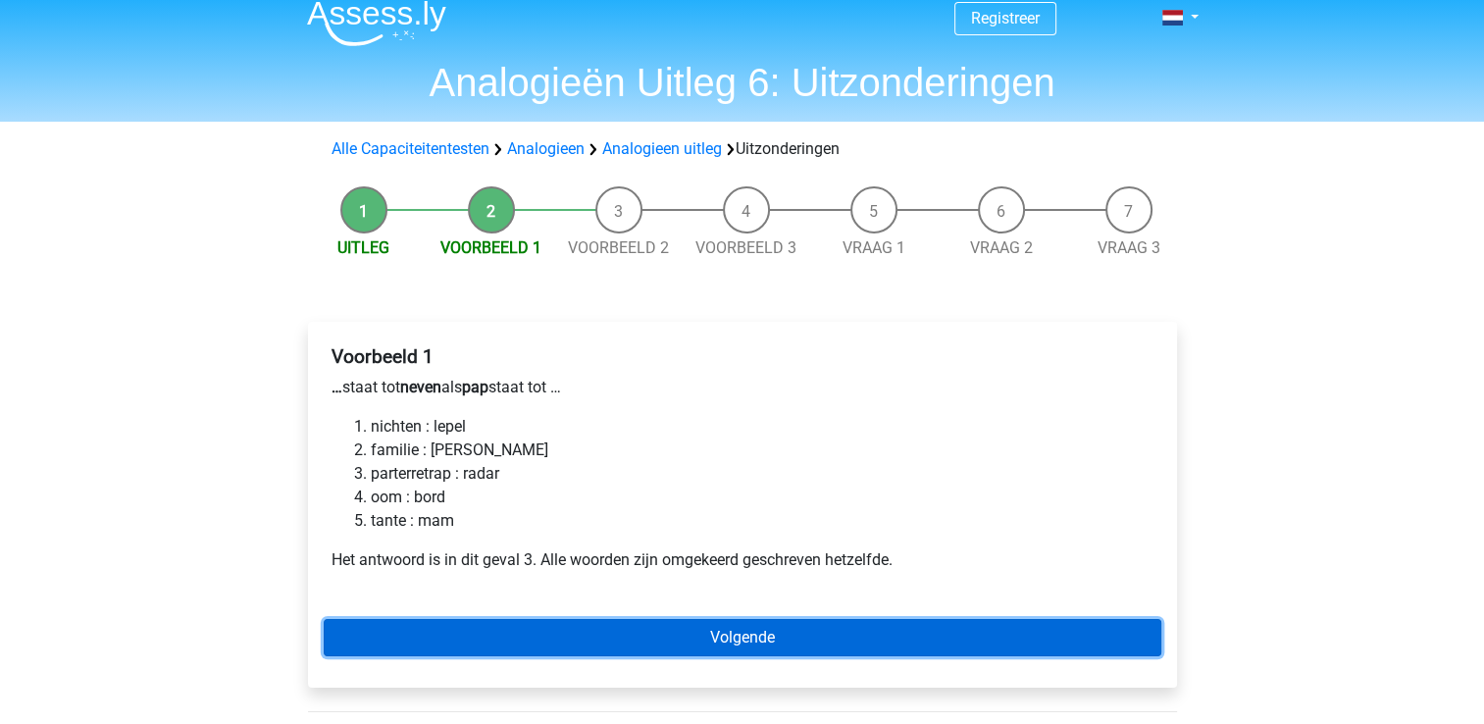
click at [584, 623] on link "Volgende" at bounding box center [742, 637] width 837 height 37
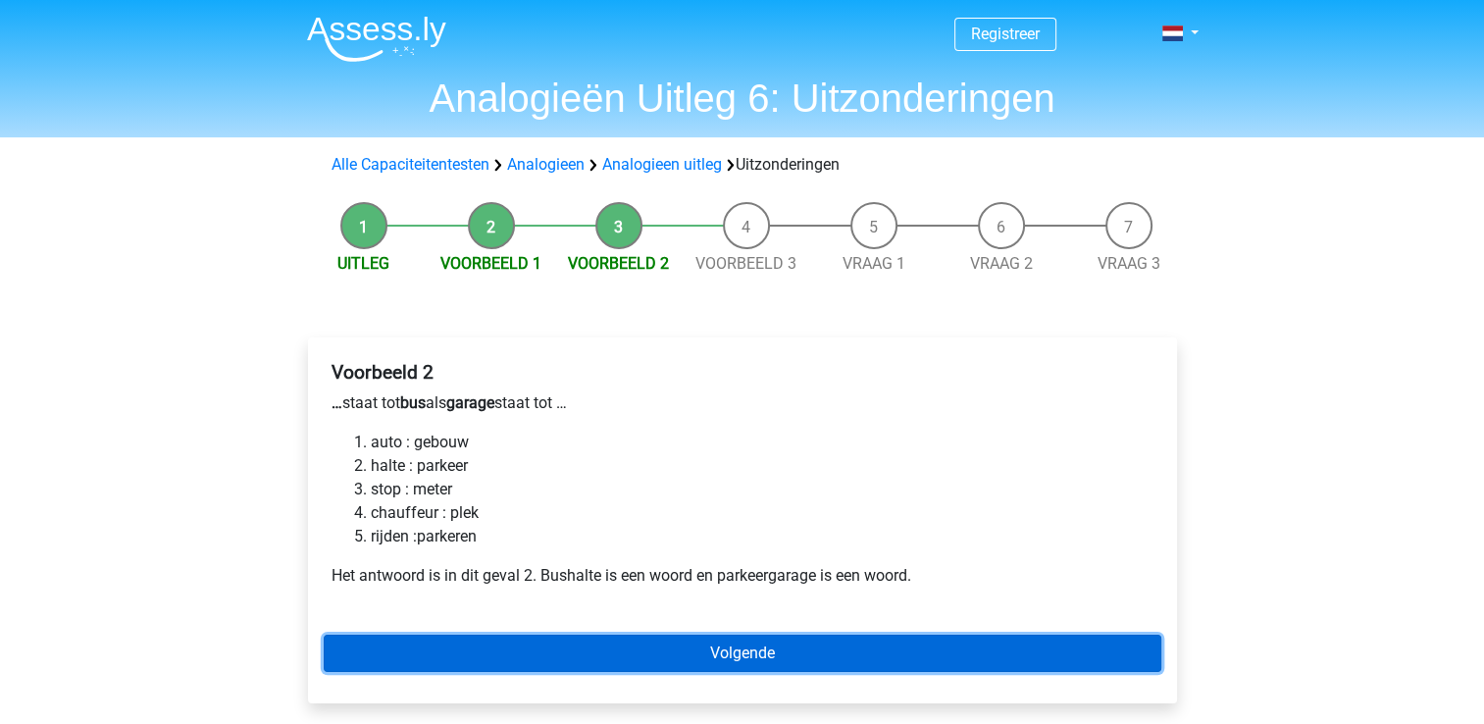
click at [585, 649] on link "Volgende" at bounding box center [742, 652] width 837 height 37
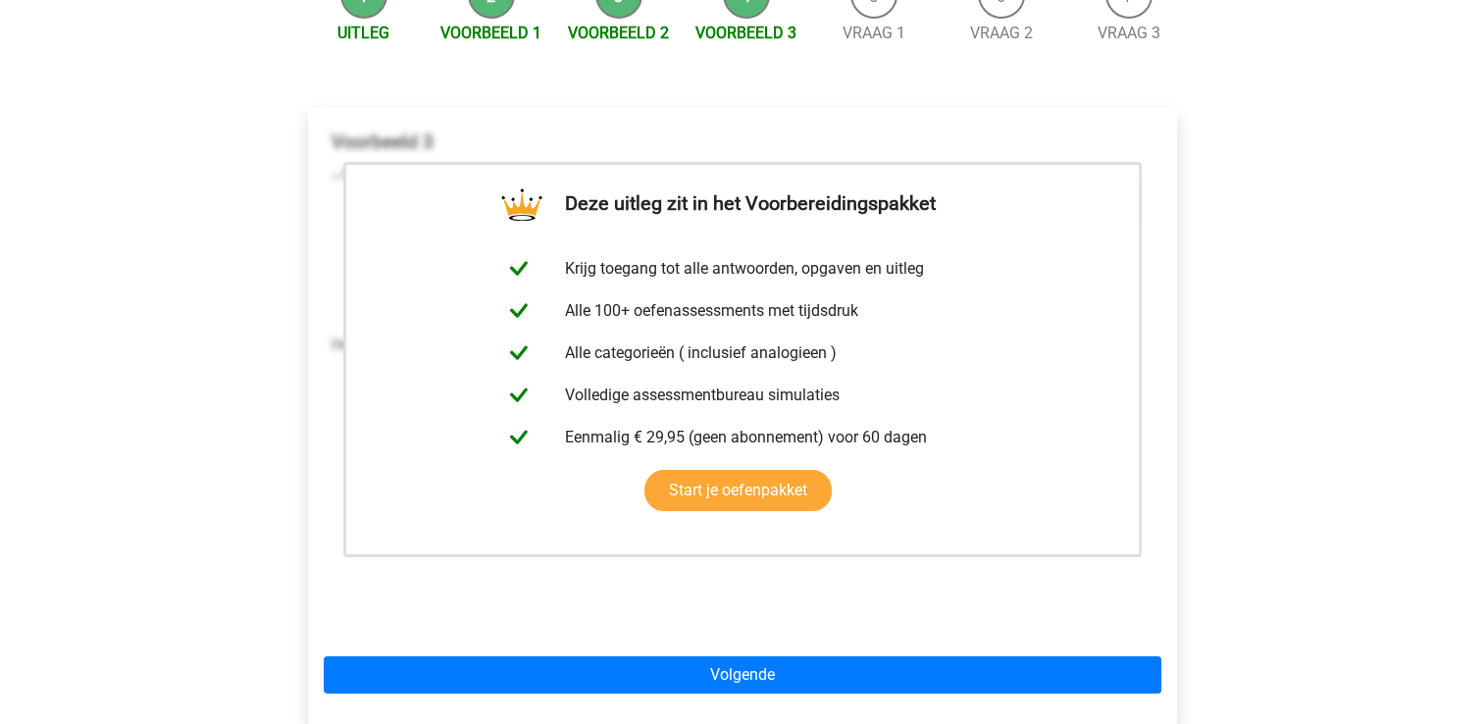
scroll to position [235, 0]
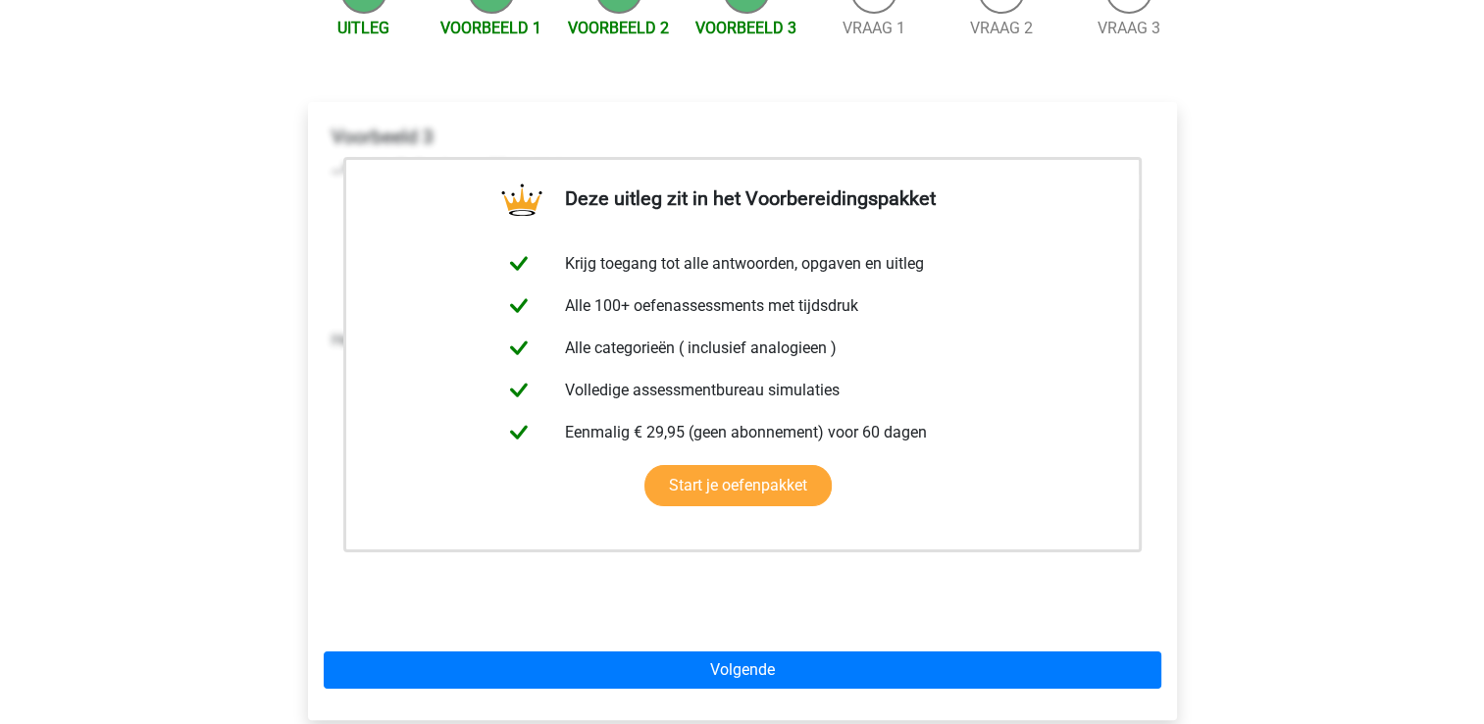
click at [585, 649] on div "Deze uitleg zit in het Voorbereidingspakket Krijg toegang tot alle antwoorden, …" at bounding box center [742, 411] width 869 height 618
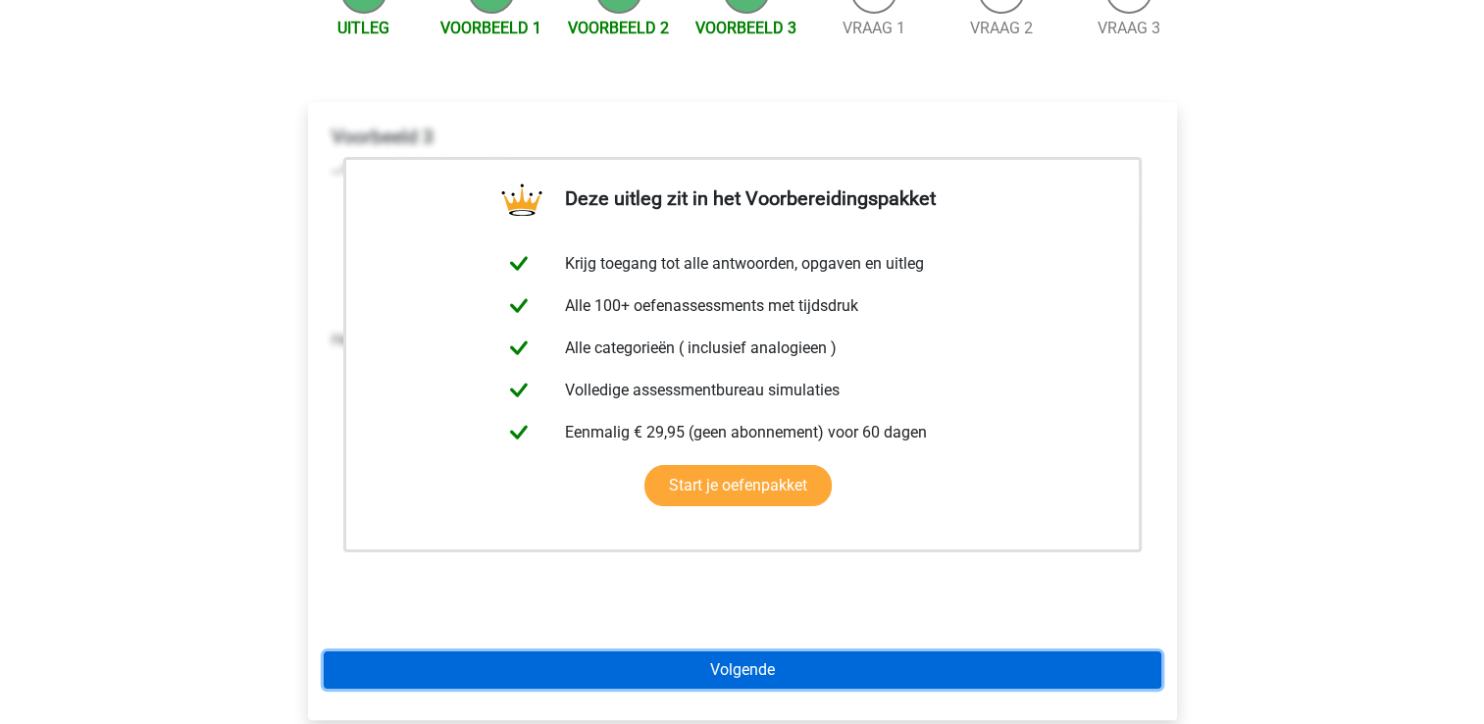
click at [585, 660] on link "Volgende" at bounding box center [742, 669] width 837 height 37
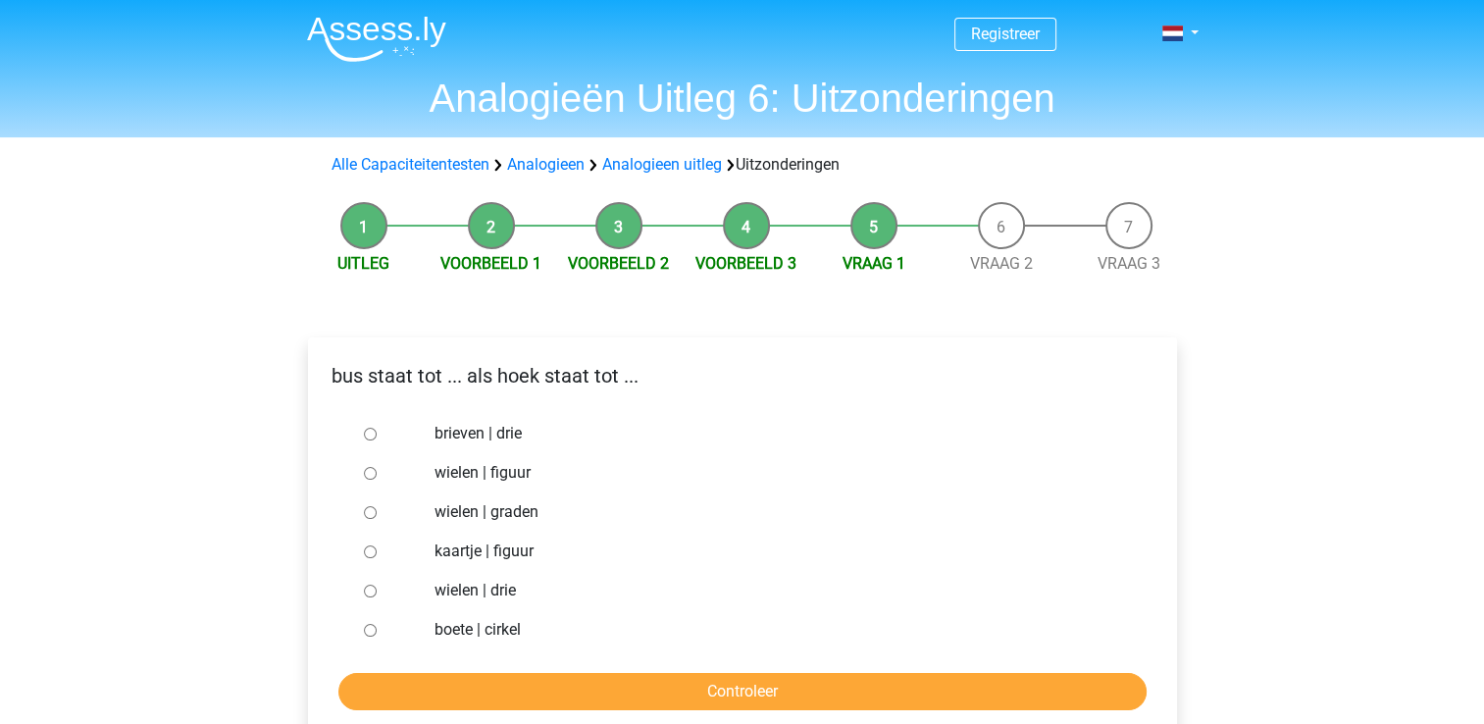
click at [376, 443] on div at bounding box center [388, 433] width 65 height 39
click at [373, 437] on input "brieven | drie" at bounding box center [370, 434] width 13 height 13
radio input "true"
click at [451, 671] on form "brieven | drie wielen | figuur wielen | graden kaartje | figuur wielen | drie b…" at bounding box center [742, 562] width 837 height 296
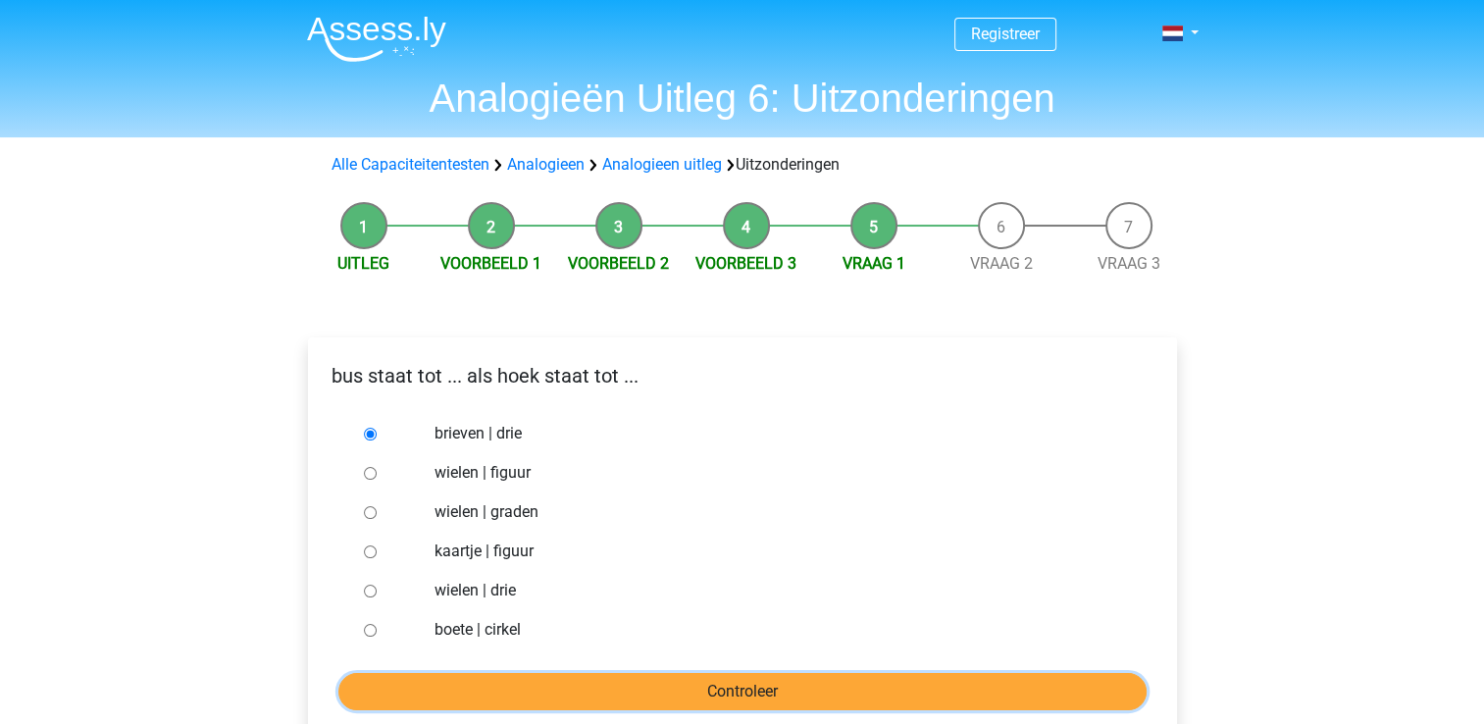
click at [454, 680] on input "Controleer" at bounding box center [742, 691] width 808 height 37
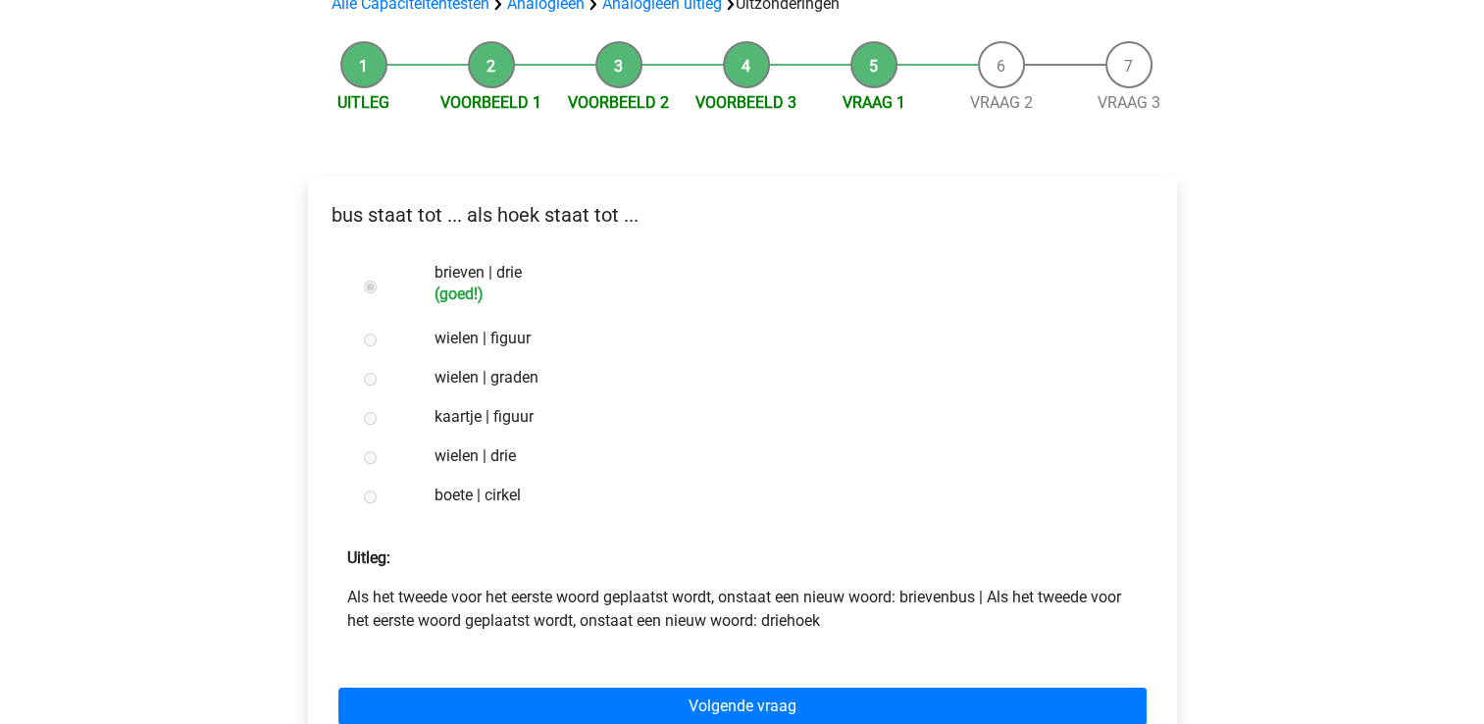
scroll to position [164, 0]
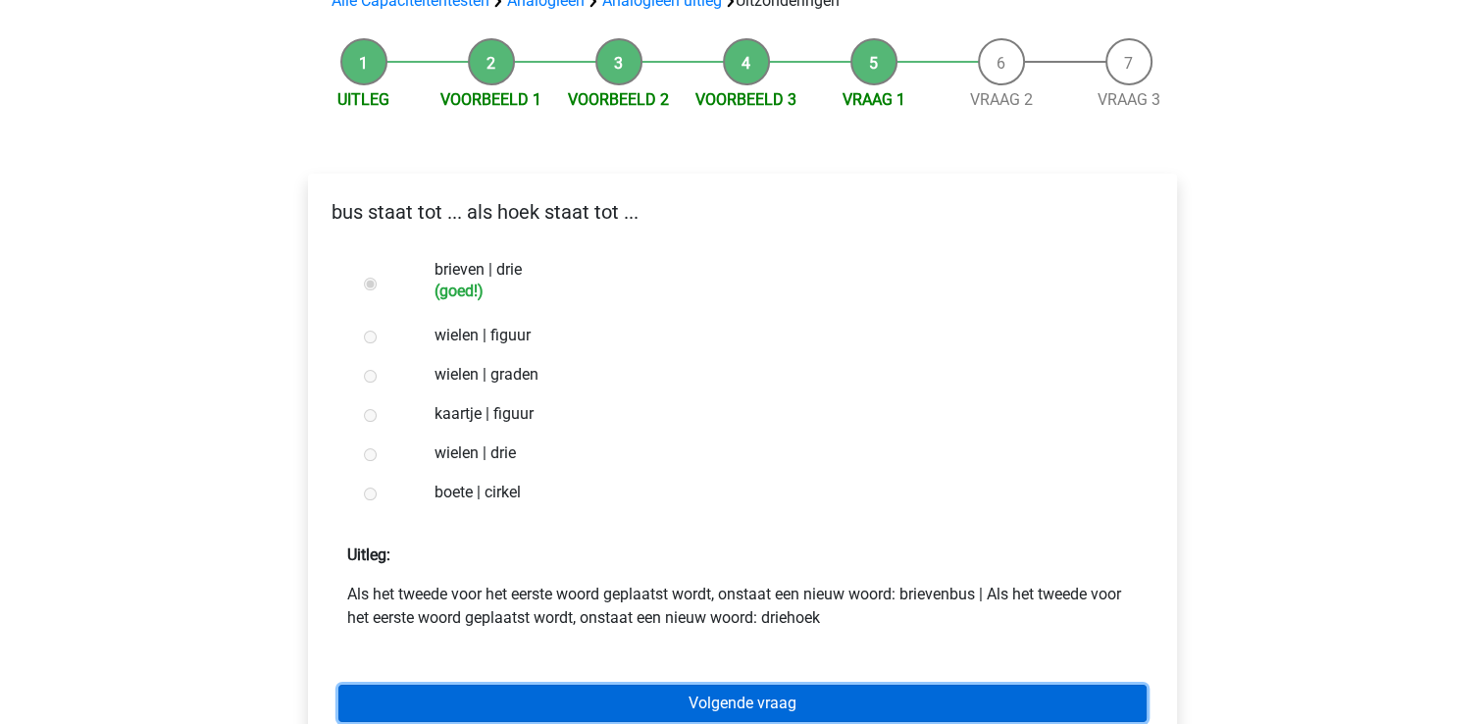
click at [448, 692] on link "Volgende vraag" at bounding box center [742, 702] width 808 height 37
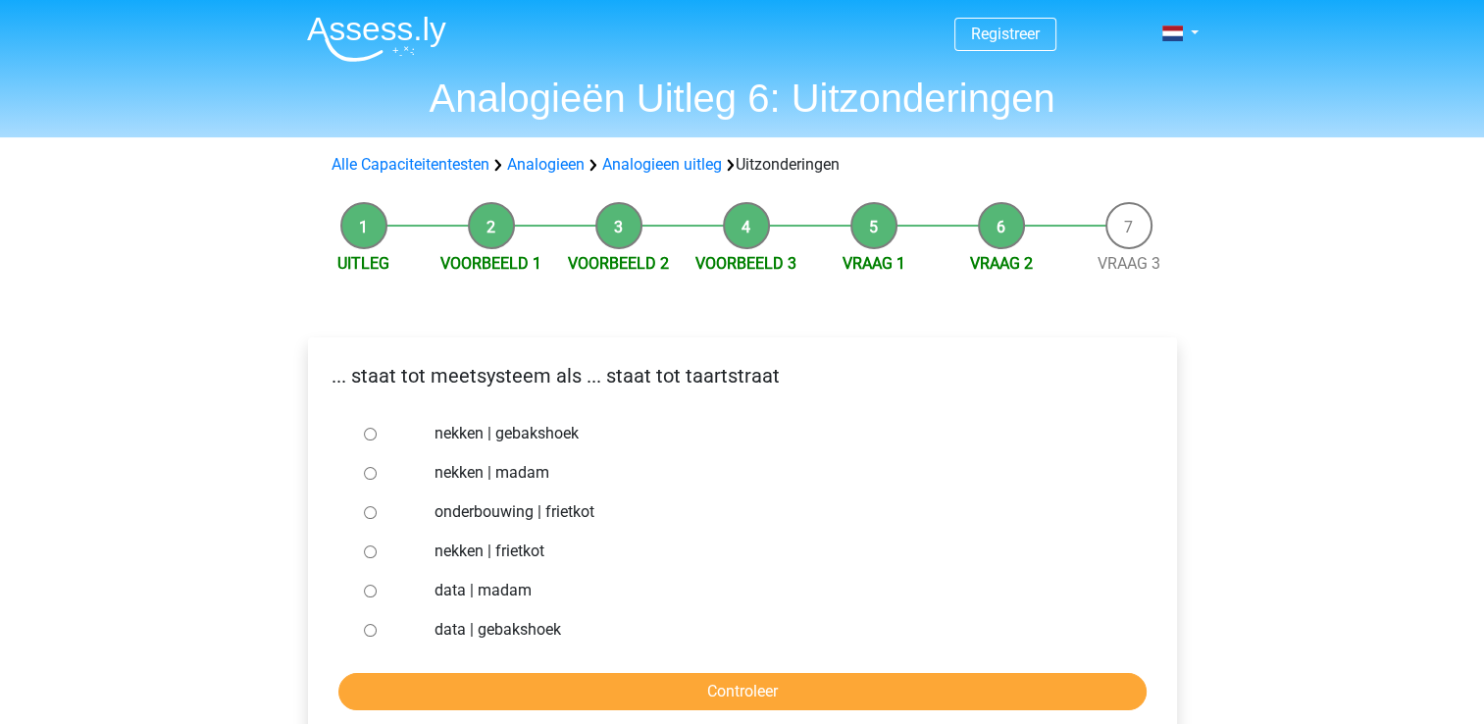
click at [511, 479] on label "nekken | madam" at bounding box center [773, 473] width 679 height 24
click at [377, 479] on input "nekken | madam" at bounding box center [370, 473] width 13 height 13
radio input "true"
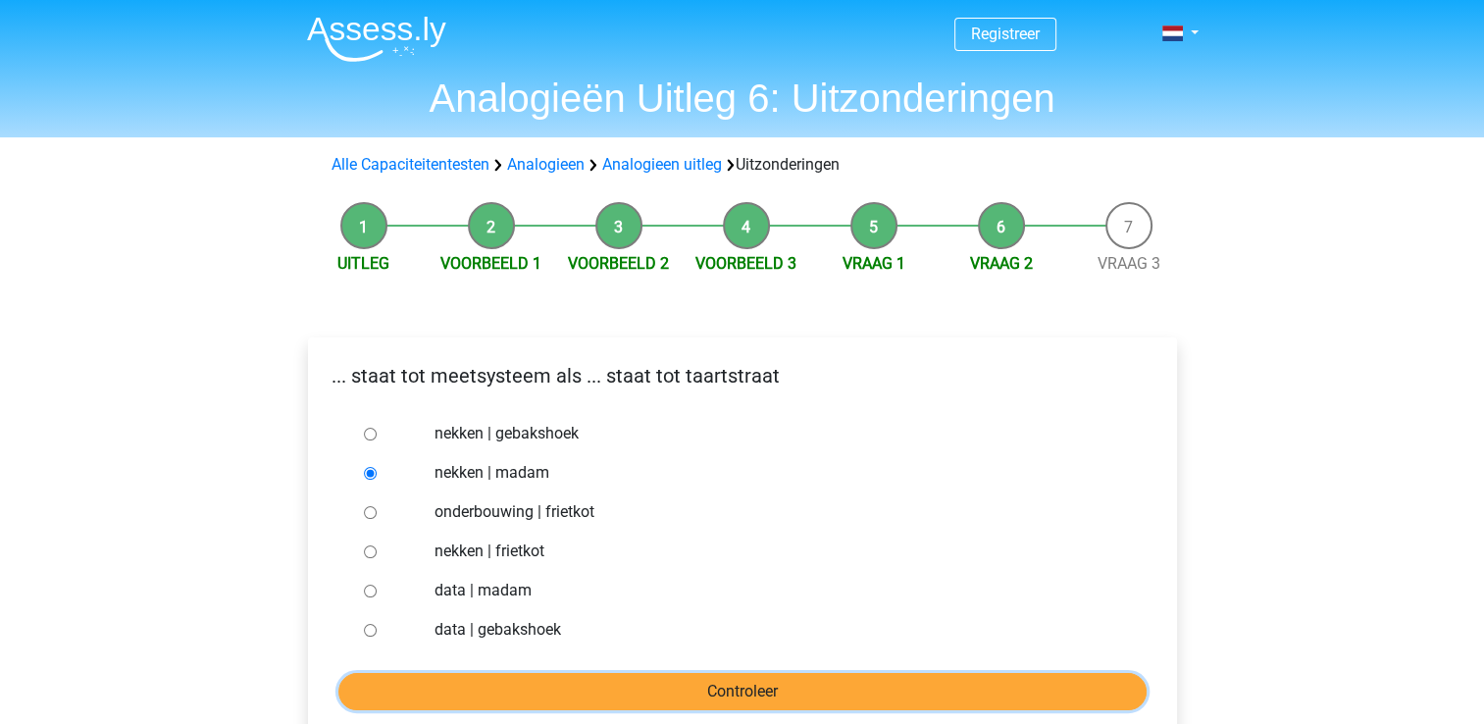
click at [521, 684] on input "Controleer" at bounding box center [742, 691] width 808 height 37
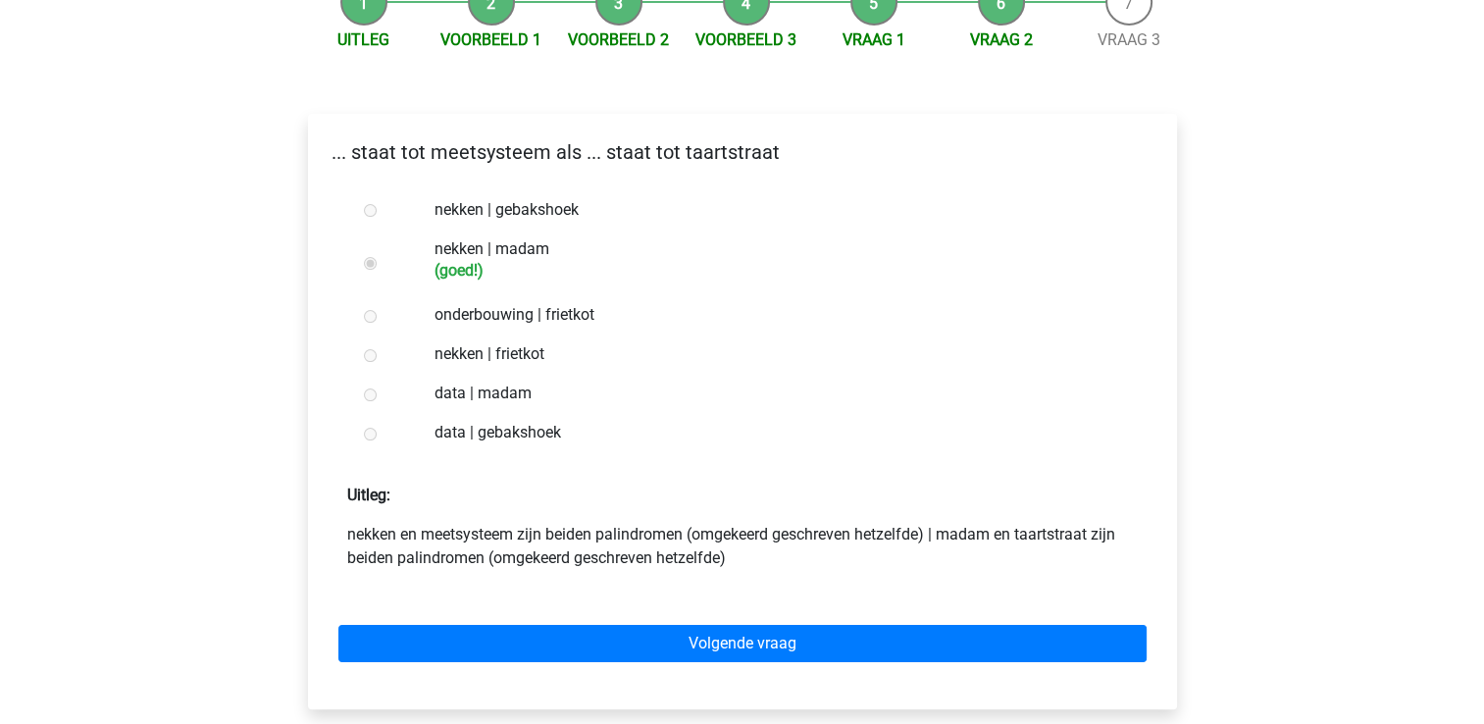
scroll to position [226, 0]
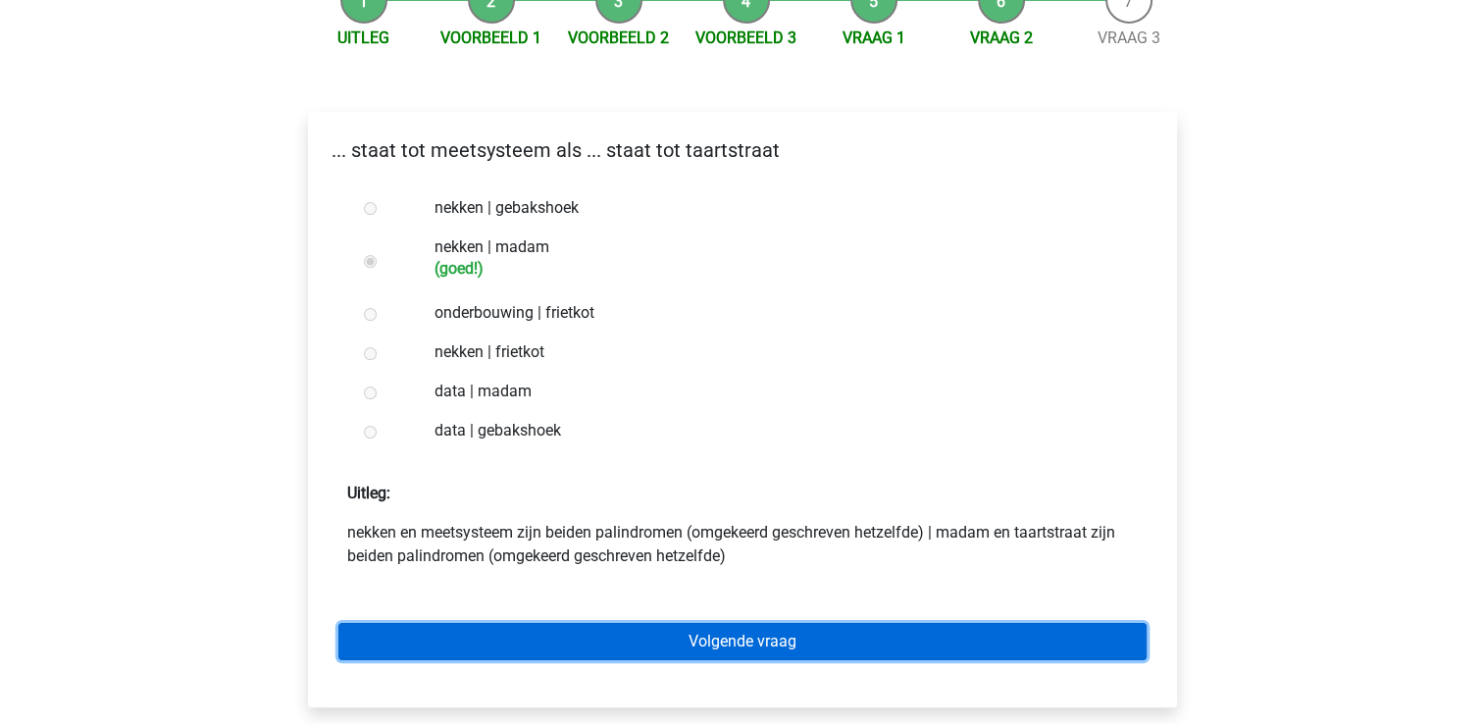
click at [523, 635] on link "Volgende vraag" at bounding box center [742, 641] width 808 height 37
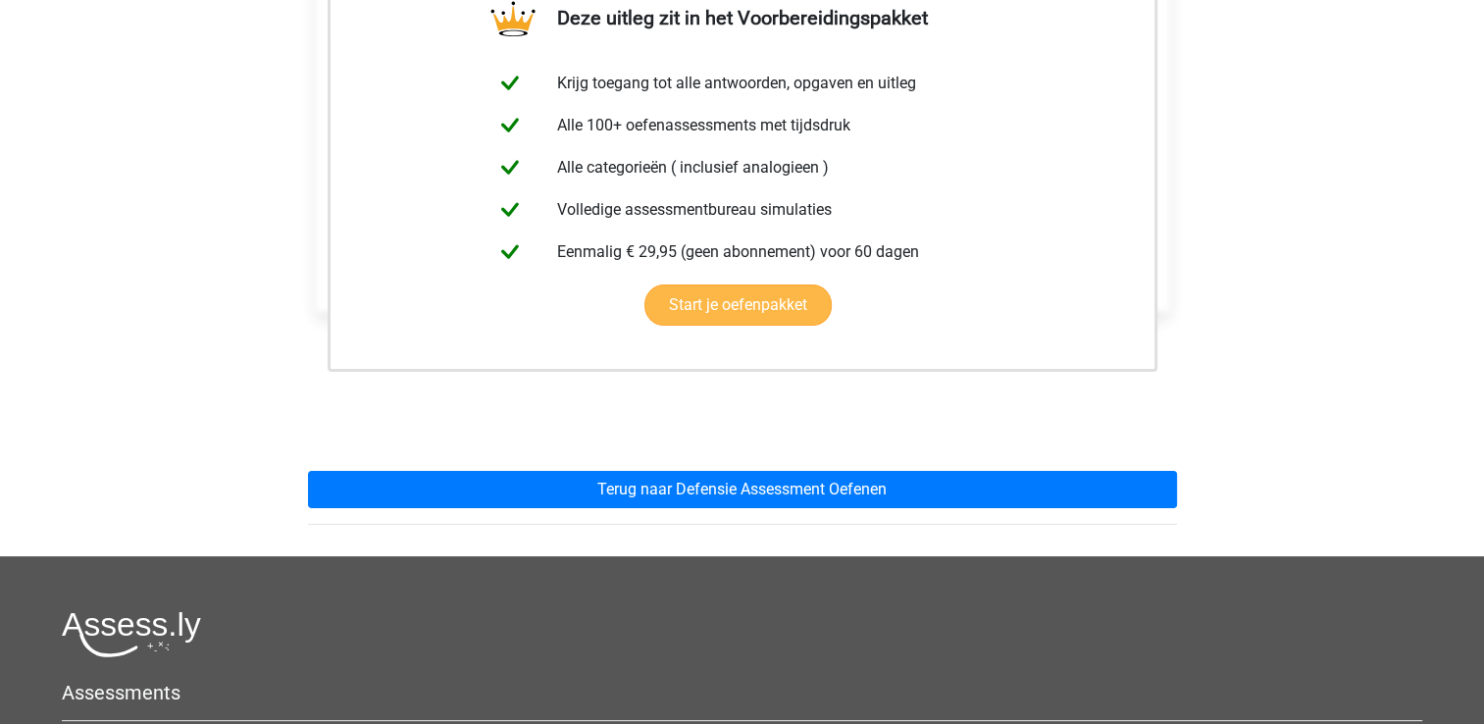
scroll to position [380, 0]
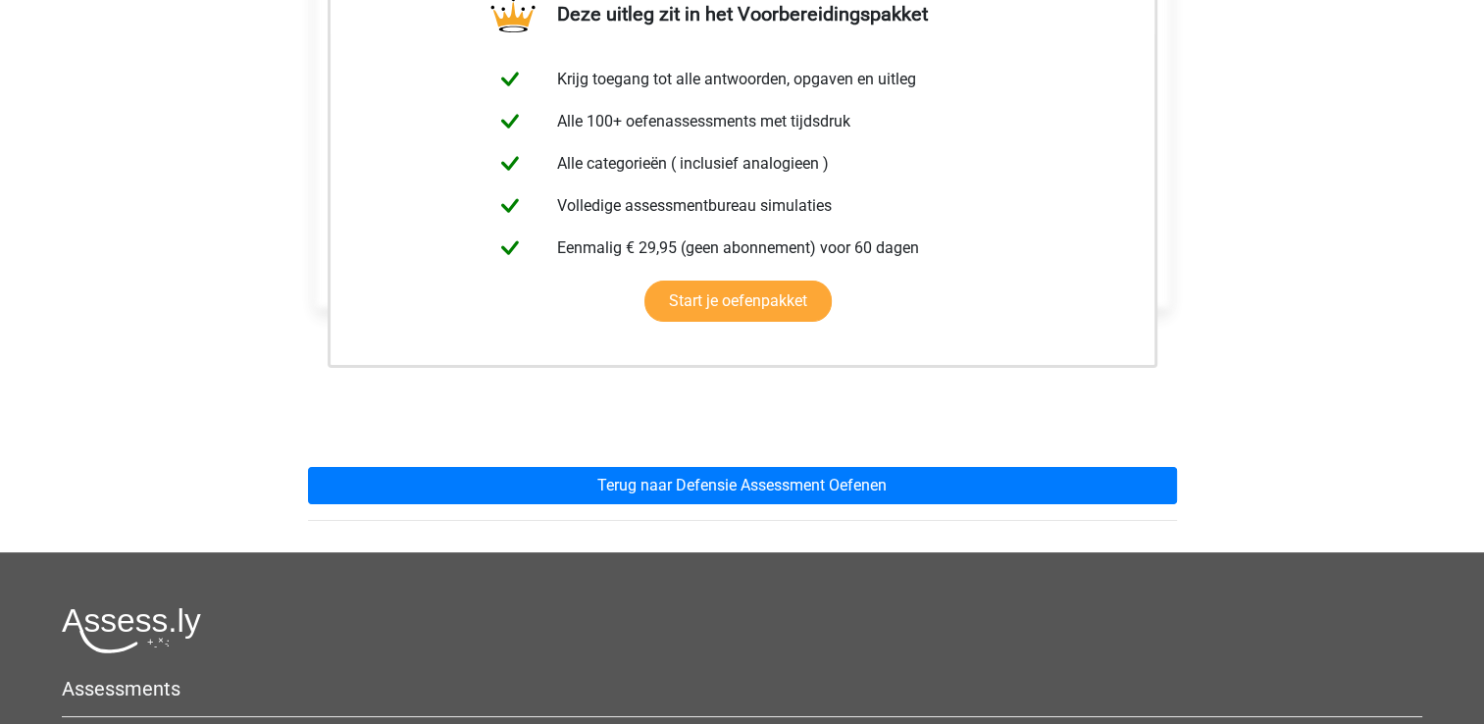
click at [549, 504] on div "Deze uitleg zit in het Voorbereidingspakket Krijg toegang tot alle antwoorden, …" at bounding box center [742, 235] width 900 height 634
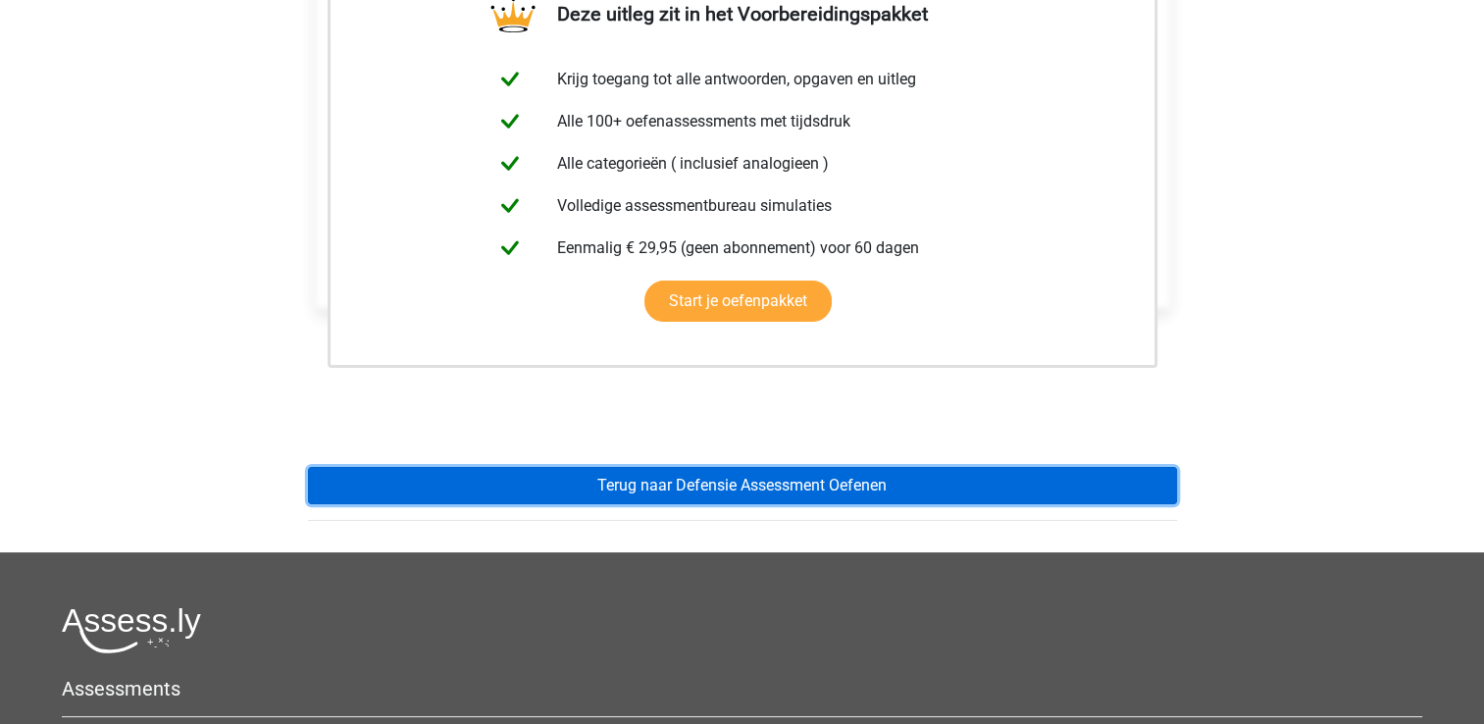
click at [549, 488] on link "Terug naar Defensie Assessment Oefenen" at bounding box center [742, 485] width 869 height 37
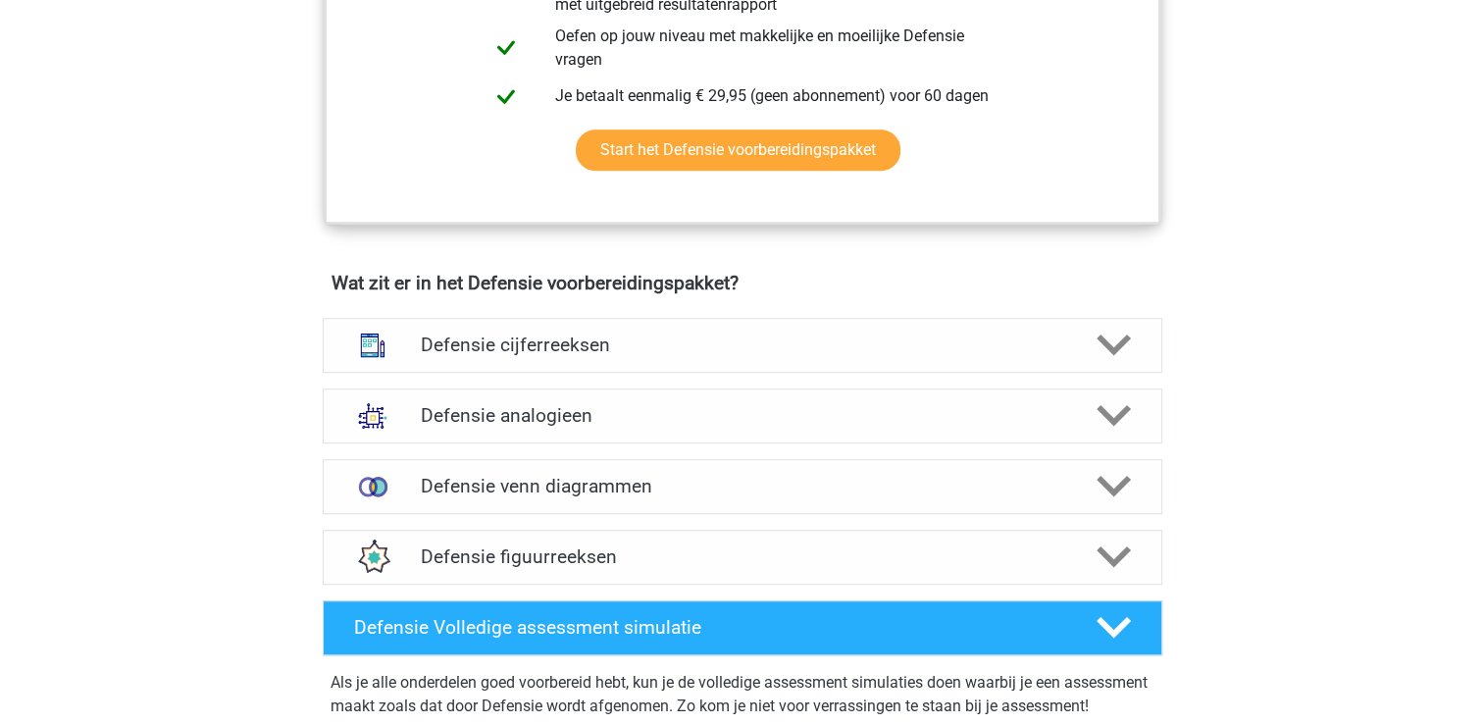
scroll to position [1208, 0]
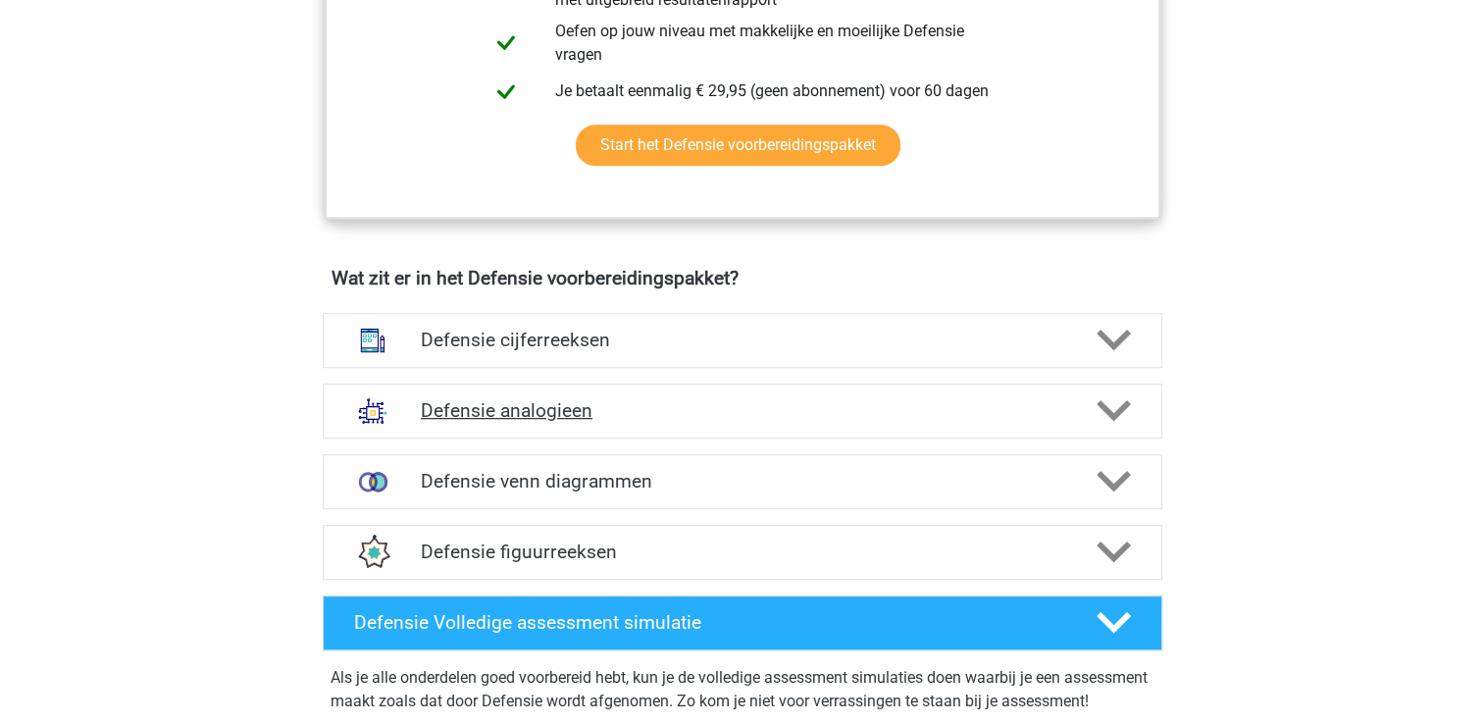
click at [556, 400] on h4 "Defensie analogieen" at bounding box center [742, 410] width 642 height 23
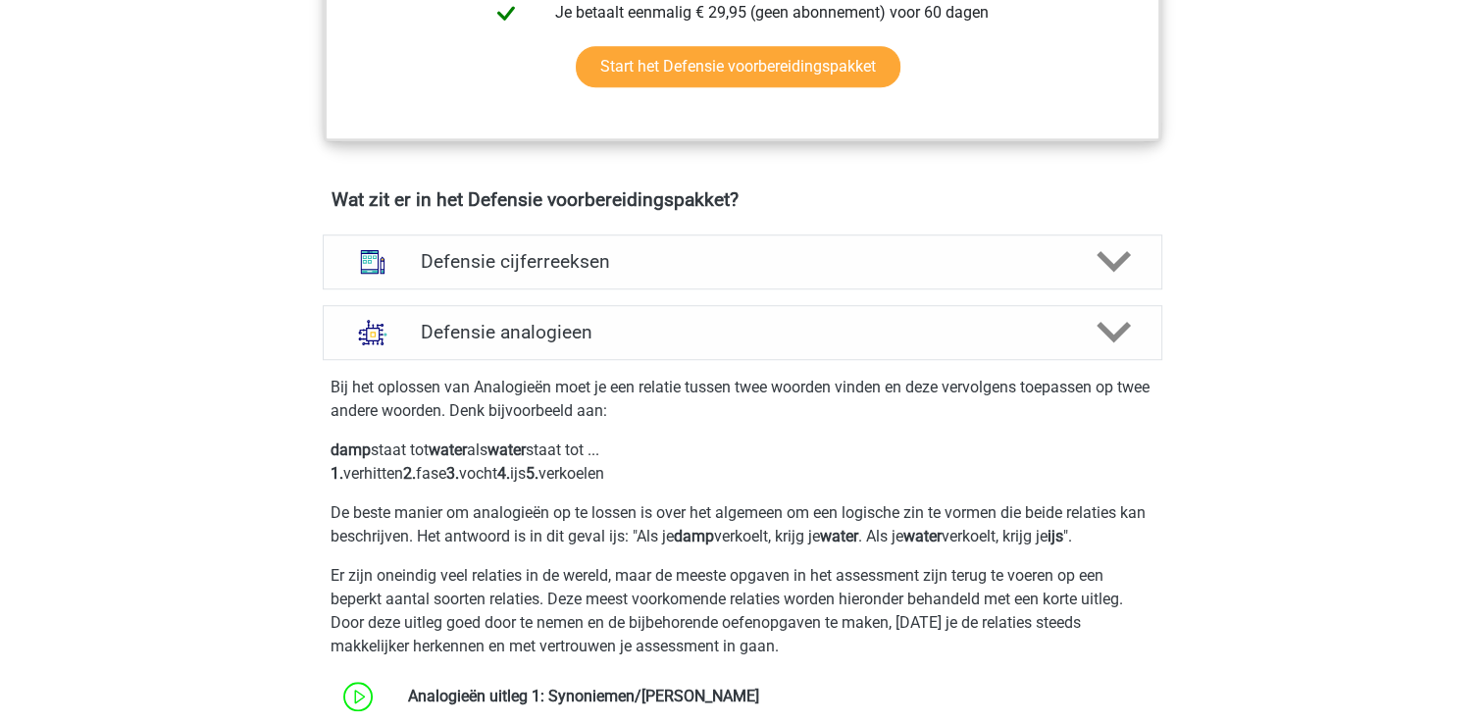
scroll to position [1288, 0]
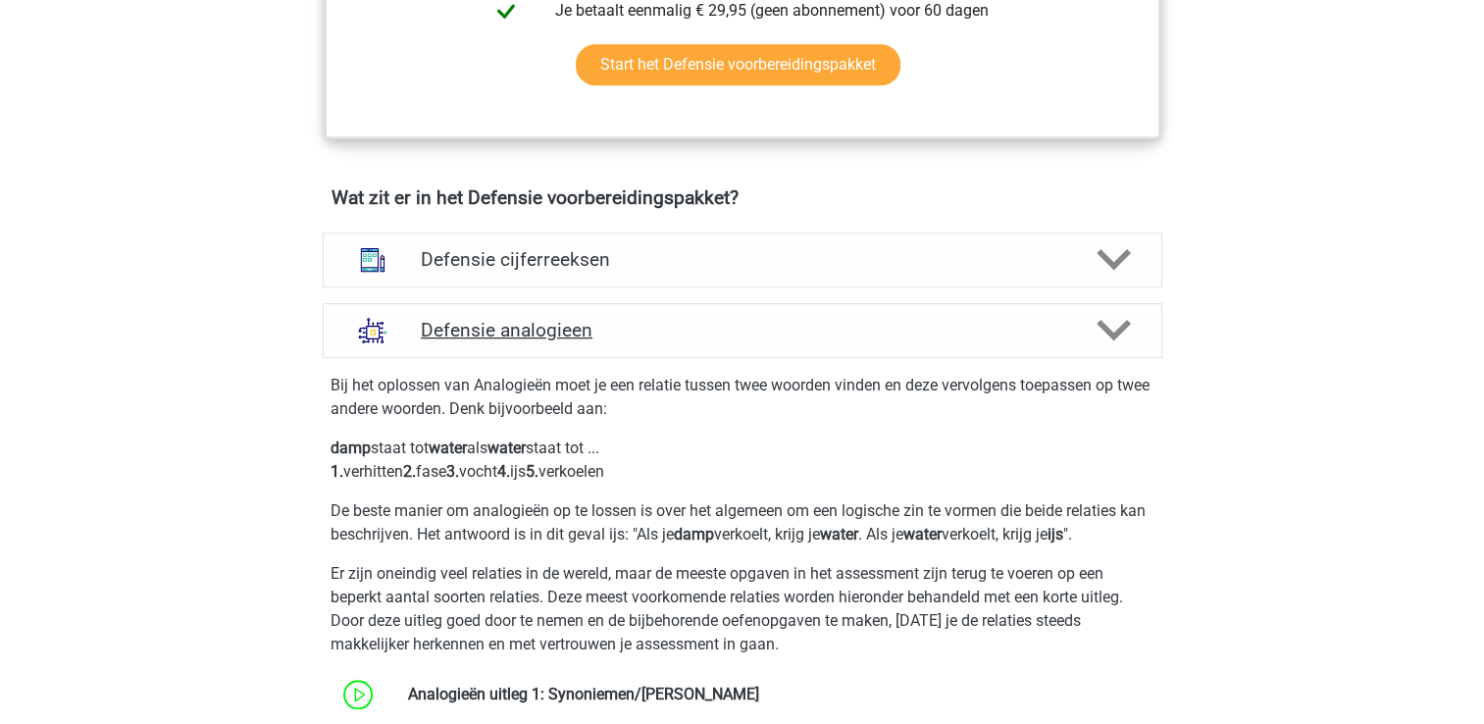
click at [599, 346] on div "Defensie analogieen" at bounding box center [742, 330] width 839 height 55
